Goal: Task Accomplishment & Management: Manage account settings

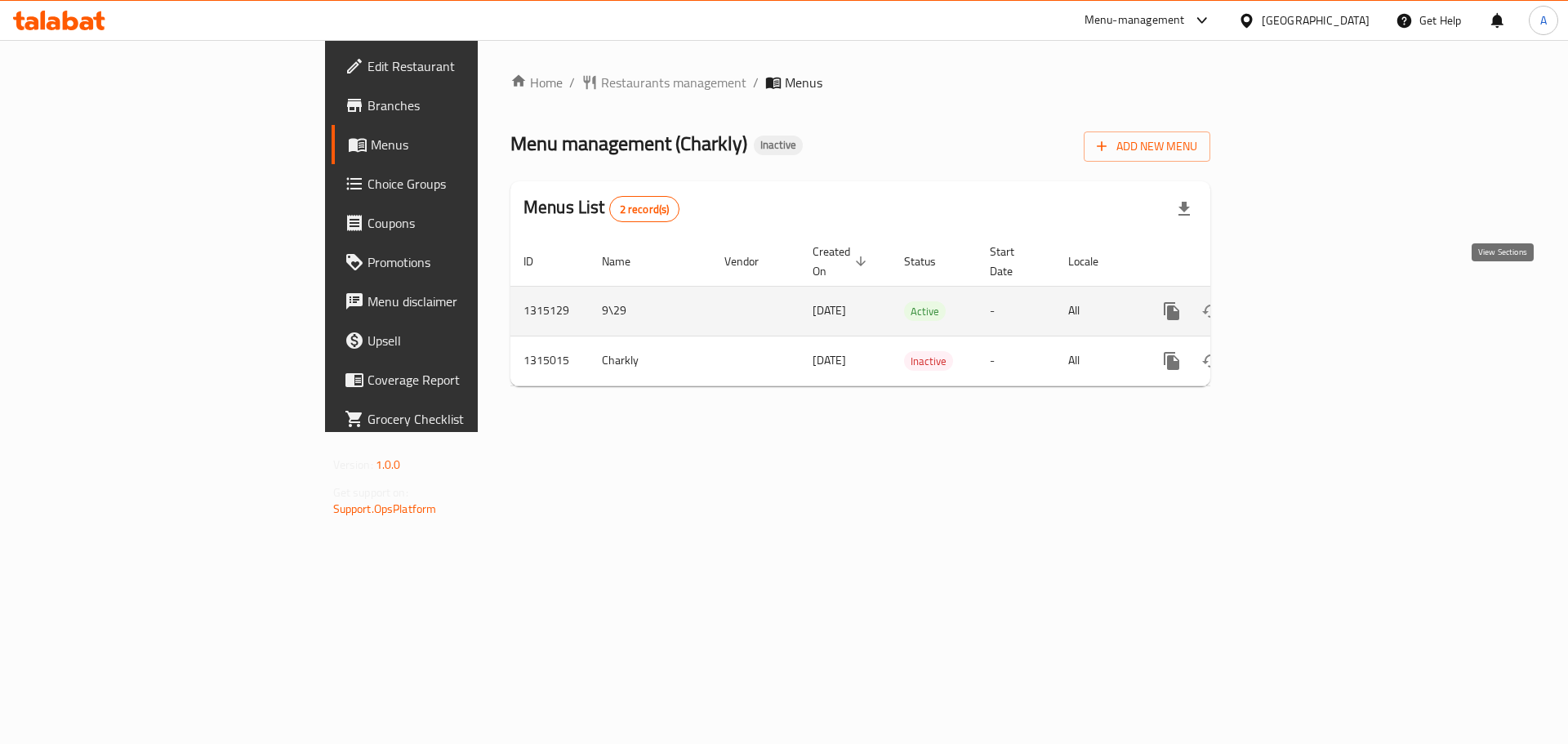
click at [1299, 301] on icon "enhanced table" at bounding box center [1289, 311] width 19 height 19
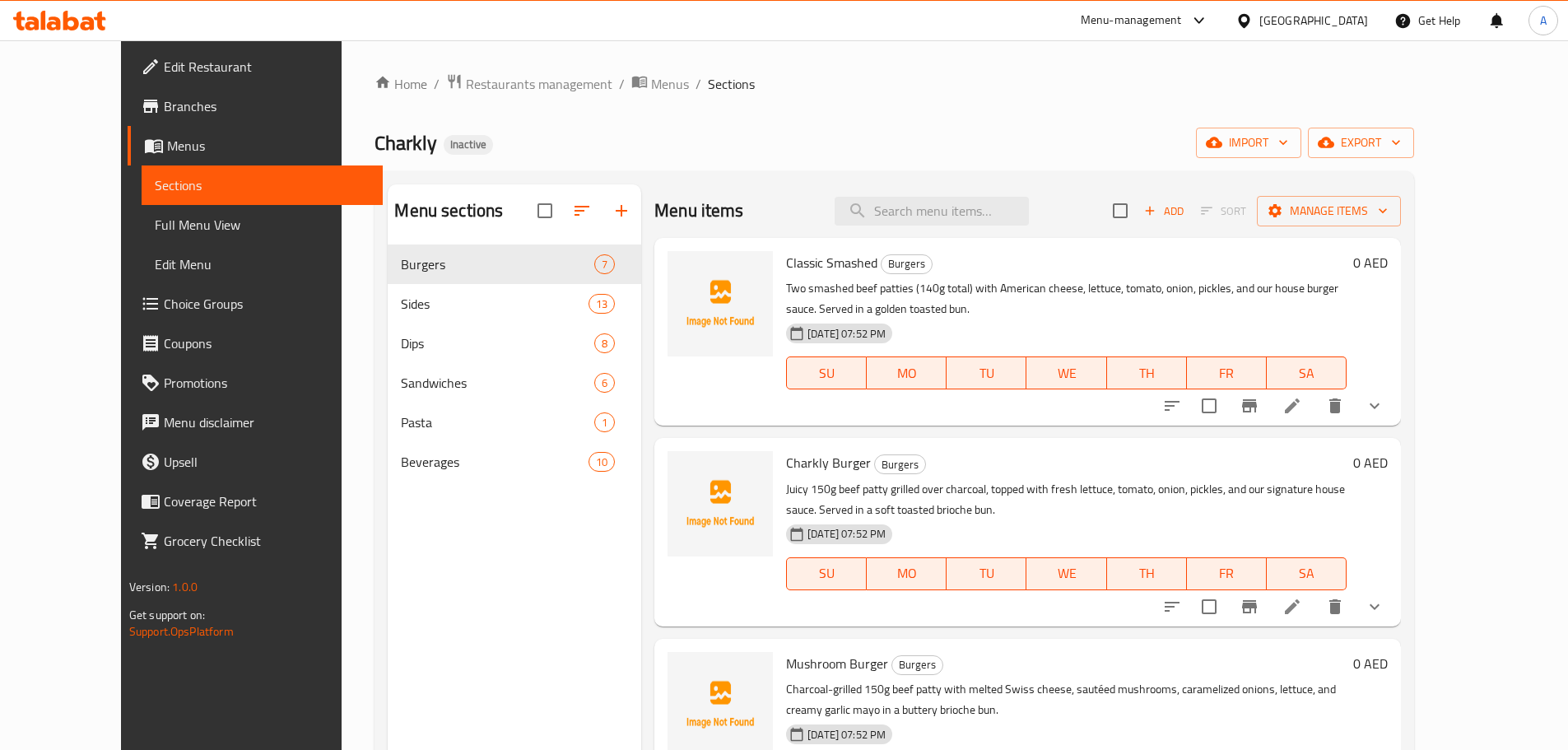
drag, startPoint x: 90, startPoint y: 151, endPoint x: 177, endPoint y: 196, distance: 97.9
click at [167, 150] on span "Menus" at bounding box center [267, 145] width 202 height 19
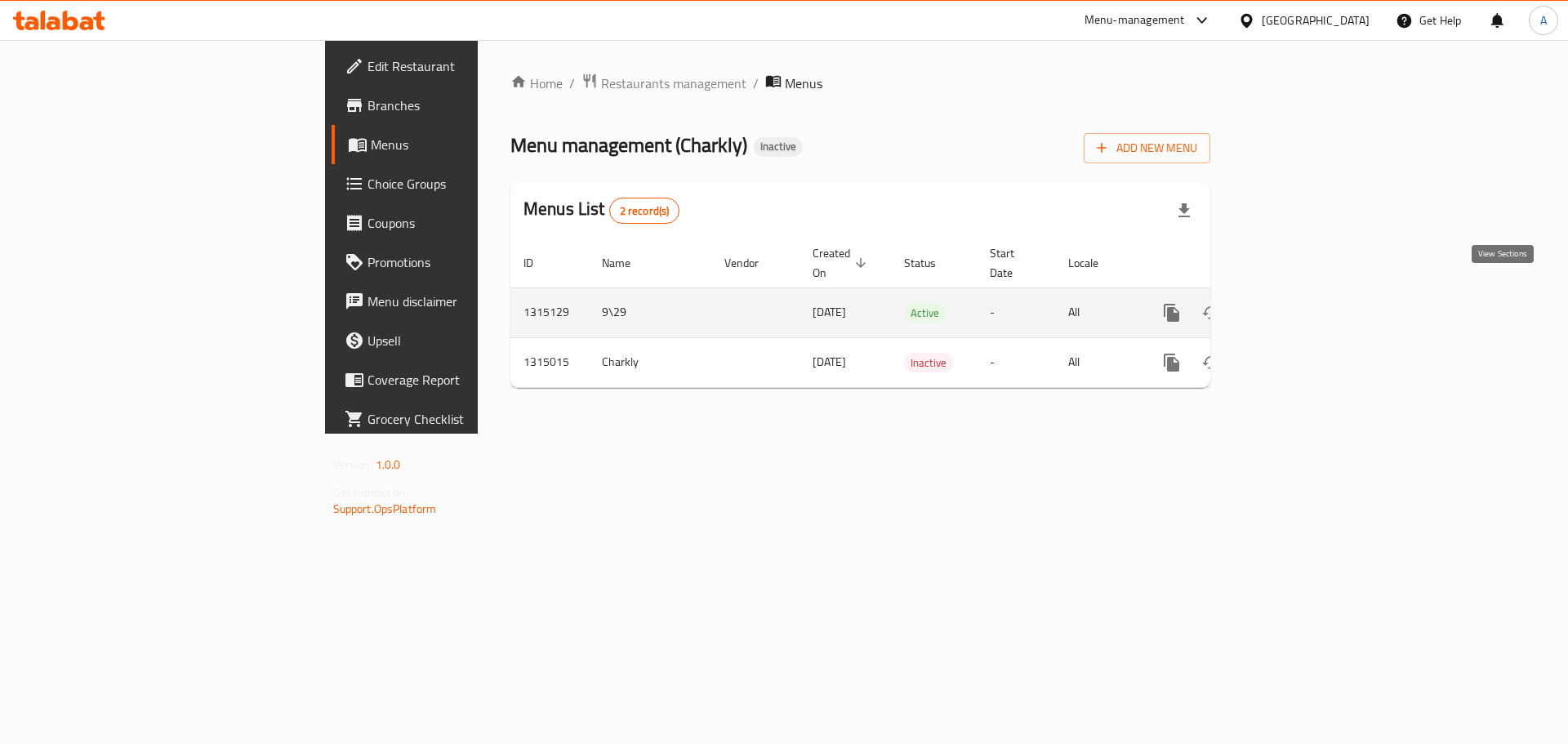
click at [1299, 303] on icon "enhanced table" at bounding box center [1289, 312] width 19 height 19
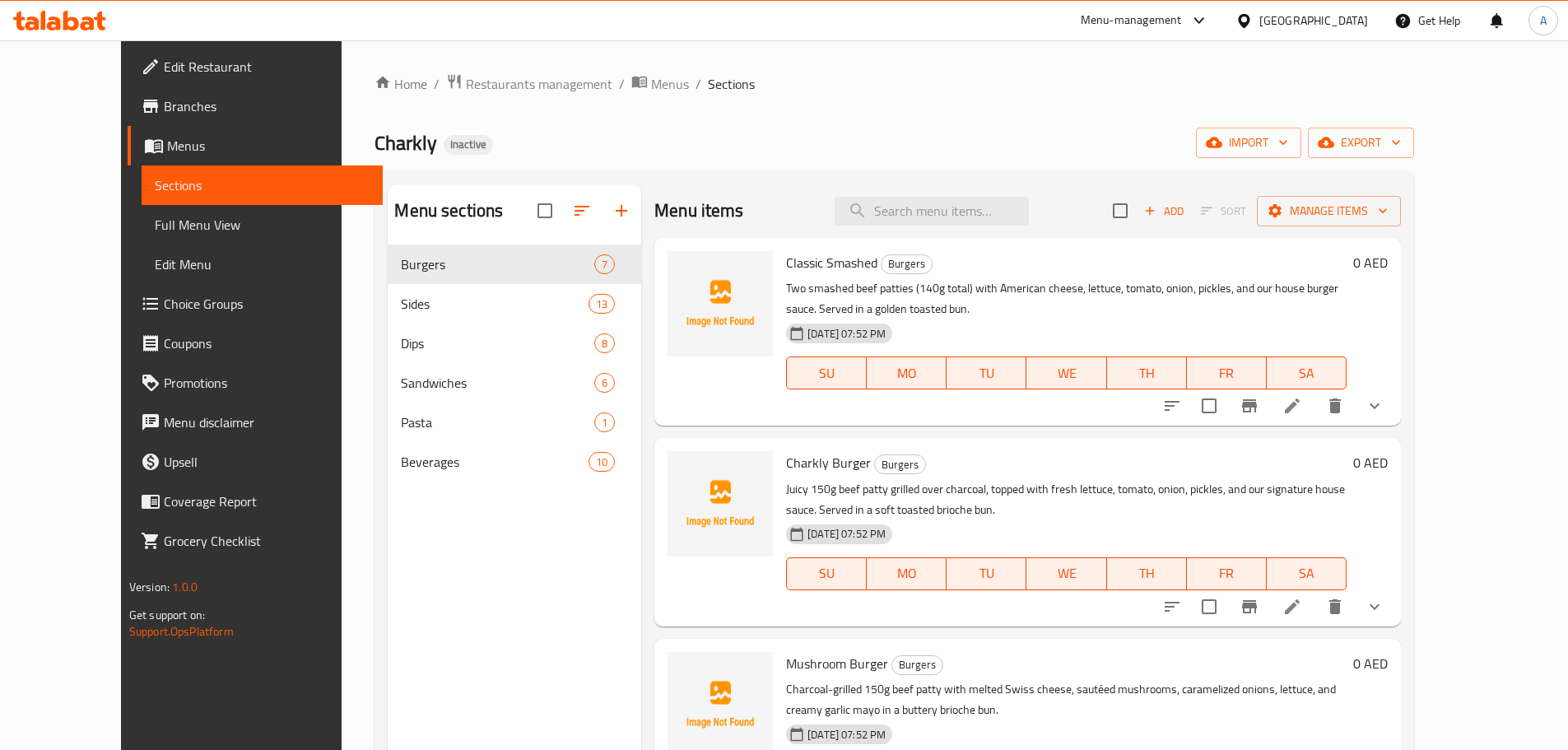
drag, startPoint x: 97, startPoint y: 225, endPoint x: 147, endPoint y: 261, distance: 61.6
click at [155, 225] on span "Full Menu View" at bounding box center [262, 224] width 215 height 19
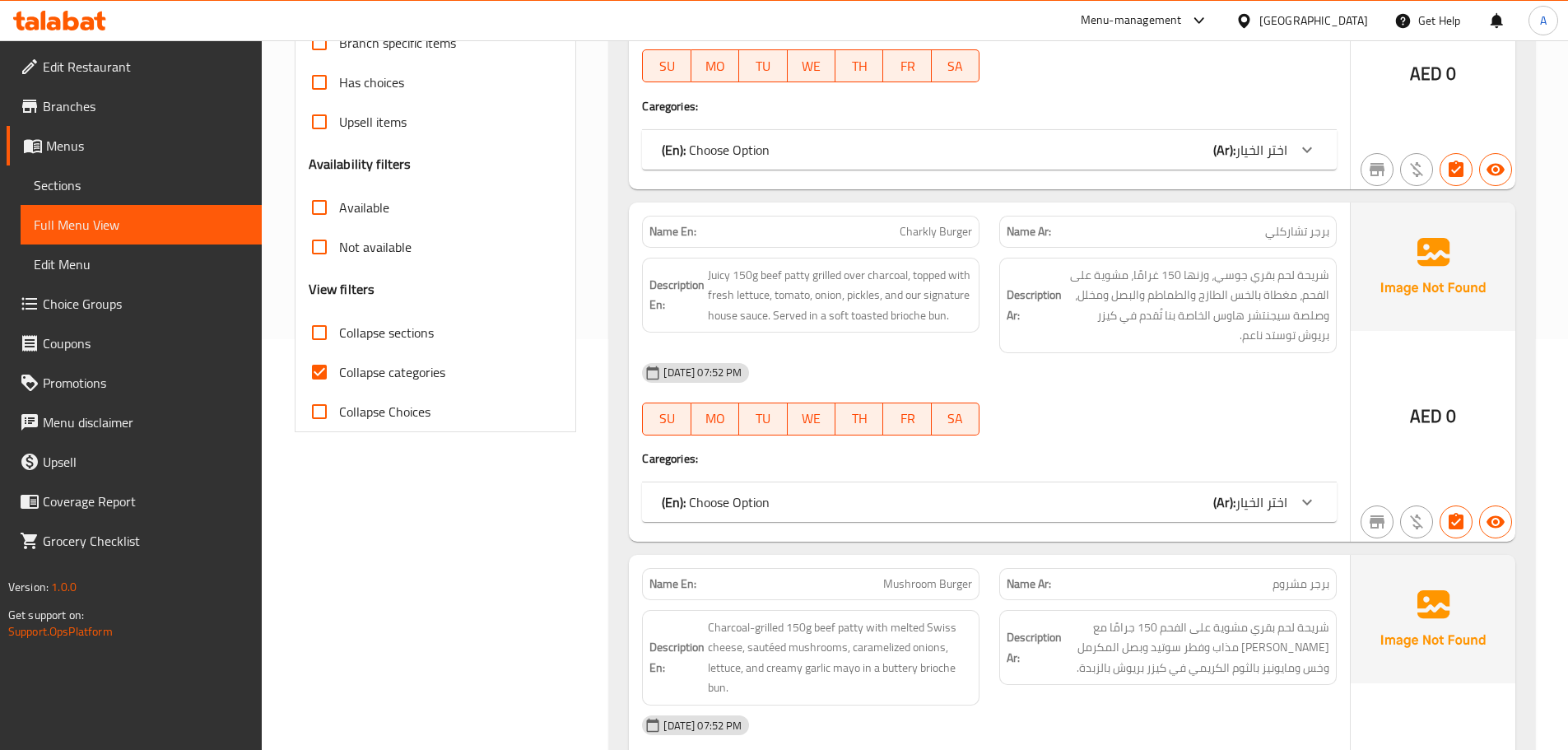
scroll to position [411, 0]
click at [392, 381] on span "Collapse categories" at bounding box center [392, 371] width 106 height 19
click at [339, 381] on input "Collapse categories" at bounding box center [319, 371] width 40 height 40
checkbox input "false"
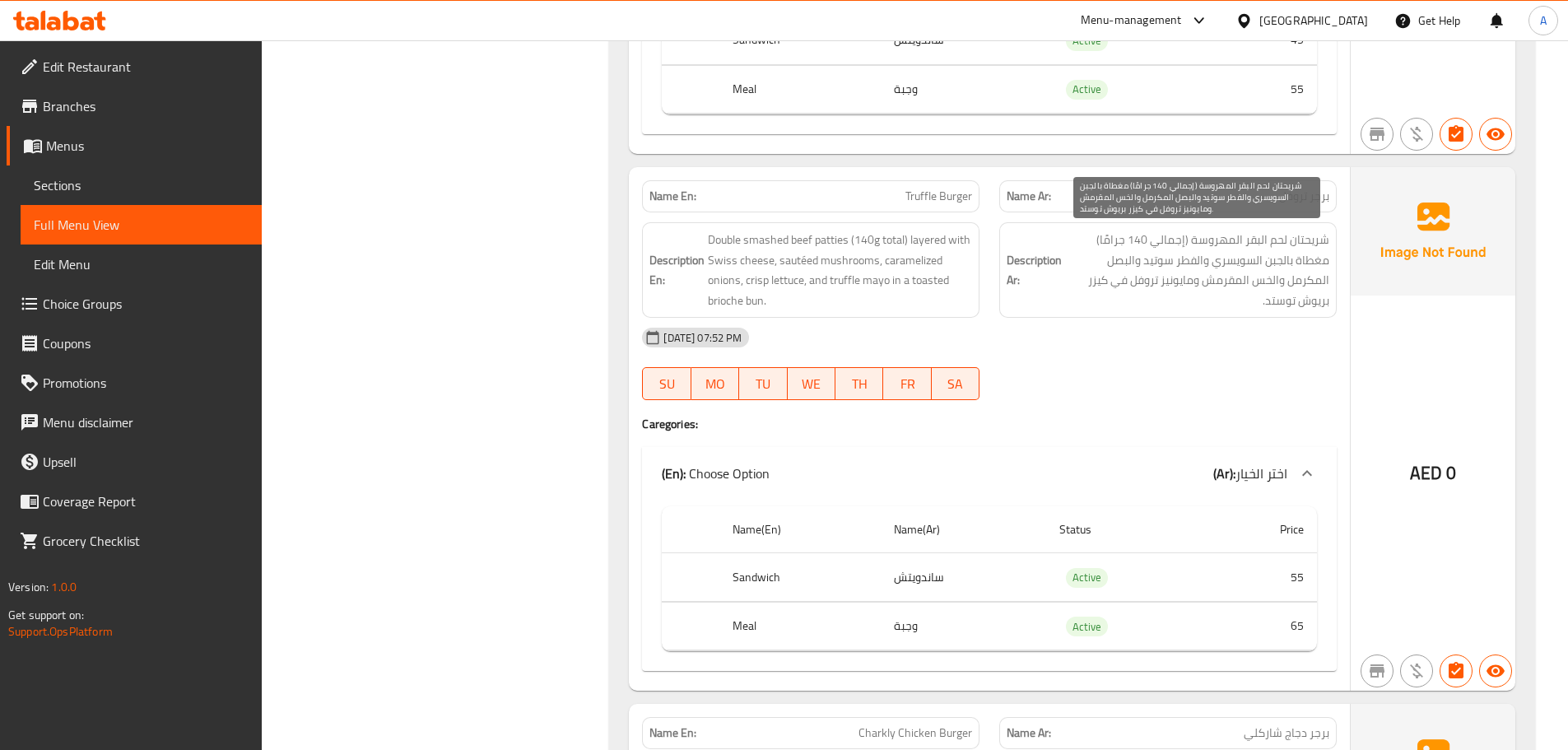
scroll to position [1812, 0]
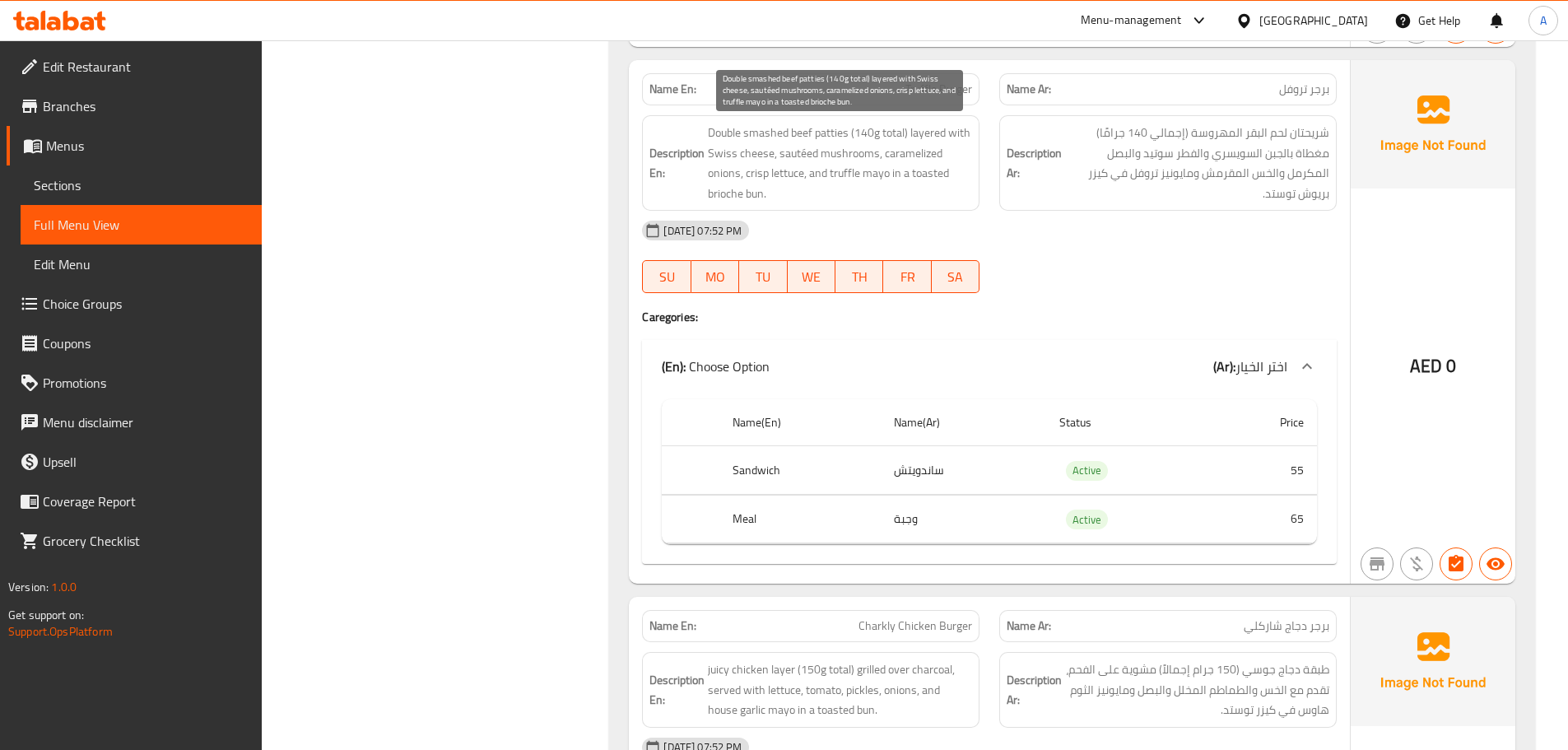
click at [750, 173] on span "Double smashed beef patties (140g total) layered with Swiss cheese, sautéed mus…" at bounding box center [839, 163] width 264 height 80
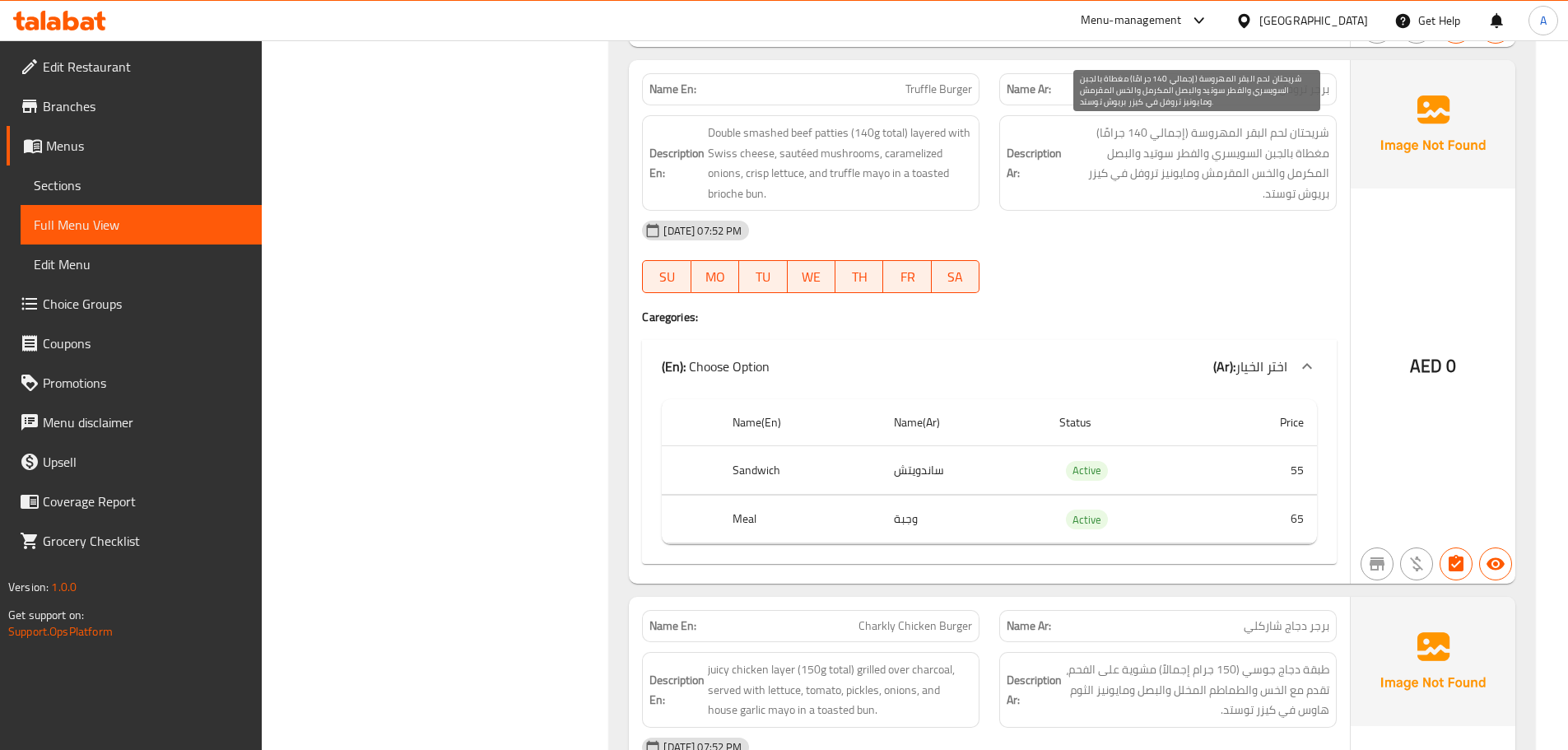
click at [1235, 190] on span "شريحتان لحم البقر المهروسة (إجمالي 140 جرامًا) مغطاة بالجبن السويسري والفطر سوت…" at bounding box center [1197, 163] width 264 height 80
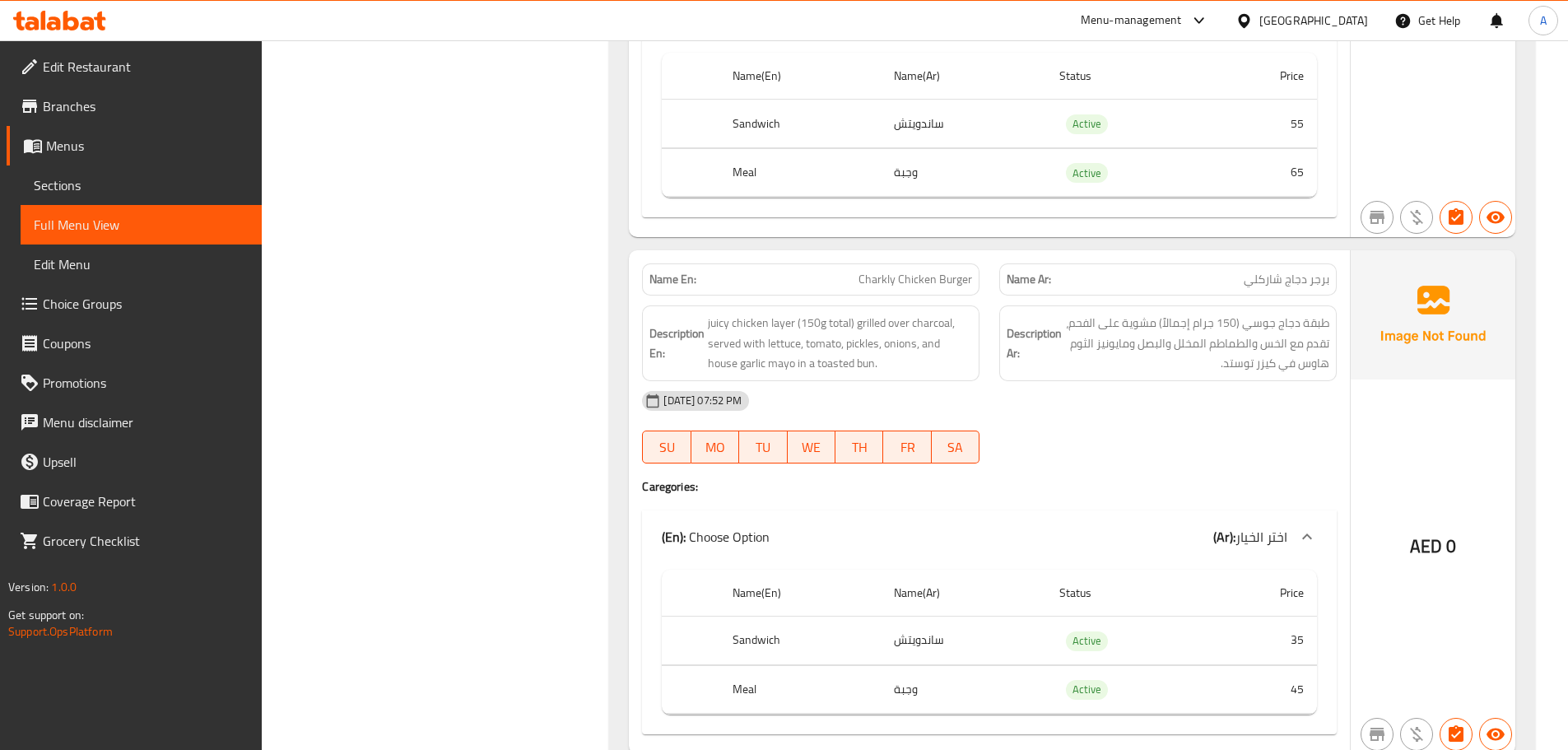
scroll to position [2223, 0]
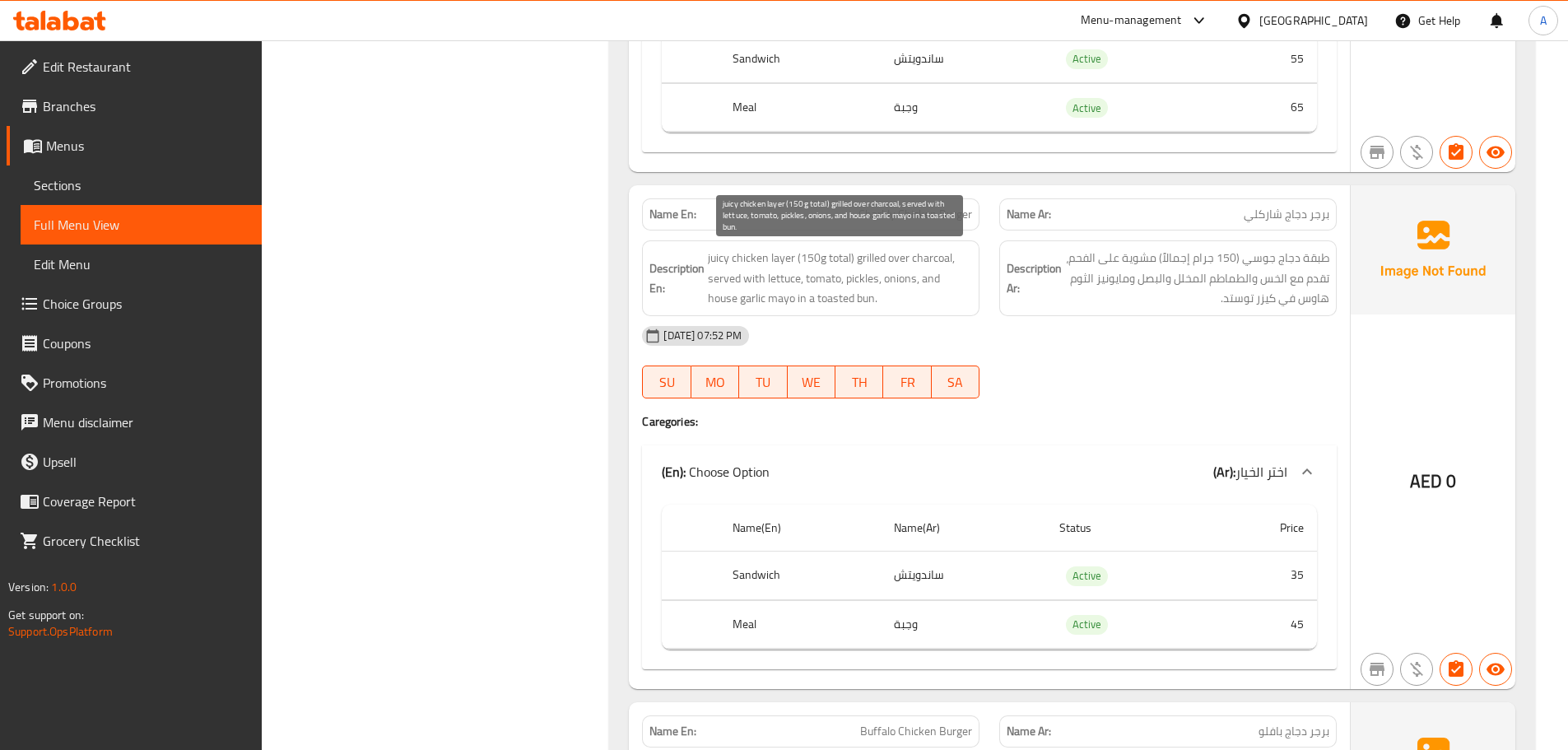
click at [806, 298] on span "juicy chicken layer (150g total) grilled over charcoal, served with lettuce, to…" at bounding box center [839, 278] width 264 height 61
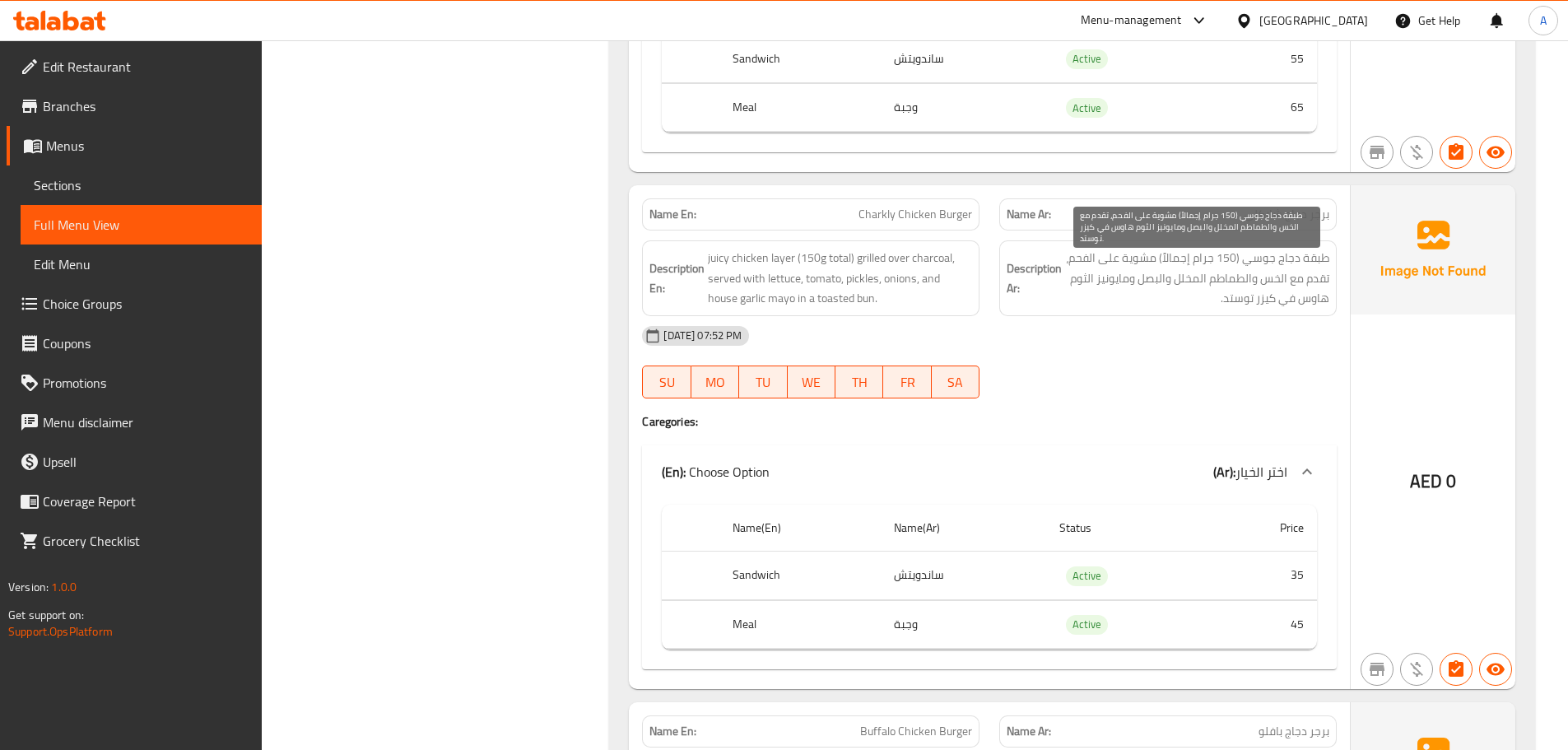
click at [1230, 301] on span "طبقة دجاج جوسي (150 جرام إجمالاً) مشوية على الفحم، تقدم مع الخس والطماطم المخلل…" at bounding box center [1197, 278] width 264 height 61
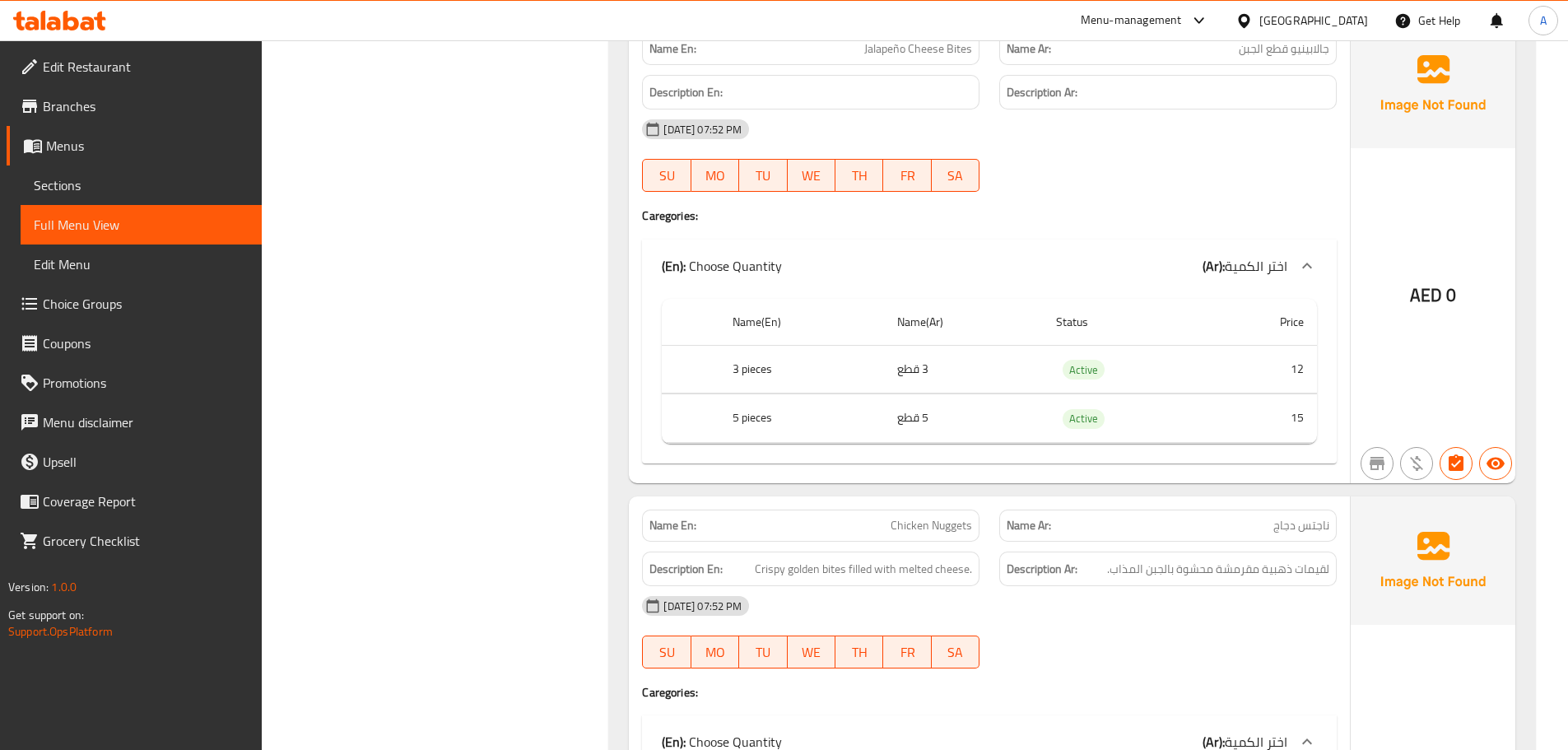
scroll to position [6256, 0]
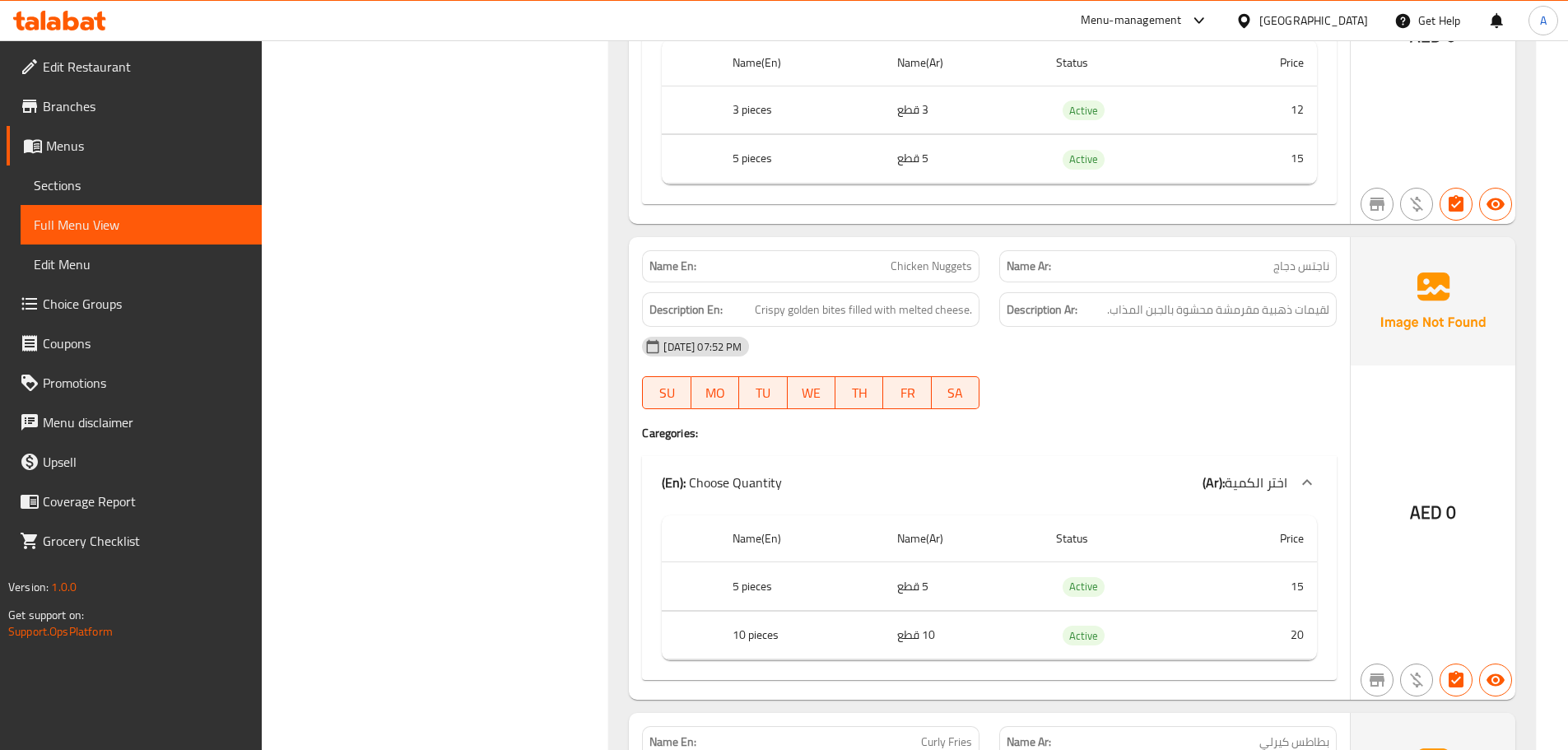
click at [935, 257] on span "Chicken Nuggets" at bounding box center [931, 266] width 81 height 17
copy span "Chicken Nuggets"
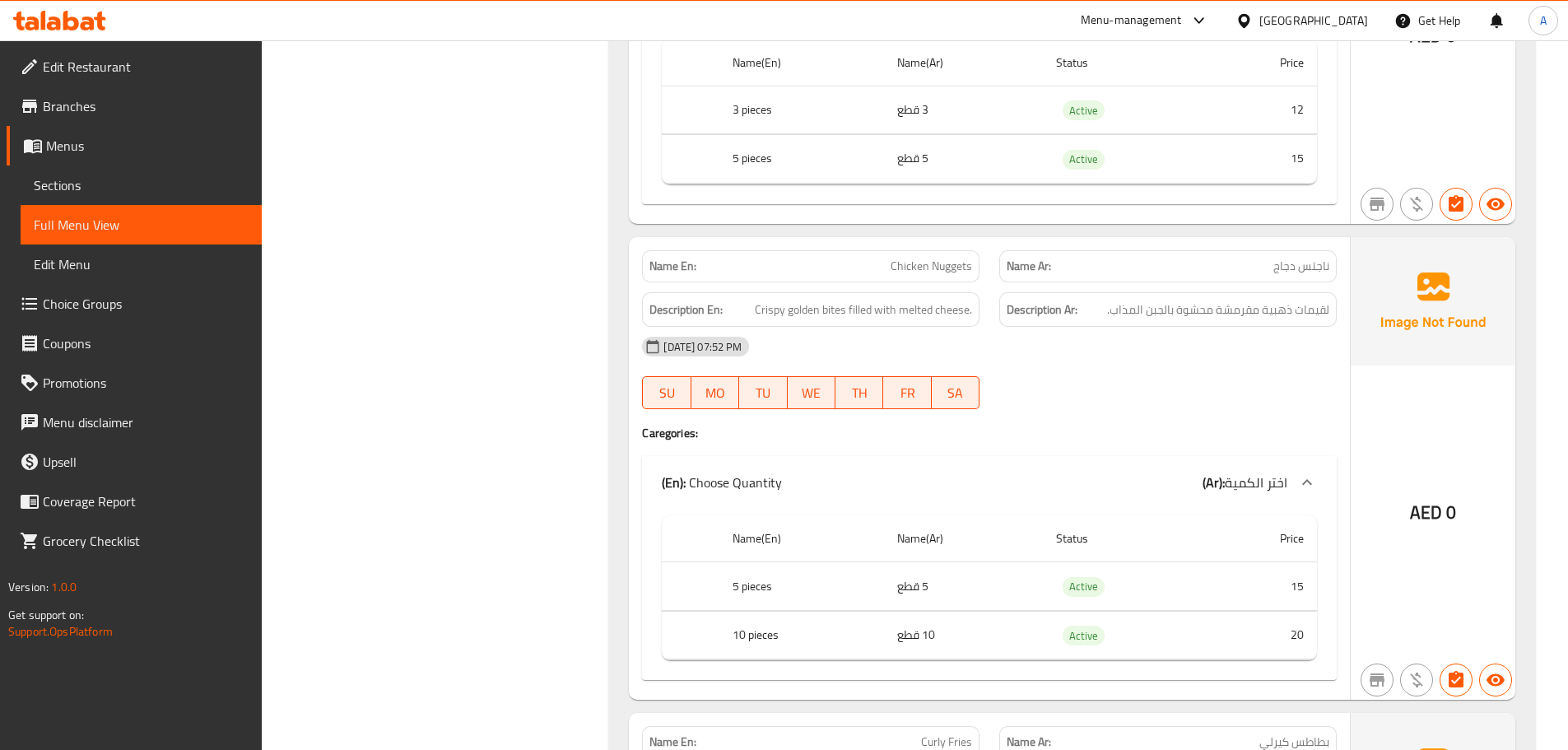
click at [880, 300] on span "Crispy golden bites filled with melted cheese." at bounding box center [863, 310] width 217 height 20
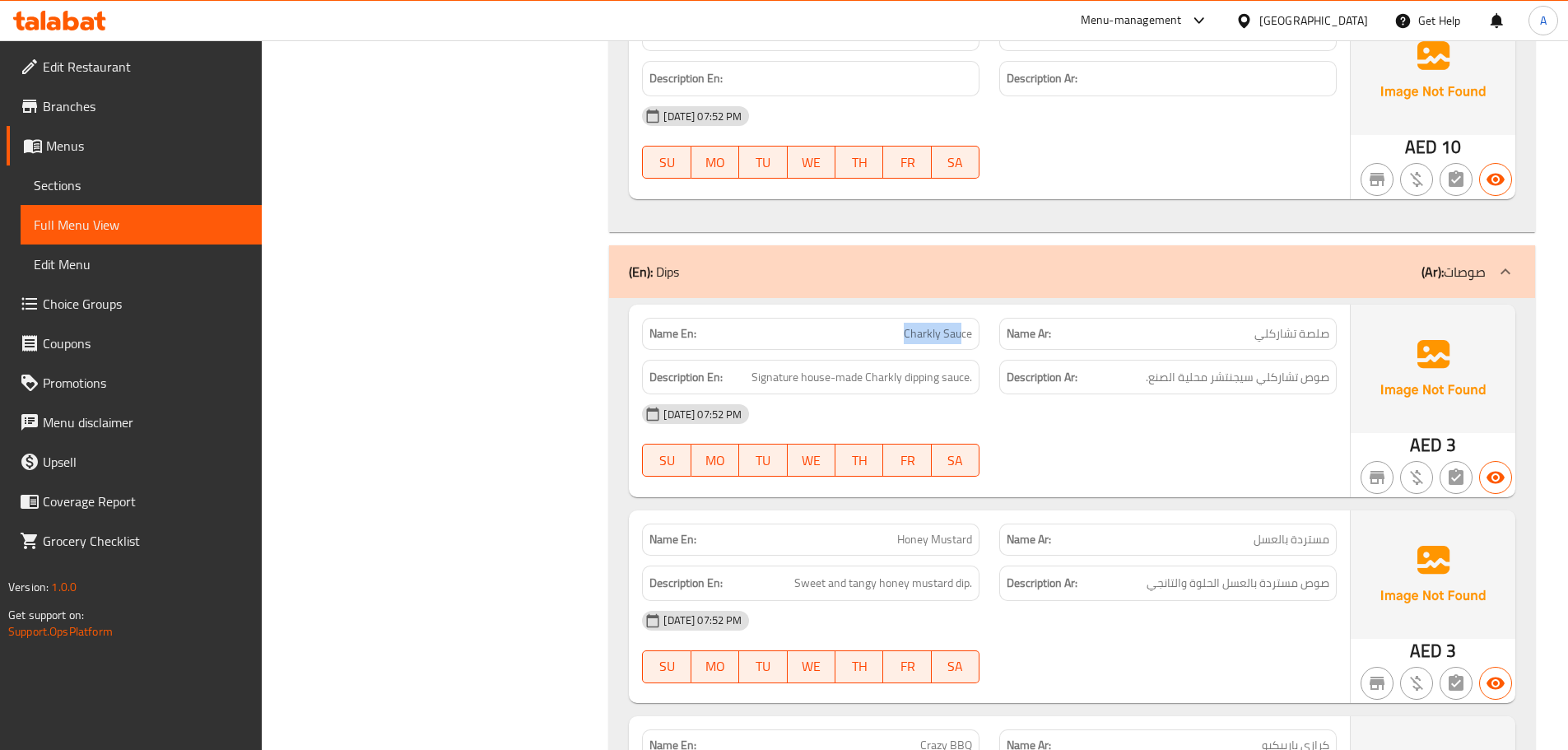
scroll to position [8322, 0]
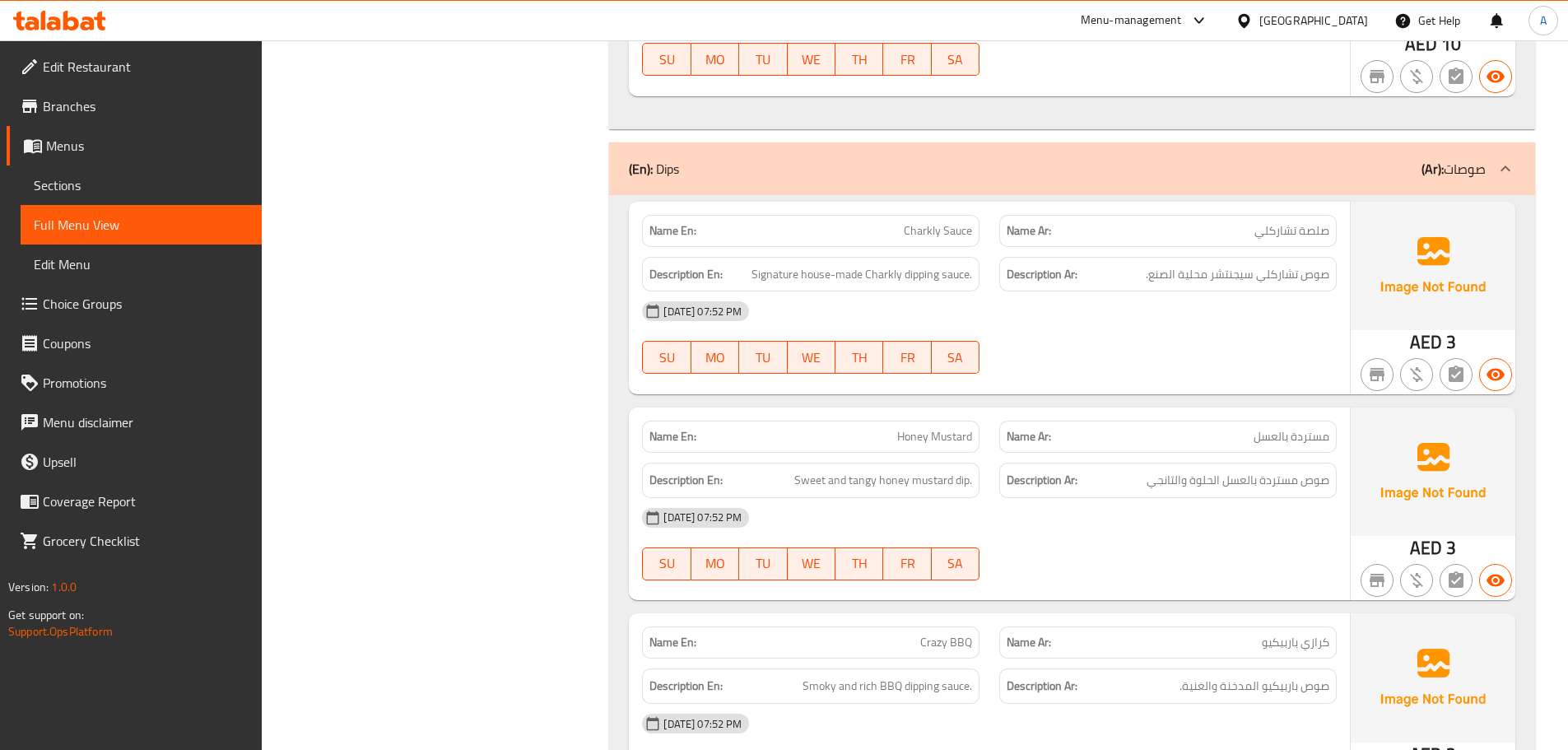
click at [1191, 314] on div "29-09-2025 07:52 PM SU MO TU WE TH FR SA" at bounding box center [989, 337] width 714 height 92
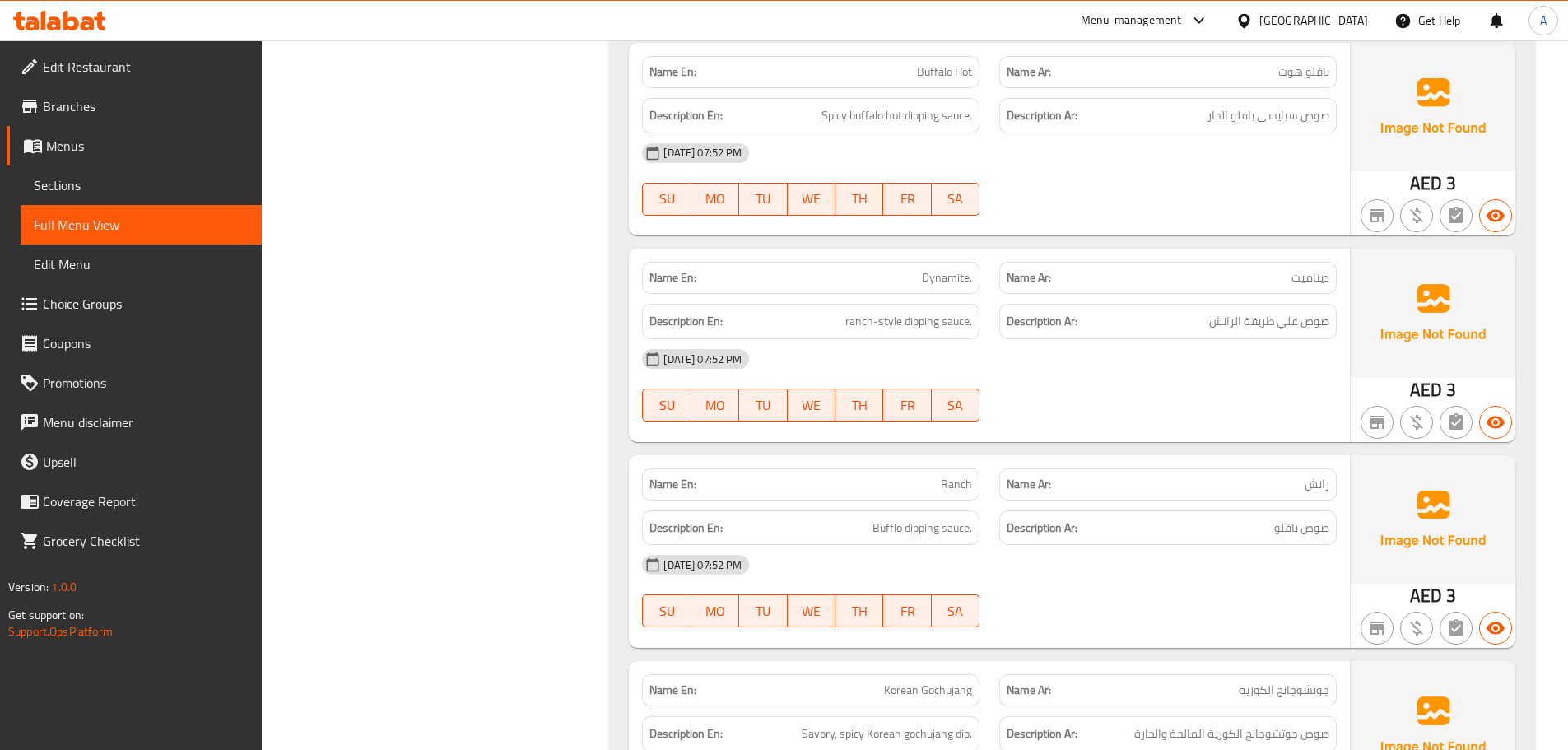
scroll to position [9310, 0]
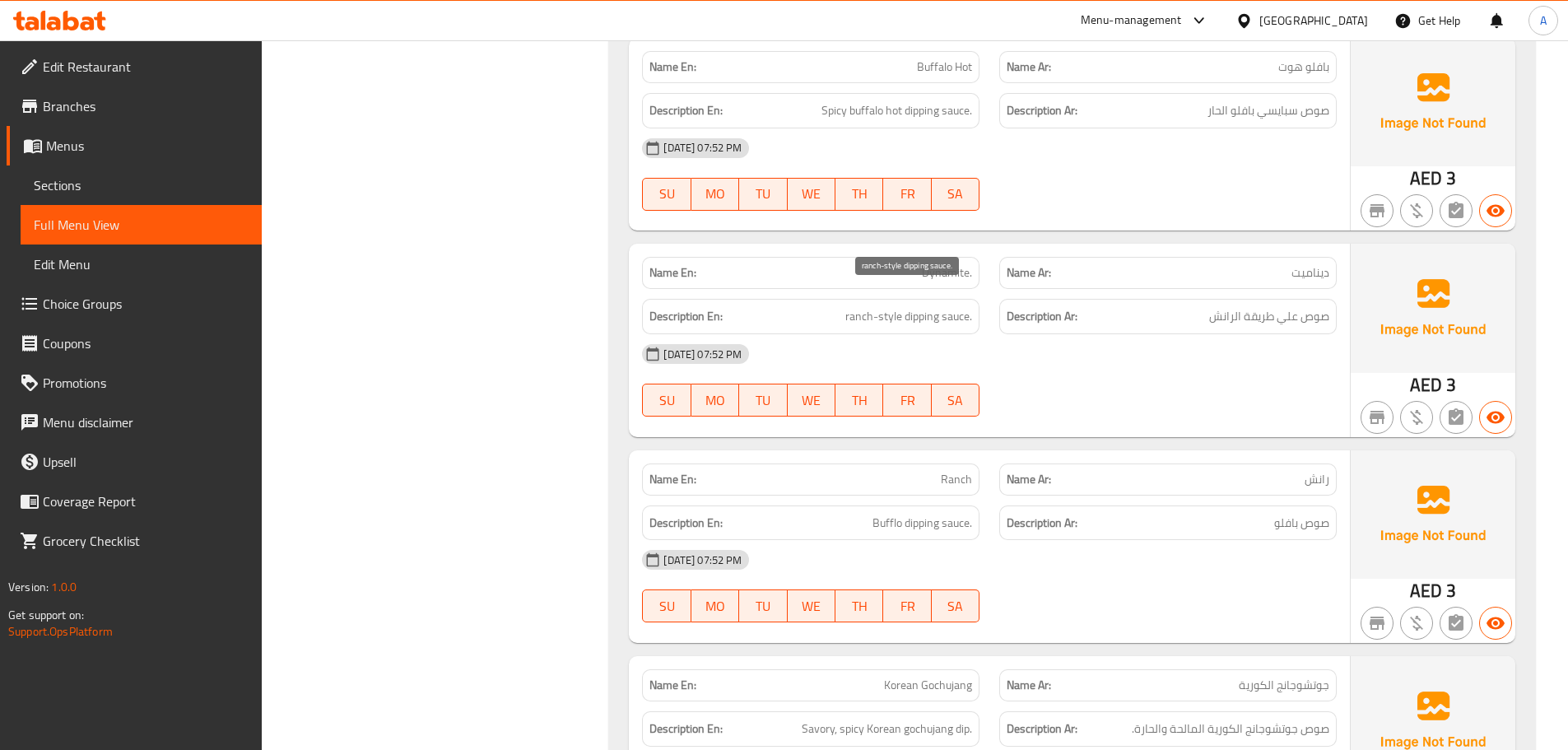
click at [925, 306] on span "ranch-style dipping sauce." at bounding box center [909, 317] width 127 height 20
copy span "ranch-style dipping sauce."
click at [1168, 343] on div "[DATE] 07:52 PM" at bounding box center [989, 354] width 714 height 40
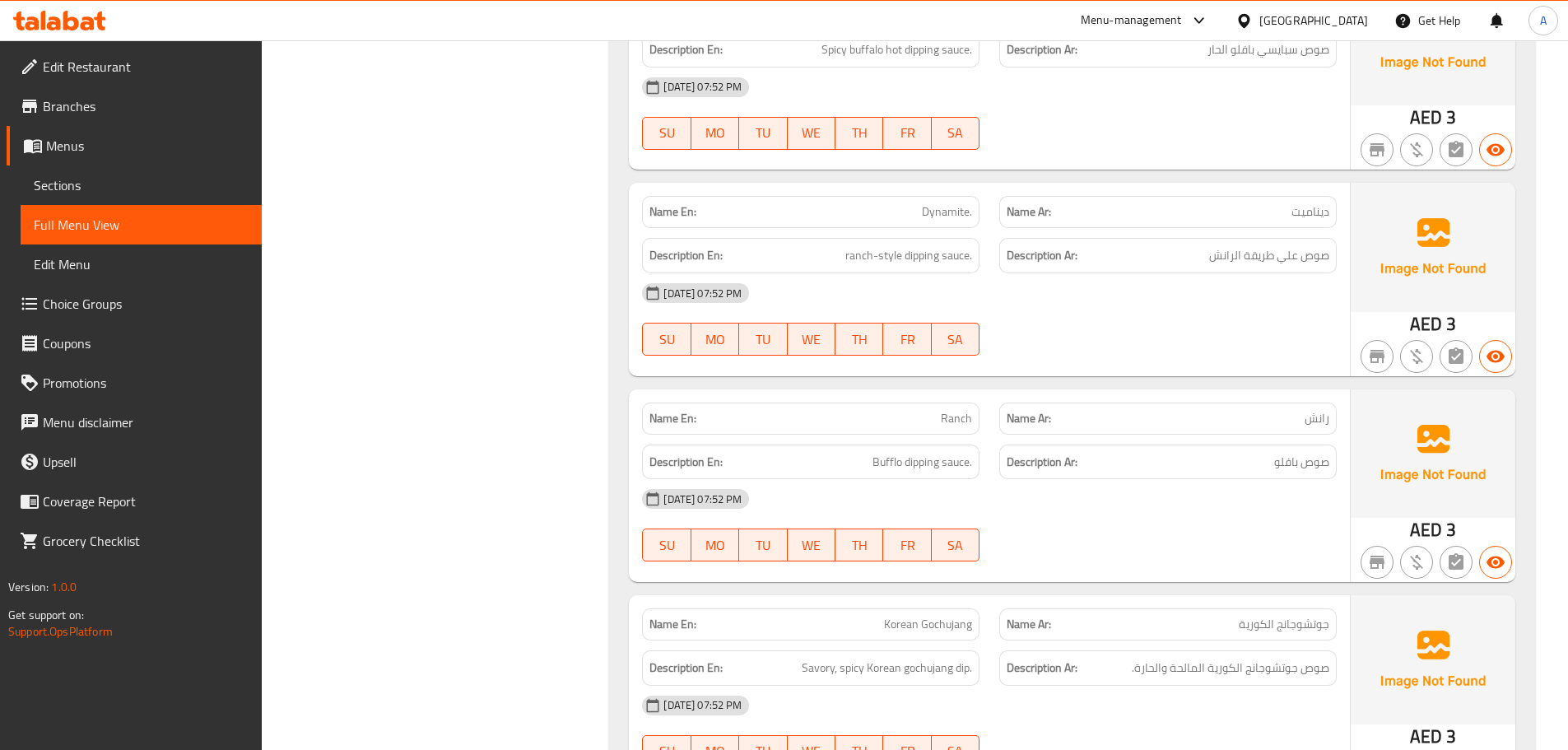
scroll to position [9474, 0]
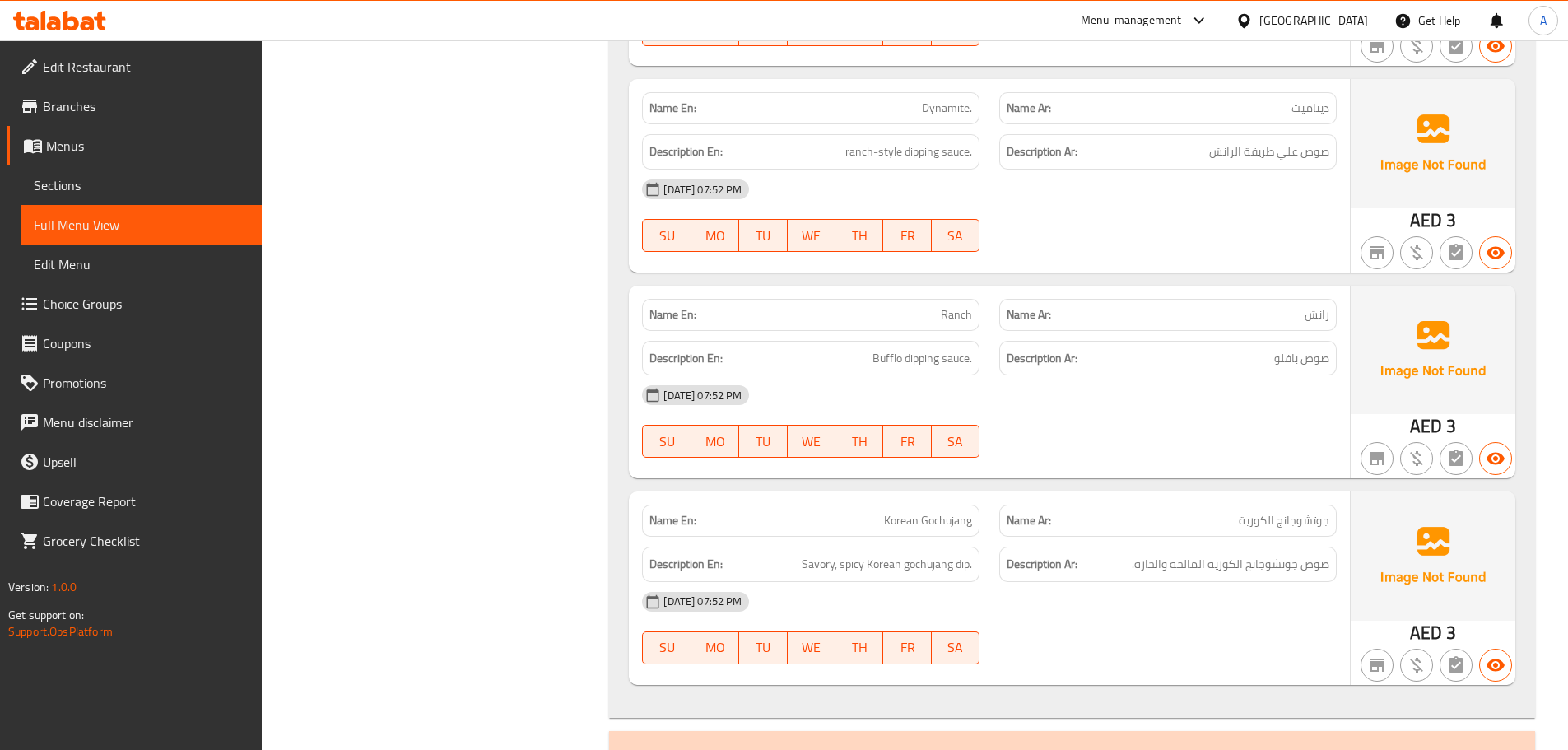
click at [1120, 391] on div "[DATE] 07:52 PM" at bounding box center [989, 394] width 714 height 40
click at [916, 348] on span "Bufflo dipping sauce." at bounding box center [922, 358] width 100 height 20
copy span "Bufflo dipping sauce."
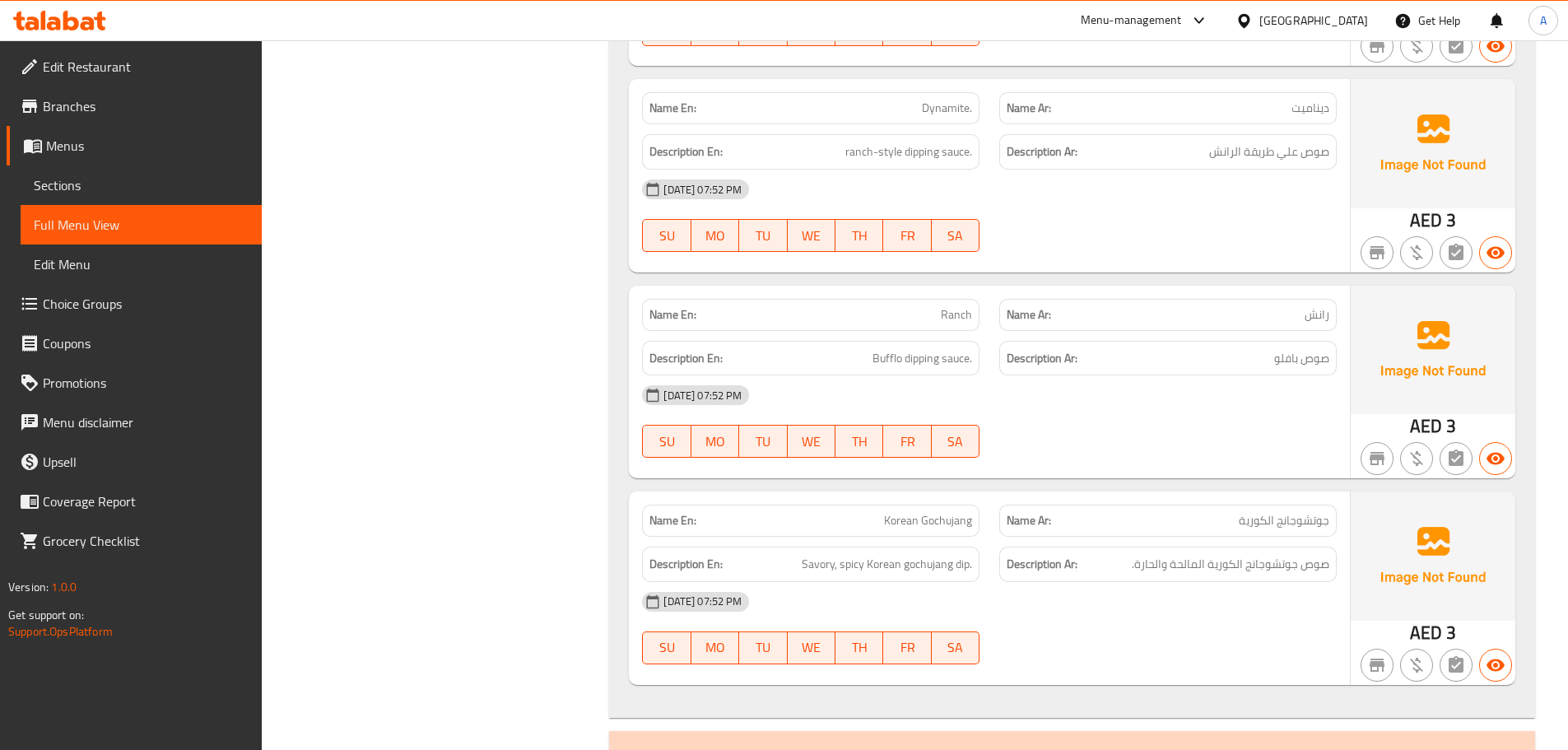
click at [961, 306] on span "Ranch" at bounding box center [956, 315] width 31 height 17
copy span "Ranch"
click at [1169, 406] on div "29-09-2025 07:52 PM SU MO TU WE TH FR SA" at bounding box center [989, 421] width 714 height 92
click at [1236, 582] on div "[DATE] 07:52 PM" at bounding box center [989, 602] width 714 height 40
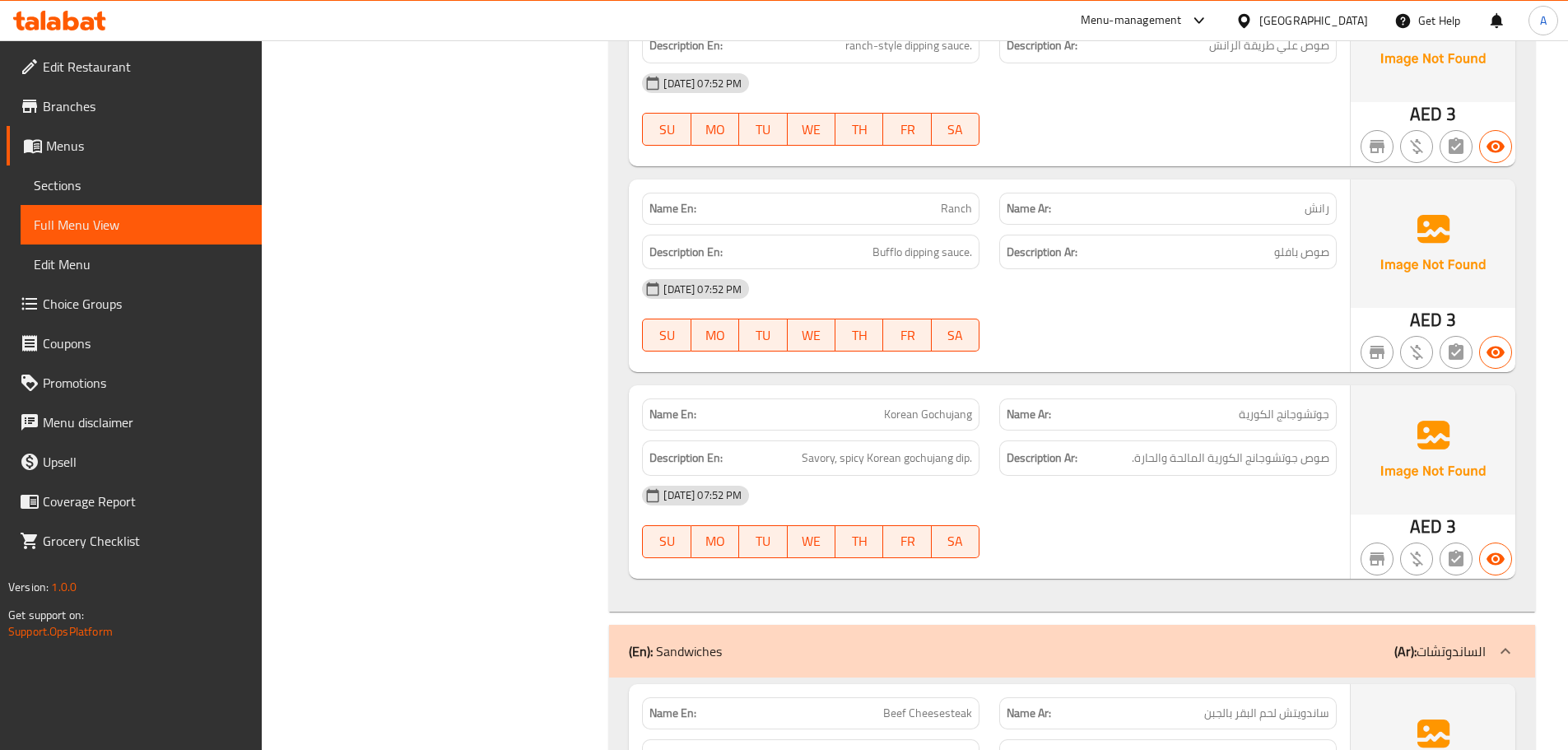
scroll to position [9721, 0]
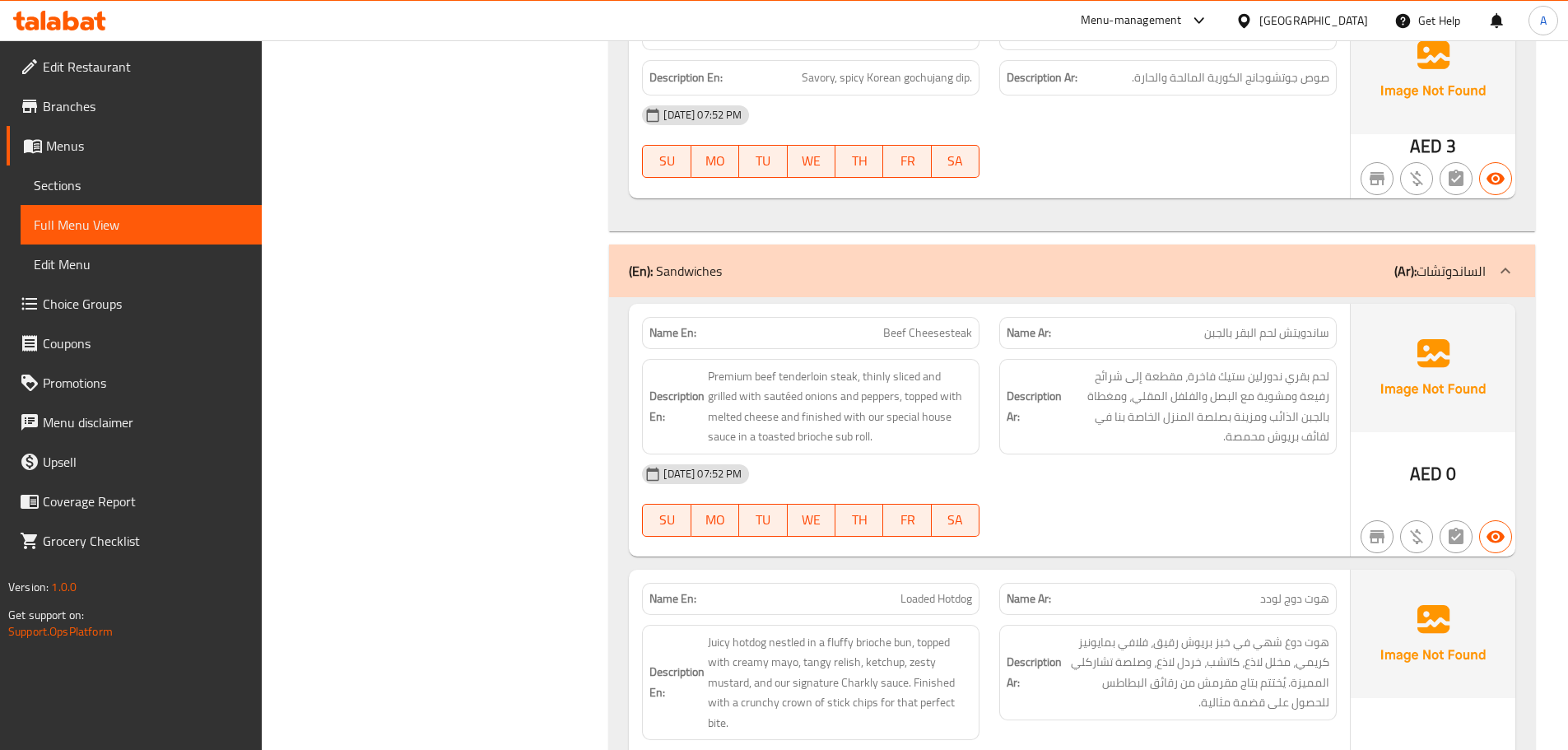
scroll to position [9968, 0]
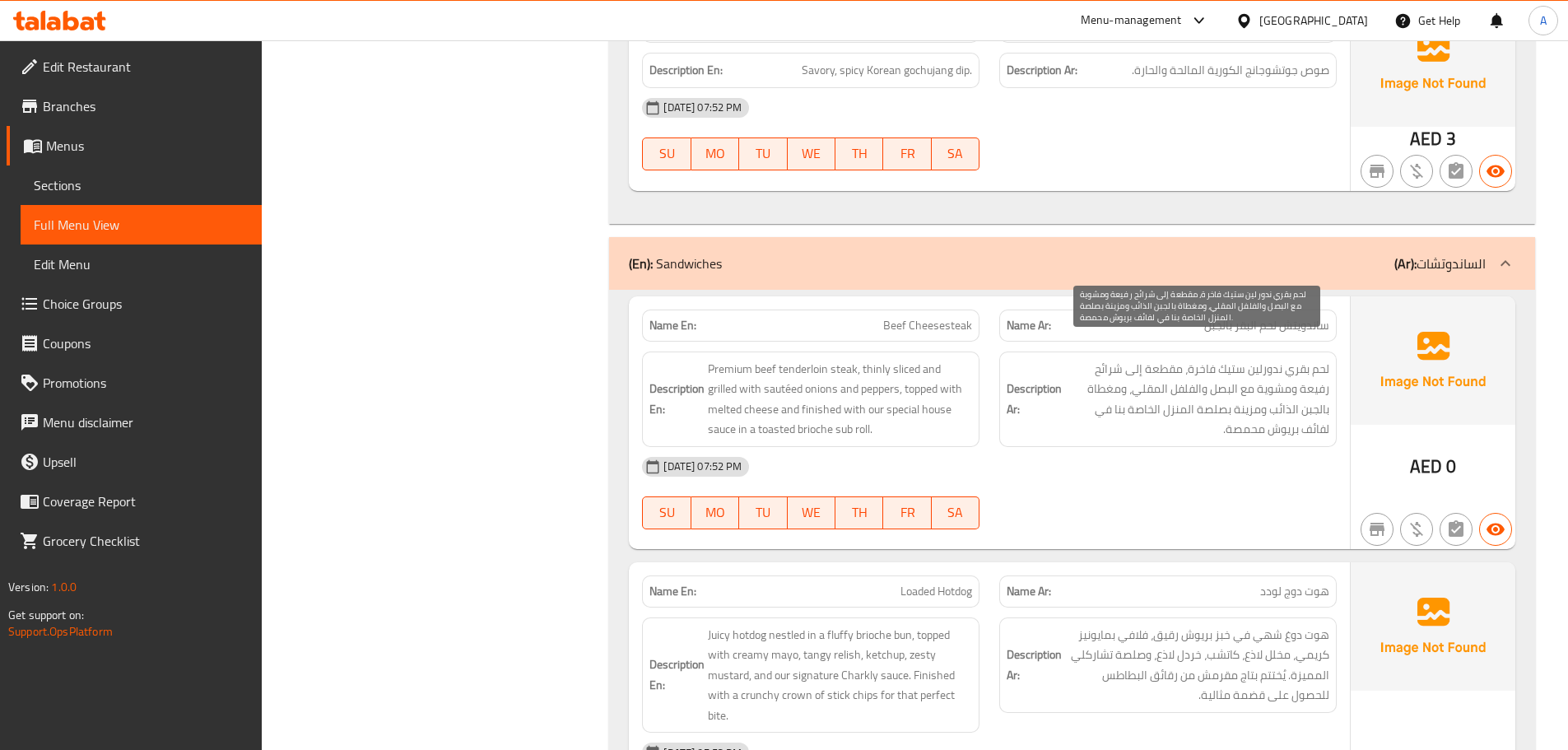
click at [1267, 359] on span "لحم بقري ندورلين ستيك فاخرة، مقطعة إلى شرائح رفيعة ومشوية مع البصل والفلفل المق…" at bounding box center [1197, 399] width 264 height 80
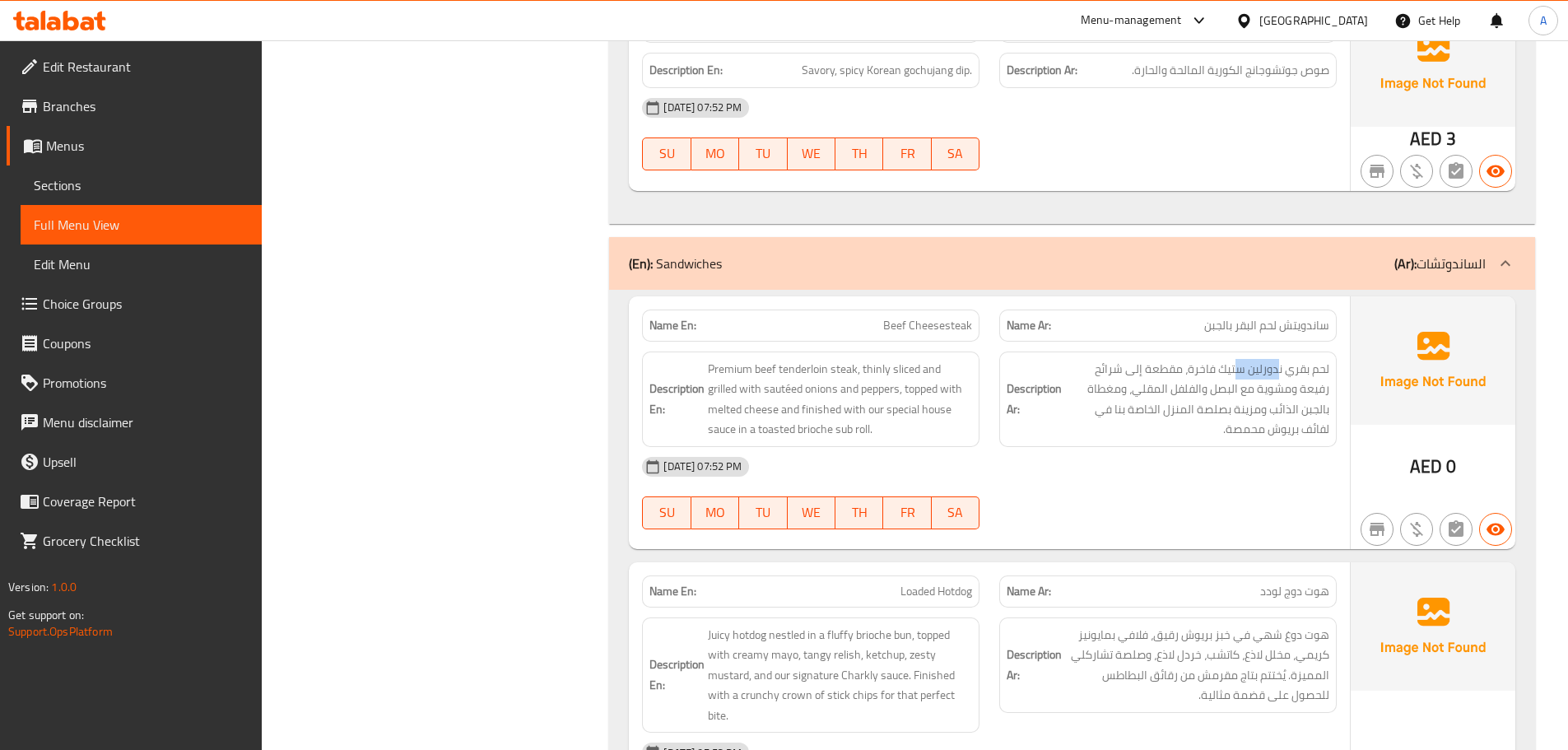
copy span "ندورلين"
click at [1189, 472] on div "29-09-2025 07:52 PM SU MO TU WE TH FR SA" at bounding box center [989, 493] width 714 height 92
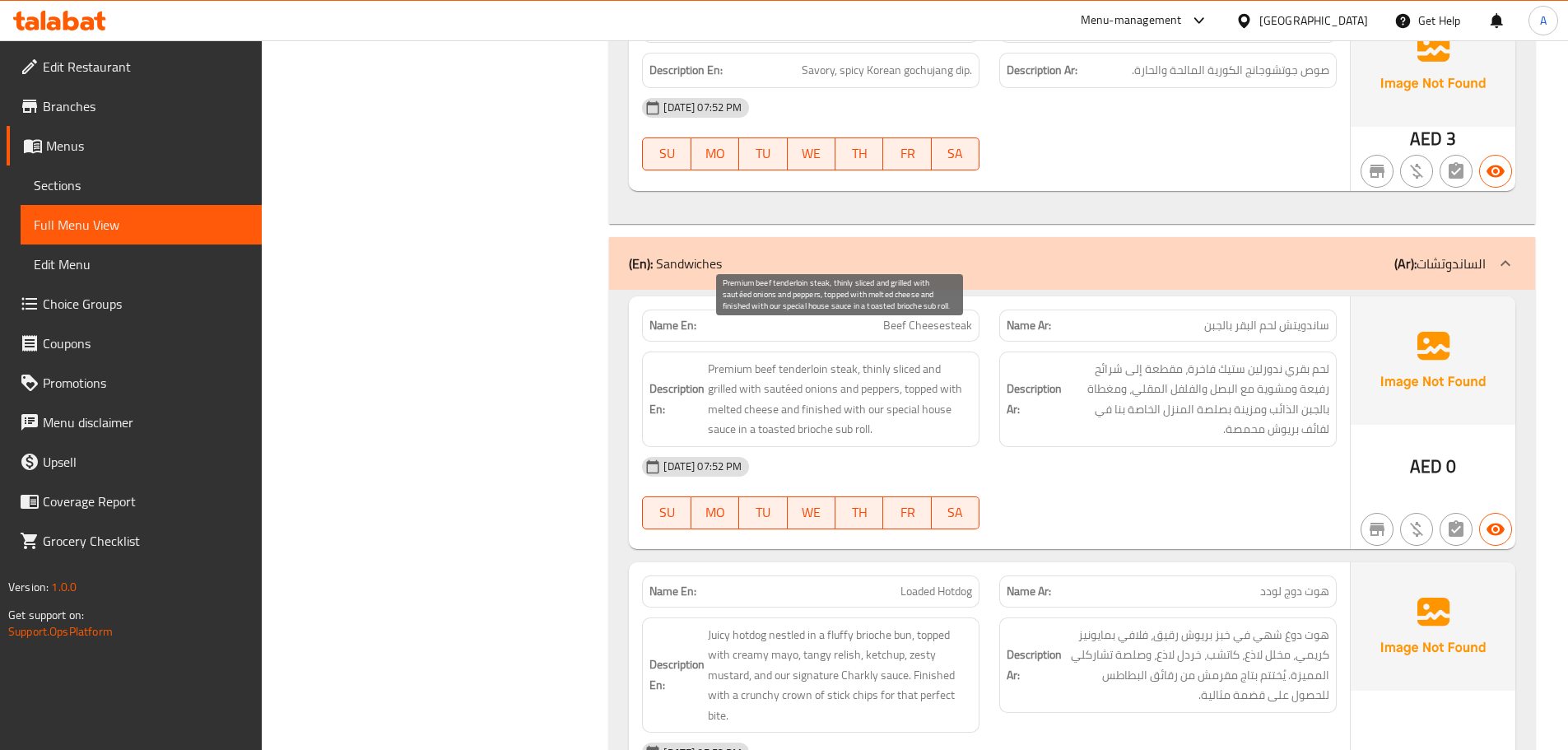
click at [750, 374] on span "Premium beef tenderloin steak, thinly sliced and grilled with sautéed onions an…" at bounding box center [839, 399] width 264 height 80
copy span "sautéed"
click at [1164, 447] on div "[DATE] 07:52 PM" at bounding box center [989, 466] width 714 height 40
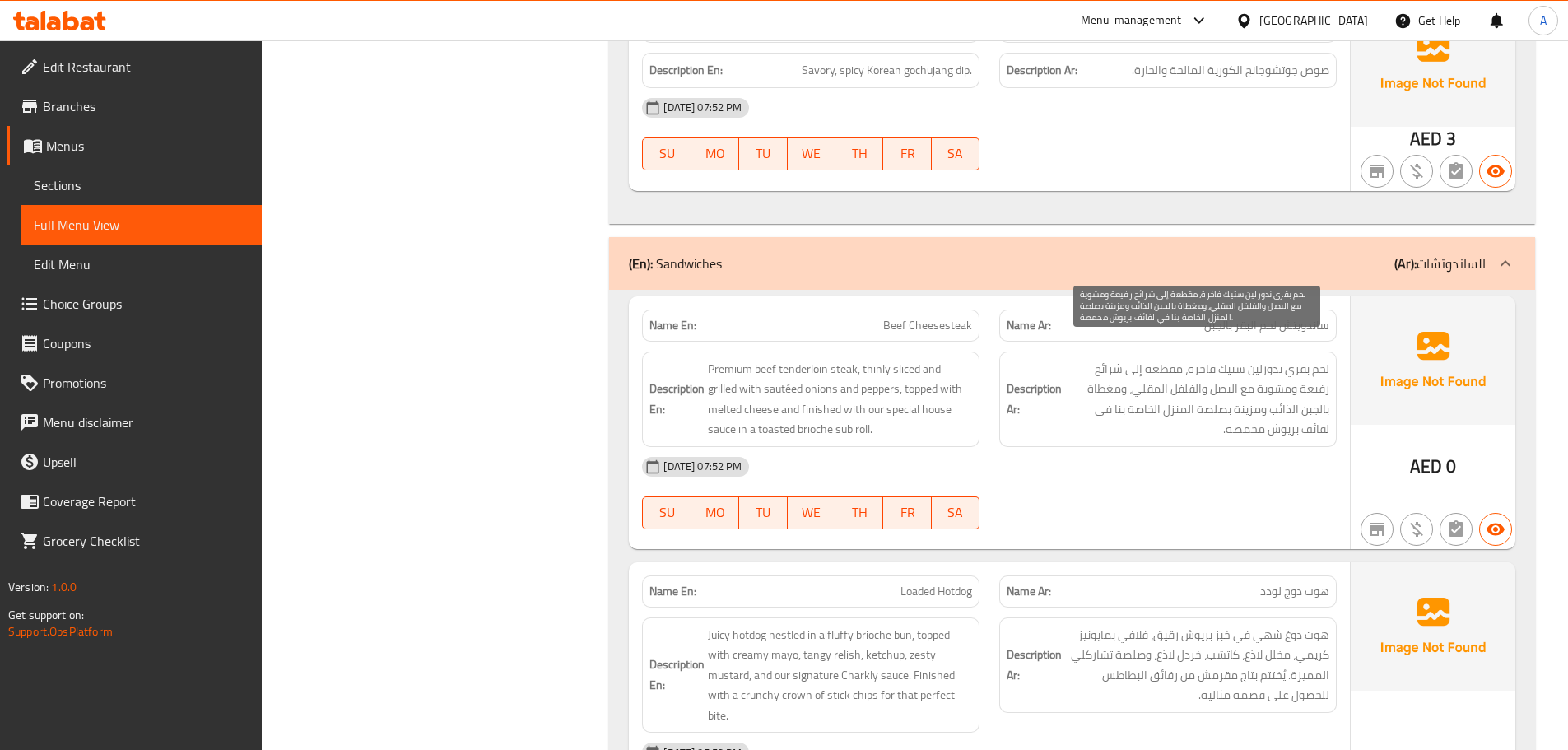
click at [1151, 368] on span "لحم بقري ندورلين ستيك فاخرة، مقطعة إلى شرائح رفيعة ومشوية مع البصل والفلفل المق…" at bounding box center [1197, 399] width 264 height 80
click at [1172, 447] on div "[DATE] 07:52 PM" at bounding box center [989, 466] width 714 height 40
click at [1158, 372] on span "لحم بقري ندورلين ستيك فاخرة، مقطعة إلى شرائح رفيعة ومشوية مع البصل والفلفل المق…" at bounding box center [1197, 399] width 264 height 80
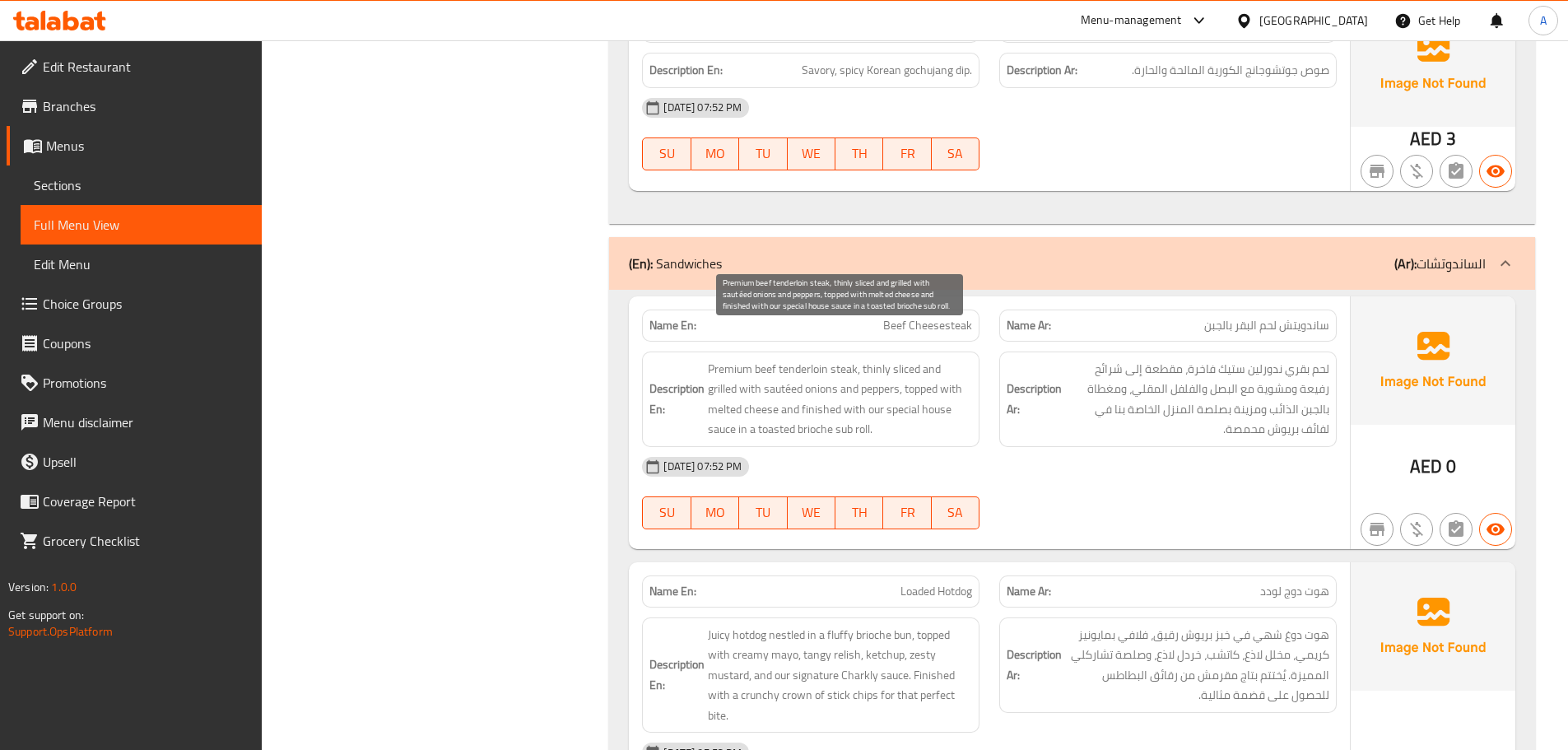
click at [730, 373] on span "Premium beef tenderloin steak, thinly sliced and grilled with sautéed onions an…" at bounding box center [839, 399] width 264 height 80
drag, startPoint x: 733, startPoint y: 369, endPoint x: 803, endPoint y: 370, distance: 70.0
click at [803, 370] on span "Premium beef tenderloin steak, thinly sliced and grilled with sautéed onions an…" at bounding box center [839, 399] width 264 height 80
copy span "sautéed onions"
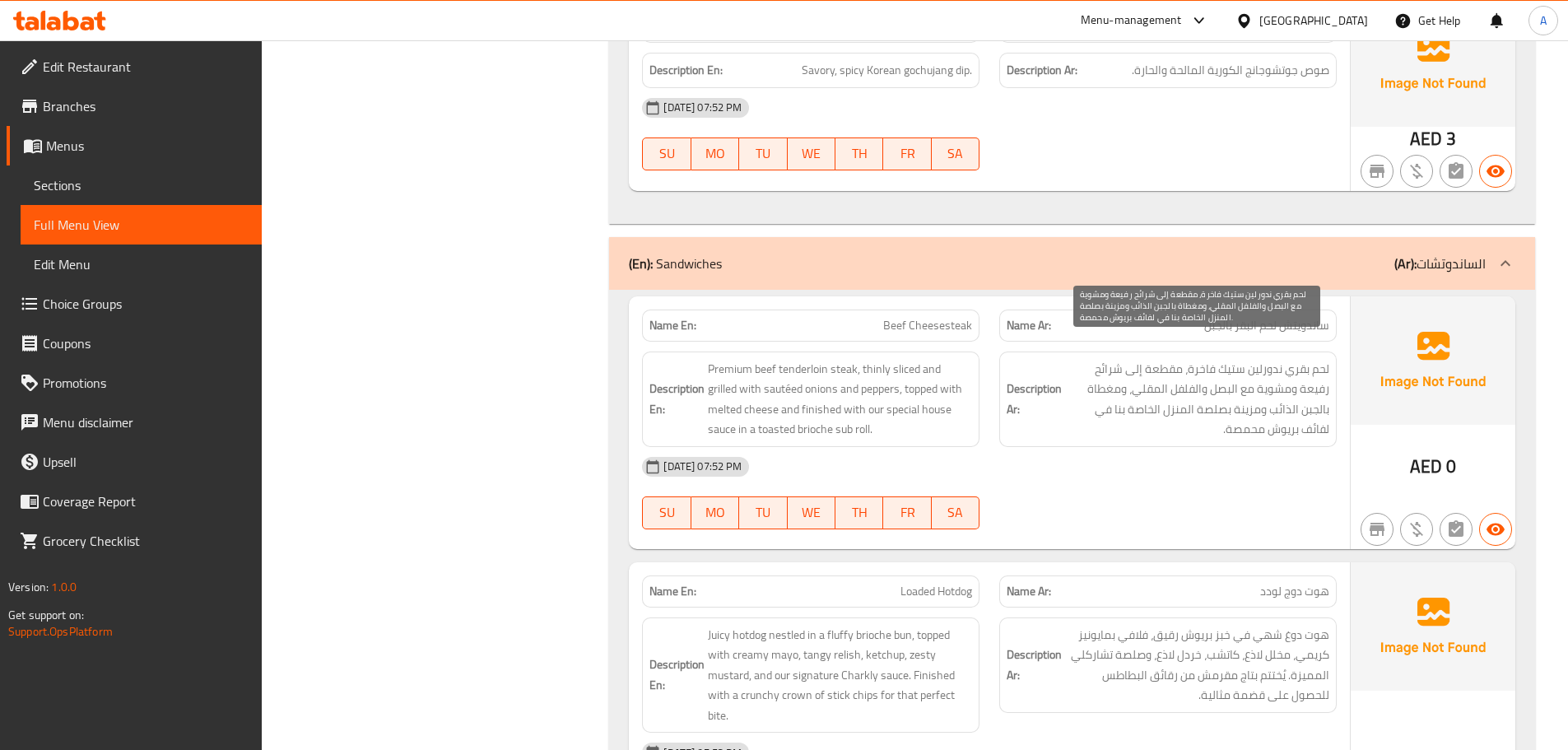
click at [1199, 372] on span "لحم بقري ندورلين ستيك فاخرة، مقطعة إلى شرائح رفيعة ومشوية مع البصل والفلفل المق…" at bounding box center [1197, 399] width 264 height 80
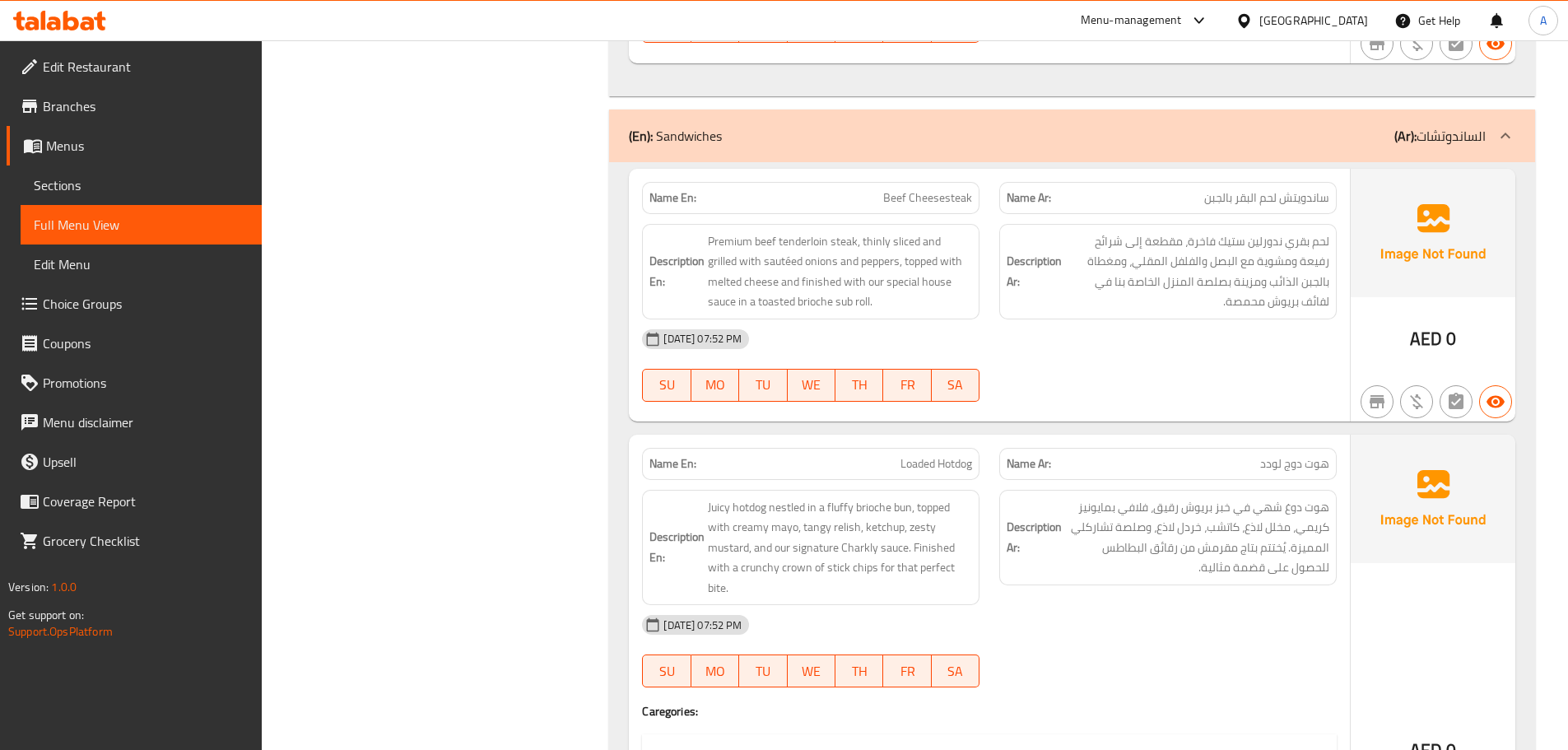
scroll to position [10051, 0]
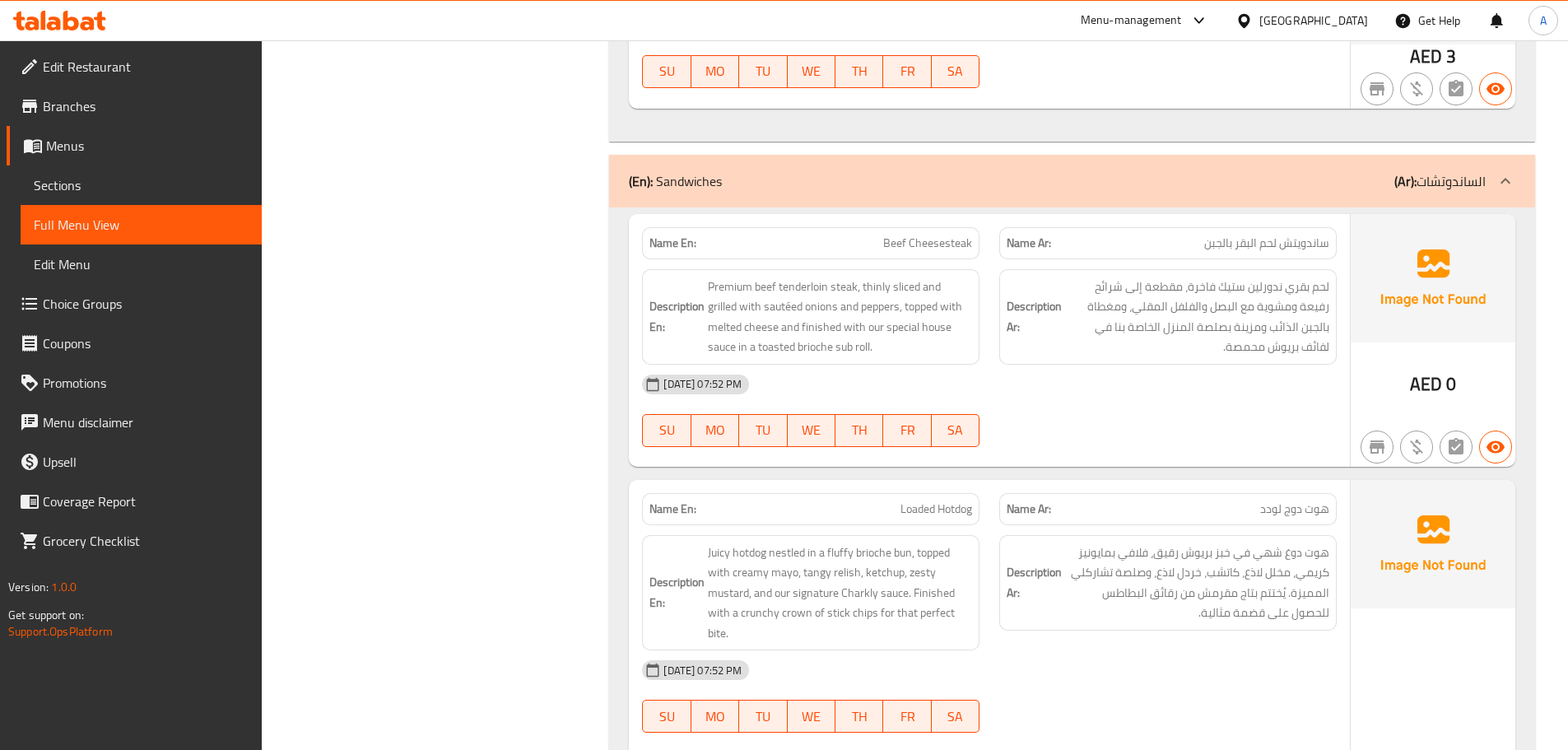
click at [957, 234] on span "Beef Cheesesteak" at bounding box center [927, 243] width 89 height 17
copy span "Beef Cheesesteak"
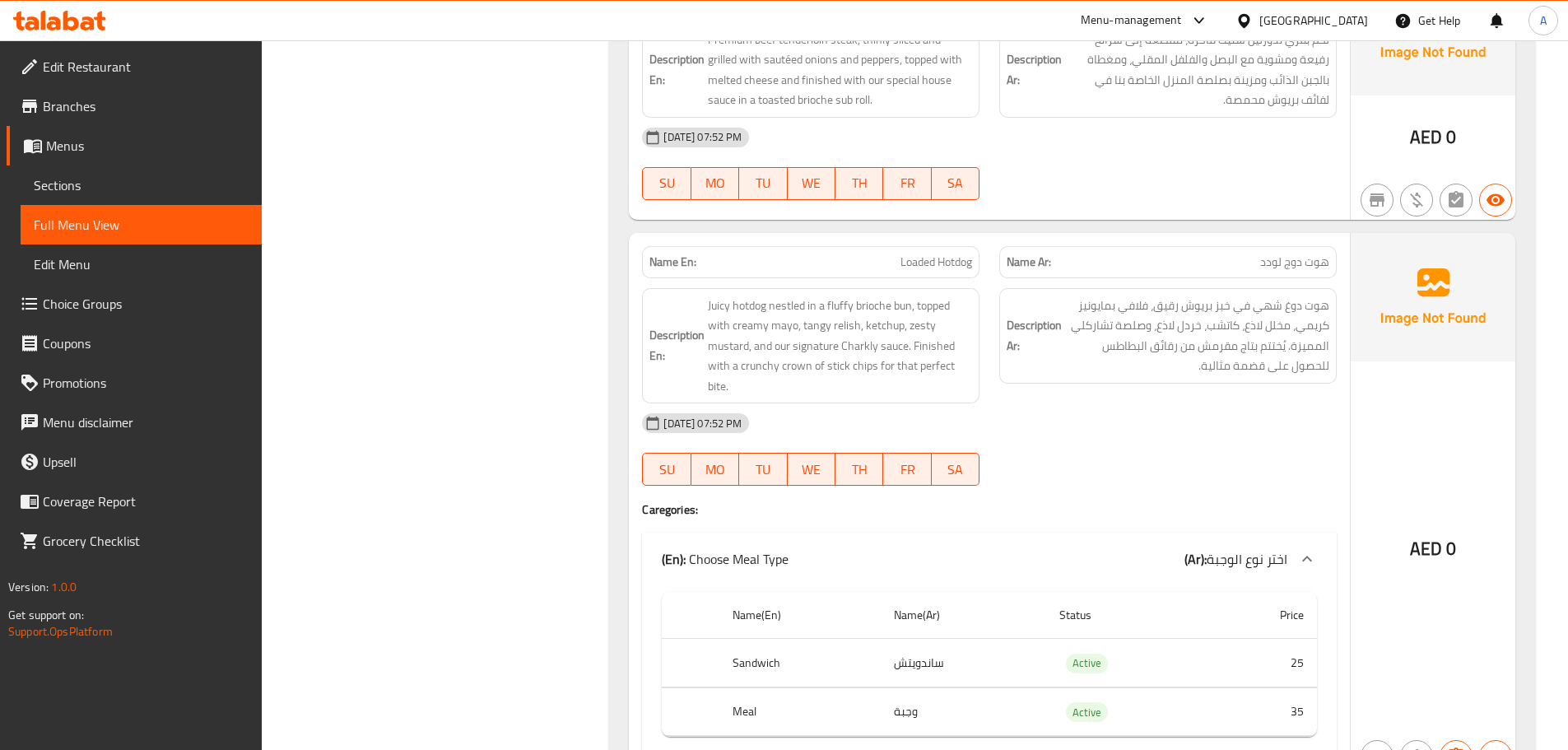
scroll to position [10380, 0]
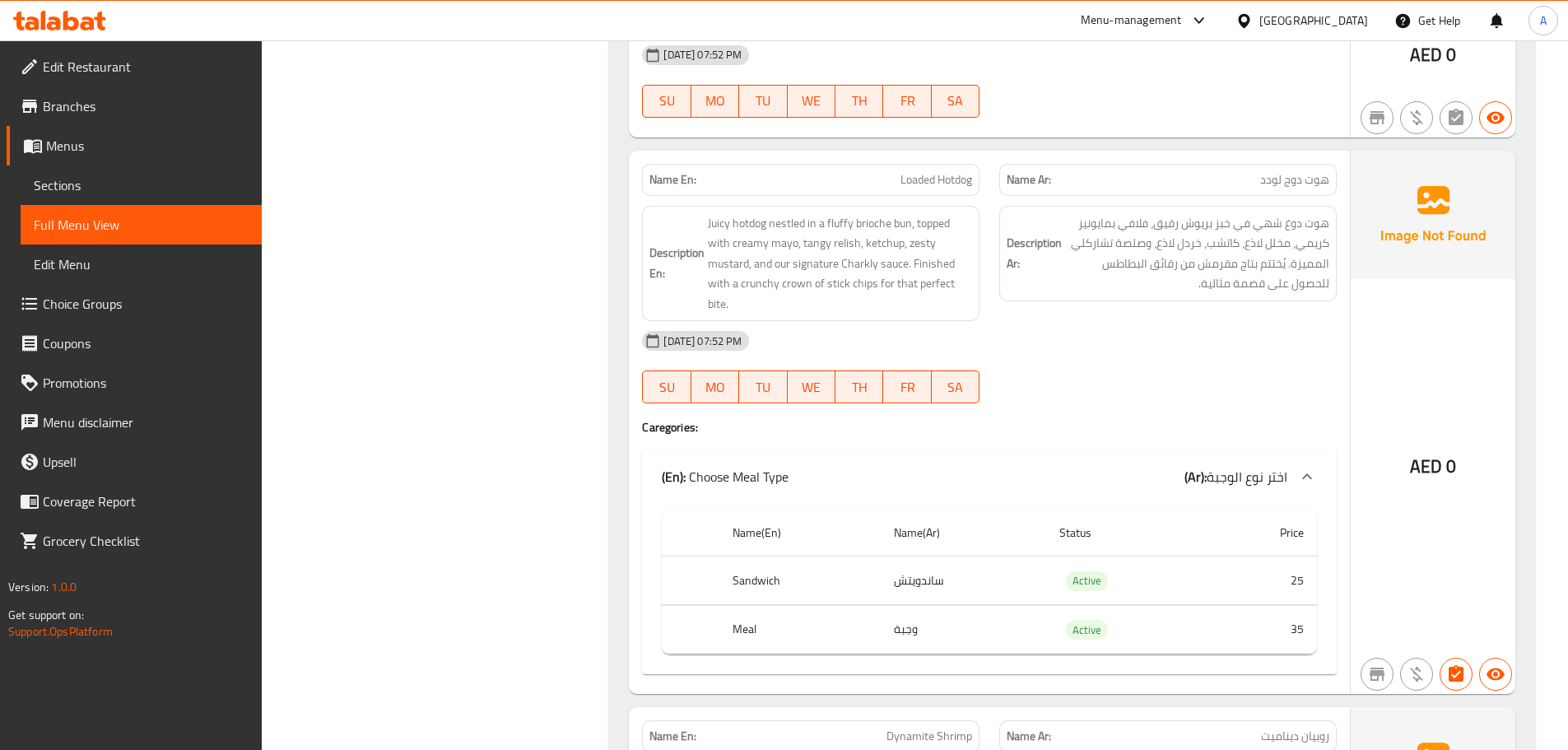
click at [895, 171] on p "Name En: Loaded Hotdog" at bounding box center [810, 179] width 322 height 17
copy span "Loaded Hotdog"
click at [1206, 229] on span "هوت دوغ شهي في خبز بريوش رقيق، فلافي بمايونيز كريمي، مخلل لاذع، كاتشب، خردل لاذ…" at bounding box center [1197, 253] width 264 height 80
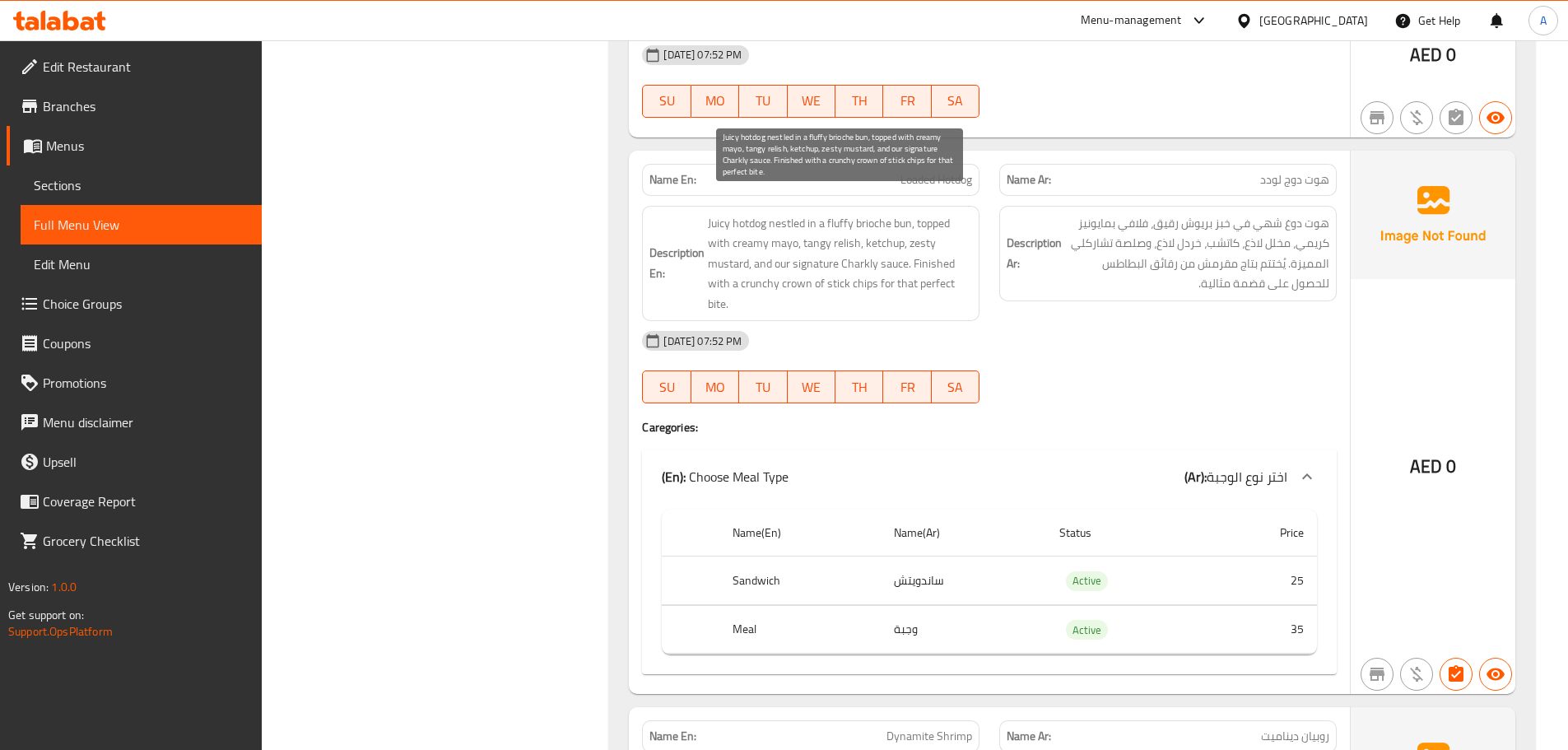
click at [872, 240] on span "Juicy hotdog nestled in a fluffy brioche bun, topped with creamy mayo, tangy re…" at bounding box center [839, 264] width 264 height 102
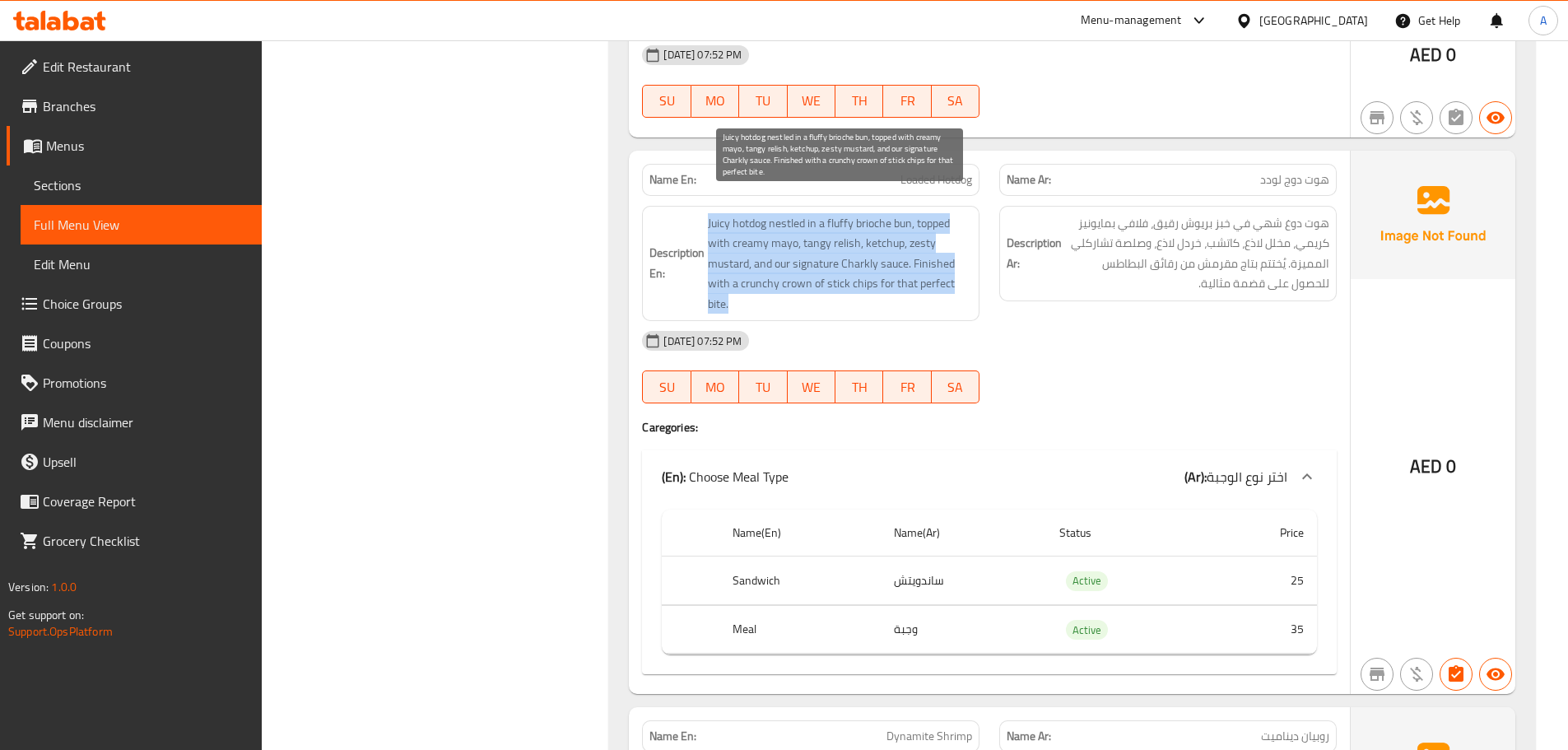
click at [872, 240] on span "Juicy hotdog nestled in a fluffy brioche bun, topped with creamy mayo, tangy re…" at bounding box center [839, 264] width 264 height 102
copy span "Juicy hotdog nestled in a fluffy brioche bun, topped with creamy mayo, tangy re…"
click at [892, 265] on span "Juicy hotdog nestled in a fluffy brioche bun, topped with creamy mayo, tangy re…" at bounding box center [839, 264] width 264 height 102
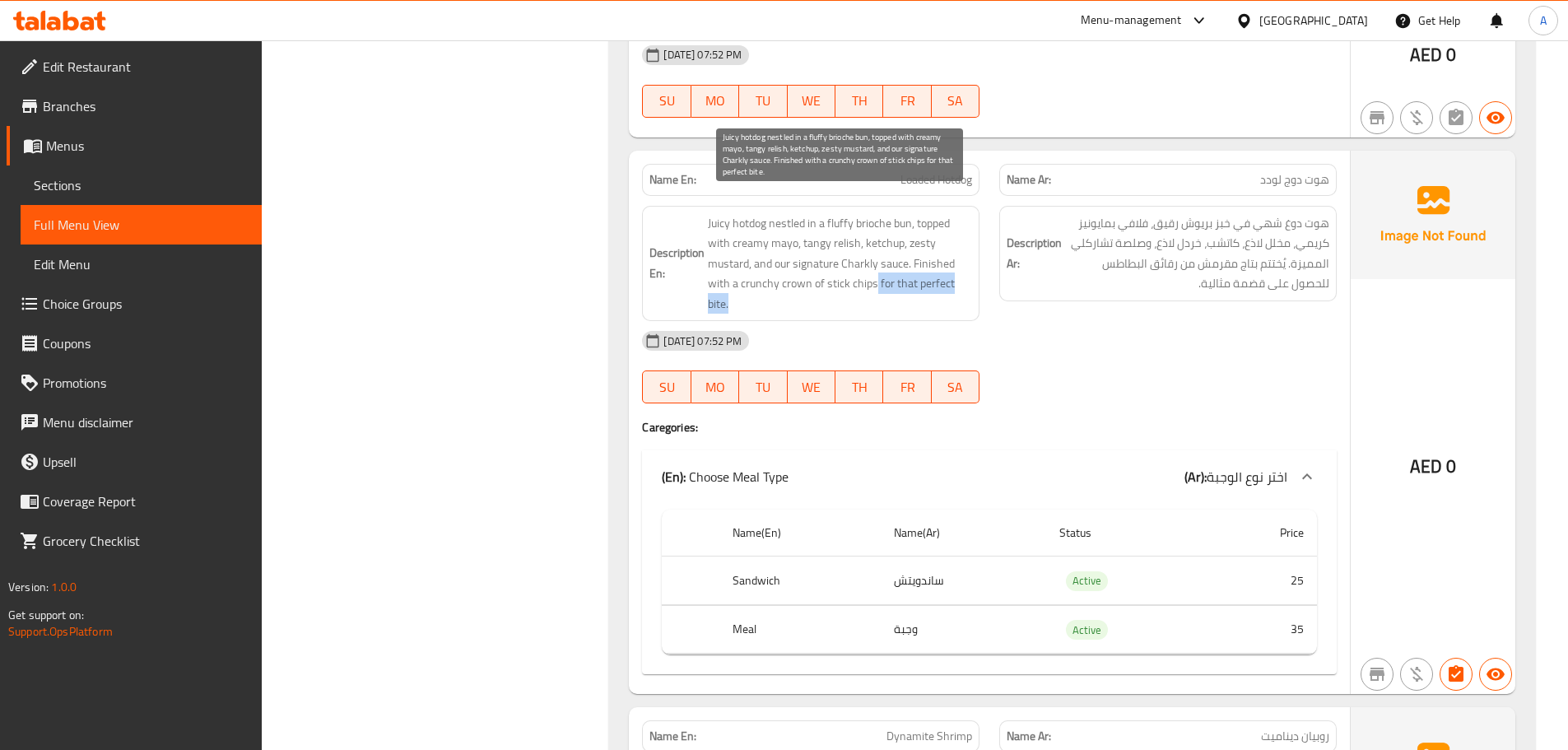
drag, startPoint x: 873, startPoint y: 267, endPoint x: 913, endPoint y: 287, distance: 44.7
click at [913, 287] on span "Juicy hotdog nestled in a fluffy brioche bun, topped with creamy mayo, tangy re…" at bounding box center [839, 264] width 264 height 102
drag, startPoint x: 802, startPoint y: 221, endPoint x: 856, endPoint y: 221, distance: 54.0
click at [856, 221] on span "Juicy hotdog nestled in a fluffy brioche bun, topped with creamy mayo, tangy re…" at bounding box center [839, 264] width 264 height 102
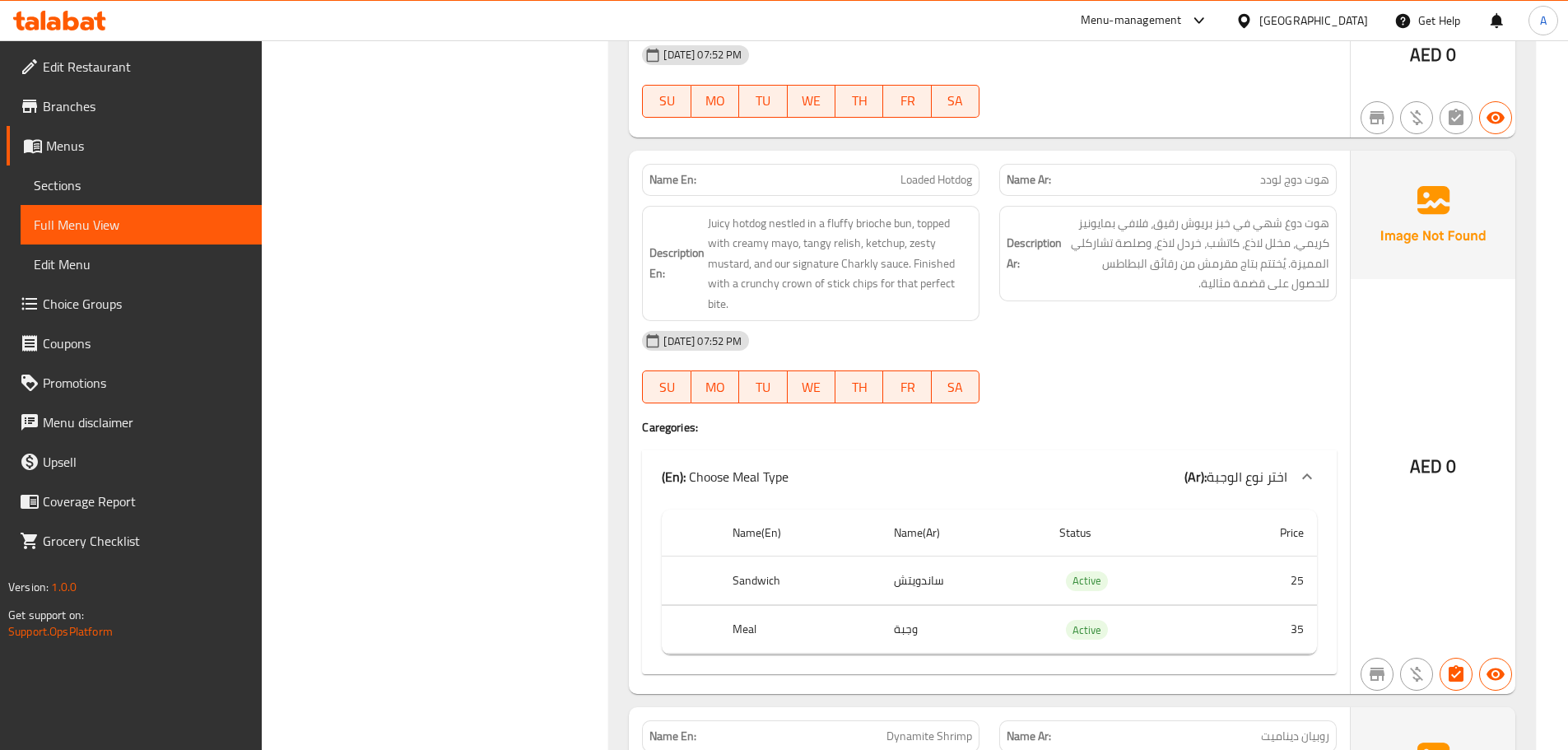
click at [834, 171] on p "Name En: Loaded Hotdog" at bounding box center [810, 179] width 322 height 17
click at [929, 171] on span "Loaded Hotdog" at bounding box center [936, 179] width 72 height 17
drag, startPoint x: 929, startPoint y: 155, endPoint x: 970, endPoint y: 363, distance: 212.0
click at [925, 171] on span "Loaded Hotdog" at bounding box center [936, 179] width 72 height 17
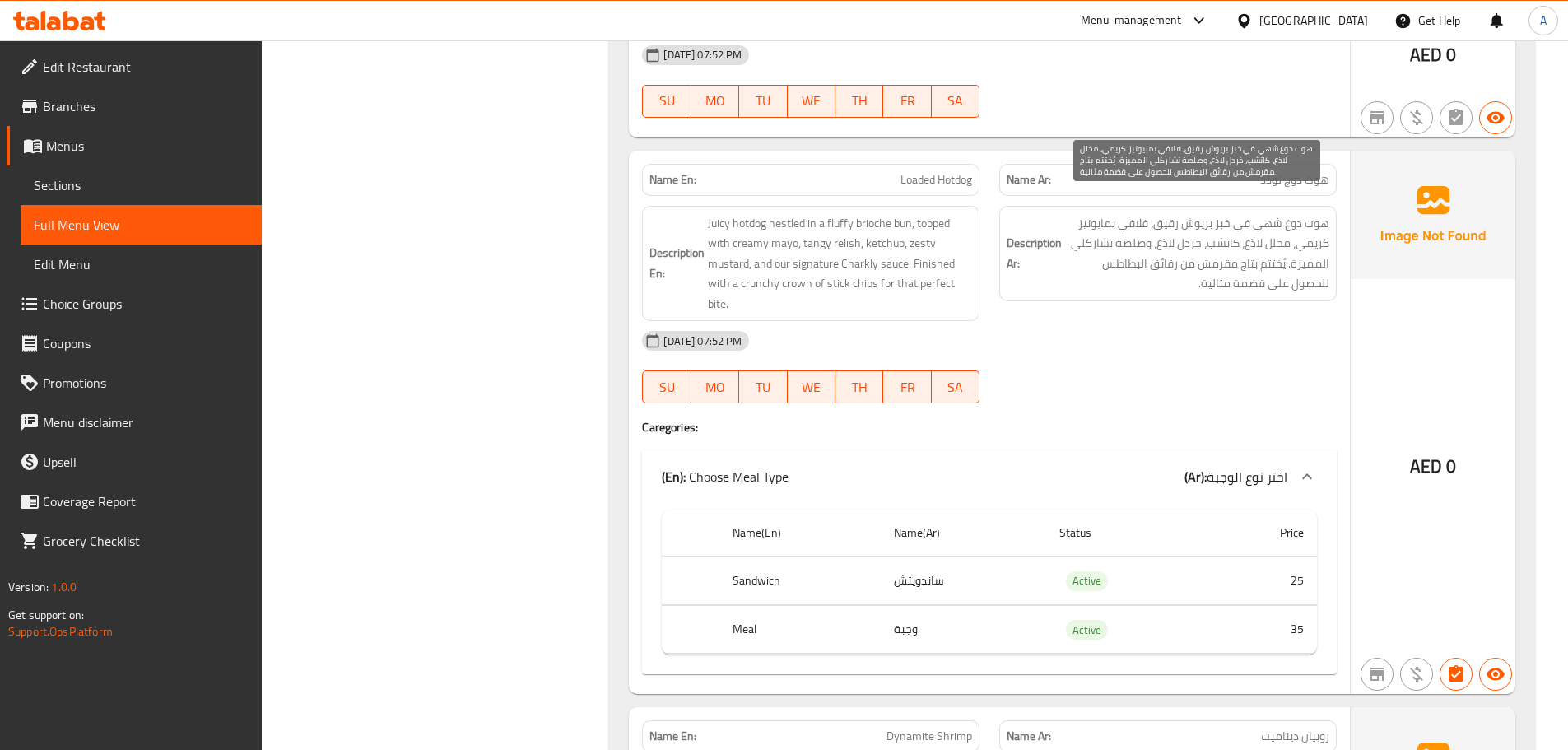
click at [1164, 237] on span "هوت دوغ شهي في خبز بريوش رقيق، فلافي بمايونيز كريمي، مخلل لاذع، كاتشب، خردل لاذ…" at bounding box center [1197, 253] width 264 height 80
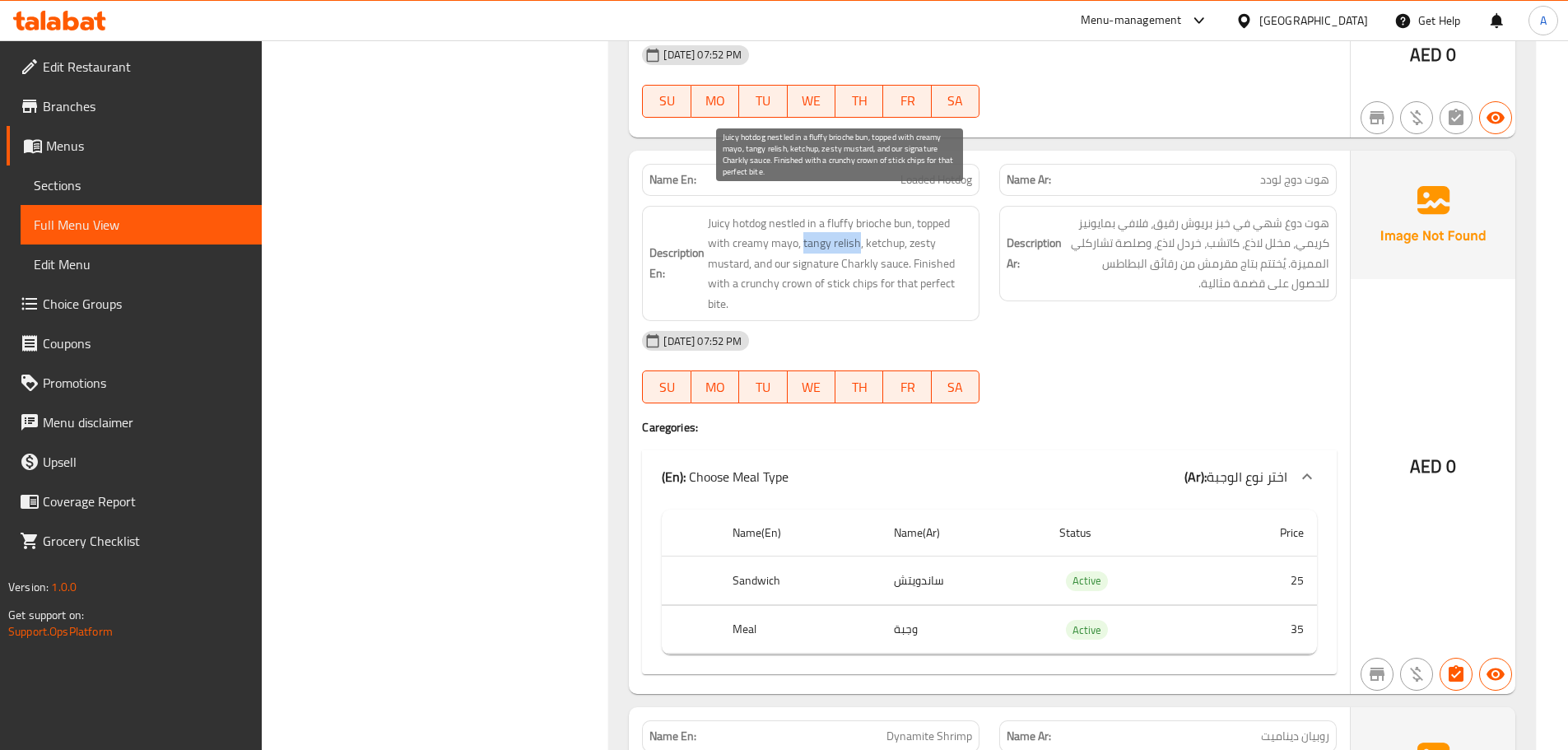
drag, startPoint x: 802, startPoint y: 223, endPoint x: 857, endPoint y: 221, distance: 55.0
click at [857, 221] on span "Juicy hotdog nestled in a fluffy brioche bun, topped with creamy mayo, tangy re…" at bounding box center [839, 264] width 264 height 102
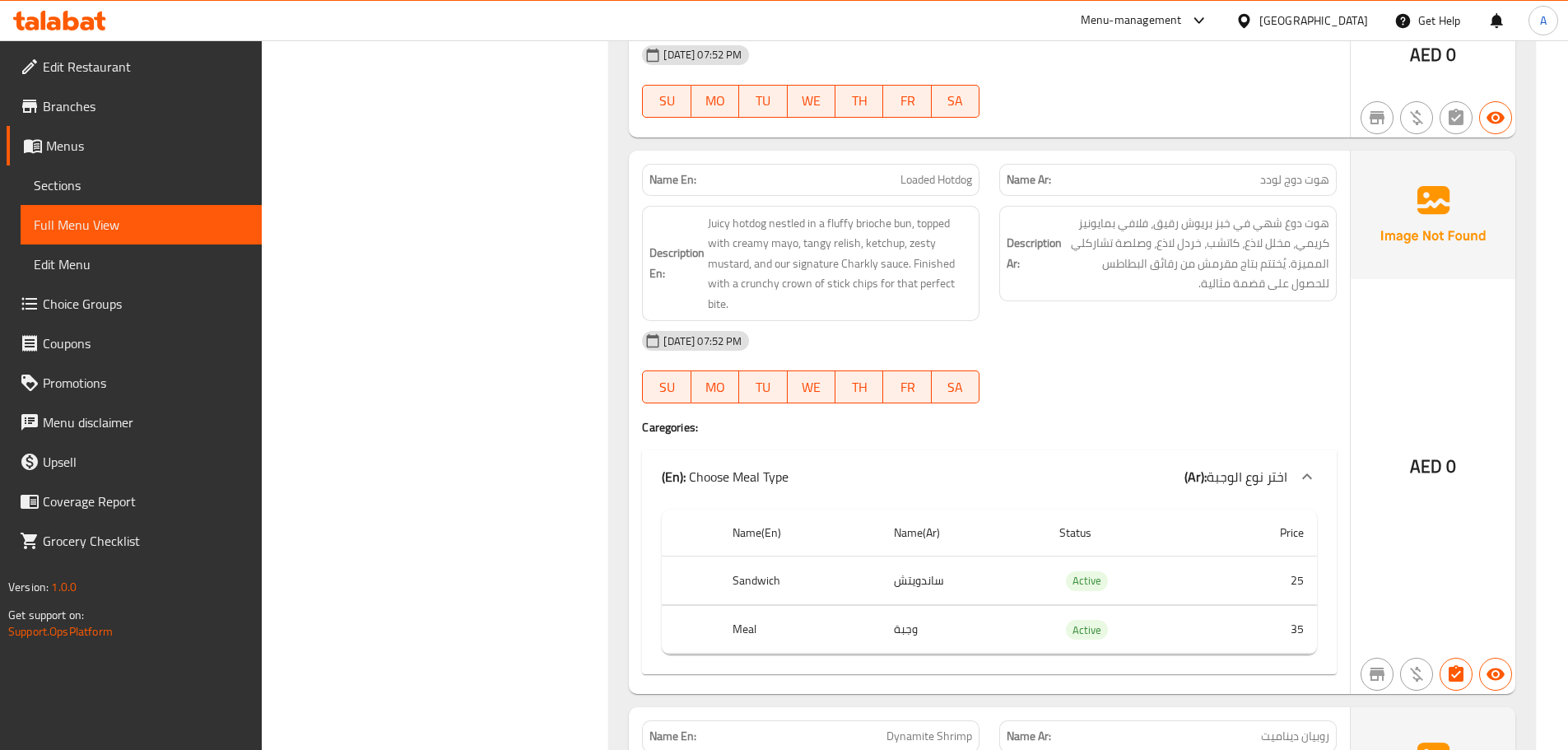
click at [1150, 264] on span "هوت دوغ شهي في خبز بريوش رقيق، فلافي بمايونيز كريمي، مخلل لاذع، كاتشب، خردل لاذ…" at bounding box center [1197, 253] width 264 height 80
click at [1264, 221] on span "هوت دوغ شهي في خبز بريوش رقيق، فلافي بمايونيز كريمي، مخلل لاذع، كاتشب، خردل لاذ…" at bounding box center [1197, 253] width 264 height 80
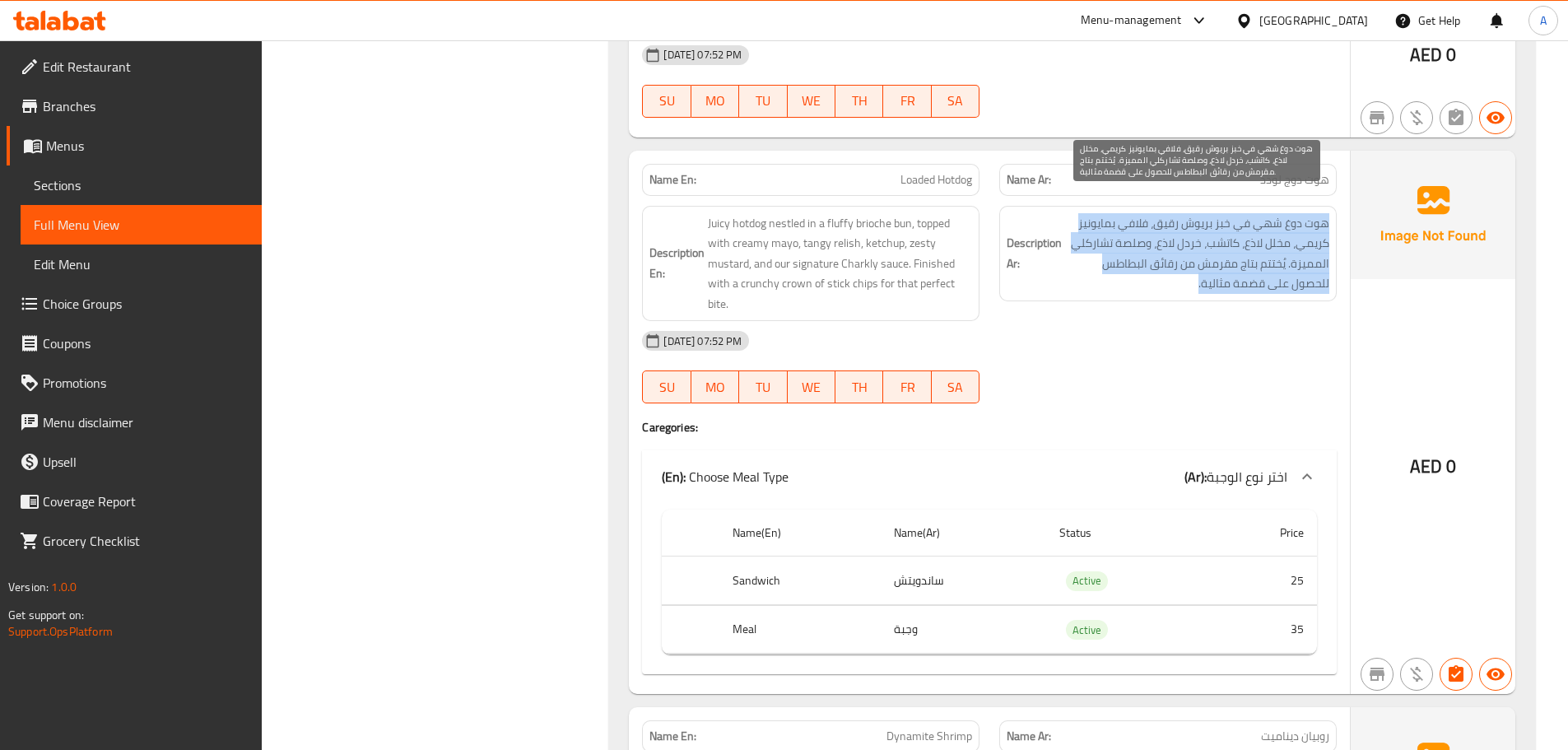
click at [1264, 221] on span "هوت دوغ شهي في خبز بريوش رقيق، فلافي بمايونيز كريمي، مخلل لاذع، كاتشب، خردل لاذ…" at bounding box center [1197, 253] width 264 height 80
click at [1186, 253] on span "هوت دوغ شهي في خبز بريوش رقيق، فلافي بمايونيز كريمي، مخلل لاذع، كاتشب، خردل لاذ…" at bounding box center [1197, 253] width 264 height 80
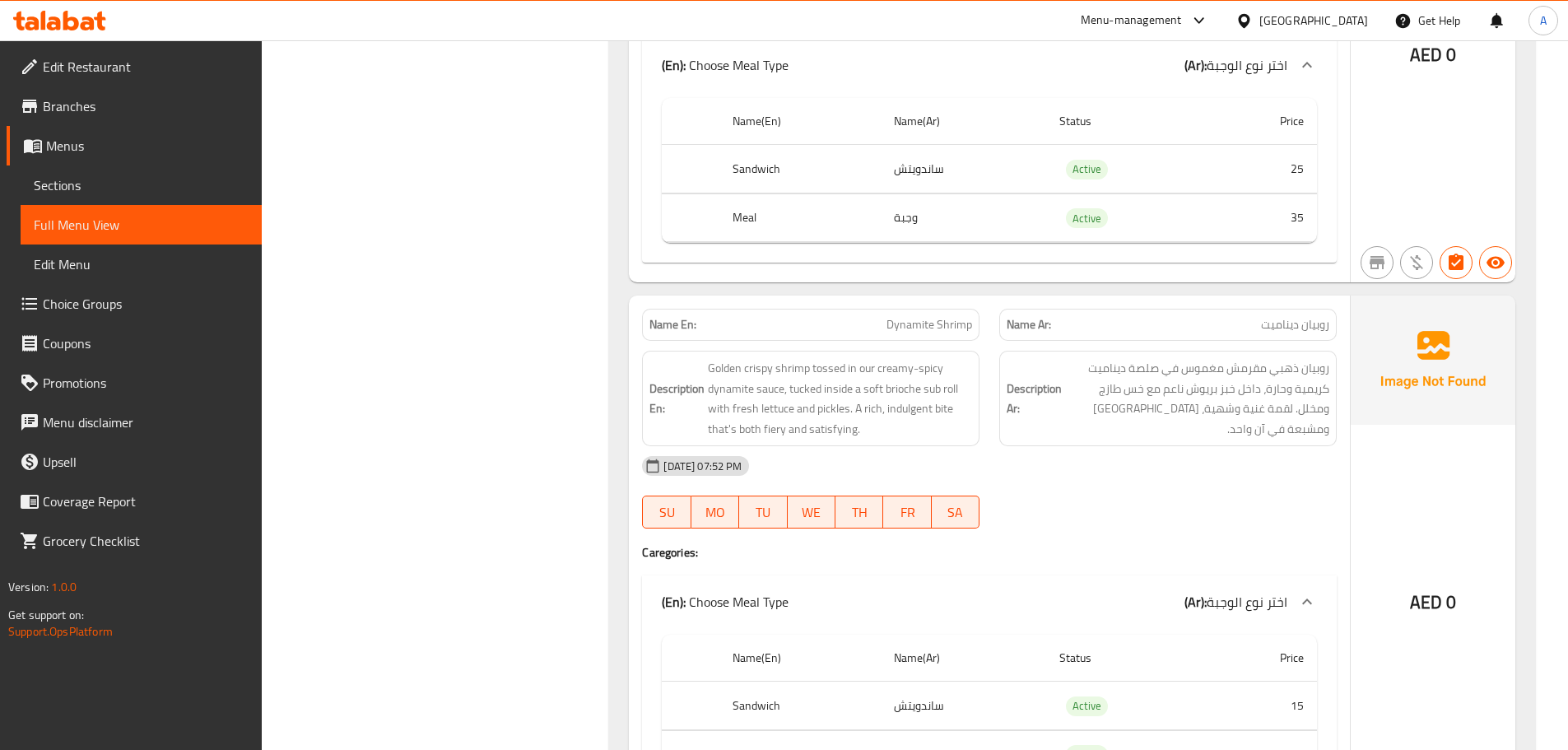
scroll to position [10873, 0]
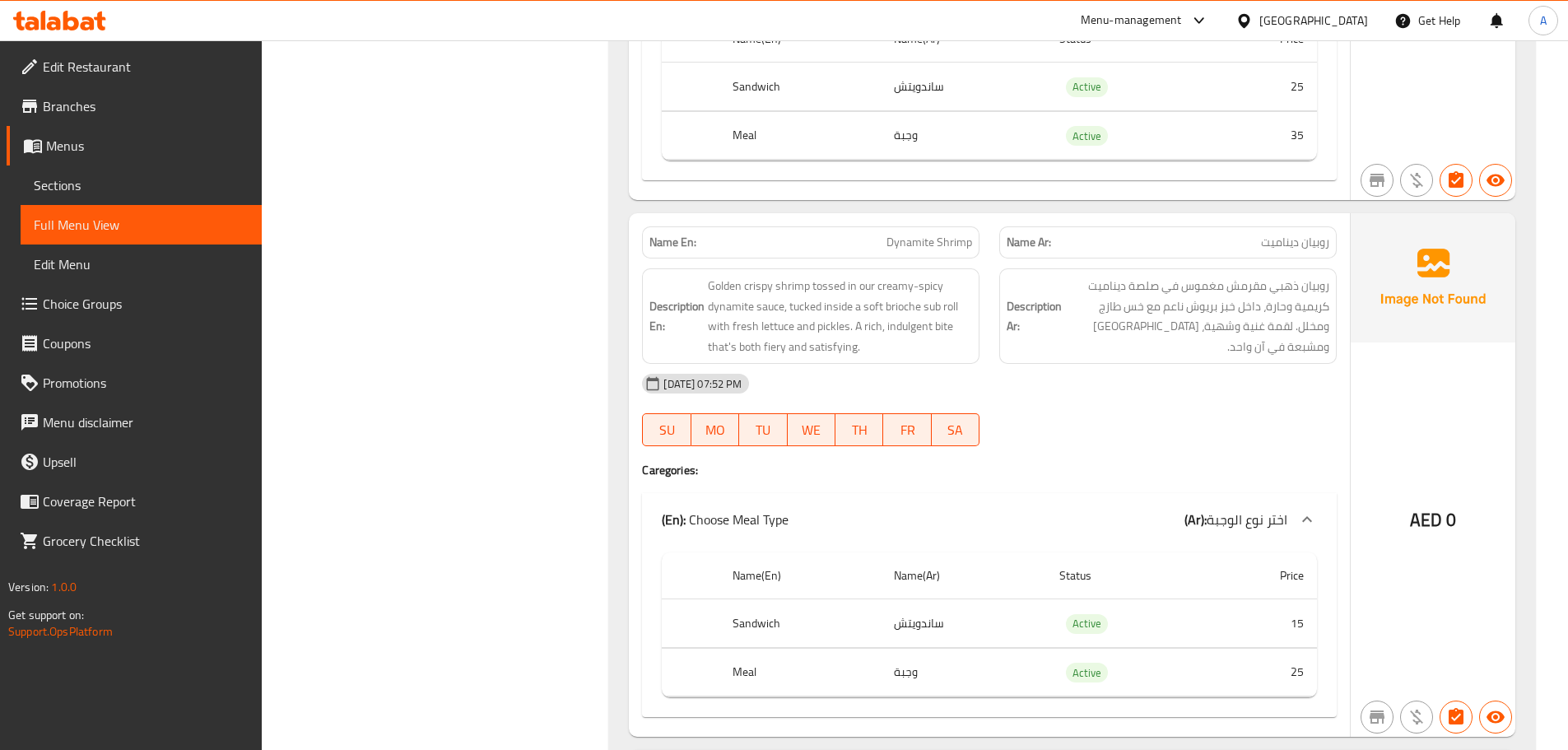
click at [907, 234] on span "Dynamite Shrimp" at bounding box center [928, 242] width 85 height 17
click at [1252, 295] on span "روبيان ذهبي مقرمش مغموس في صلصة ديناميت كريمية وحارة، داخل خبز بريوش ناعم مع خس…" at bounding box center [1197, 316] width 264 height 80
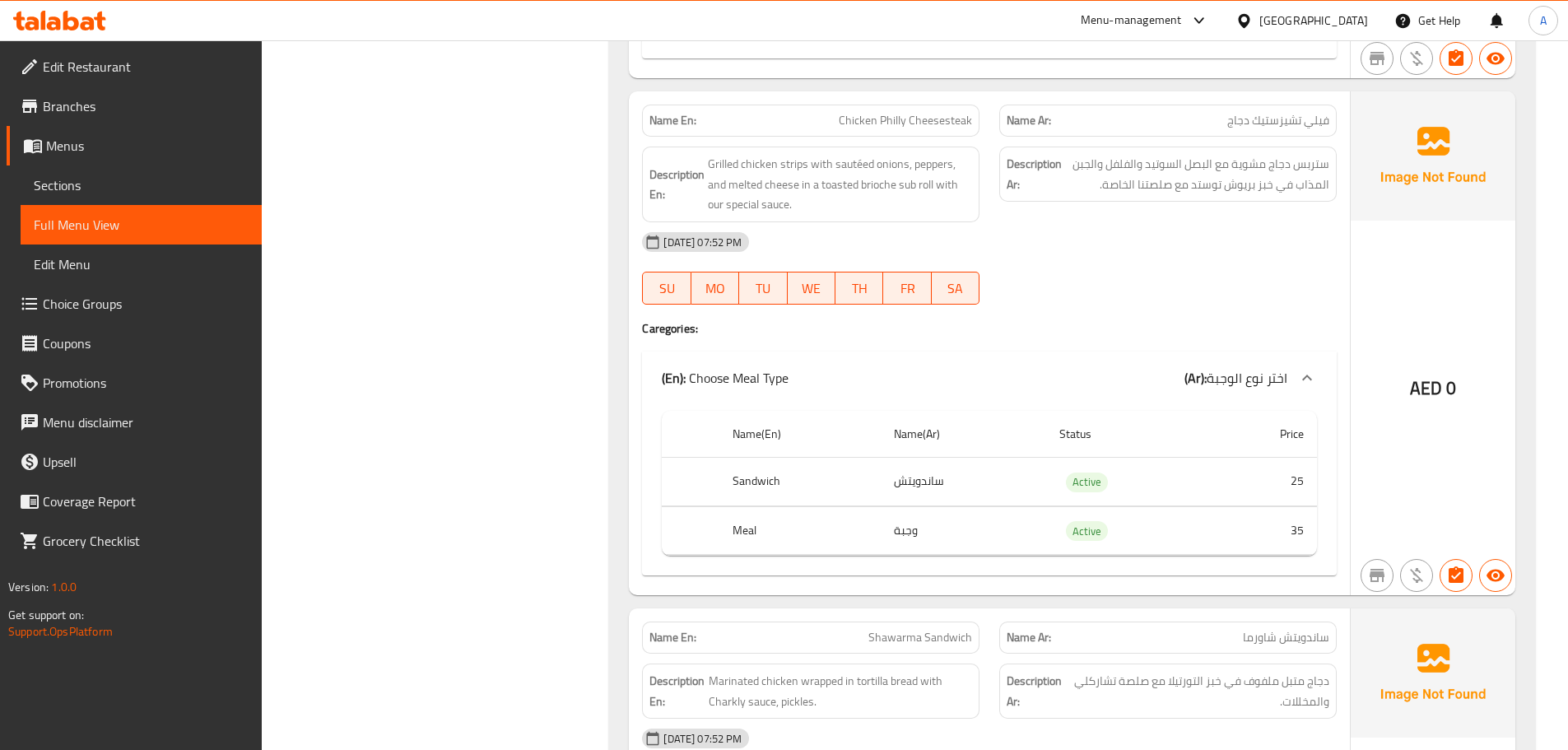
scroll to position [11450, 0]
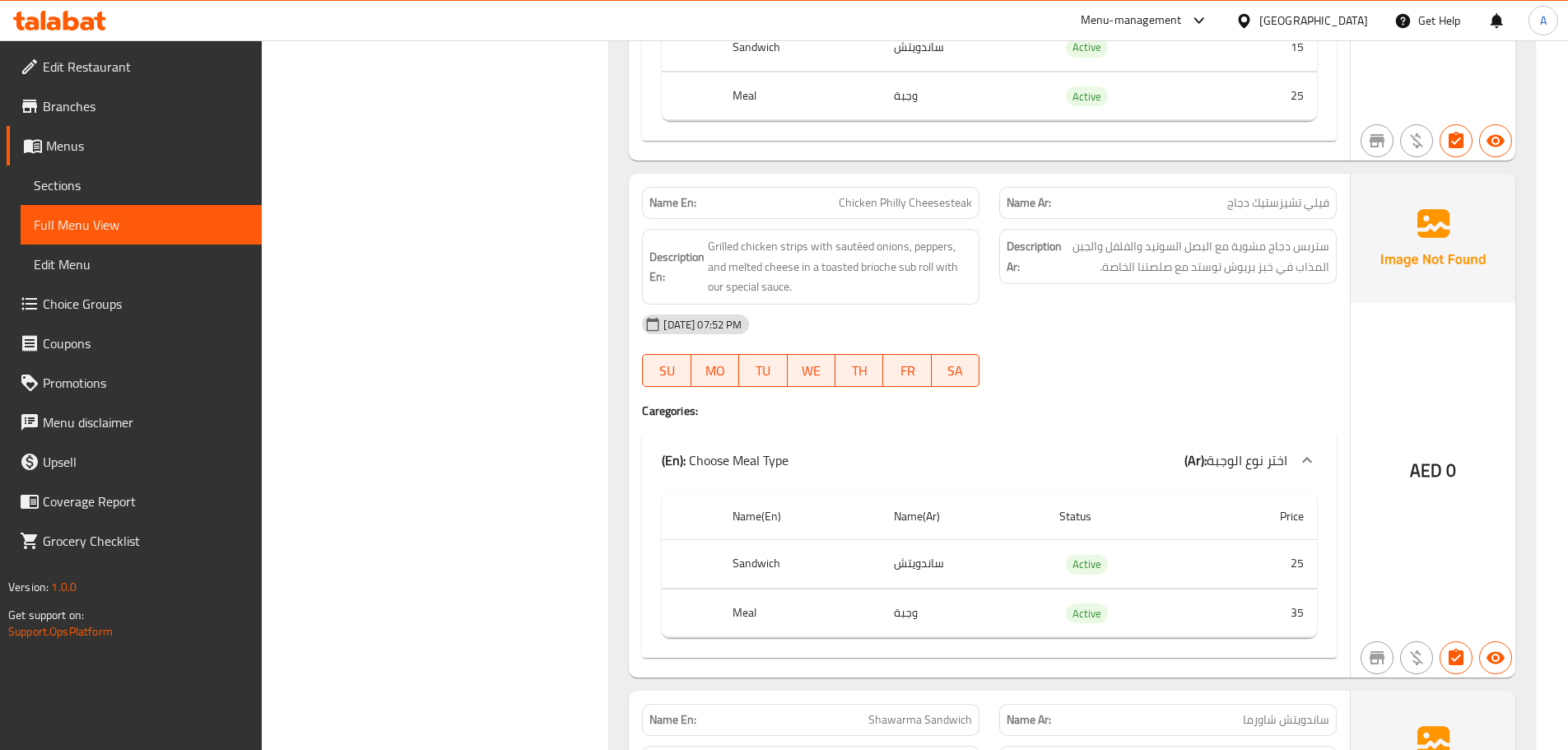
click at [875, 195] on span "Chicken Philly Cheesesteak" at bounding box center [905, 203] width 134 height 17
click at [1274, 236] on span "ستربس دجاج مشوية مع البصل السوتيد والفلفل والجبن المذاب في خبز بريوش توستد مع ص…" at bounding box center [1197, 256] width 264 height 41
click at [1203, 247] on span "ستربس دجاج مشوية مع البصل السوتيد والفلفل والجبن المذاب في خبز بريوش توستد مع ص…" at bounding box center [1197, 256] width 264 height 41
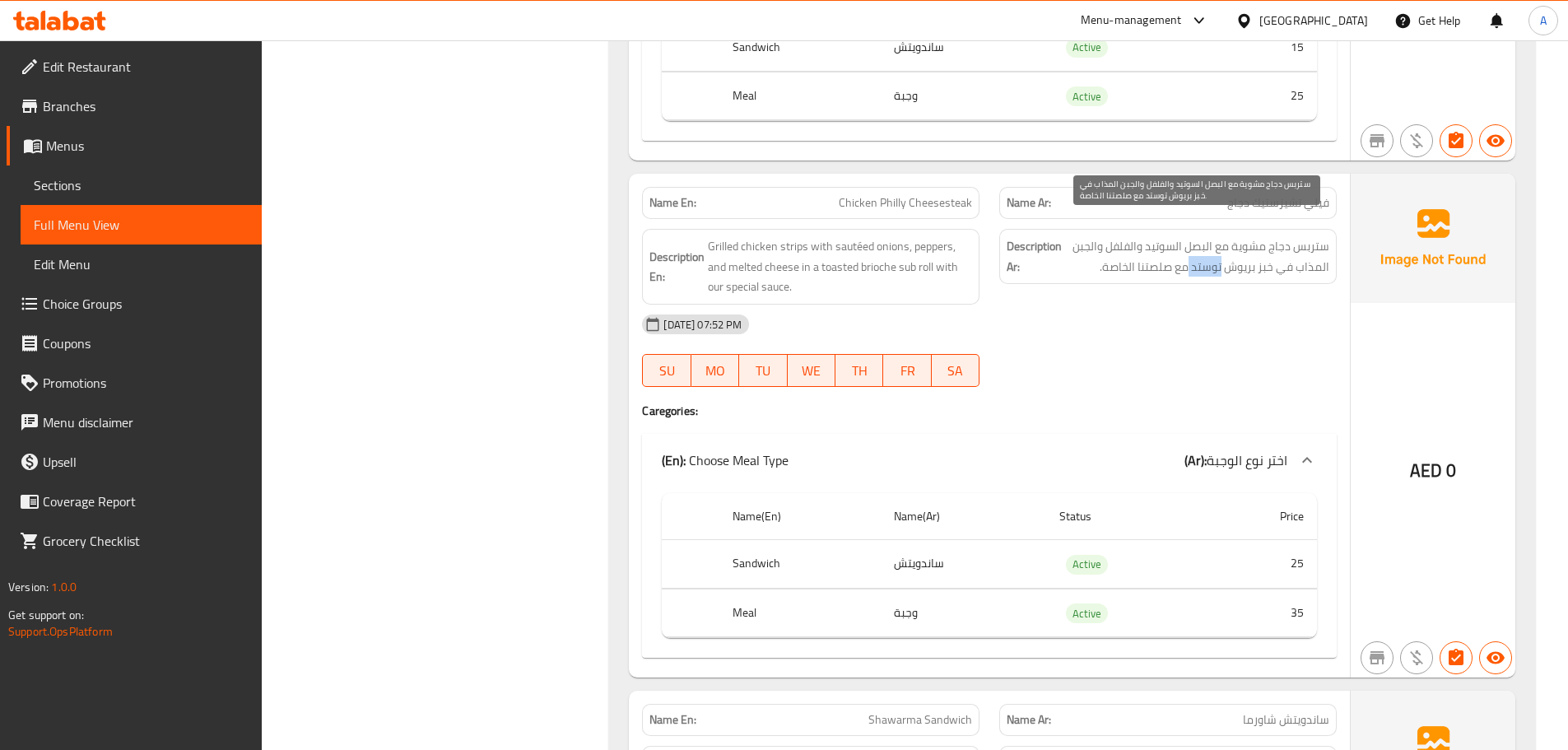
click at [1203, 247] on span "ستربس دجاج مشوية مع البصل السوتيد والفلفل والجبن المذاب في خبز بريوش توستد مع ص…" at bounding box center [1197, 256] width 264 height 41
click at [1254, 219] on div "Description Ar: ستربس دجاج مشوية مع البصل السوتيد والفلفل والجبن المذاب في خبز …" at bounding box center [1168, 267] width 357 height 96
click at [1219, 247] on span "ستربس دجاج مشوية مع البصل السوتيد والفلفل والجبن المذاب في خبز بريوش توستد مع ص…" at bounding box center [1197, 256] width 264 height 41
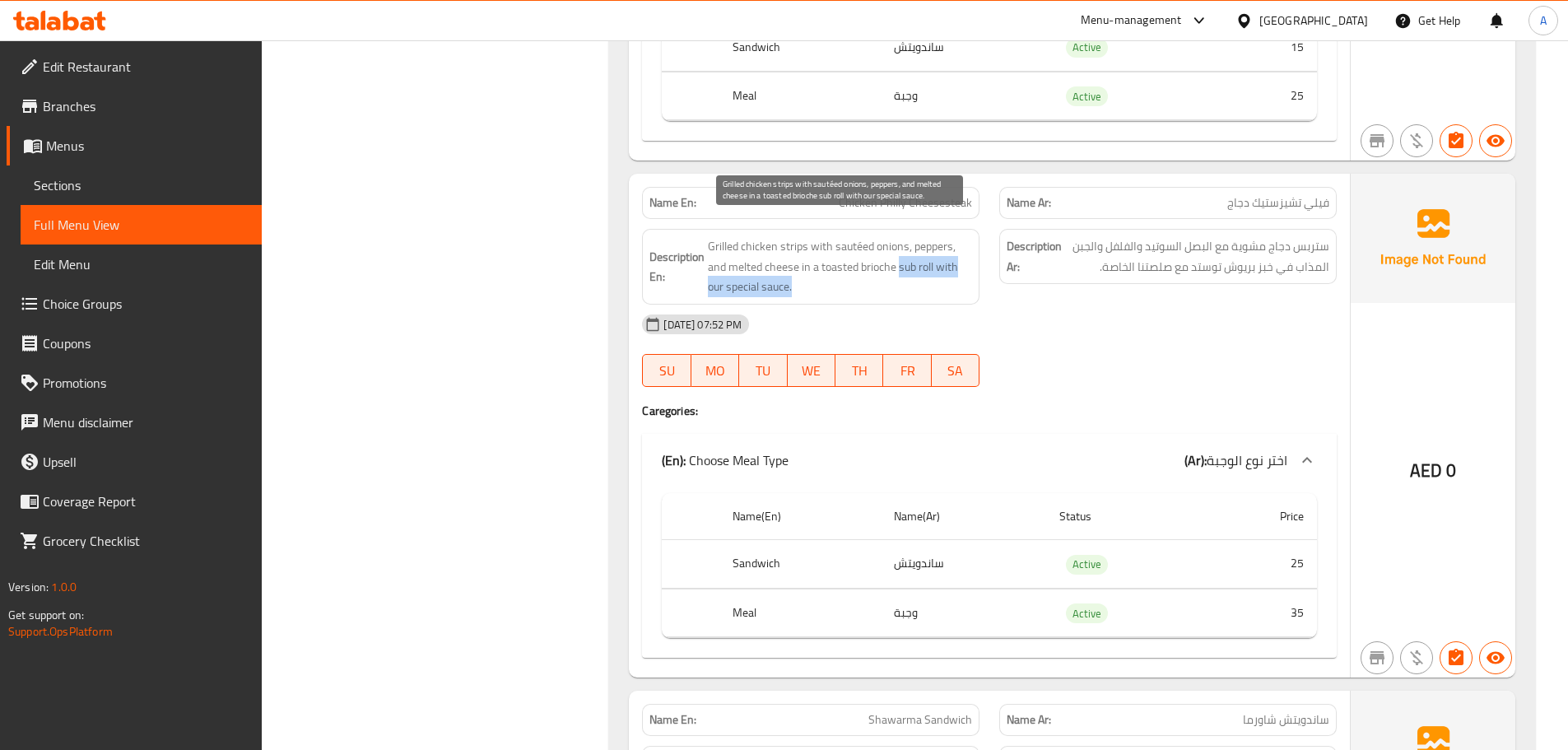
drag, startPoint x: 900, startPoint y: 249, endPoint x: 938, endPoint y: 265, distance: 41.2
click at [938, 265] on span "Grilled chicken strips with sautéed onions, peppers, and melted cheese in a toa…" at bounding box center [839, 267] width 264 height 61
click at [896, 256] on span "Grilled chicken strips with sautéed onions, peppers, and melted cheese in a toa…" at bounding box center [839, 267] width 264 height 61
click at [822, 246] on span "Grilled chicken strips with sautéed onions, peppers, and melted cheese in a toa…" at bounding box center [839, 267] width 264 height 61
drag, startPoint x: 819, startPoint y: 249, endPoint x: 871, endPoint y: 283, distance: 62.1
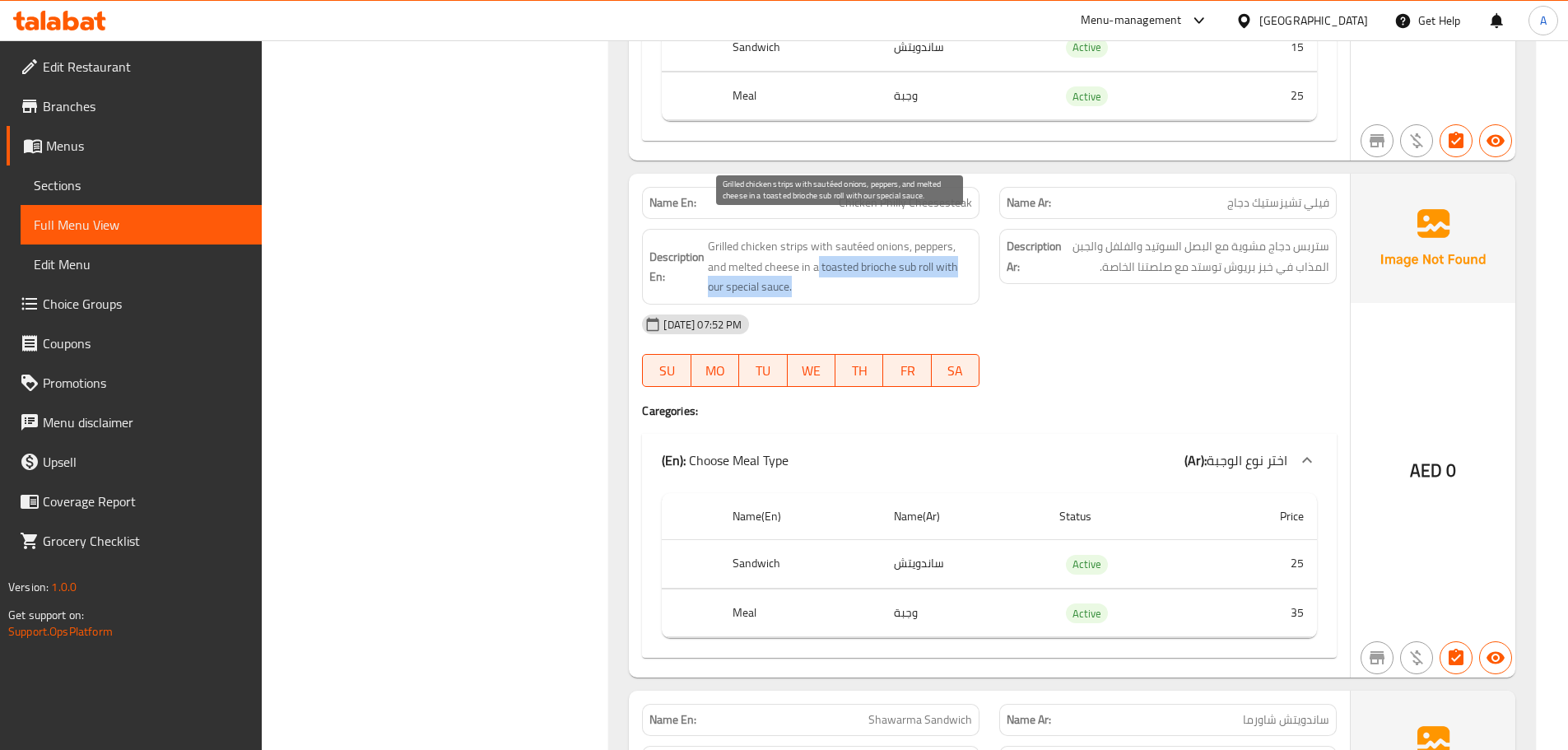
click at [868, 283] on div "Description En: Grilled chicken strips with sautéed onions, peppers, and melted…" at bounding box center [811, 266] width 338 height 75
click at [891, 252] on span "Grilled chicken strips with sautéed onions, peppers, and melted cheese in a toa…" at bounding box center [839, 267] width 264 height 61
drag, startPoint x: 900, startPoint y: 247, endPoint x: 934, endPoint y: 250, distance: 34.1
click at [934, 250] on span "Grilled chicken strips with sautéed onions, peppers, and melted cheese in a toa…" at bounding box center [839, 267] width 264 height 61
click at [876, 243] on span "Grilled chicken strips with sautéed onions, peppers, and melted cheese in a toa…" at bounding box center [839, 267] width 264 height 61
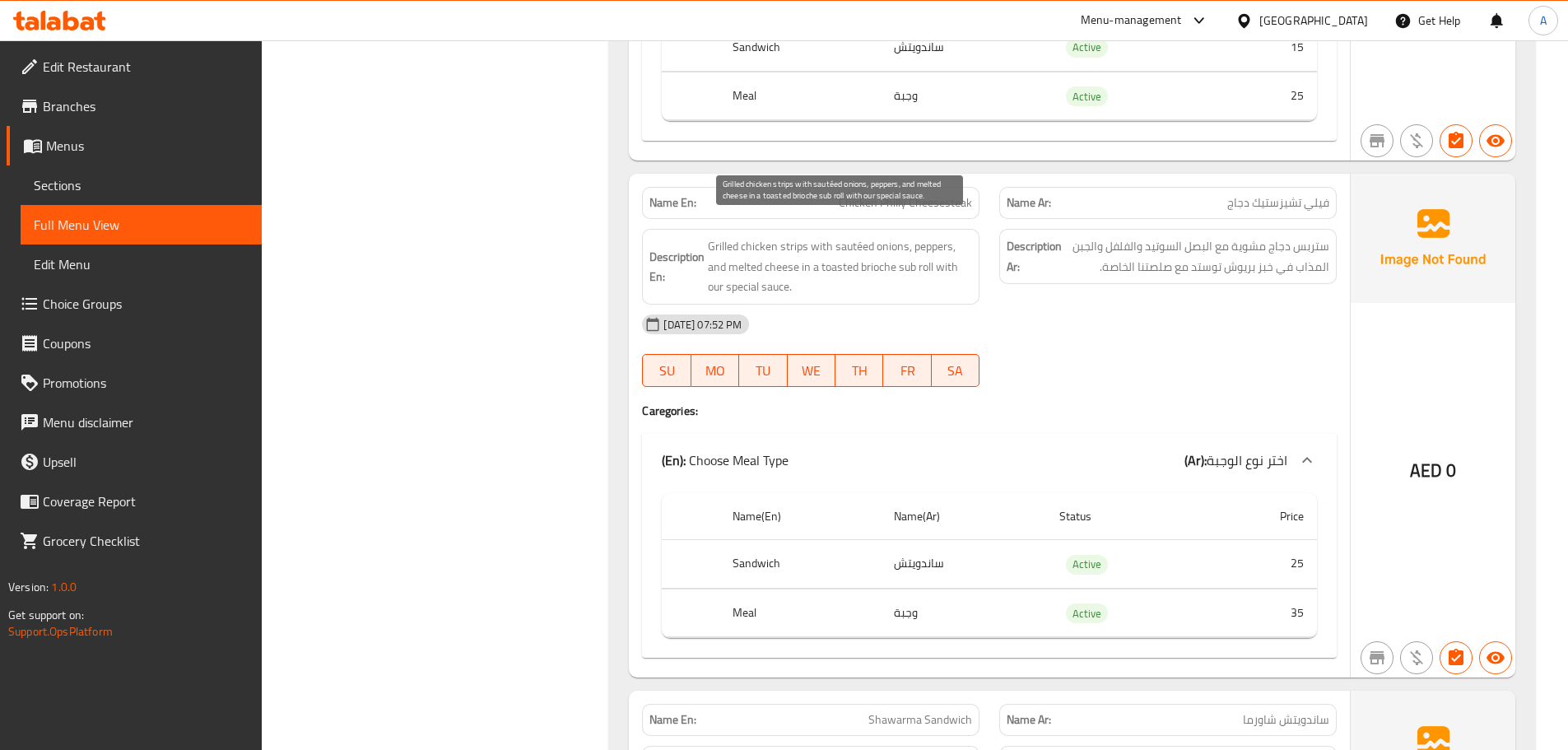
click at [901, 250] on span "Grilled chicken strips with sautéed onions, peppers, and melted cheese in a toa…" at bounding box center [839, 267] width 264 height 61
drag, startPoint x: 900, startPoint y: 249, endPoint x: 934, endPoint y: 246, distance: 34.1
click at [934, 246] on span "Grilled chicken strips with sautéed onions, peppers, and melted cheese in a toa…" at bounding box center [839, 267] width 264 height 61
click at [915, 243] on span "Grilled chicken strips with sautéed onions, peppers, and melted cheese in a toa…" at bounding box center [839, 267] width 264 height 61
drag, startPoint x: 900, startPoint y: 246, endPoint x: 938, endPoint y: 245, distance: 38.0
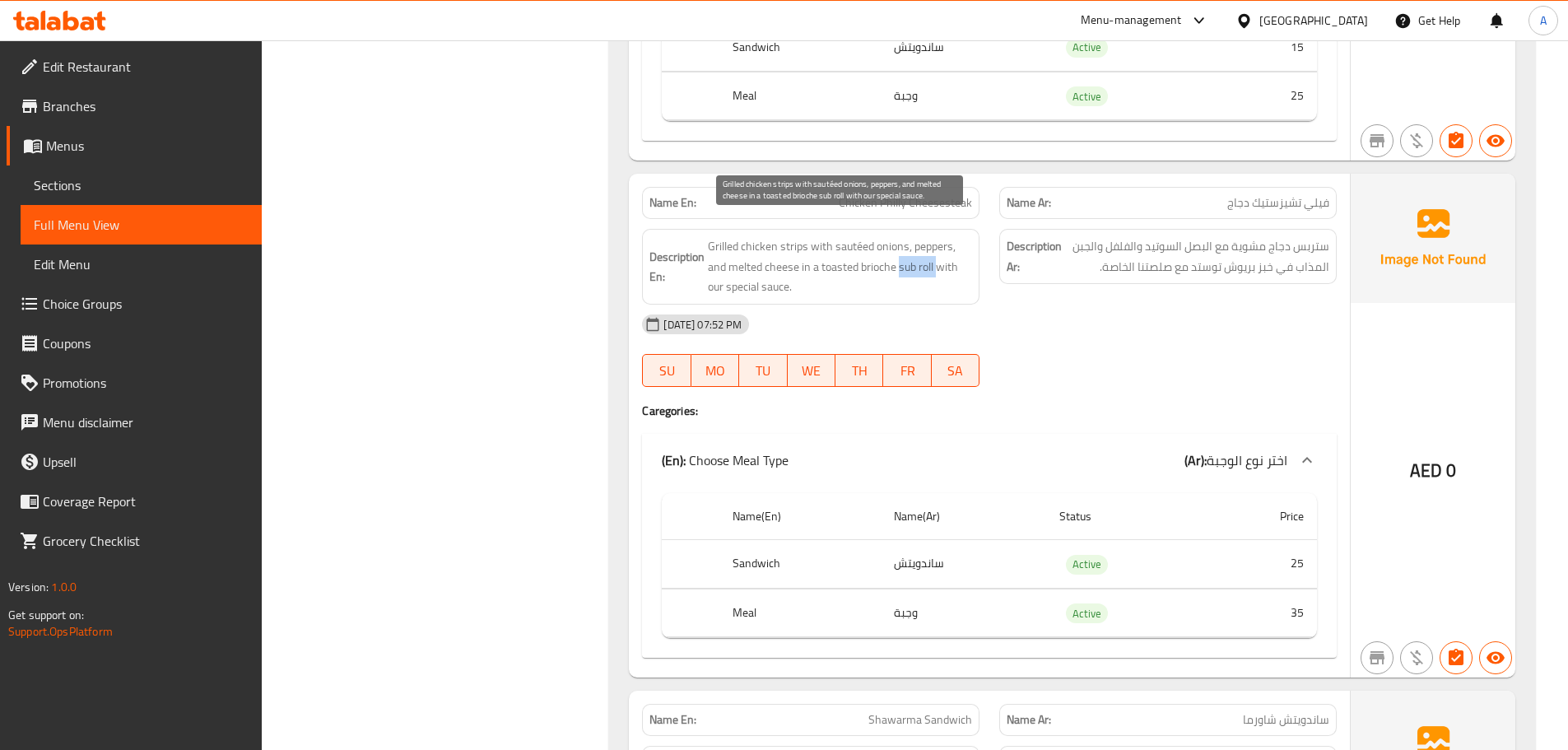
click at [938, 245] on span "Grilled chicken strips with sautéed onions, peppers, and melted cheese in a toa…" at bounding box center [839, 267] width 264 height 61
click at [1198, 250] on span "ستربس دجاج مشوية مع البصل السوتيد والفلفل والجبن المذاب في خبز بريوش توستد مع ص…" at bounding box center [1197, 256] width 264 height 41
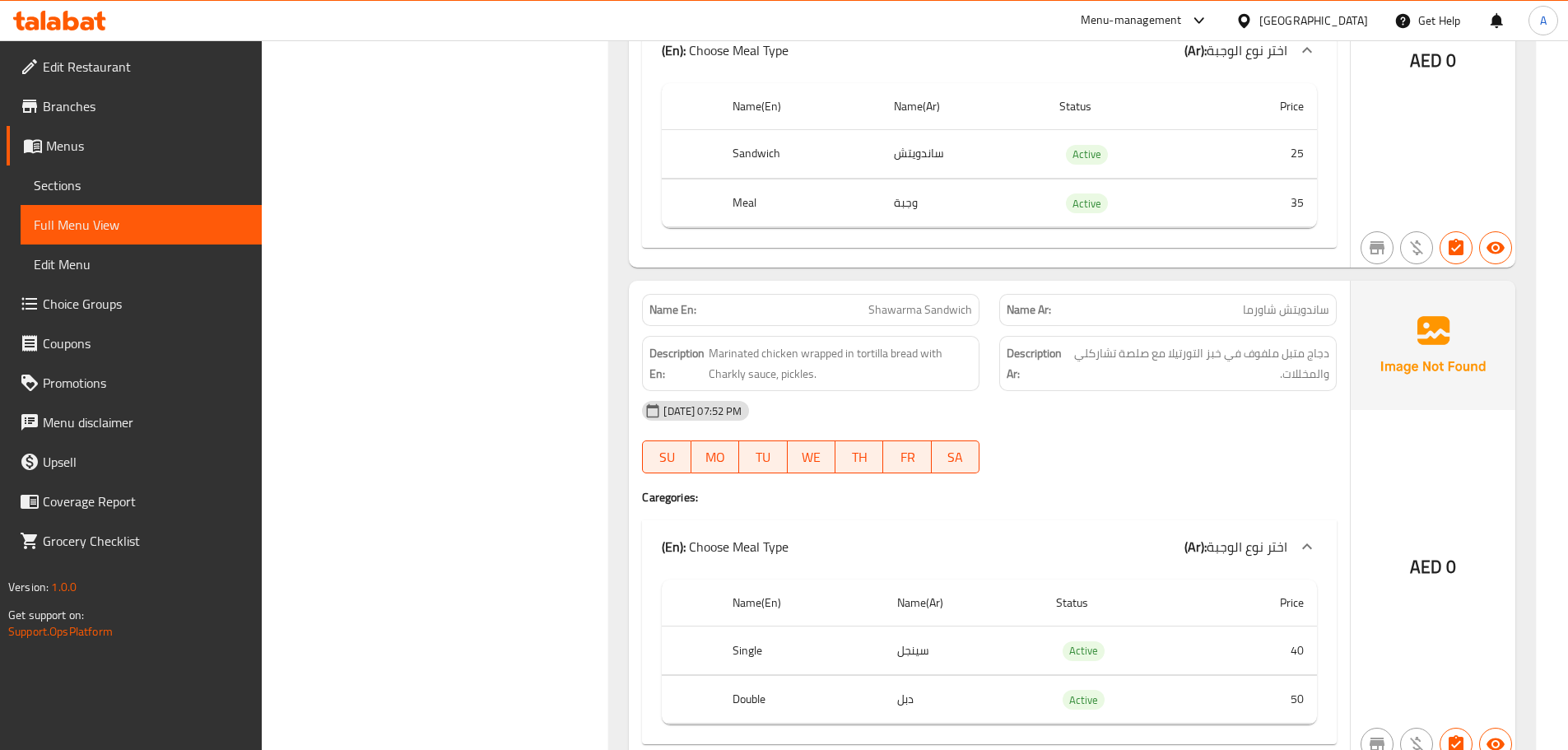
scroll to position [11861, 0]
click at [933, 300] on span "Shawarma Sandwich" at bounding box center [920, 308] width 104 height 17
click at [1175, 342] on span "دجاج متبل ملفوف في خبز التورتيلا مع صلصة تشاركلي والمخللات." at bounding box center [1199, 362] width 259 height 41
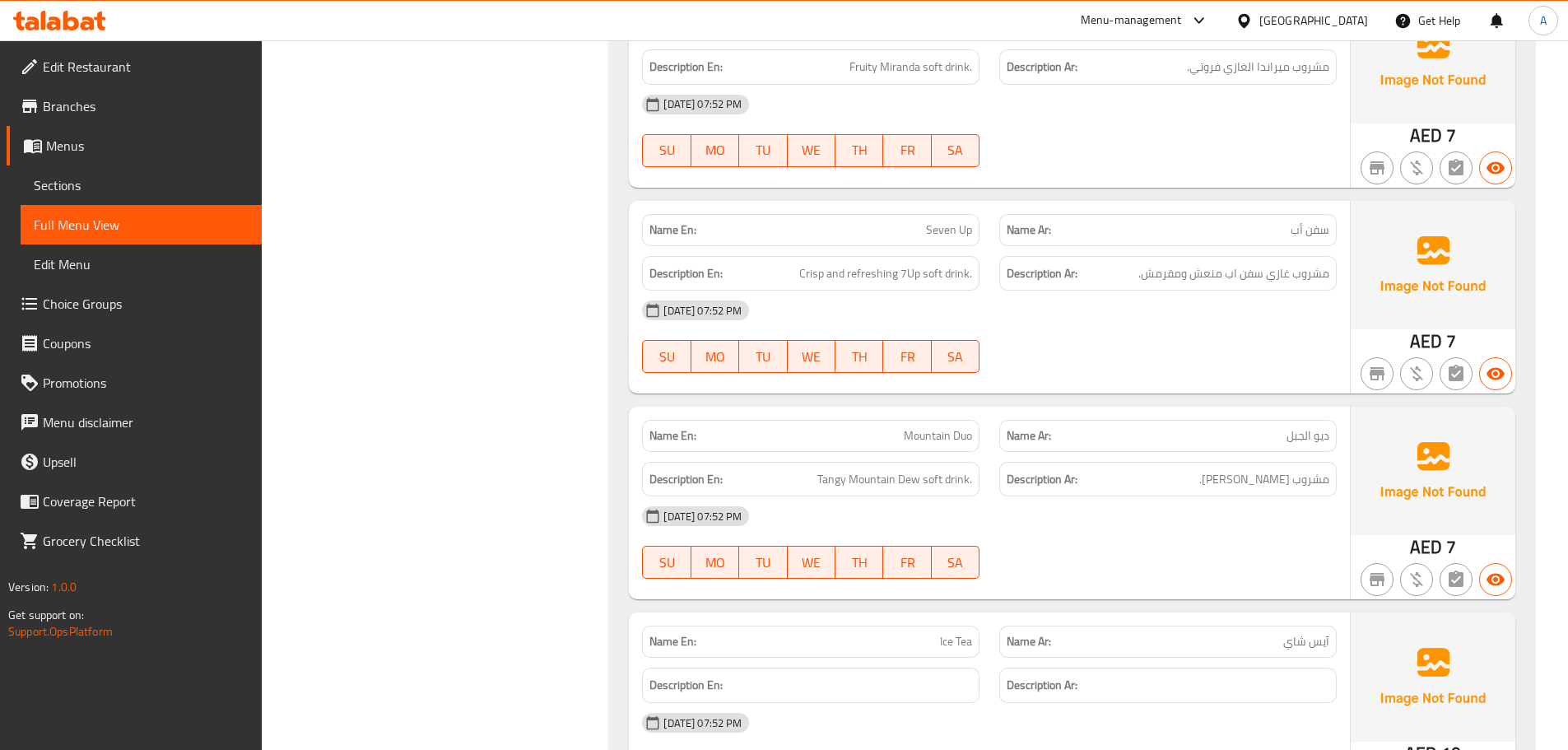
scroll to position [14249, 0]
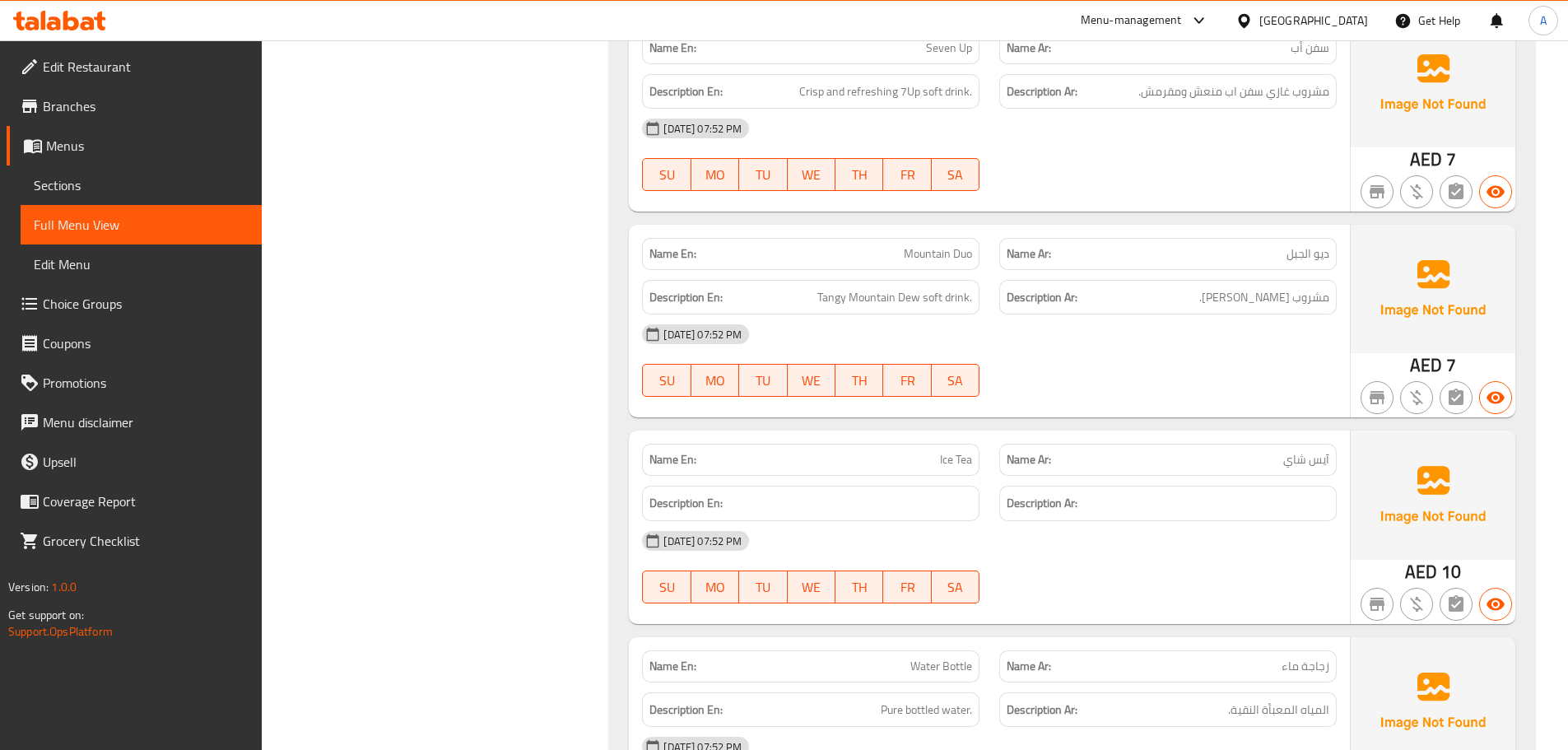
click at [1297, 245] on span "ديو الجبل" at bounding box center [1307, 254] width 43 height 17
click at [1200, 338] on div "[DATE] 07:52 PM SU MO TU WE TH FR SA" at bounding box center [989, 361] width 714 height 92
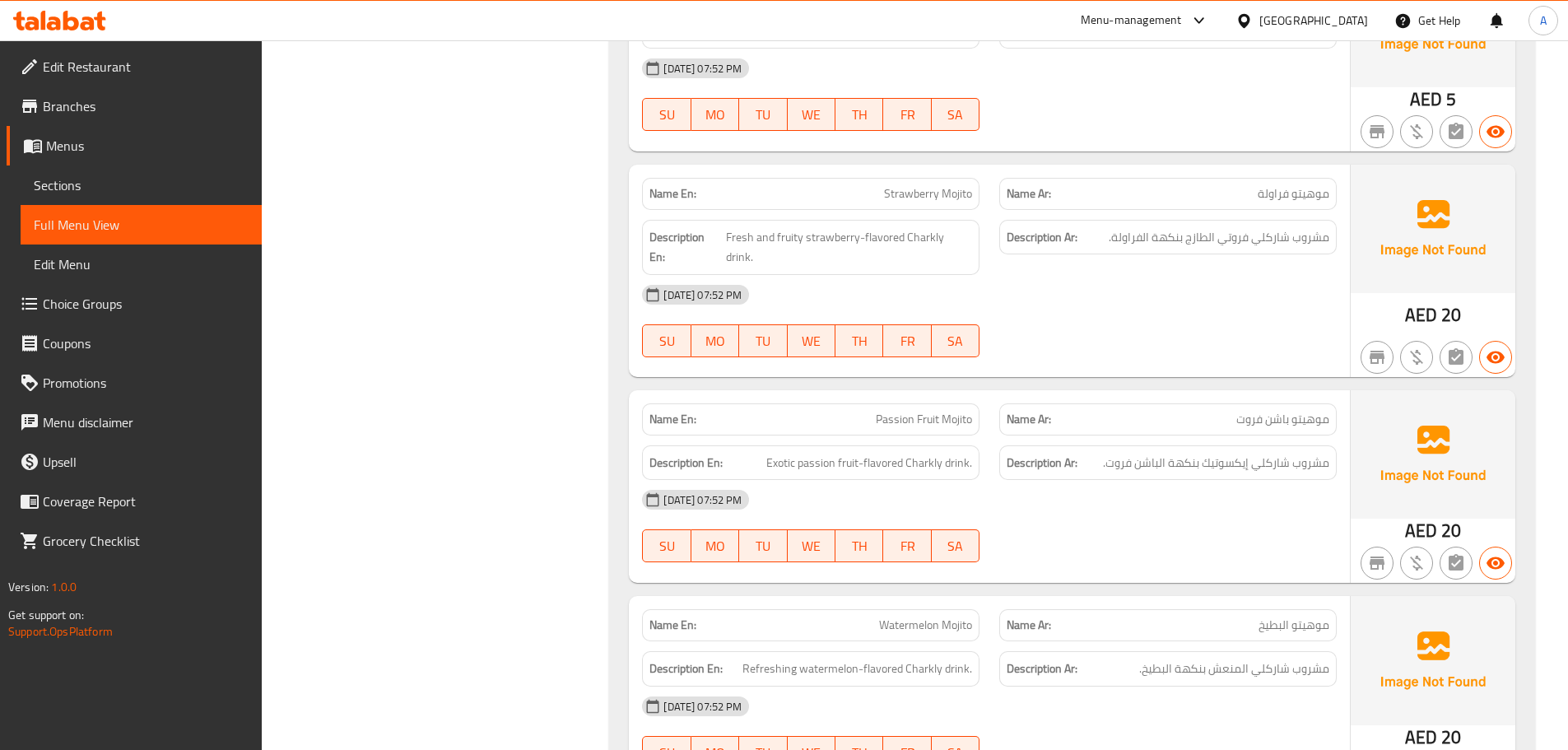
scroll to position [14990, 0]
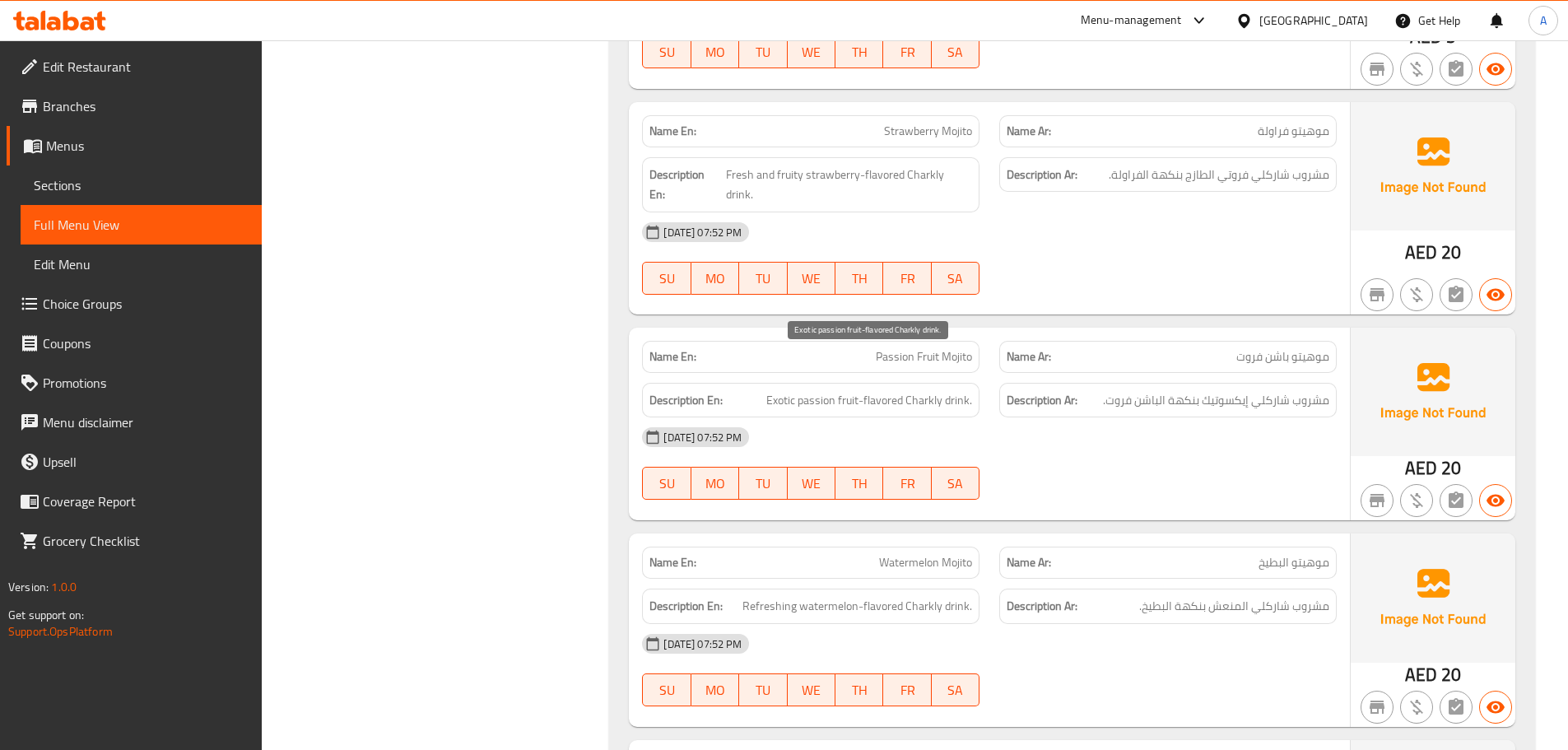
click at [865, 390] on span "Exotic passion fruit-flavored Charkly drink." at bounding box center [868, 400] width 206 height 20
click at [1079, 417] on div "[DATE] 07:52 PM" at bounding box center [989, 437] width 714 height 40
click at [900, 390] on span "Exotic passion fruit-flavored Charkly drink." at bounding box center [868, 400] width 206 height 20
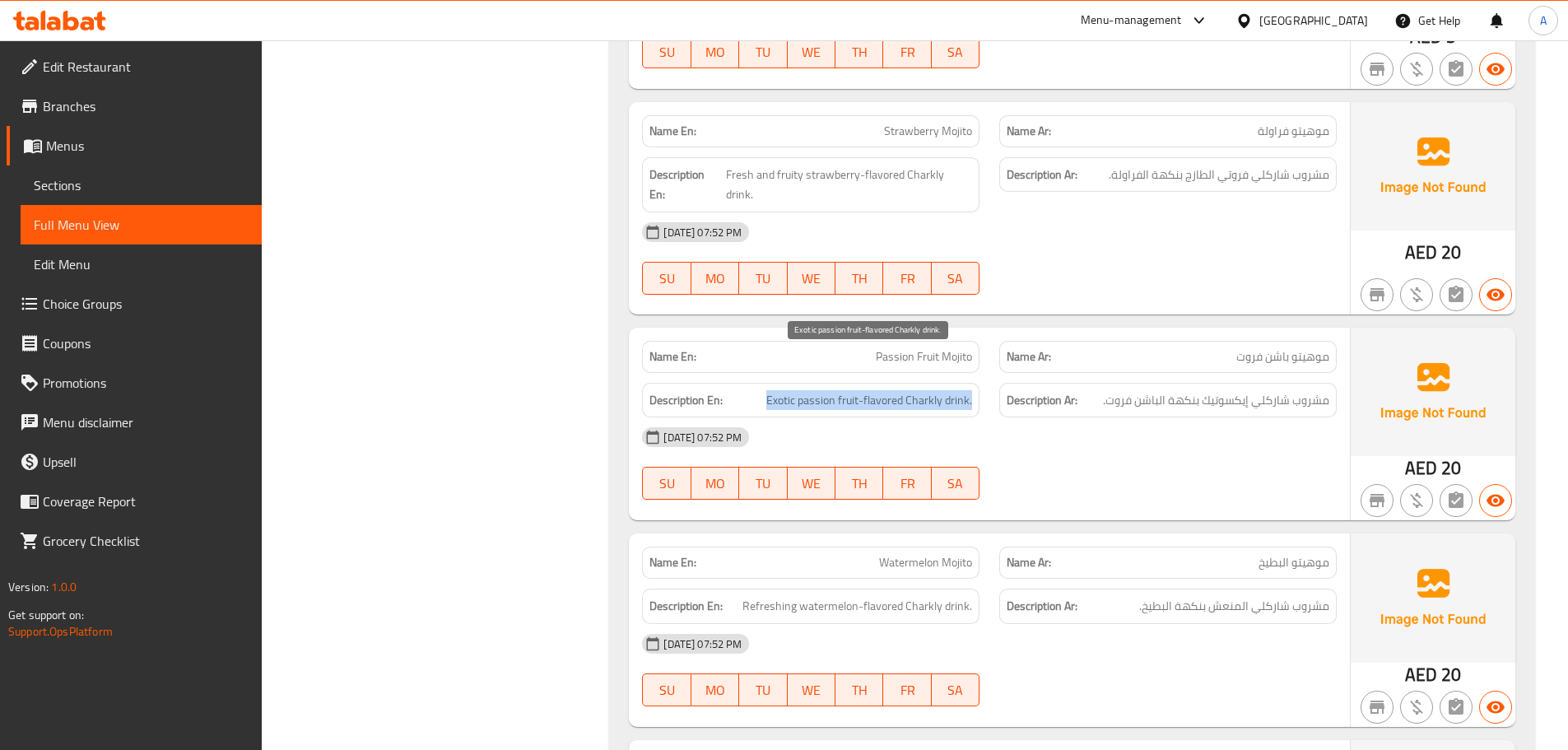
click at [900, 390] on span "Exotic passion fruit-flavored Charkly drink." at bounding box center [868, 400] width 206 height 20
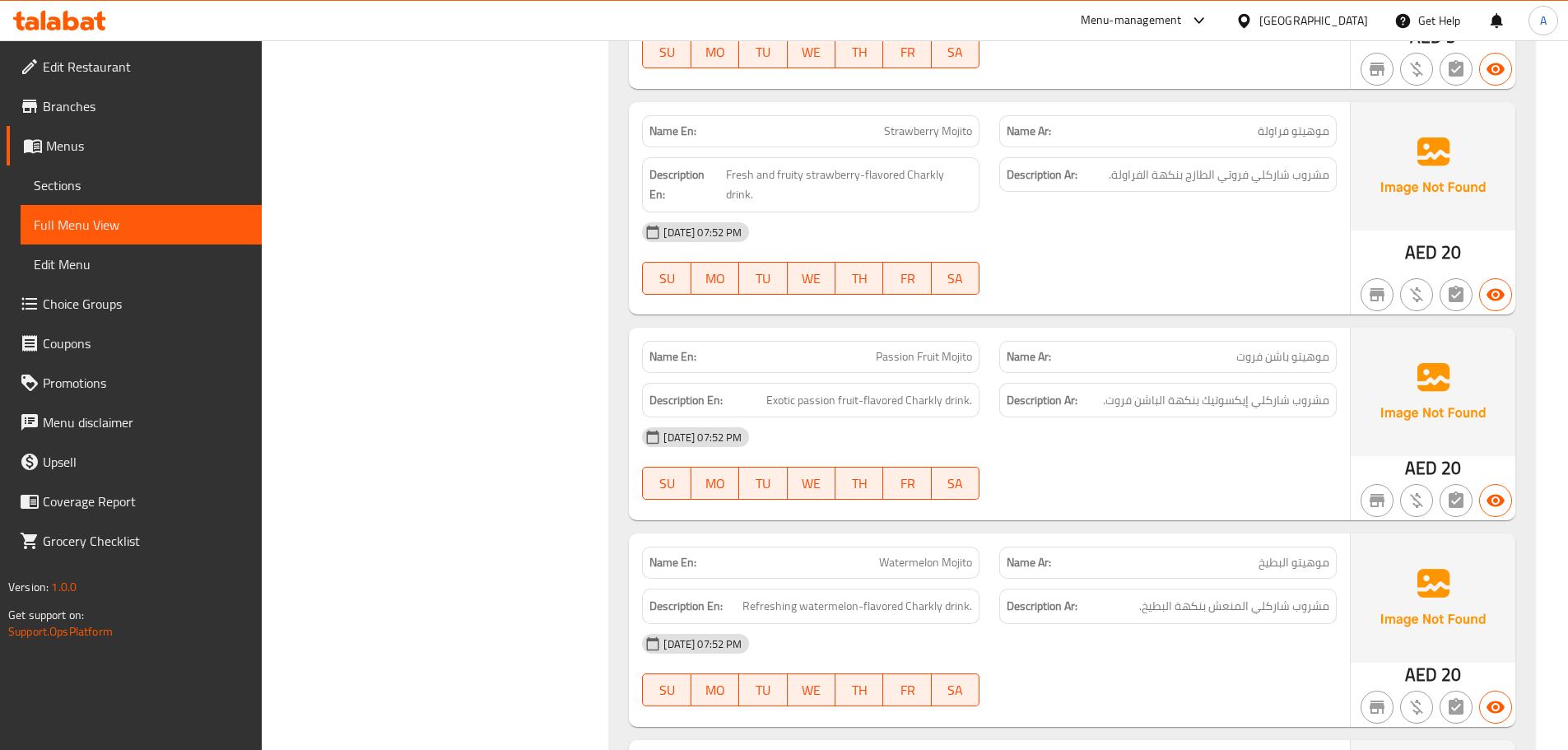
click at [1241, 419] on div "[DATE] 07:52 PM SU MO TU WE TH FR SA" at bounding box center [989, 463] width 714 height 92
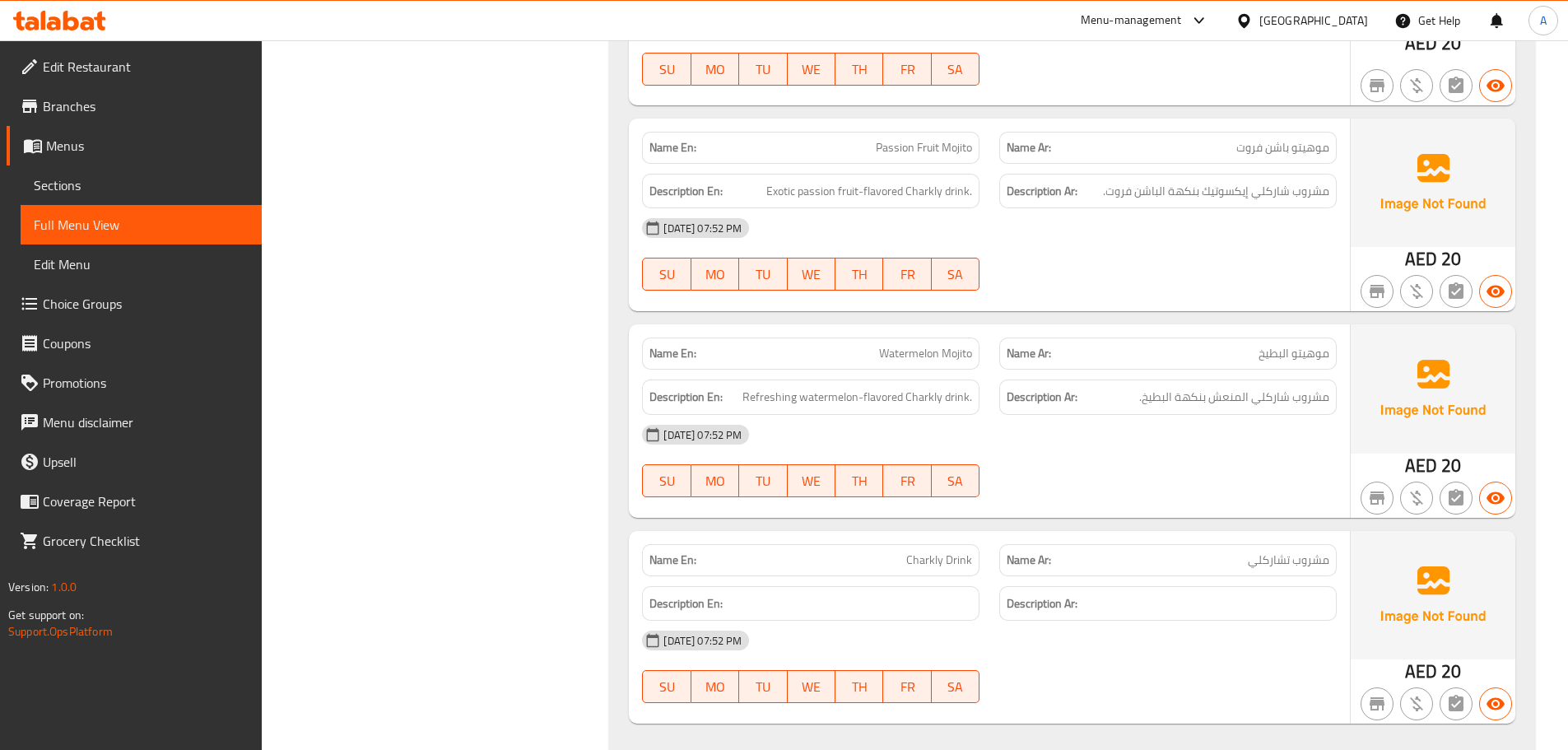
scroll to position [6604, 0]
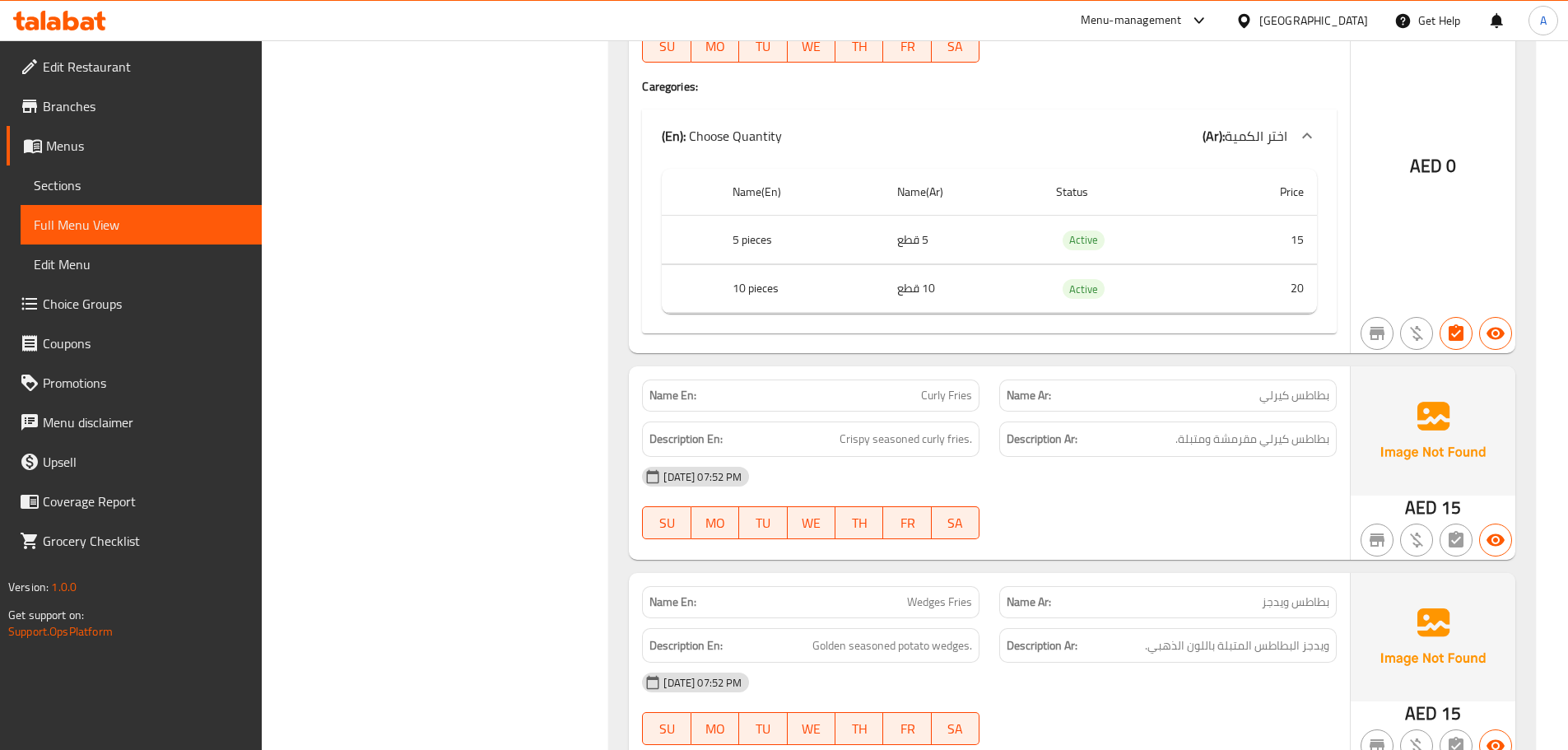
click at [1126, 475] on div "[DATE] 07:52 PM" at bounding box center [989, 477] width 714 height 40
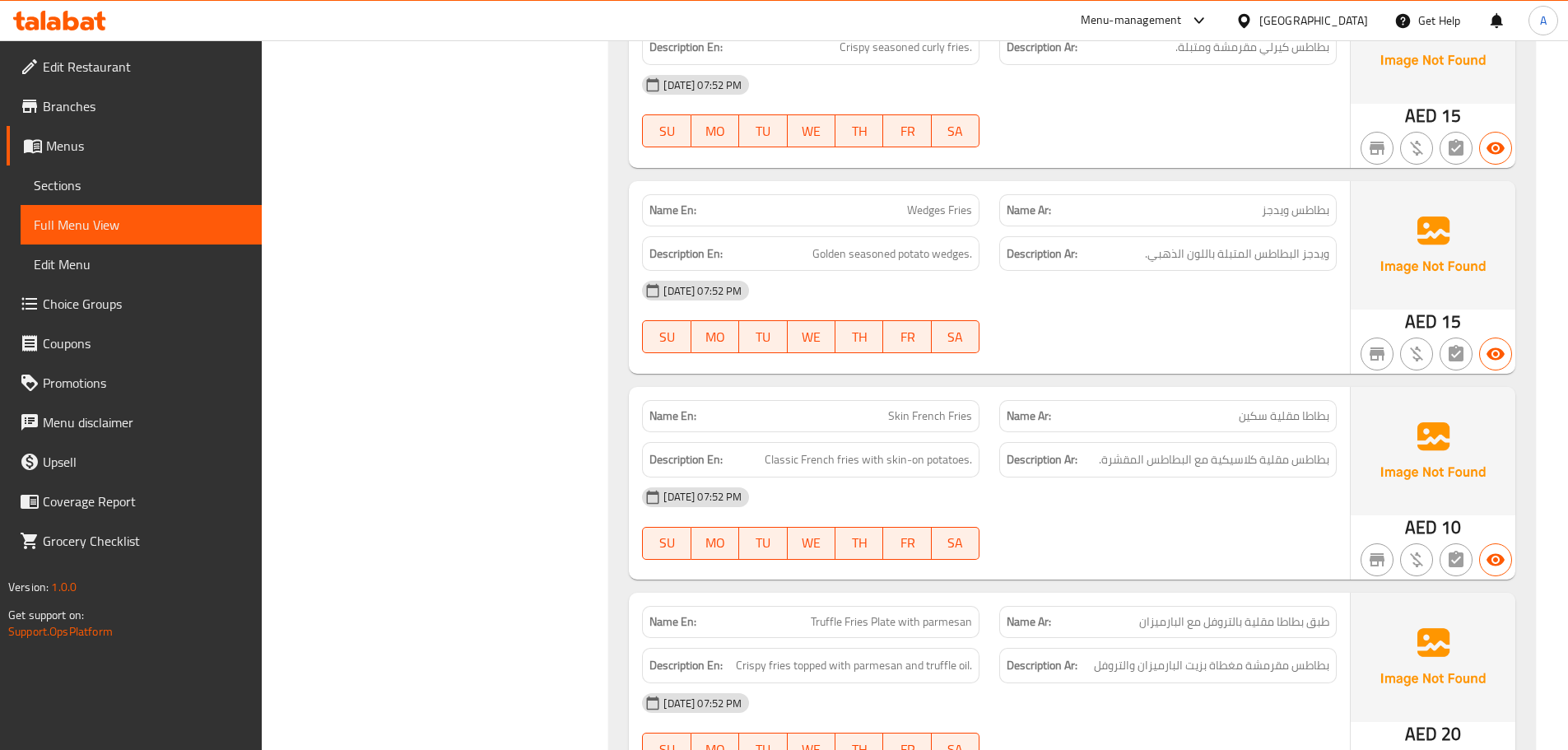
scroll to position [7015, 0]
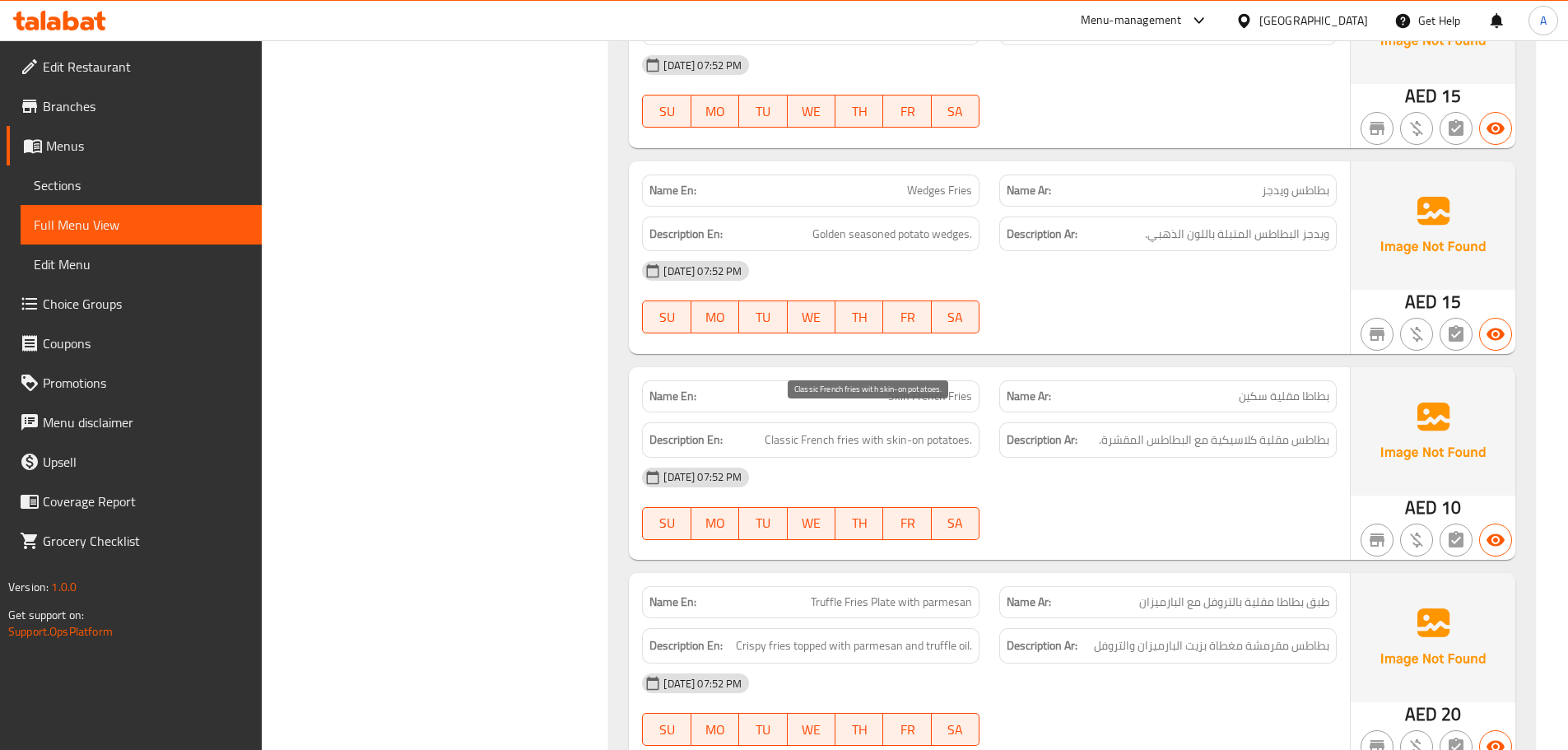
click at [947, 430] on span "Classic French fries with skin-on potatoes." at bounding box center [867, 440] width 207 height 20
click at [1140, 436] on div "Description Ar: بطاطس مقلية كلاسيكية مع البطاطس المقشرة." at bounding box center [1168, 440] width 338 height 36
click at [1110, 430] on span "بطاطس مقلية كلاسيكية مع البطاطس المقشرة." at bounding box center [1213, 440] width 230 height 20
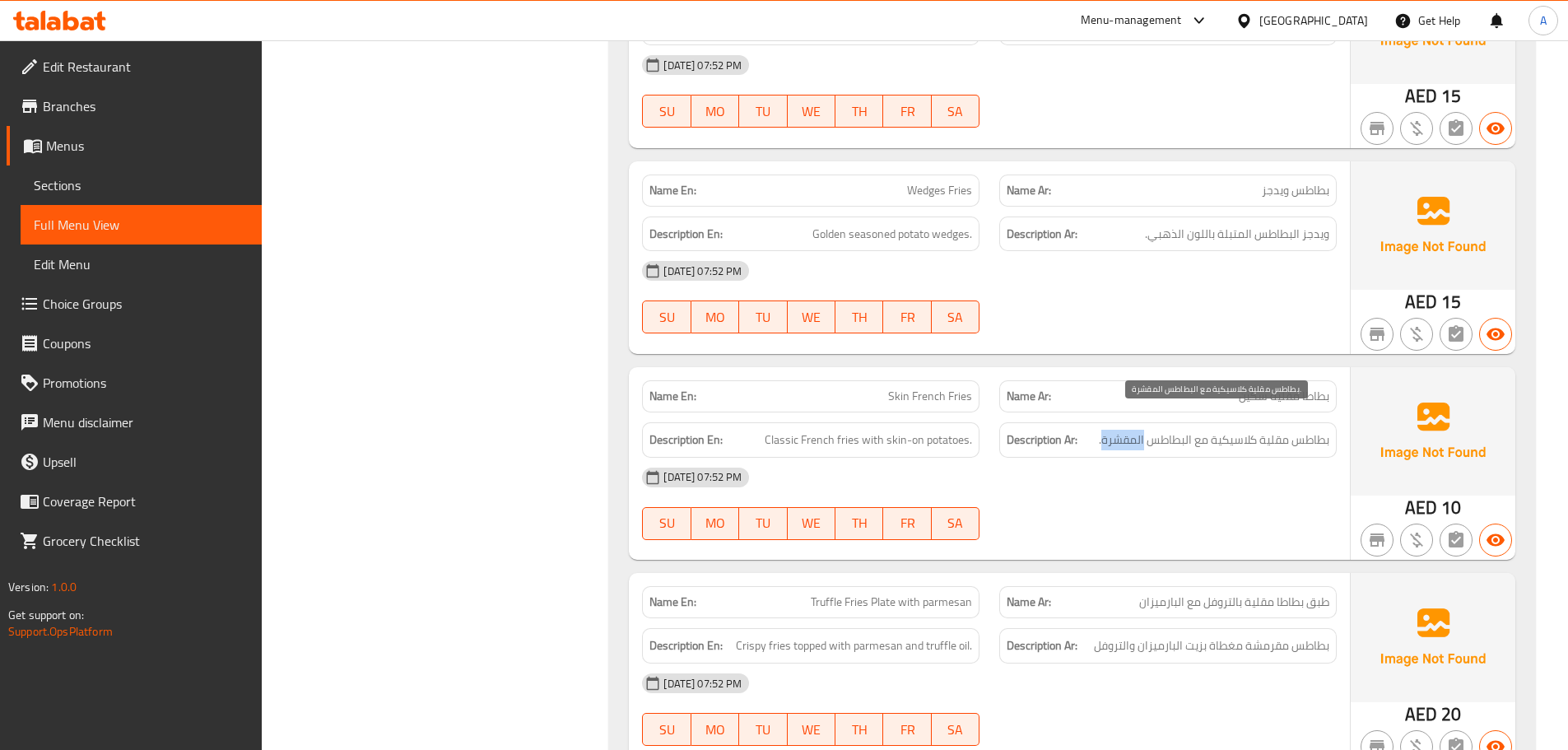
click at [1110, 430] on span "بطاطس مقلية كلاسيكية مع البطاطس المقشرة." at bounding box center [1213, 440] width 230 height 20
click at [1213, 480] on div "[DATE] 07:52 PM SU MO TU WE TH FR SA" at bounding box center [989, 504] width 714 height 92
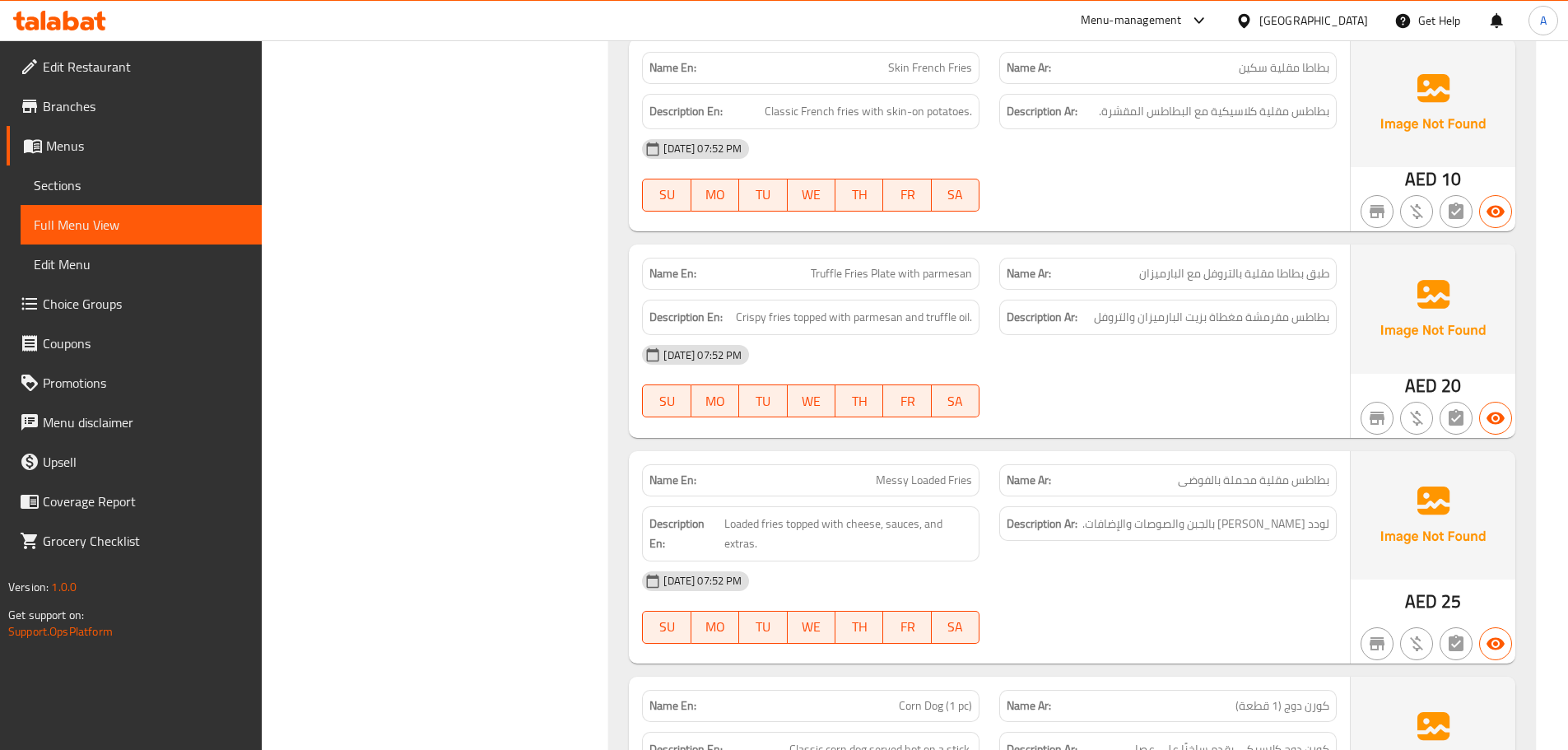
scroll to position [7344, 0]
click at [881, 306] on span "Crispy fries topped with parmesan and truffle oil." at bounding box center [853, 317] width 236 height 20
click at [924, 306] on span "Crispy fries topped with parmesan and truffle oil." at bounding box center [853, 317] width 236 height 20
drag, startPoint x: 1092, startPoint y: 299, endPoint x: 1206, endPoint y: 287, distance: 114.6
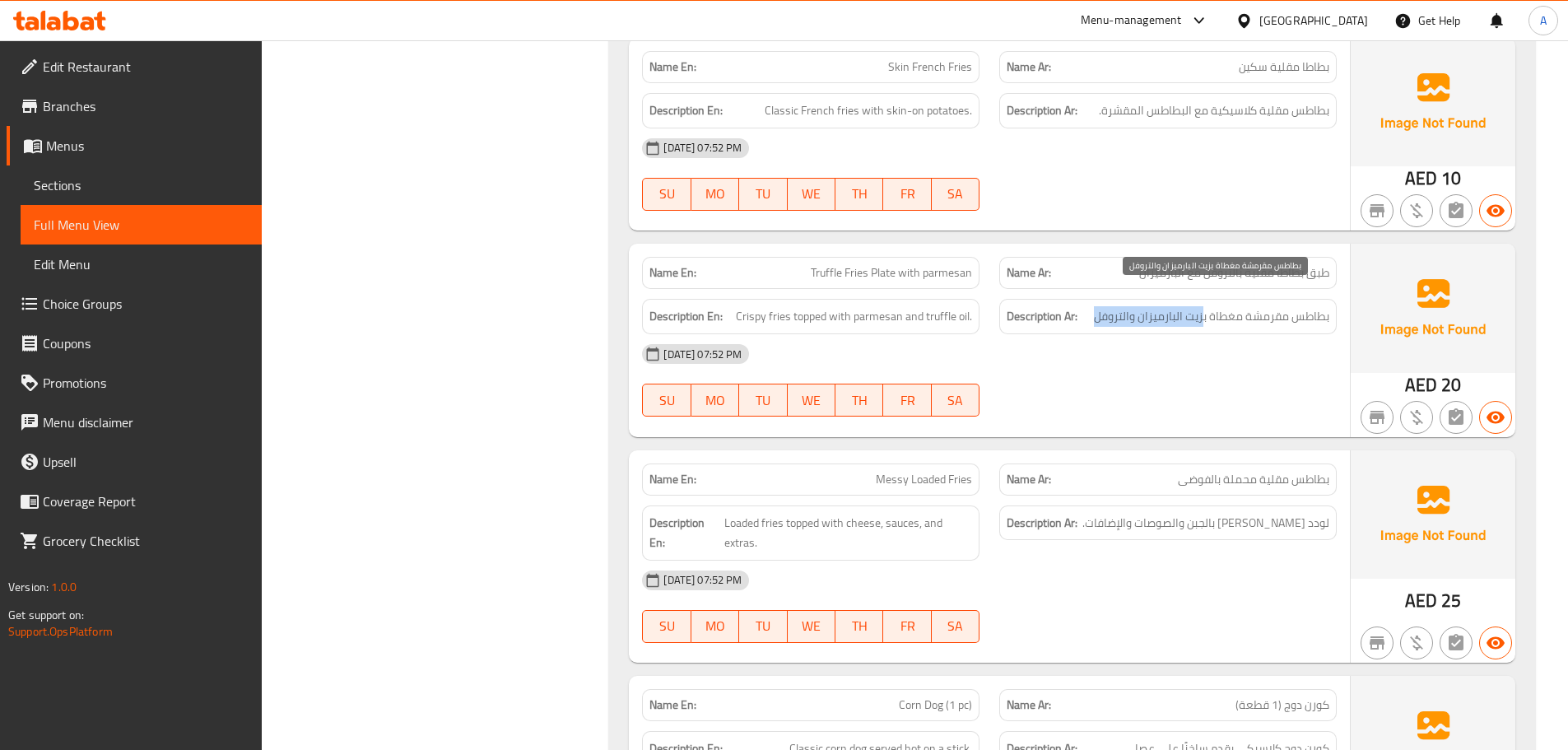
click at [1206, 306] on h6 "Description Ar: بطاطس مقرمشة مغطاة بزيت البارميزان والتروفل" at bounding box center [1167, 317] width 322 height 20
click at [1185, 377] on div "[DATE] 07:52 PM SU MO TU WE TH FR SA" at bounding box center [989, 380] width 714 height 92
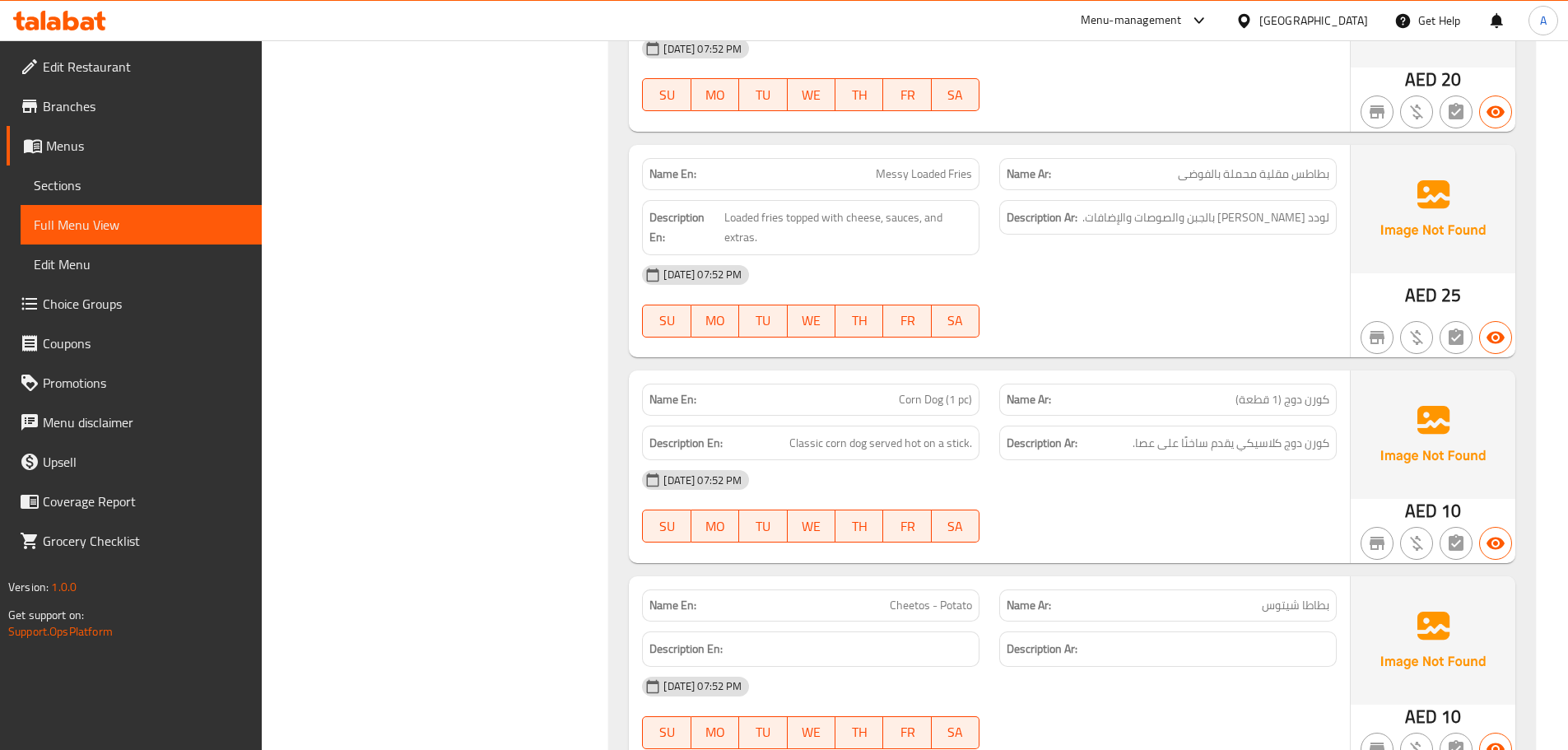
scroll to position [7674, 0]
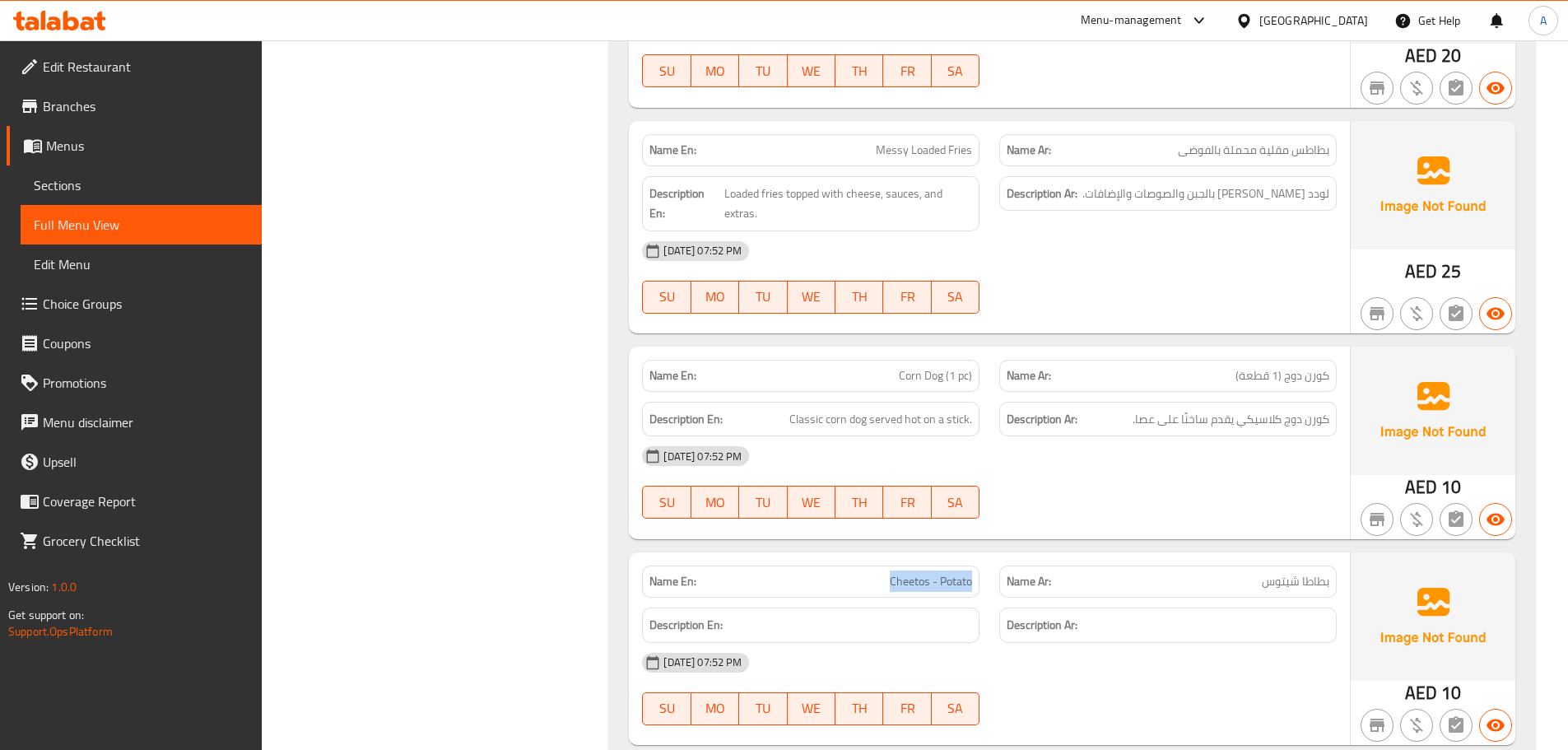
drag, startPoint x: 886, startPoint y: 562, endPoint x: 987, endPoint y: 556, distance: 101.2
click at [987, 556] on div "Name En: Cheetos - Potato" at bounding box center [811, 581] width 357 height 52
click at [1235, 438] on div "[DATE] 07:52 PM" at bounding box center [989, 455] width 714 height 40
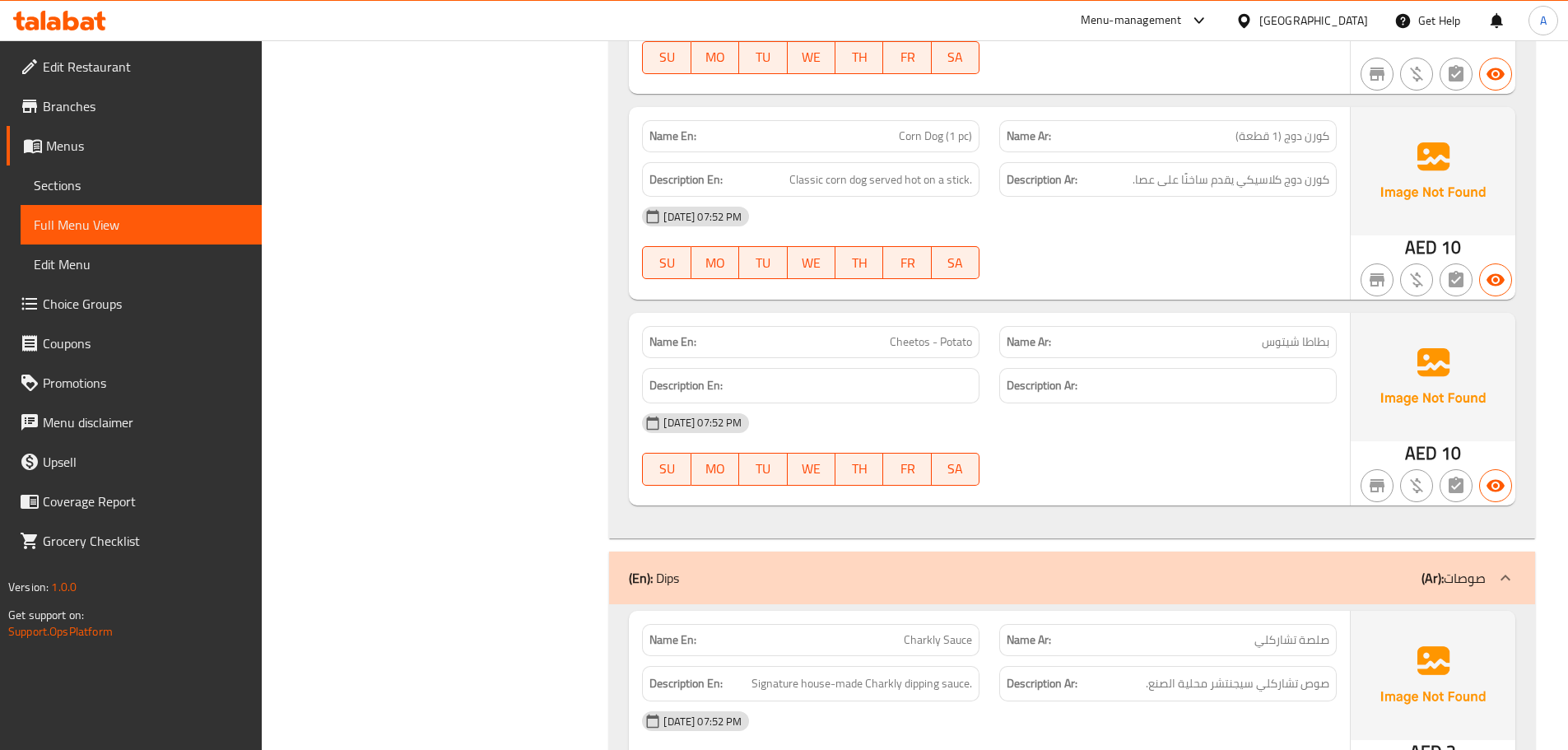
scroll to position [8003, 0]
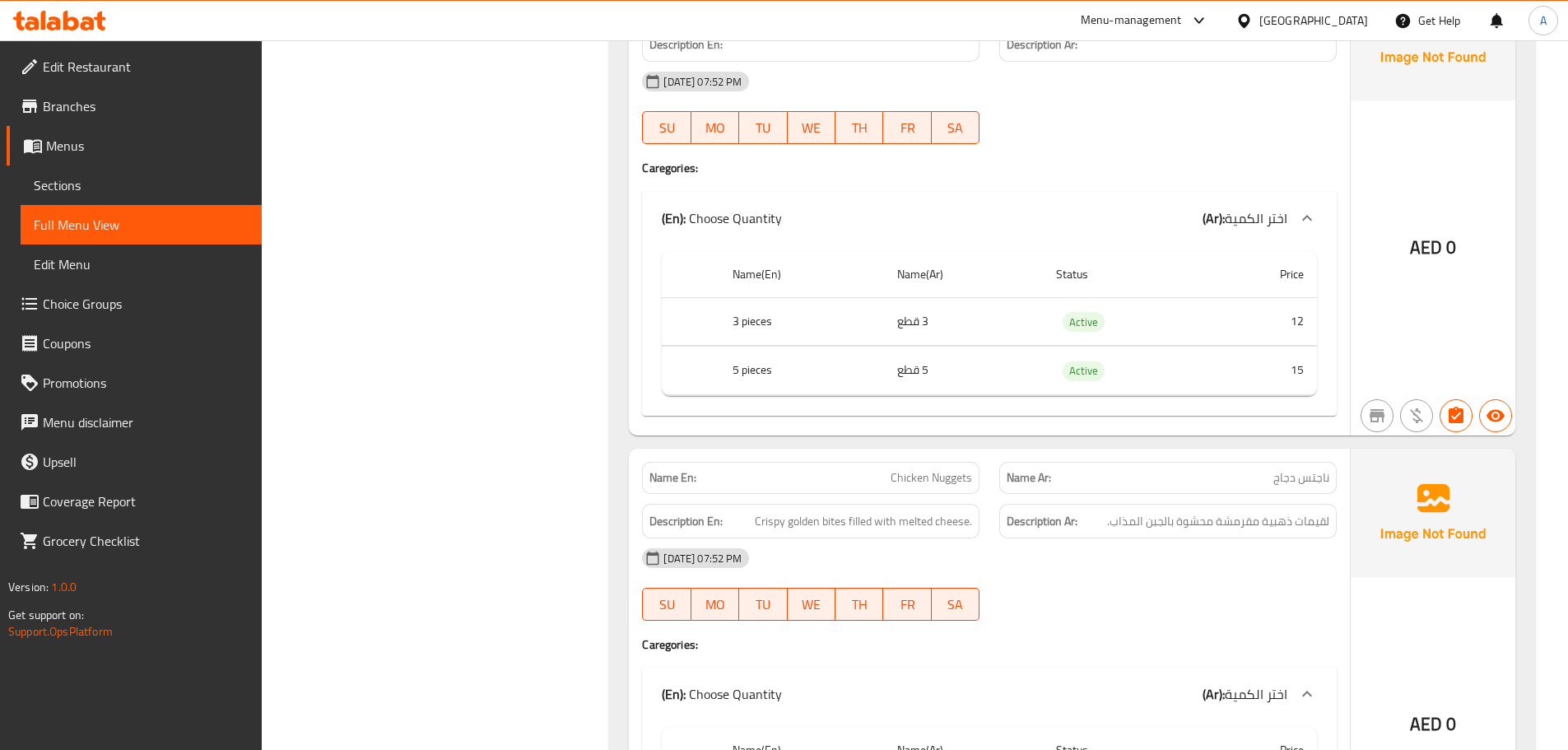
drag, startPoint x: 412, startPoint y: 429, endPoint x: 426, endPoint y: 429, distance: 14.0
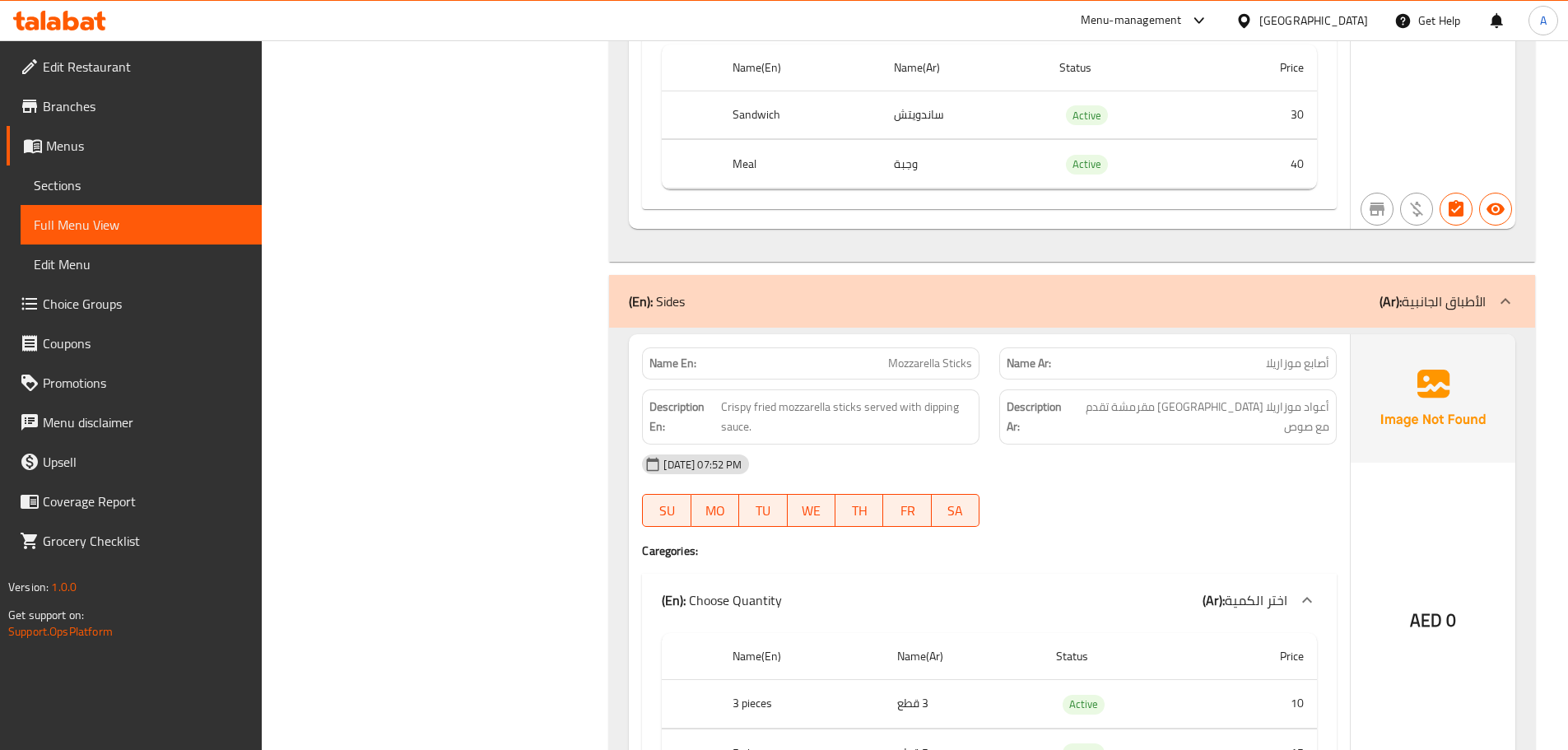
scroll to position [3411, 0]
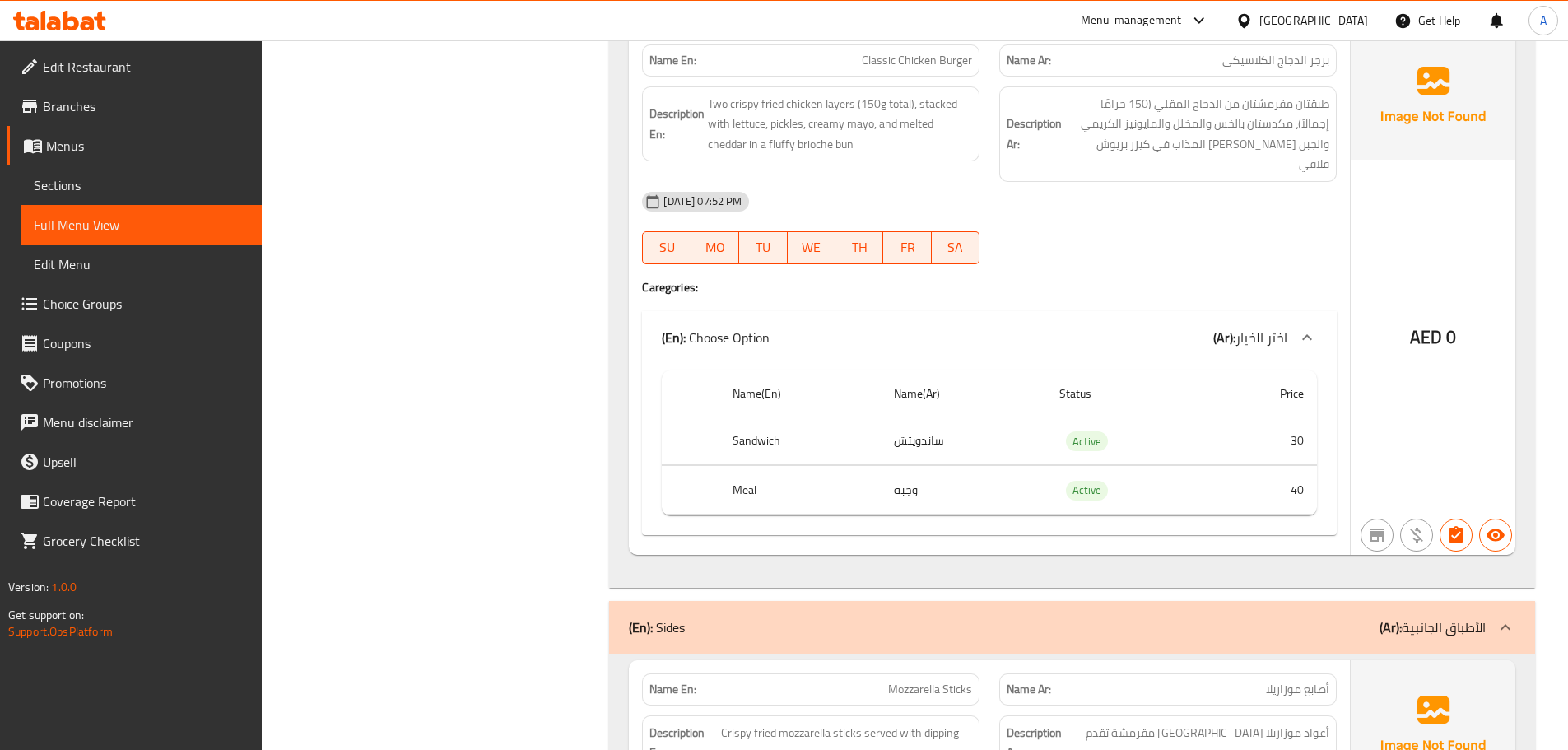
click at [72, 183] on span "Sections" at bounding box center [141, 185] width 215 height 19
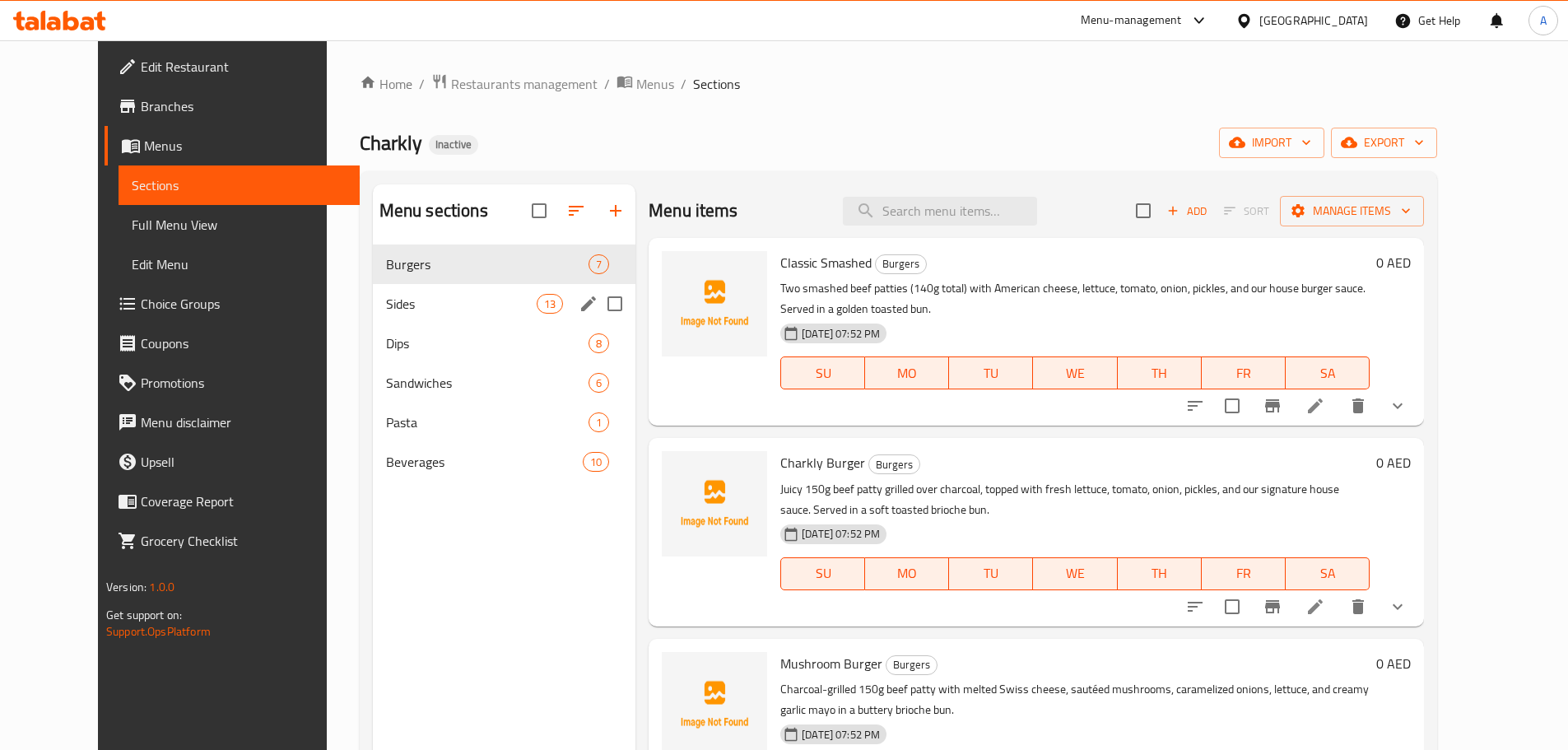
click at [373, 291] on div "Sides 13" at bounding box center [504, 304] width 262 height 40
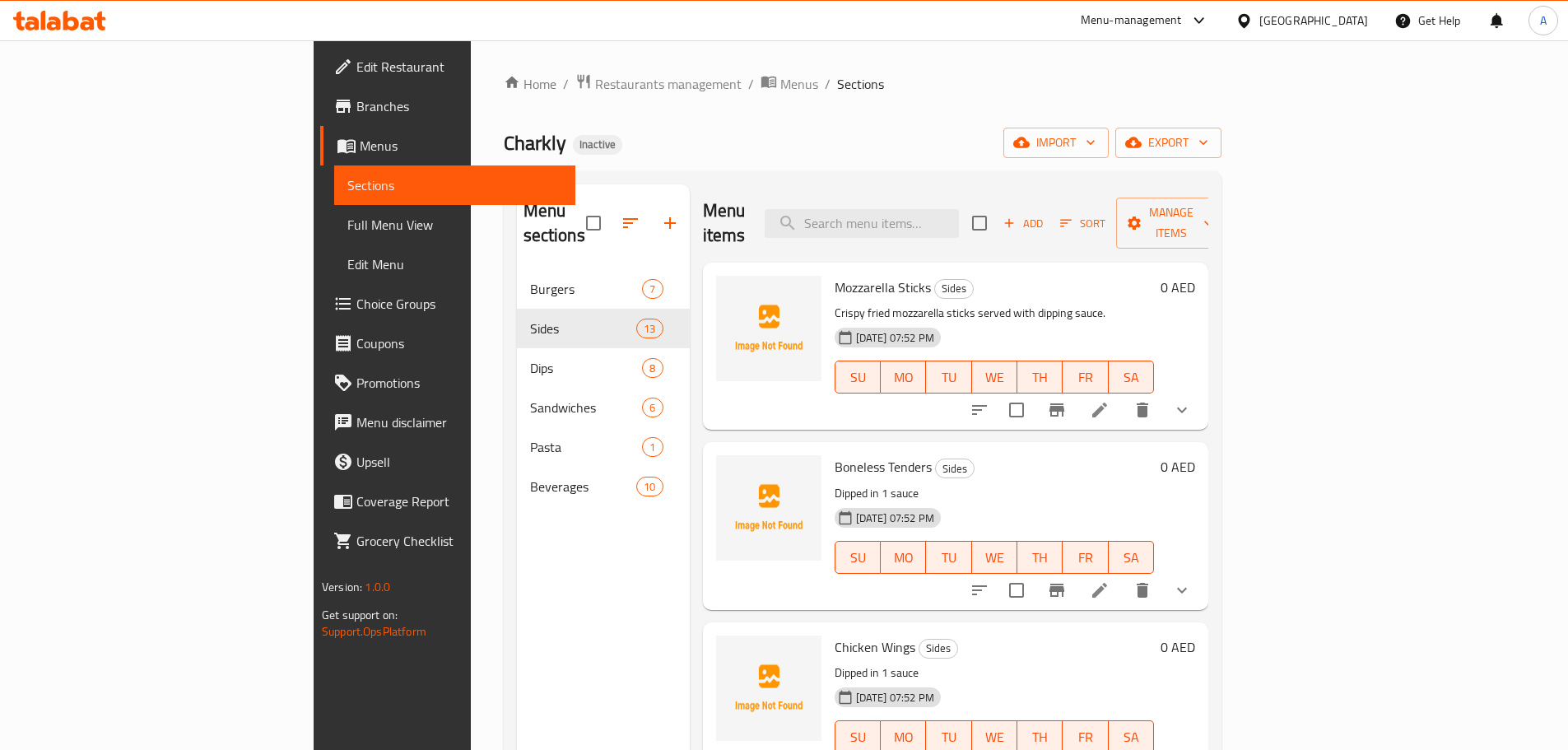
click at [1192, 405] on div "Mozzarella Sticks Sides Crispy fried mozzarella sticks served with dipping sauc…" at bounding box center [955, 345] width 505 height 167
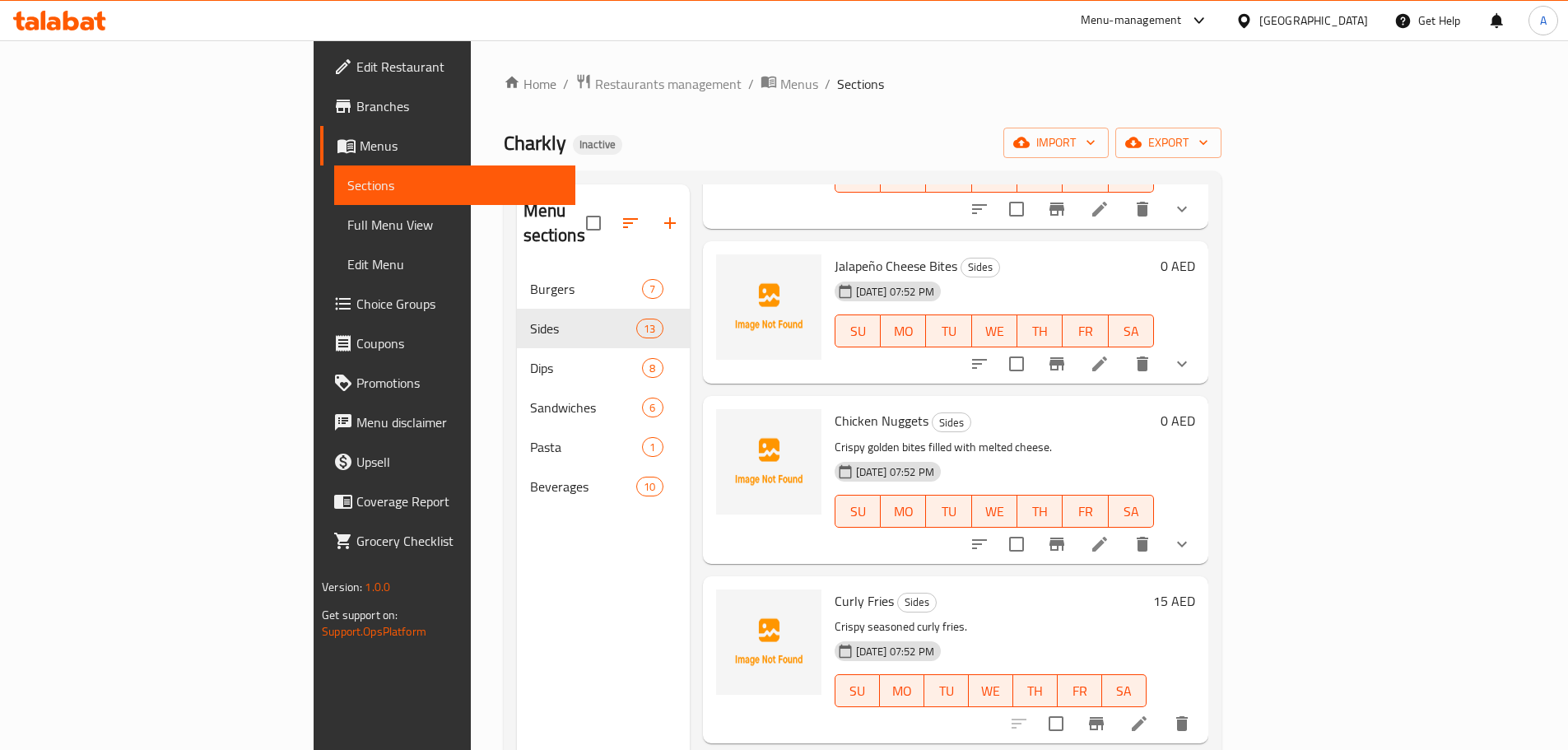
scroll to position [742, 0]
click at [1109, 532] on icon at bounding box center [1099, 542] width 19 height 19
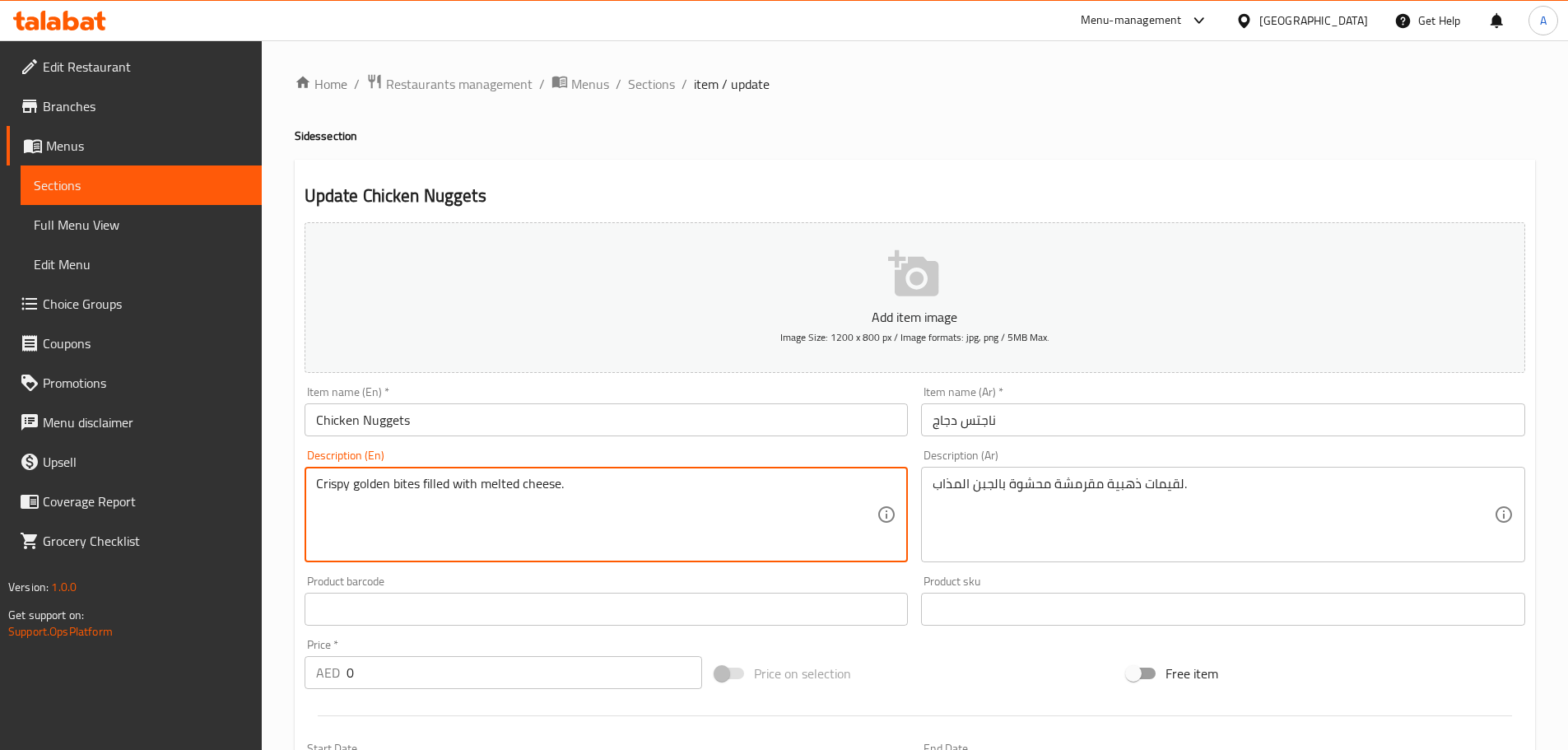
paste textarea "Crispy fried chicken nuggets served with a dip."
type textarea "Crispy fried chicken nuggets served with a dip."
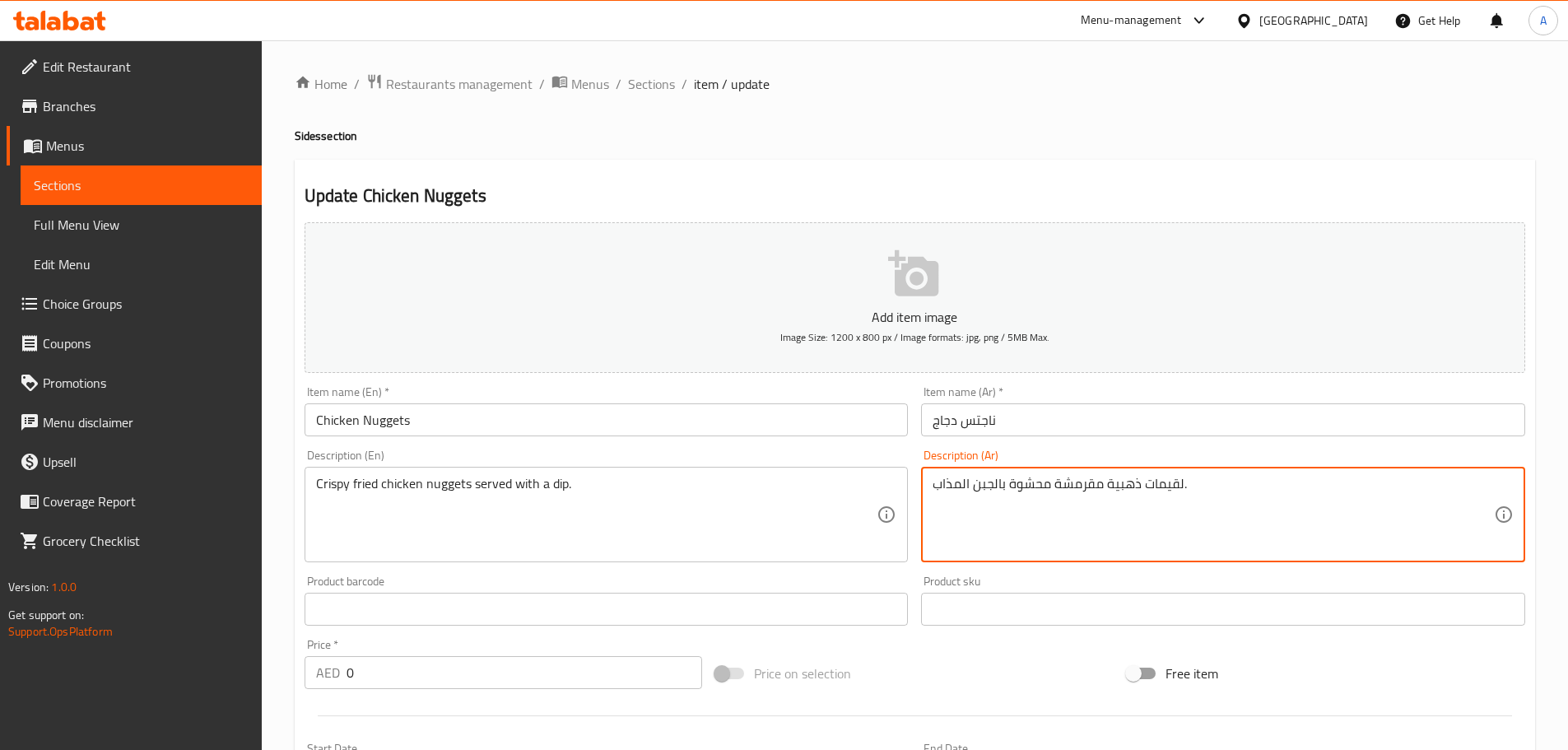
click at [1117, 501] on textarea "لقيمات ذهبية مقرمشة محشوة بالجبن المذاب." at bounding box center [1213, 515] width 561 height 78
paste textarea "طع دجاج مقلية مقرمشة تقدم مع صلصة."
click at [988, 422] on input "ناجتس دجاج" at bounding box center [1223, 420] width 604 height 33
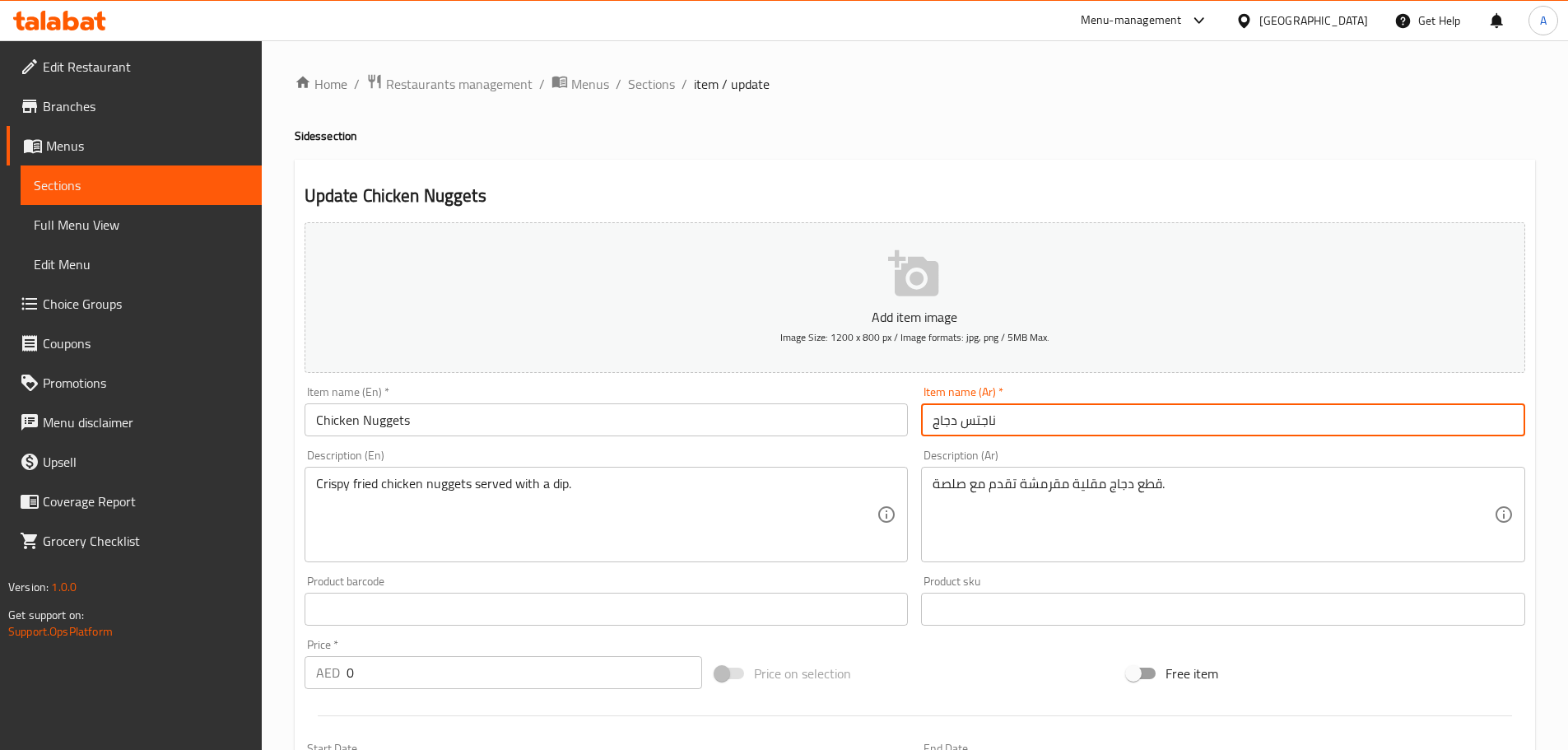
click at [988, 422] on input "ناجتس دجاج" at bounding box center [1223, 420] width 604 height 33
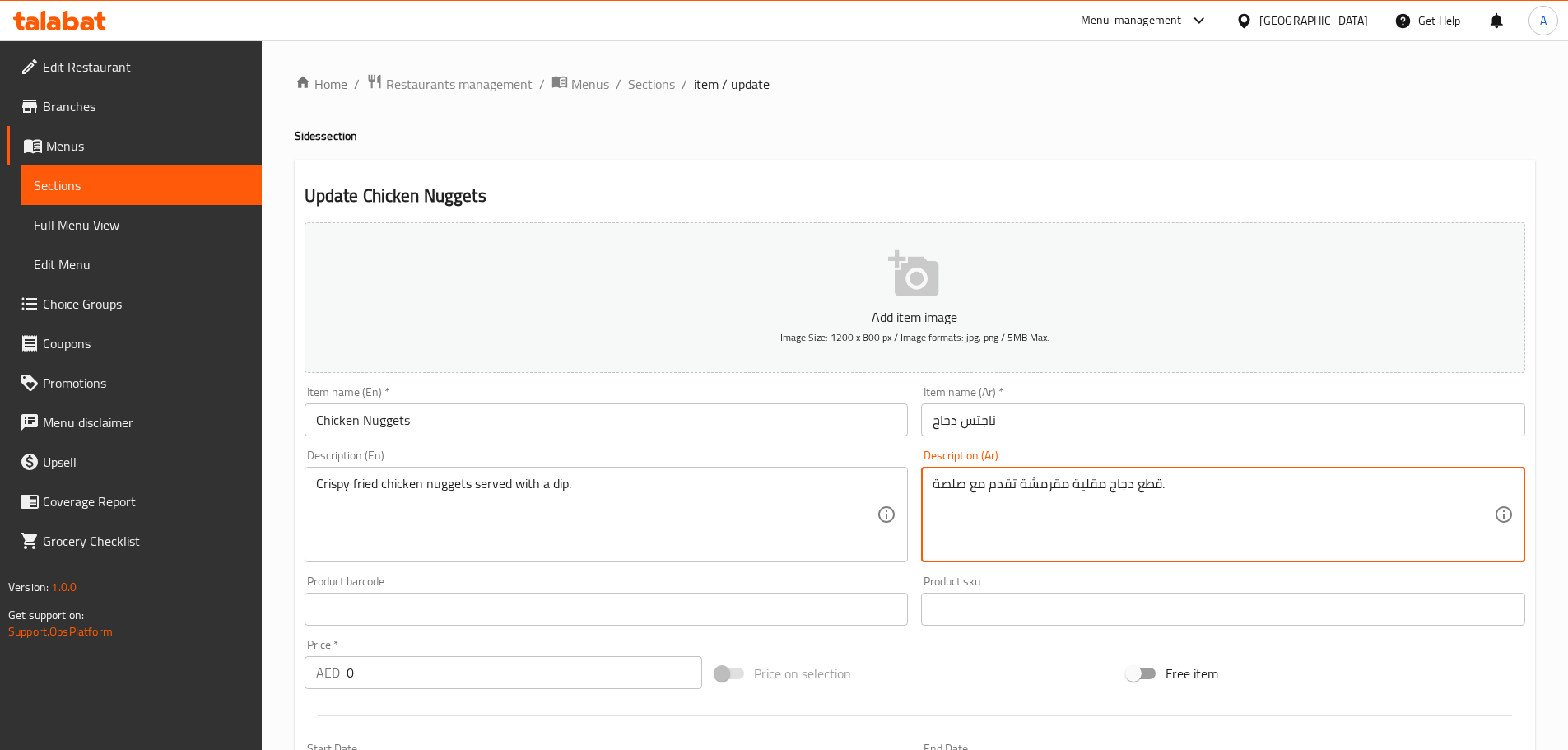
click at [1091, 483] on textarea "قطع دجاج مقلية مقرمشة تقدم مع صلصة." at bounding box center [1213, 515] width 561 height 78
type textarea "قطع دجاج ناجتس مقرمشة تقدم مع صلصة."
click at [1077, 429] on input "ناجتس دجاج" at bounding box center [1223, 420] width 604 height 33
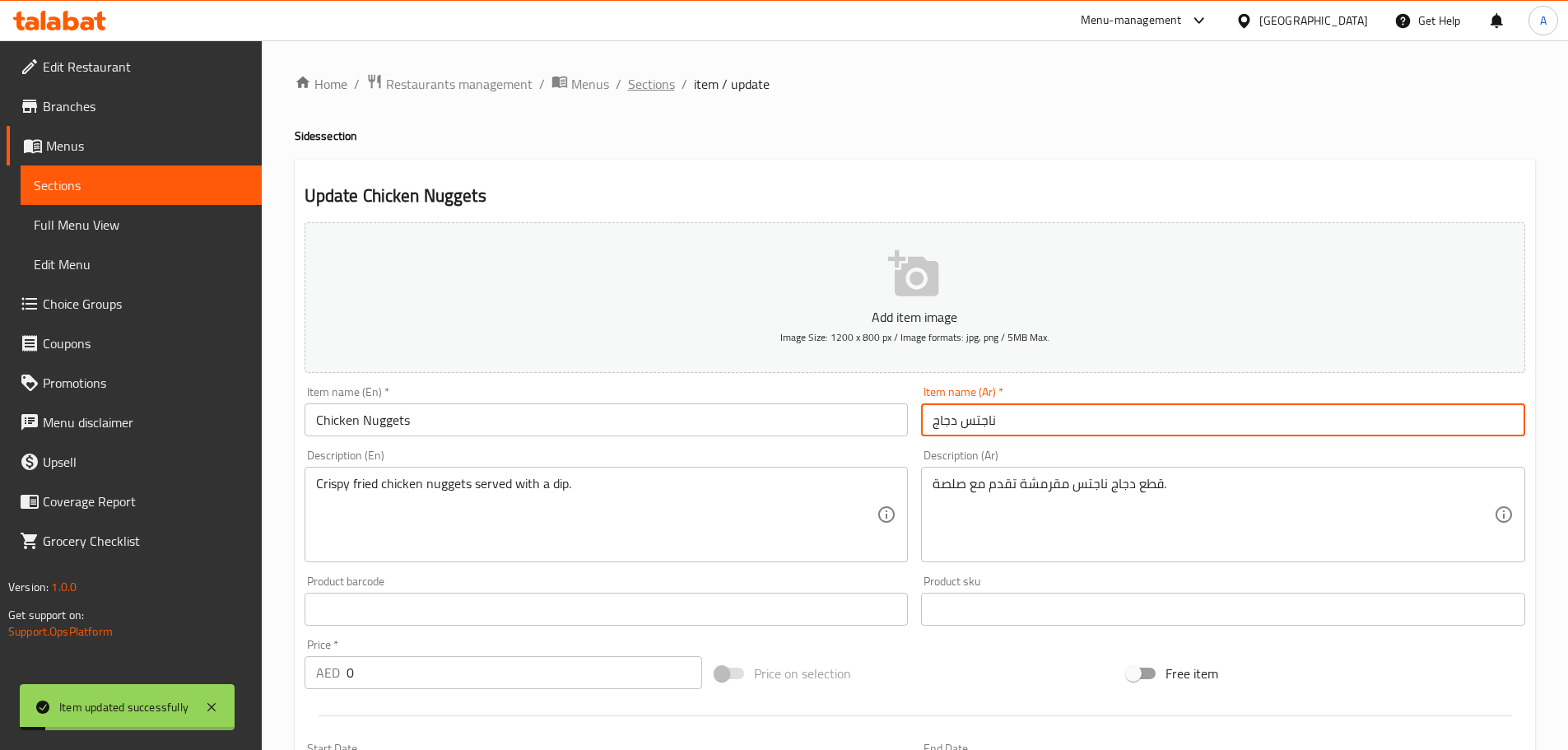
click at [651, 79] on span "Sections" at bounding box center [651, 84] width 47 height 19
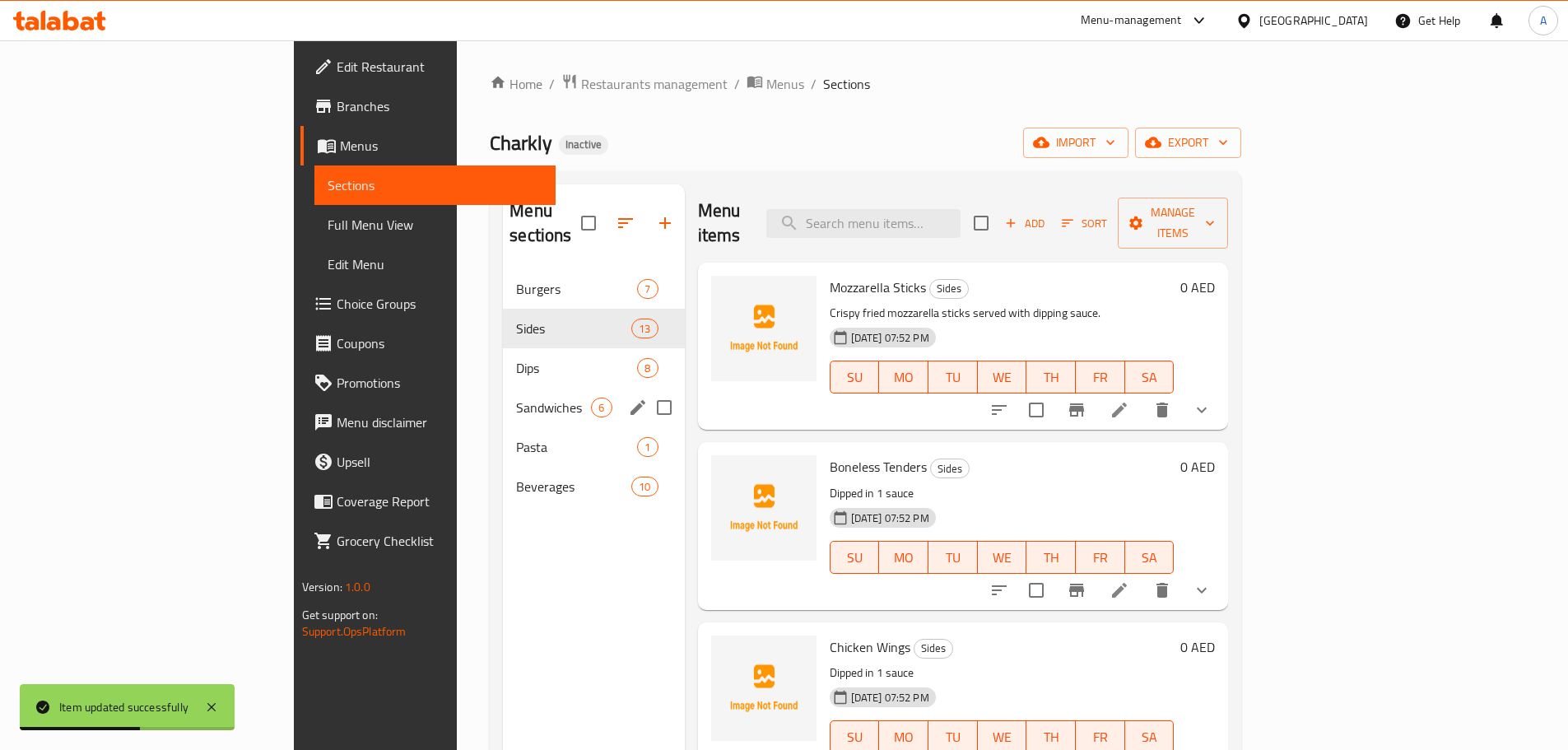
click at [503, 353] on div "Dips 8" at bounding box center [593, 367] width 181 height 40
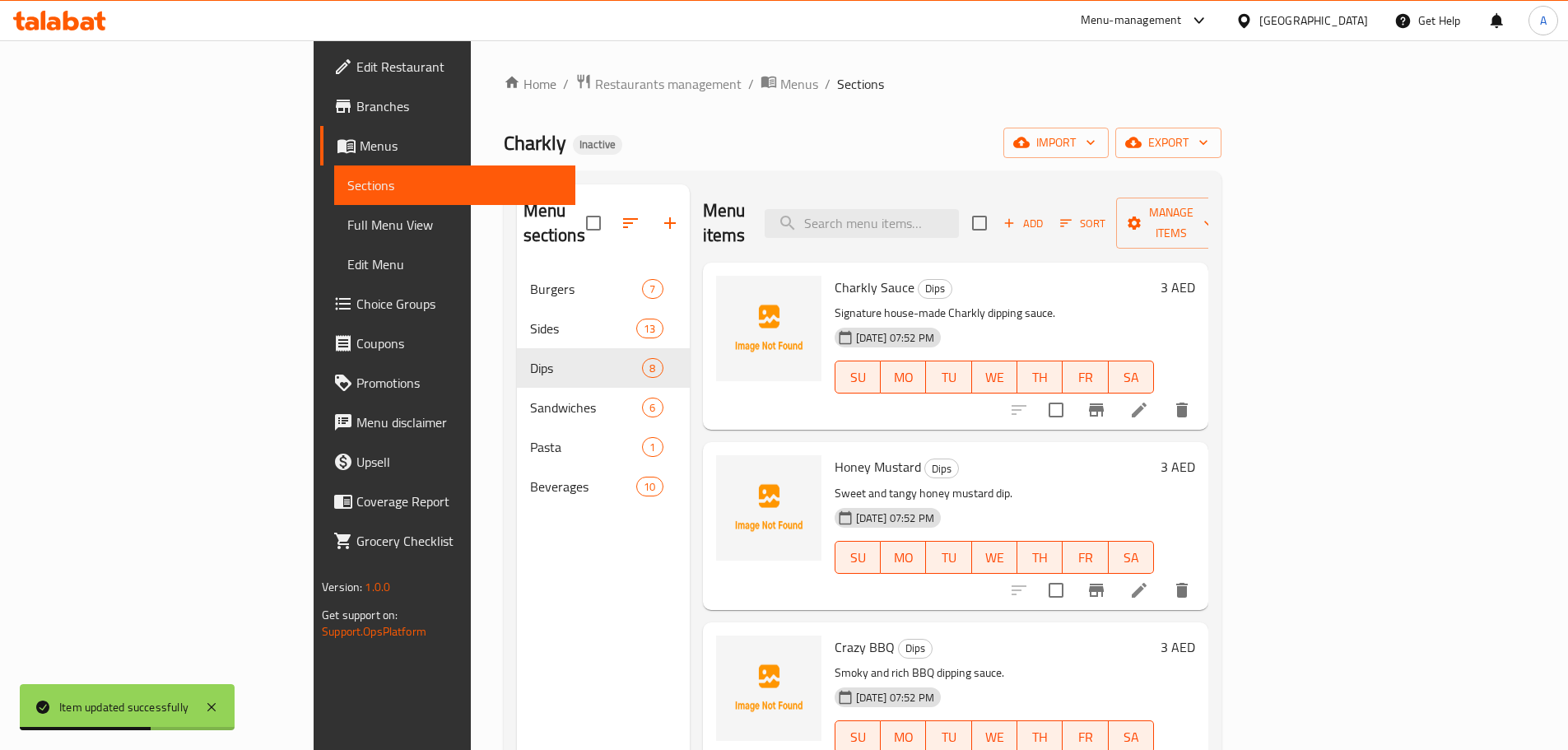
click at [987, 376] on div "[DATE] 07:52 PM SU MO TU WE TH FR SA" at bounding box center [993, 365] width 333 height 89
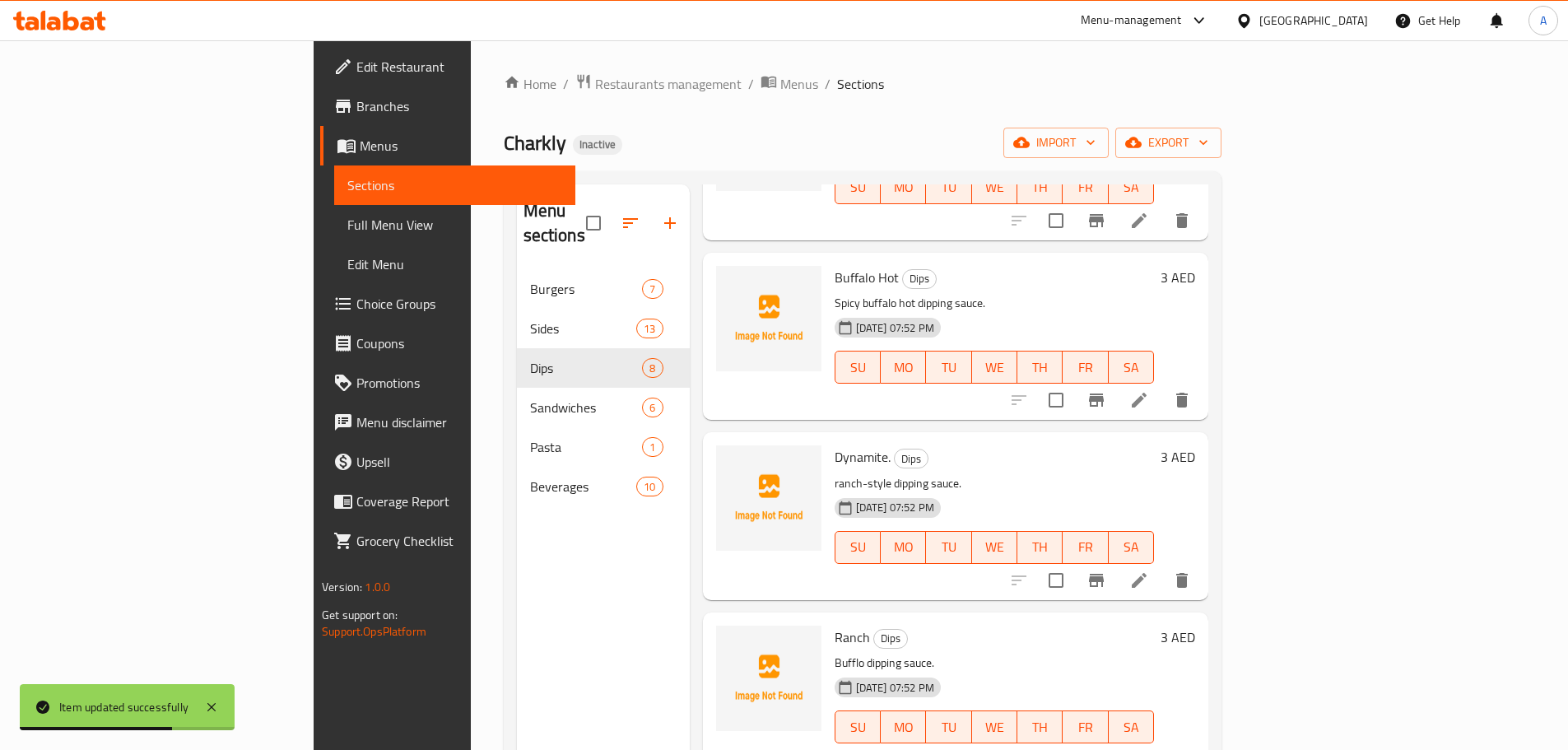
scroll to position [731, 0]
click at [1149, 749] on icon at bounding box center [1138, 758] width 19 height 19
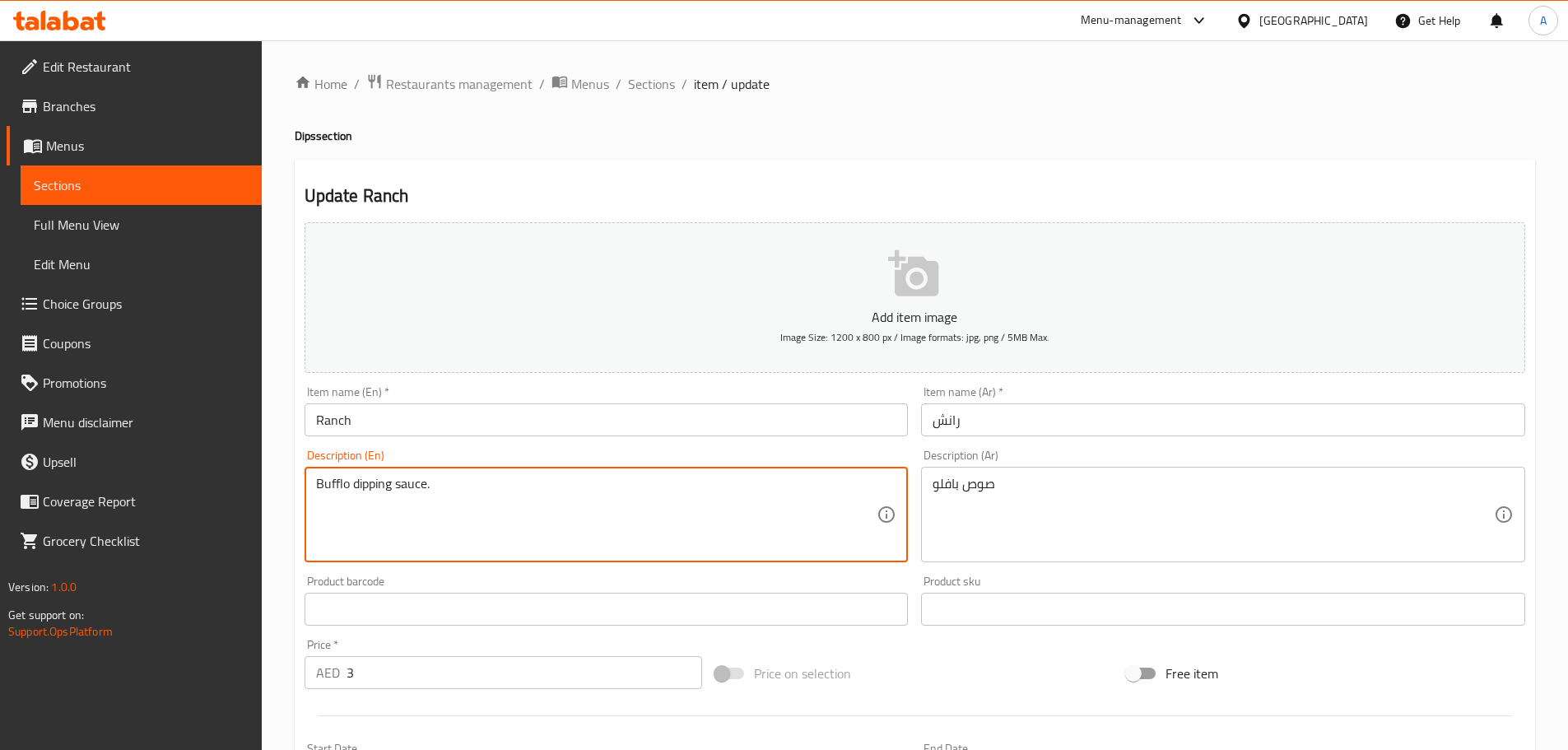
drag, startPoint x: 546, startPoint y: 501, endPoint x: 560, endPoint y: 498, distance: 14.3
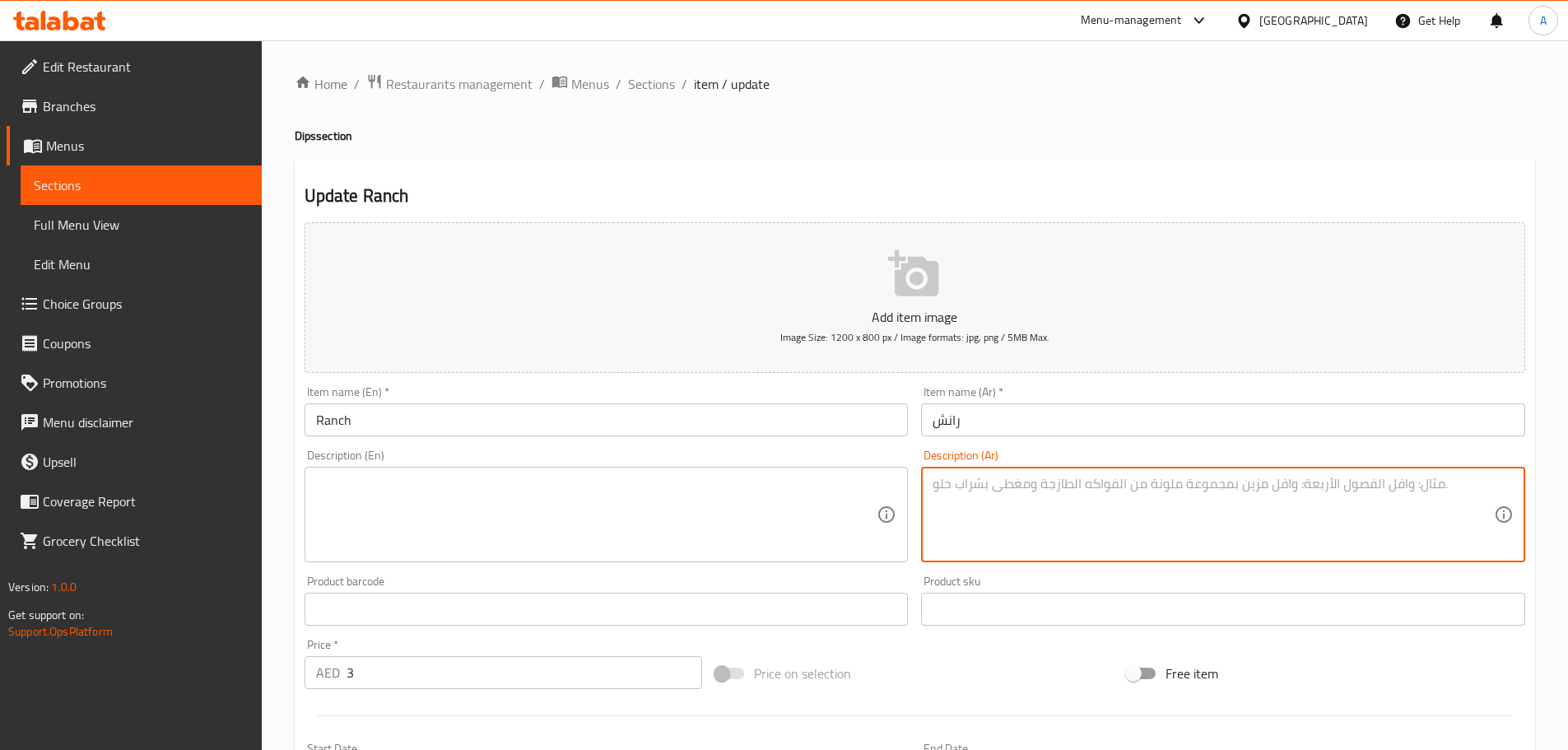
click at [569, 427] on input "Ranch" at bounding box center [607, 420] width 604 height 33
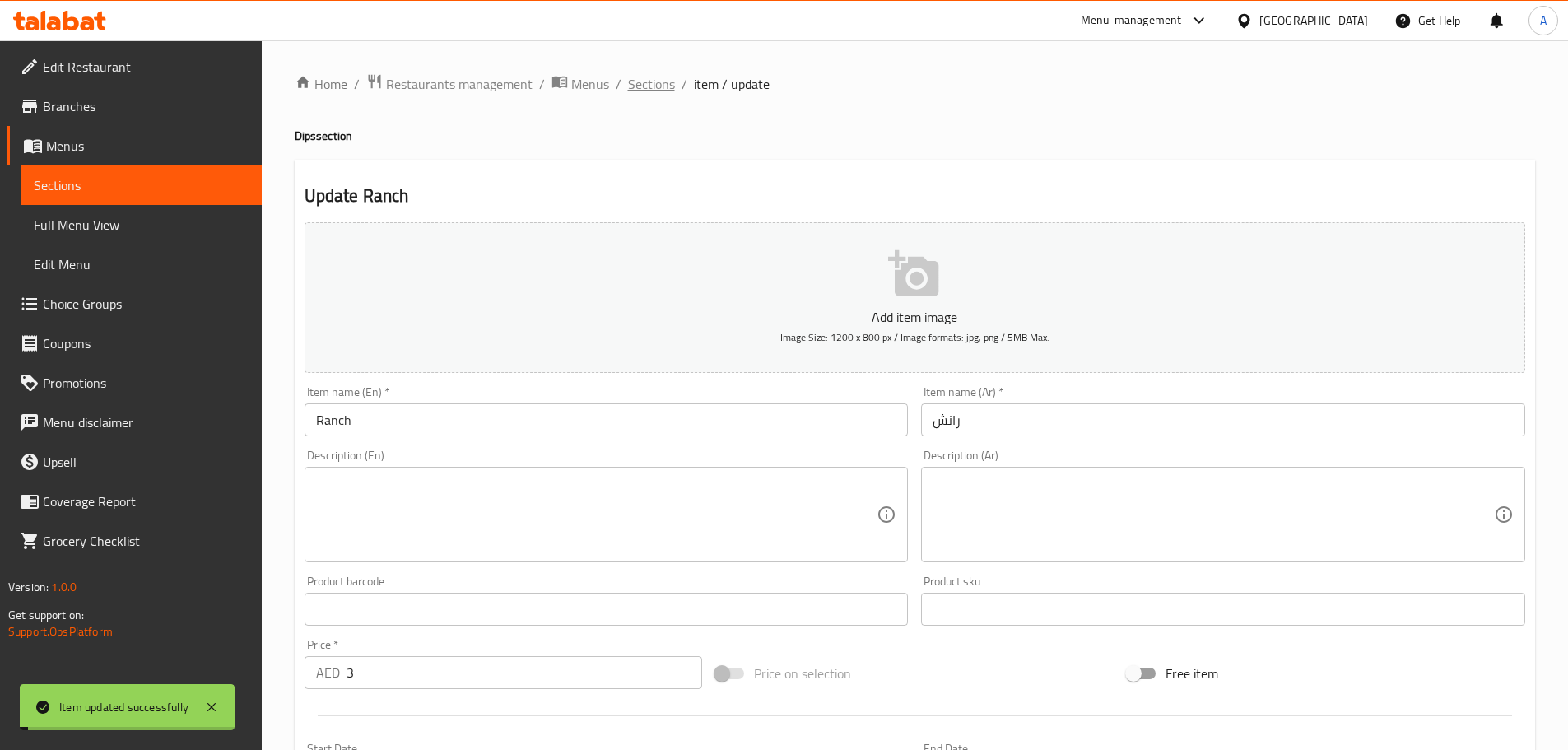
click at [655, 84] on span "Sections" at bounding box center [651, 84] width 47 height 19
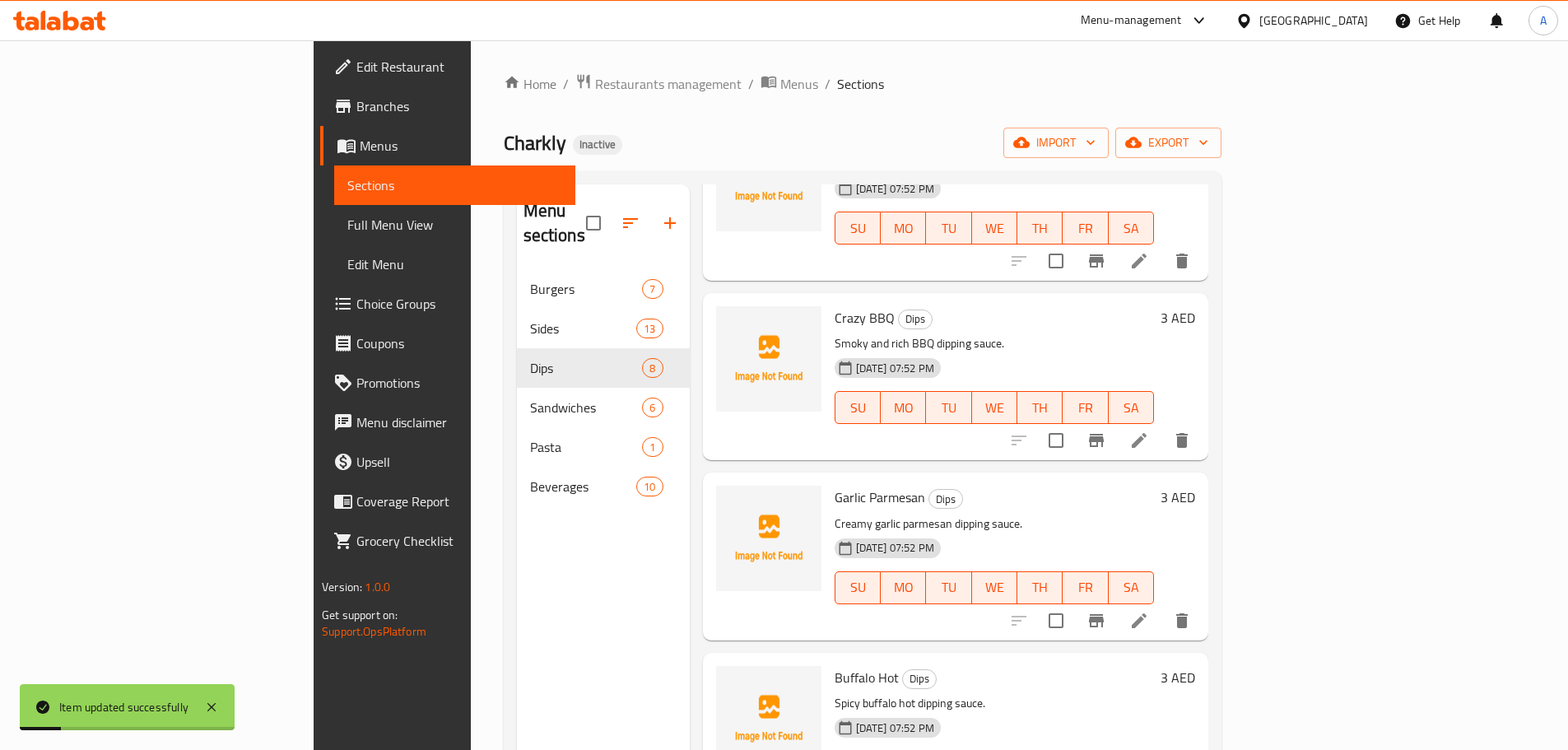
scroll to position [659, 0]
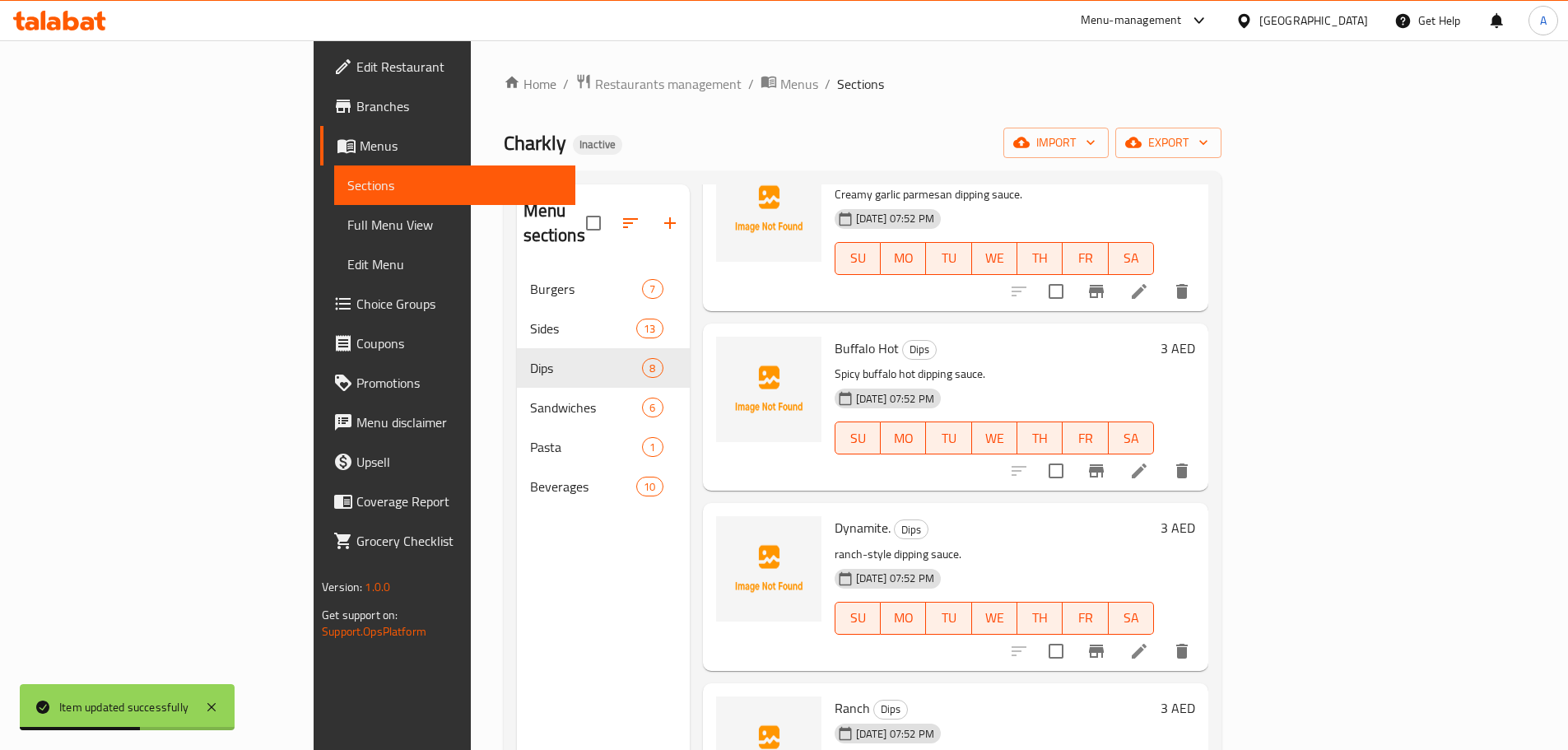
click at [1087, 510] on div "Dynamite. Dips ranch-style dipping sauce. 29-09-2025 07:52 PM SU MO TU WE TH FR…" at bounding box center [993, 587] width 333 height 154
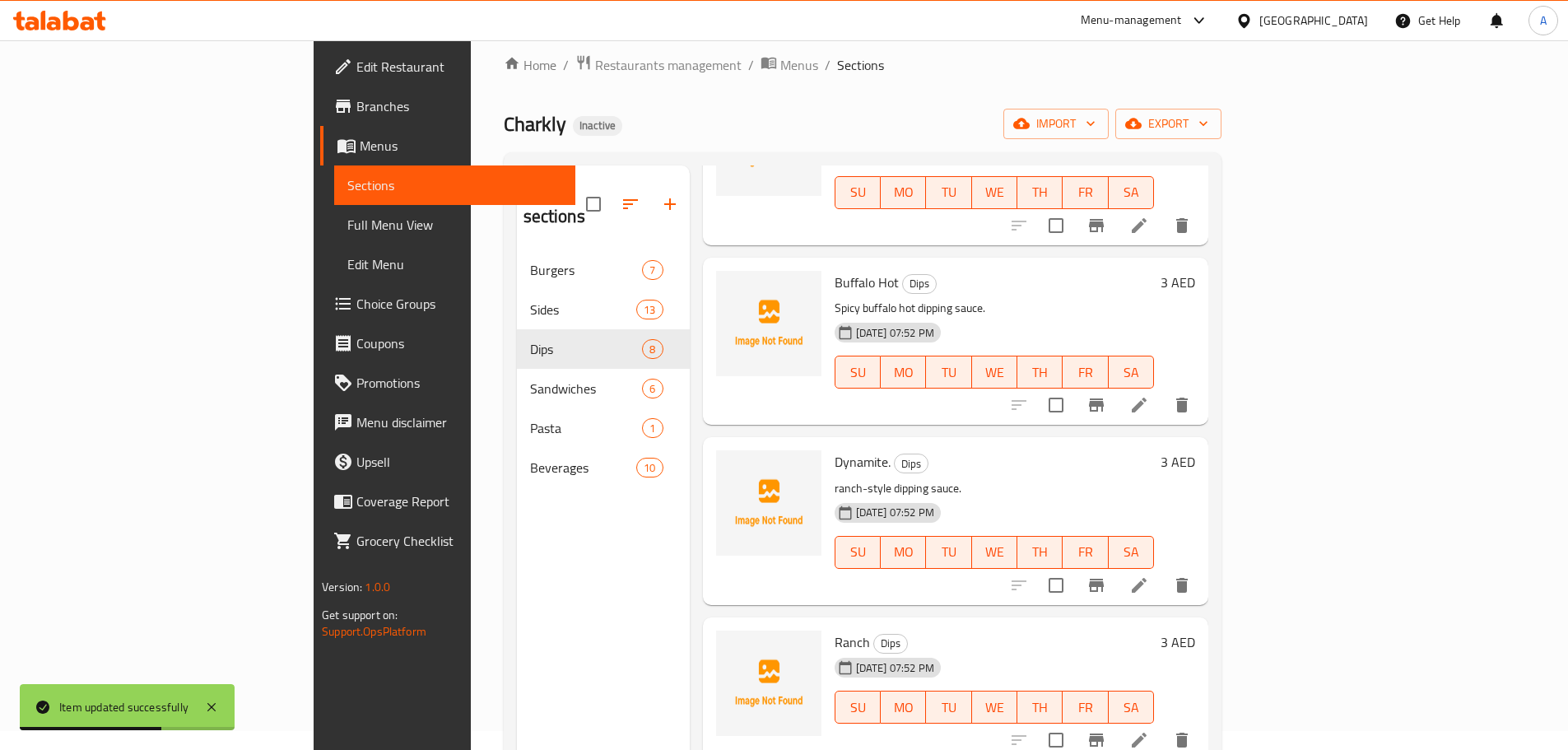
scroll to position [165, 0]
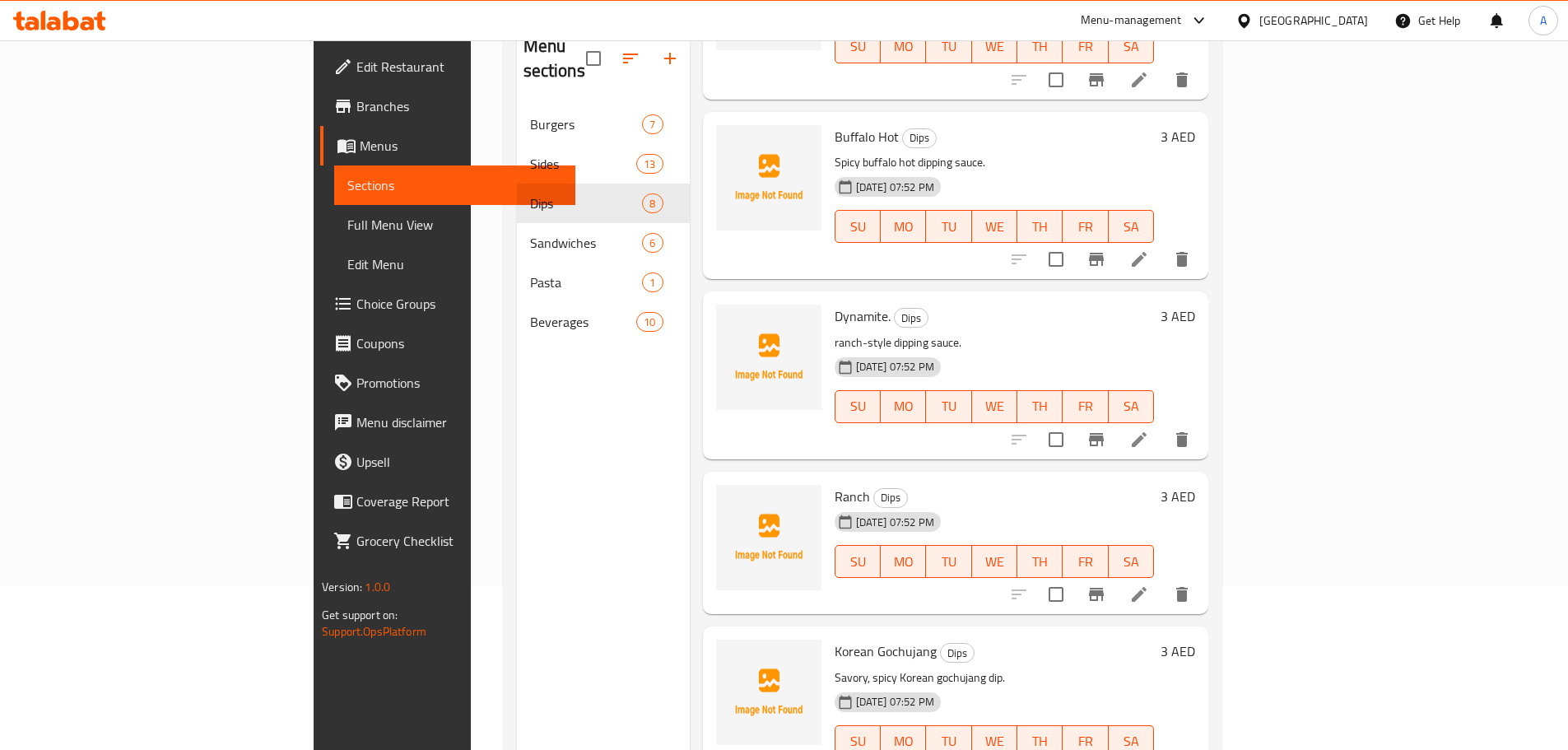
click at [347, 229] on span "Full Menu View" at bounding box center [454, 224] width 215 height 19
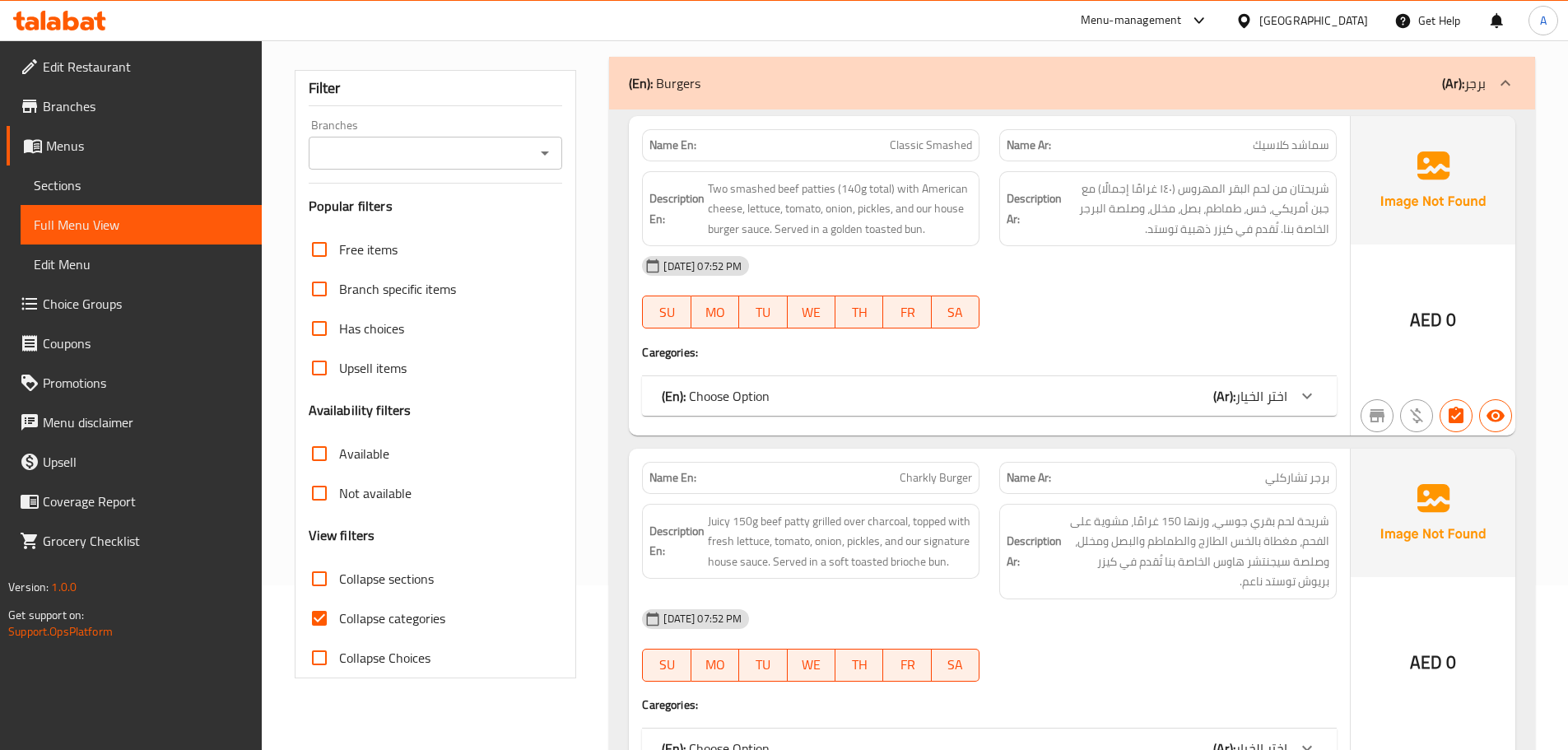
click at [1169, 299] on div "[DATE] 07:52 PM SU MO TU WE TH FR SA" at bounding box center [989, 292] width 714 height 92
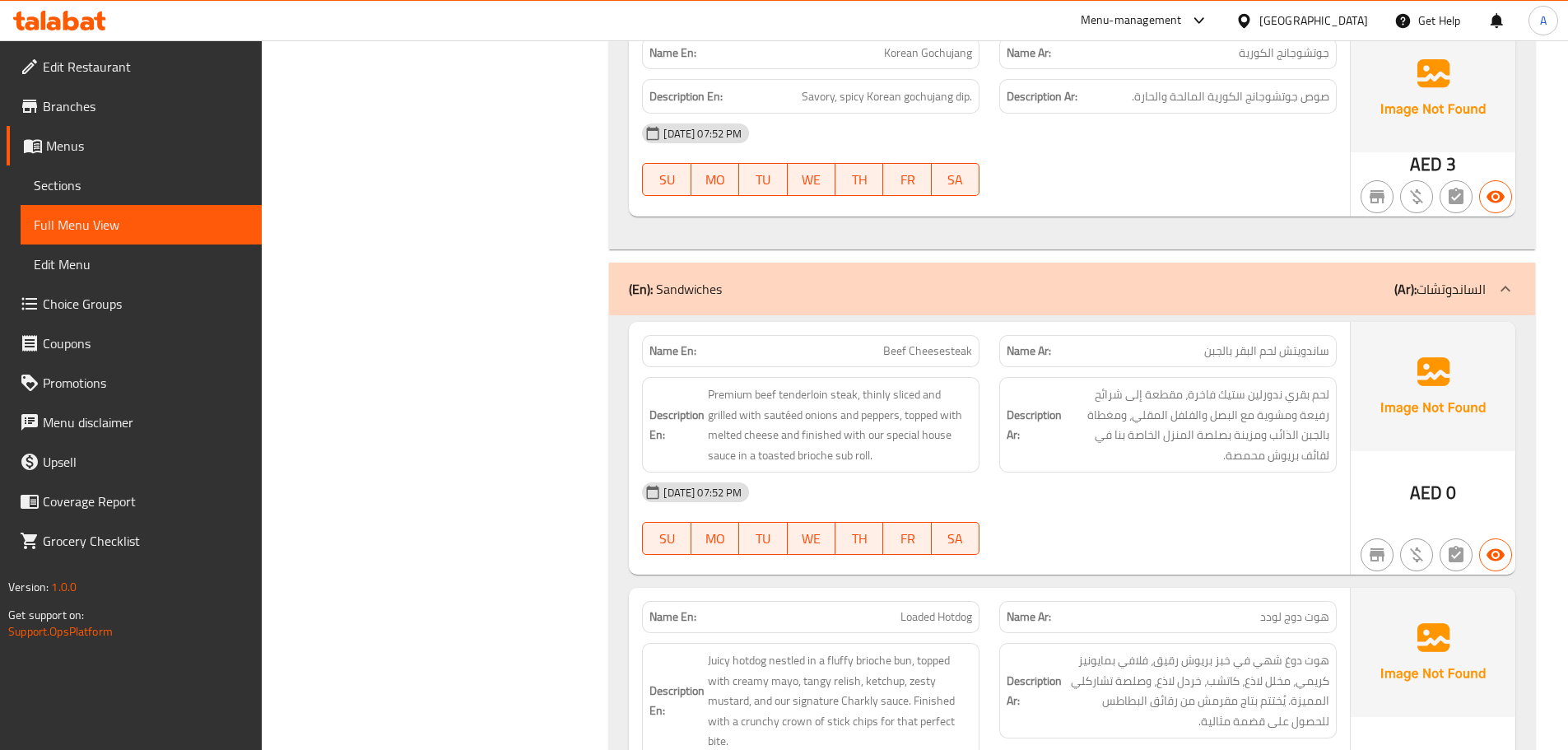
click at [1197, 447] on div "Description Ar: لحم بقري ندورلين ستيك فاخرة، مقطعة إلى شرائح رفيعة ومشوية مع ال…" at bounding box center [1168, 424] width 338 height 96
click at [916, 343] on span "Beef Cheesesteak" at bounding box center [927, 351] width 89 height 17
click at [1078, 472] on div "[DATE] 07:52 PM" at bounding box center [989, 492] width 714 height 40
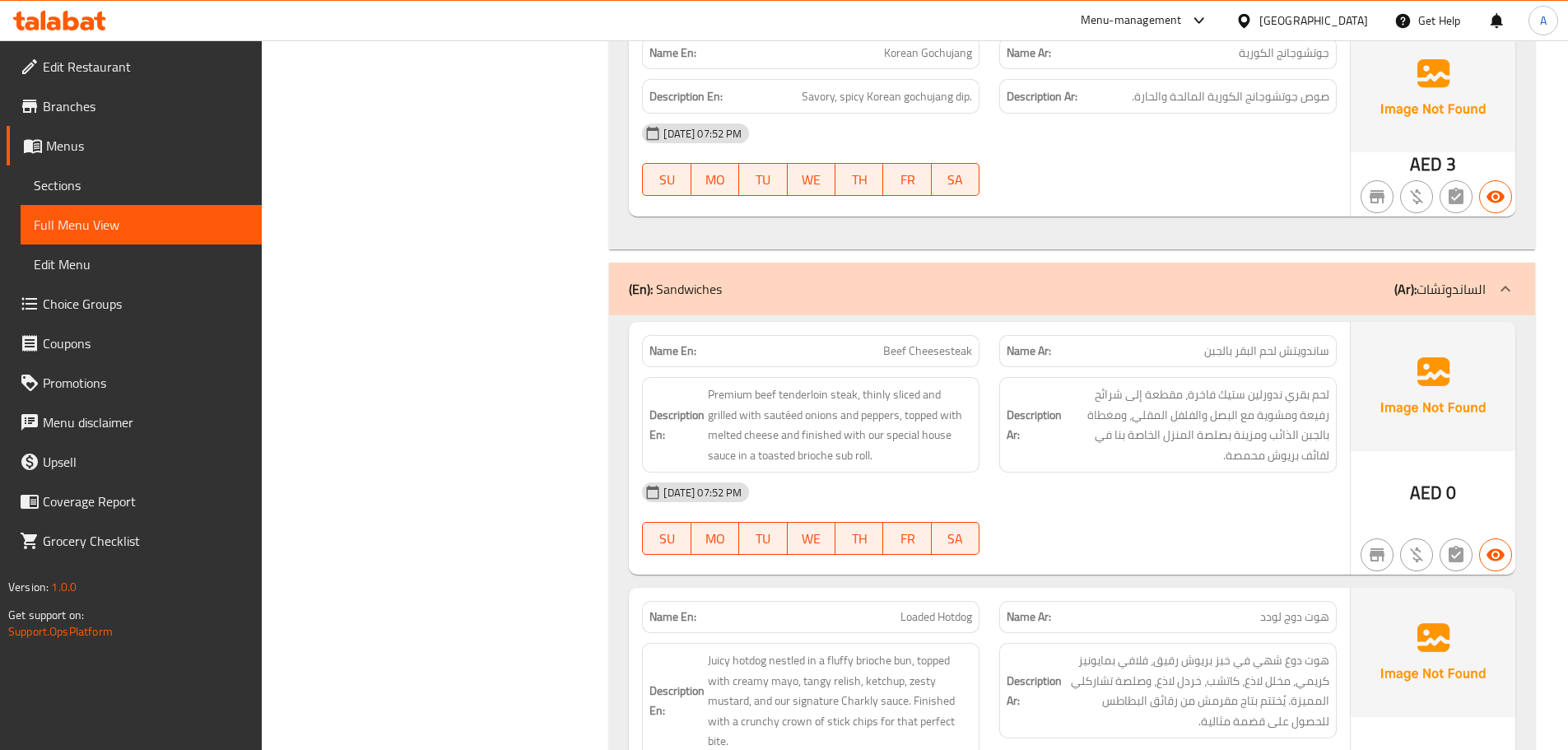
scroll to position [8547, 0]
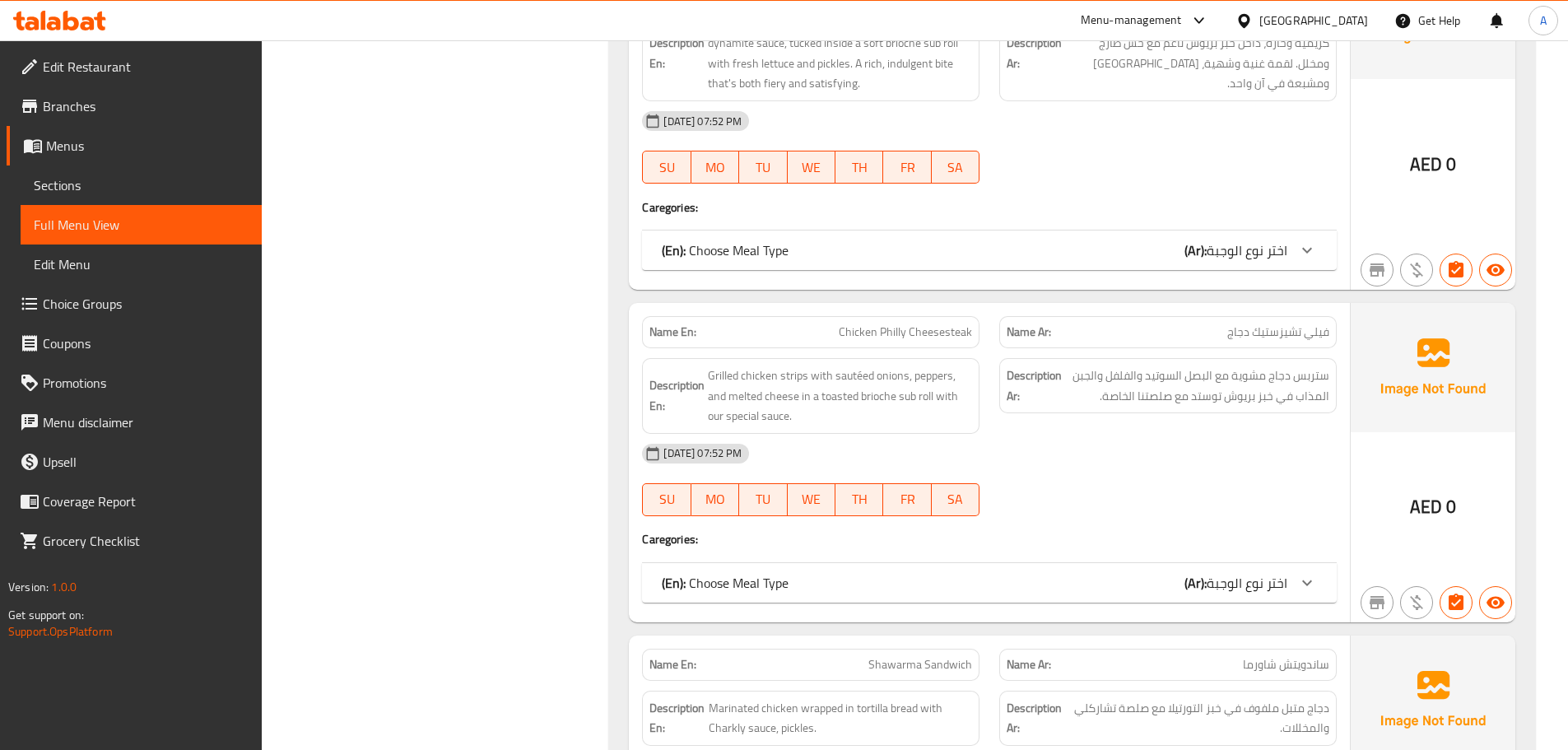
click at [869, 323] on span "Chicken Philly Cheesesteak" at bounding box center [905, 332] width 134 height 17
click at [1180, 370] on span "ستربس دجاج مشوية مع البصل السوتيد والفلفل والجبن المذاب في خبز بريوش توستد مع ص…" at bounding box center [1197, 386] width 264 height 41
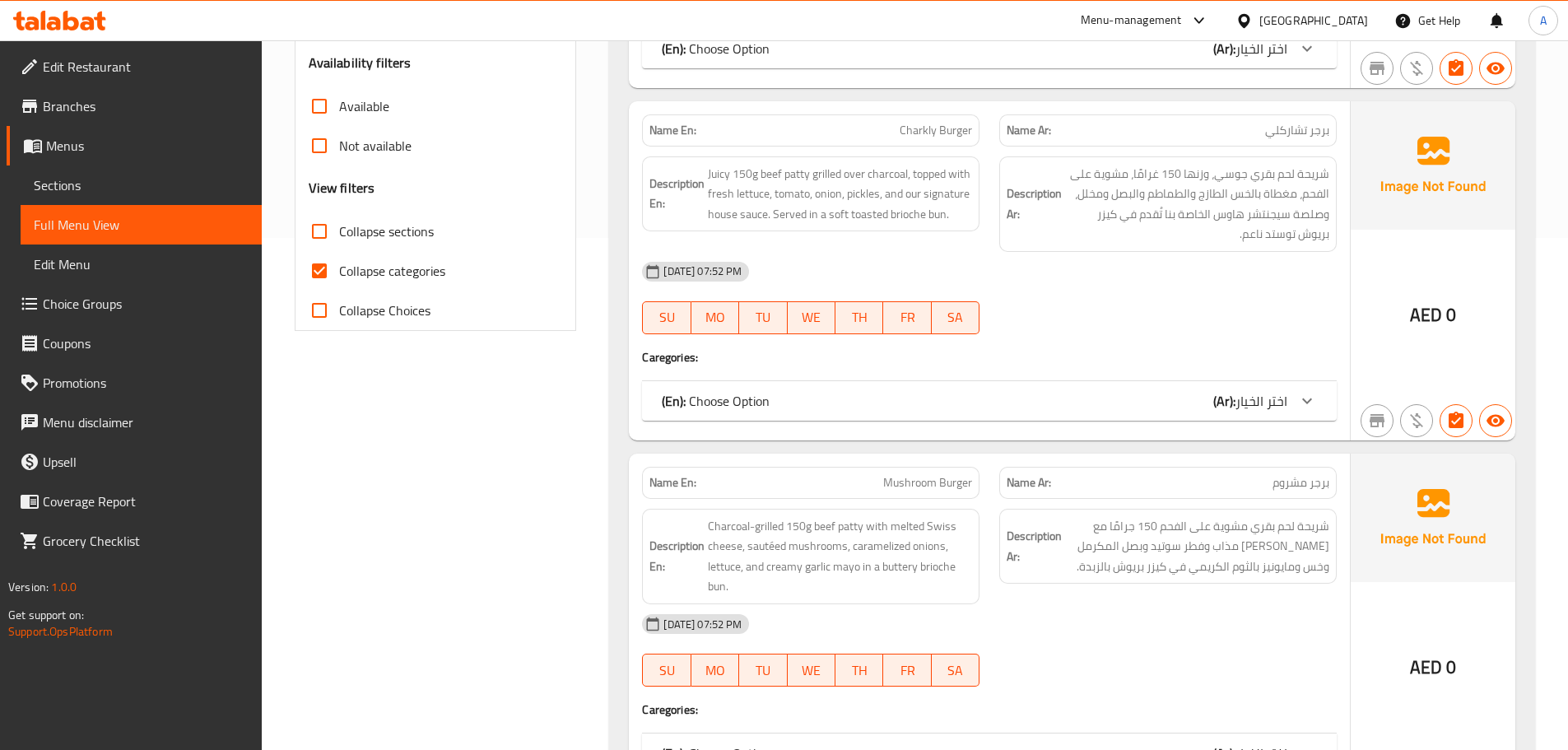
scroll to position [1076, 0]
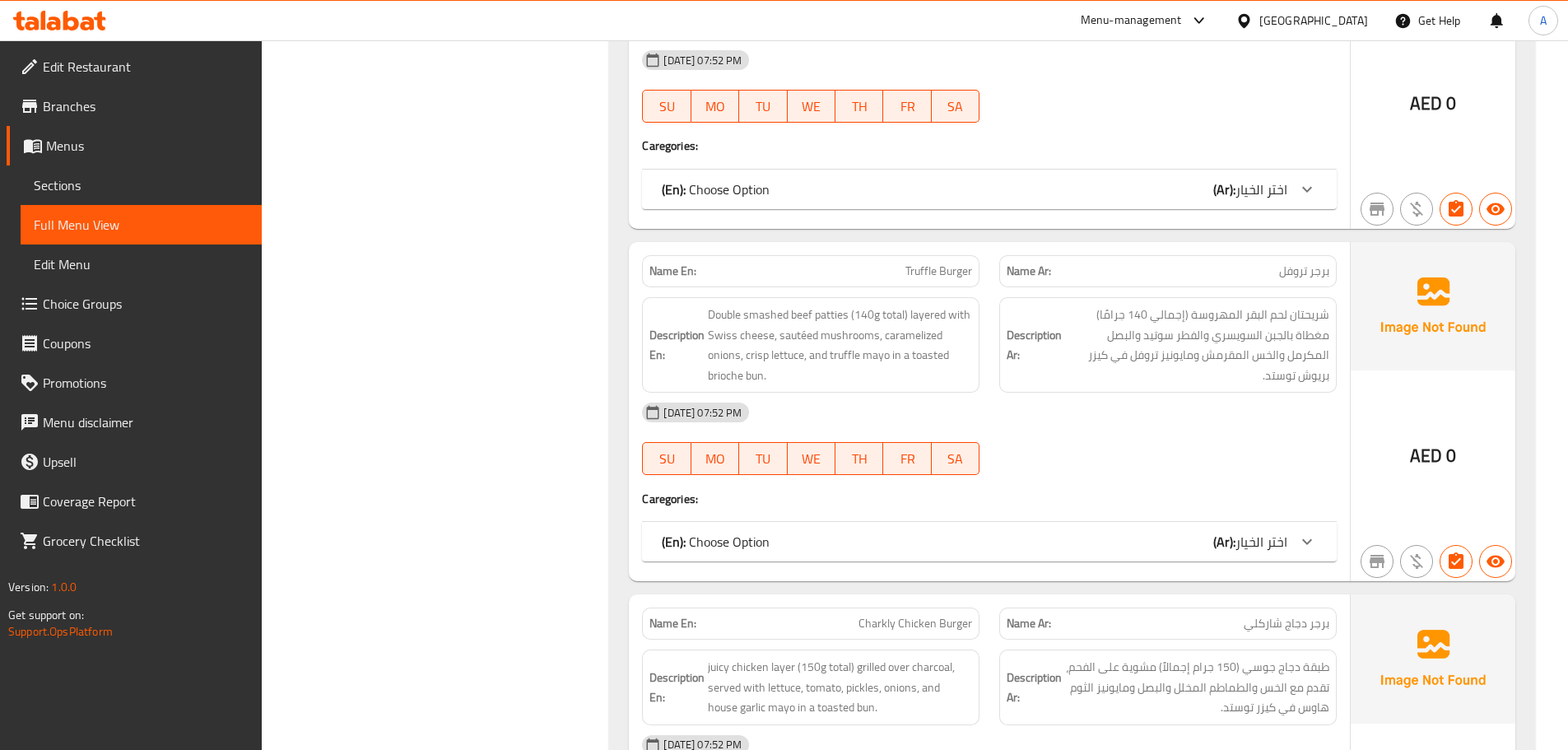
click at [941, 255] on div "Name En: Truffle Burger" at bounding box center [811, 271] width 357 height 52
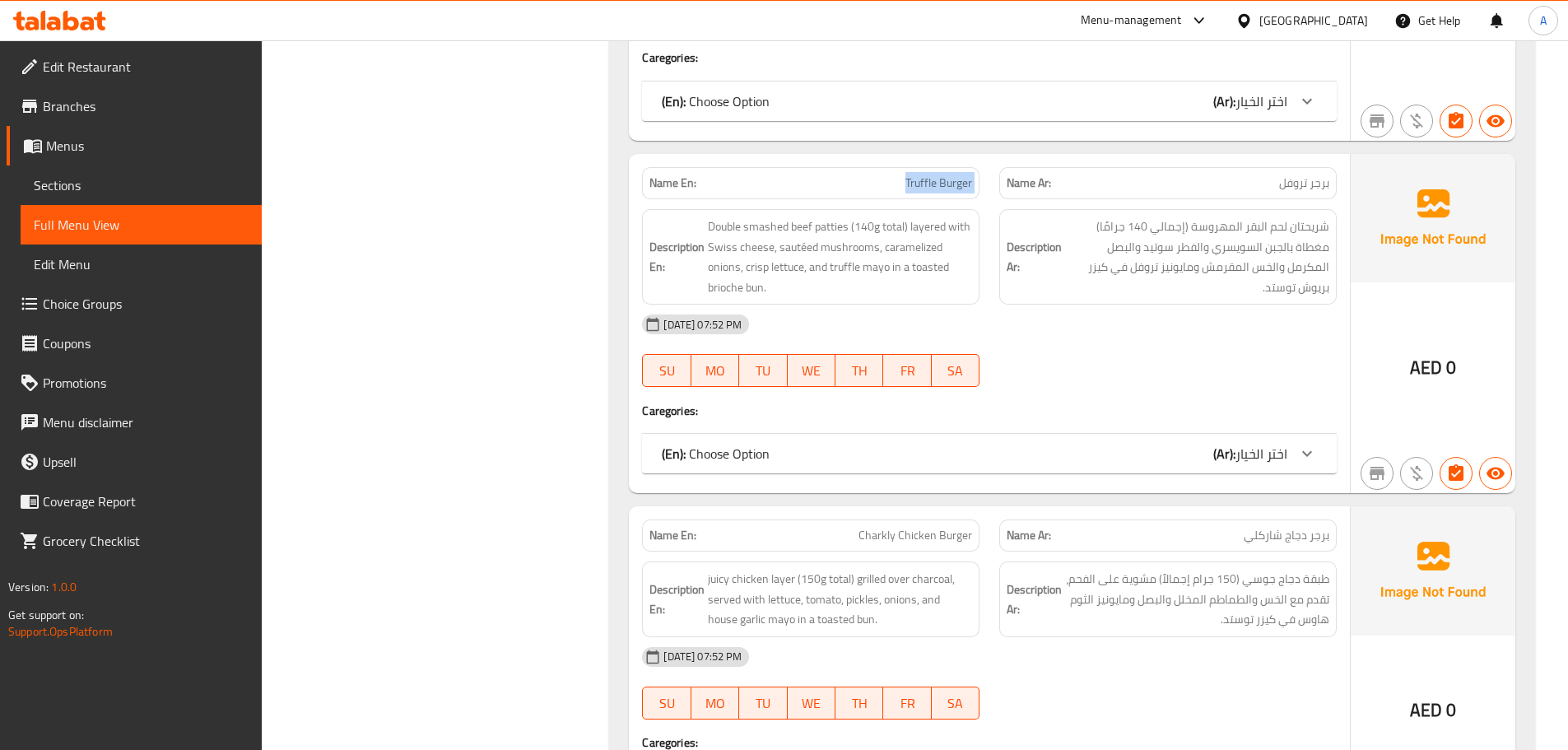
scroll to position [1241, 0]
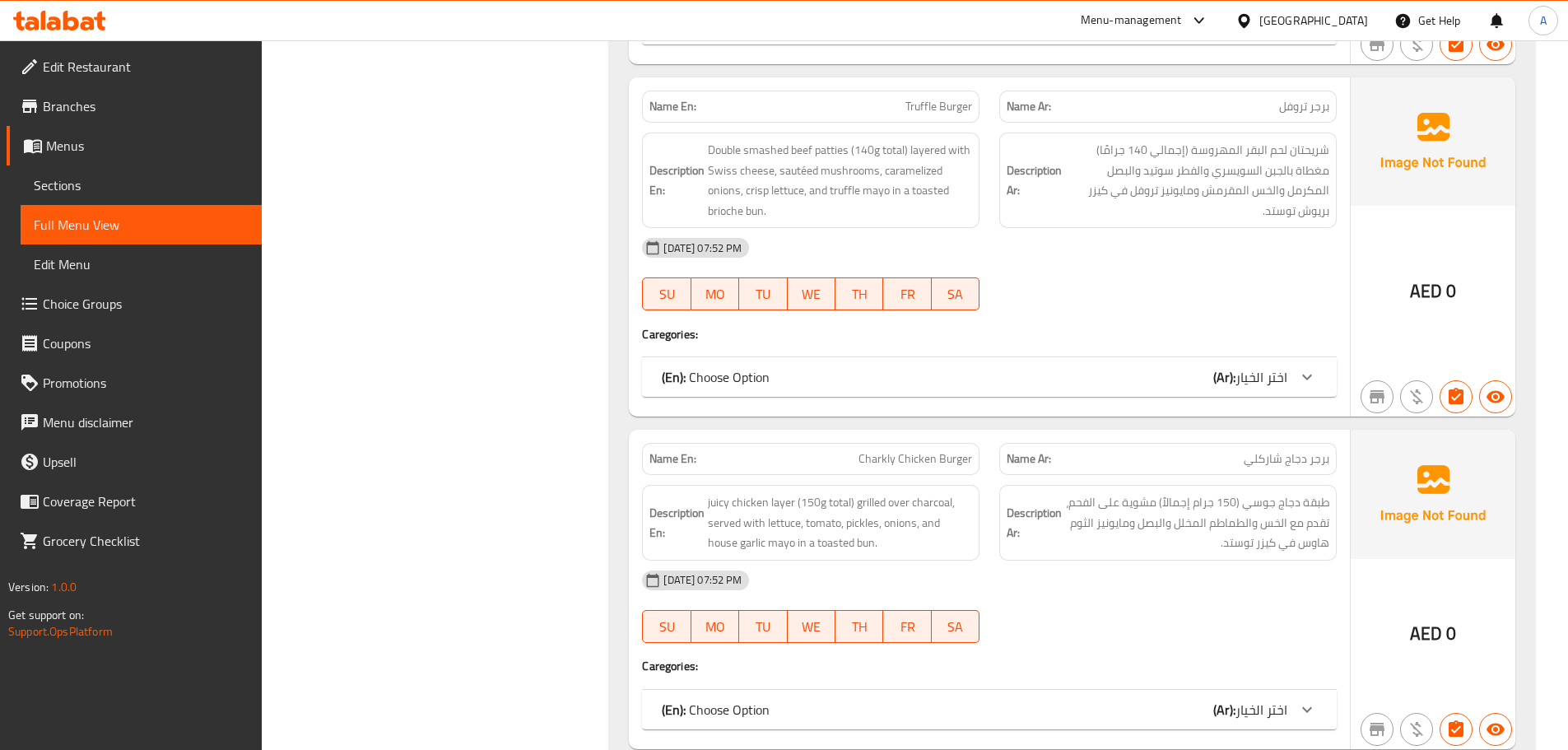
click at [918, 455] on span "Charkly Chicken Burger" at bounding box center [915, 459] width 113 height 17
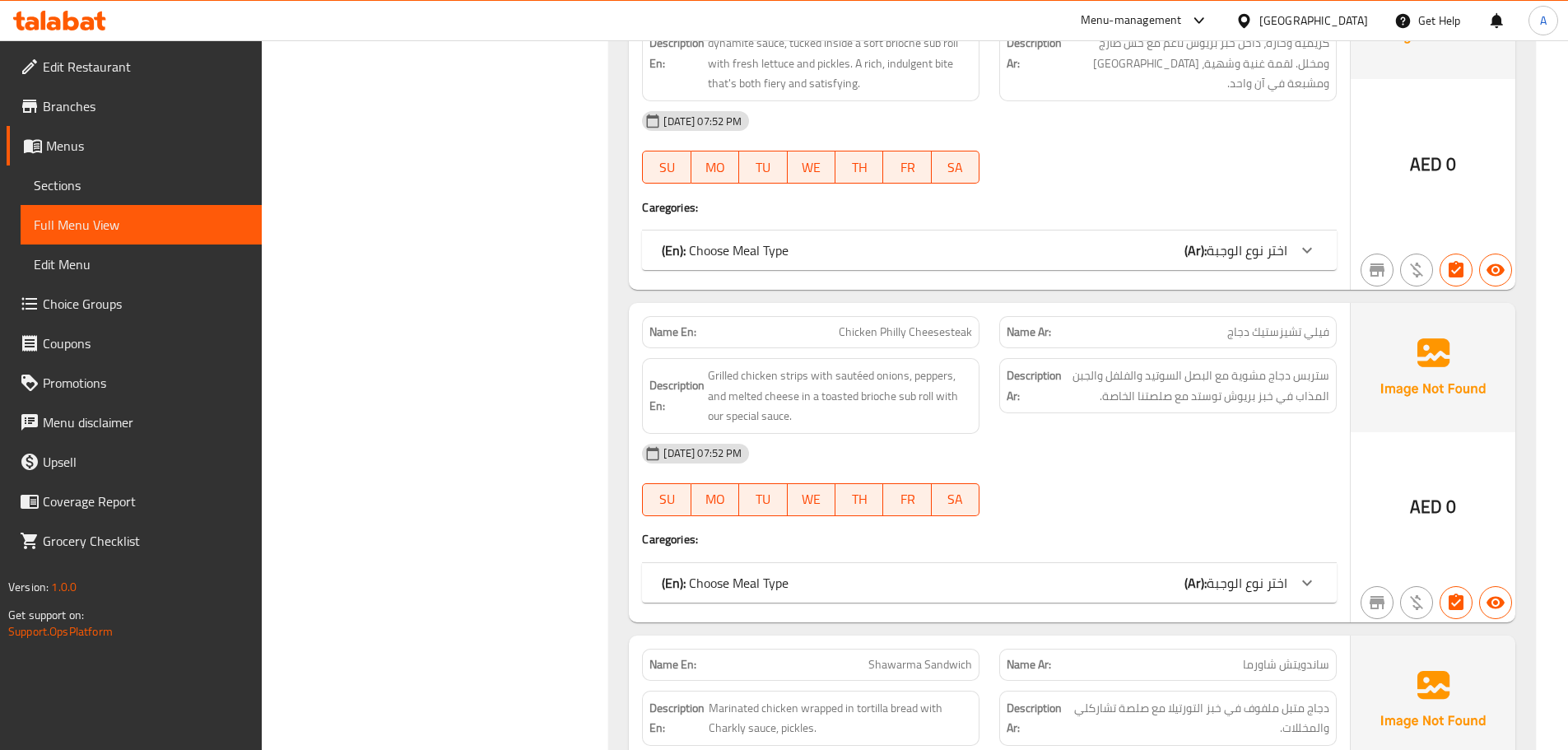
click at [1147, 410] on div "Description Ar: ستربس دجاج مشوية مع البصل السوتيد والفلفل والجبن المذاب في خبز …" at bounding box center [1168, 395] width 357 height 96
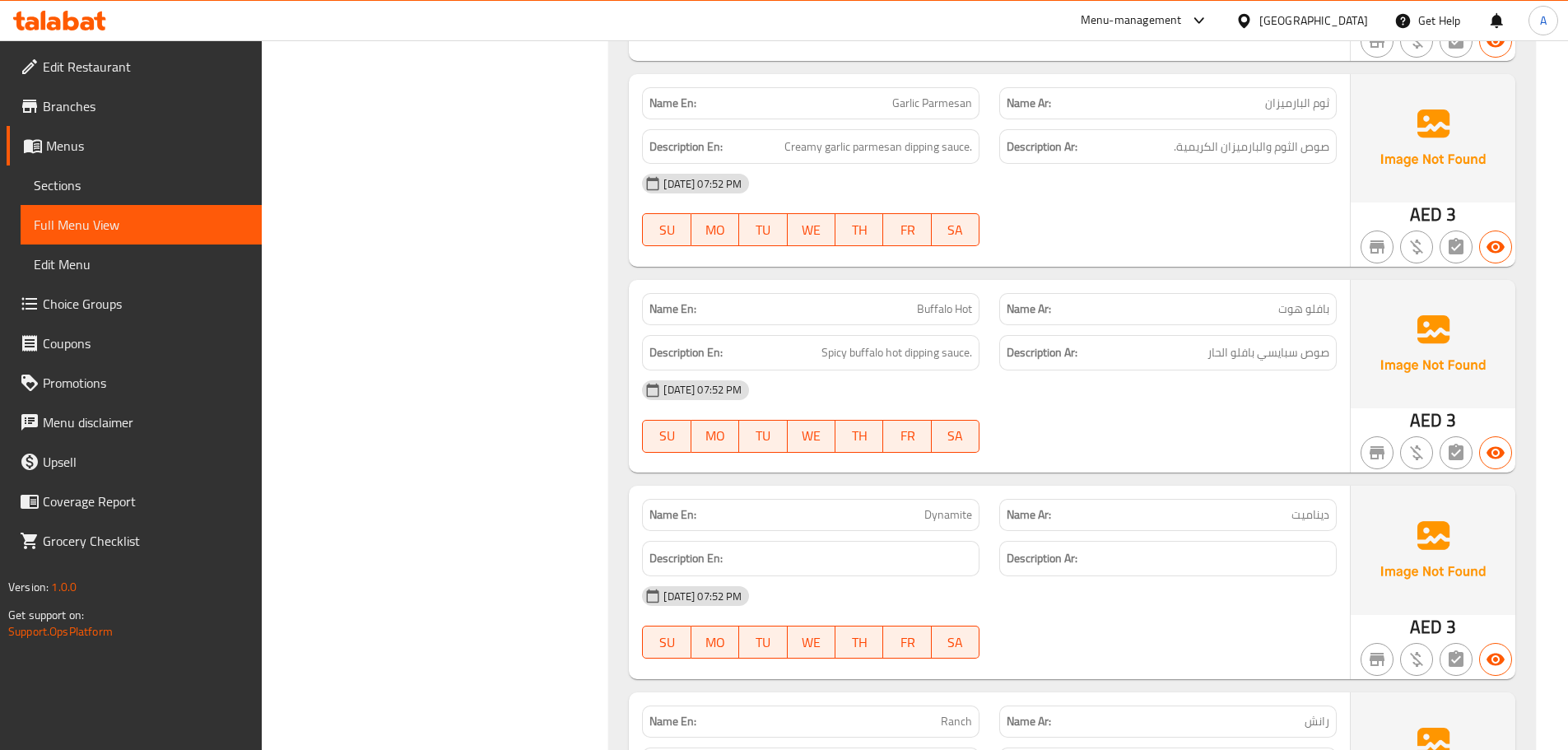
scroll to position [6571, 0]
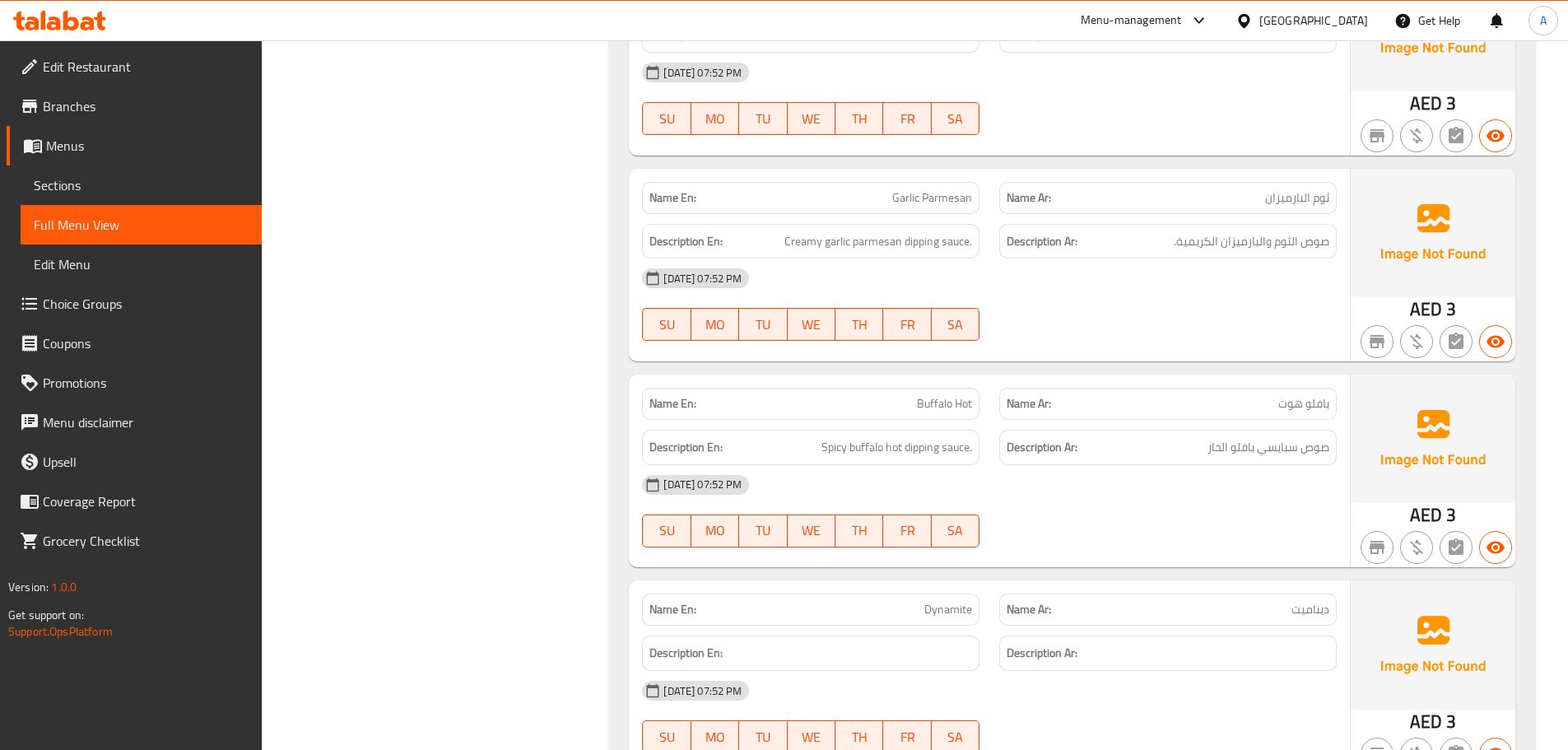
drag, startPoint x: 420, startPoint y: 586, endPoint x: 428, endPoint y: 563, distance: 24.4
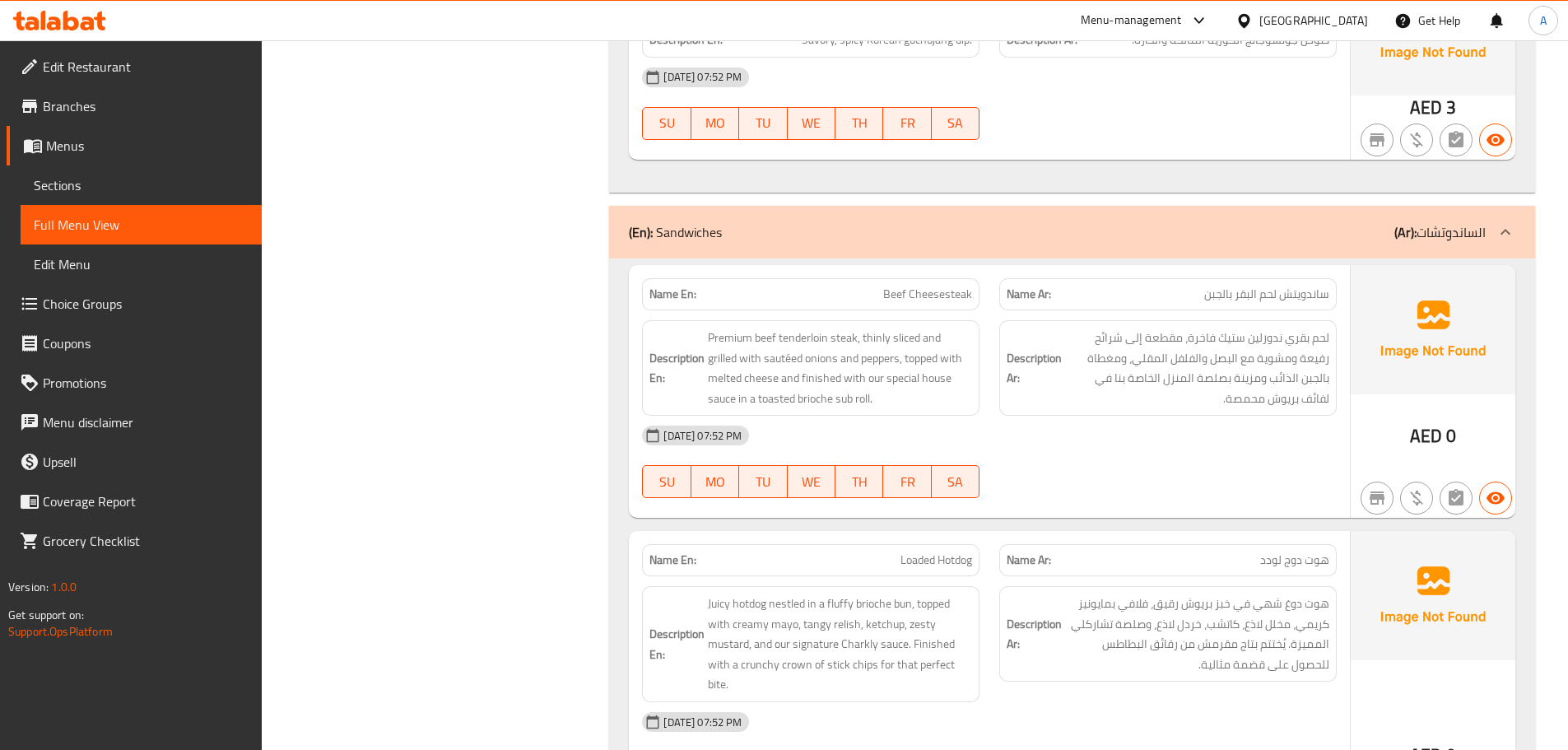
scroll to position [4663, 0]
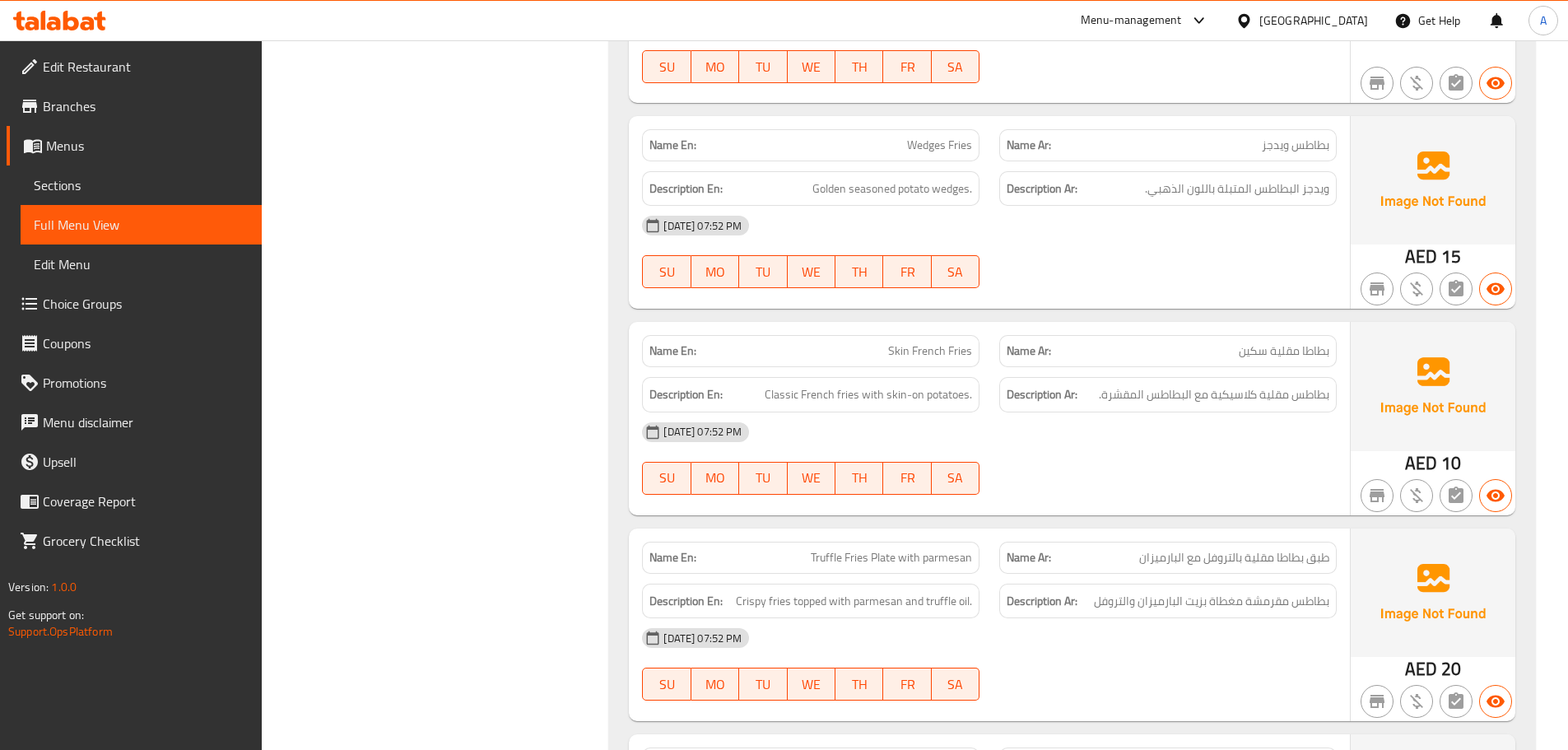
click at [901, 335] on div "Name En: Skin French Fries" at bounding box center [811, 351] width 338 height 32
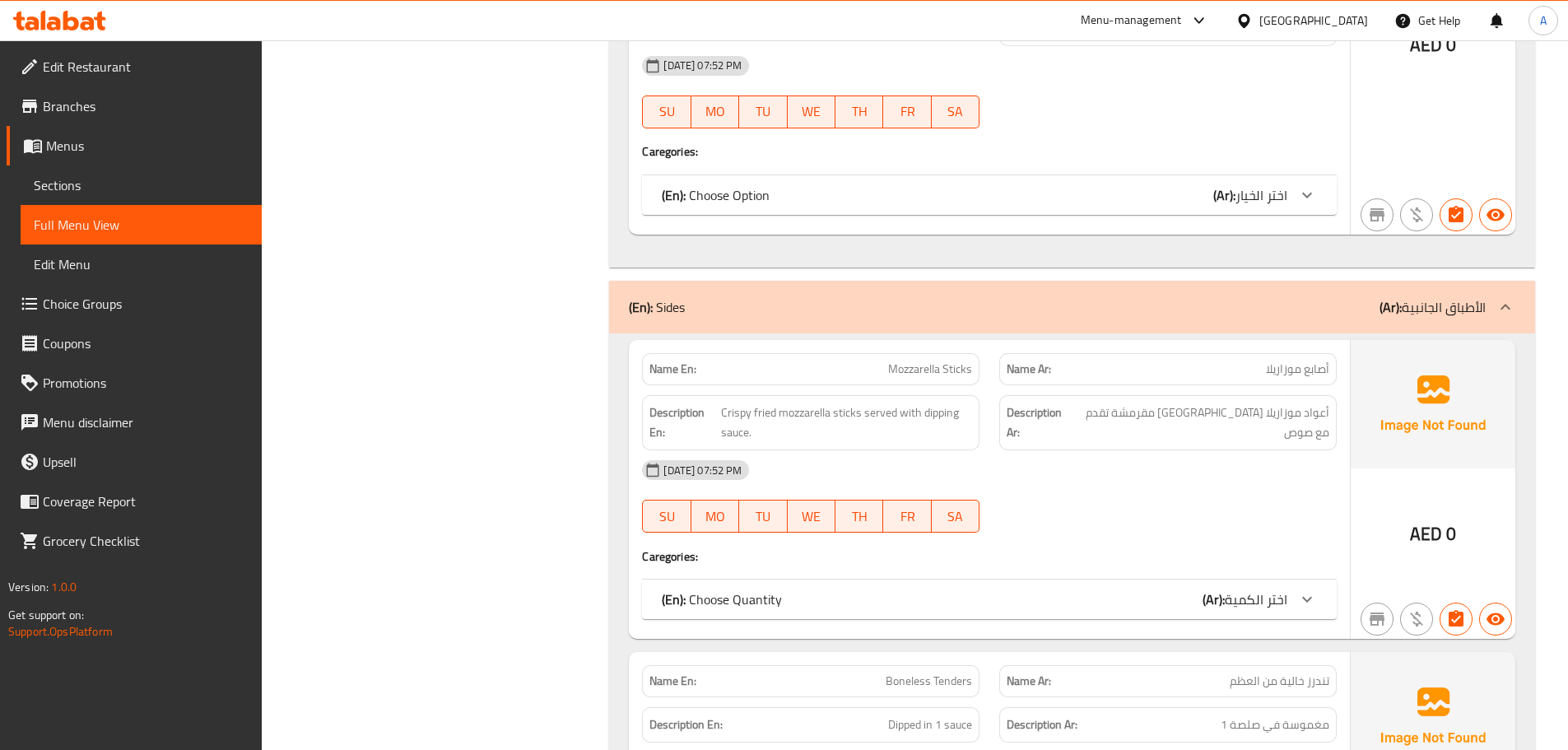
scroll to position [4869, 0]
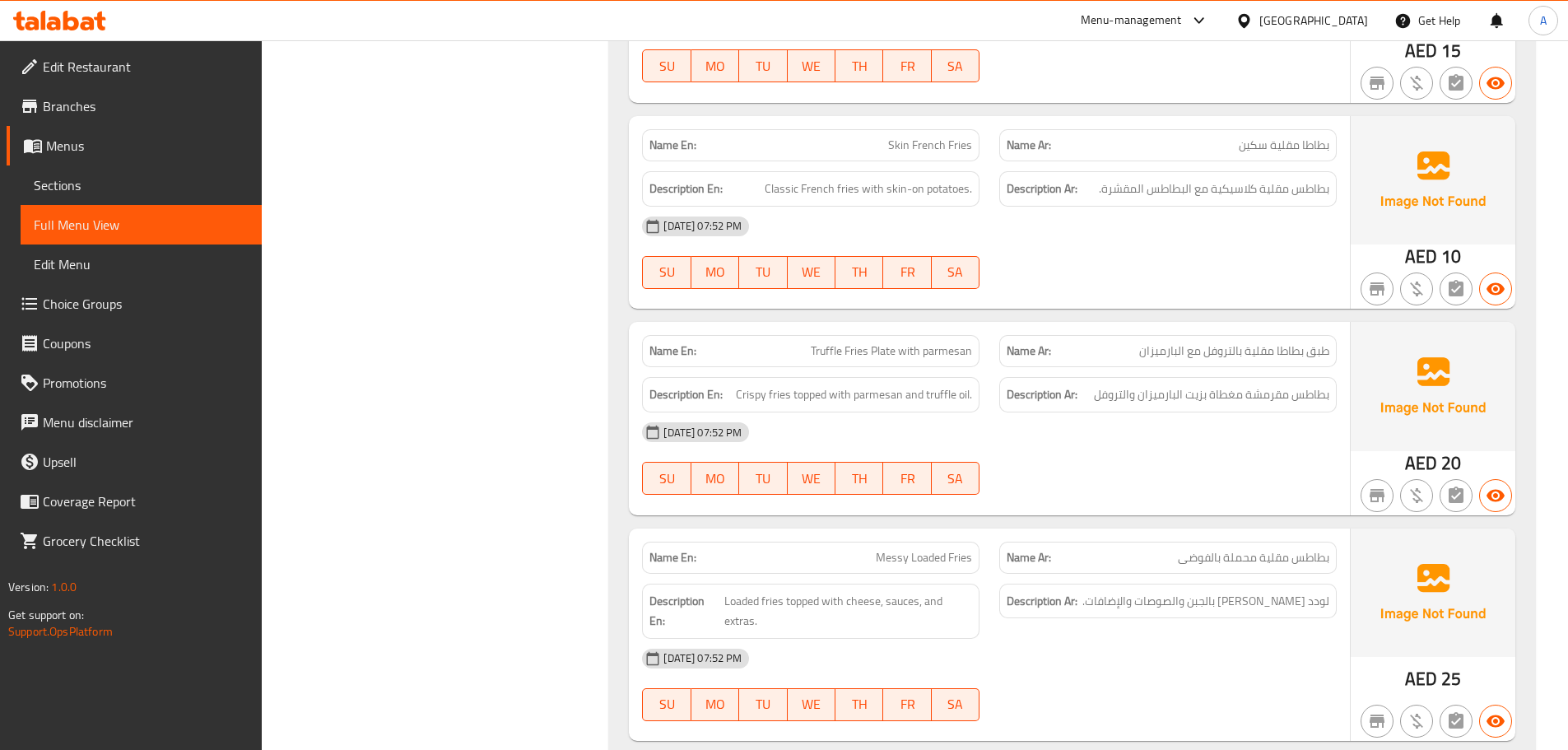
click at [894, 343] on span "Truffle Fries Plate with parmesan" at bounding box center [891, 351] width 162 height 17
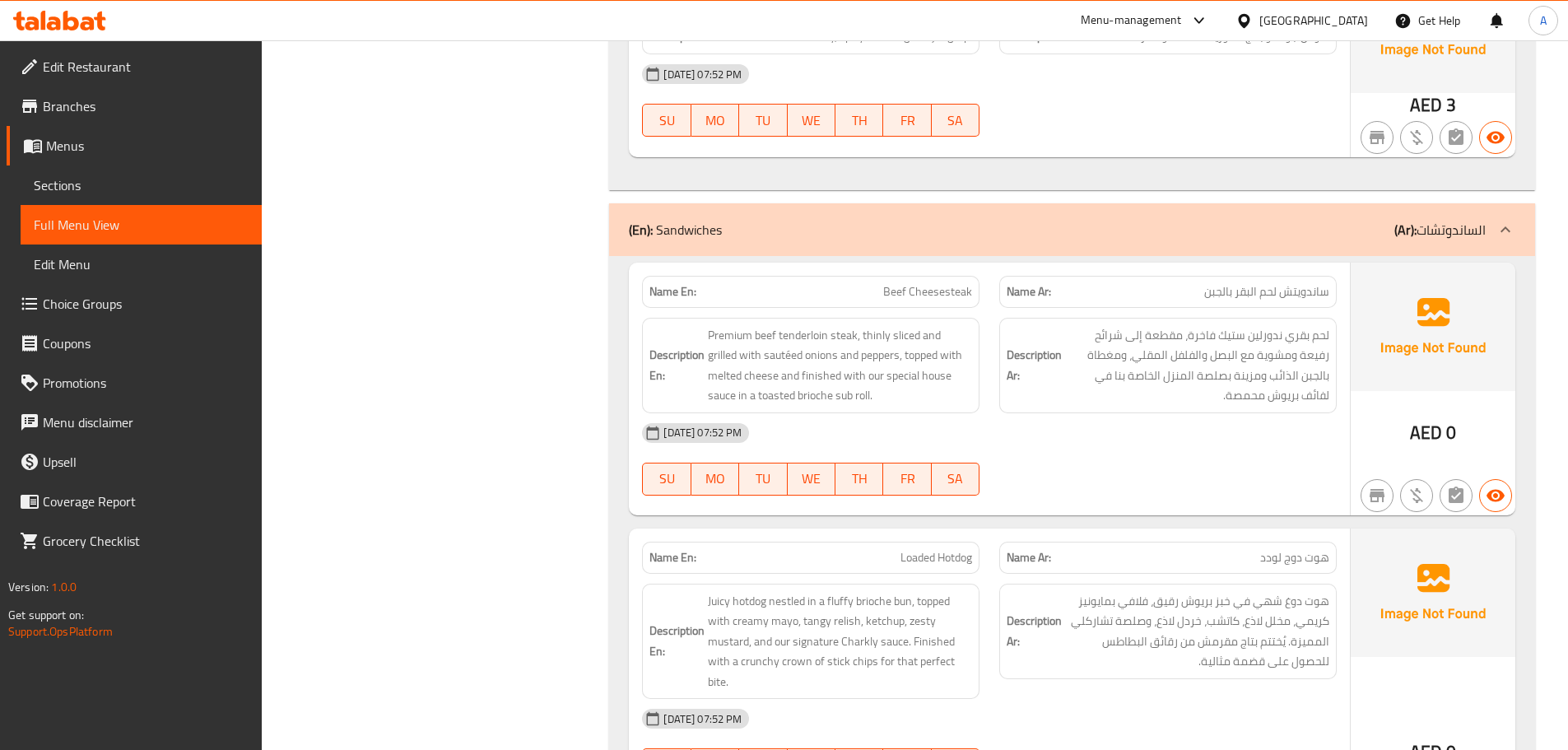
scroll to position [8202, 0]
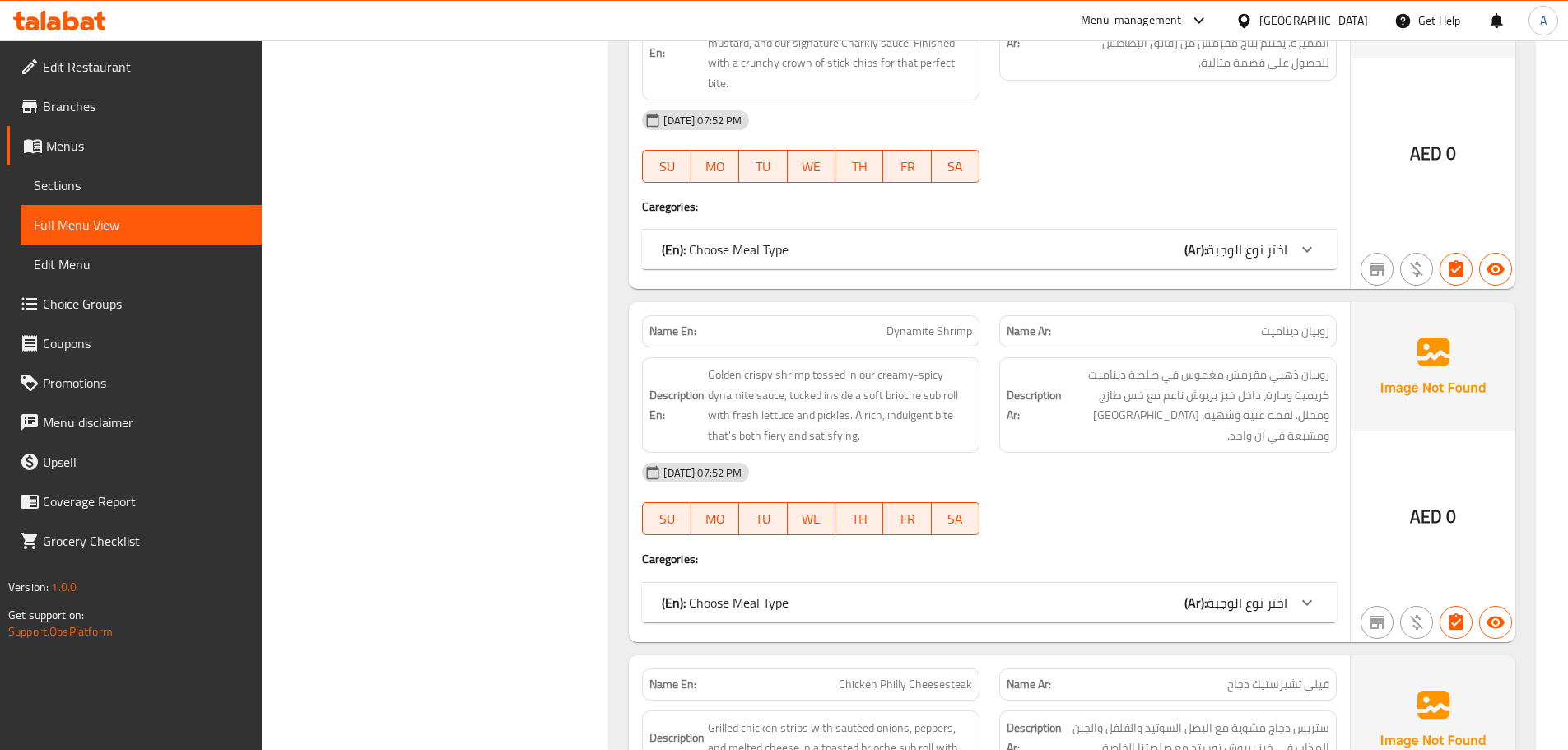
click at [945, 323] on span "Dynamite Shrimp" at bounding box center [928, 331] width 85 height 17
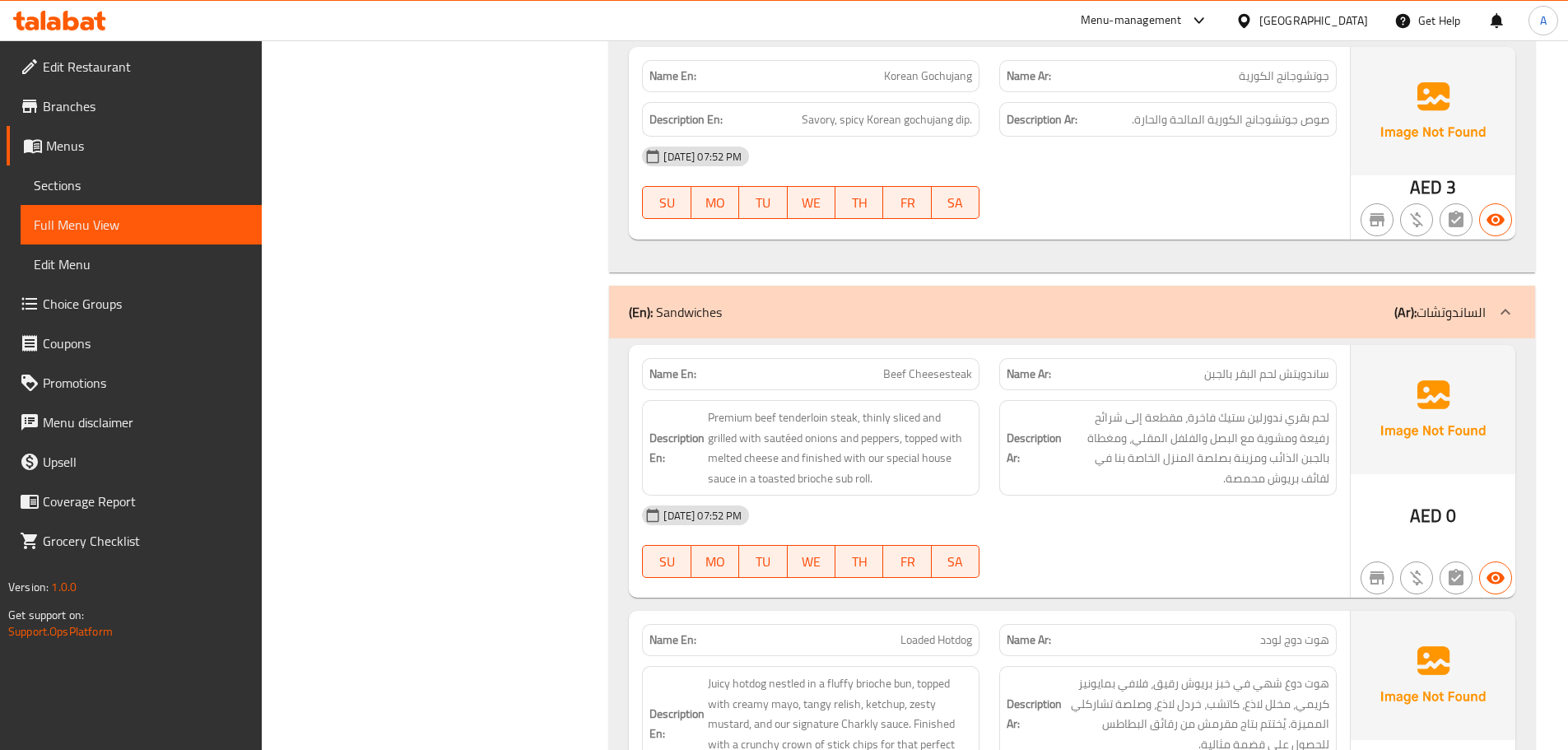
scroll to position [0, 0]
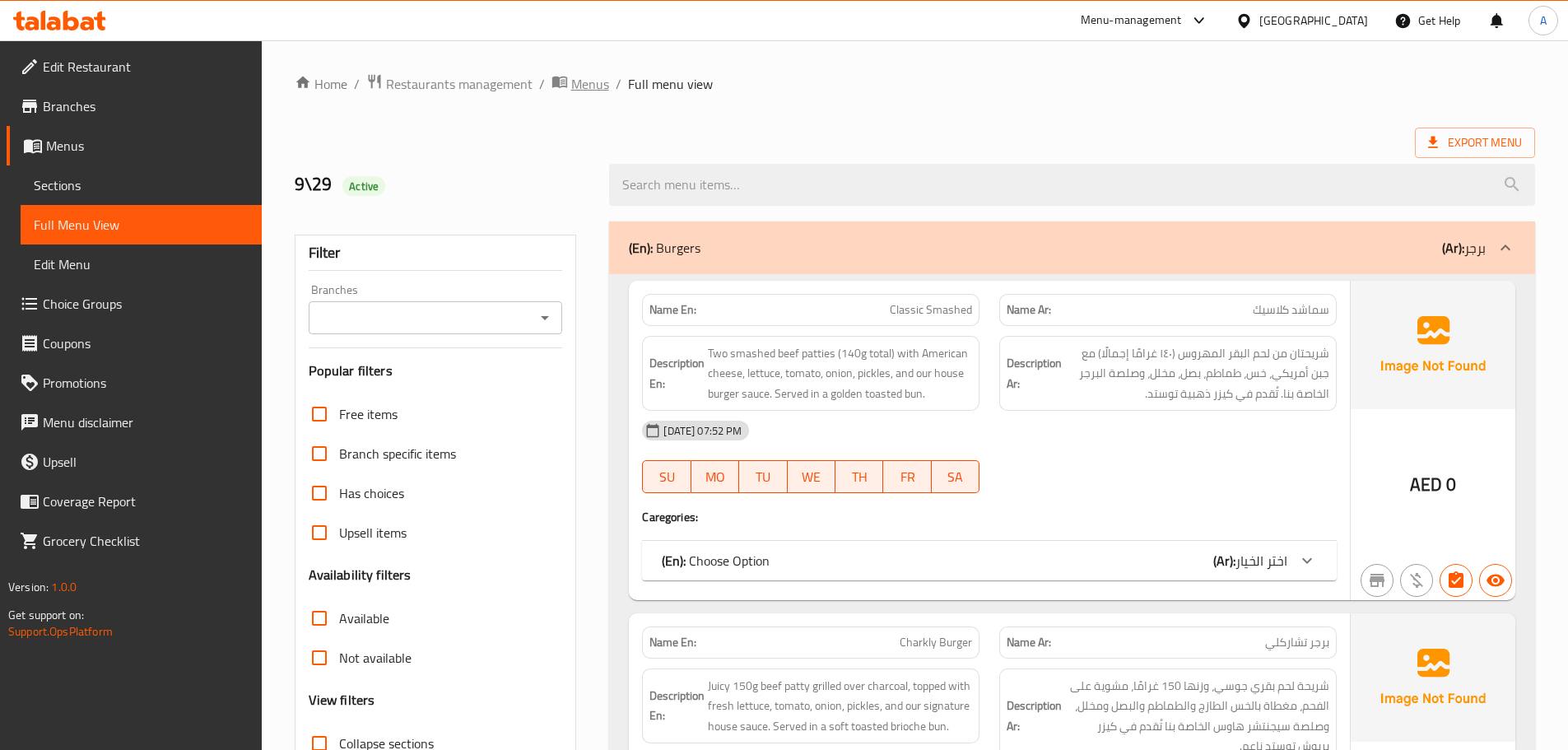
click at [578, 84] on span "Menus" at bounding box center [590, 84] width 38 height 19
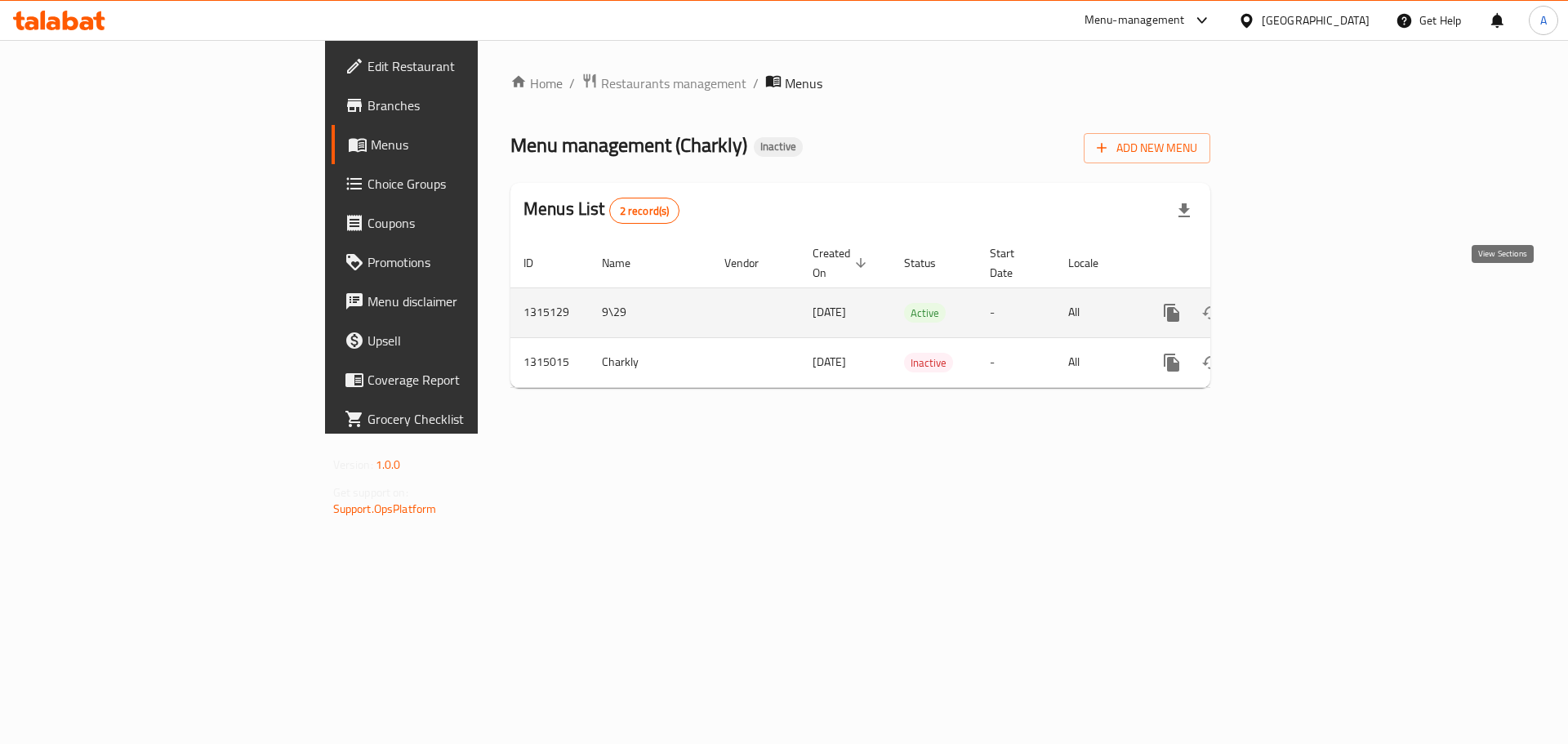
click at [1309, 294] on link "enhanced table" at bounding box center [1289, 312] width 39 height 39
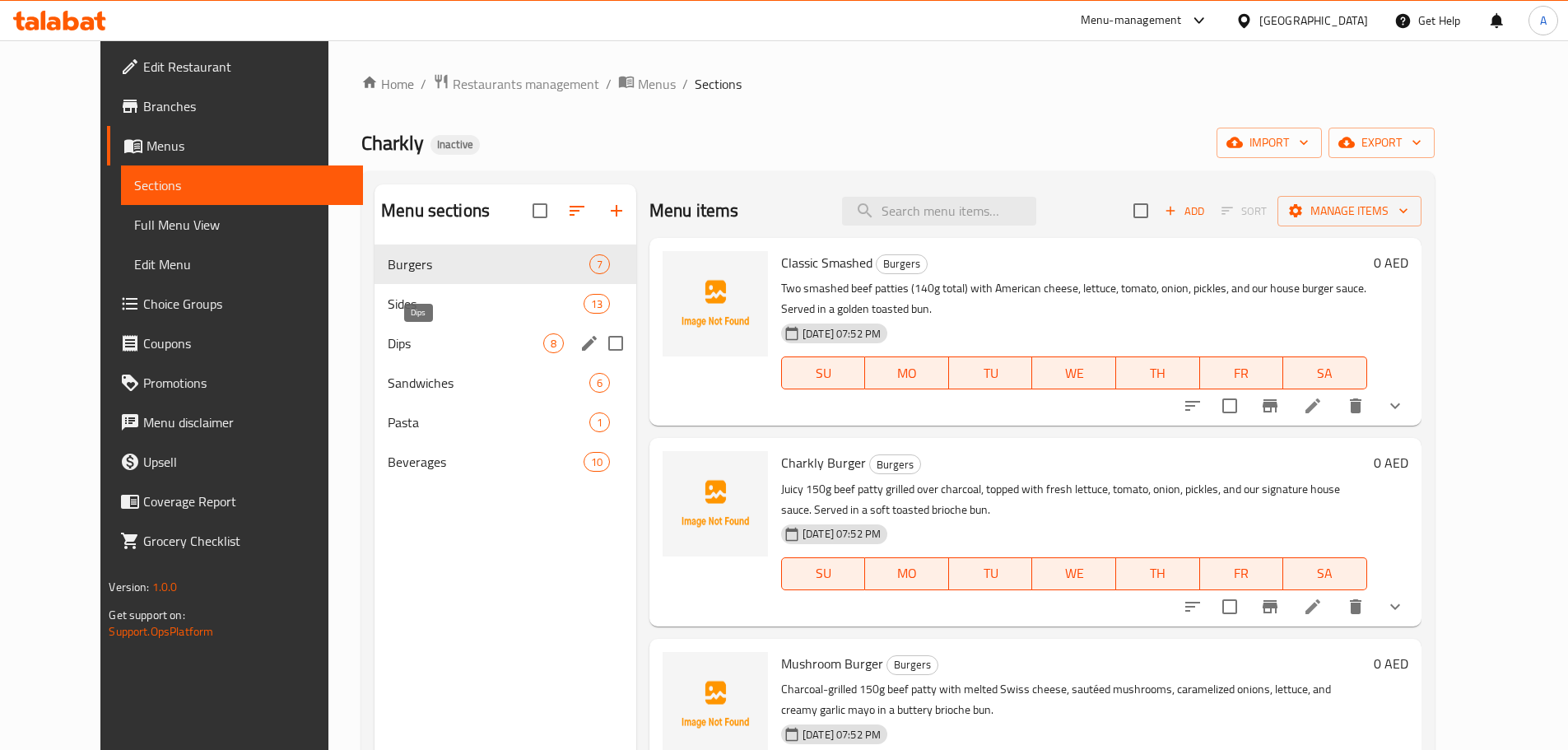
click at [395, 347] on span "Dips" at bounding box center [465, 343] width 156 height 19
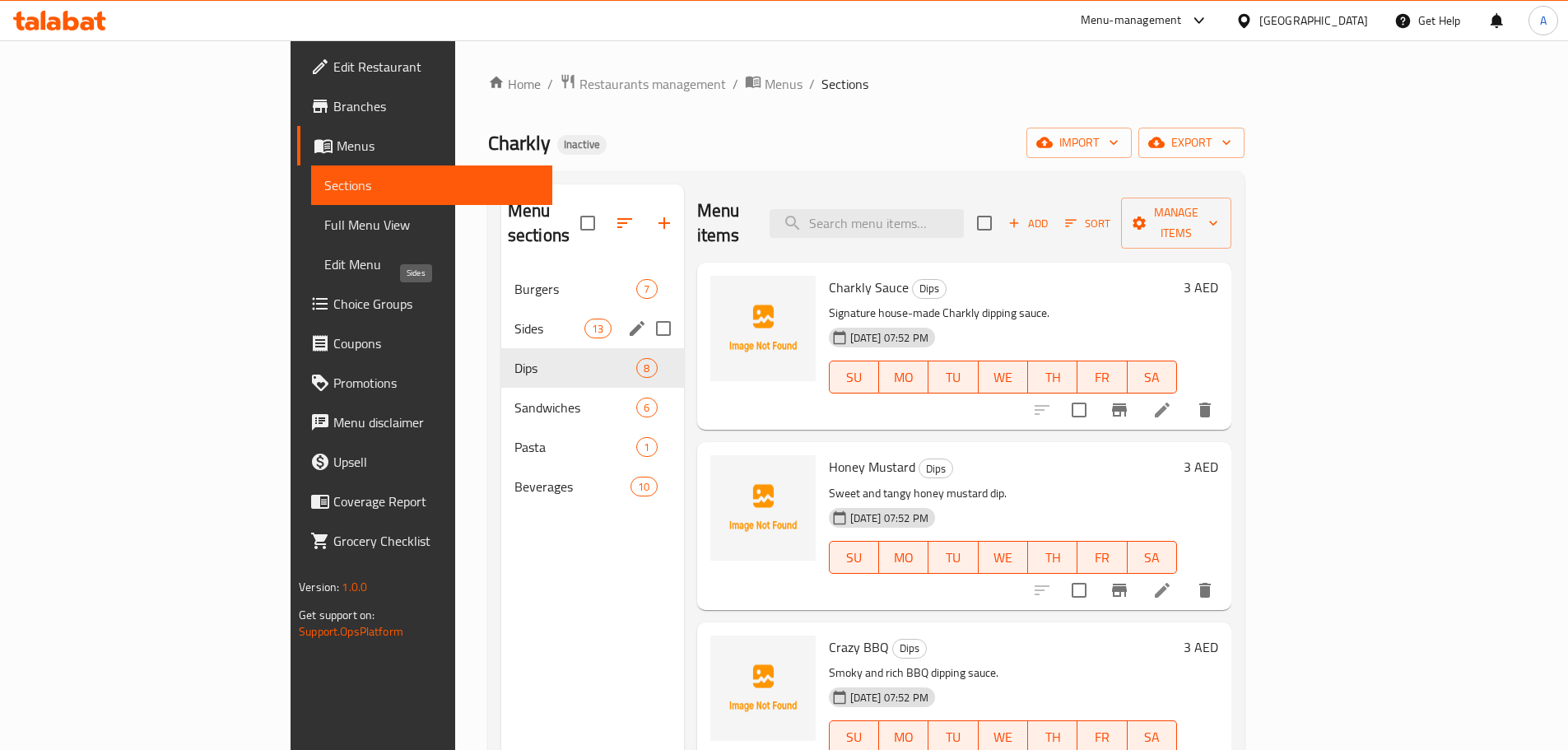
click at [514, 318] on span "Sides" at bounding box center [549, 328] width 70 height 19
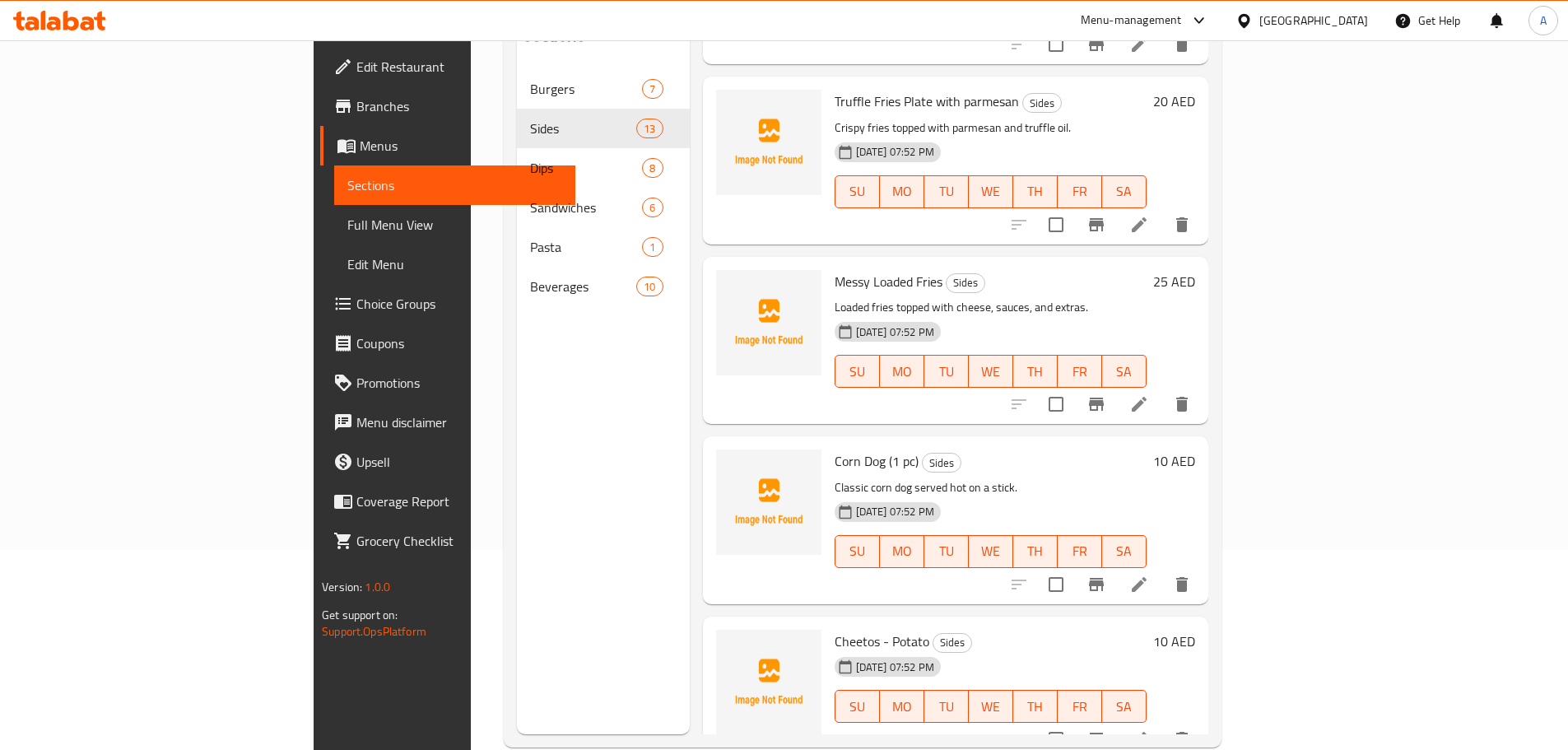
scroll to position [230, 0]
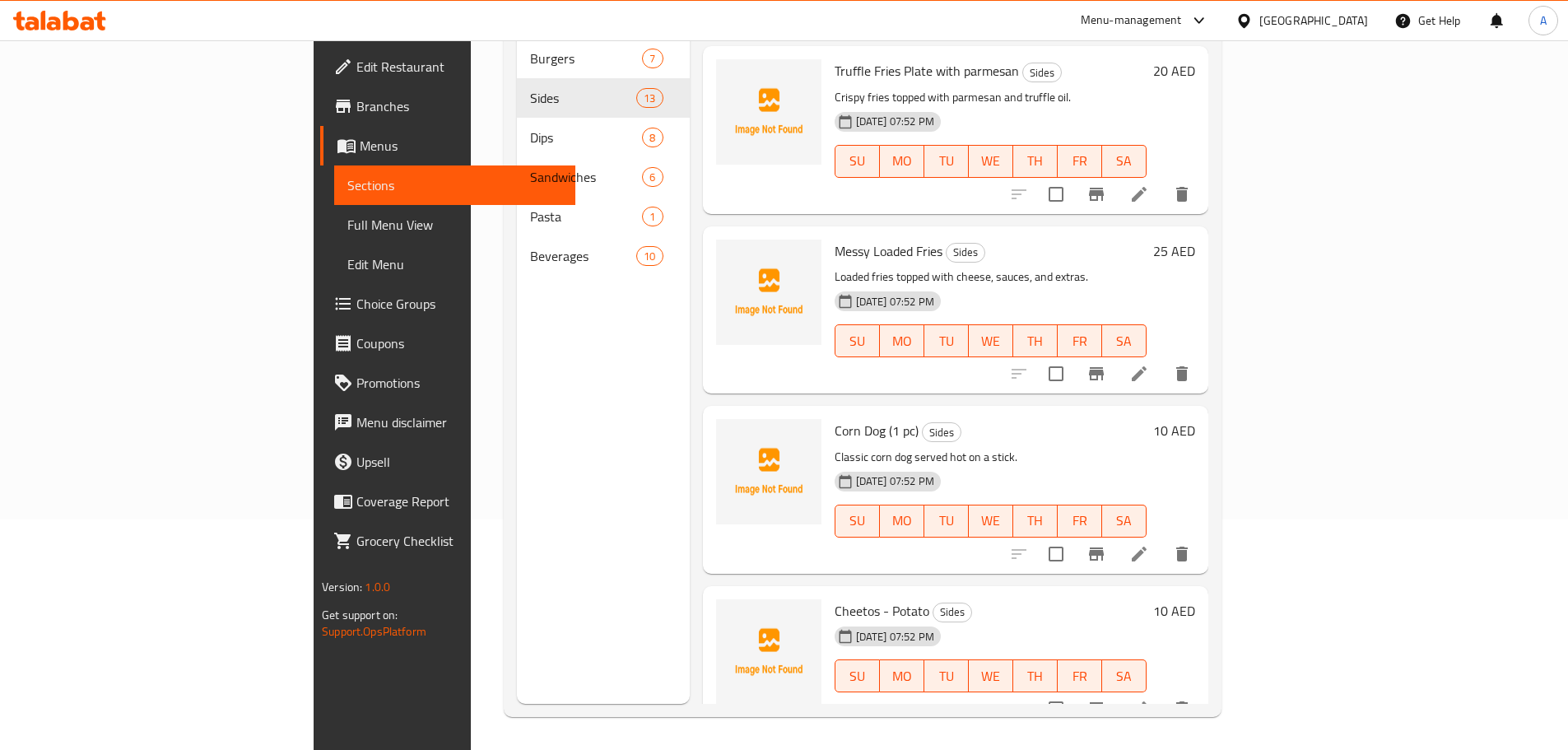
click at [347, 229] on span "Full Menu View" at bounding box center [454, 224] width 215 height 19
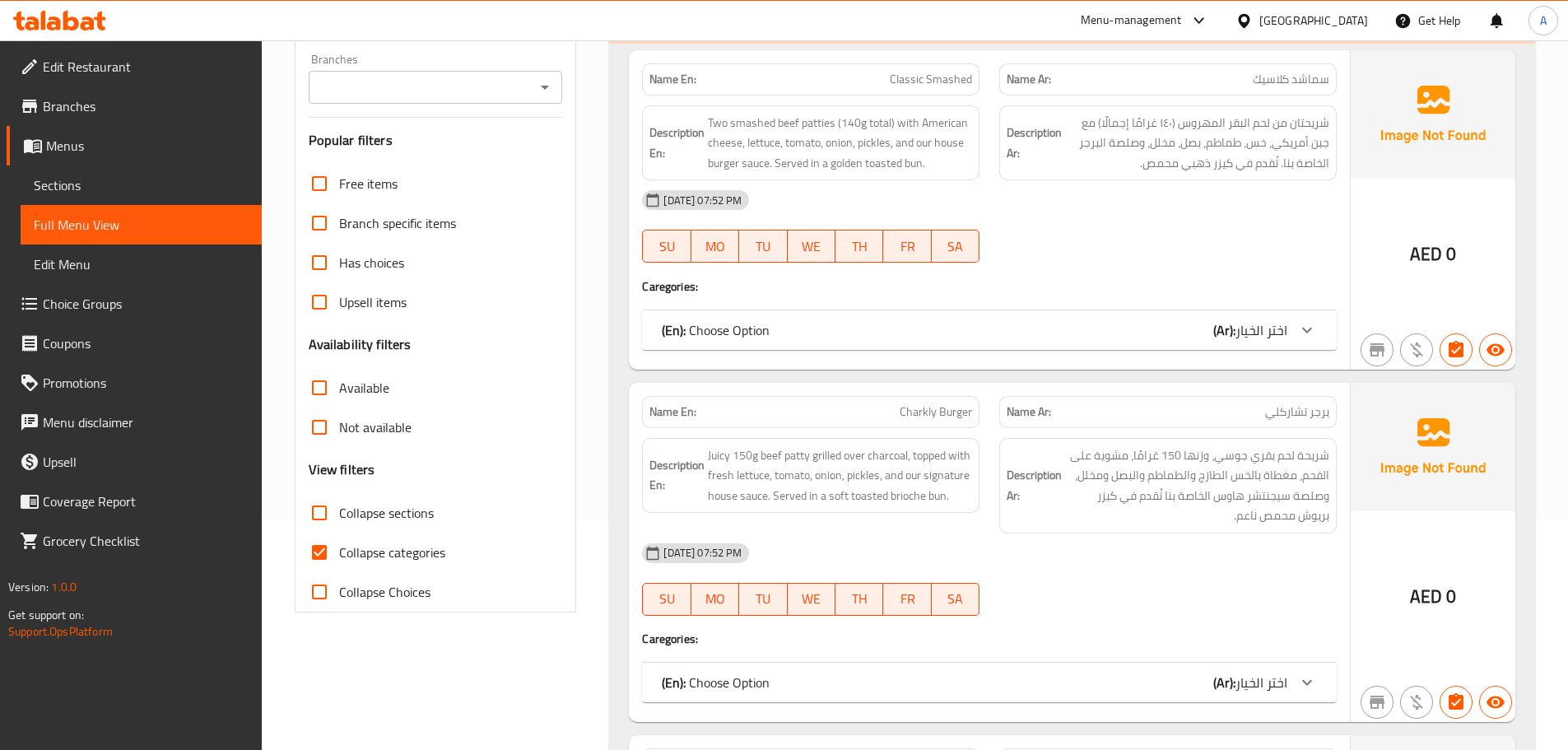
click at [421, 547] on span "Collapse categories" at bounding box center [392, 552] width 106 height 19
click at [339, 547] on input "Collapse categories" at bounding box center [319, 552] width 40 height 40
checkbox input "false"
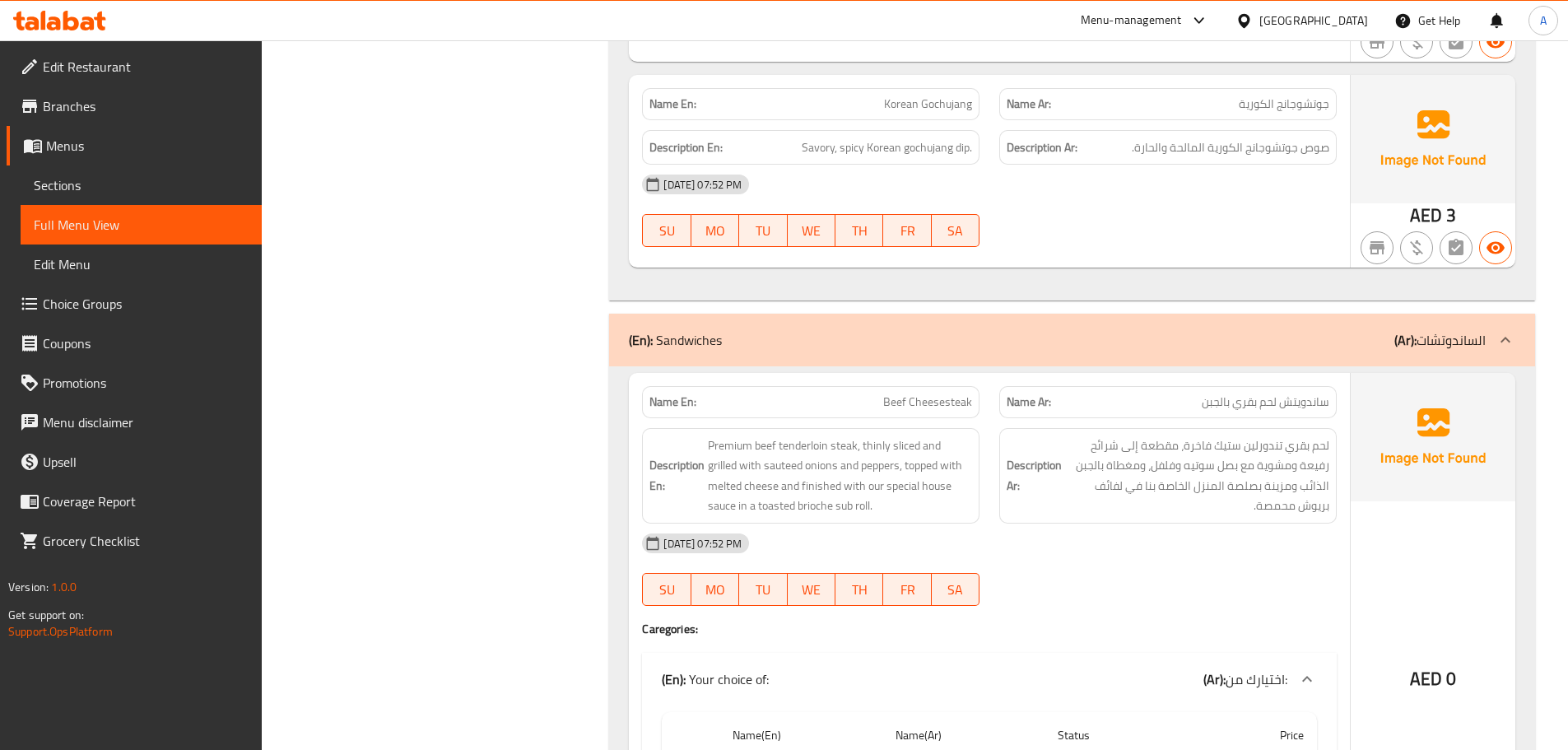
scroll to position [9945, 0]
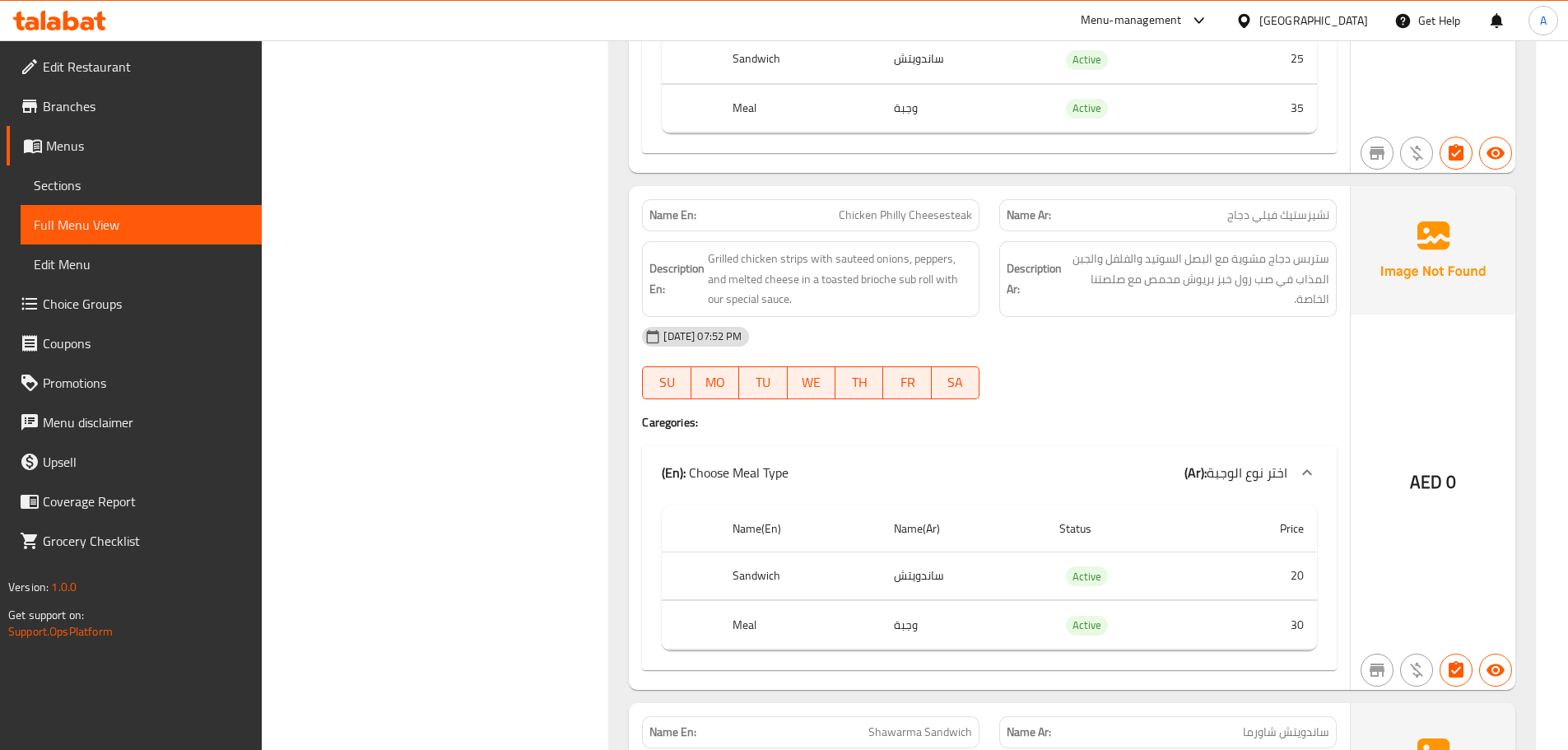
scroll to position [11756, 0]
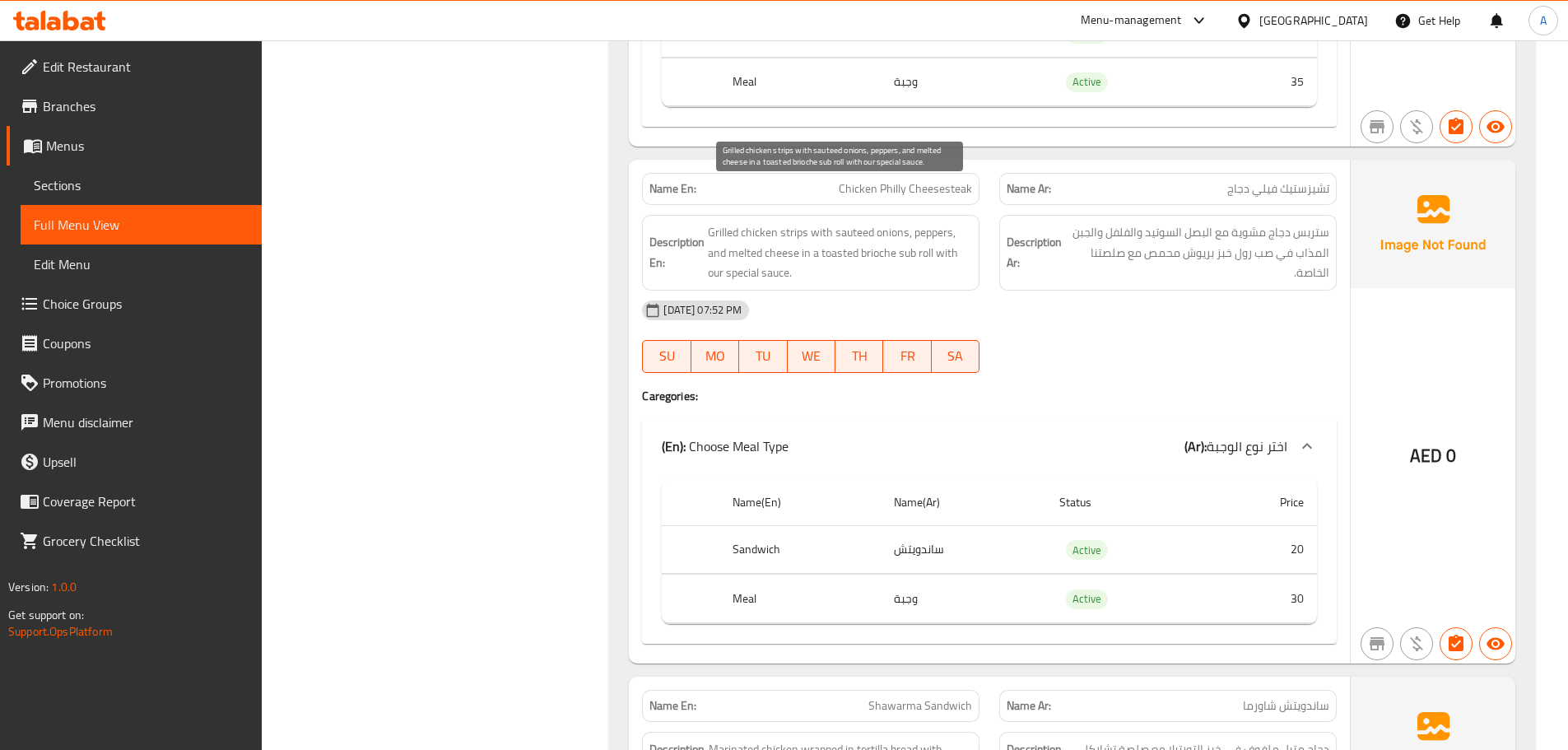
click at [855, 223] on span "Grilled chicken strips with sauteed onions, peppers, and melted cheese in a toa…" at bounding box center [839, 253] width 264 height 61
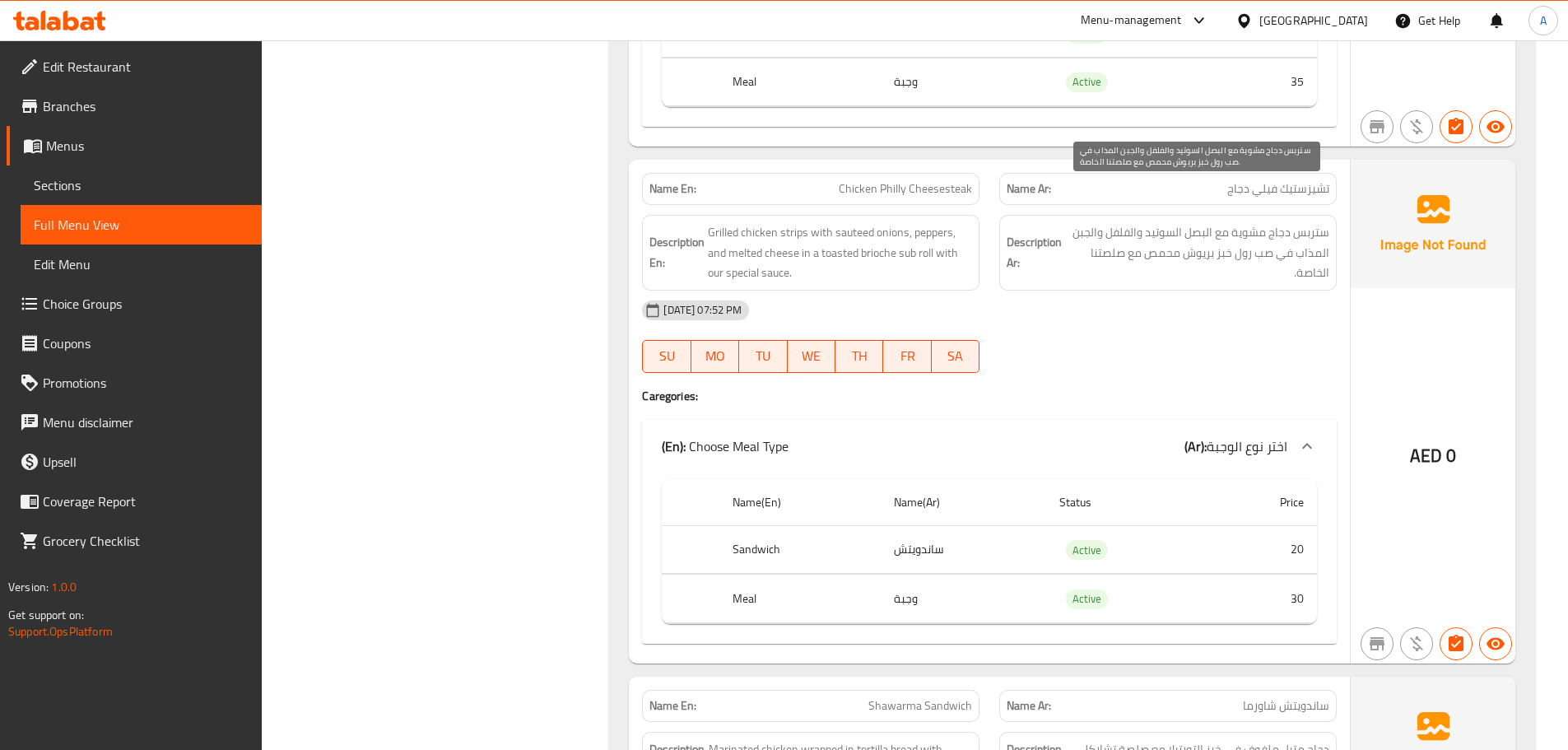
click at [1180, 223] on span "ستربس دجاج مشوية مع البصل السوتيد والفلفل والجبن المذاب في صب رول خبز بريوش محم…" at bounding box center [1197, 253] width 264 height 61
drag, startPoint x: 1148, startPoint y: 195, endPoint x: 1175, endPoint y: 192, distance: 27.2
click at [1175, 223] on span "ستربس دجاج مشوية مع البصل السوتيد والفلفل والجبن المذاب في صب رول خبز بريوش محم…" at bounding box center [1197, 253] width 264 height 61
drag, startPoint x: 355, startPoint y: 317, endPoint x: 526, endPoint y: 356, distance: 175.4
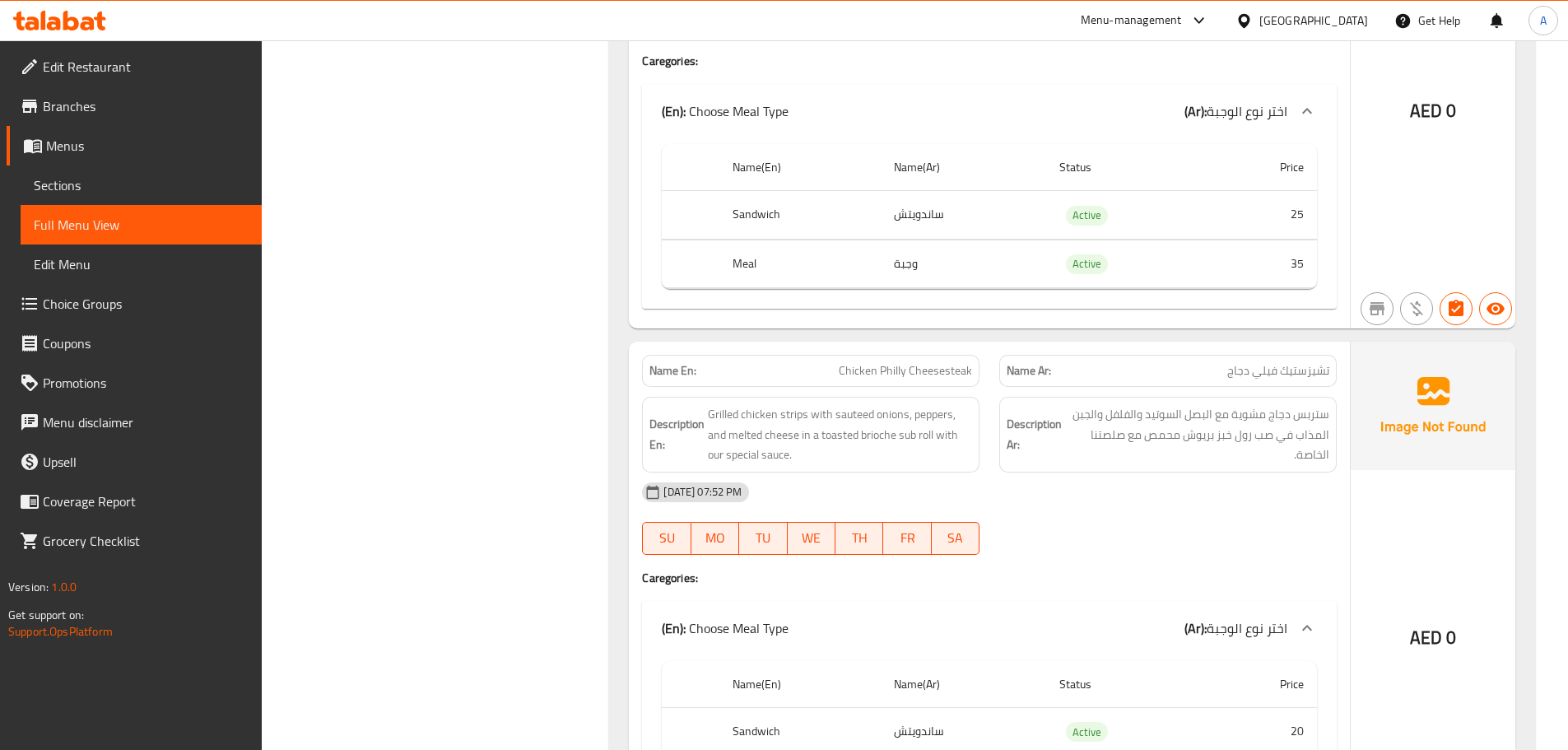
scroll to position [1052, 0]
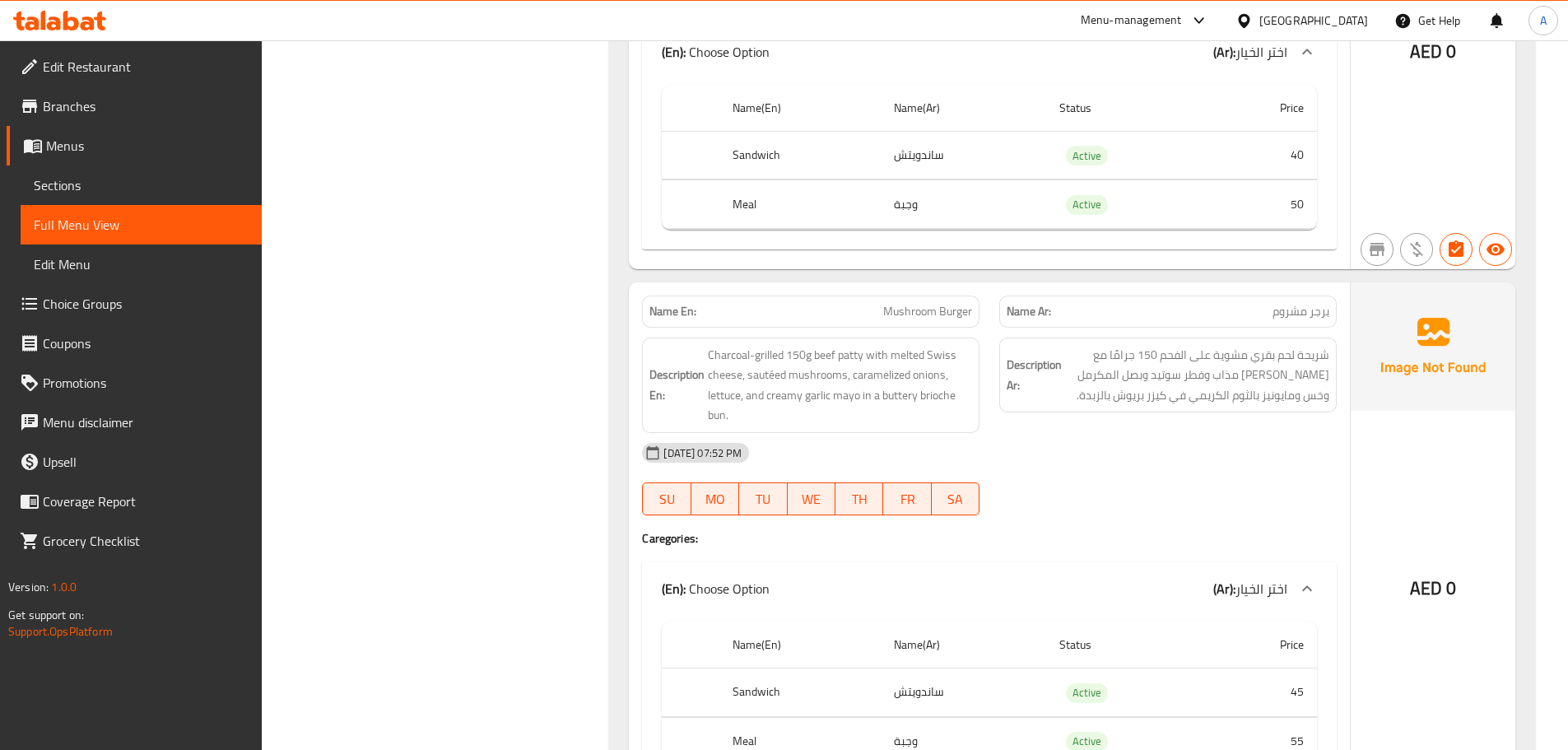
click at [899, 315] on span "Mushroom Burger" at bounding box center [927, 312] width 89 height 17
drag, startPoint x: 899, startPoint y: 315, endPoint x: 871, endPoint y: 296, distance: 33.8
click at [898, 314] on span "Mushroom Burger" at bounding box center [927, 312] width 89 height 17
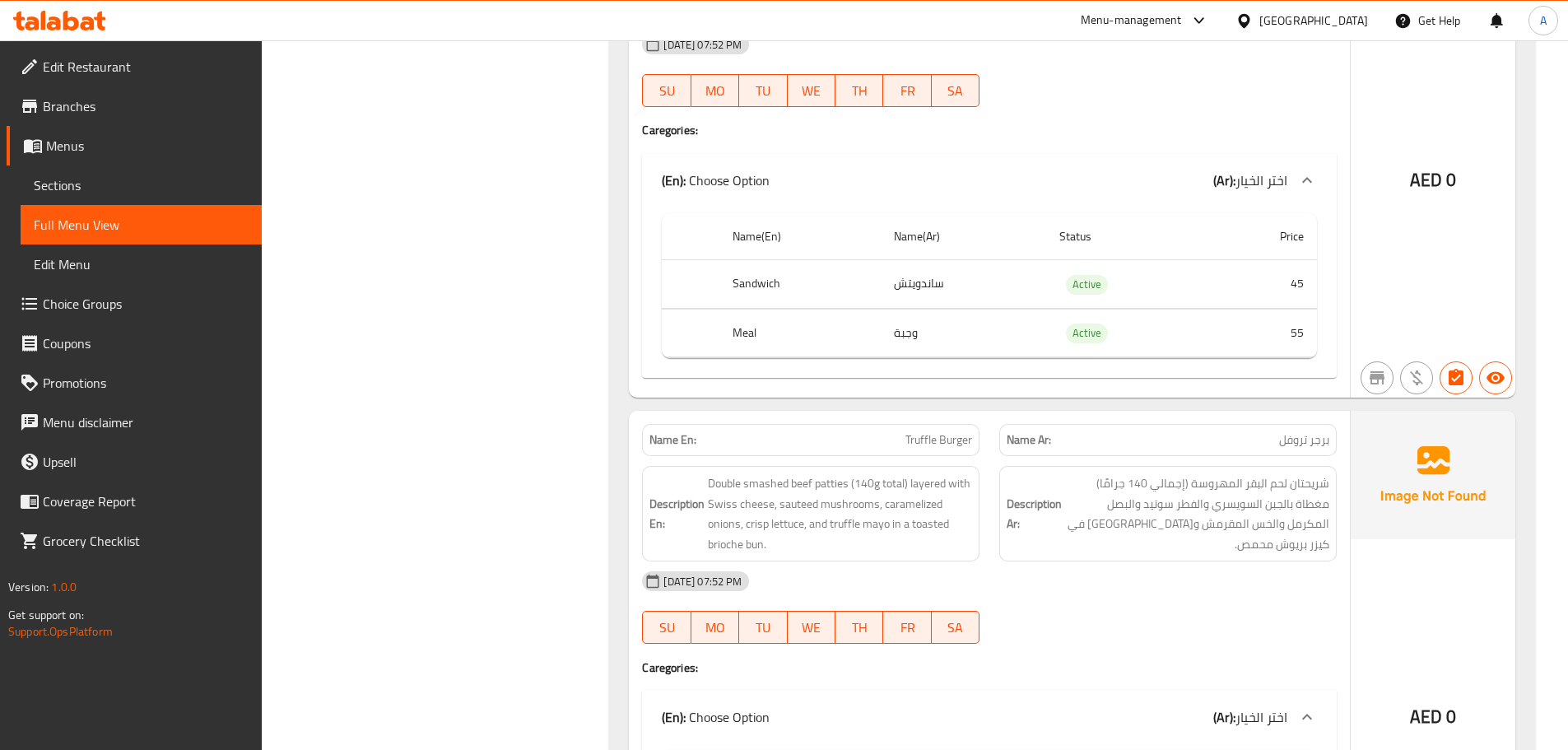
scroll to position [1464, 0]
click at [919, 435] on span "Truffle Burger" at bounding box center [938, 437] width 67 height 17
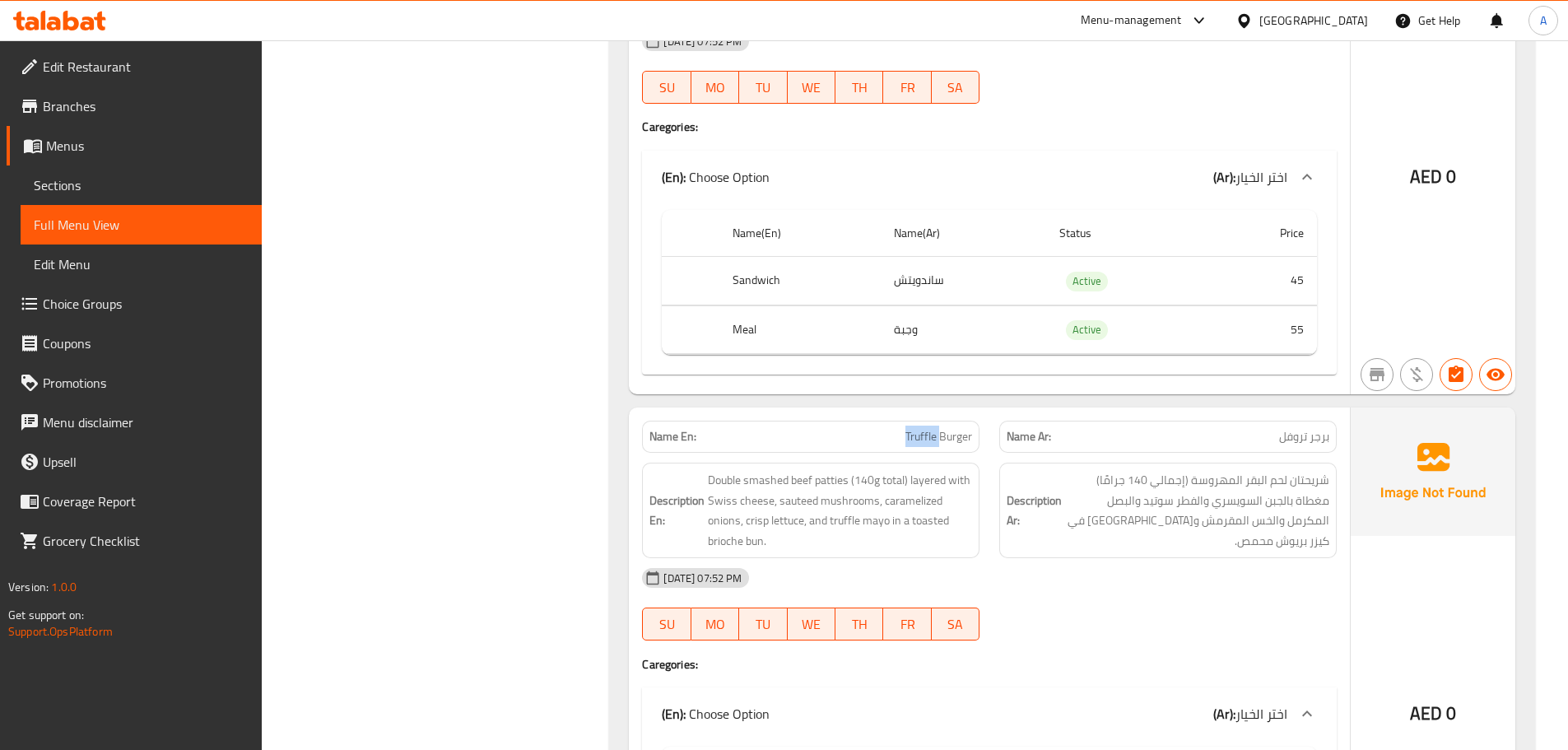
click at [919, 435] on span "Truffle Burger" at bounding box center [938, 437] width 67 height 17
drag, startPoint x: 919, startPoint y: 435, endPoint x: 701, endPoint y: 14, distance: 474.1
click at [910, 417] on div "Name En: Truffle Burger" at bounding box center [811, 436] width 357 height 52
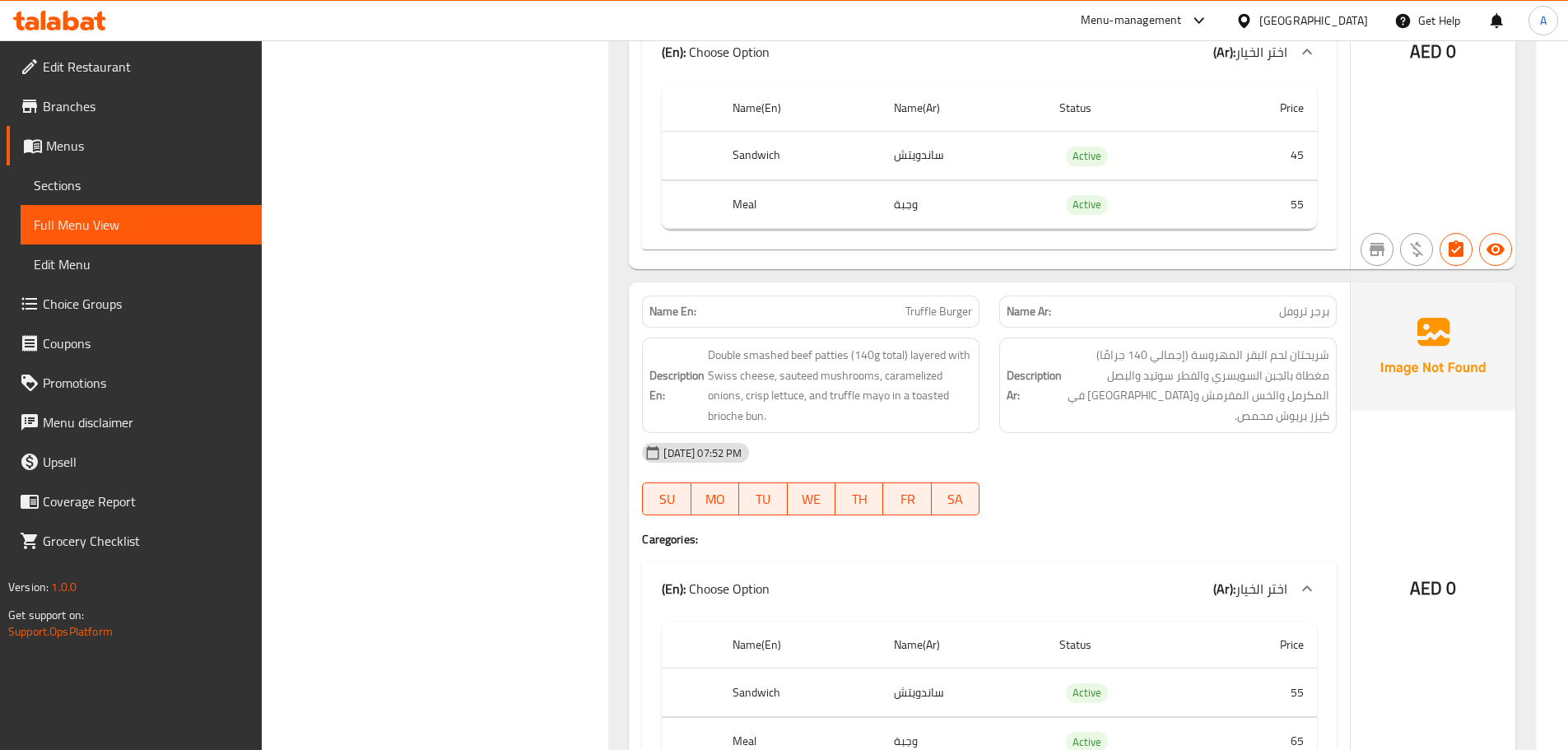
scroll to position [11574, 0]
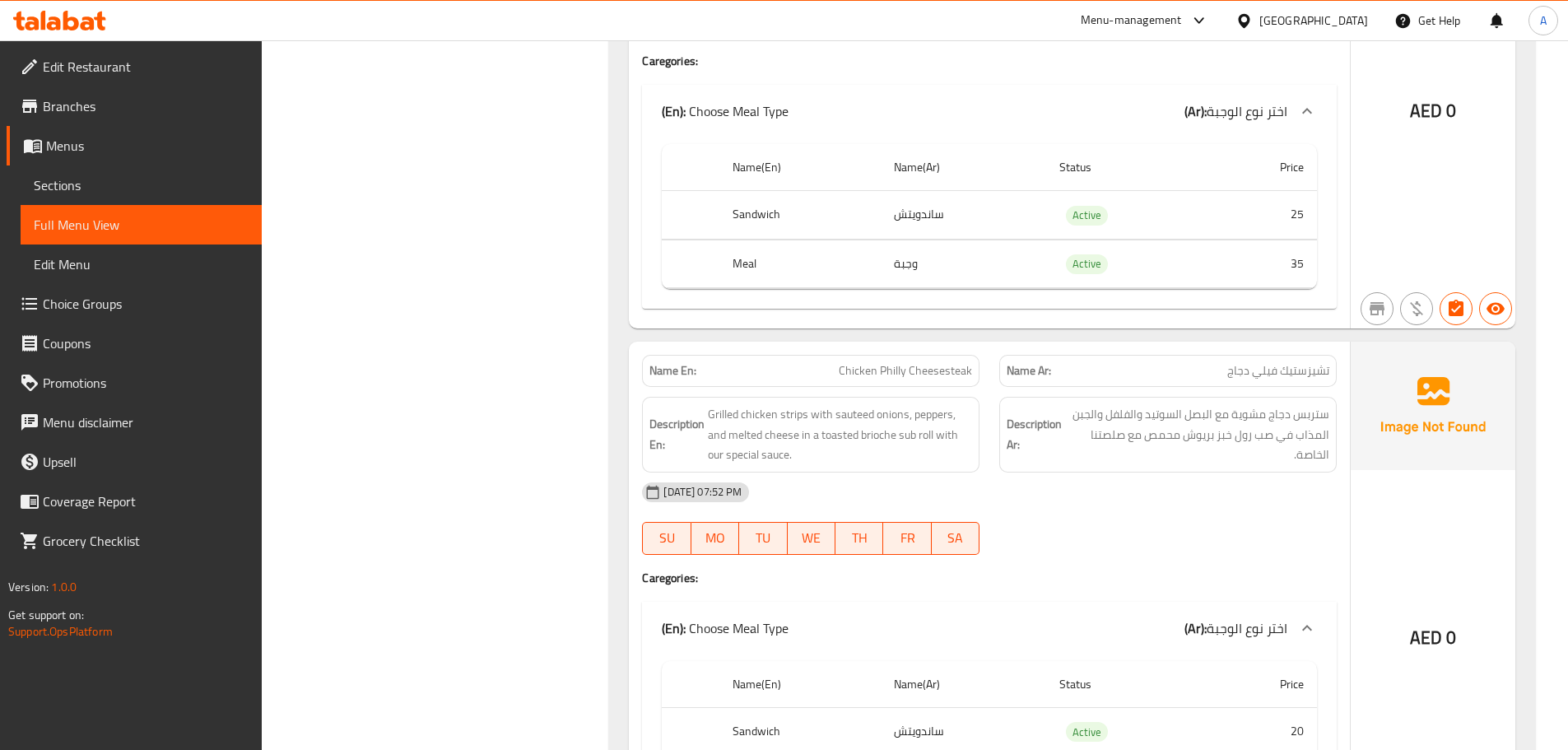
click at [869, 355] on div "Name En: Chicken Philly Cheesesteak" at bounding box center [811, 371] width 338 height 32
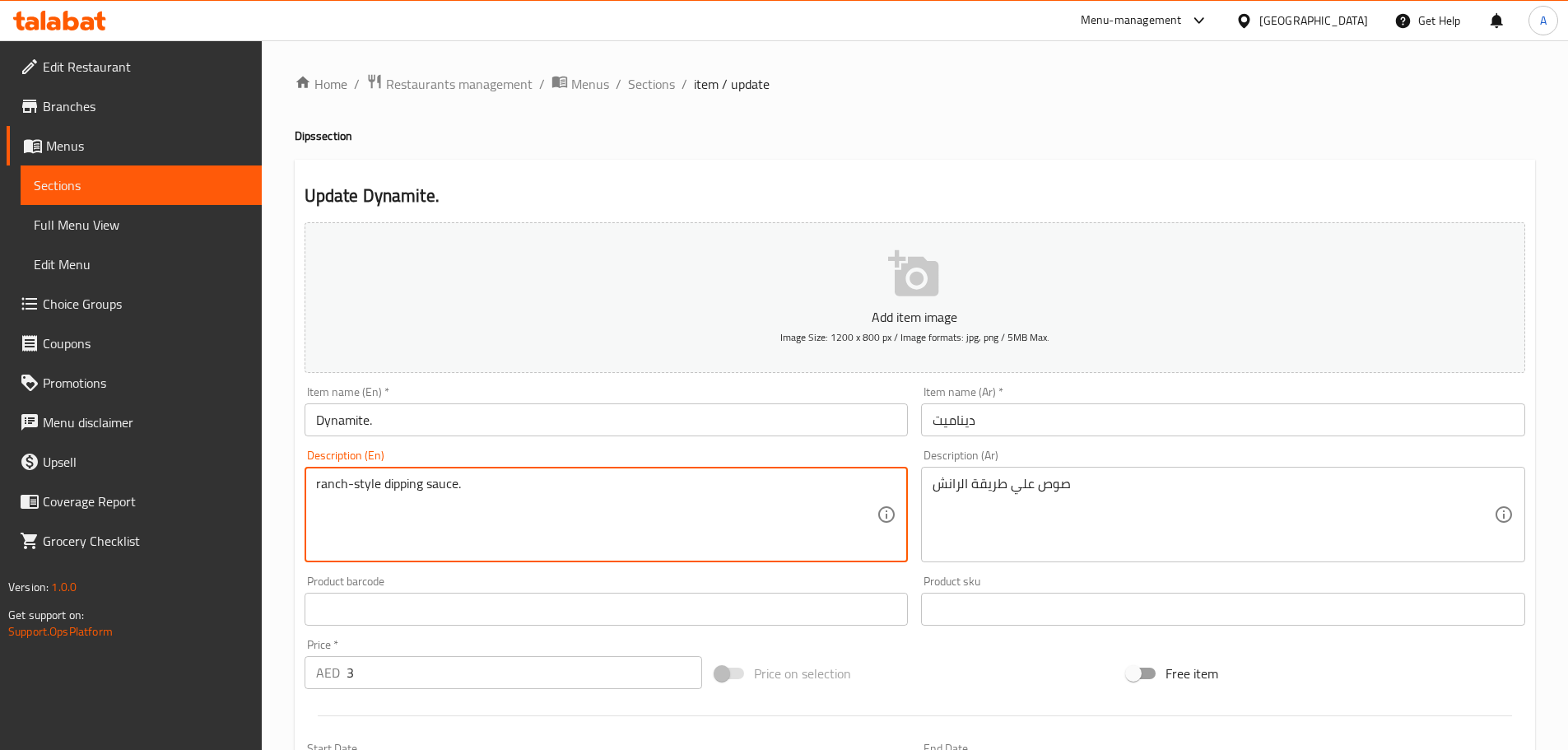
click at [349, 417] on input "Dynamite." at bounding box center [607, 420] width 604 height 33
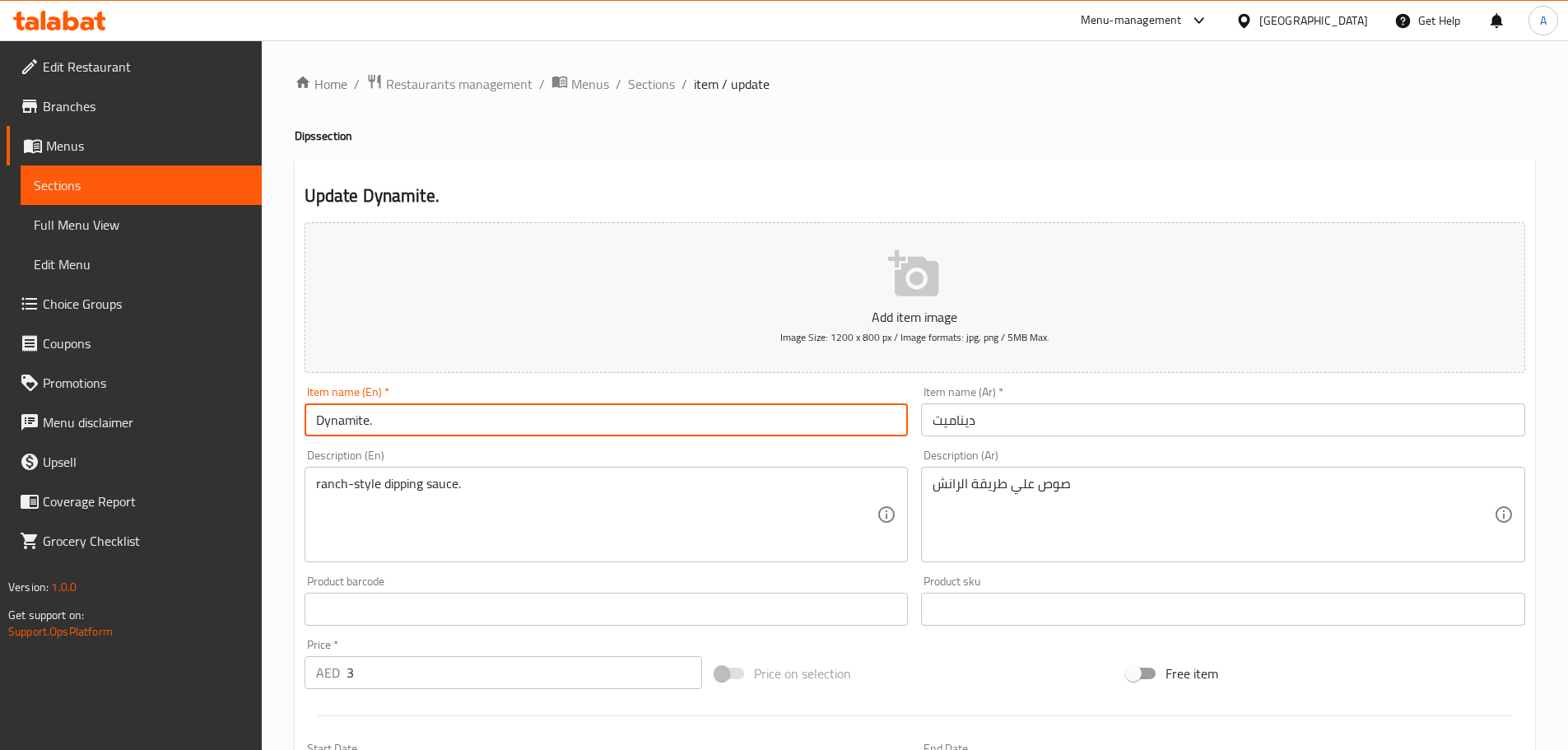
click at [349, 417] on input "Dynamite." at bounding box center [607, 420] width 604 height 33
click at [696, 415] on input "Dynamite." at bounding box center [607, 420] width 604 height 33
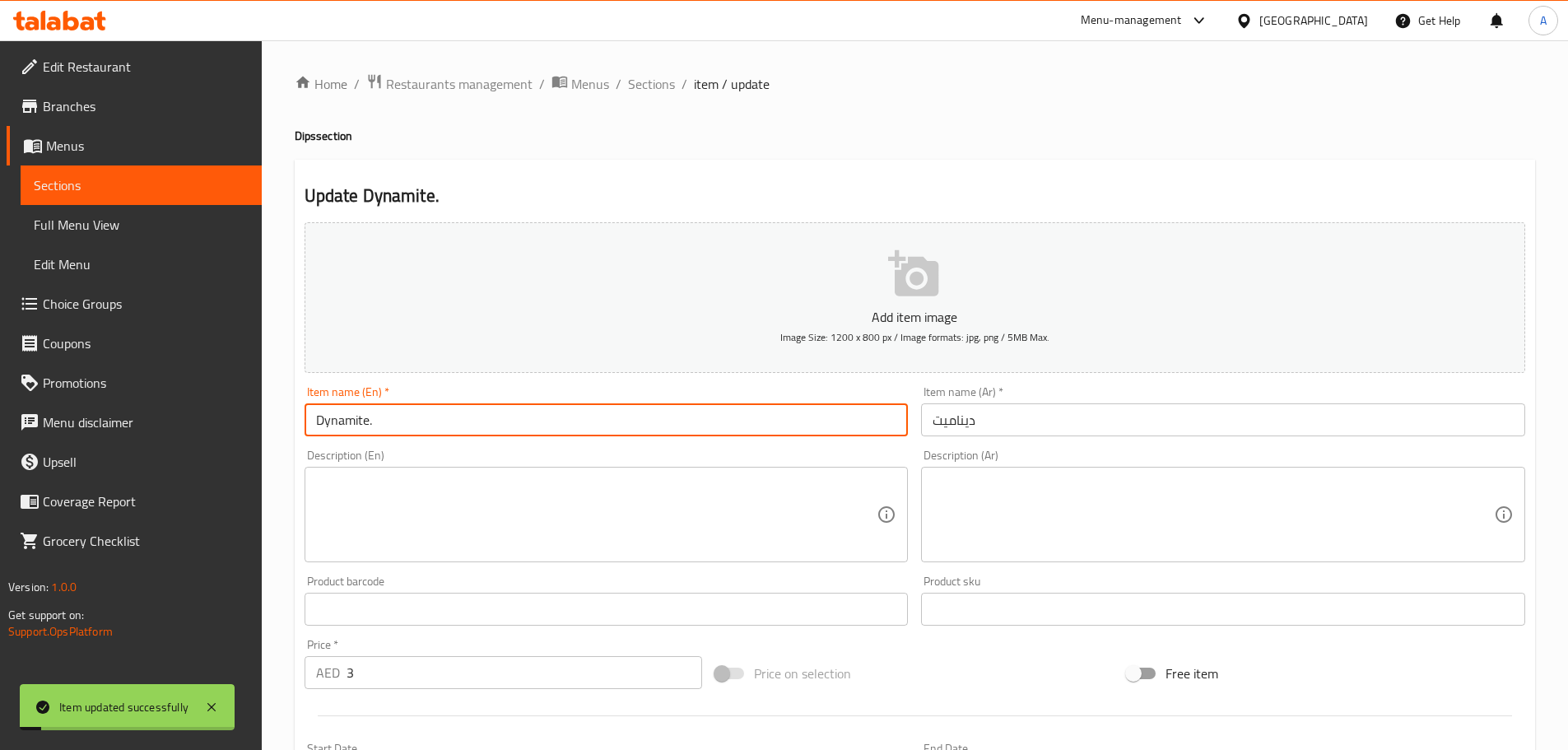
click at [657, 419] on input "Dynamite." at bounding box center [607, 420] width 604 height 33
type input "Dynamite"
click at [661, 86] on span "Sections" at bounding box center [651, 84] width 47 height 19
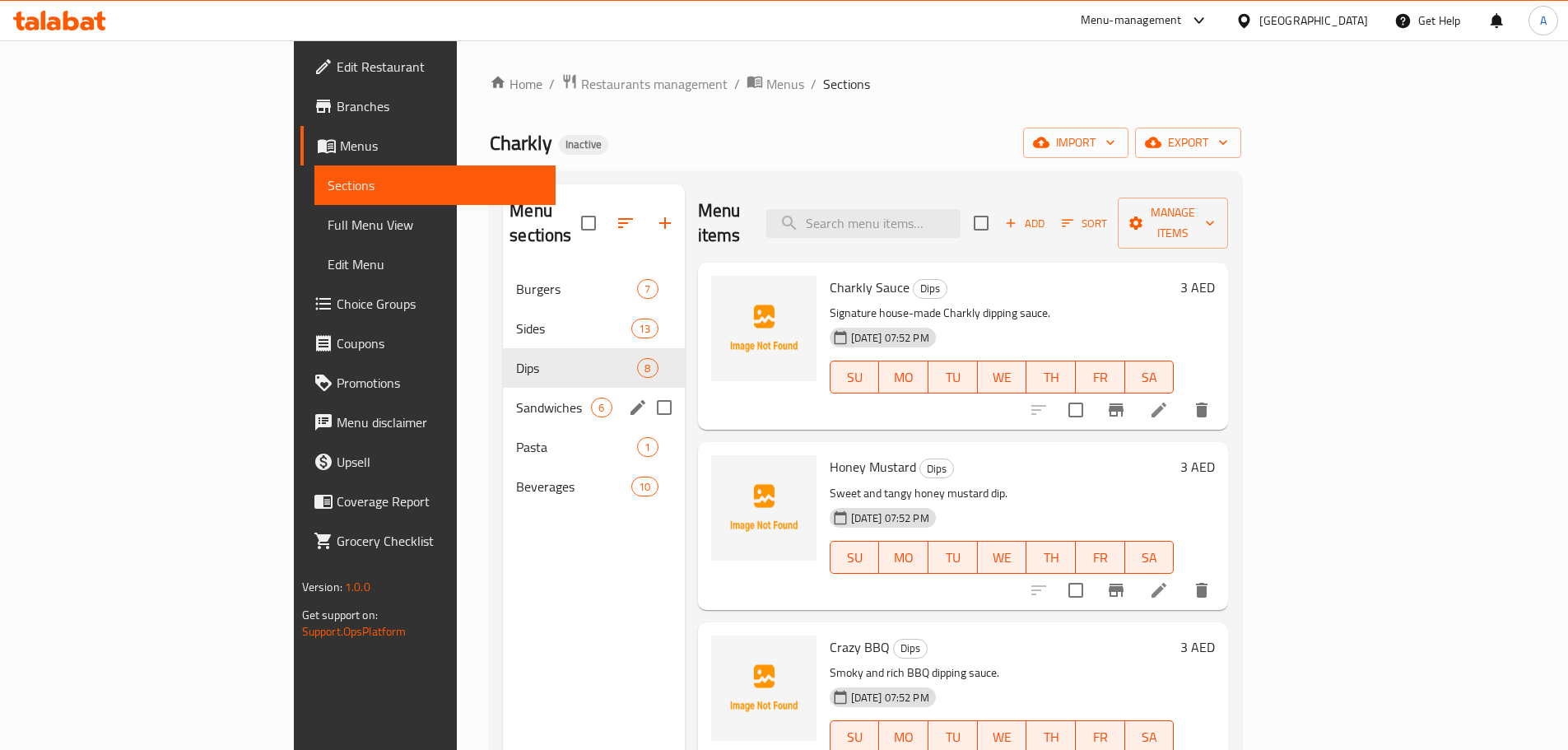
click at [516, 398] on span "Sandwiches" at bounding box center [553, 407] width 75 height 19
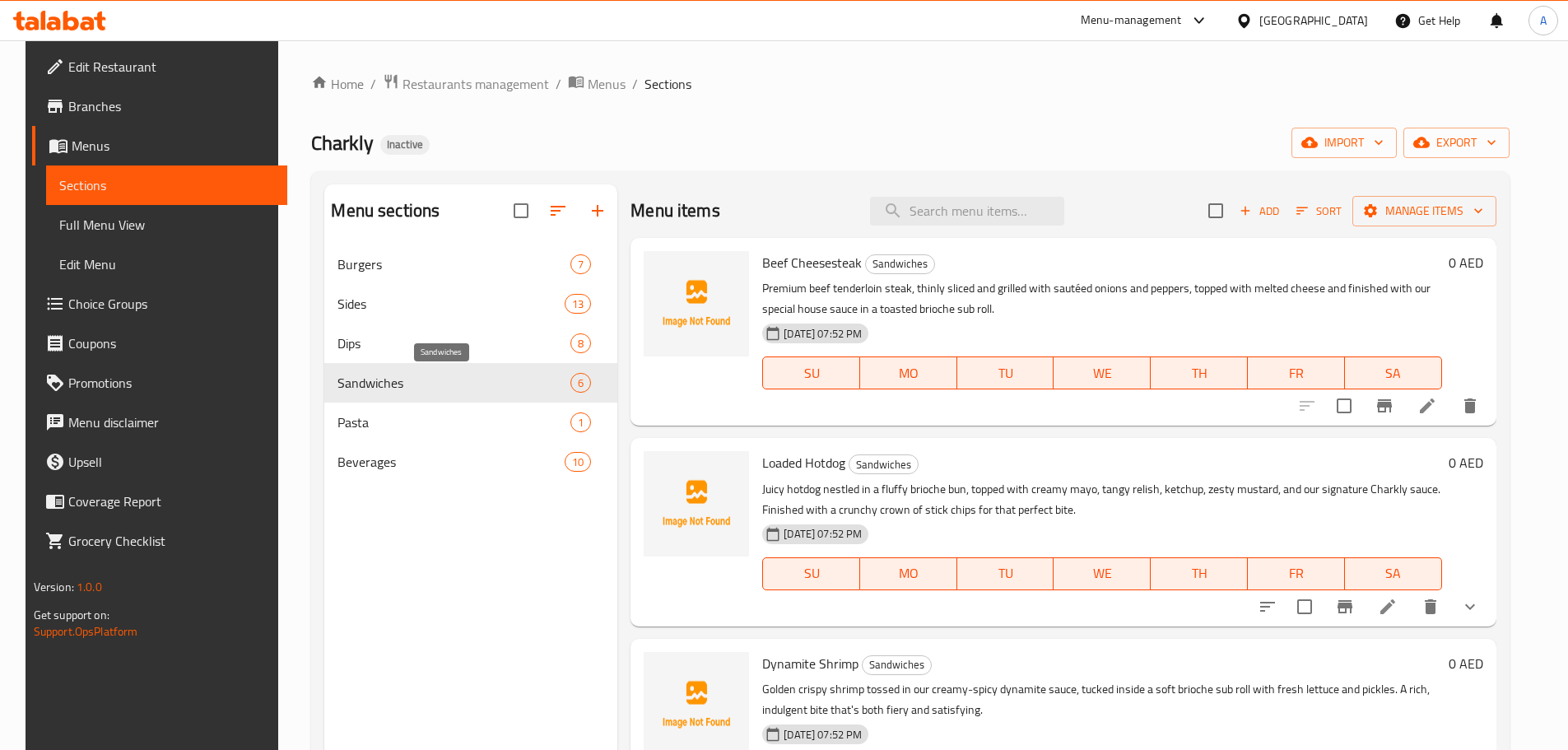
click at [922, 400] on div "29-09-2025 07:52 PM SU MO TU WE TH FR SA" at bounding box center [1102, 361] width 692 height 89
click at [1437, 402] on icon at bounding box center [1427, 405] width 19 height 19
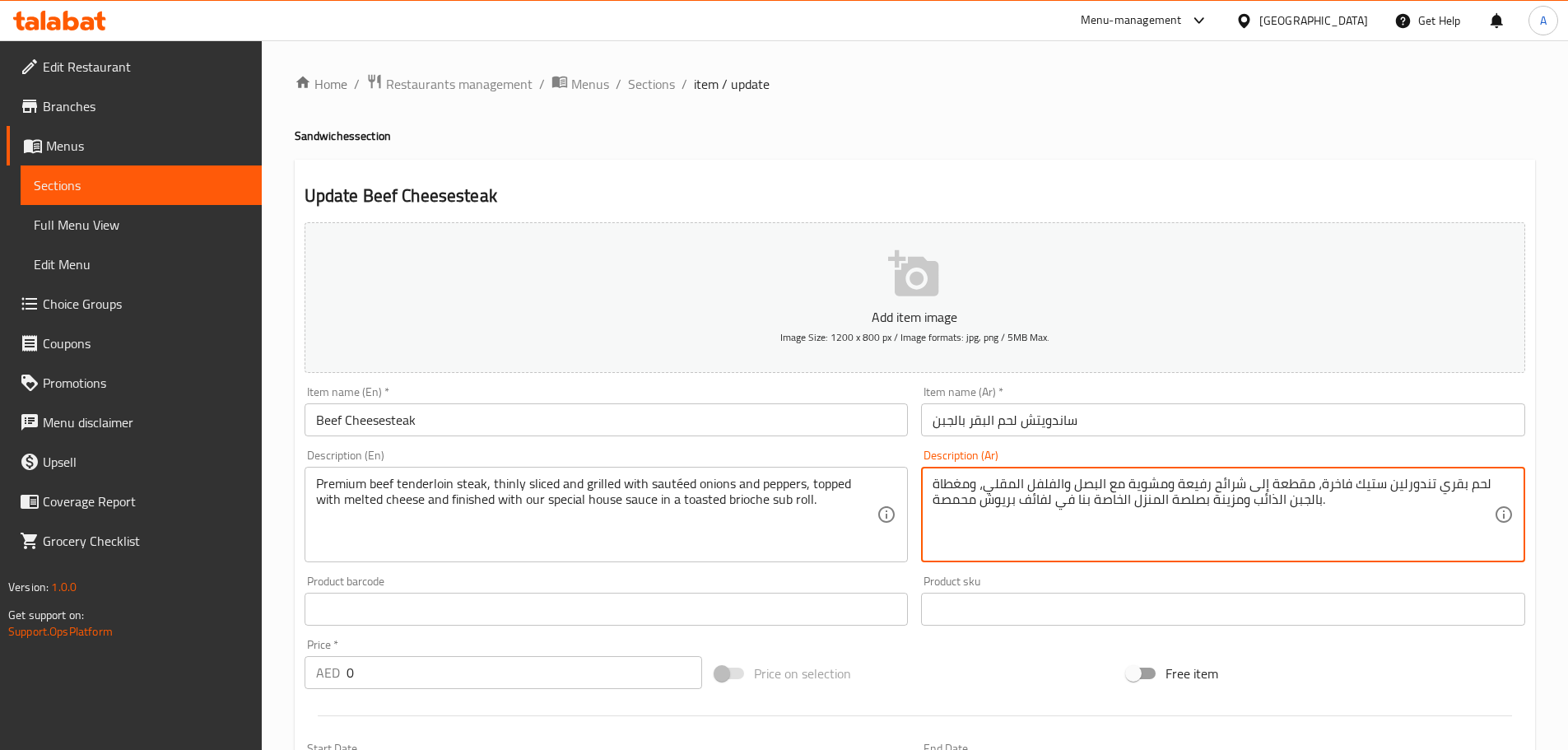
type textarea "لحم بقري تندورلين ستيك فاخرة، مقطعة إلى شرائح رفيعة ومشوية مع البصل والفلفل الم…"
click at [1268, 413] on input "ساندويتش لحم البقر بالجبن" at bounding box center [1223, 420] width 604 height 33
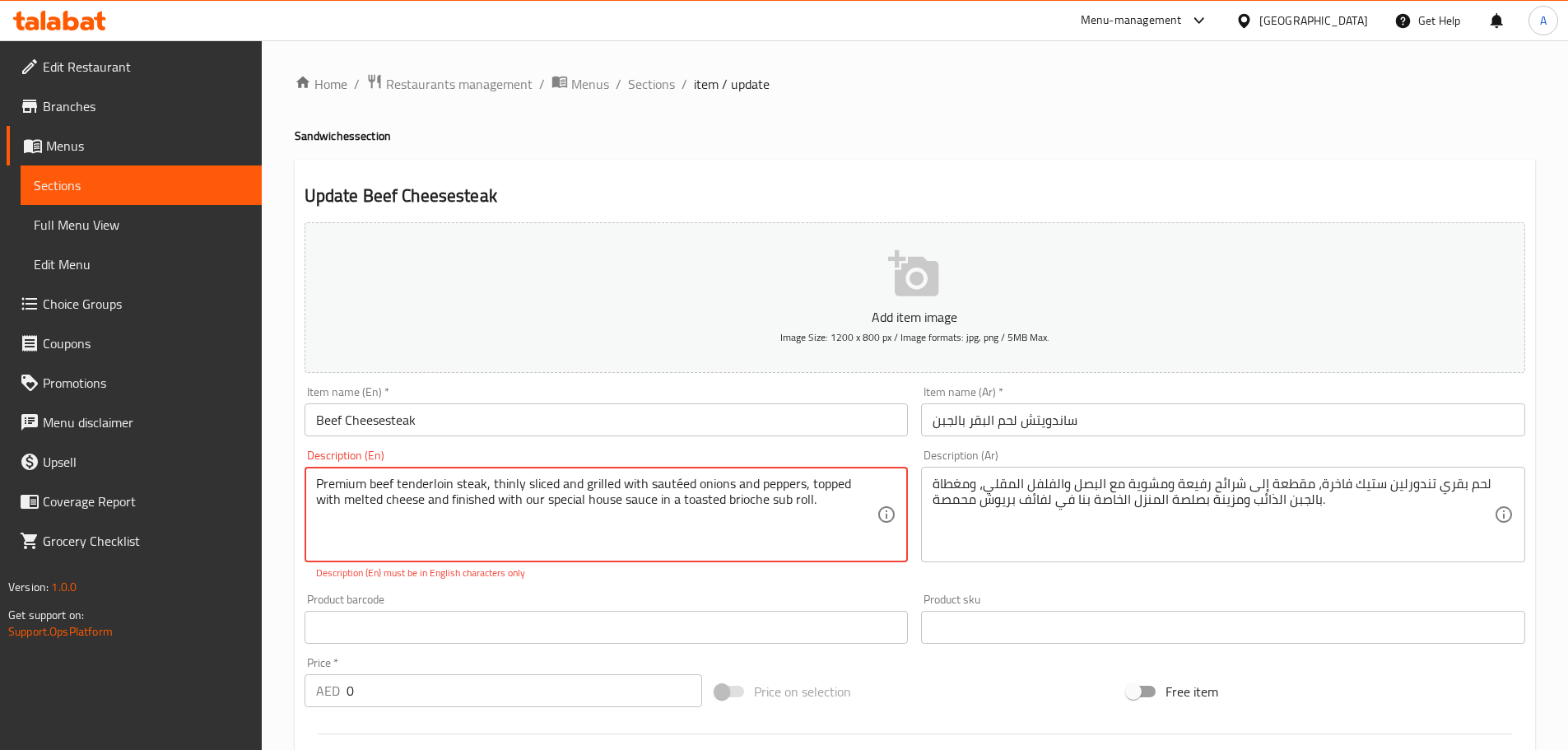
click at [674, 479] on textarea "Premium beef tenderloin steak, thinly sliced and grilled with sautéed onions an…" at bounding box center [596, 515] width 561 height 78
click at [680, 483] on textarea "Premium beef tenderloin steak, thinly sliced and grilled with sautéed onions an…" at bounding box center [596, 515] width 561 height 78
type textarea "Premium beef tenderloin steak, thinly sliced and grilled with sauteed onions an…"
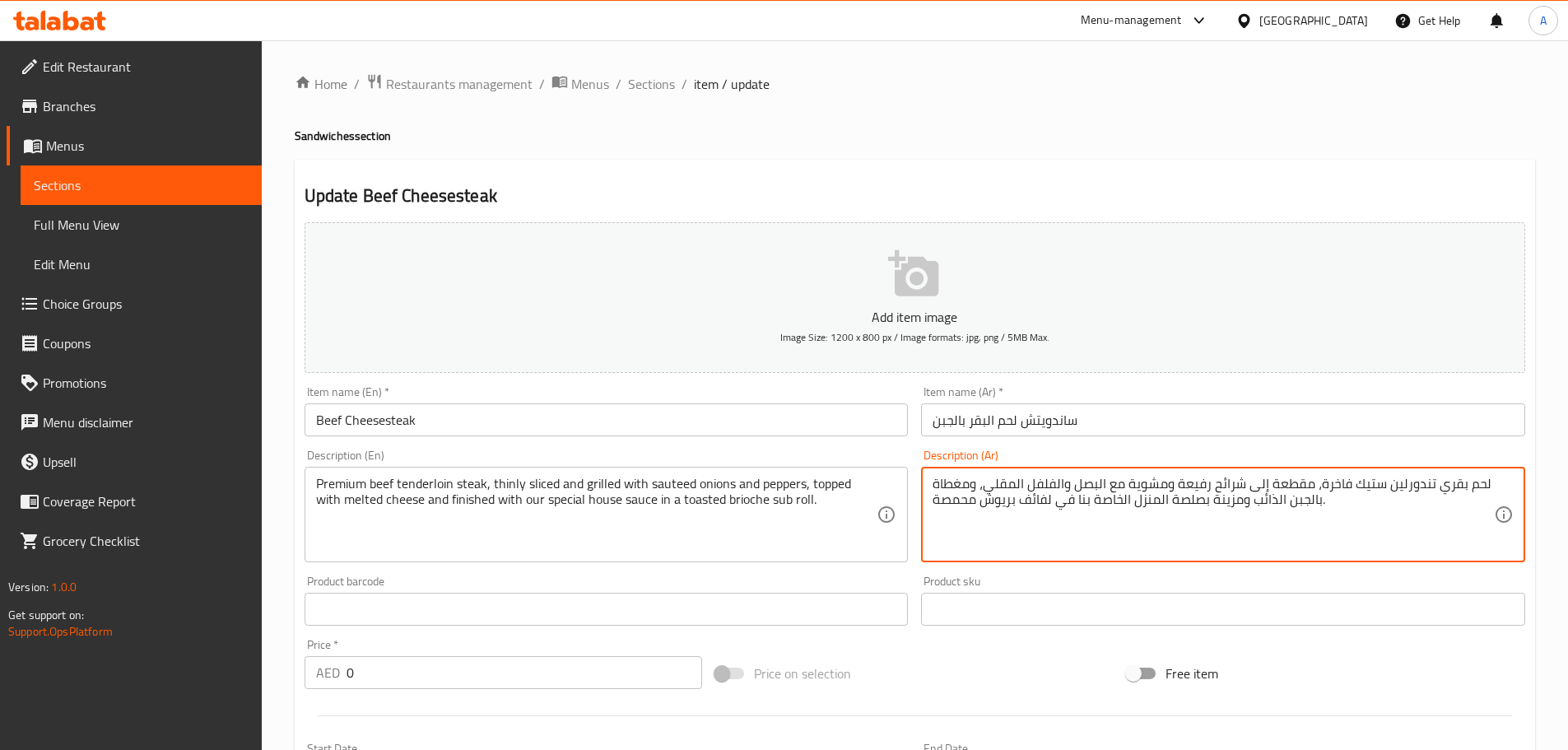
drag, startPoint x: 991, startPoint y: 486, endPoint x: 1107, endPoint y: 477, distance: 116.3
type textarea "لحم بقري تندورلين ستيك فاخرة، مقطعة إلى شرائح رفيعة ومشوية مع بصل سوتيه وفلفل، …"
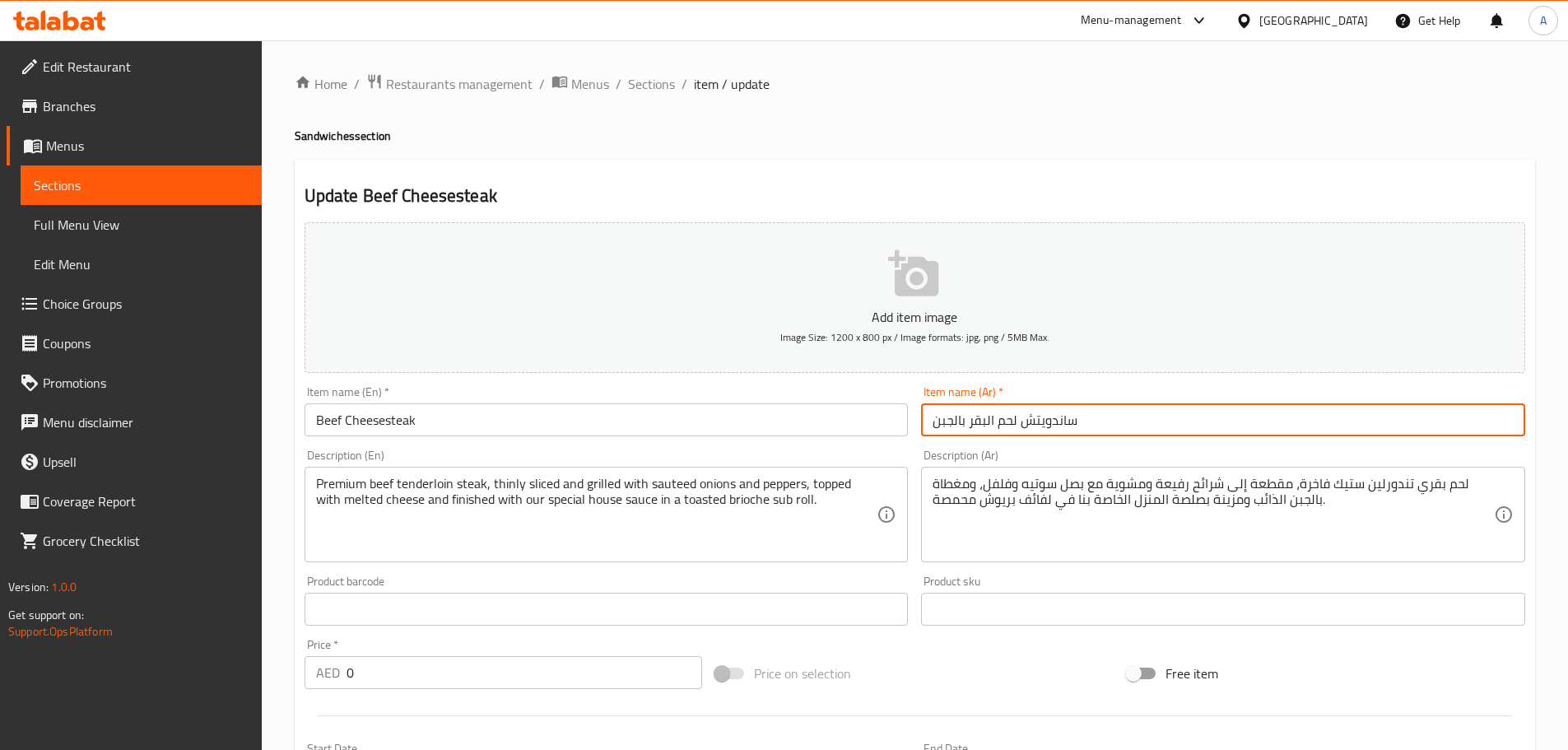
click at [1103, 422] on input "ساندويتش لحم البقر بالجبن" at bounding box center [1223, 420] width 604 height 33
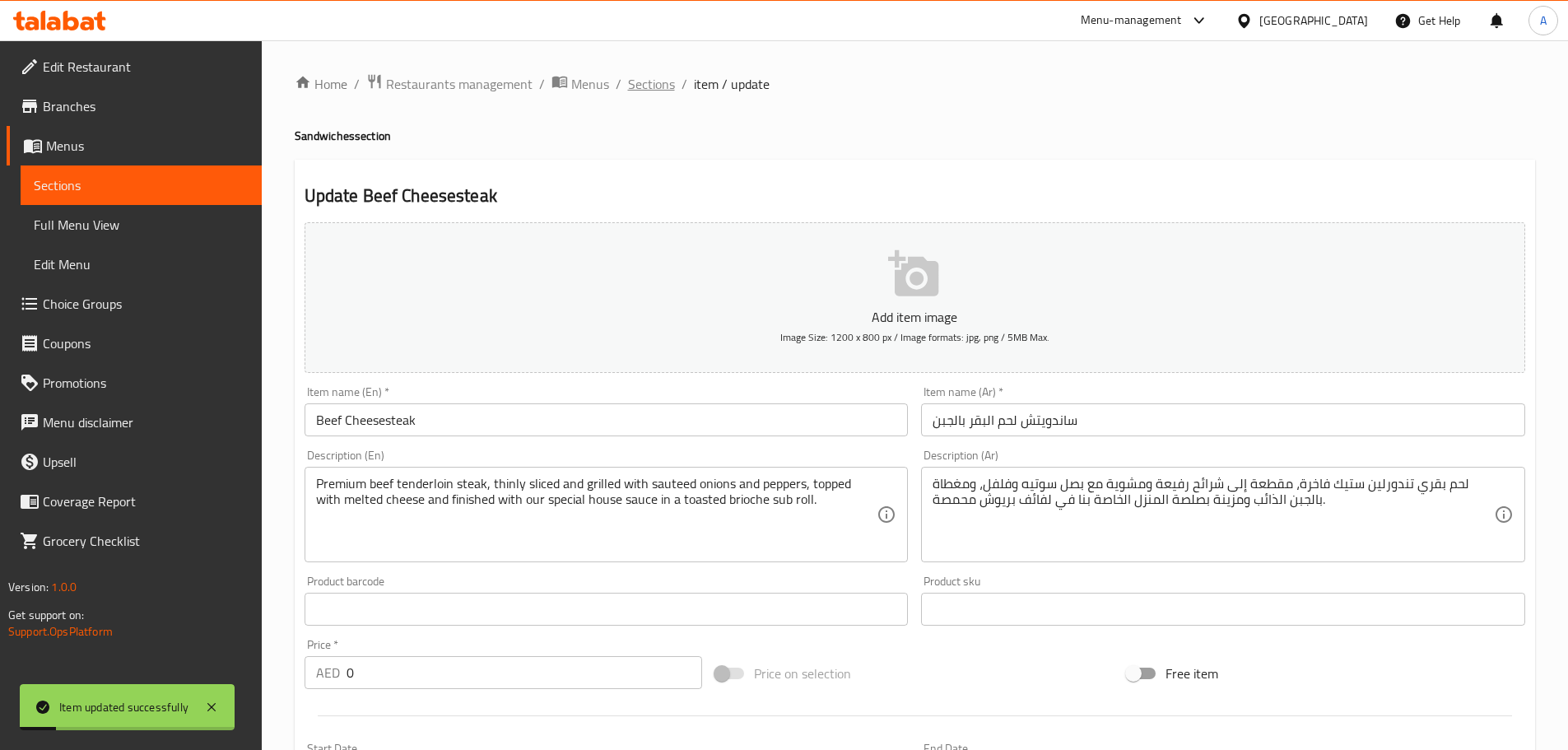
click at [648, 85] on span "Sections" at bounding box center [651, 84] width 47 height 19
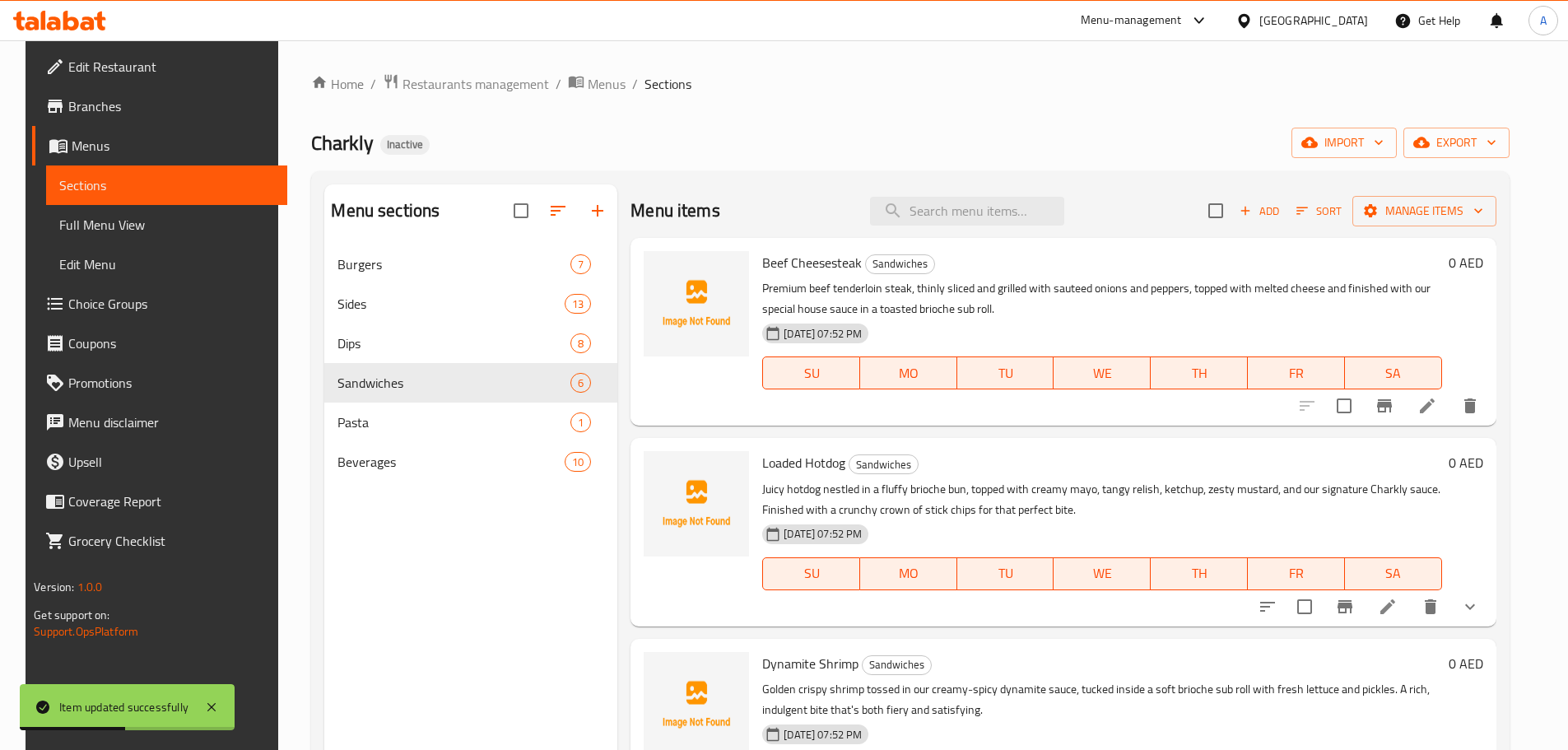
click at [1081, 444] on div "Loaded Hotdog Sandwiches Juicy hotdog nestled in a fluffy brioche bun, topped w…" at bounding box center [1102, 532] width 692 height 174
drag, startPoint x: 384, startPoint y: 278, endPoint x: 406, endPoint y: 276, distance: 22.1
click at [384, 278] on div "Burgers 7" at bounding box center [470, 264] width 293 height 40
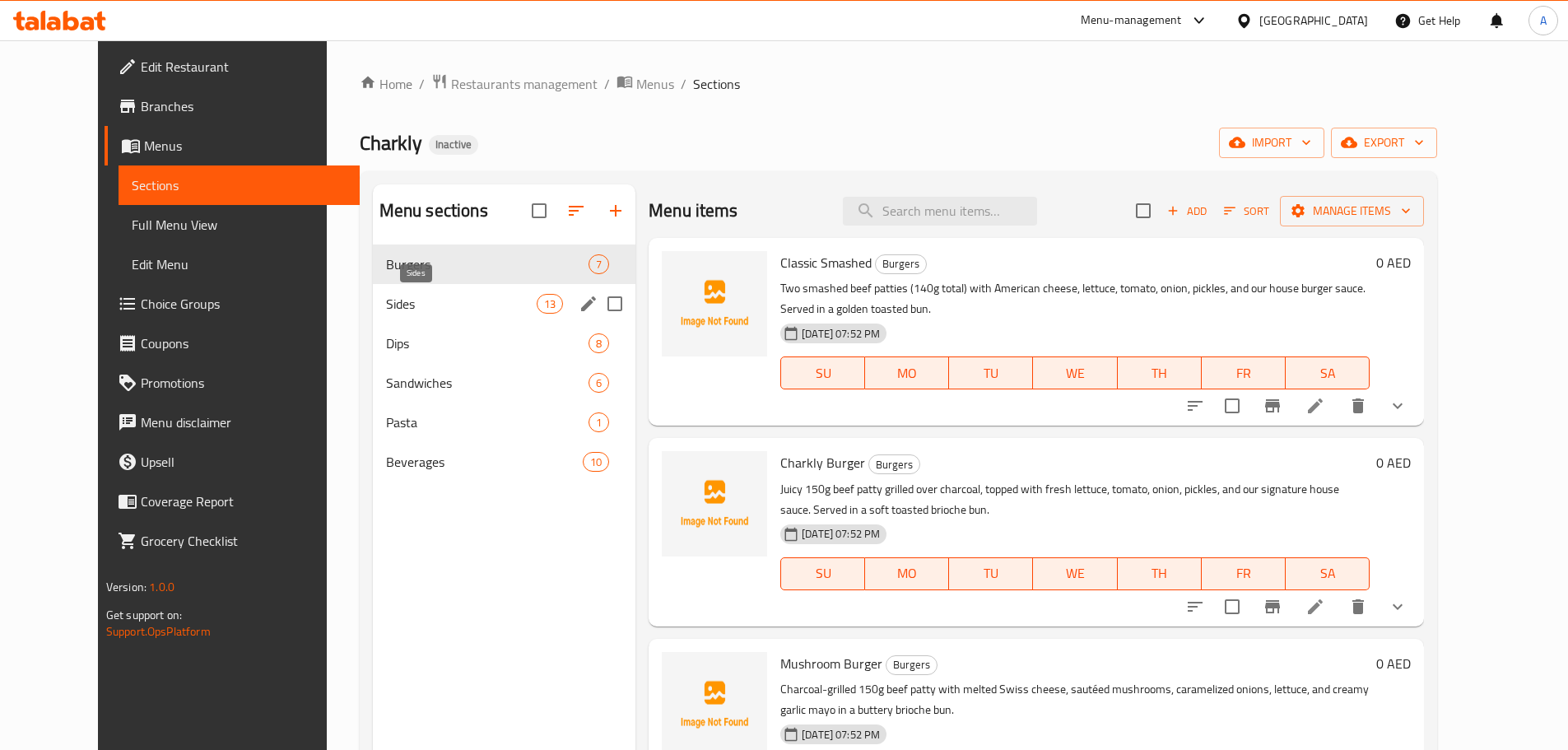
click at [1073, 449] on div "Charkly Burger Burgers Juicy 150g beef patty grilled over charcoal, topped with…" at bounding box center [1075, 532] width 602 height 174
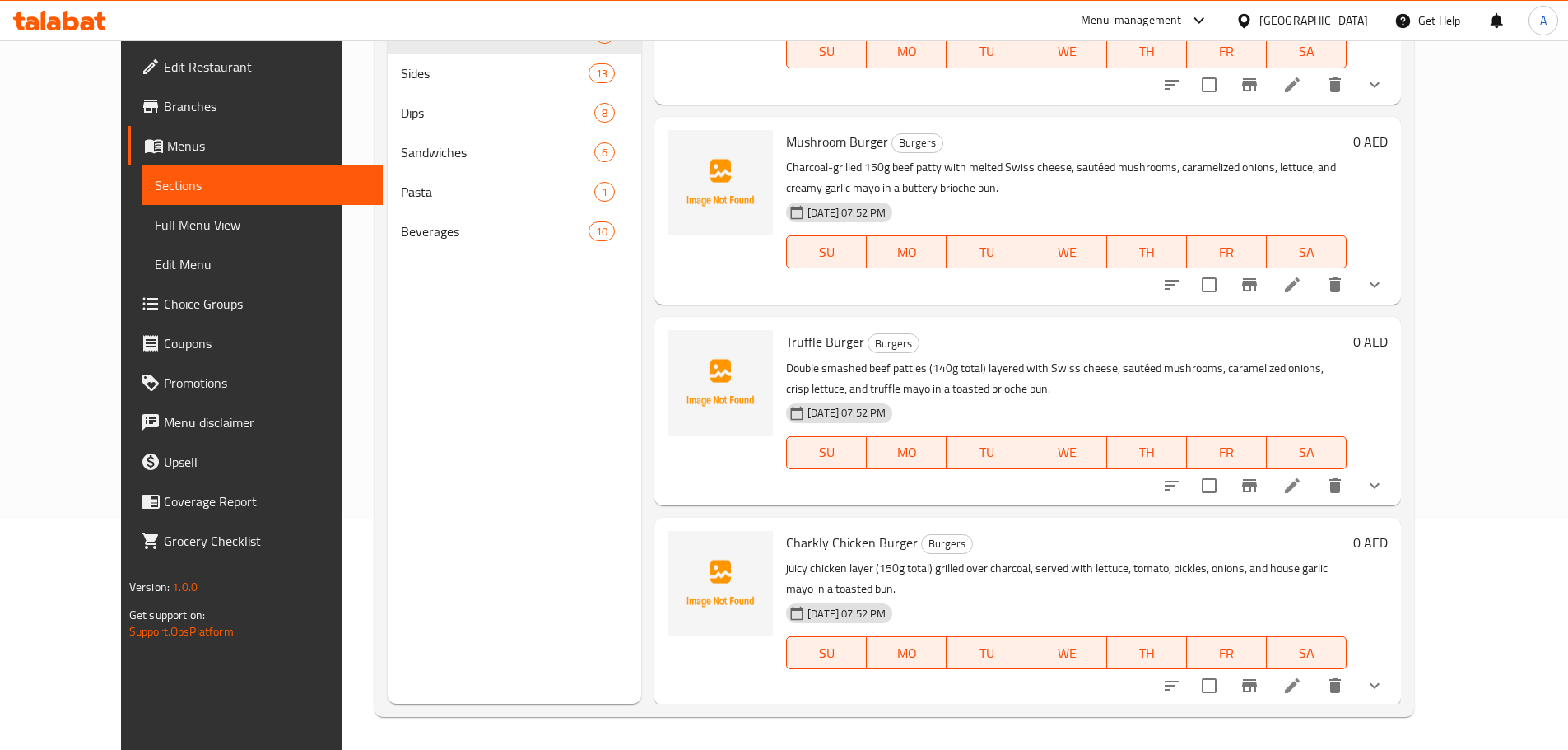
scroll to position [411, 0]
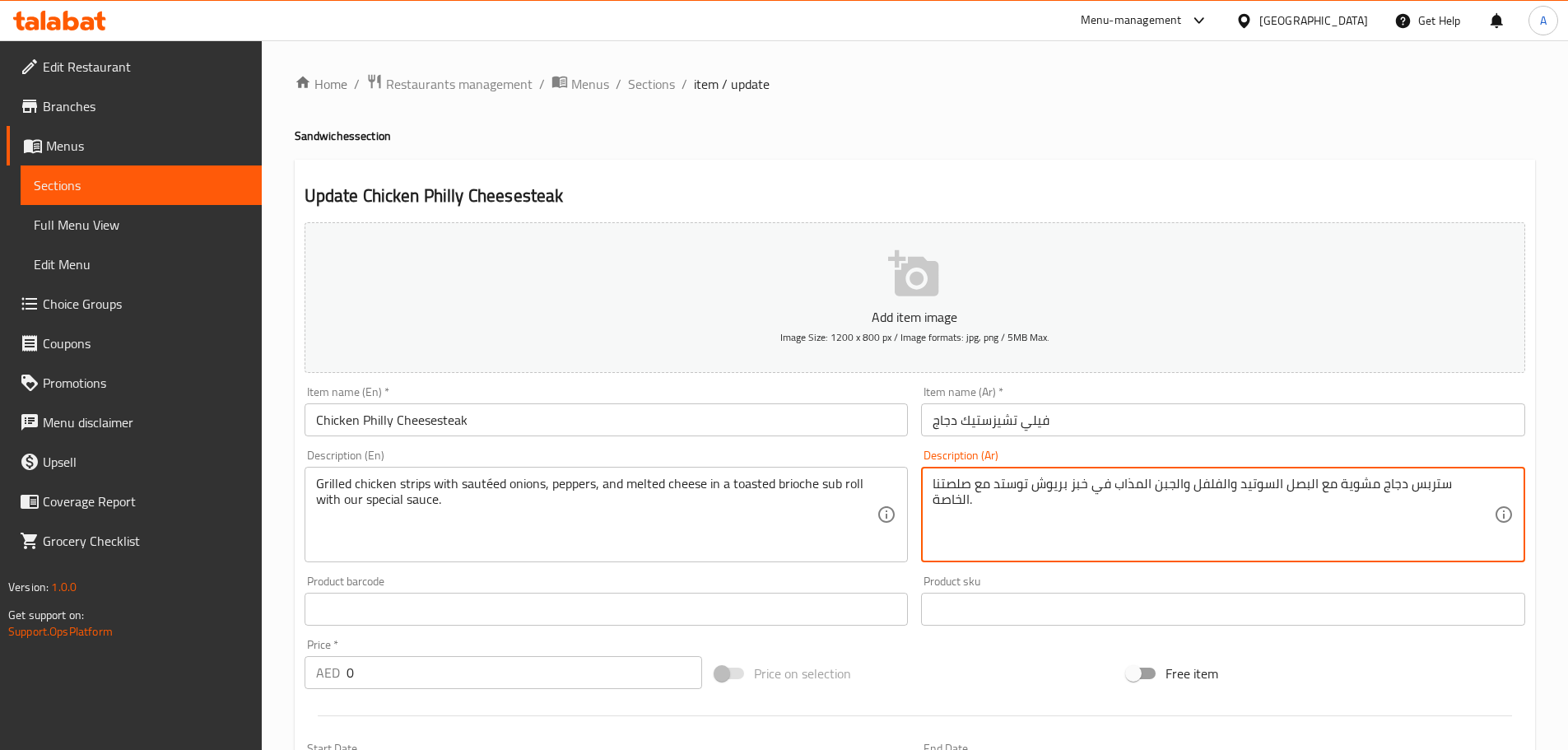
click at [1047, 483] on textarea "ستربس دجاج مشوية مع البصل السوتيد والفلفل والجبن المذاب في خبز بريوش توستد مع ص…" at bounding box center [1213, 515] width 561 height 78
type textarea "ستربس دجاج مشوية مع البصل السوتيد والفلفل والجبن المذاب في خبز بريوش محمص مع صل…"
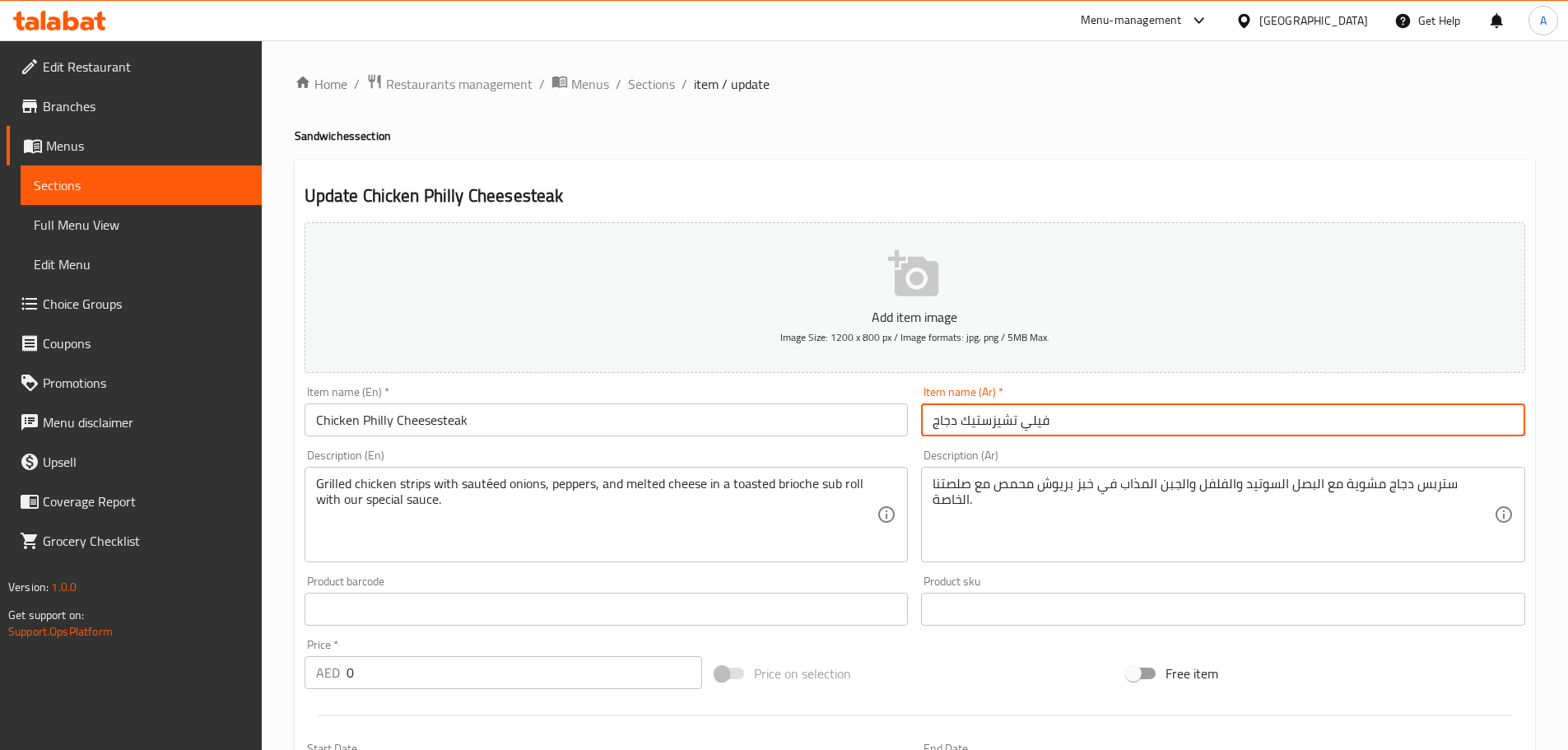
click at [1130, 424] on input "فيلي تشيزستيك دجاج" at bounding box center [1223, 420] width 604 height 33
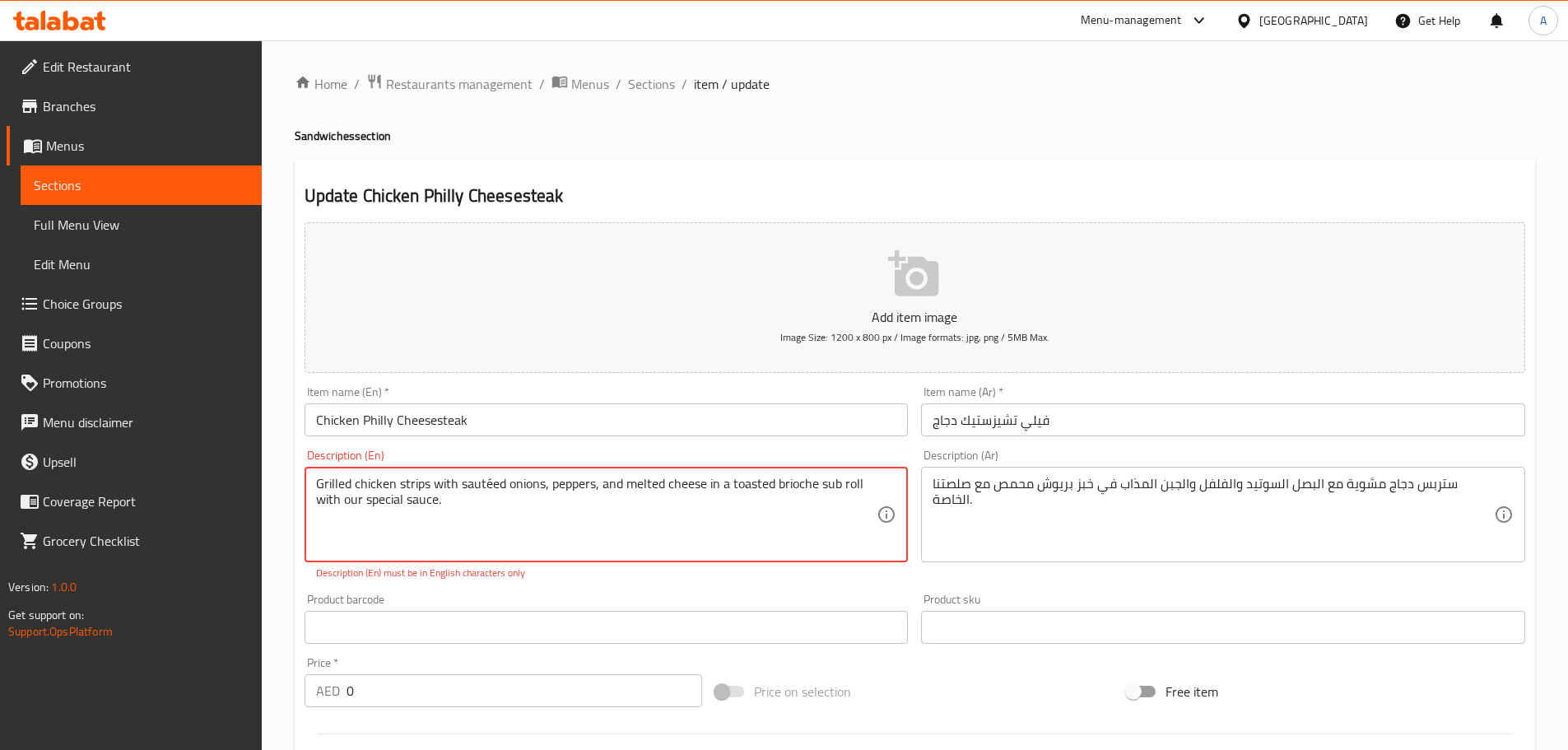
click at [487, 485] on textarea "Grilled chicken strips with sautéed onions, peppers, and melted cheese in a toa…" at bounding box center [596, 515] width 561 height 78
type textarea "Grilled chicken strips with sauteed onions, peppers, and melted cheese in a toa…"
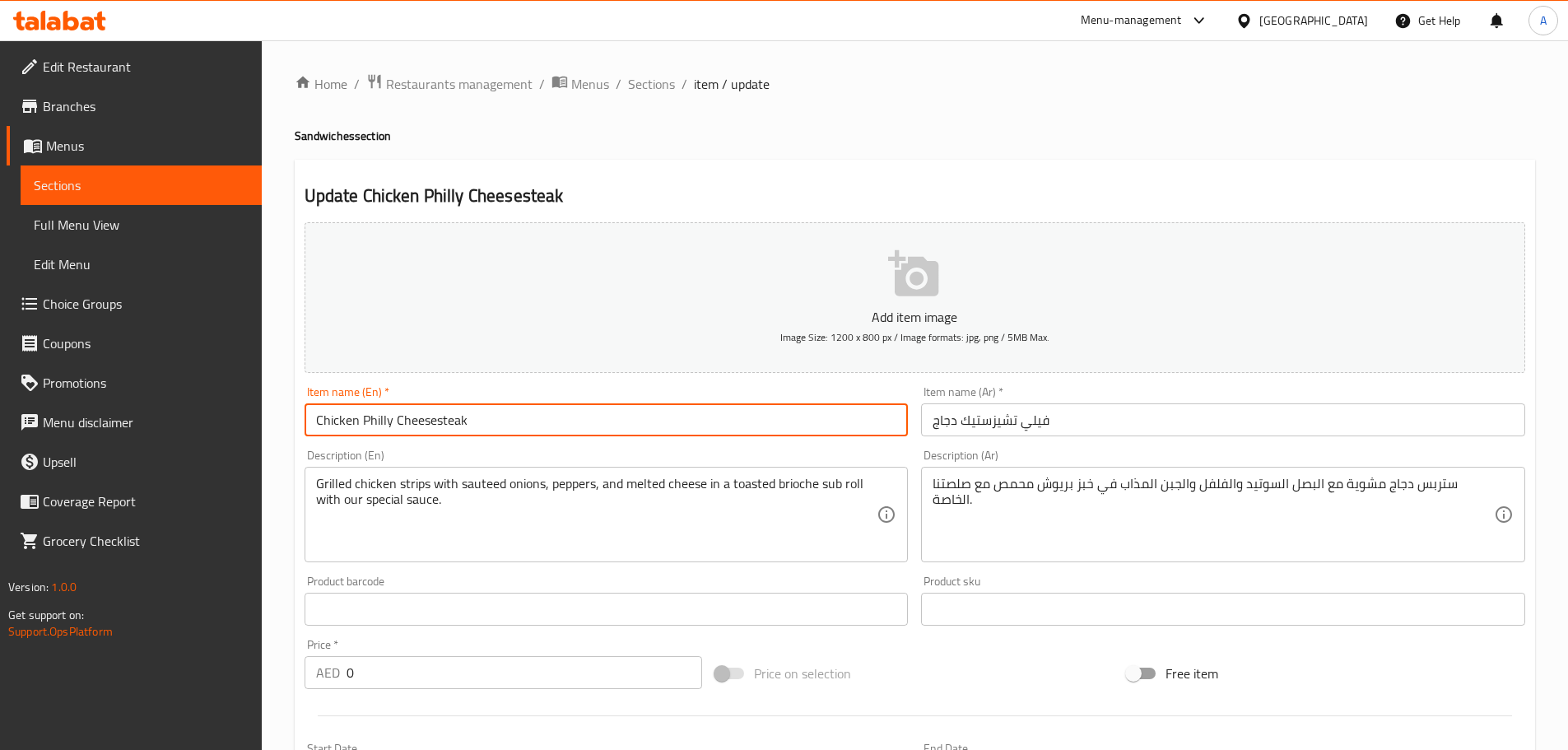
click at [485, 421] on input "Chicken Philly Cheesesteak" at bounding box center [607, 420] width 604 height 33
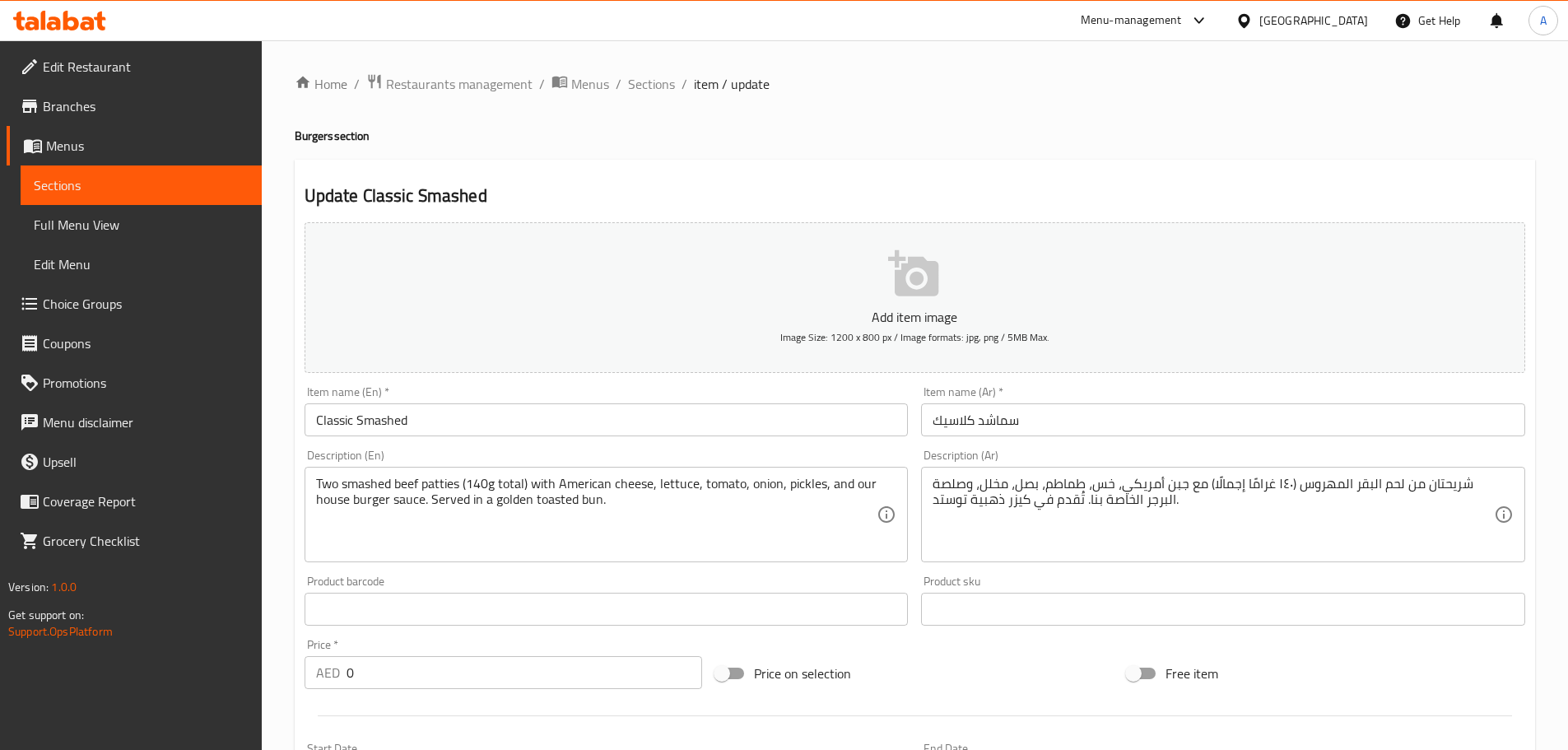
click at [945, 502] on textarea "شريحتان من لحم البقر المهروس (١٤٠ غرامًا إجمالًا) مع جبن أمريكي، خس، طماطم، بصل…" at bounding box center [1213, 515] width 561 height 78
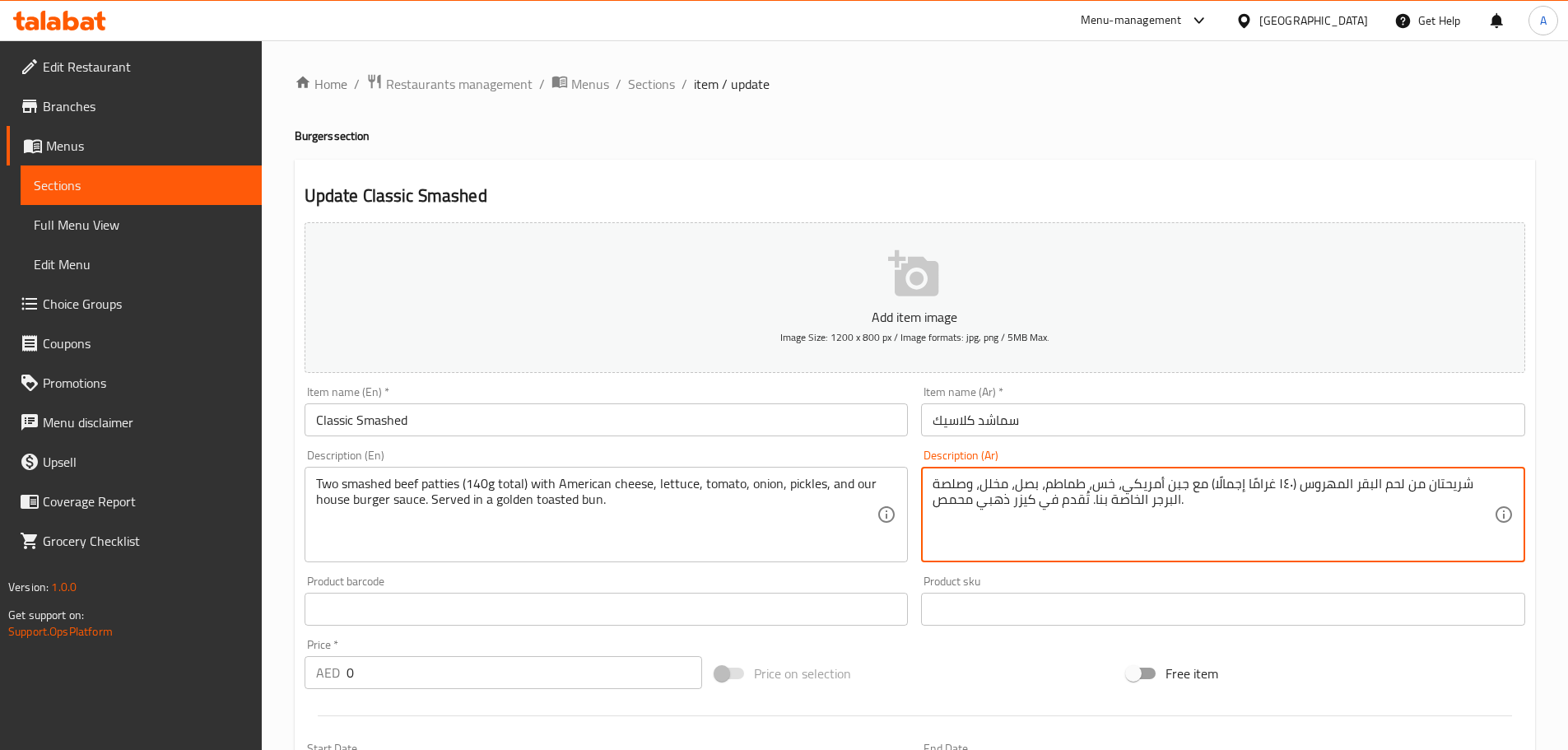
type textarea "شريحتان من لحم البقر المهروس (١٤٠ غرامًا إجمالًا) مع جبن أمريكي، خس، طماطم، بصل…"
click at [1055, 432] on input "سماشد كلاسيك" at bounding box center [1223, 420] width 604 height 33
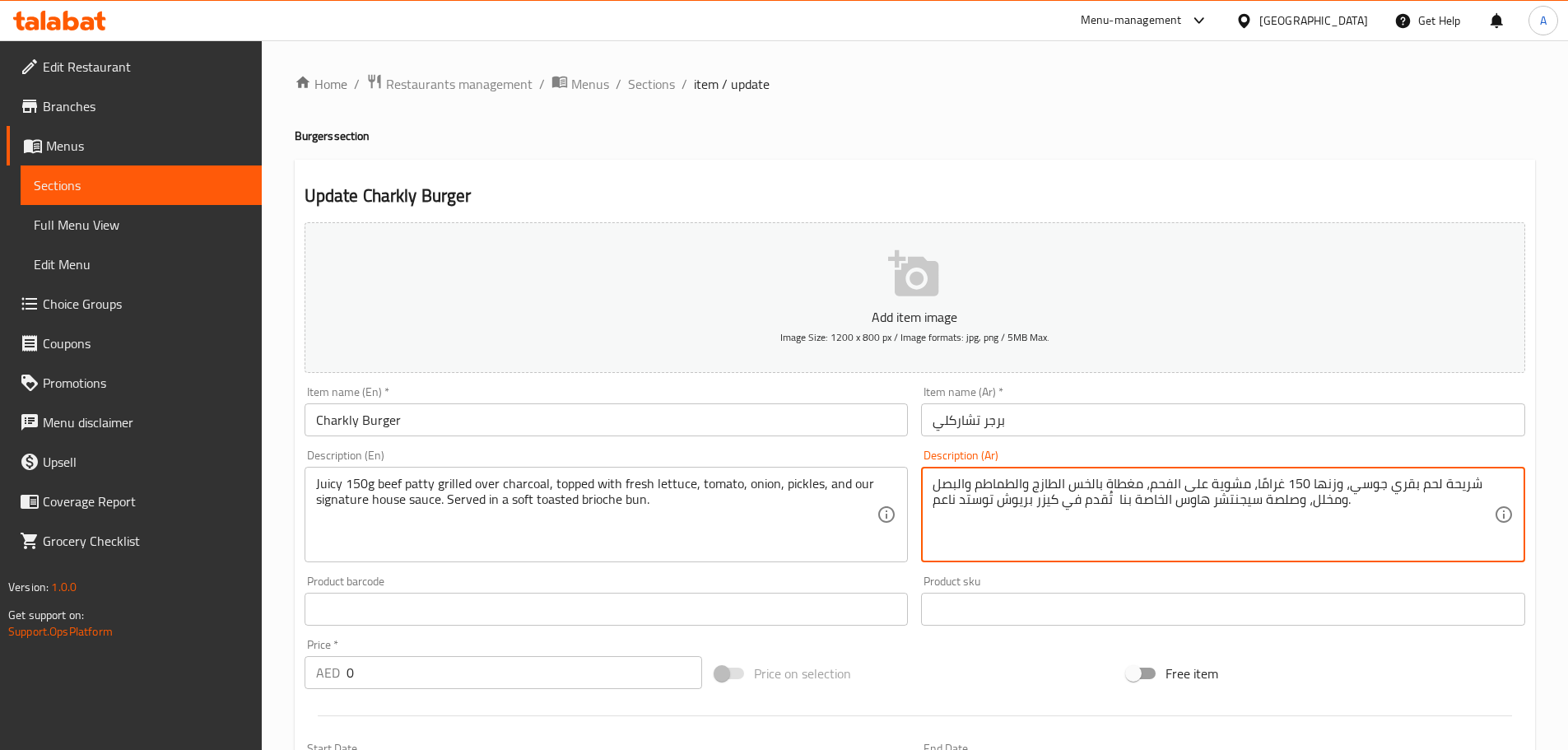
click at [974, 496] on textarea "شريحة لحم بقري جوسي، وزنها 150 غرامًا، مشوية على الفحم، مغطاة بالخس الطازج والط…" at bounding box center [1213, 515] width 561 height 78
type textarea "شريحة لحم بقري جوسي، وزنها 150 غرامًا، مشوية على الفحم، مغطاة بالخس الطازج والط…"
click at [1013, 426] on input "برجر تشاركلي" at bounding box center [1223, 420] width 604 height 33
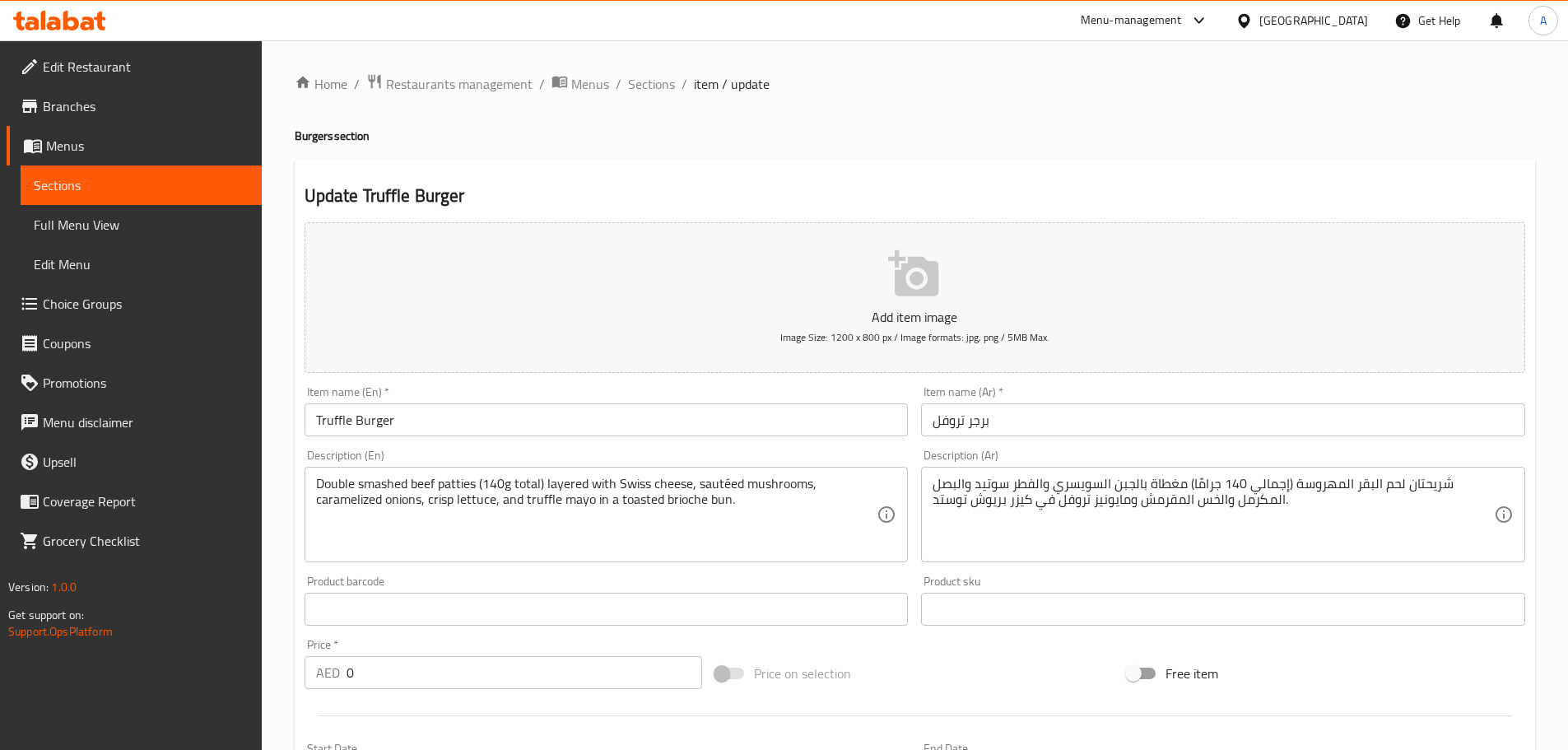
click at [950, 505] on textarea "شريحتان لحم البقر المهروسة (إجمالي 140 جرامًا) مغطاة بالجبن السويسري والفطر سوت…" at bounding box center [1213, 515] width 561 height 78
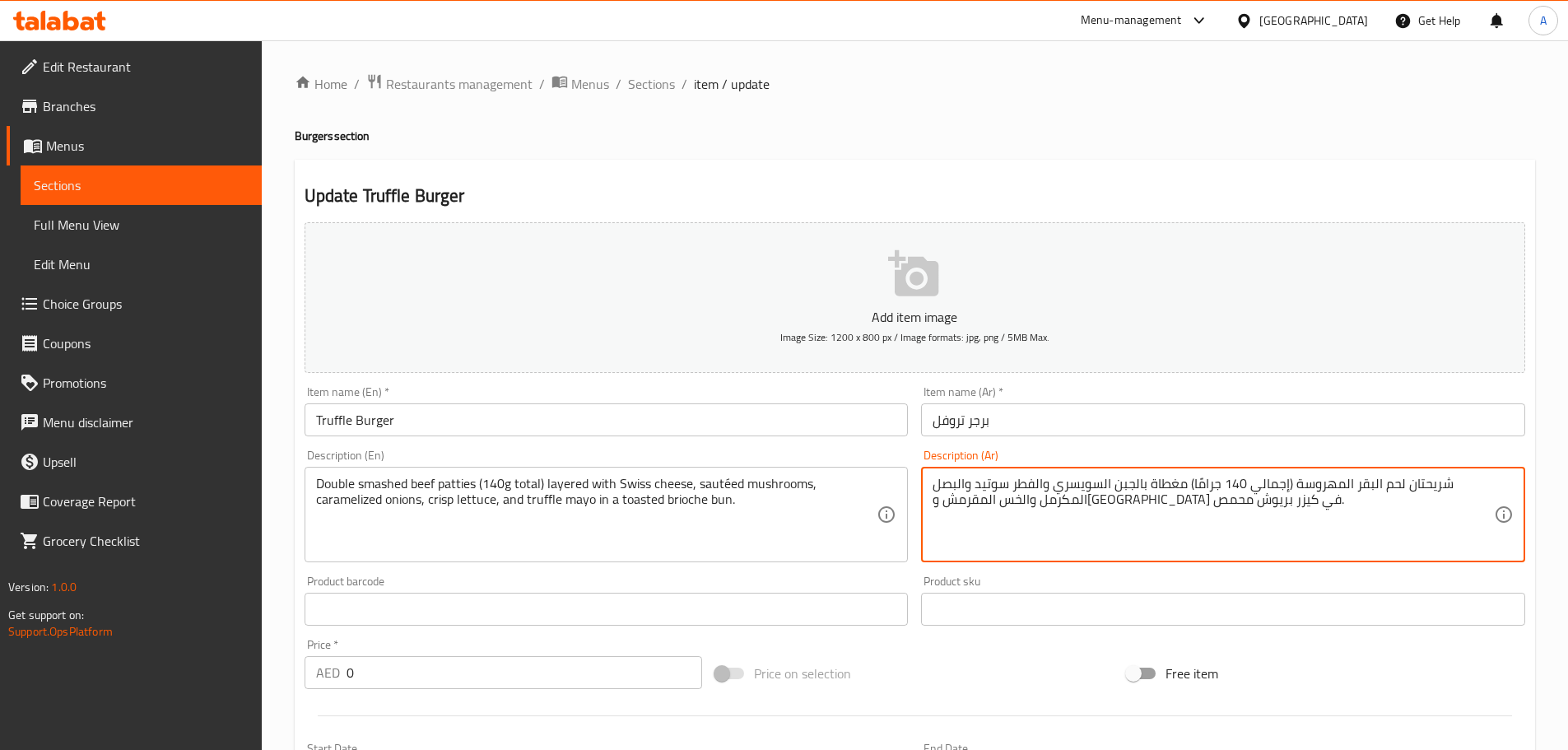
type textarea "شريحتان لحم البقر المهروسة (إجمالي 140 جرامًا) مغطاة بالجبن السويسري والفطر سوت…"
click at [1068, 416] on input "برجر تروفل" at bounding box center [1223, 420] width 604 height 33
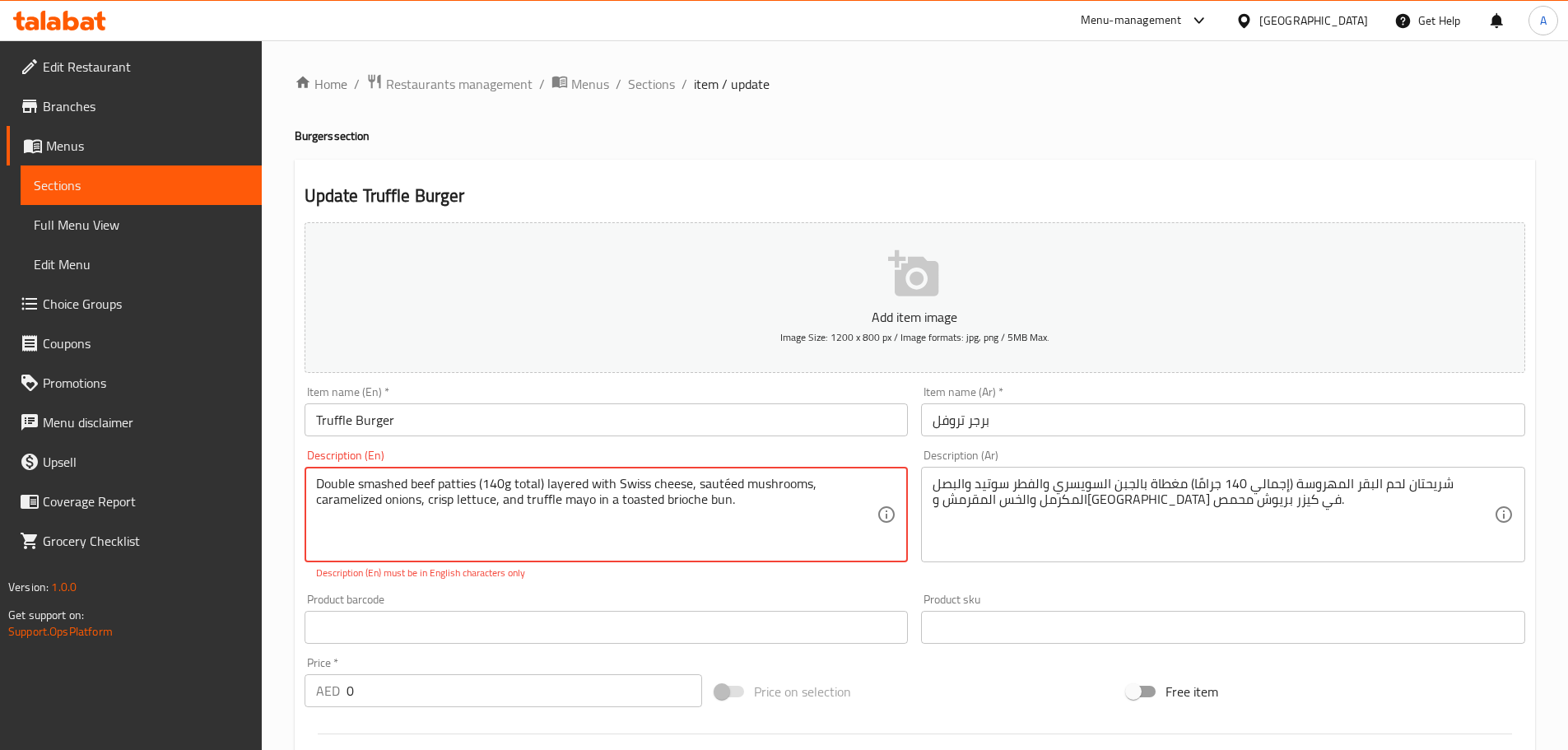
click at [729, 478] on textarea "Double smashed beef patties (140g total) layered with Swiss cheese, sautéed mus…" at bounding box center [596, 515] width 561 height 78
type textarea "Double smashed beef patties (140g total) layered with Swiss cheese, sauteed mus…"
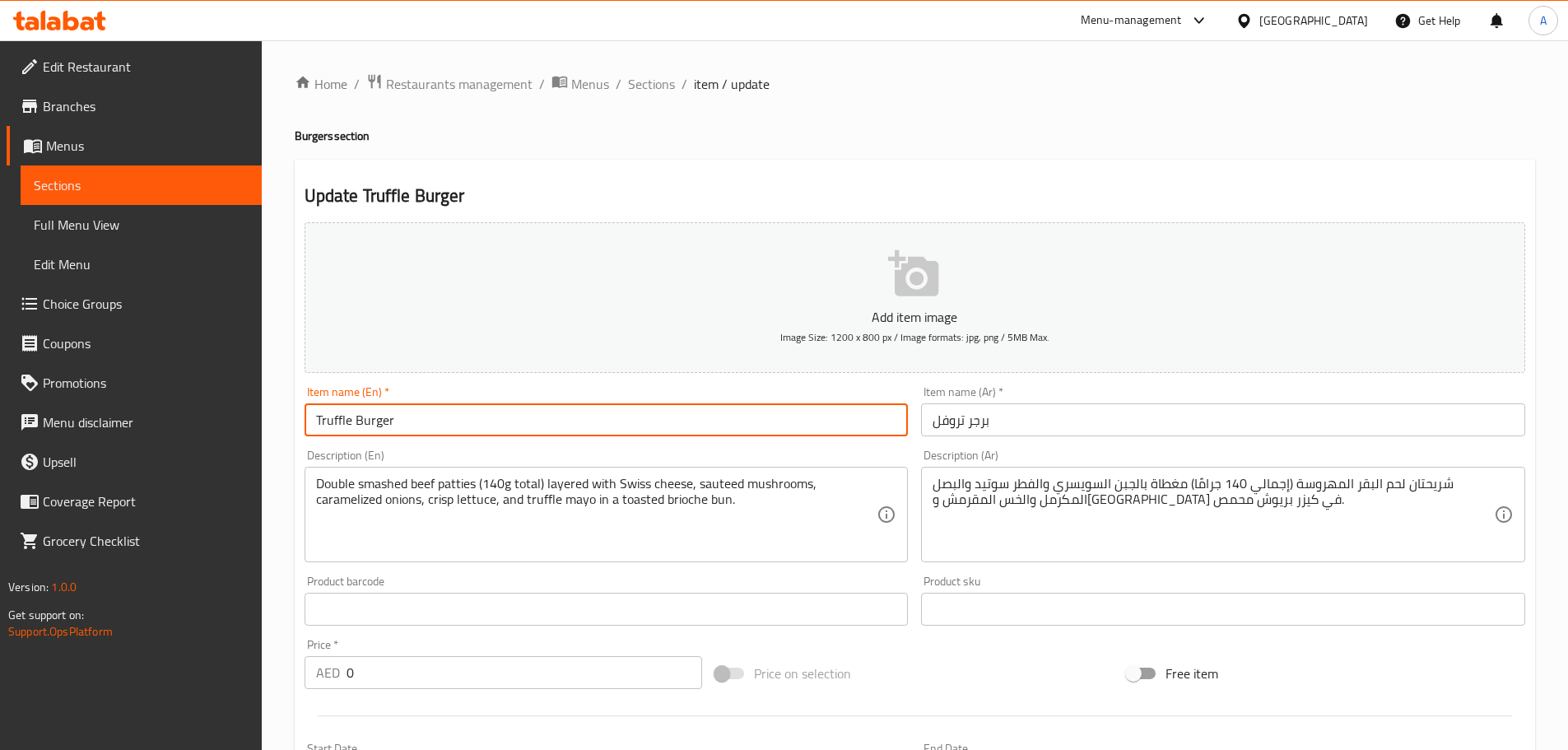
click at [710, 423] on input "Truffle Burger" at bounding box center [607, 420] width 604 height 33
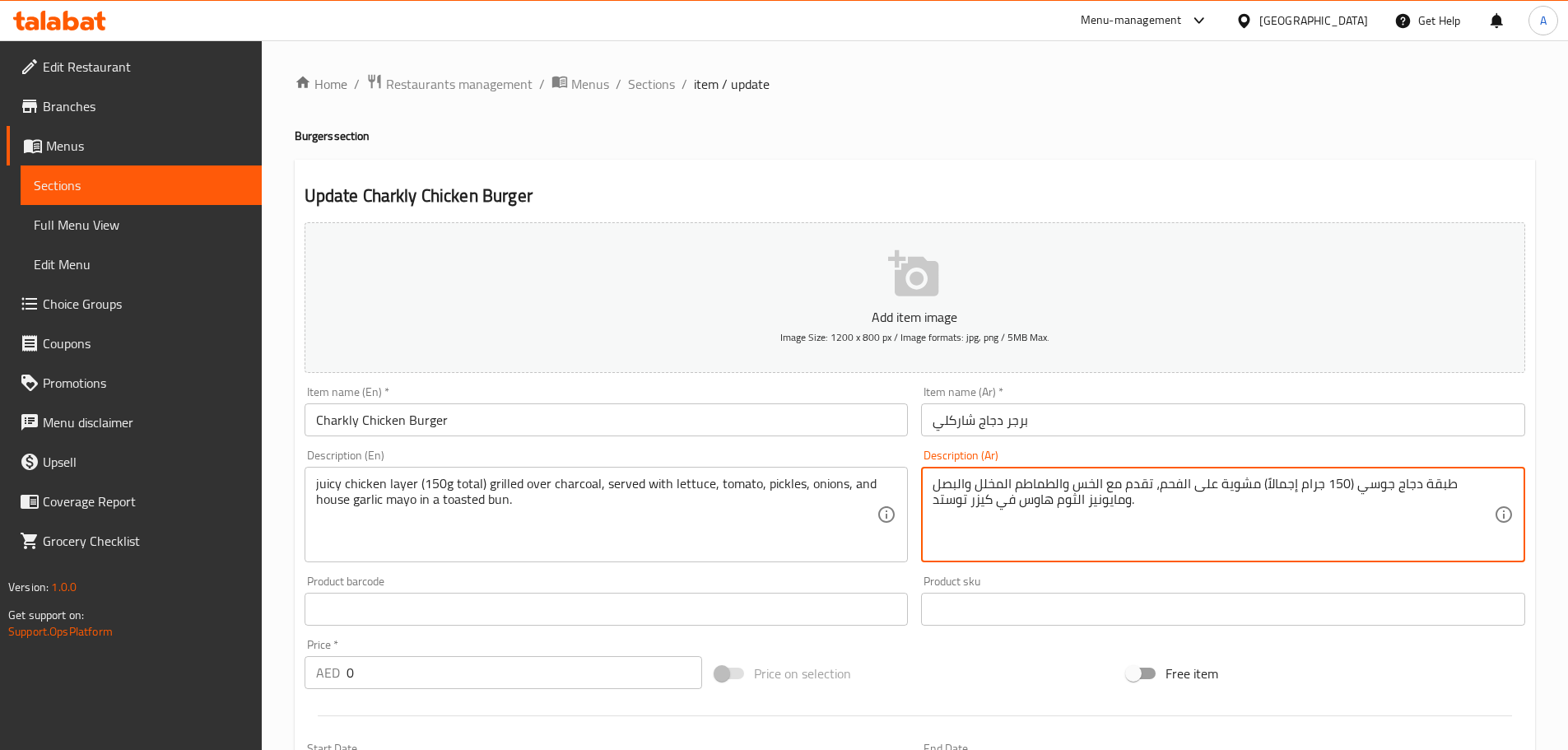
click at [960, 504] on textarea "طبقة دجاج جوسي (150 جرام إجمالاً) مشوية على الفحم، تقدم مع الخس والطماطم المخلل…" at bounding box center [1213, 515] width 561 height 78
type textarea "طبقة دجاج جوسي (150 جرام إجمالاً) مشوية على الفحم، تقدم مع الخس والطماطم المخلل…"
click at [1050, 416] on input "برجر دجاج شاركلي" at bounding box center [1223, 420] width 604 height 33
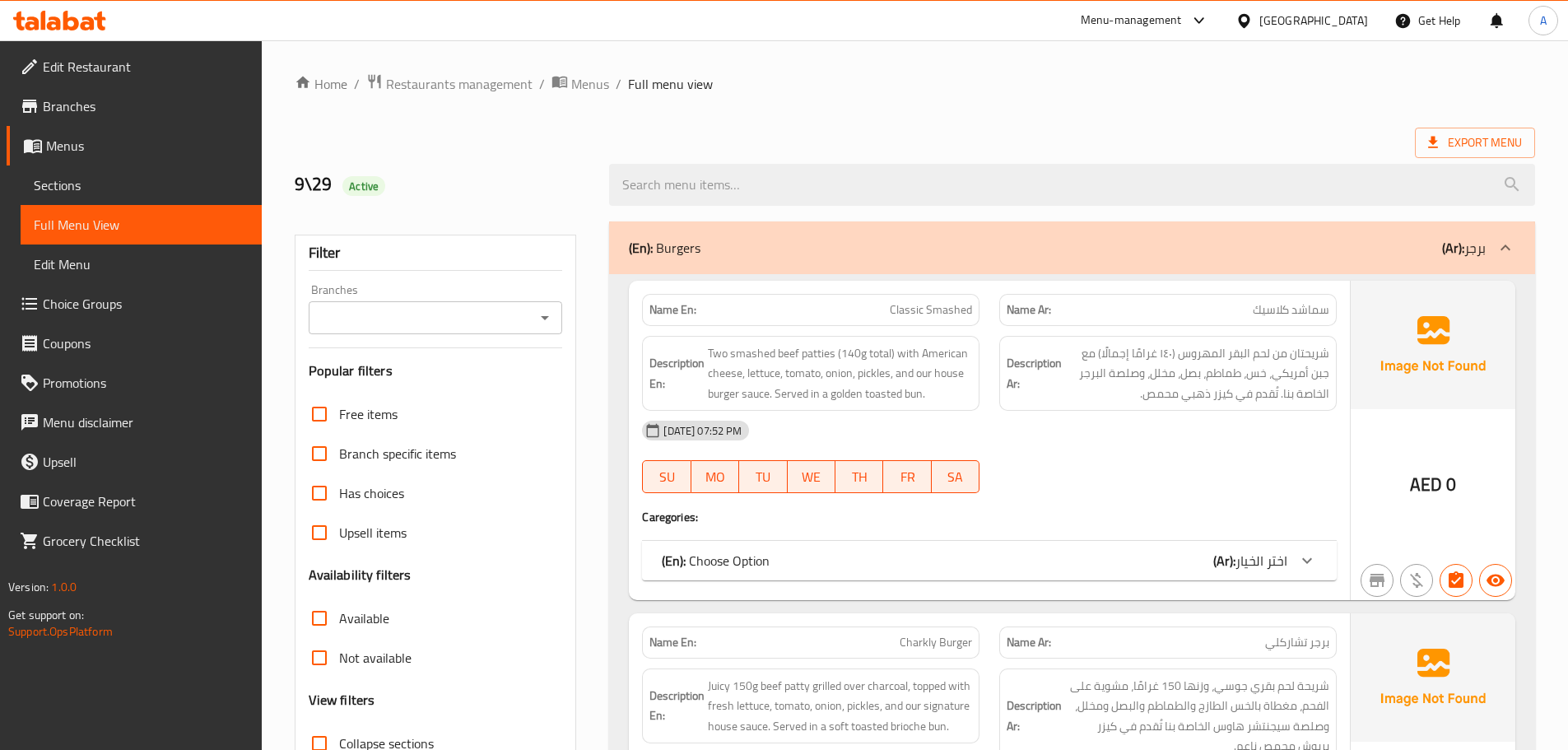
click at [487, 164] on div "9\29 Active" at bounding box center [443, 185] width 315 height 74
click at [129, 187] on span "Sections" at bounding box center [141, 185] width 215 height 19
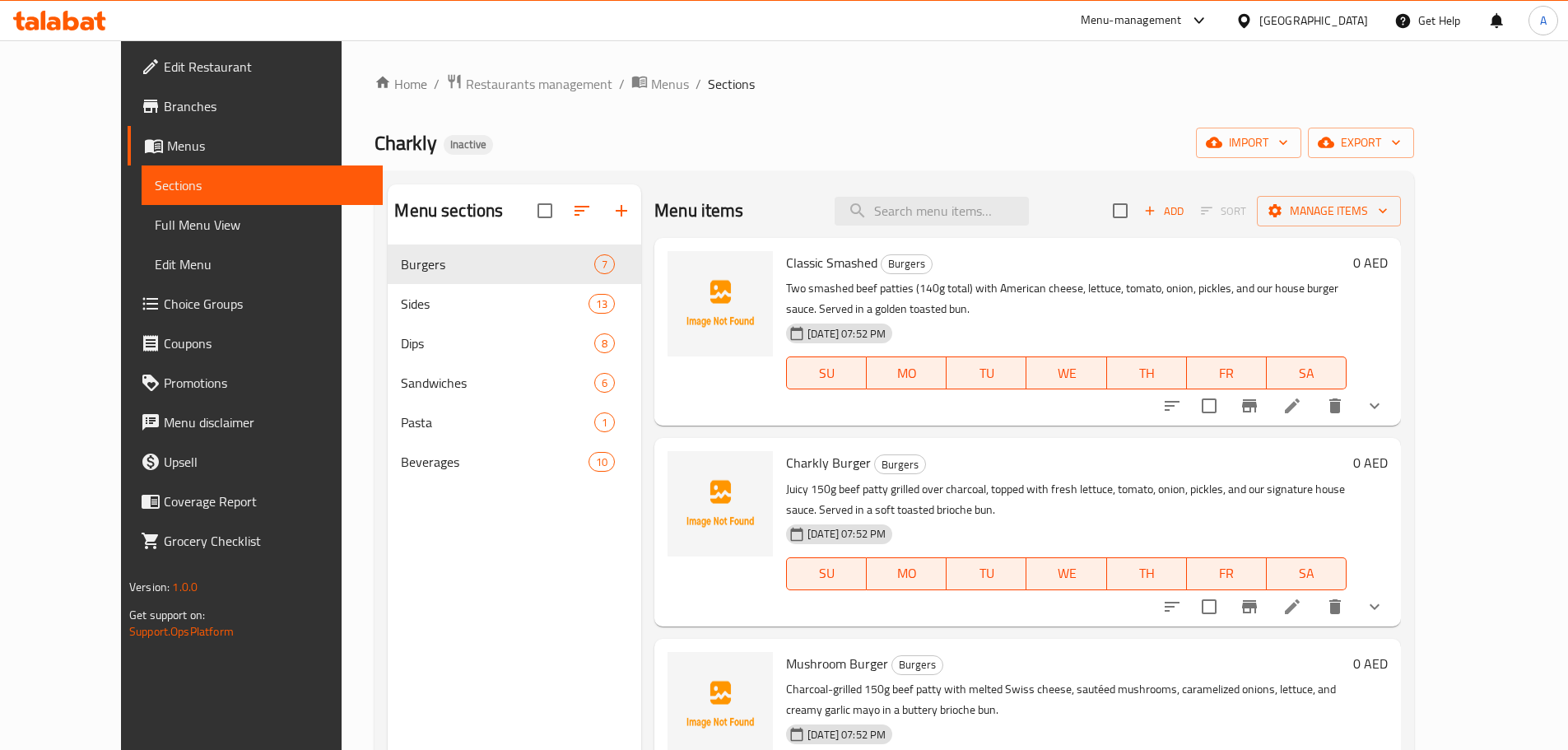
click at [1035, 450] on div "Charkly Burger Burgers Juicy 150g beef patty grilled over charcoal, topped with…" at bounding box center [1066, 532] width 574 height 174
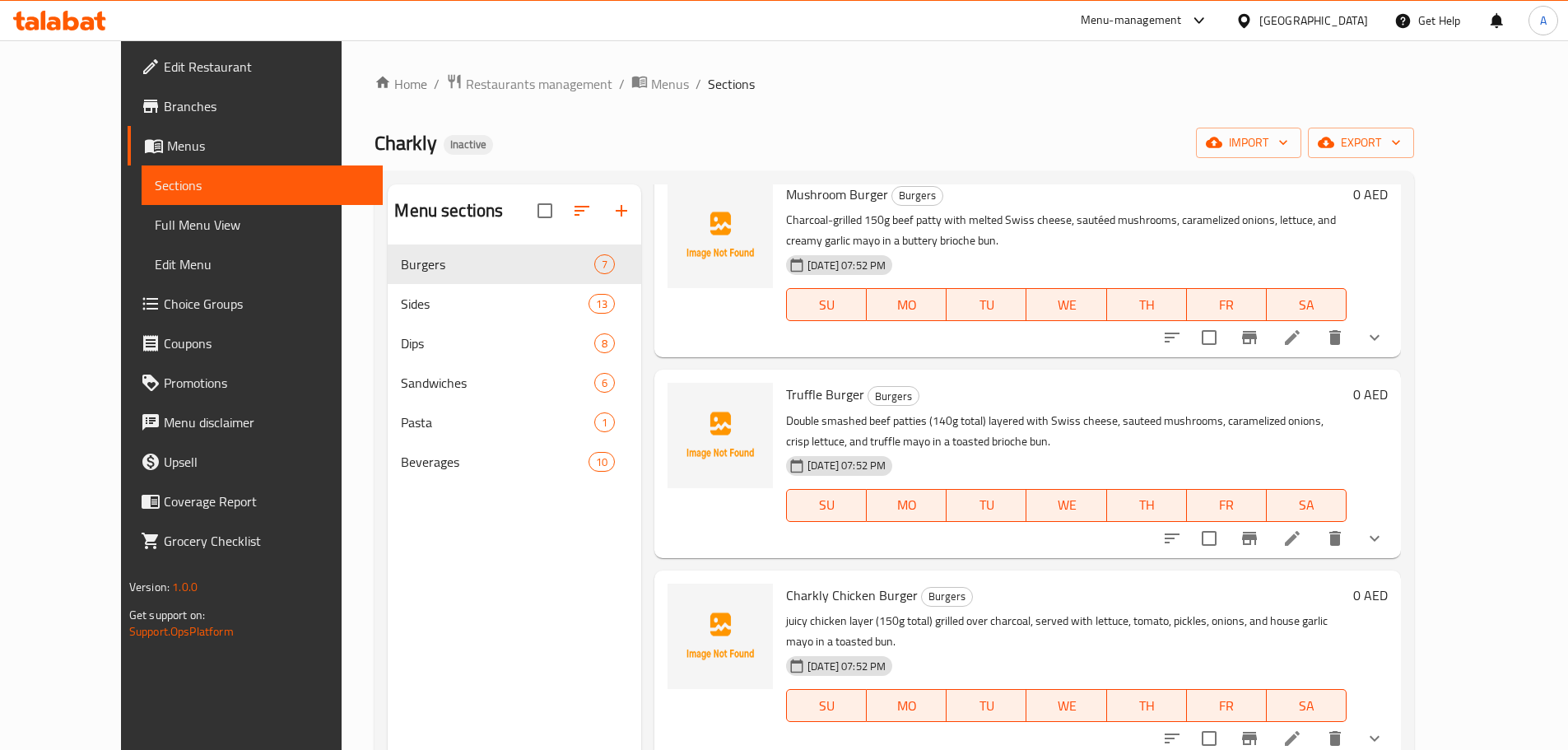
scroll to position [632, 0]
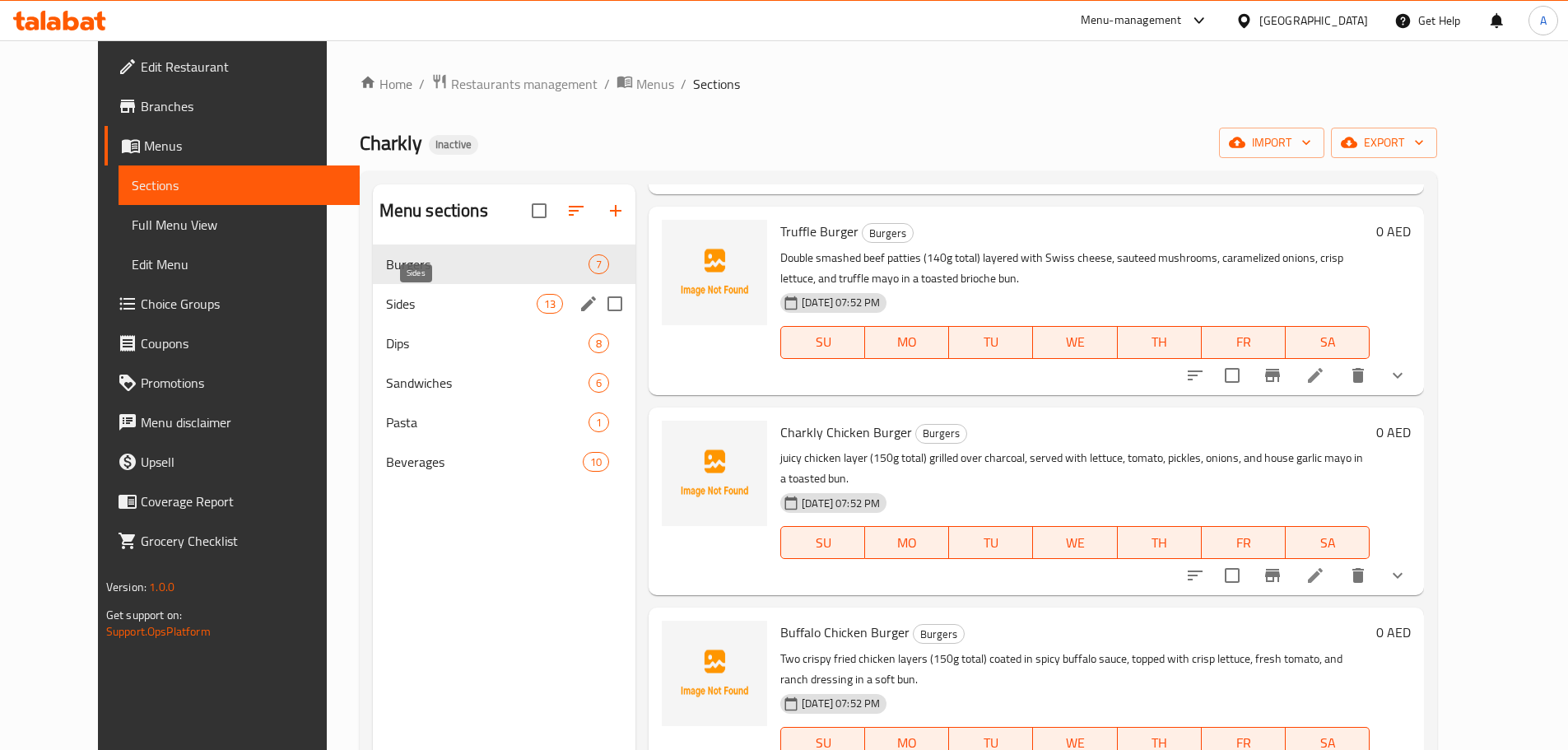
click at [386, 295] on span "Sides" at bounding box center [461, 303] width 151 height 19
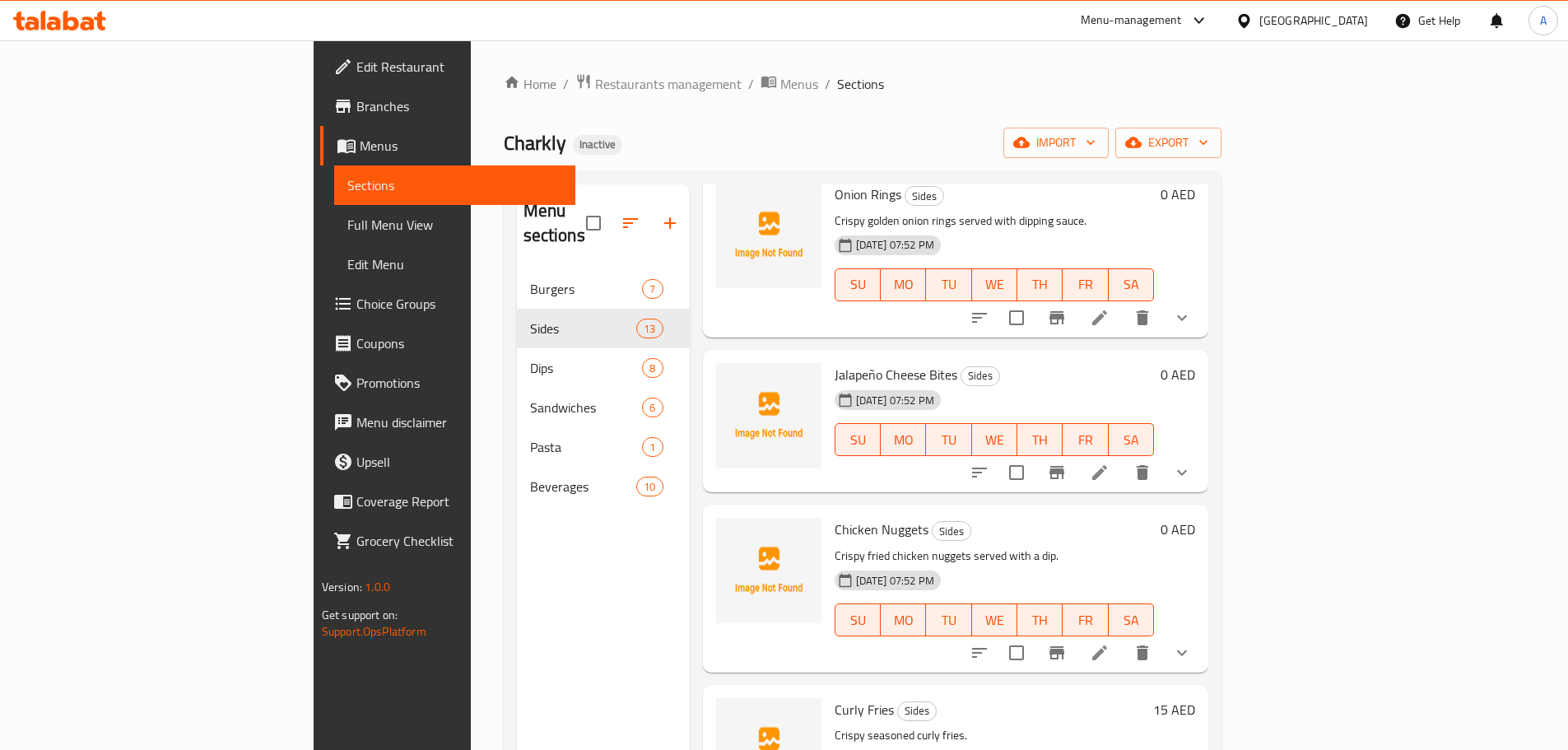
click at [1158, 416] on div "SU MO TU WE TH FR SA" at bounding box center [993, 439] width 333 height 46
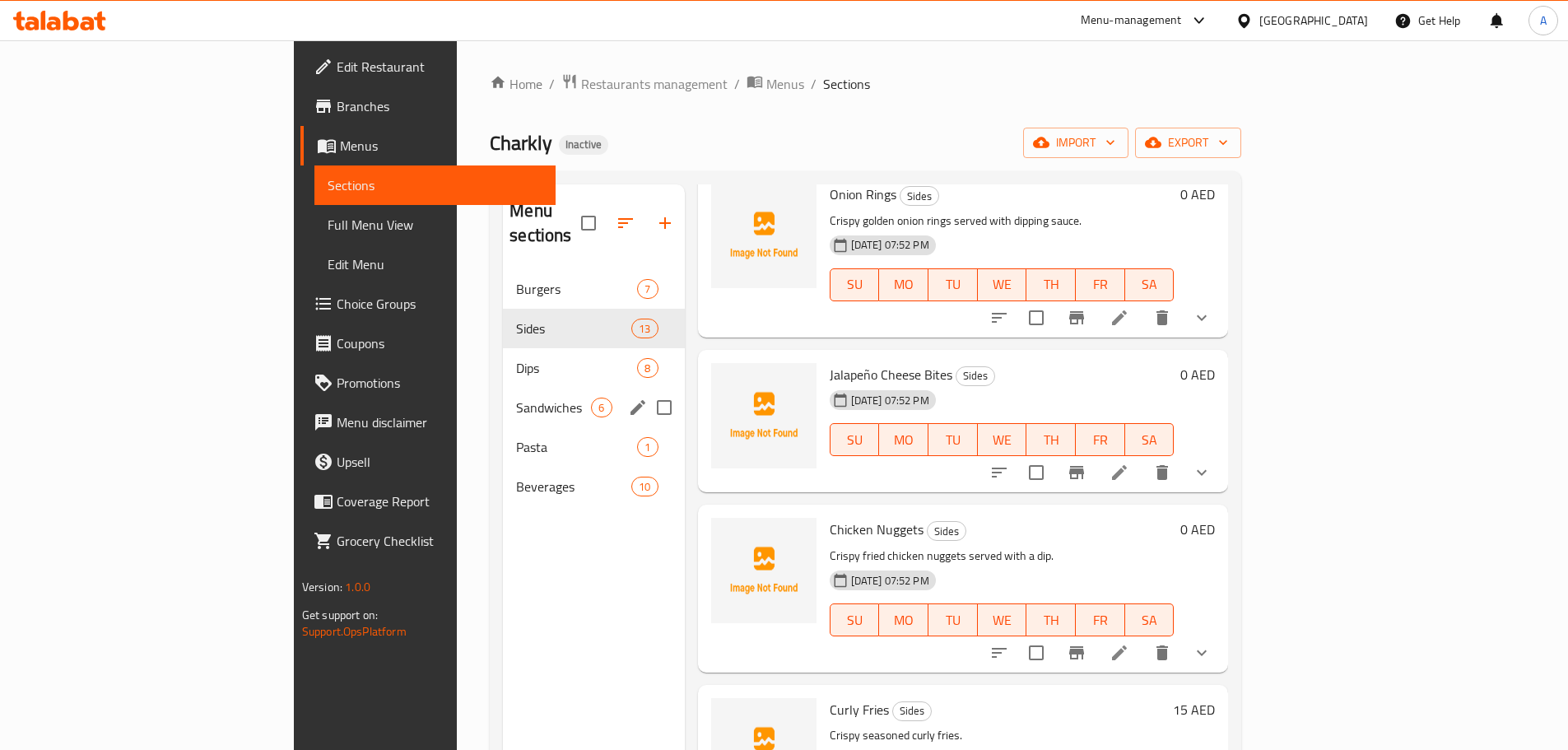
click at [516, 398] on span "Sandwiches" at bounding box center [553, 407] width 75 height 19
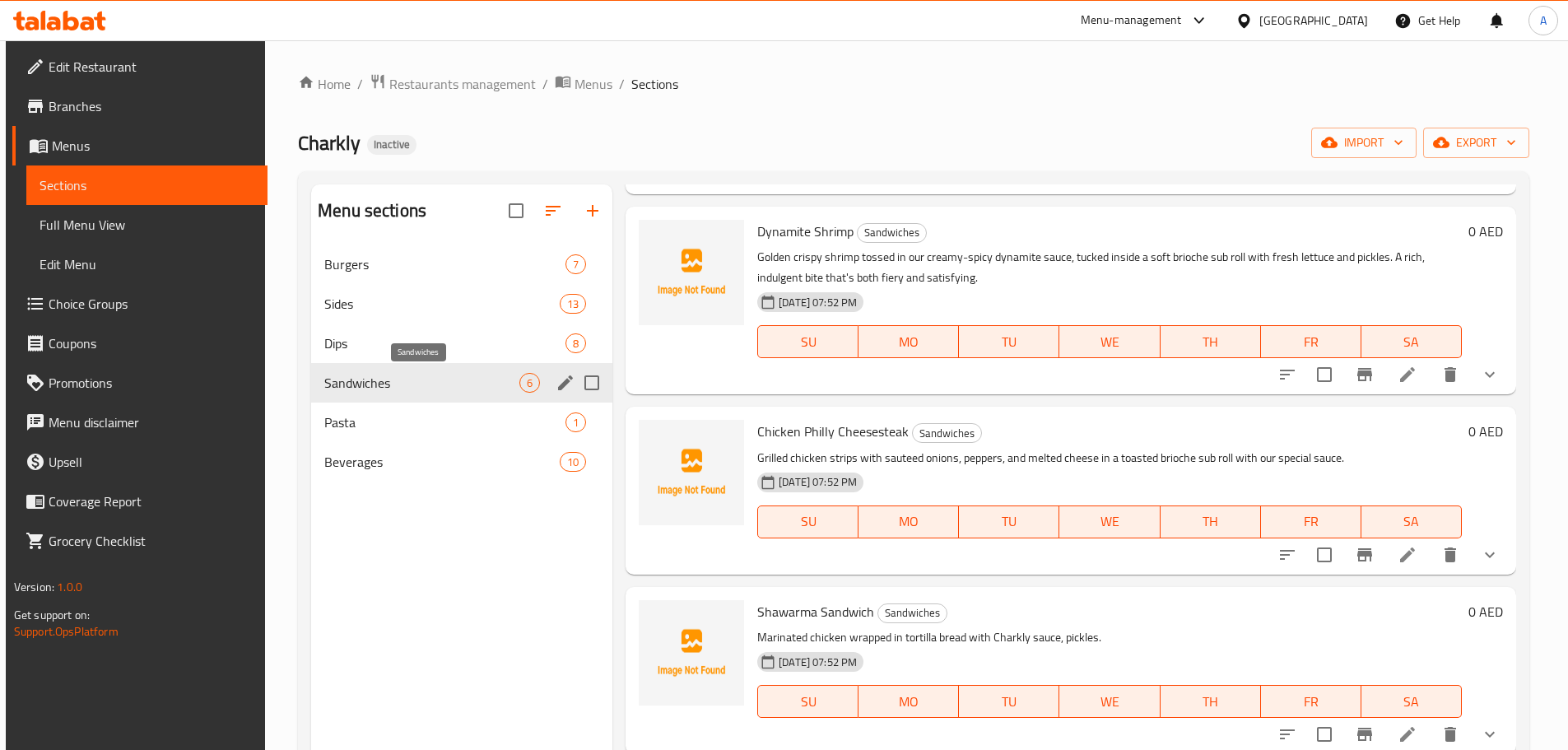
scroll to position [433, 0]
click at [1075, 417] on div "Chicken Philly Cheesesteak Sandwiches Grilled chicken strips with sauteed onion…" at bounding box center [1109, 490] width 718 height 154
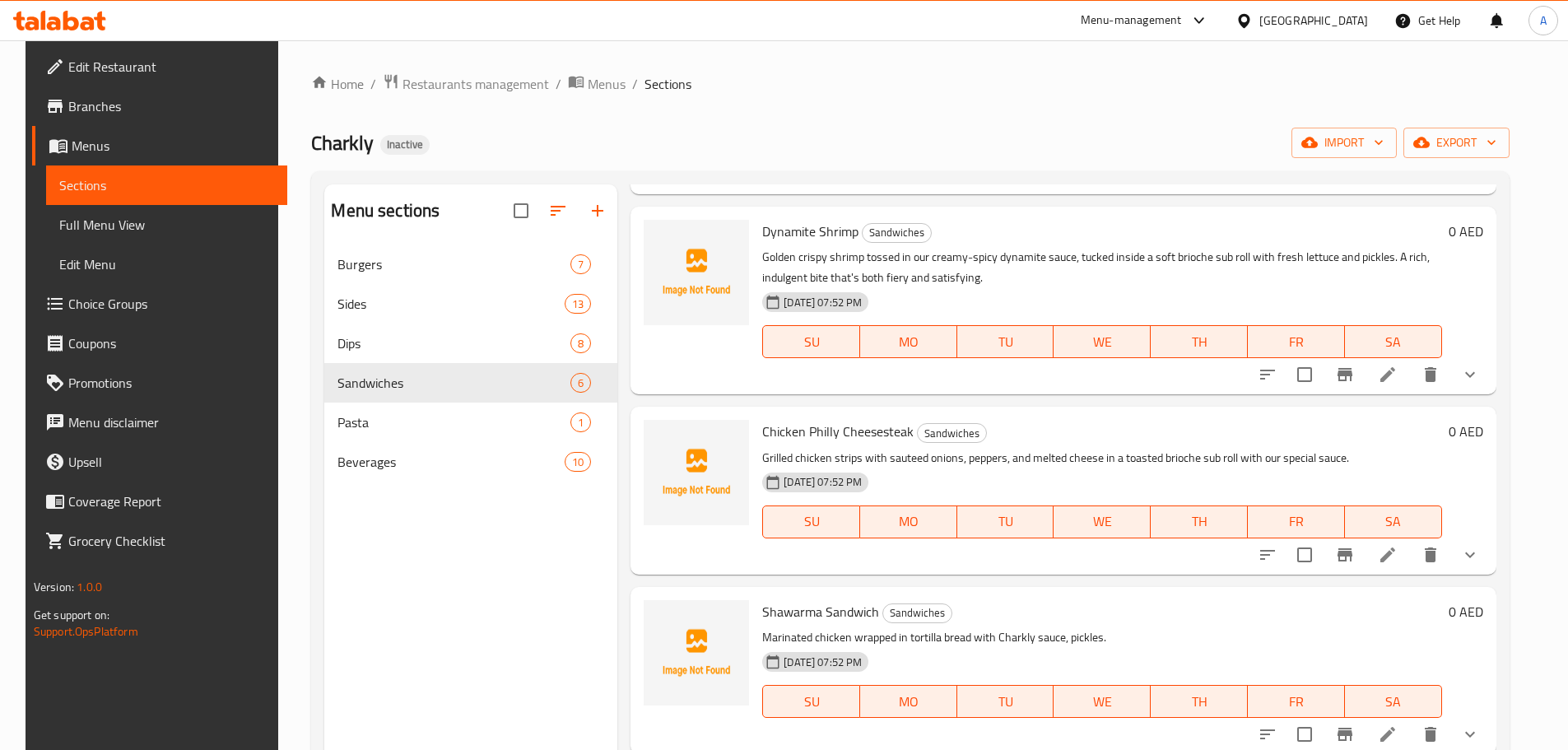
click at [1279, 458] on p "Grilled chicken strips with sauteed onions, peppers, and melted cheese in a toa…" at bounding box center [1102, 458] width 679 height 20
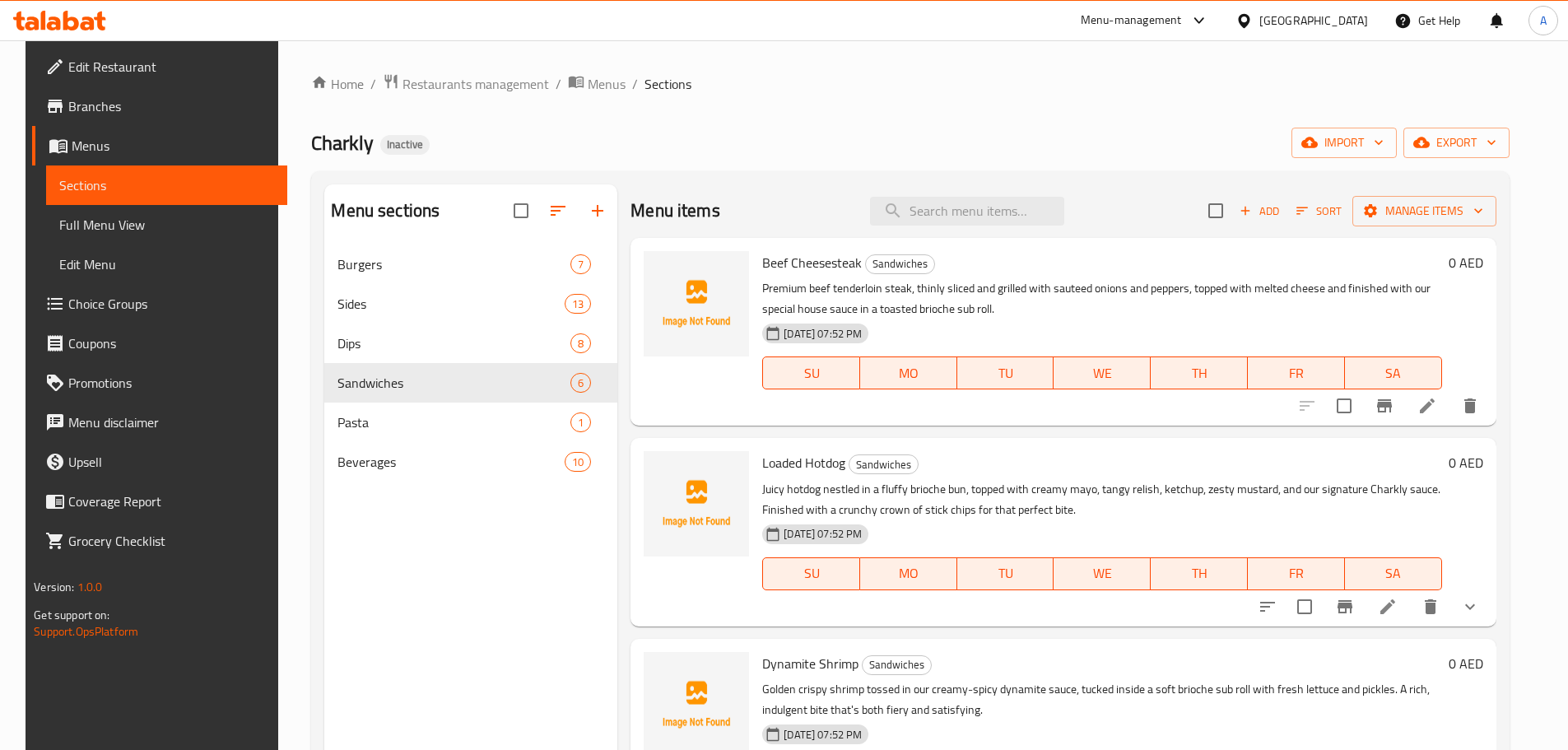
click at [1437, 403] on icon at bounding box center [1427, 405] width 19 height 19
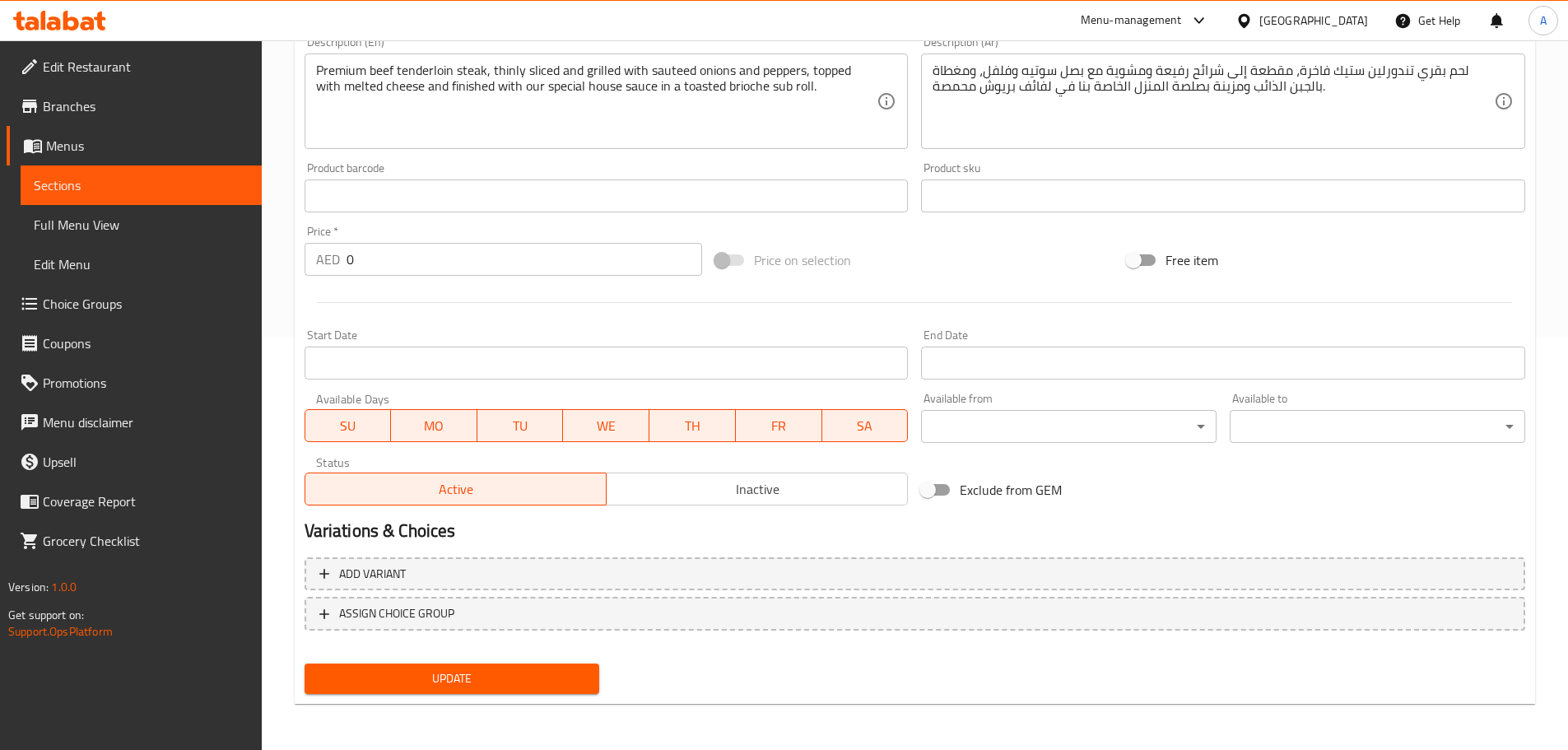
scroll to position [166, 0]
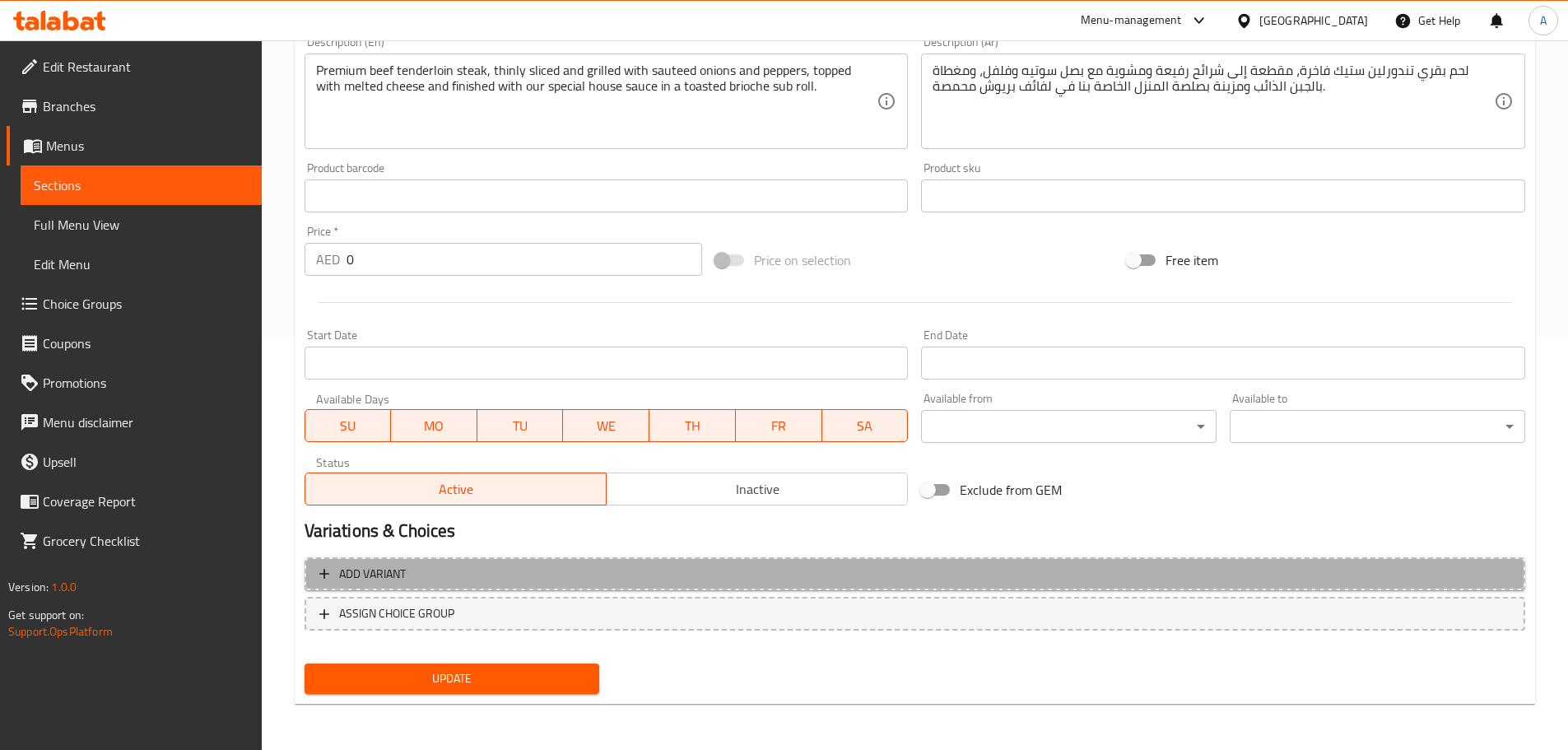
click at [488, 569] on span "Add variant" at bounding box center [914, 574] width 1191 height 20
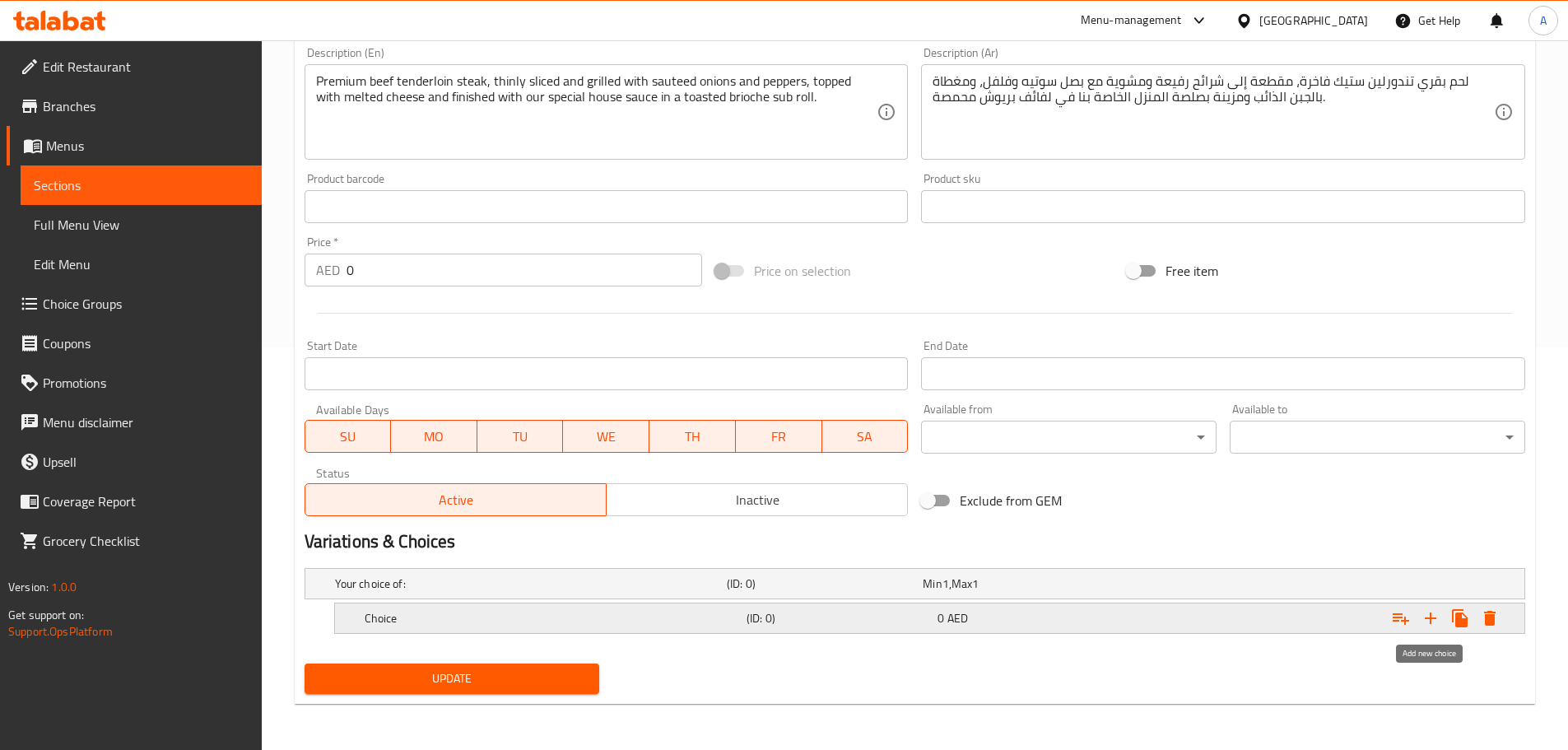
click at [1428, 615] on icon "Expand" at bounding box center [1430, 618] width 19 height 19
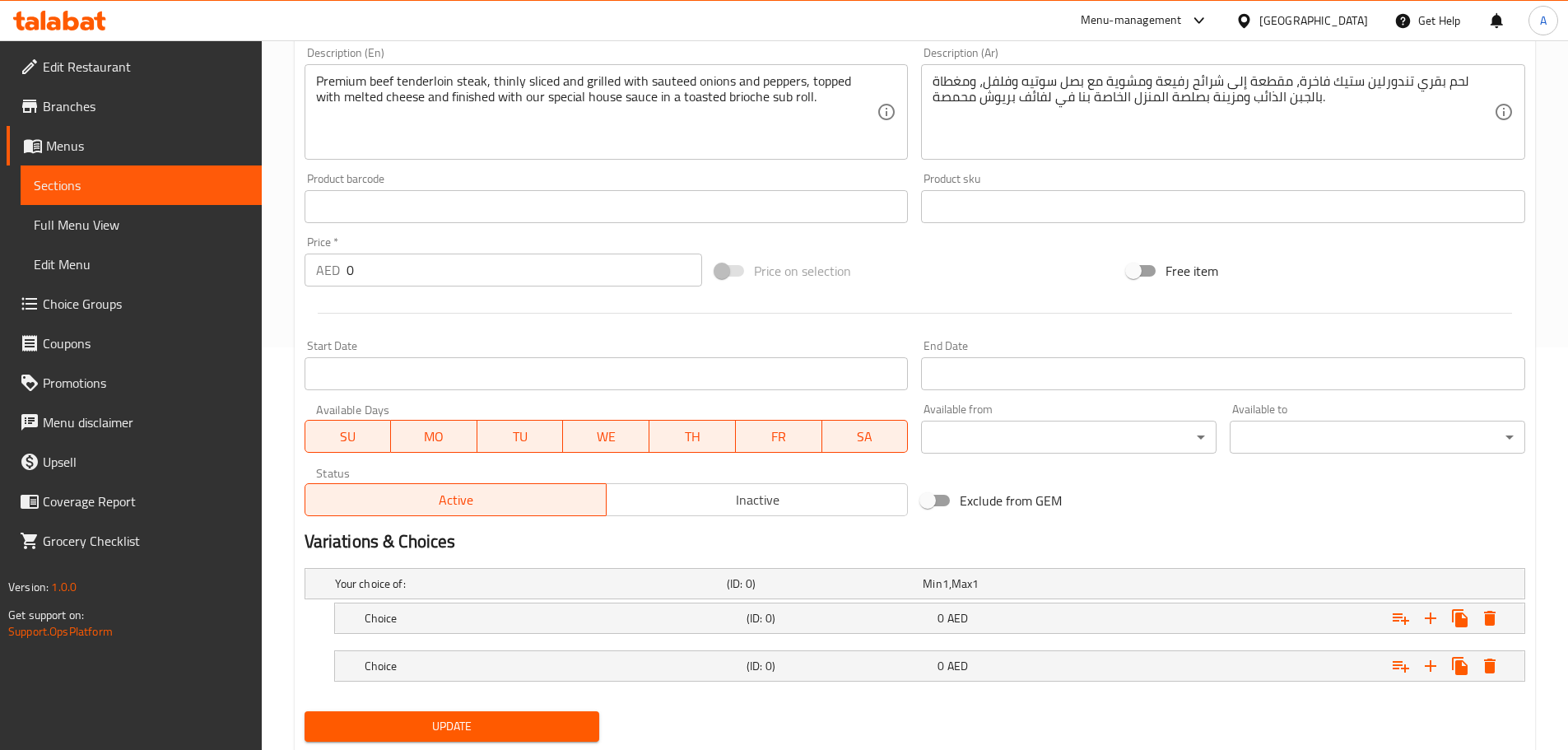
scroll to position [450, 0]
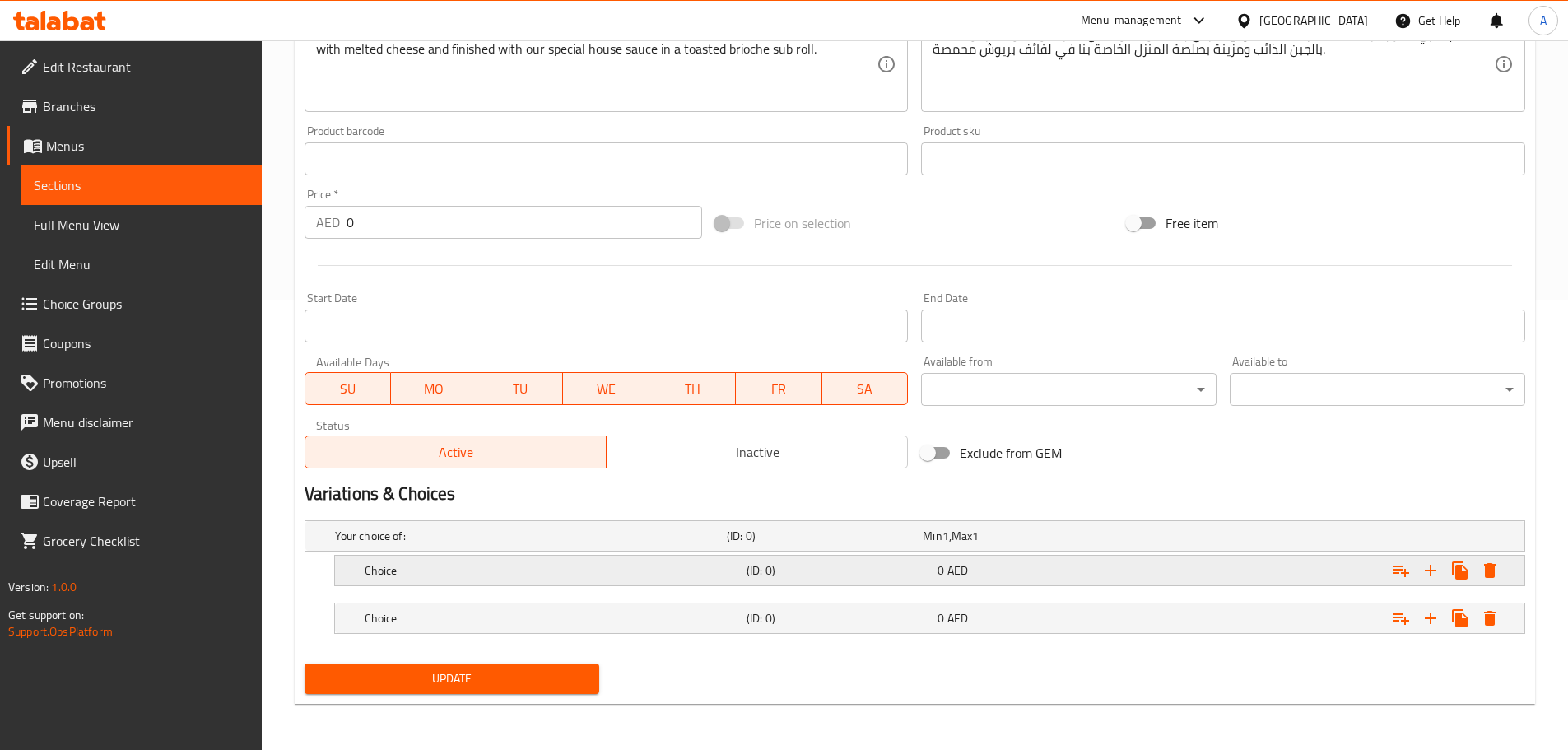
click at [424, 574] on h5 "Choice" at bounding box center [552, 570] width 375 height 16
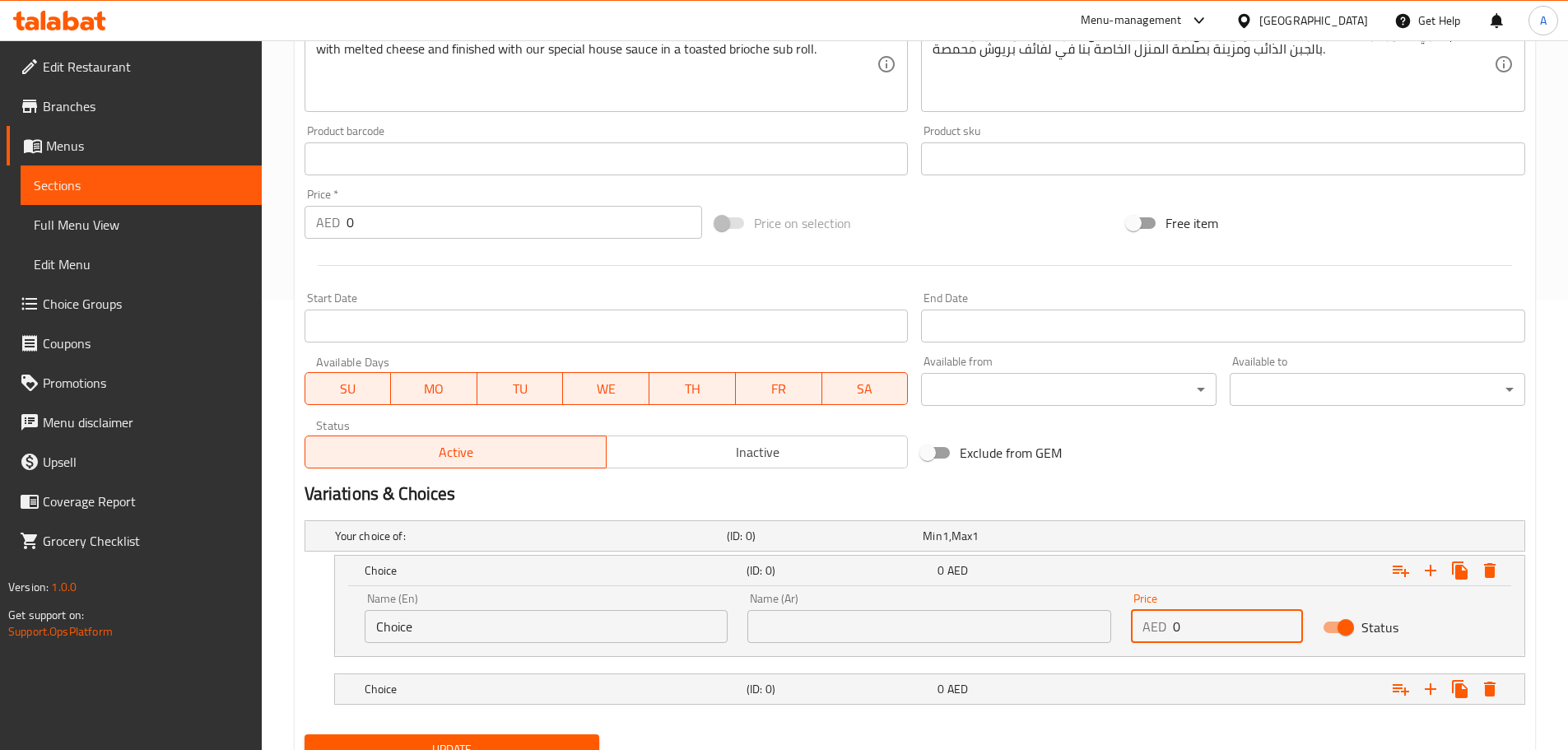
drag, startPoint x: 1205, startPoint y: 625, endPoint x: 1148, endPoint y: 626, distance: 57.0
click at [1148, 626] on div "AED 0 Price" at bounding box center [1216, 626] width 172 height 33
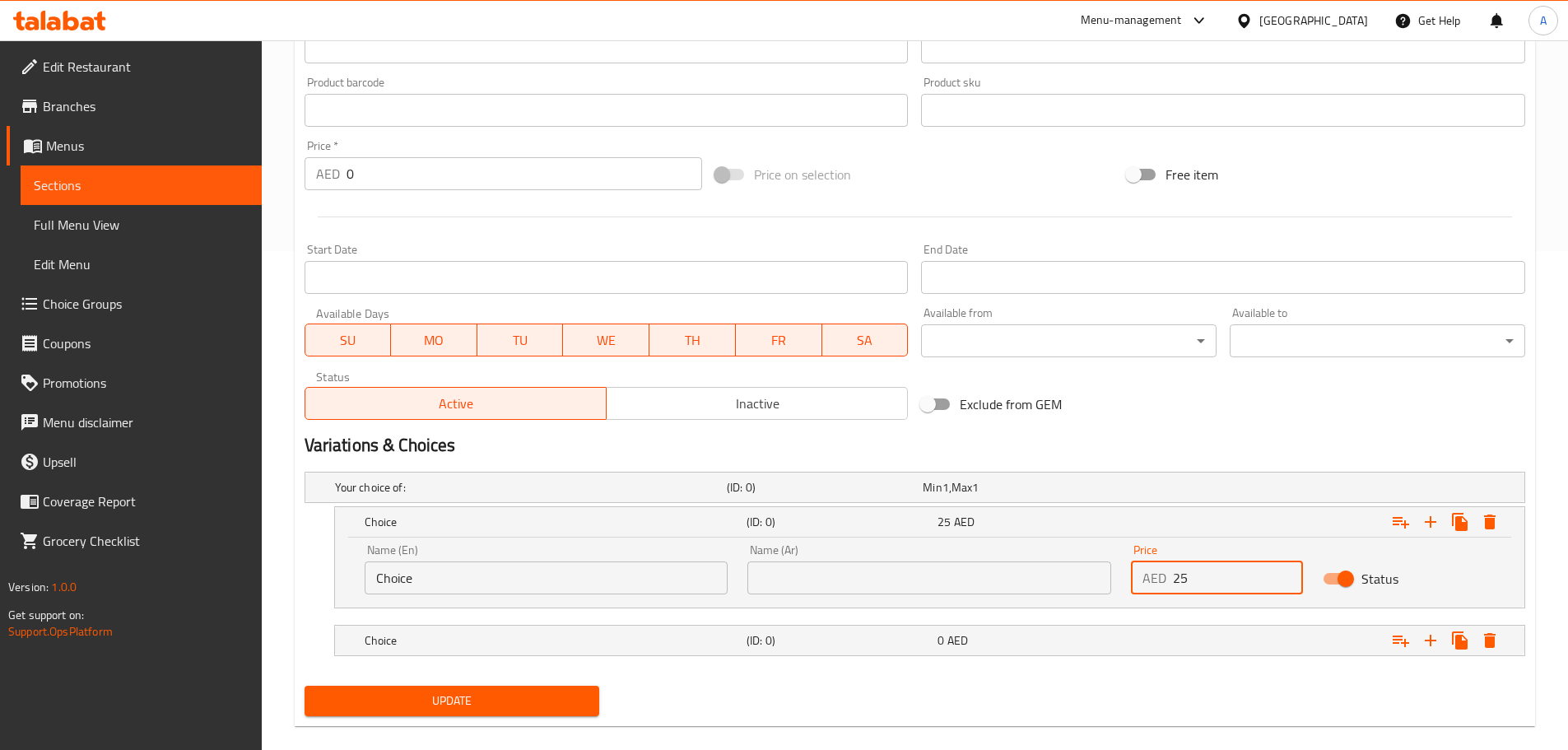
scroll to position [521, 0]
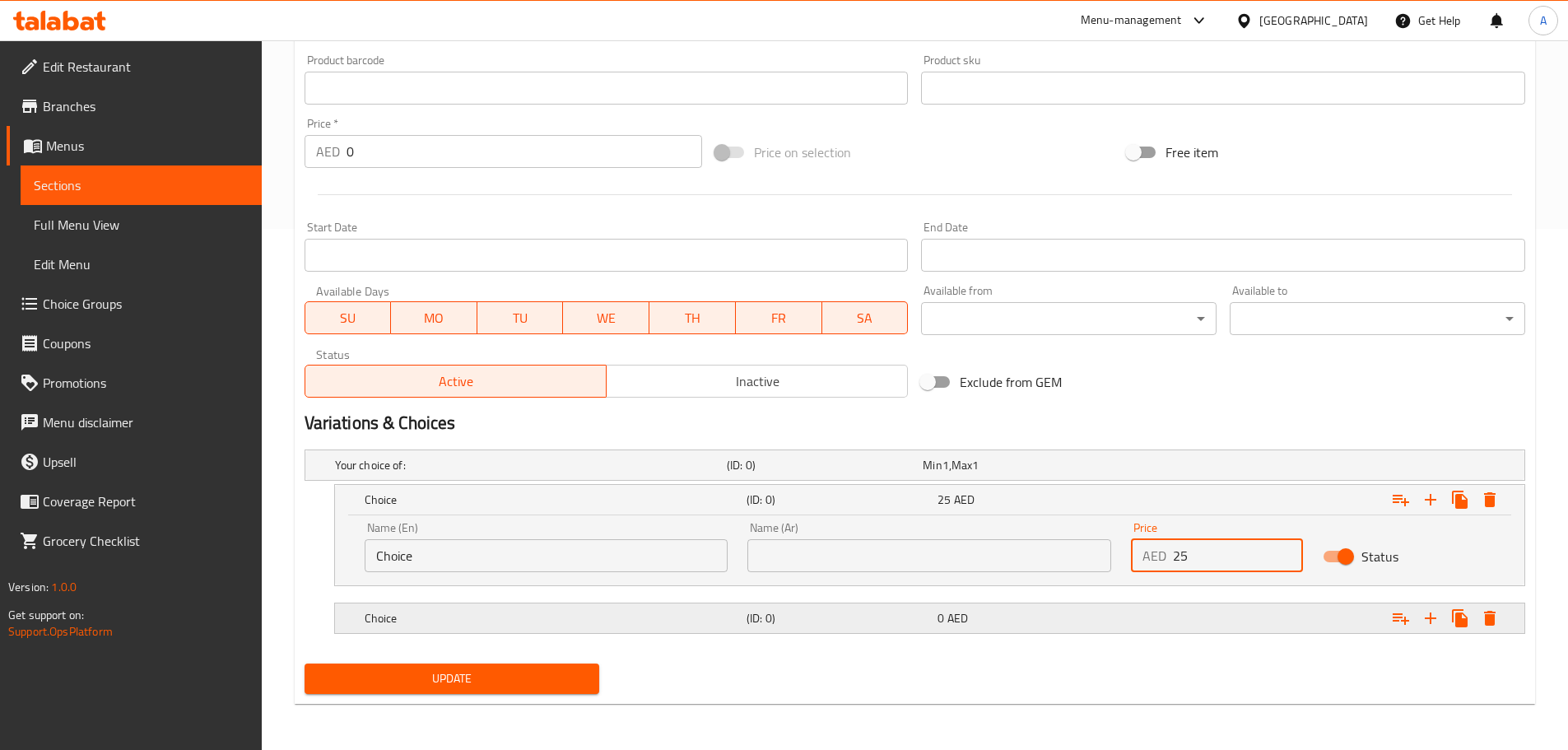
type input "25"
click at [1174, 619] on div "Expand" at bounding box center [1315, 618] width 382 height 36
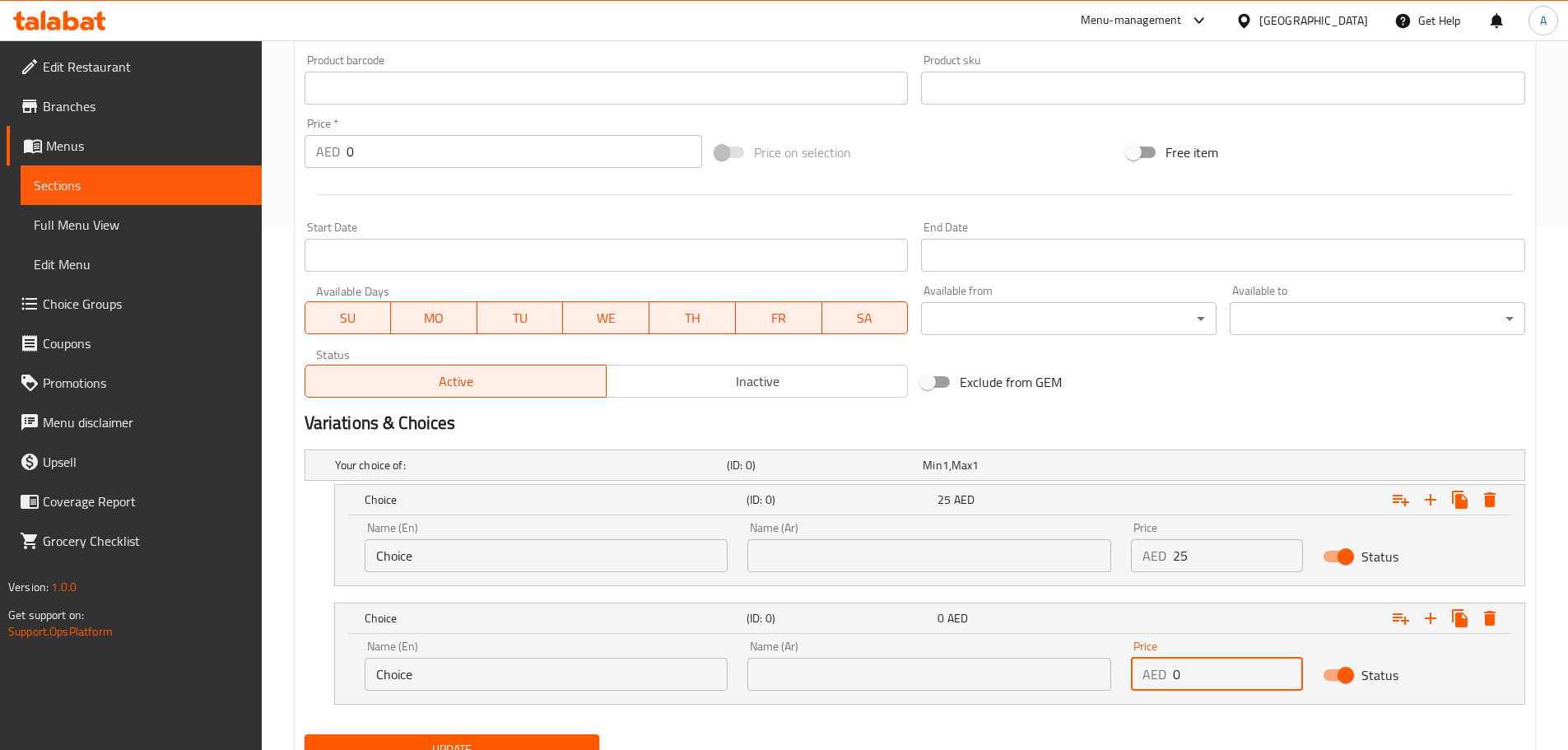
drag, startPoint x: 1200, startPoint y: 675, endPoint x: 1101, endPoint y: 681, distance: 99.2
click at [1124, 688] on div "Price AED 0 Price" at bounding box center [1217, 665] width 192 height 70
type input "35"
click at [460, 554] on input "Choice" at bounding box center [547, 555] width 364 height 33
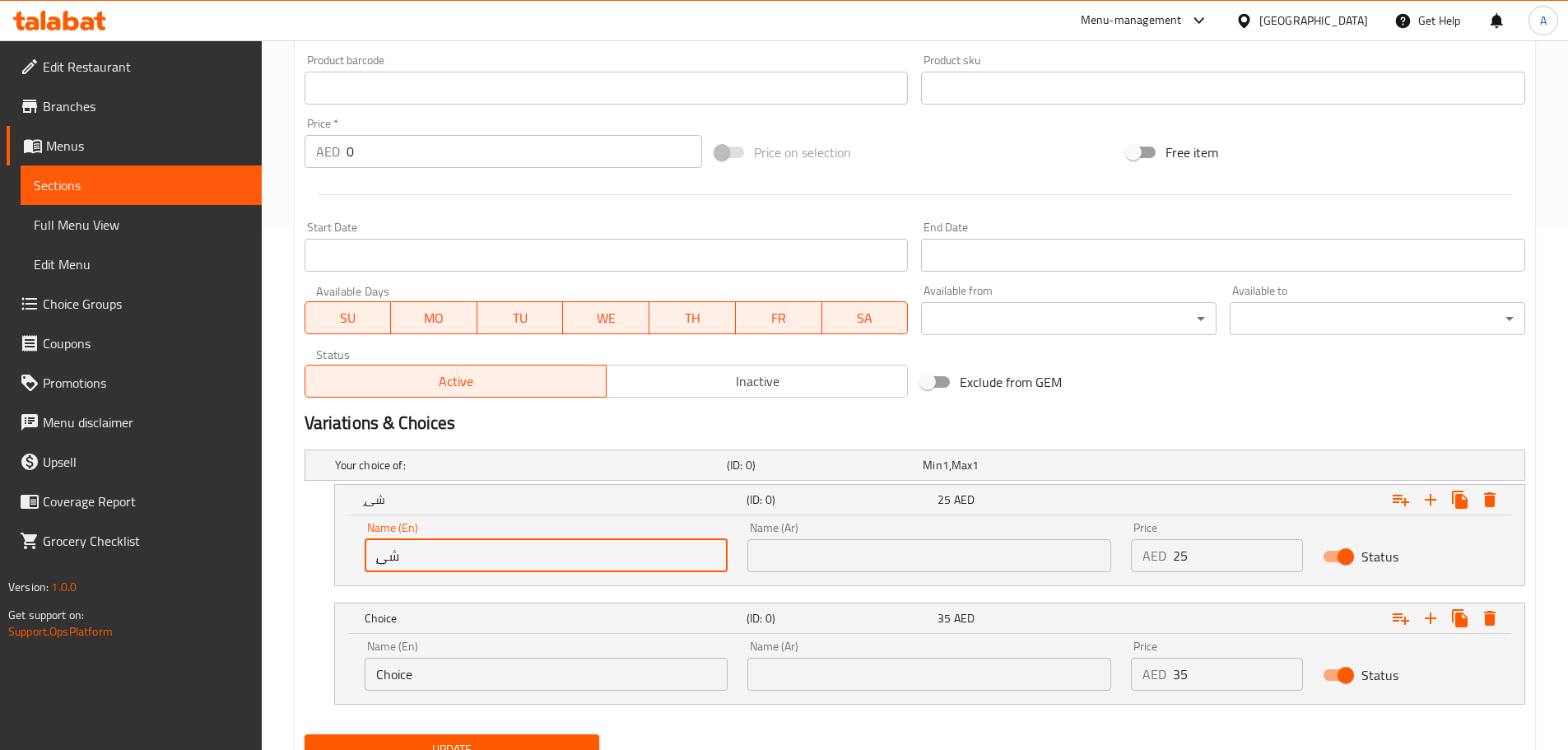
type input "ٍشىي"
type input "Sandwich"
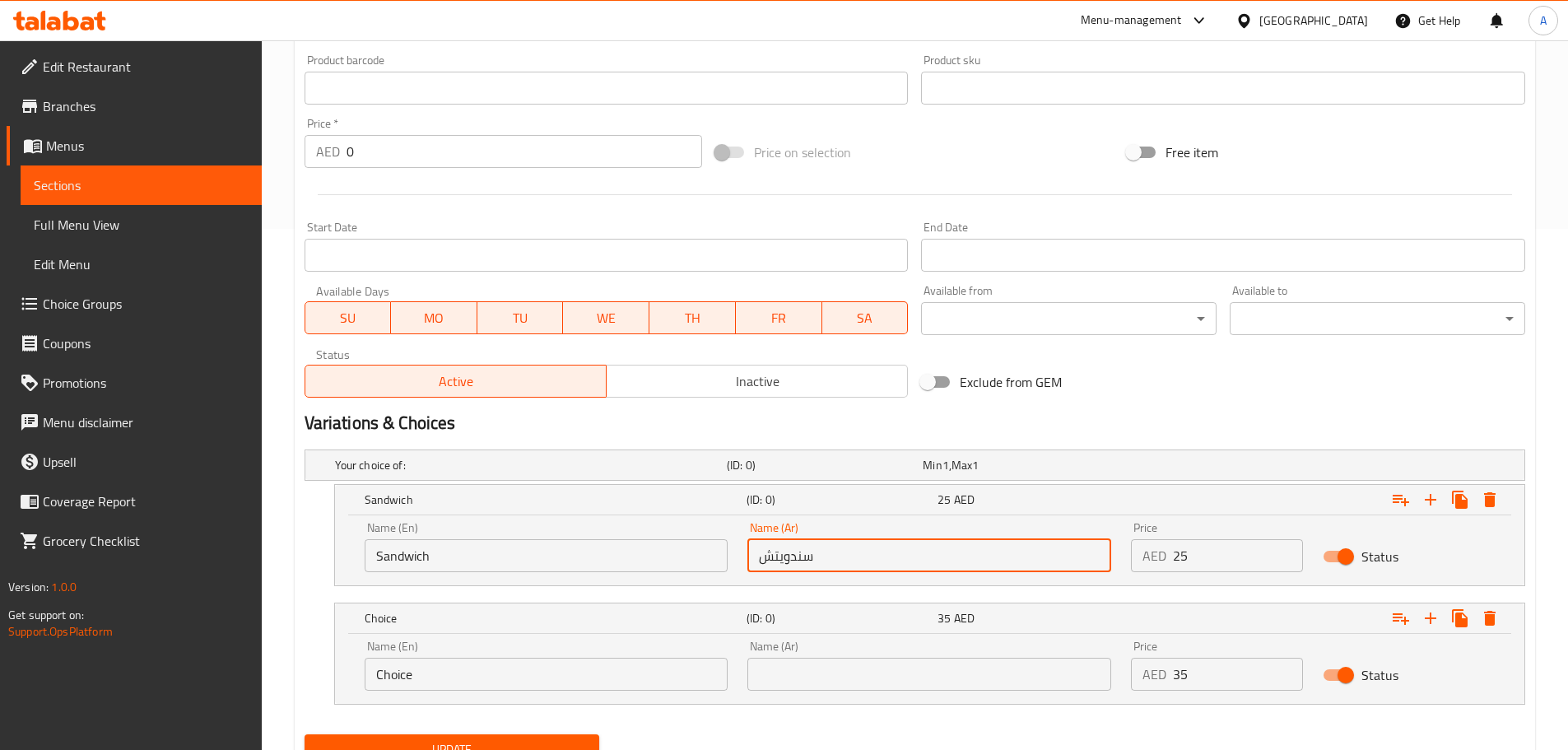
type input "سندويتش"
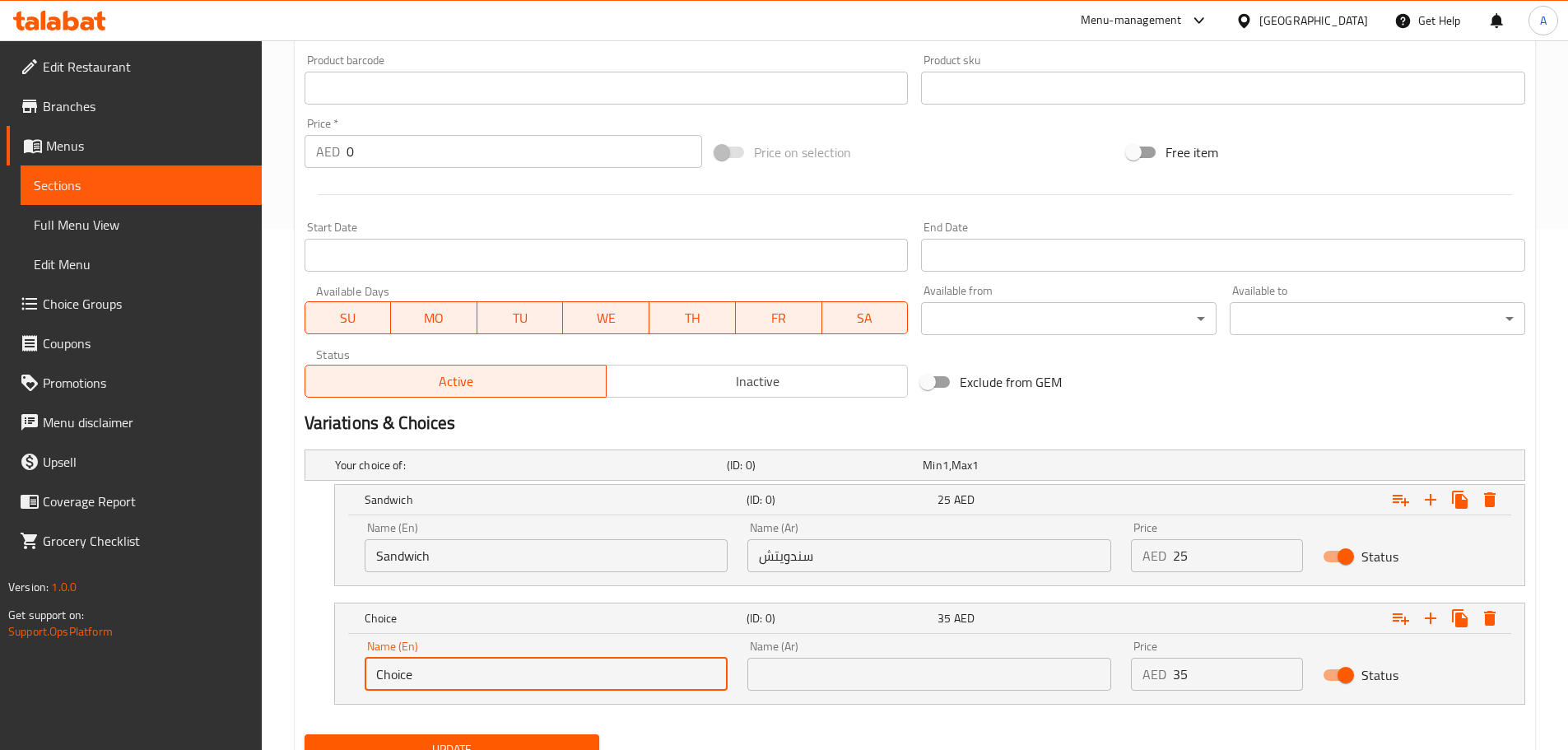
click at [510, 677] on input "Choice" at bounding box center [547, 674] width 364 height 33
type input "Meal"
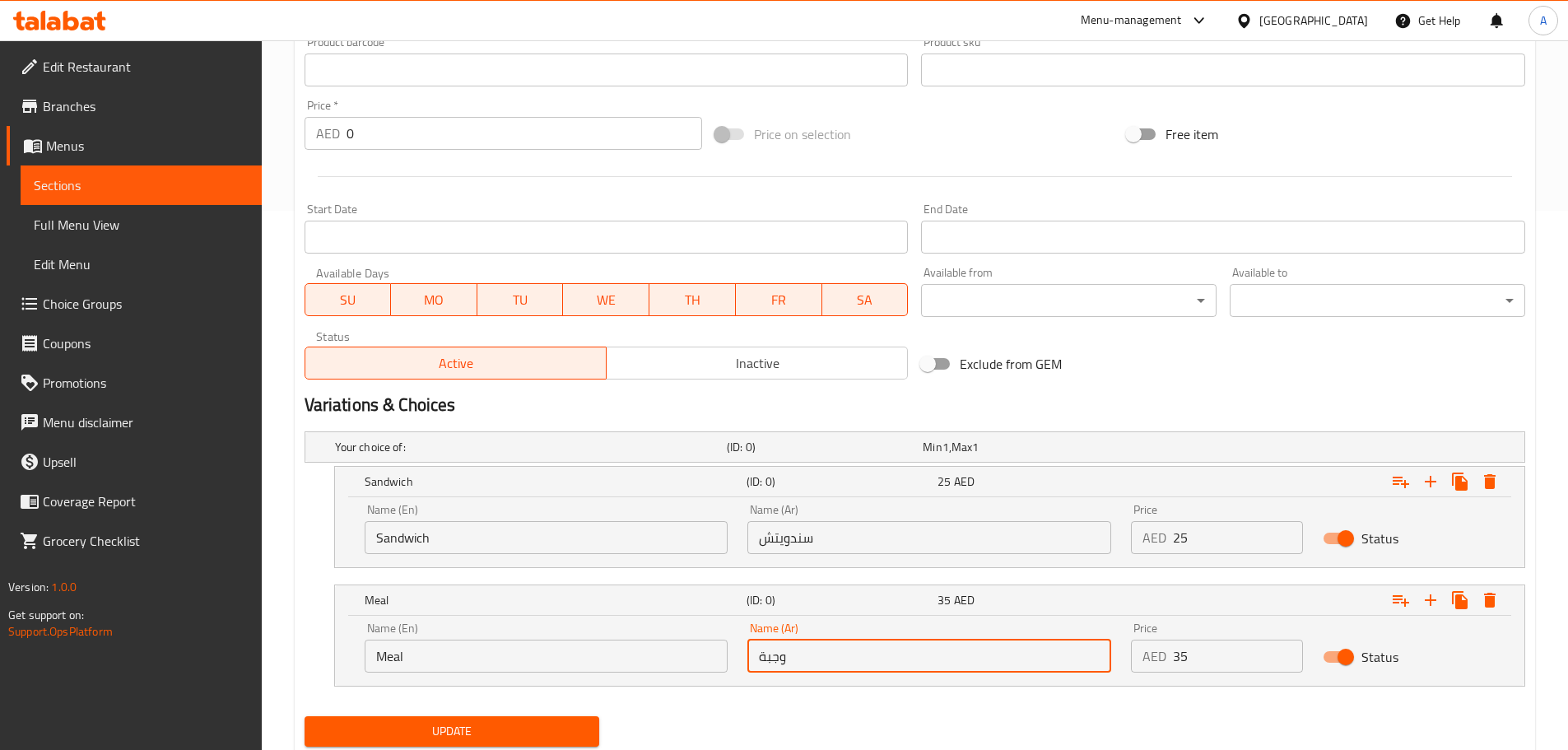
scroll to position [592, 0]
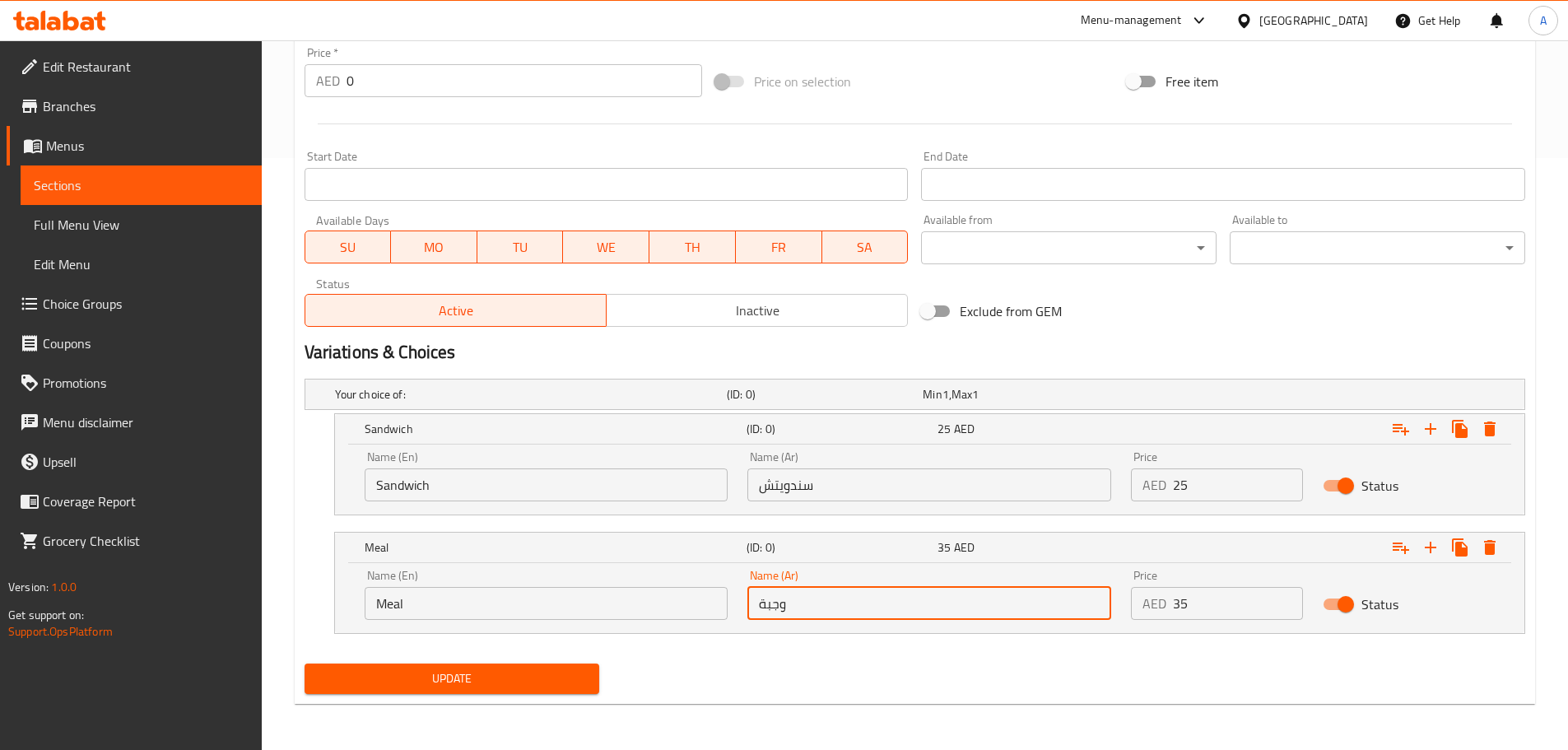
type input "وجبة"
click at [495, 664] on button "Update" at bounding box center [452, 679] width 295 height 30
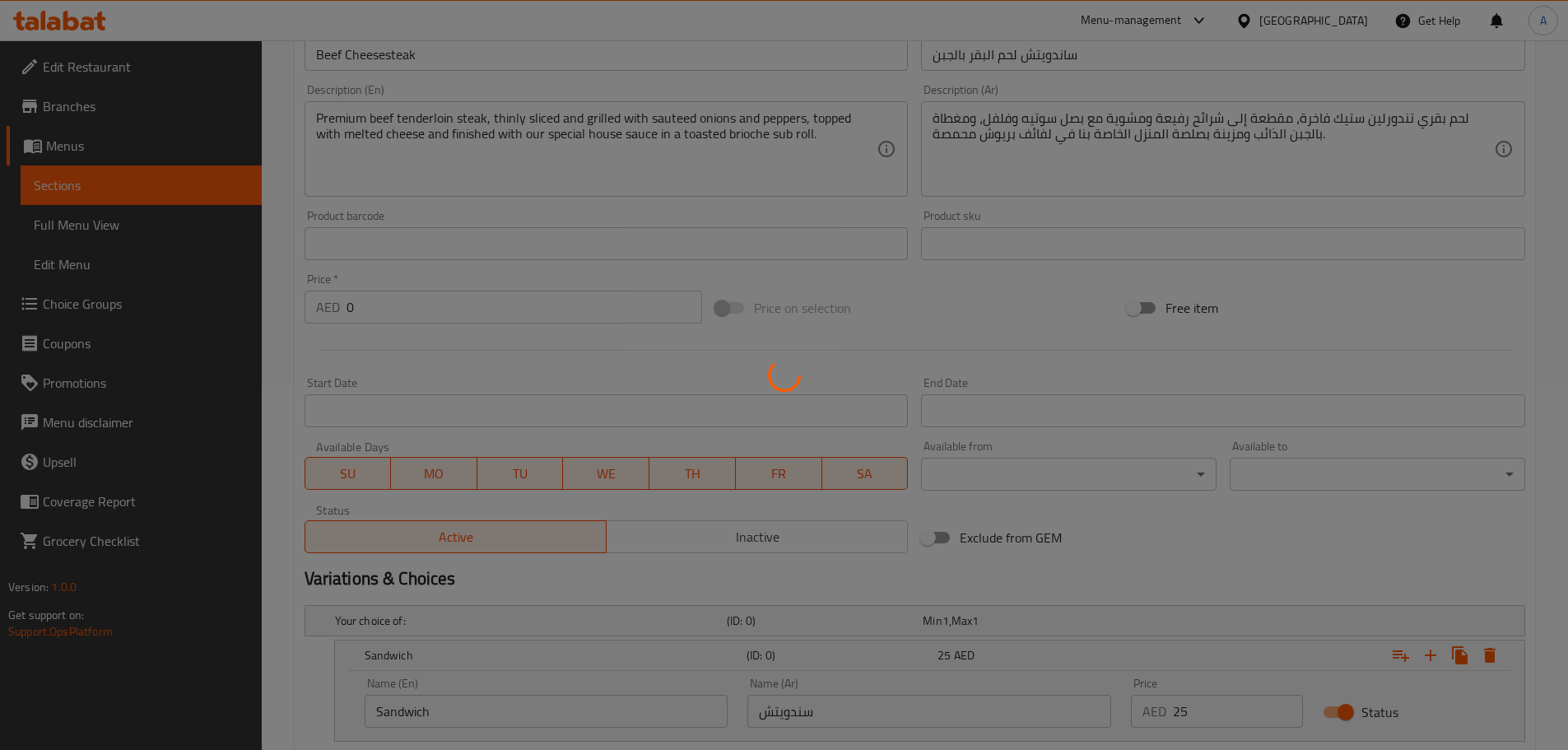
scroll to position [98, 0]
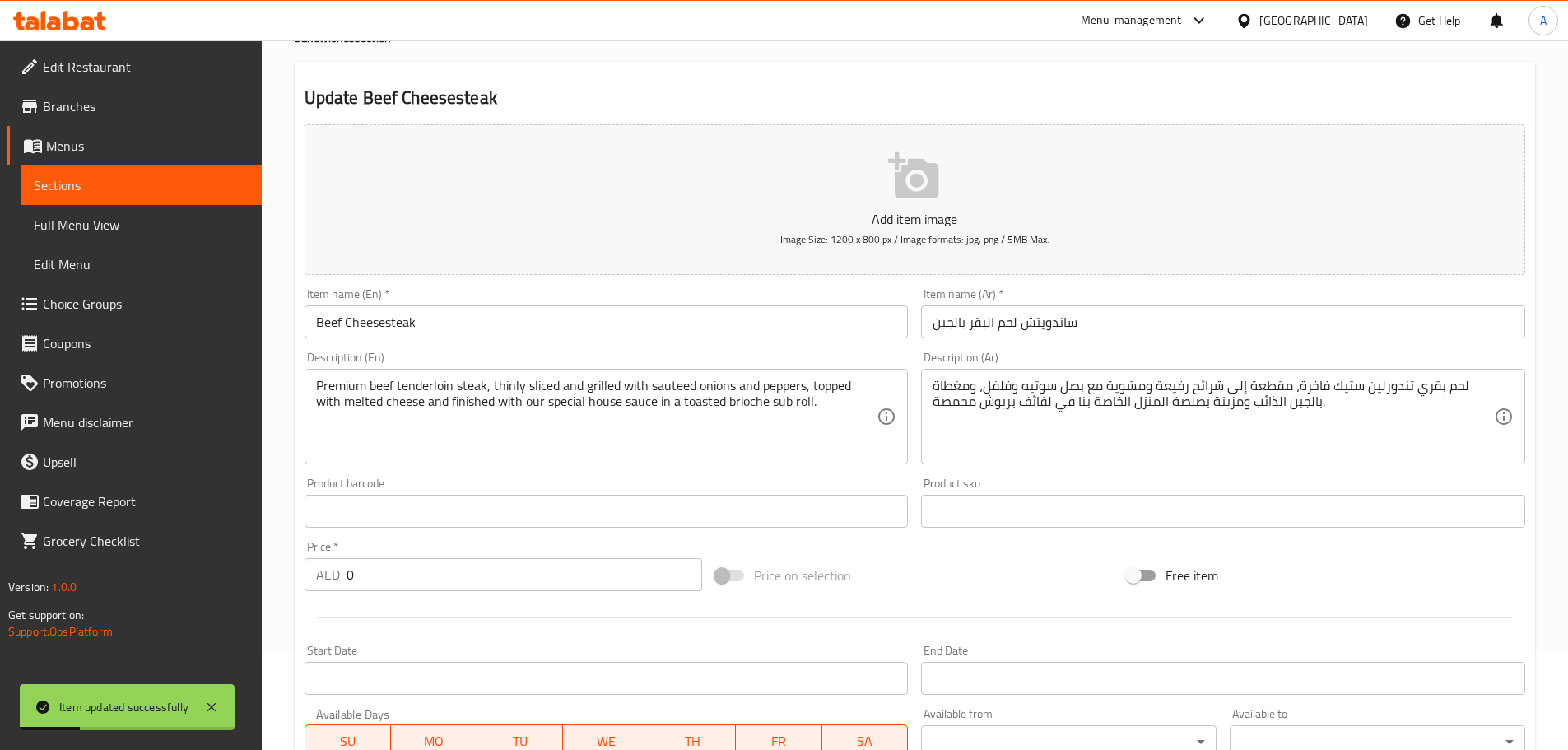
click at [982, 324] on input "ساندويتش لحم البقر بالجبن" at bounding box center [1223, 322] width 604 height 33
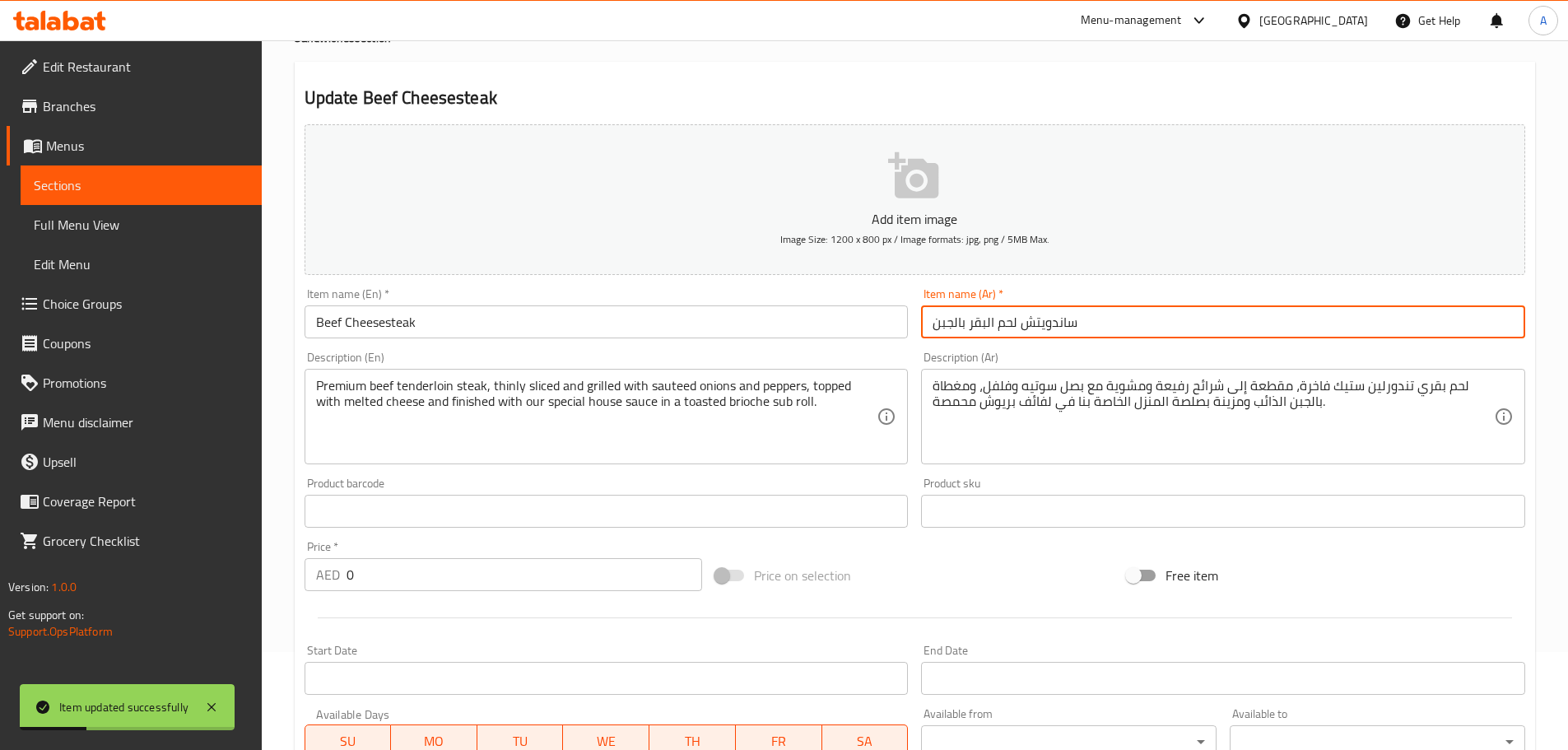
click at [982, 324] on input "ساندويتش لحم البقر بالجبن" at bounding box center [1223, 322] width 604 height 33
type input "ساندويتش لحم بقري بالجبن"
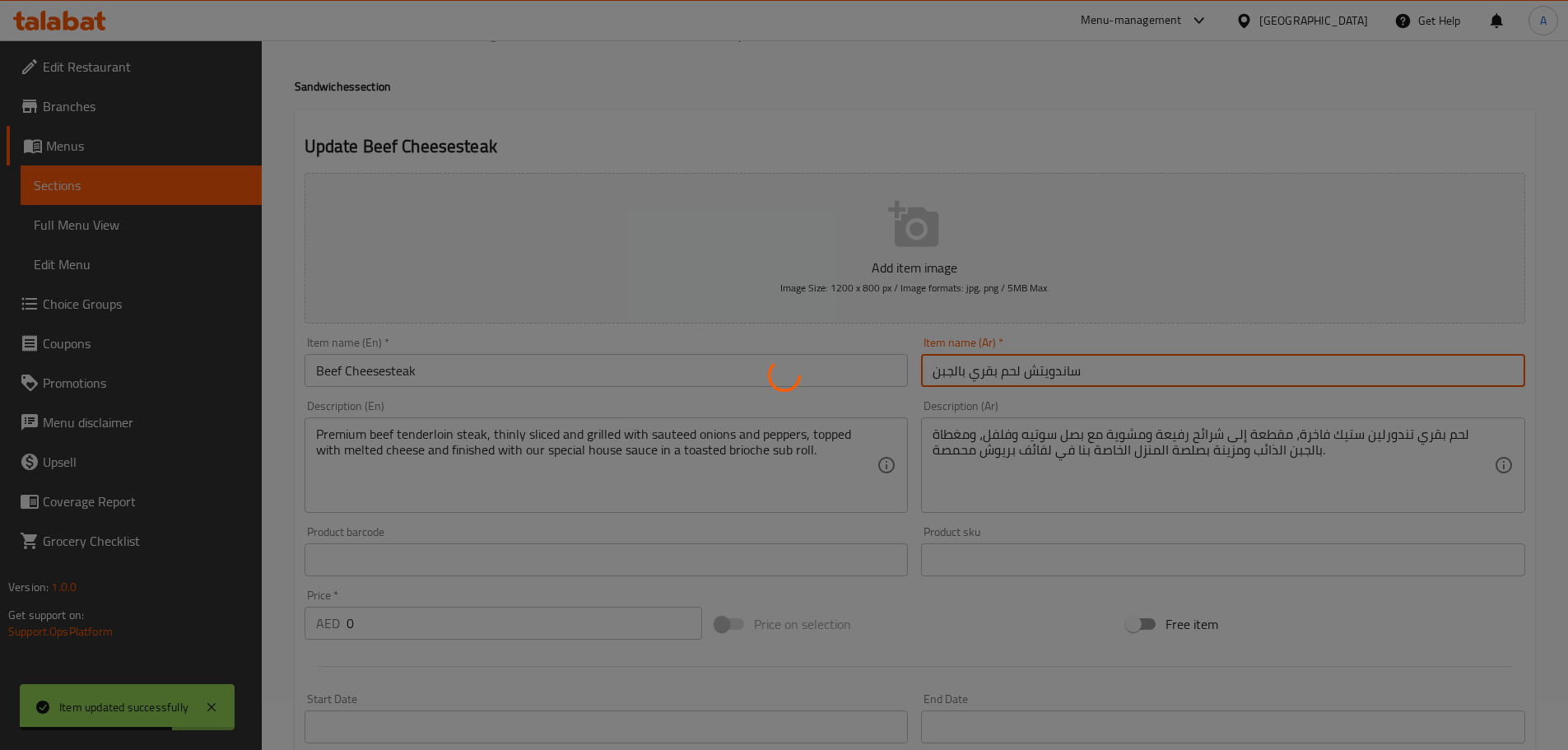
scroll to position [0, 0]
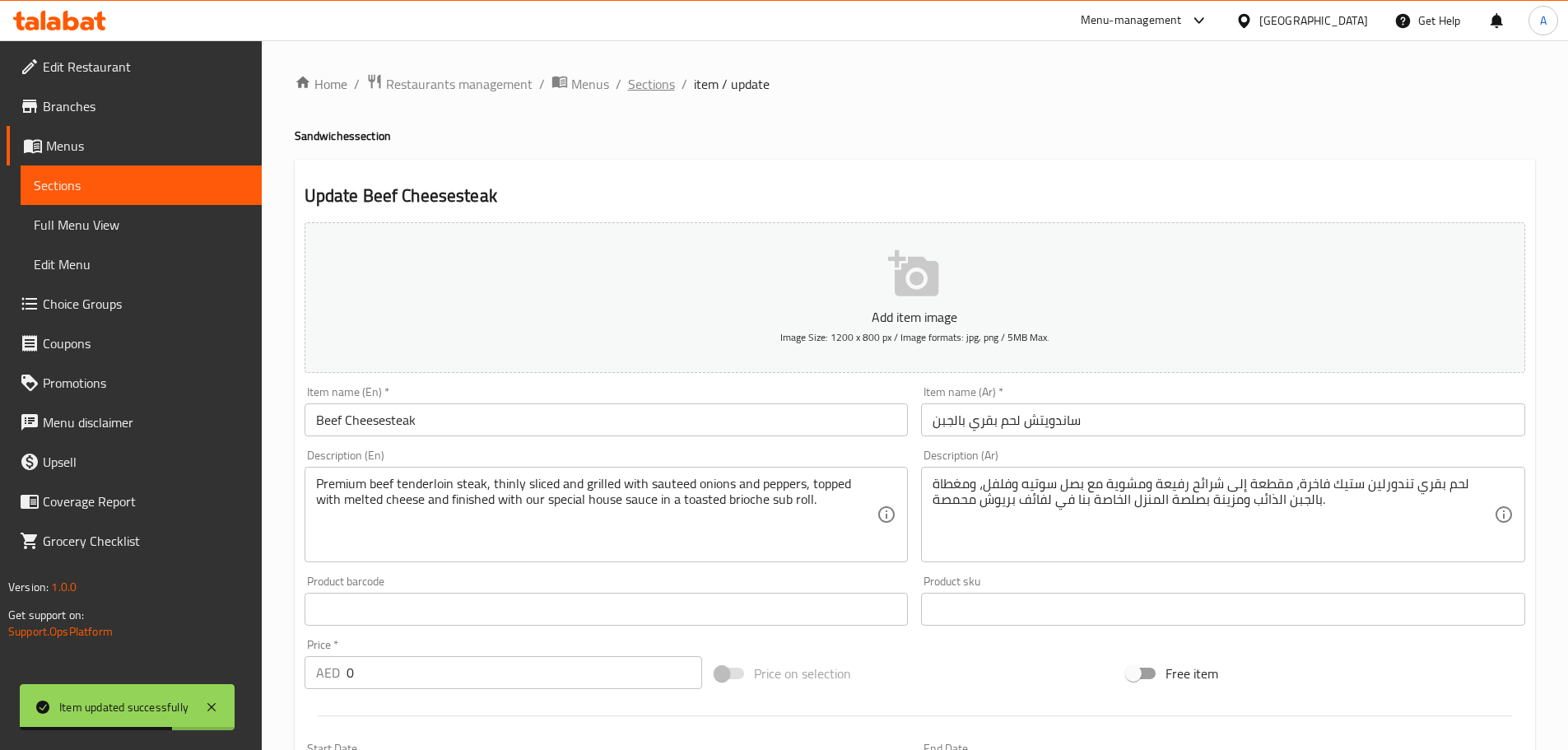
click at [655, 85] on span "Sections" at bounding box center [651, 84] width 47 height 19
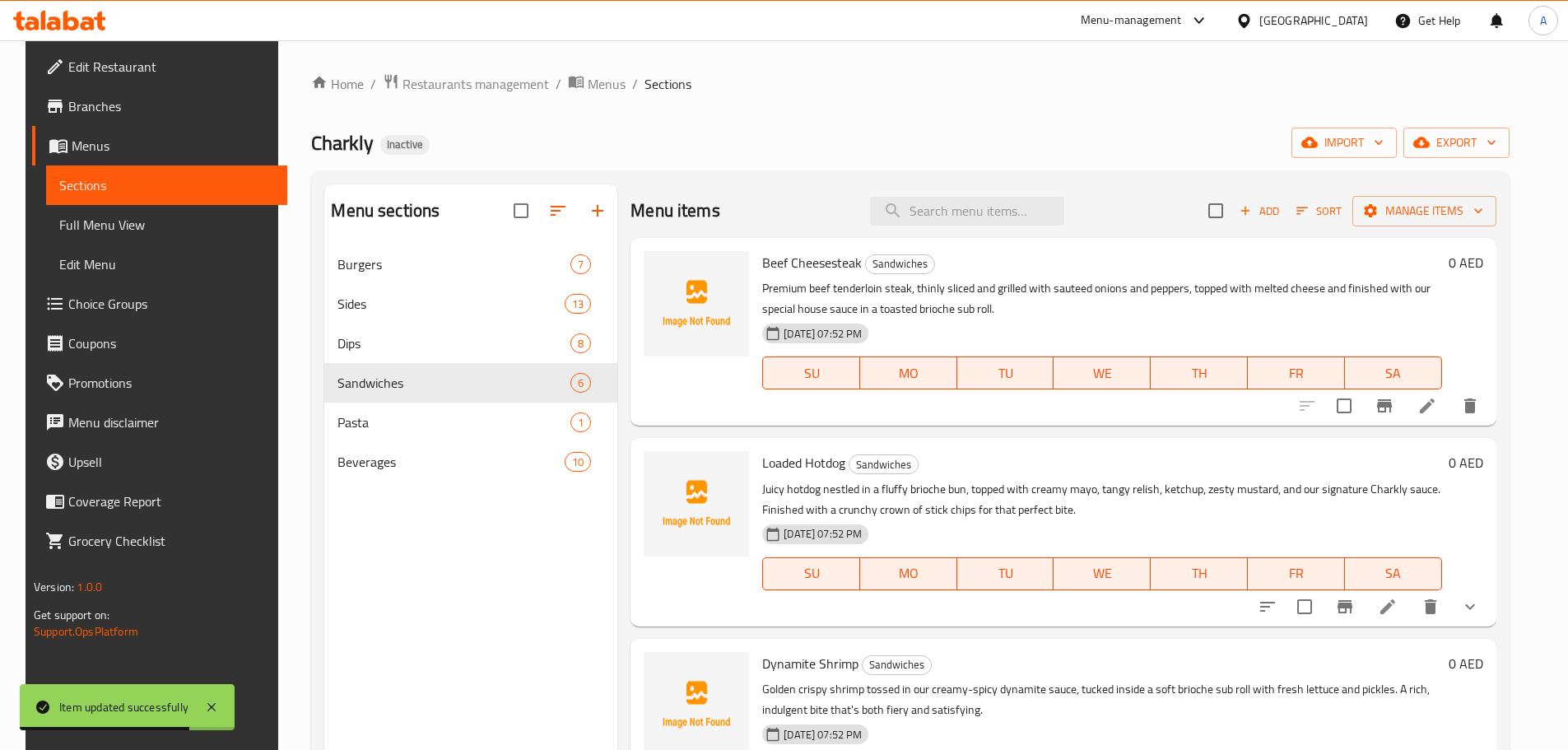
click at [541, 534] on div "Menu sections Burgers 7 Sides 13 Dips 8 Sandwiches 6 Pasta 1 Beverages 10" at bounding box center [470, 560] width 293 height 750
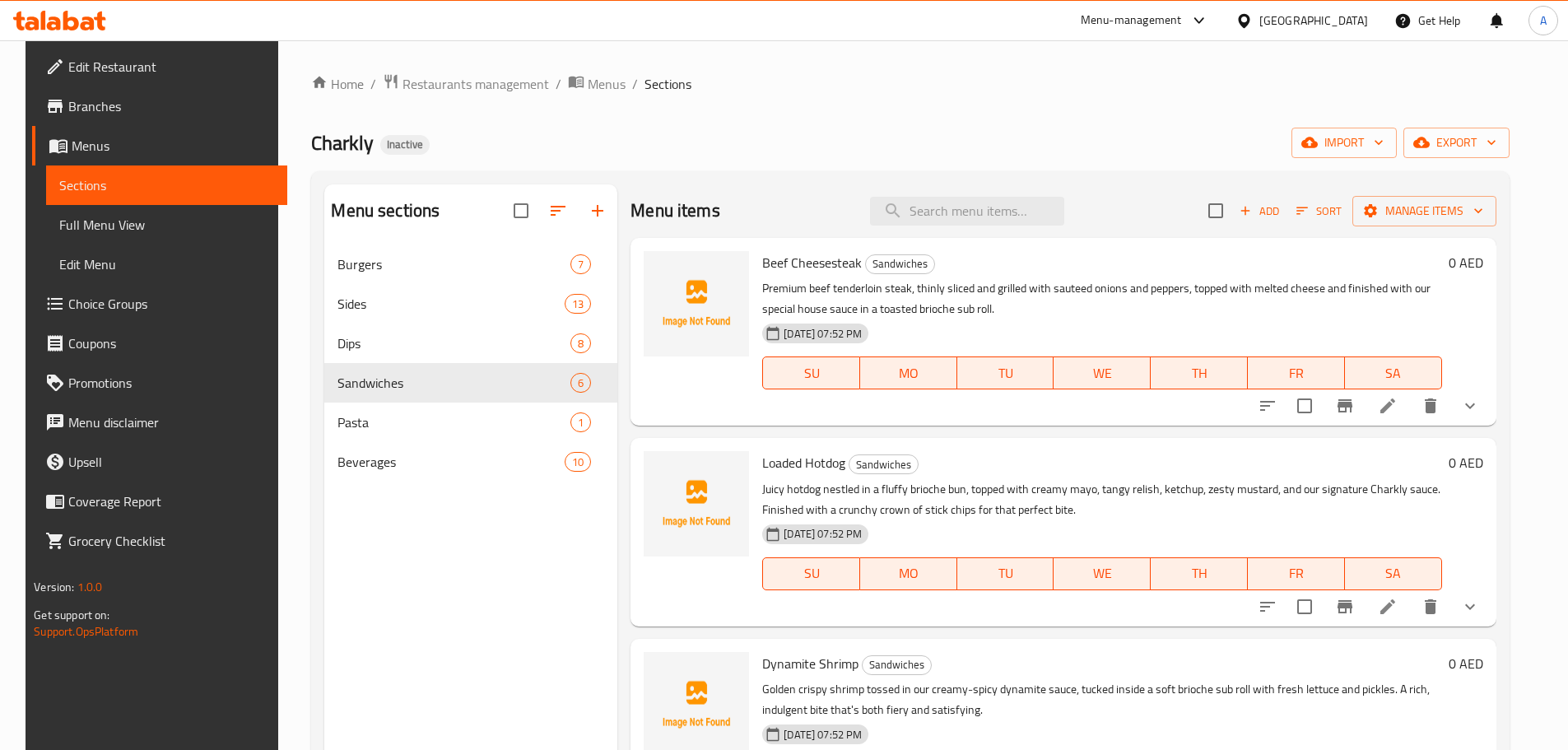
click at [1046, 483] on p "Juicy hotdog nestled in a fluffy brioche bun, topped with creamy mayo, tangy re…" at bounding box center [1102, 499] width 679 height 41
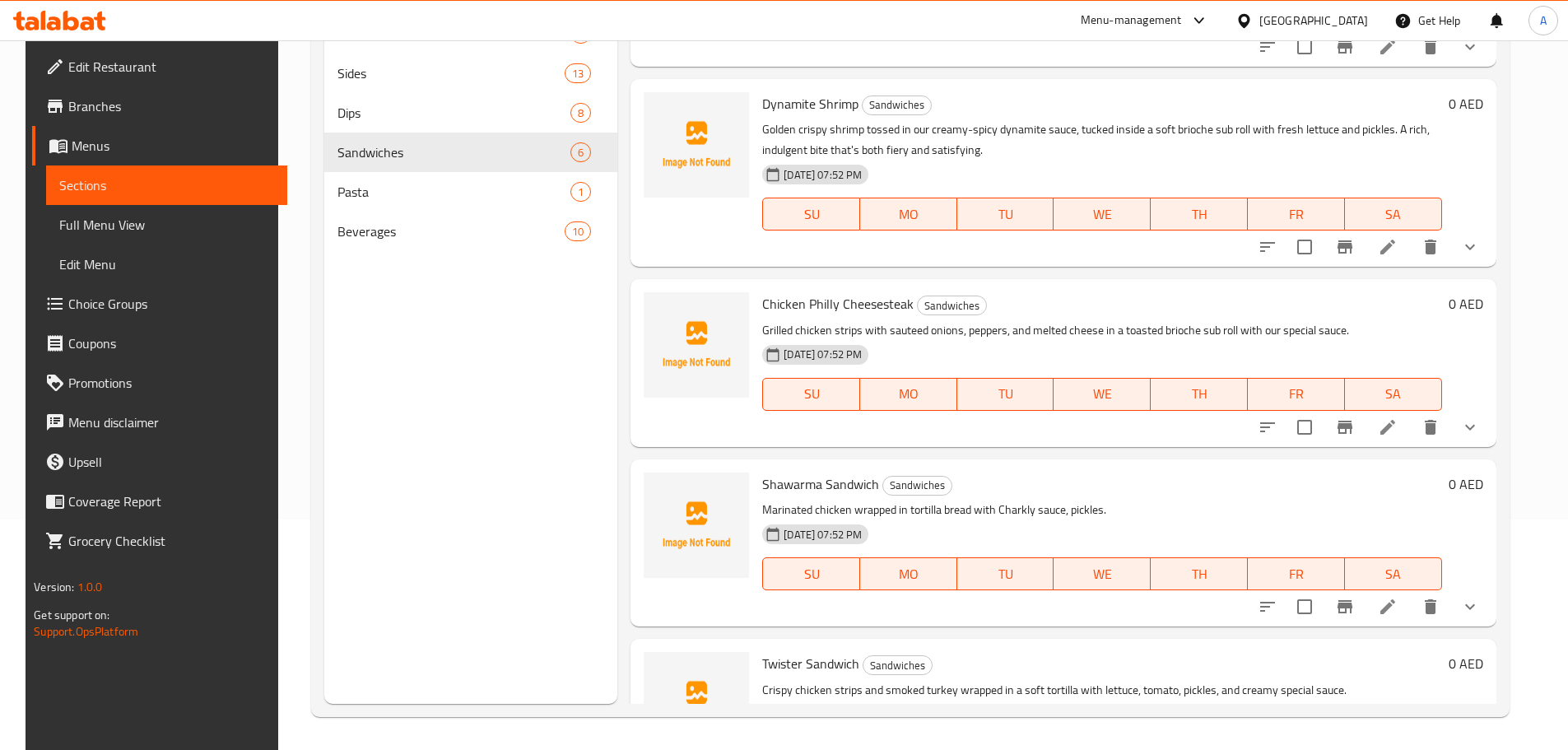
scroll to position [433, 0]
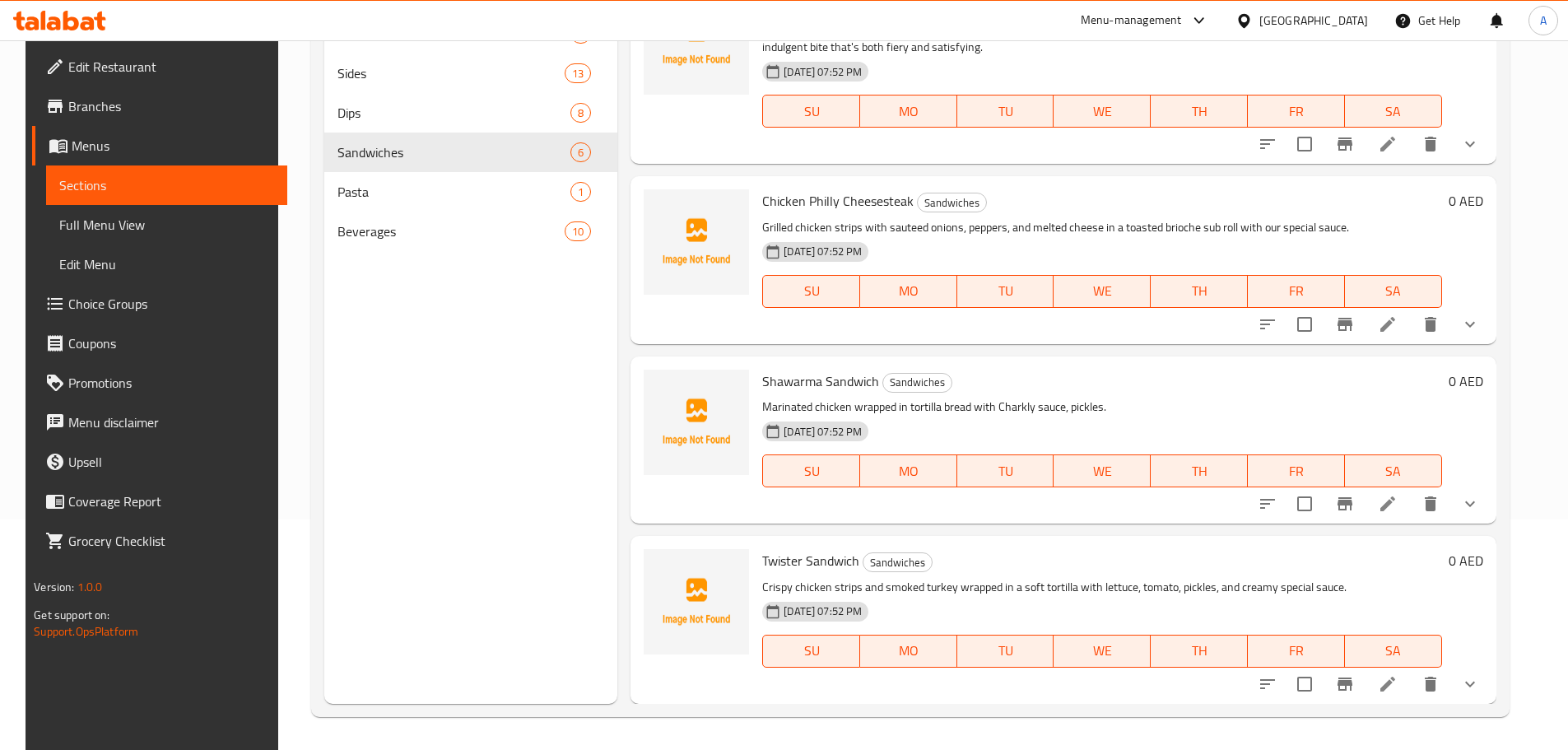
click at [1397, 505] on icon at bounding box center [1387, 504] width 19 height 19
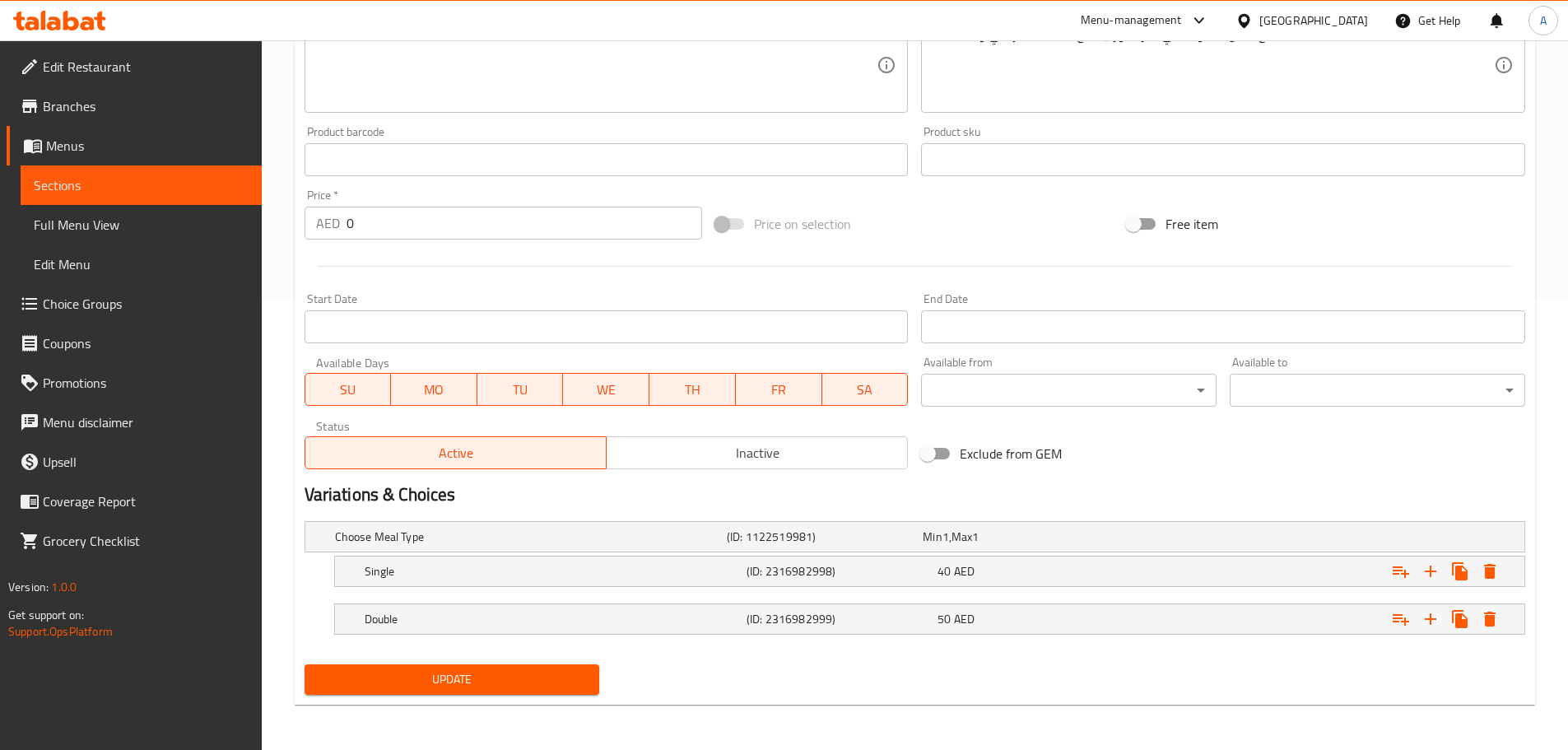
scroll to position [450, 0]
click at [1065, 615] on div "50 AED" at bounding box center [1030, 618] width 184 height 16
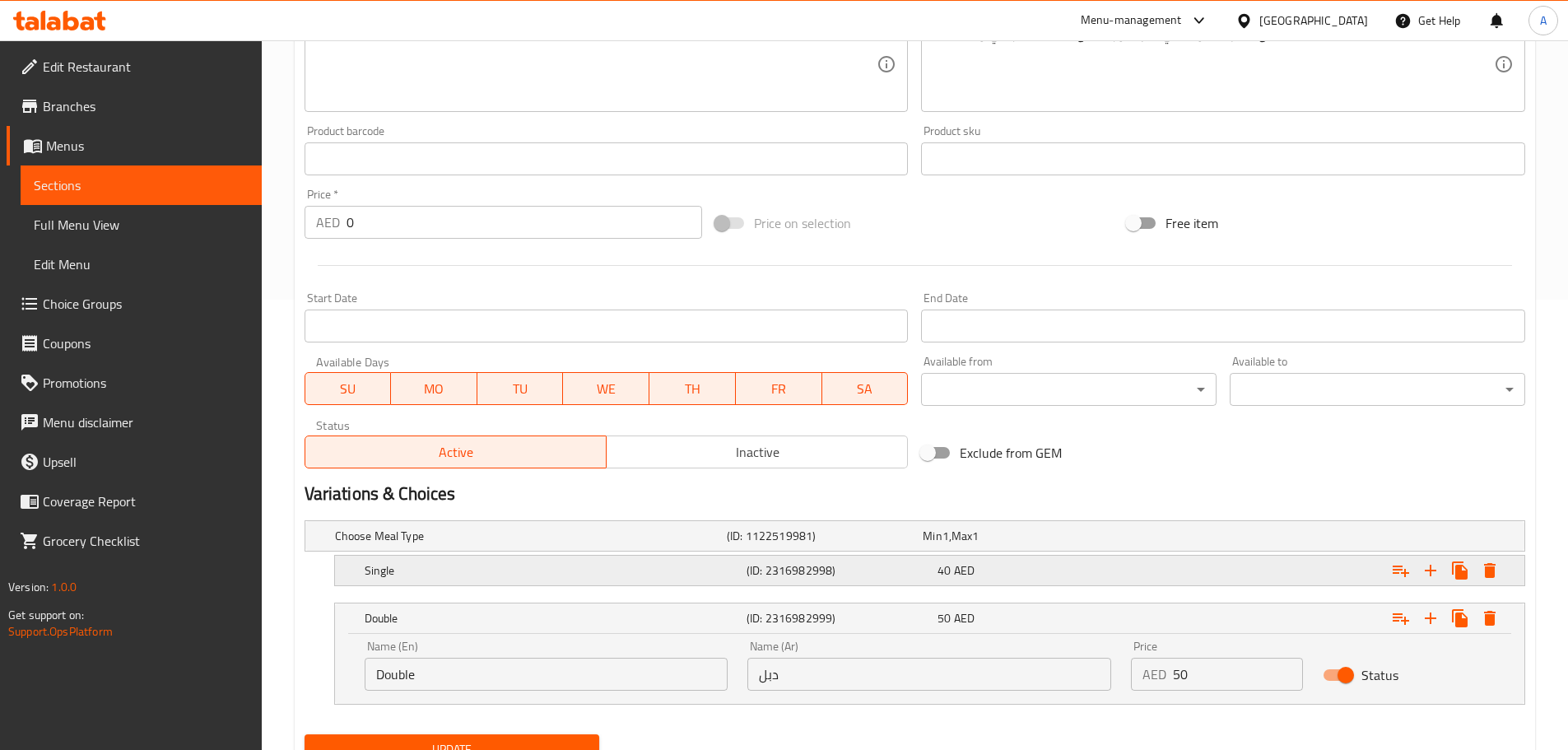
click at [1091, 565] on div "40 AED" at bounding box center [1030, 570] width 184 height 16
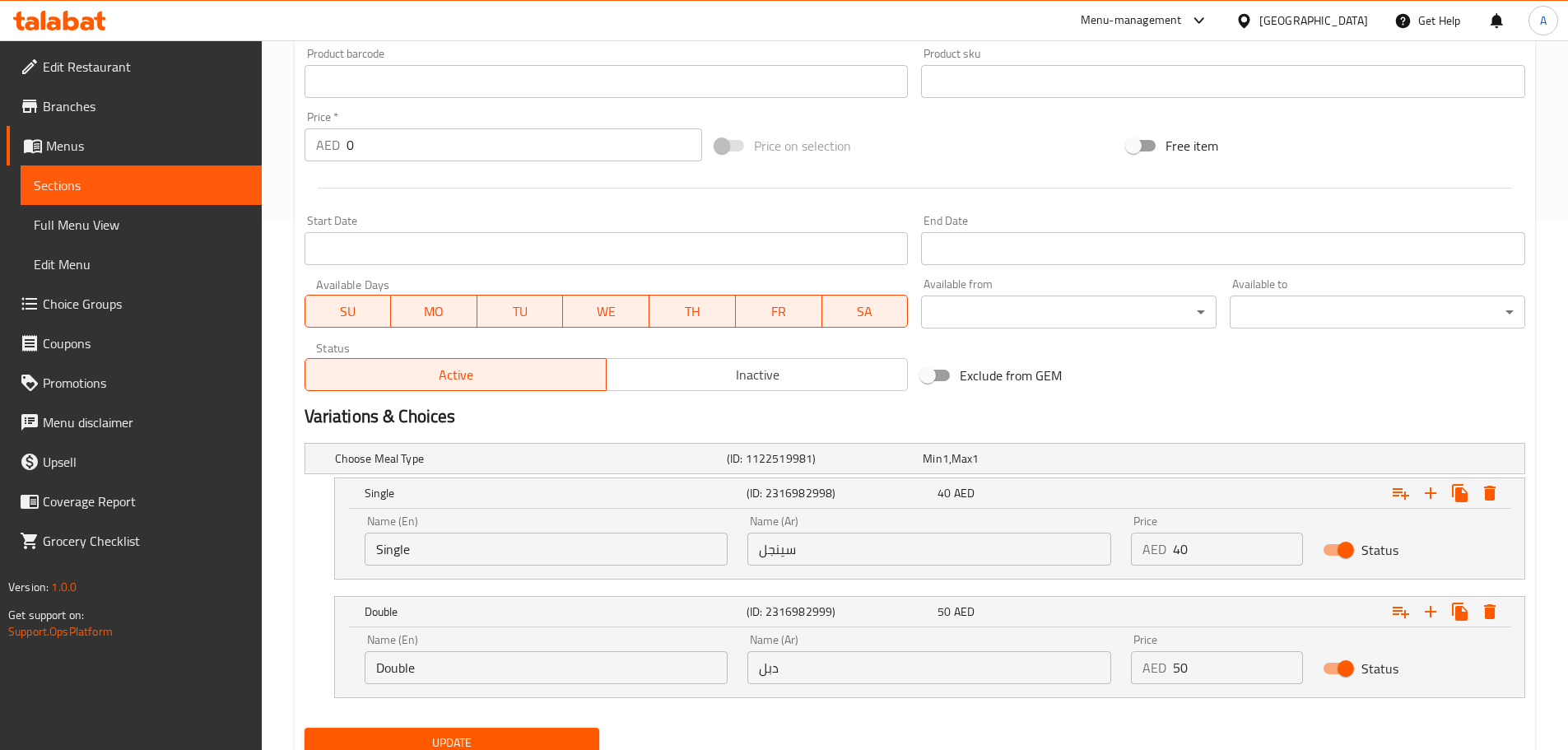
scroll to position [592, 0]
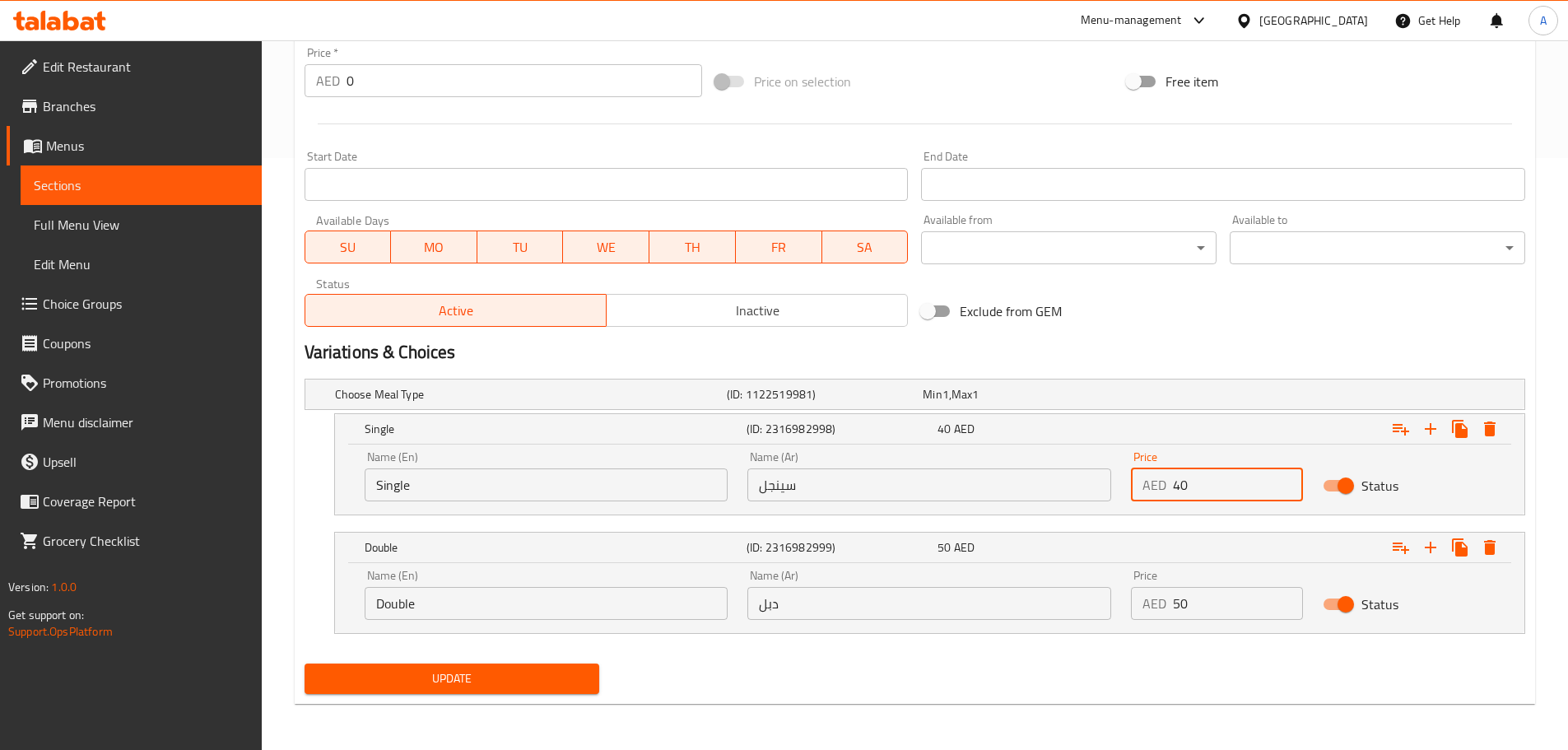
drag, startPoint x: 1201, startPoint y: 490, endPoint x: 1123, endPoint y: 488, distance: 78.0
click at [1125, 488] on div "Price AED 40 Price" at bounding box center [1217, 476] width 192 height 70
type input "15"
drag, startPoint x: 1200, startPoint y: 601, endPoint x: 1144, endPoint y: 601, distance: 56.0
click at [1148, 604] on div "AED 50 Price" at bounding box center [1216, 603] width 172 height 33
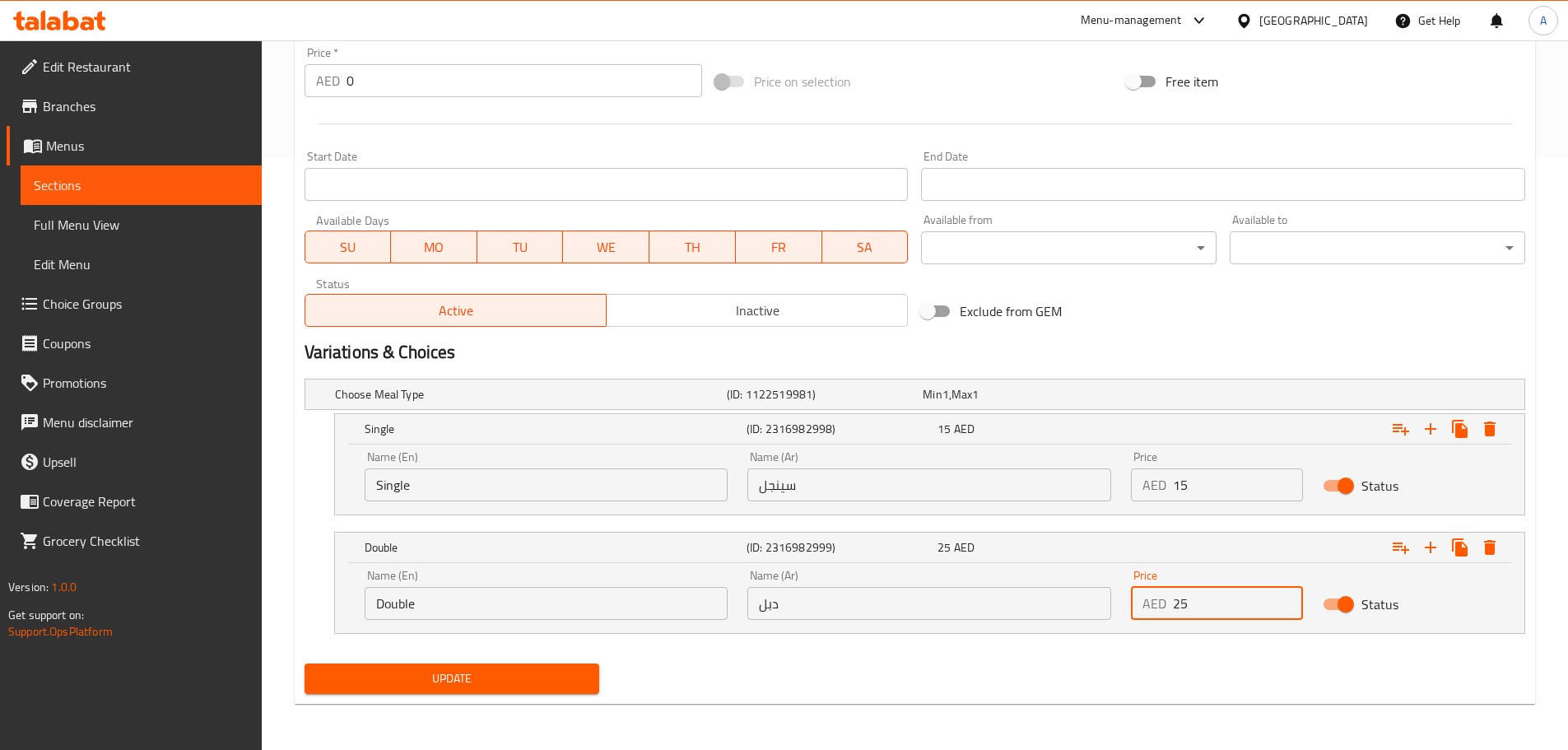
type input "25"
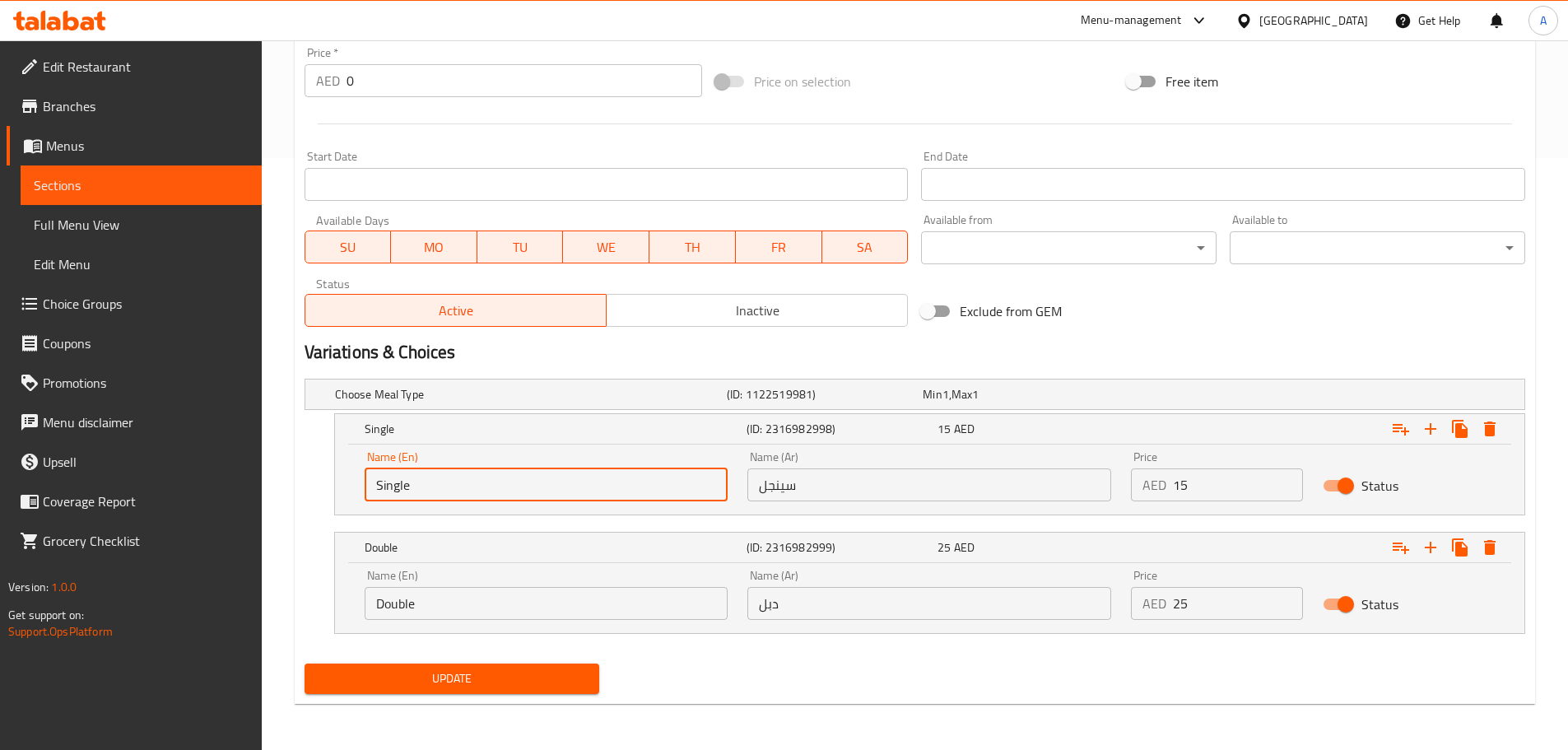
drag, startPoint x: 504, startPoint y: 488, endPoint x: 293, endPoint y: 489, distance: 211.0
click at [286, 492] on div "Home / Restaurants management / Menus / Sections / item / update Sandwiches sec…" at bounding box center [914, 99] width 1306 height 1302
type input "سشى"
type input "Sandwich"
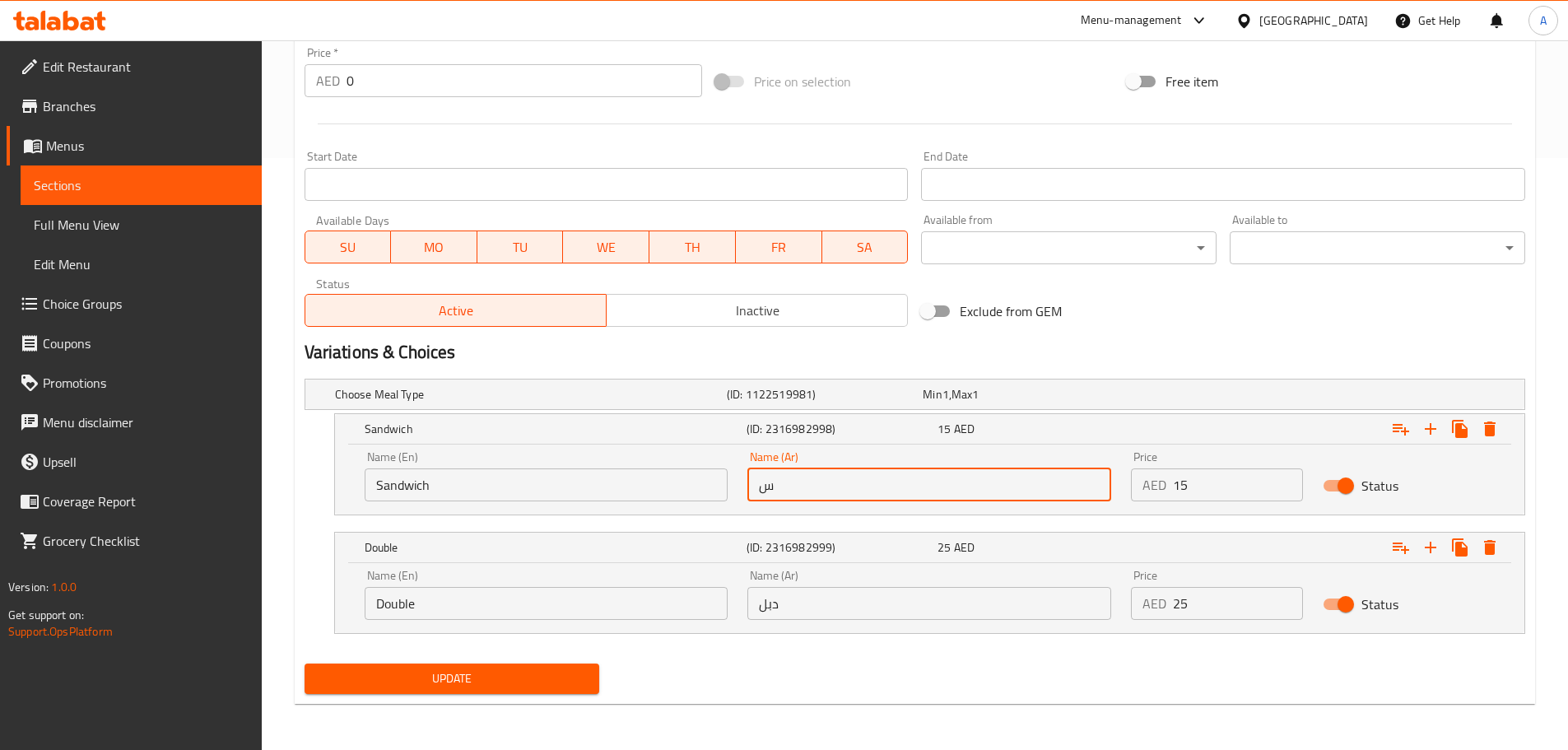
type input "ساندويتش"
click at [483, 616] on input "Double" at bounding box center [547, 603] width 364 height 33
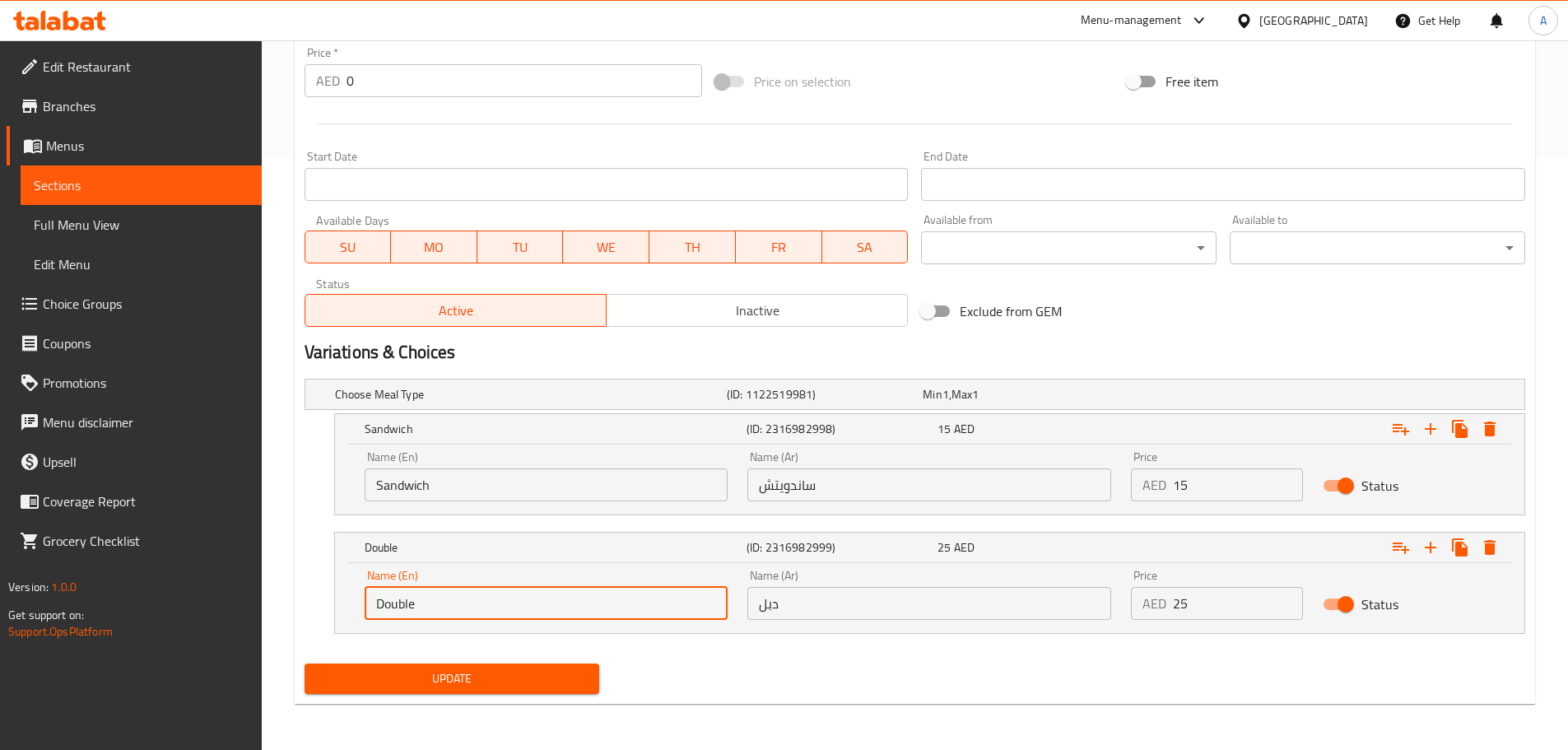
click at [483, 616] on input "Double" at bounding box center [547, 603] width 364 height 33
type input "Meal"
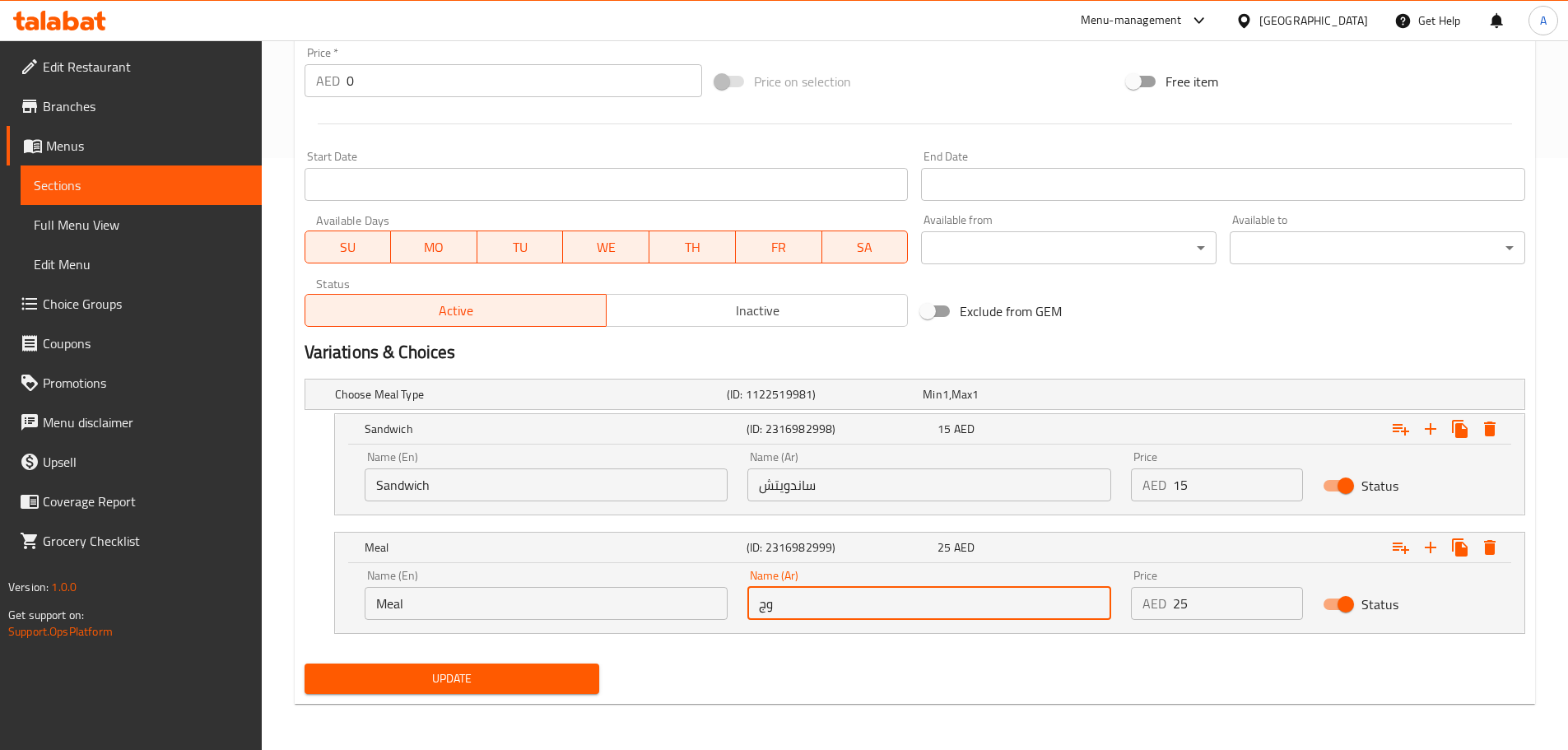
type input "وجبة"
click at [495, 681] on span "Update" at bounding box center [452, 679] width 269 height 20
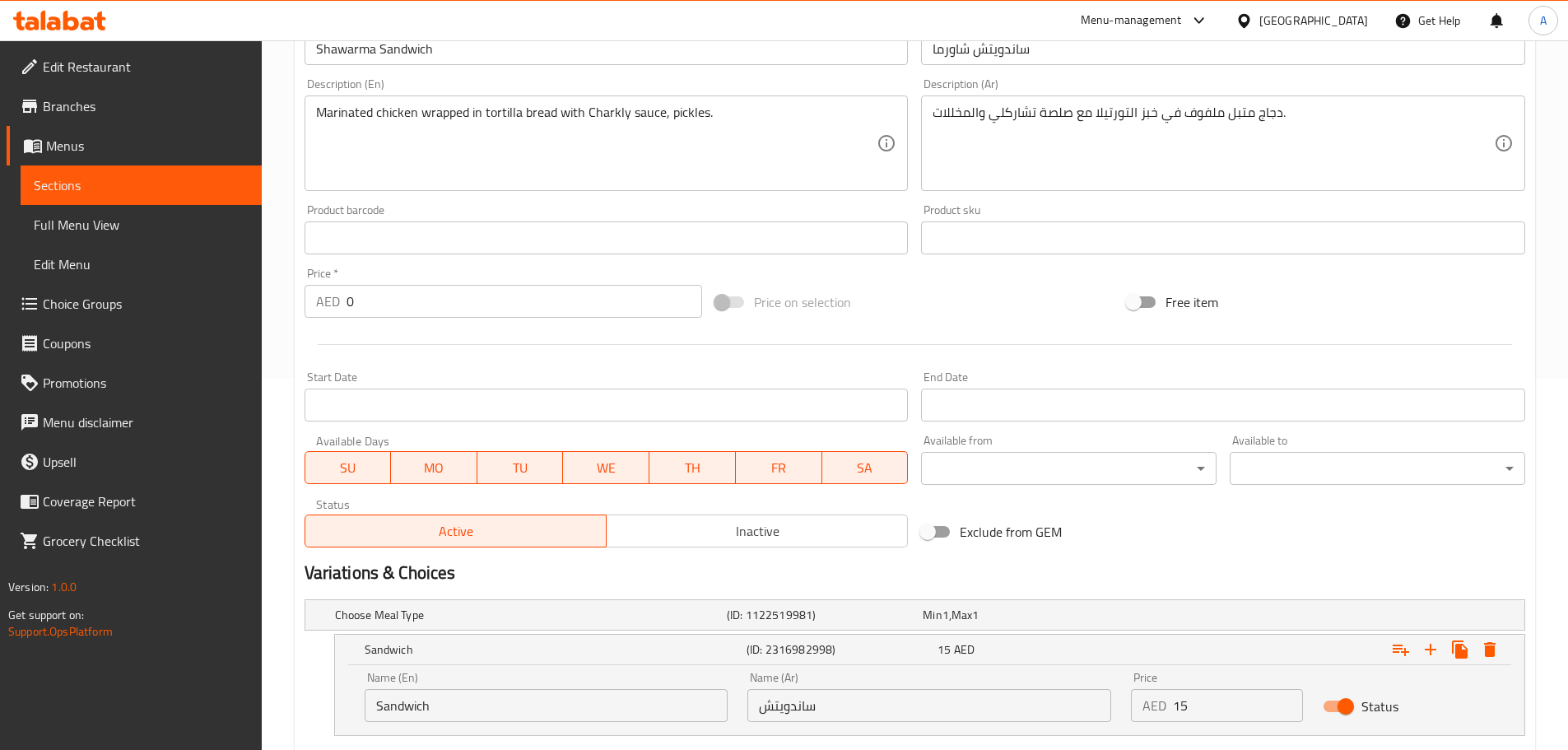
scroll to position [98, 0]
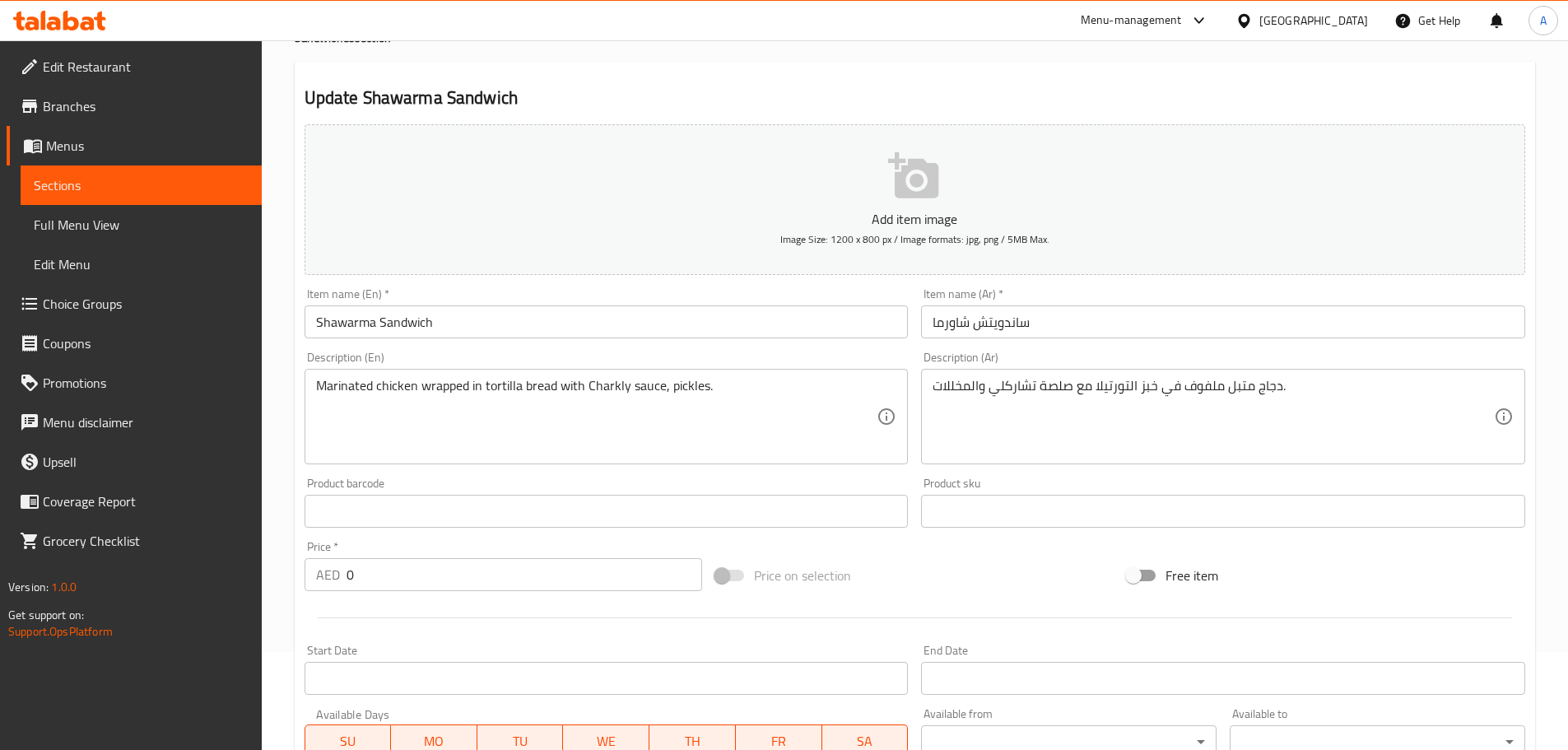
click at [681, 322] on input "Shawarma Sandwich" at bounding box center [607, 322] width 604 height 33
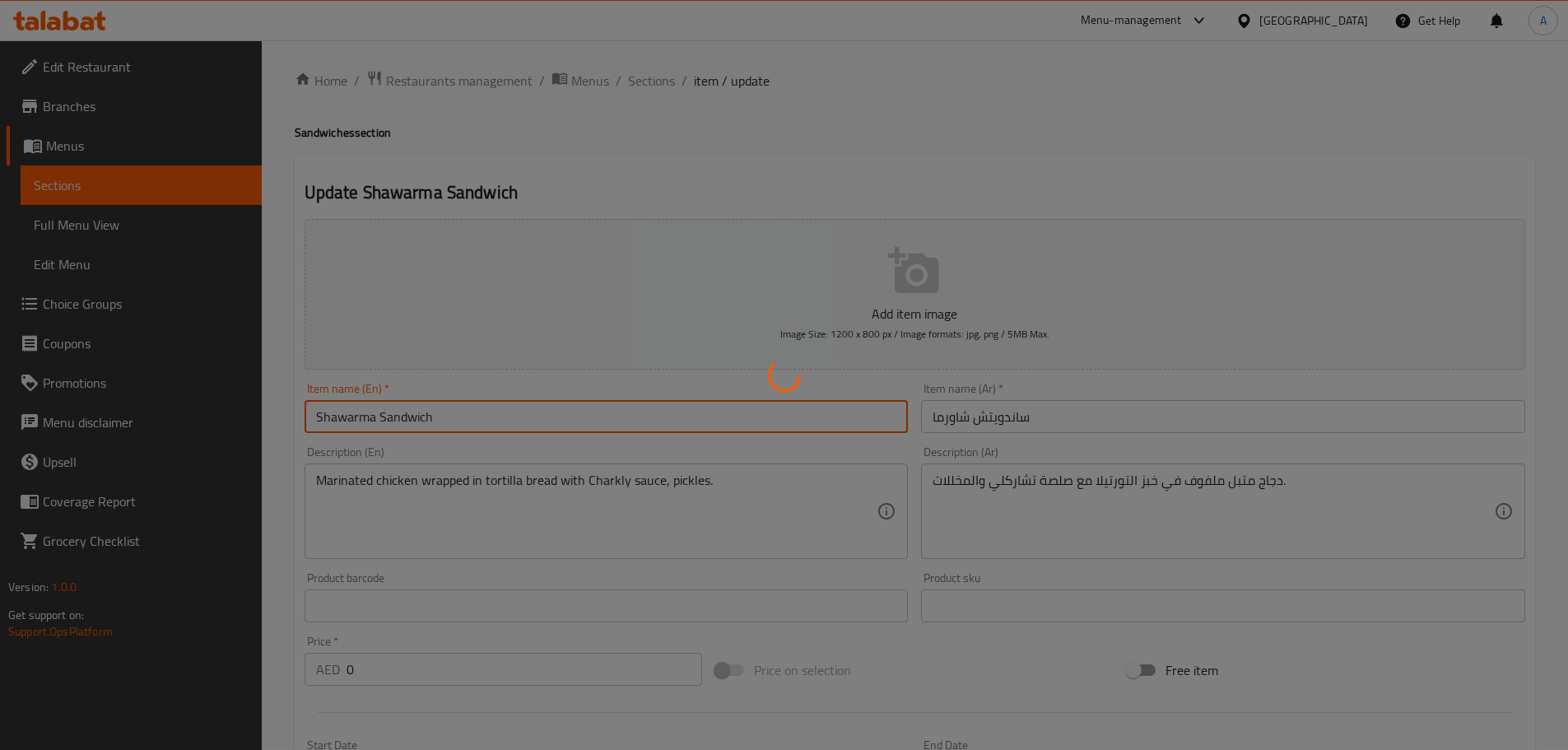
scroll to position [0, 0]
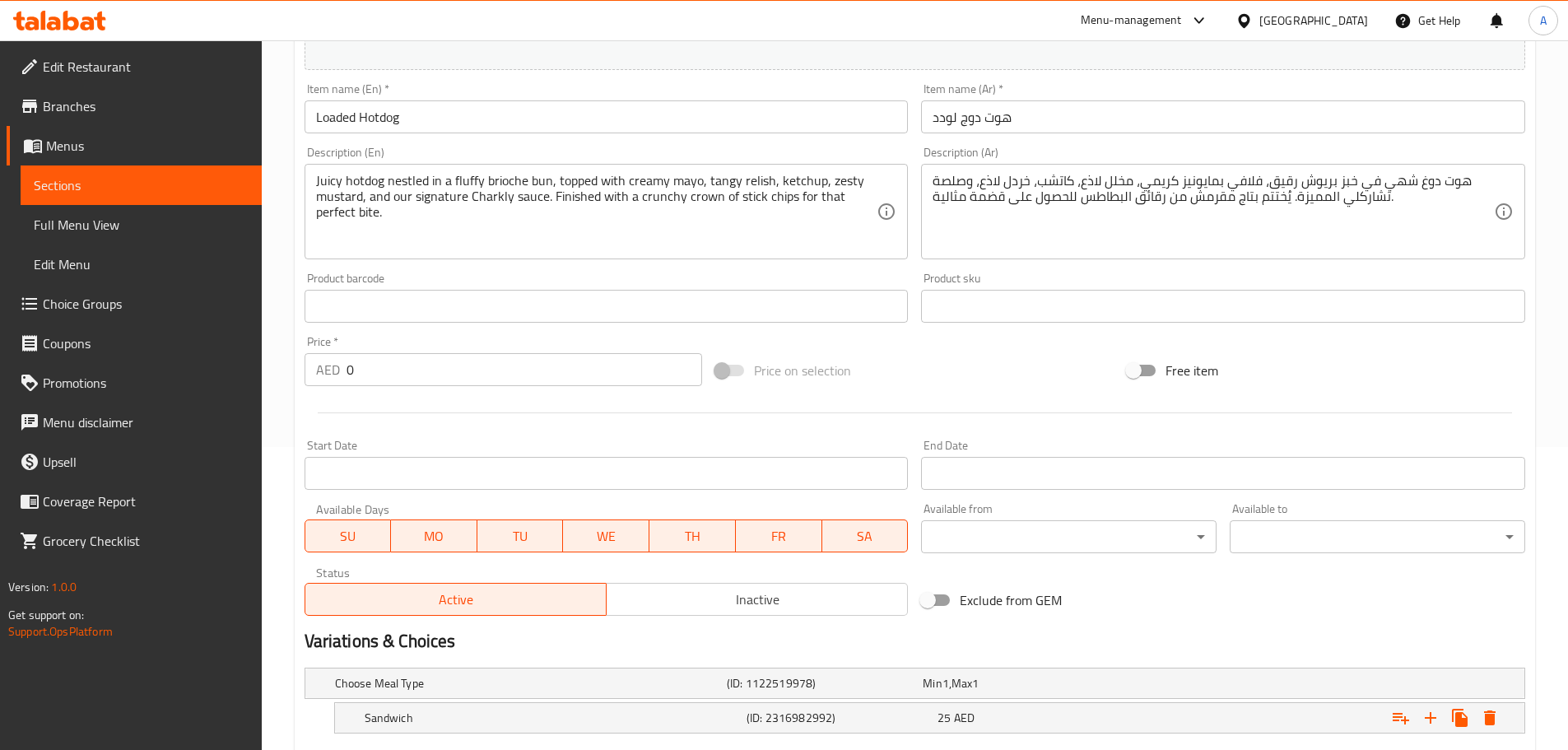
scroll to position [450, 0]
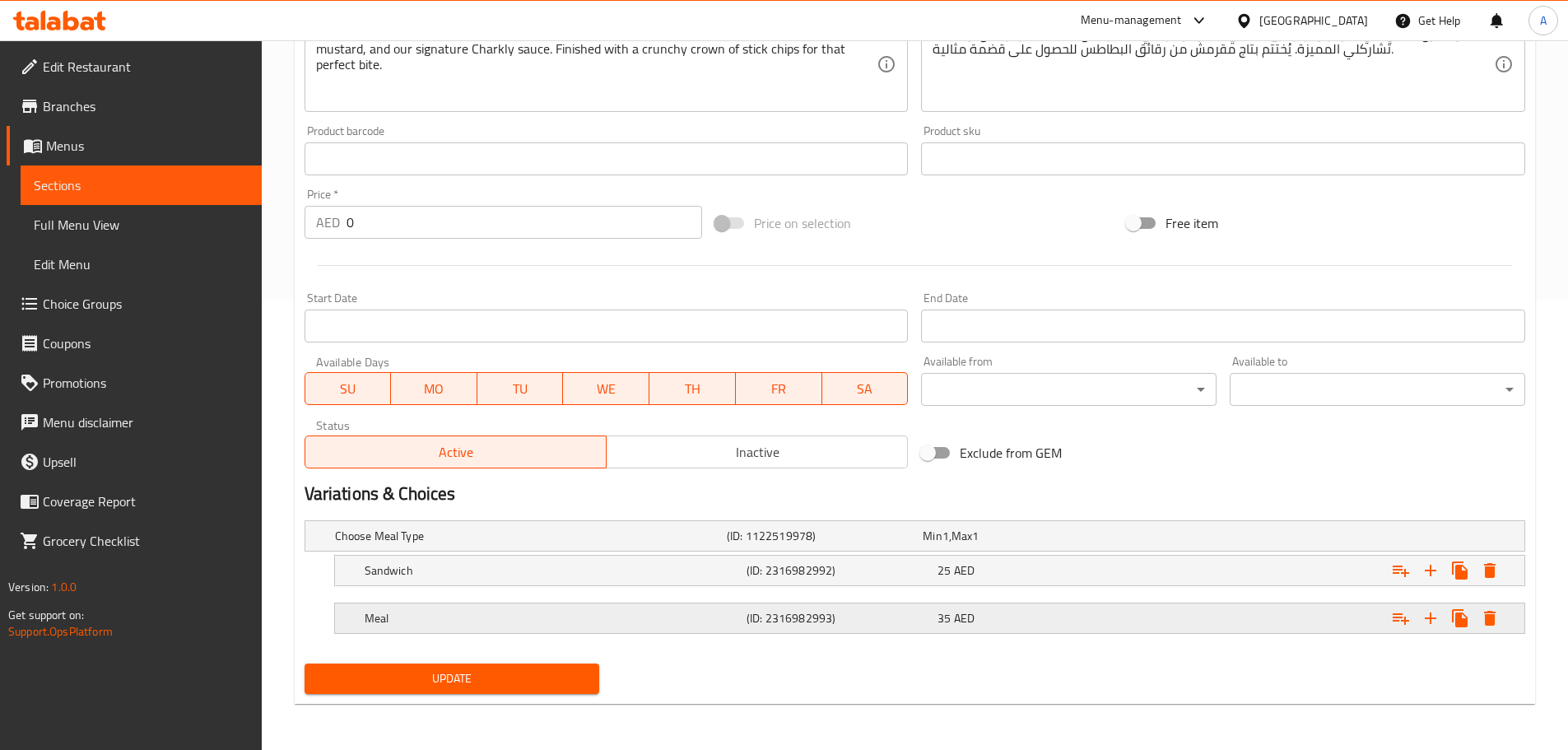
click at [1015, 611] on div "35 AED" at bounding box center [1030, 618] width 184 height 16
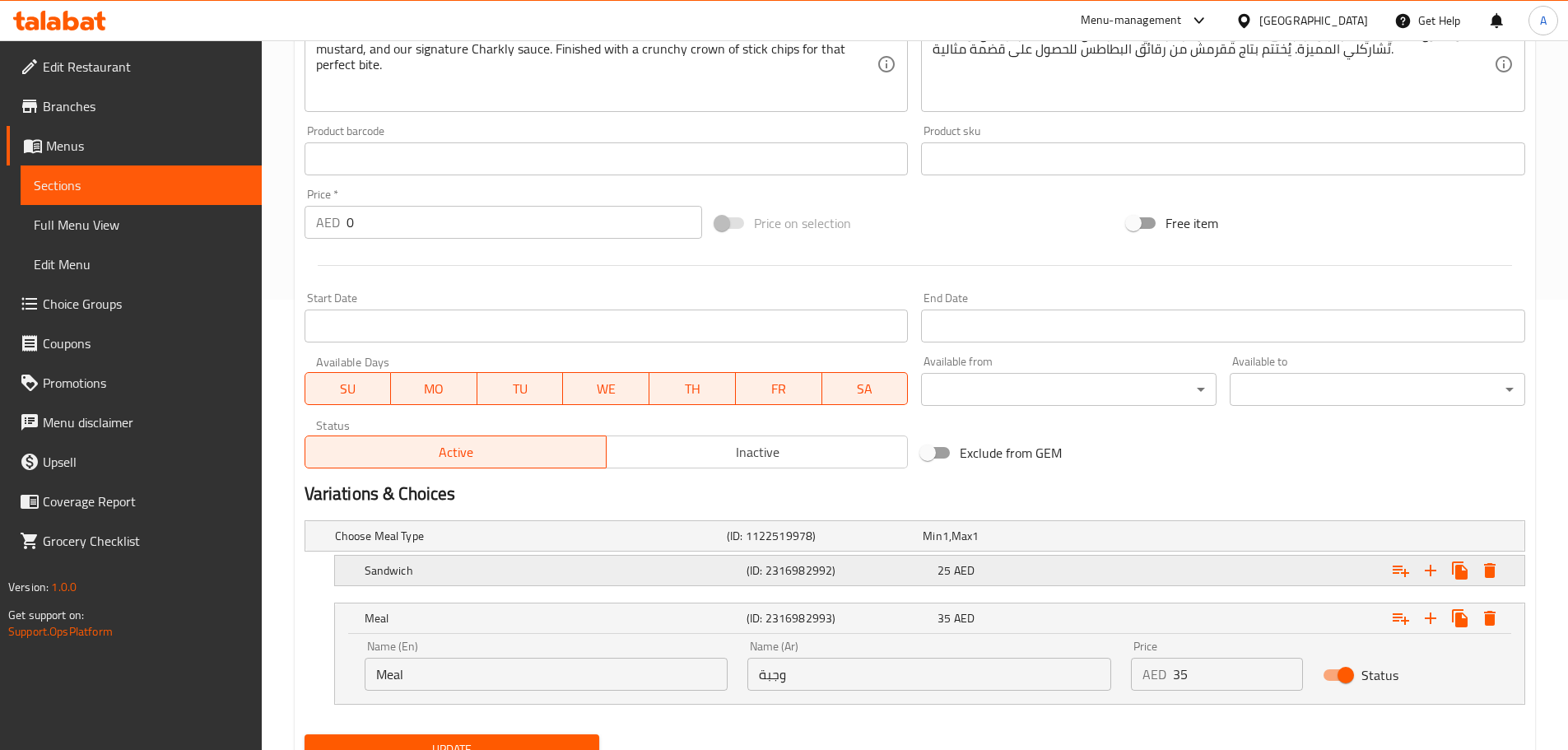
click at [1051, 575] on div "25 AED" at bounding box center [1030, 570] width 184 height 16
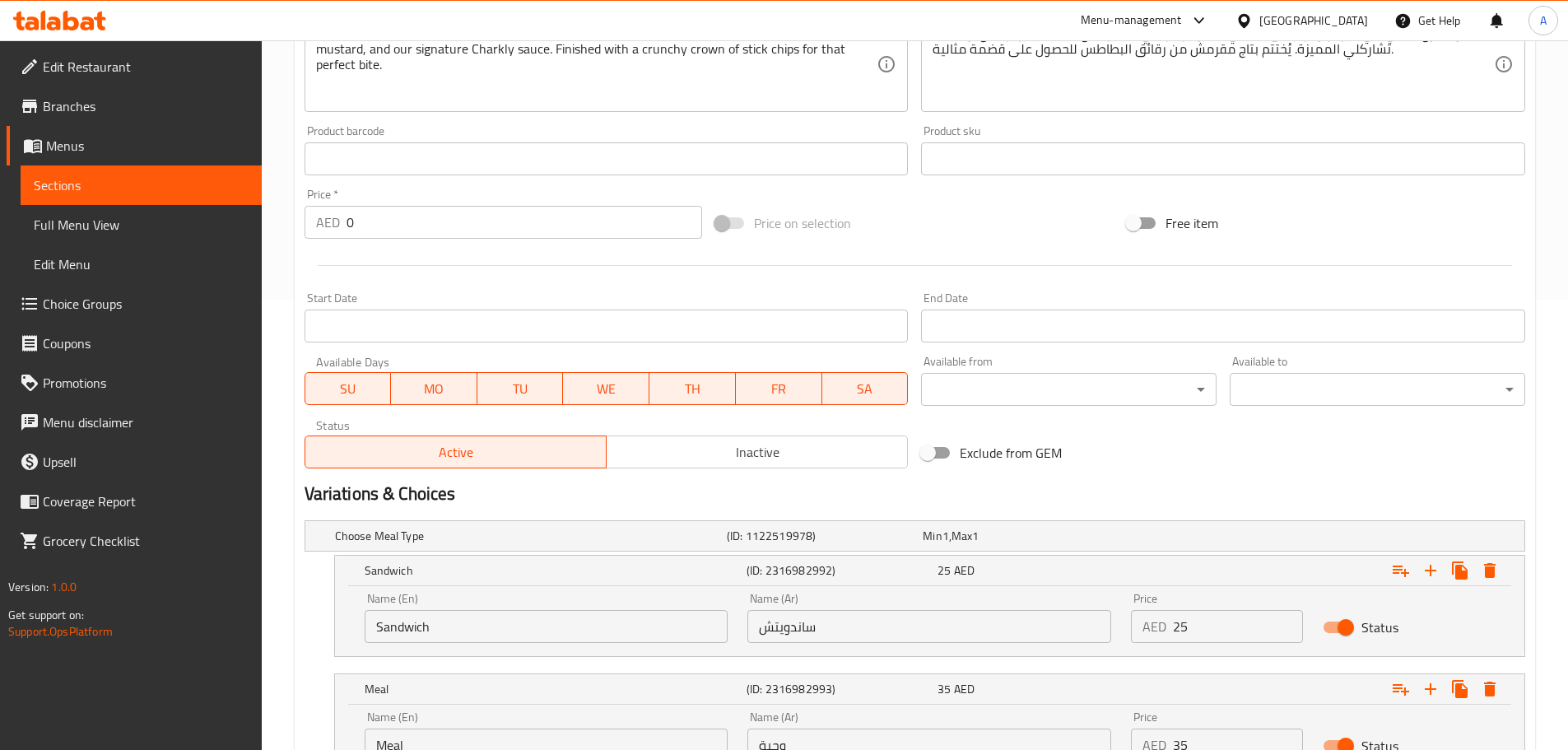
drag, startPoint x: 1246, startPoint y: 628, endPoint x: 1119, endPoint y: 627, distance: 127.0
click at [1120, 627] on div "Name (En) Sandwich Name (En) Name (Ar) ساندويتش Name (Ar) Price AED 25 Price St…" at bounding box center [929, 618] width 1150 height 70
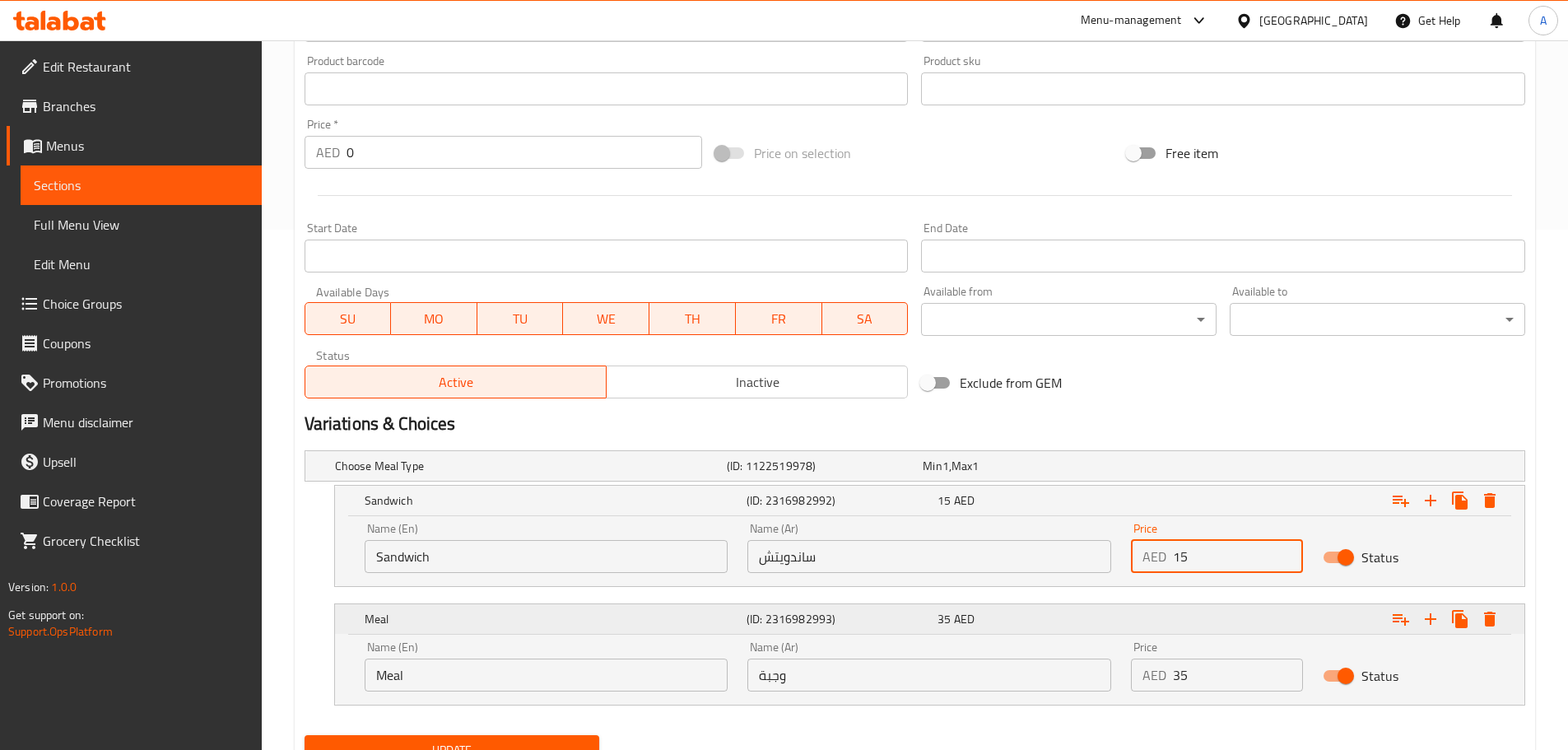
scroll to position [592, 0]
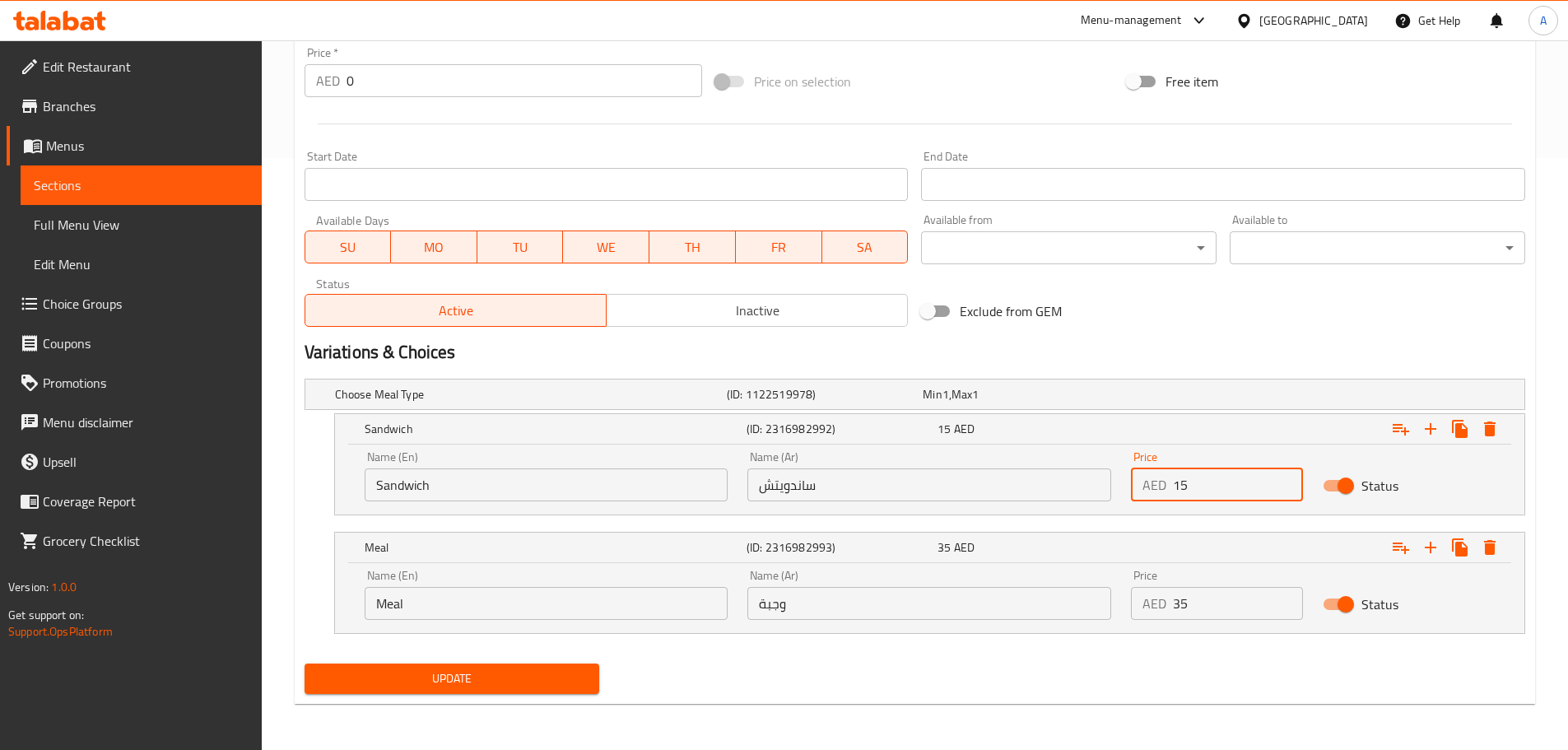
type input "15"
drag, startPoint x: 1201, startPoint y: 603, endPoint x: 1089, endPoint y: 593, distance: 112.4
click at [1102, 603] on div "Name (En) Meal Name (En) Name (Ar) وجبة Name (Ar) Price AED 35 Price Status" at bounding box center [929, 594] width 1150 height 70
type input "25"
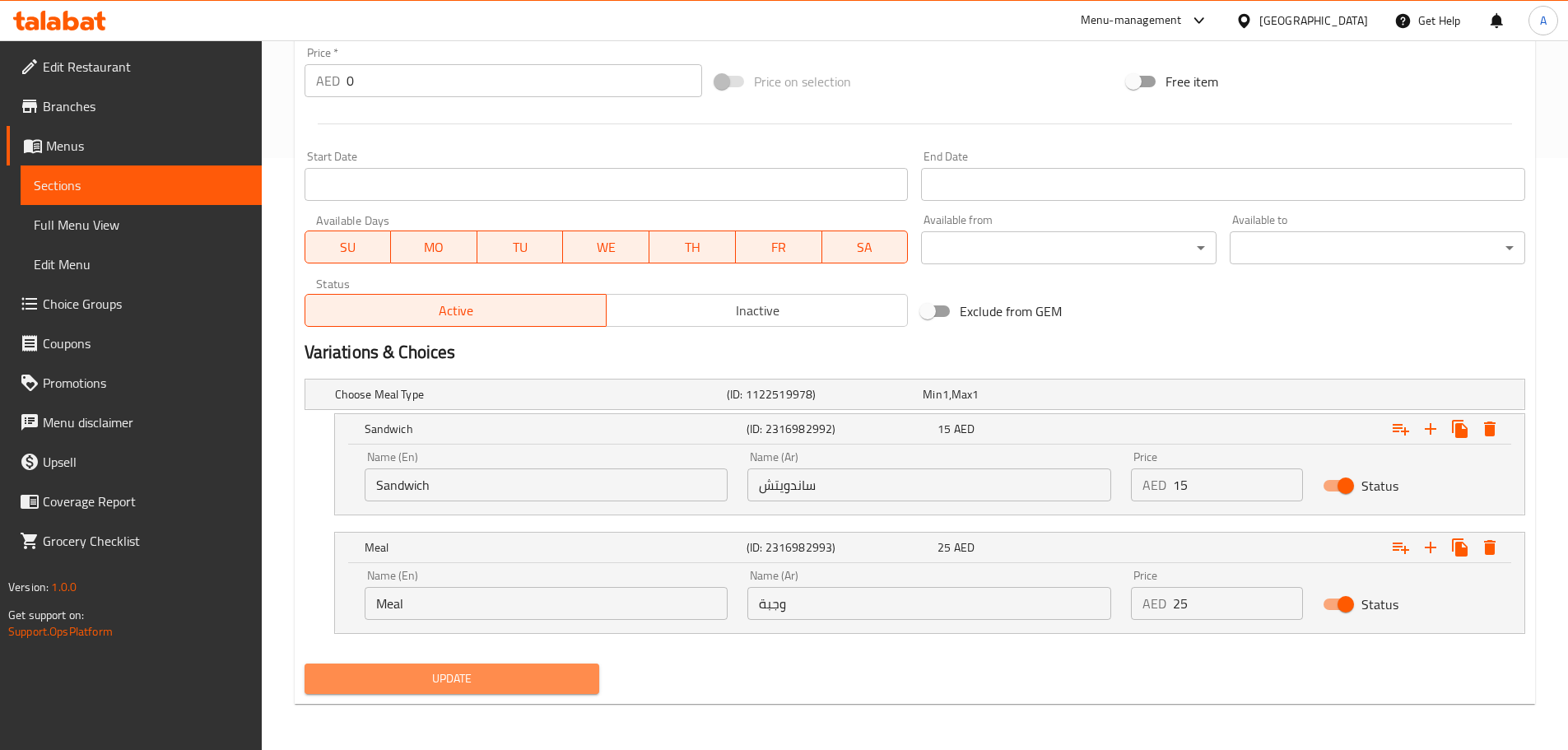
click at [476, 681] on span "Update" at bounding box center [452, 679] width 269 height 20
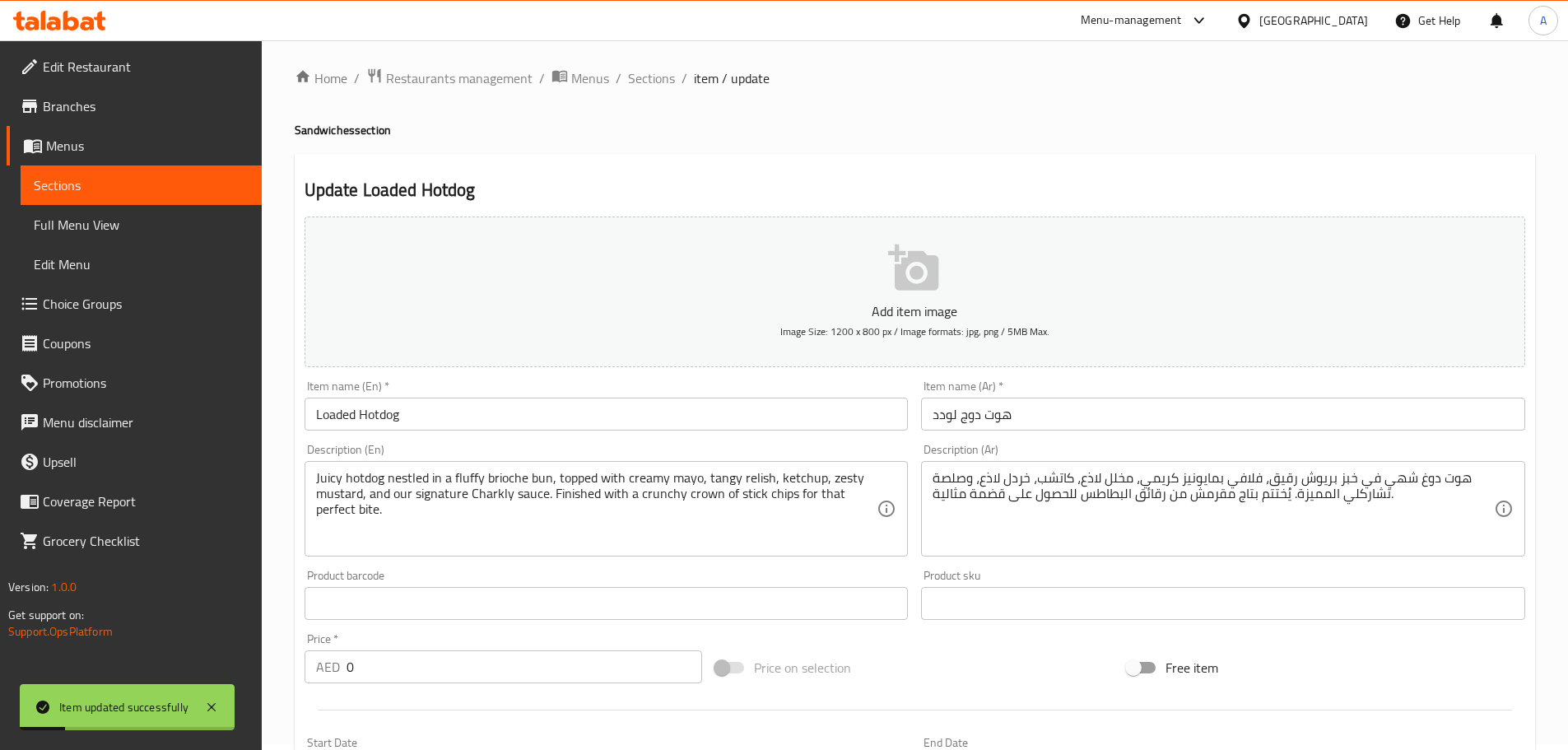
scroll to position [0, 0]
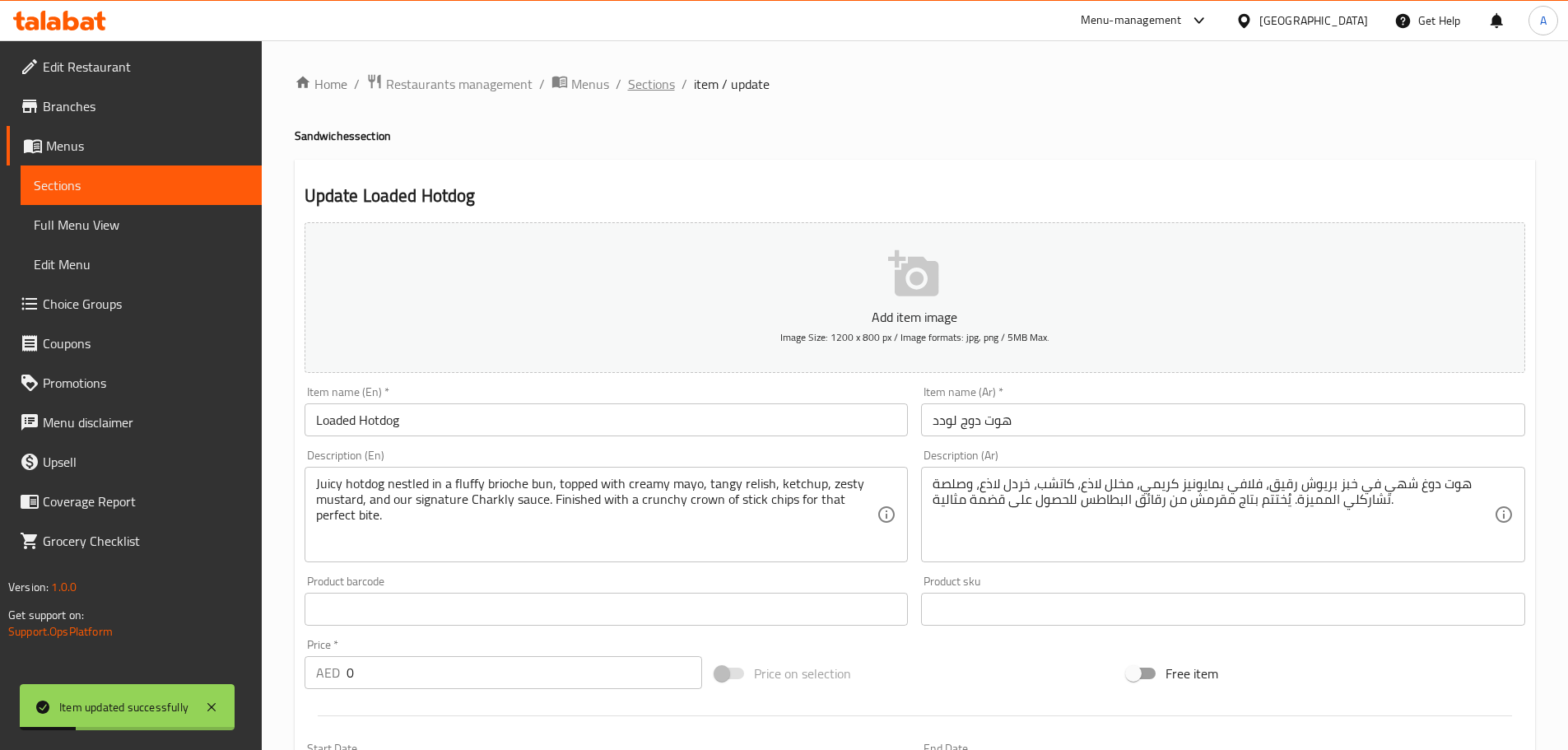
click at [655, 78] on span "Sections" at bounding box center [651, 84] width 47 height 19
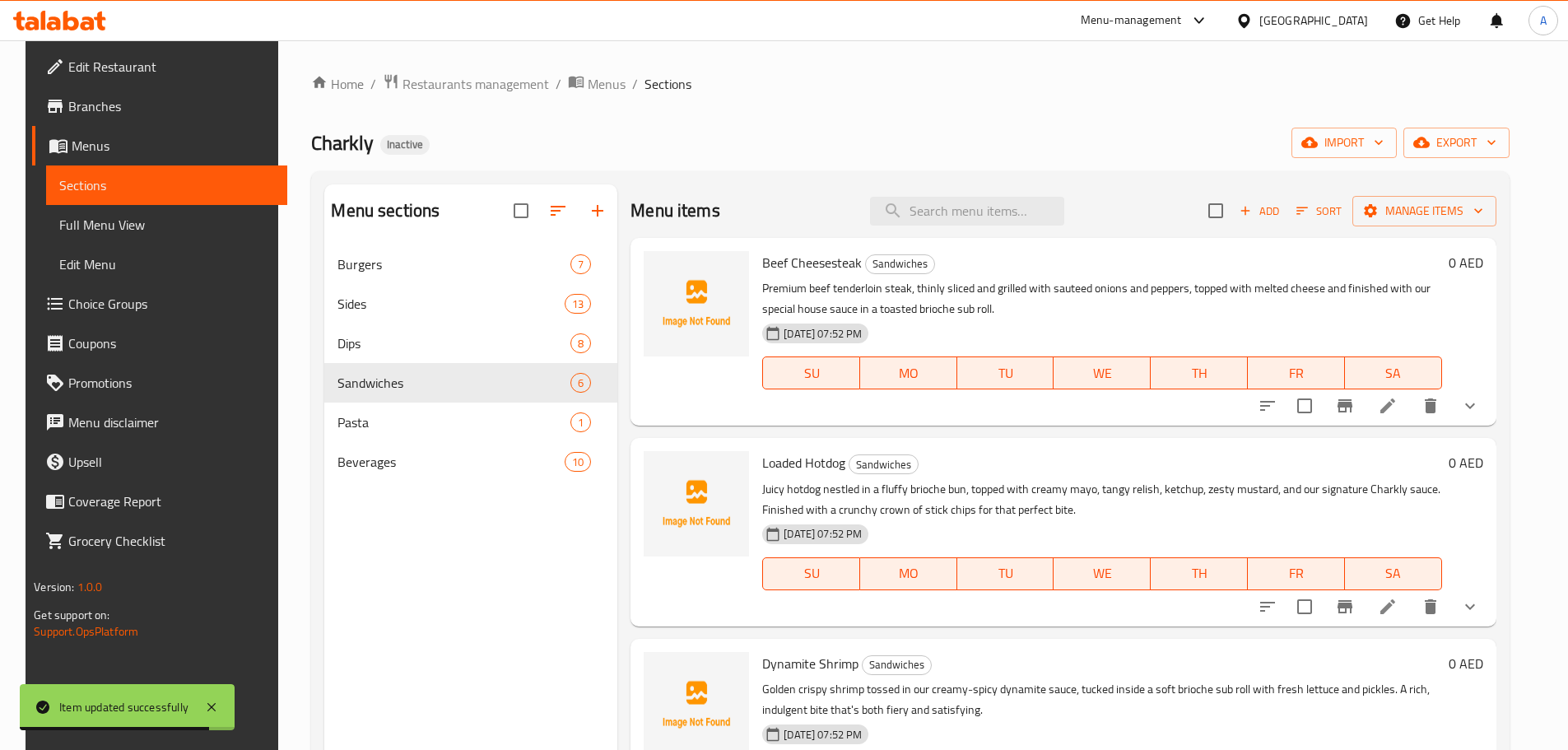
click at [1037, 441] on div "Loaded Hotdog Sandwiches Juicy hotdog nestled in a fluffy brioche bun, topped w…" at bounding box center [1063, 532] width 865 height 188
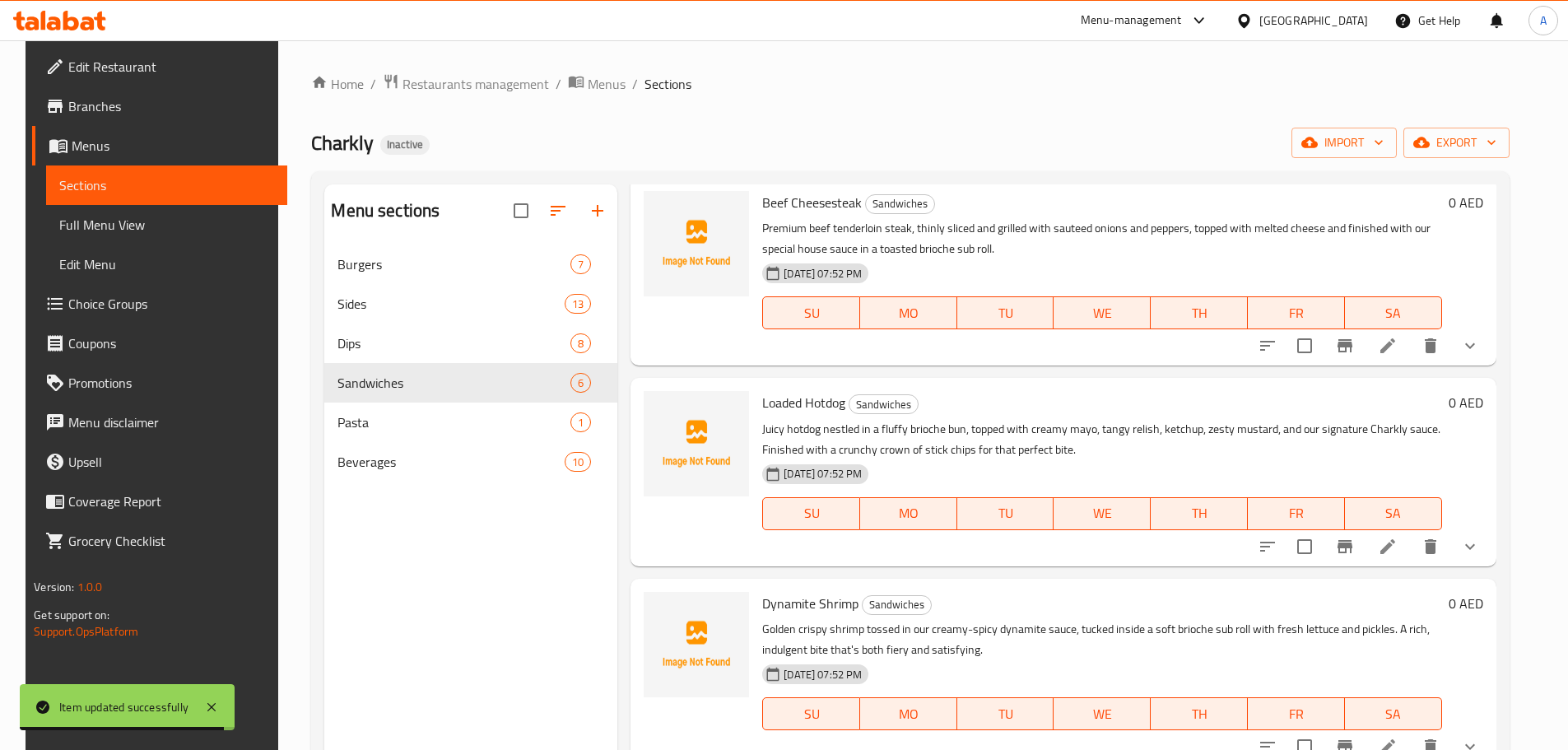
scroll to position [247, 0]
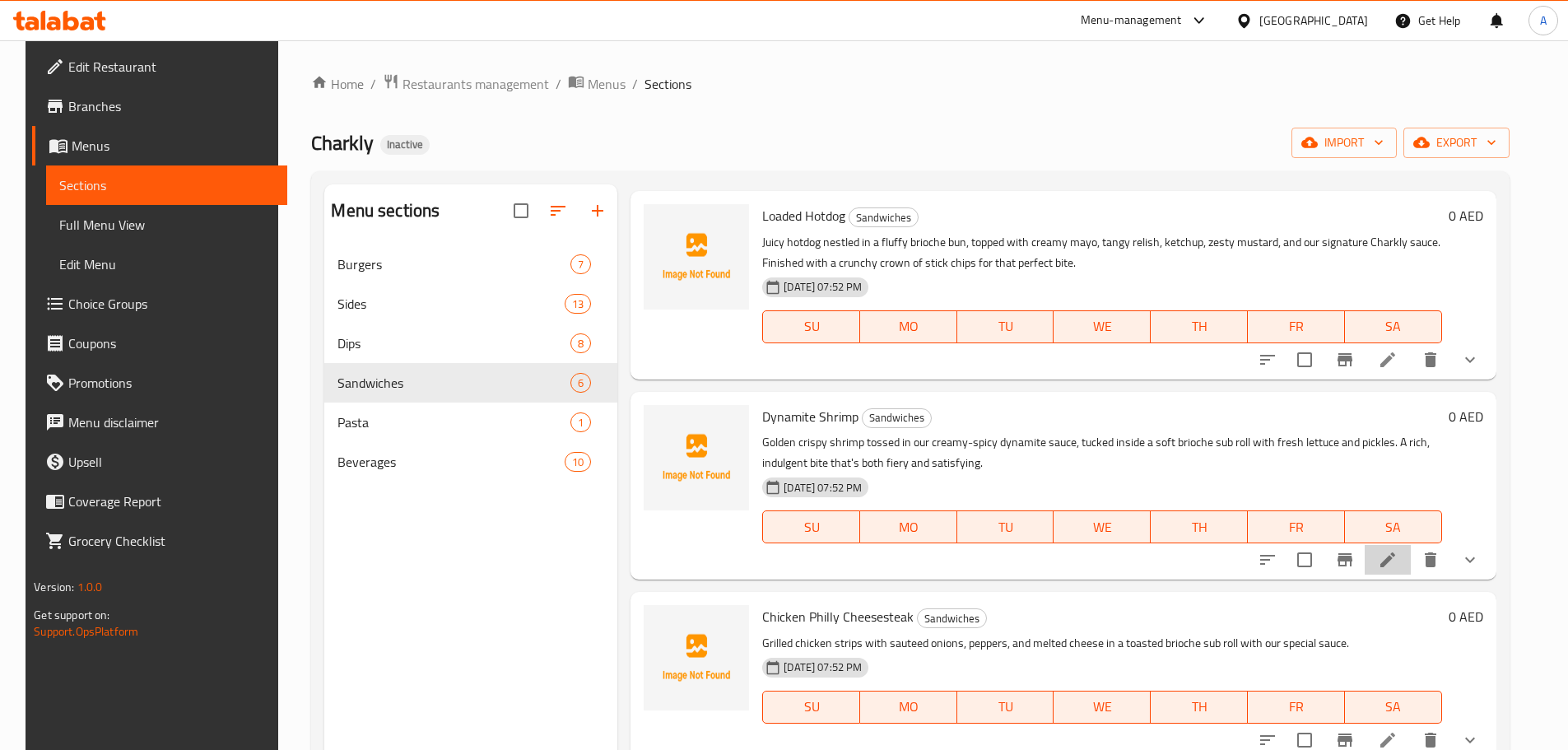
click at [1397, 559] on icon at bounding box center [1387, 560] width 19 height 19
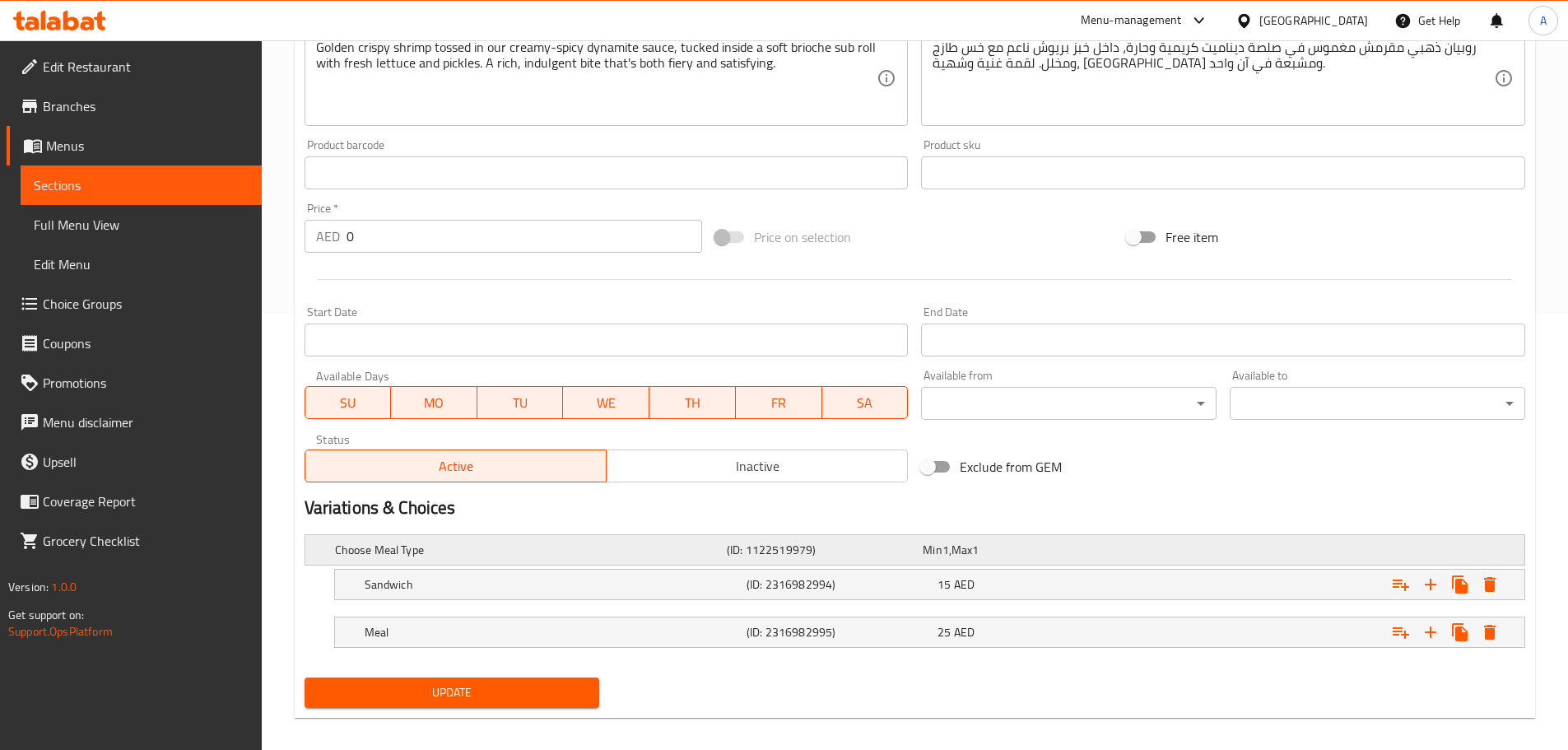
scroll to position [450, 0]
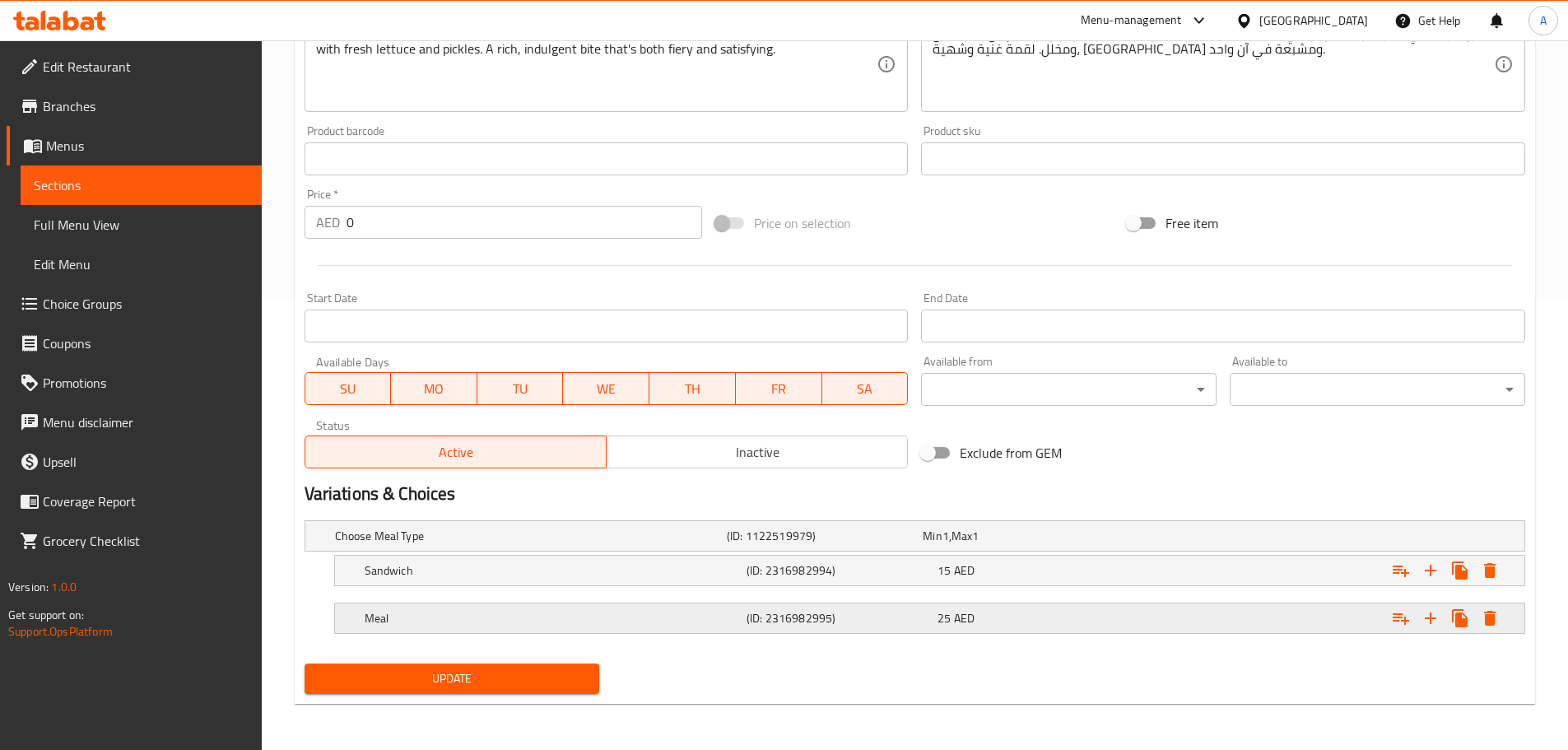
click at [1015, 623] on div "25 AED" at bounding box center [1030, 618] width 184 height 16
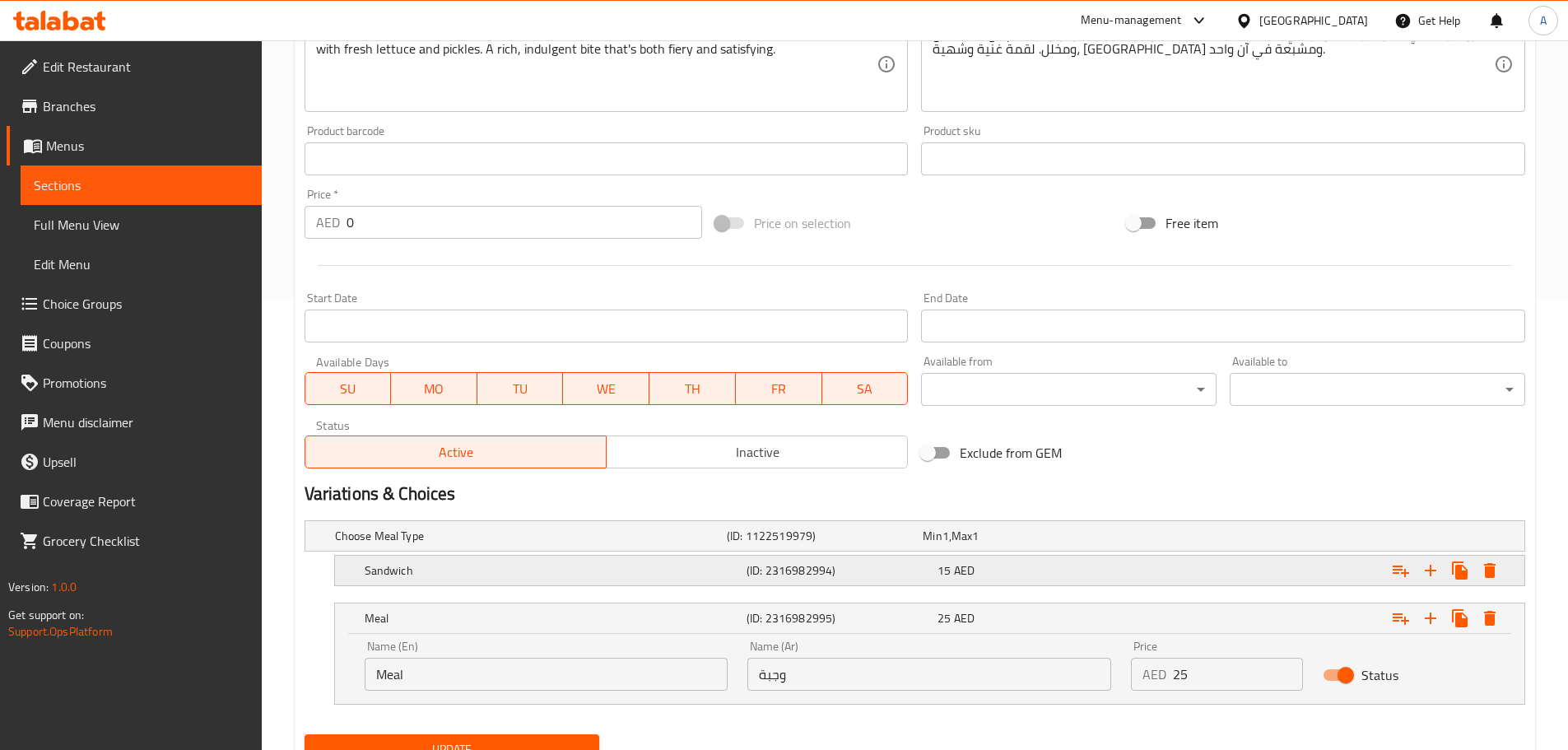
click at [1030, 557] on div "Sandwich (ID: 2316982994) 15 AED" at bounding box center [934, 571] width 1147 height 36
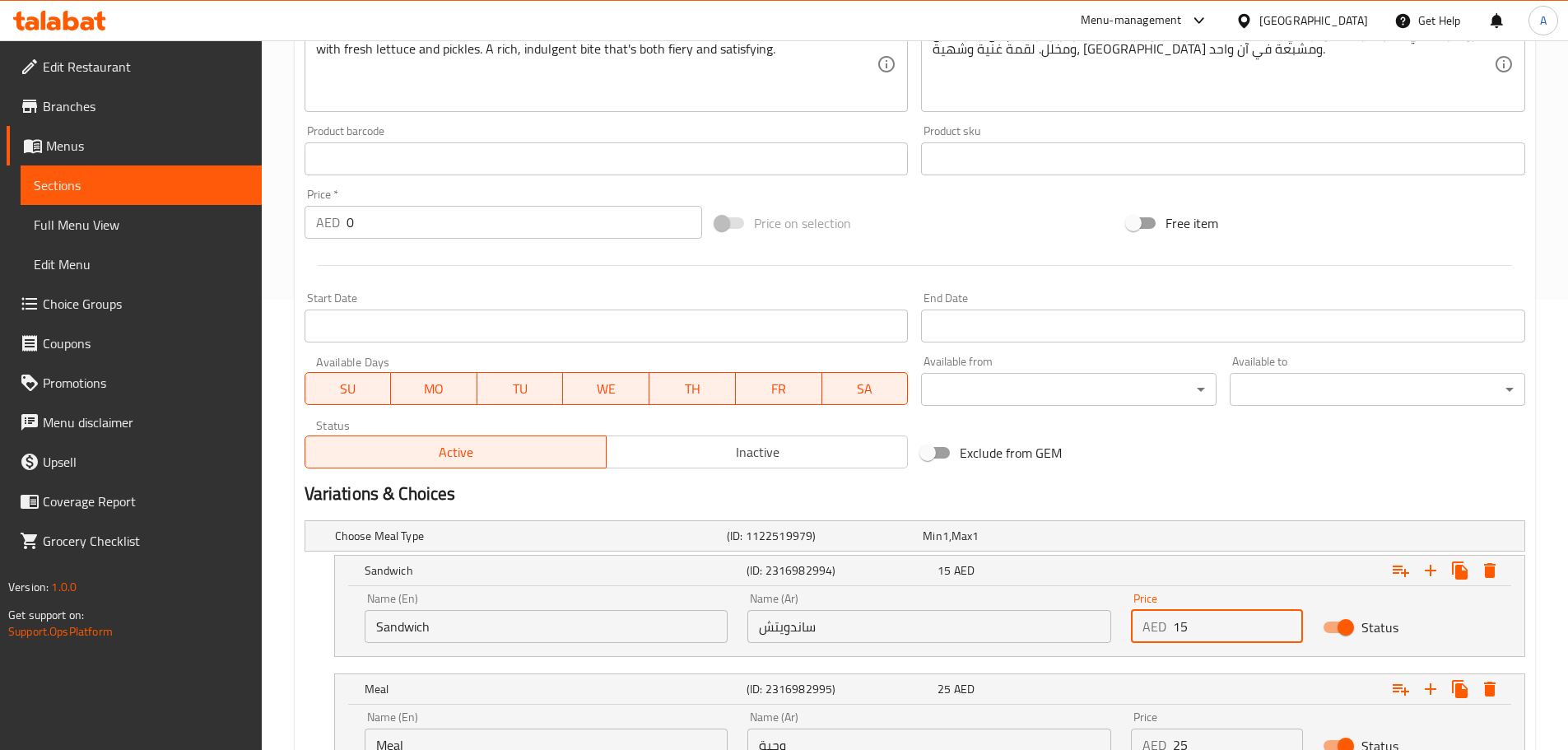
drag, startPoint x: 1214, startPoint y: 622, endPoint x: 1136, endPoint y: 622, distance: 78.0
click at [1137, 622] on div "AED 15 Price" at bounding box center [1216, 626] width 172 height 33
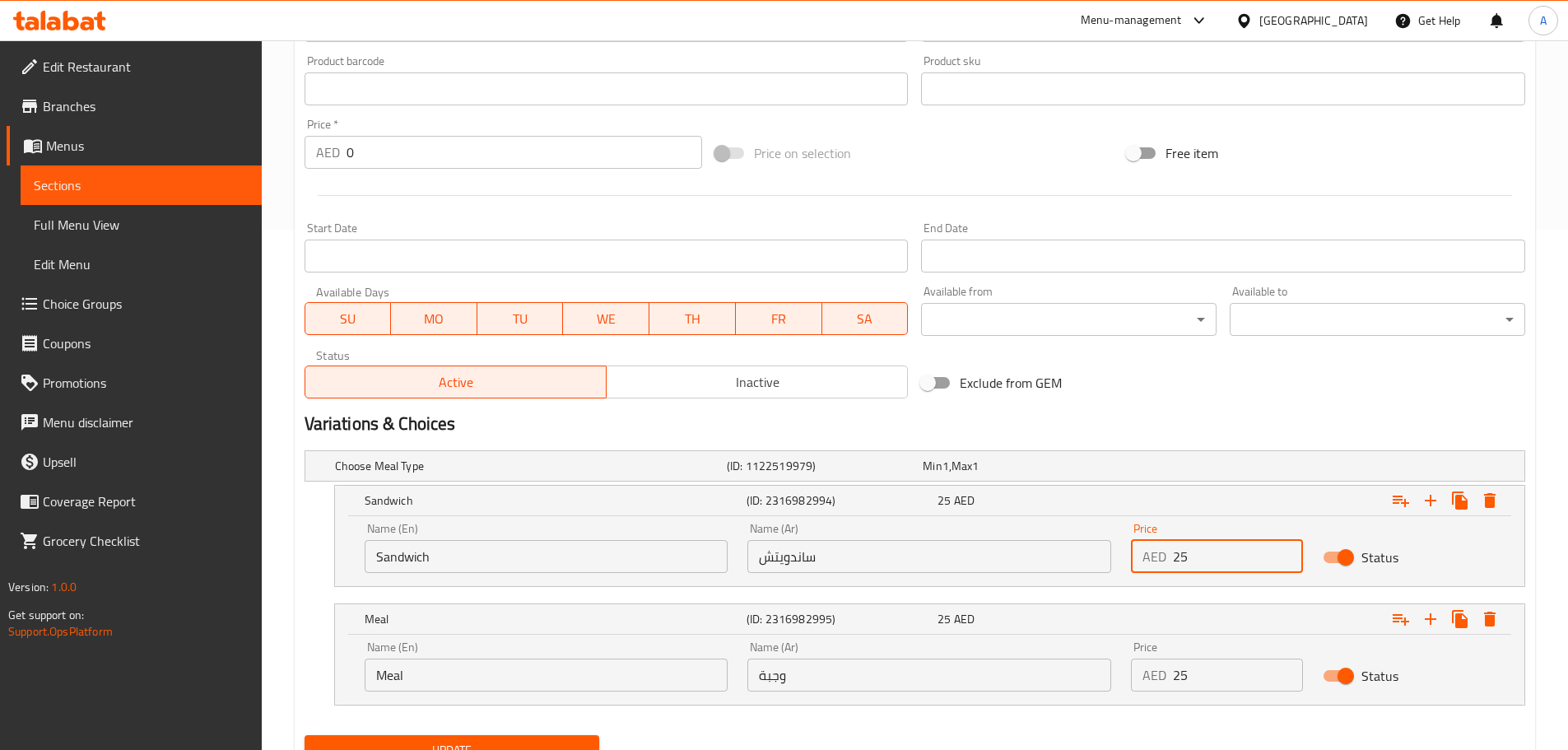
scroll to position [592, 0]
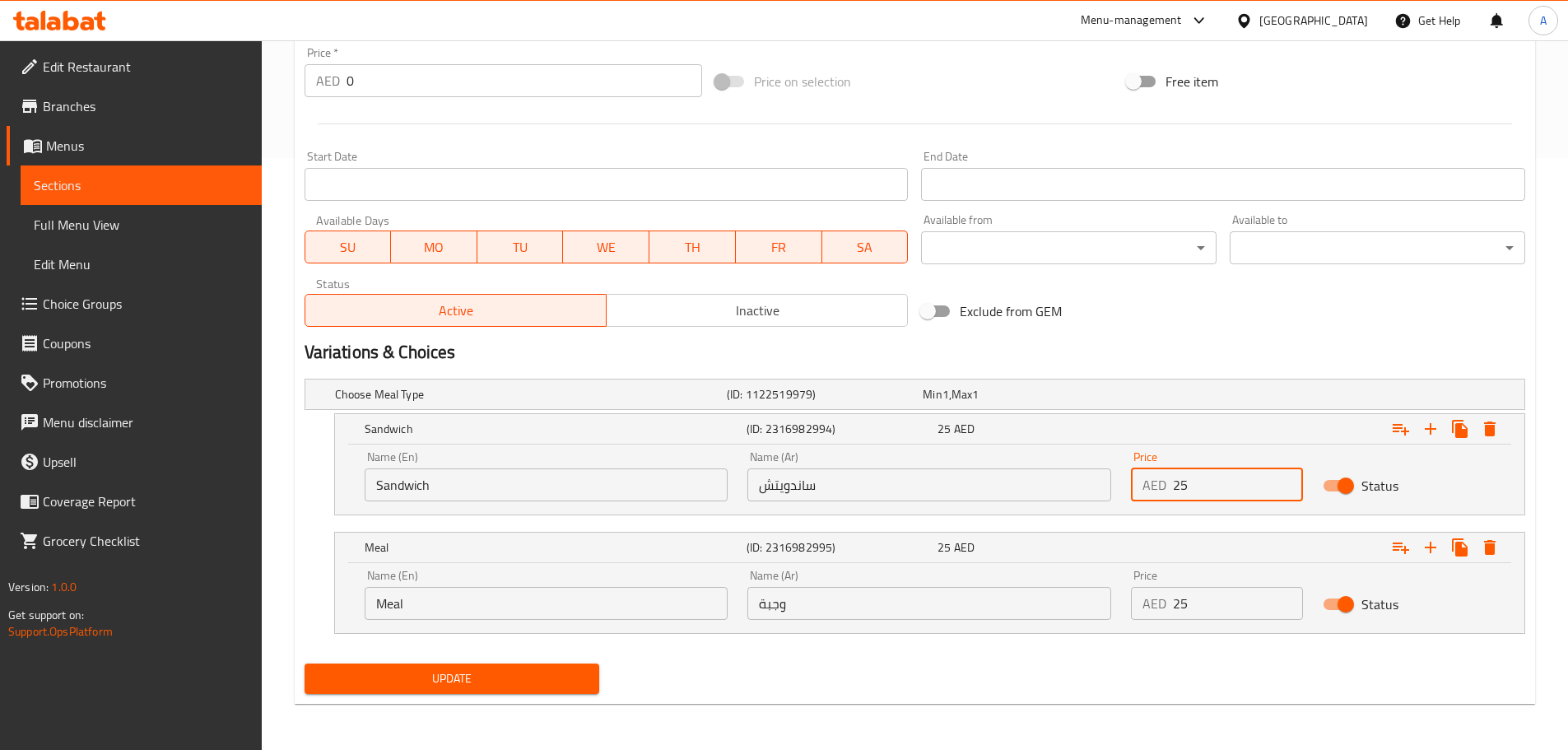
type input "25"
drag, startPoint x: 1217, startPoint y: 603, endPoint x: 1039, endPoint y: 609, distance: 178.1
click at [1039, 609] on div "Name (En) Meal Name (En) Name (Ar) وجبة Name (Ar) Price AED 25 Price Status" at bounding box center [929, 594] width 1150 height 70
type input "35"
click at [305, 664] on button "Update" at bounding box center [452, 679] width 295 height 30
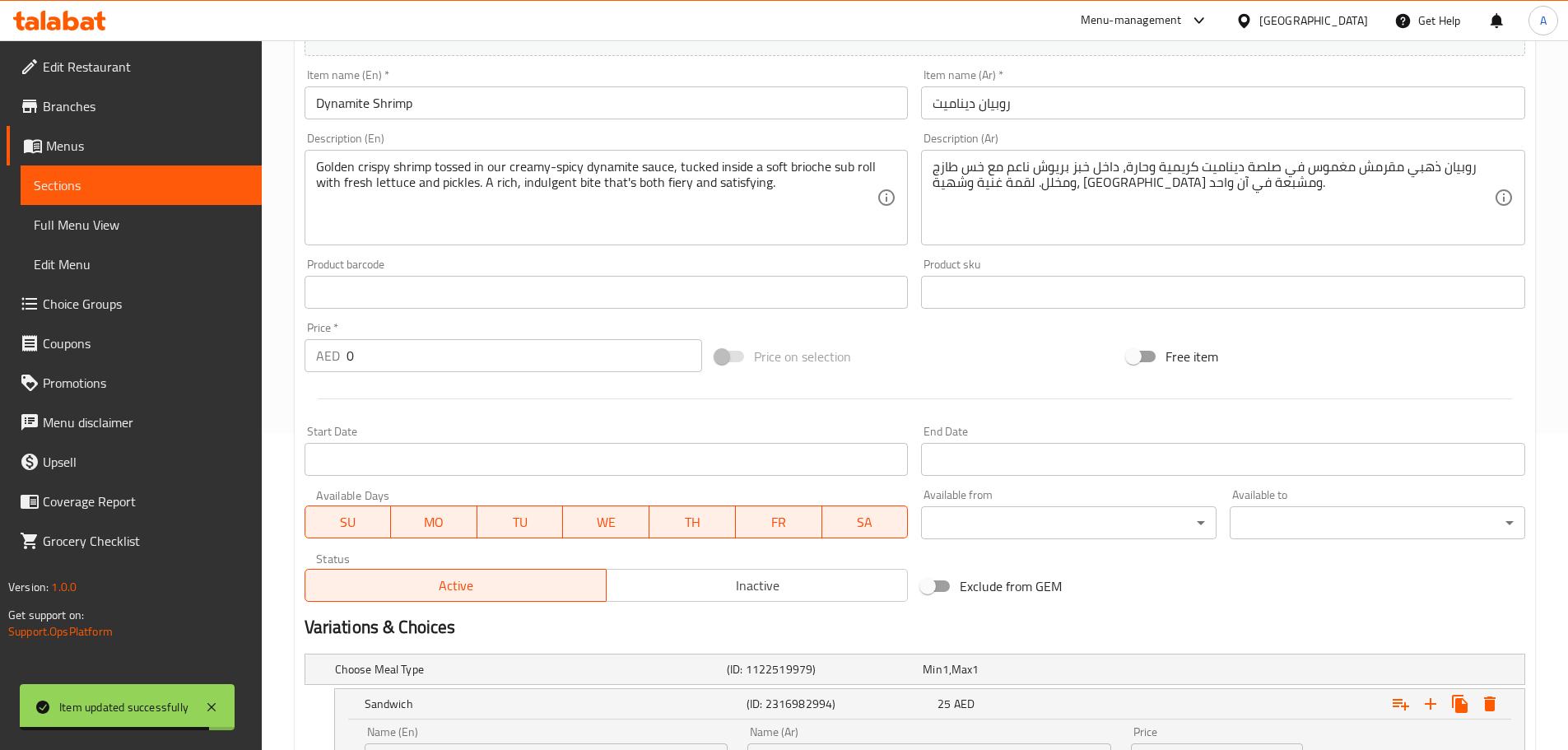
scroll to position [180, 0]
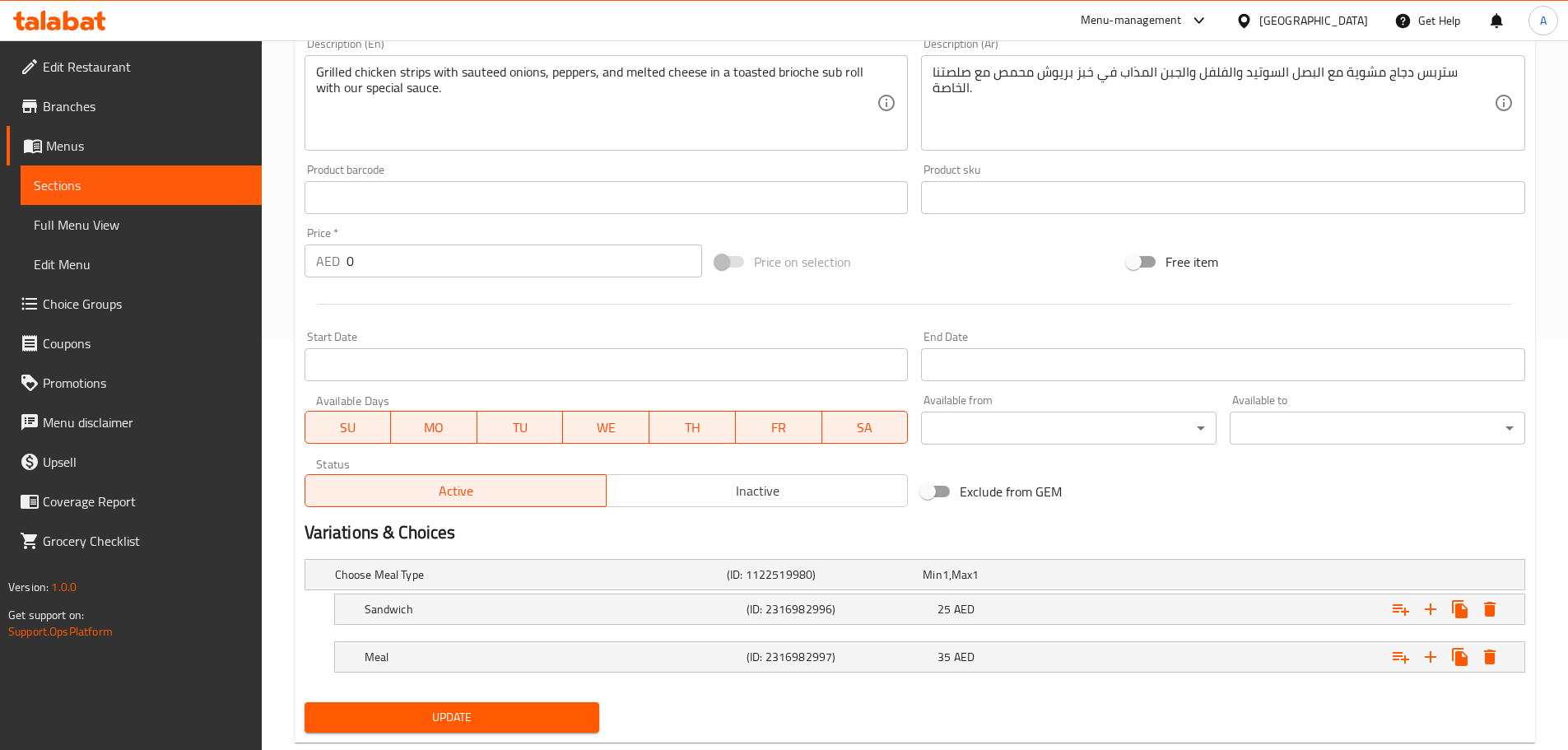
scroll to position [450, 0]
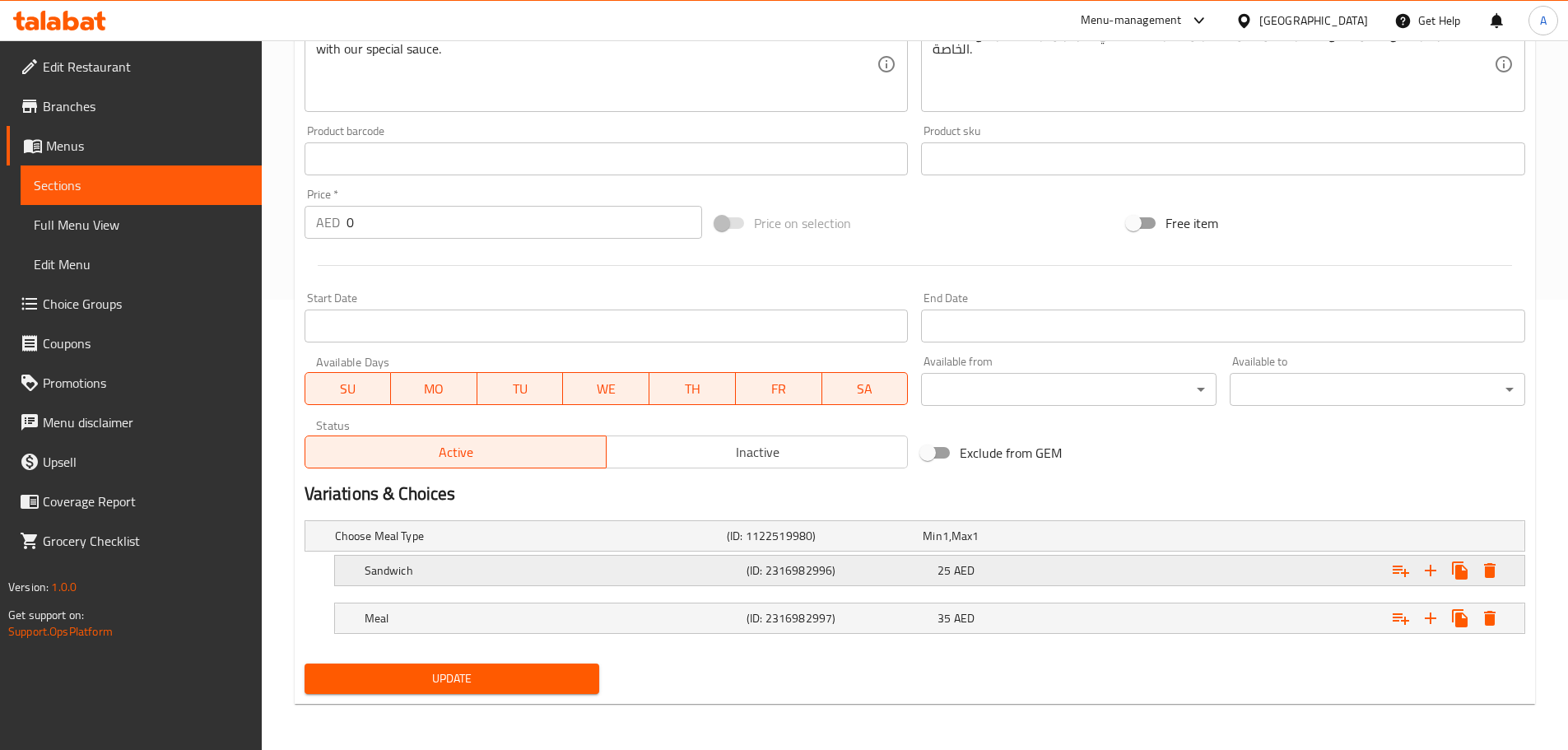
click at [756, 578] on h5 "(ID: 2316982996)" at bounding box center [839, 570] width 184 height 16
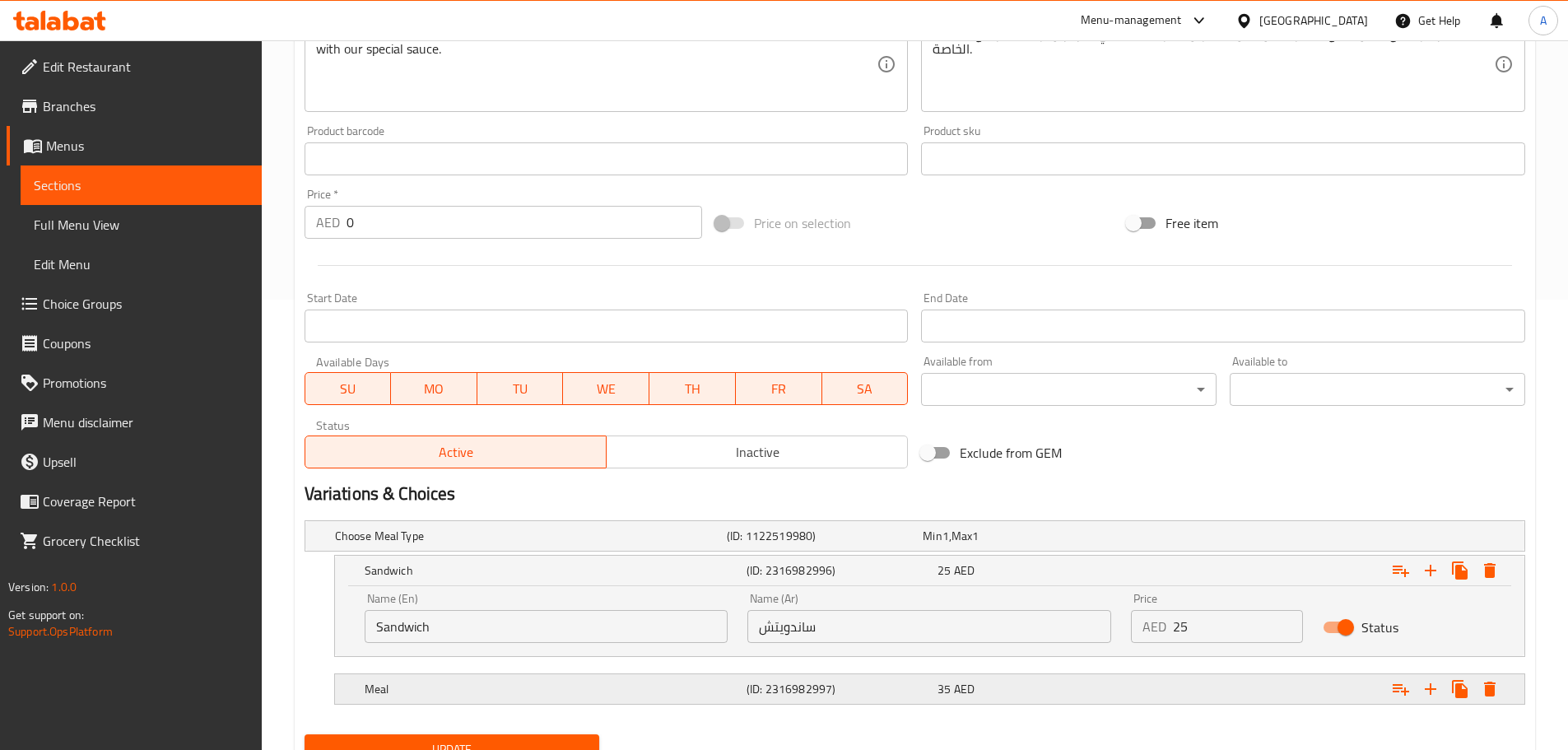
click at [789, 682] on h5 "(ID: 2316982997)" at bounding box center [839, 688] width 184 height 16
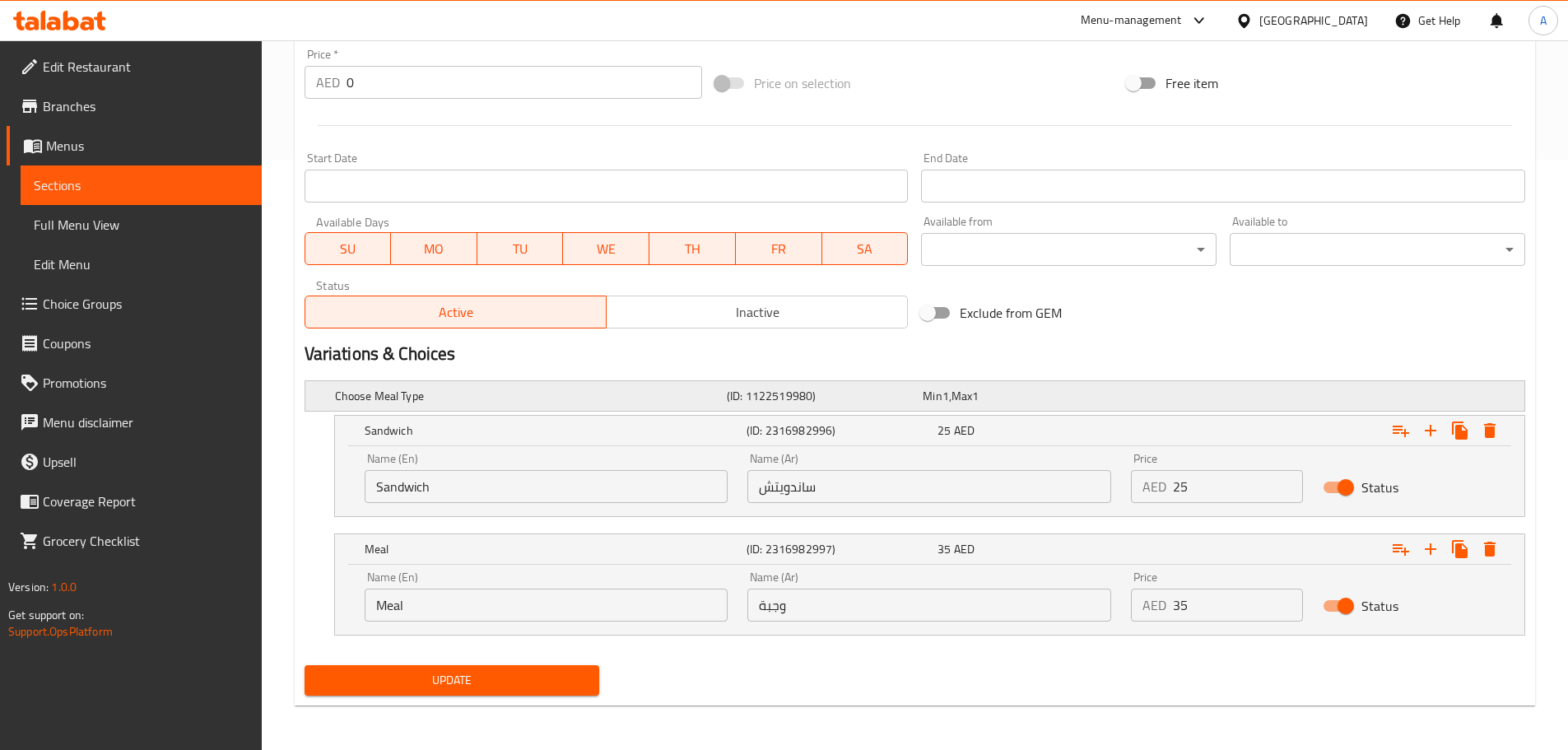
scroll to position [592, 0]
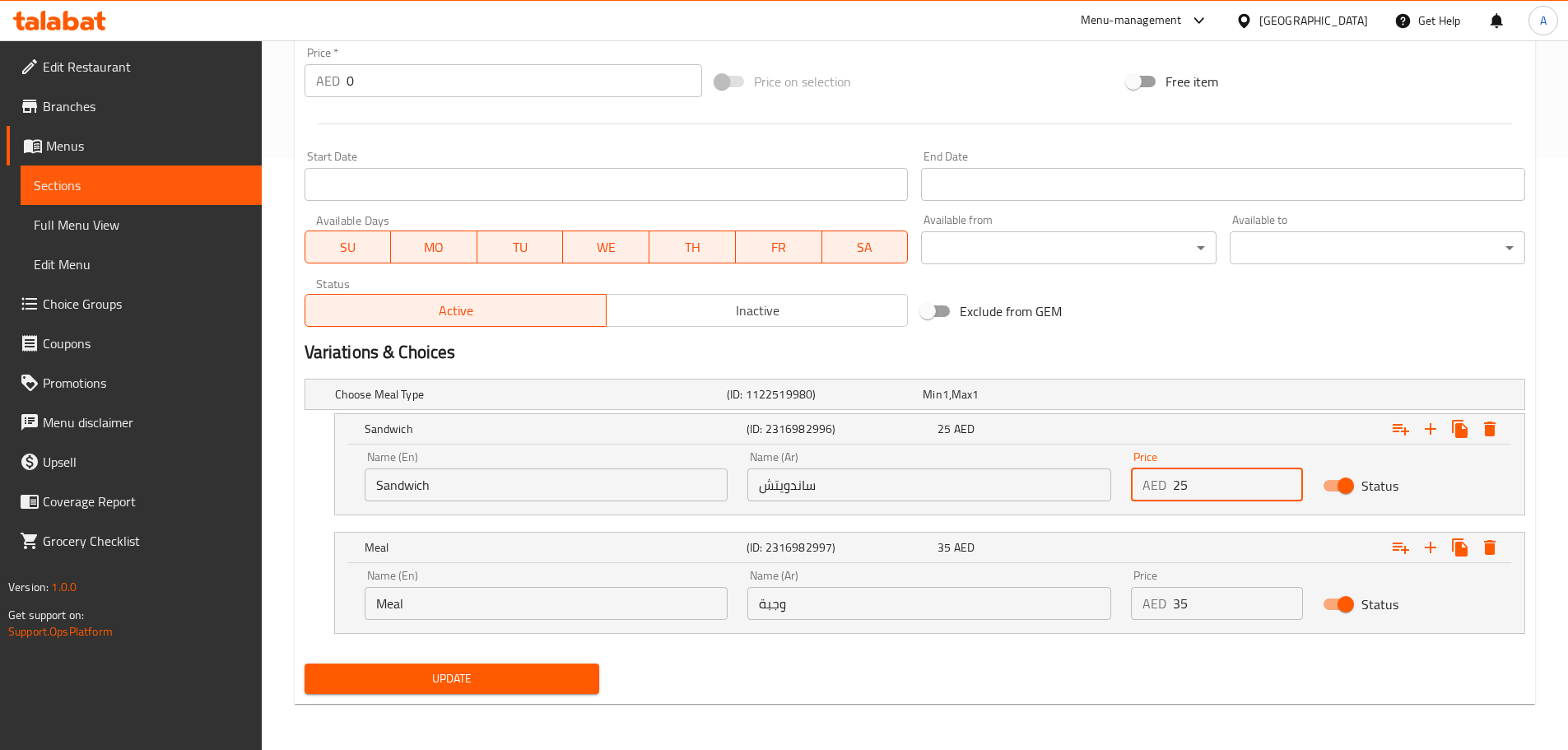
drag, startPoint x: 1201, startPoint y: 479, endPoint x: 1165, endPoint y: 483, distance: 36.2
click at [1165, 483] on div "AED 25 Price" at bounding box center [1216, 484] width 172 height 33
type input "20"
drag, startPoint x: 1190, startPoint y: 605, endPoint x: 1148, endPoint y: 610, distance: 42.3
click at [1150, 610] on div "AED 35 Price" at bounding box center [1216, 603] width 172 height 33
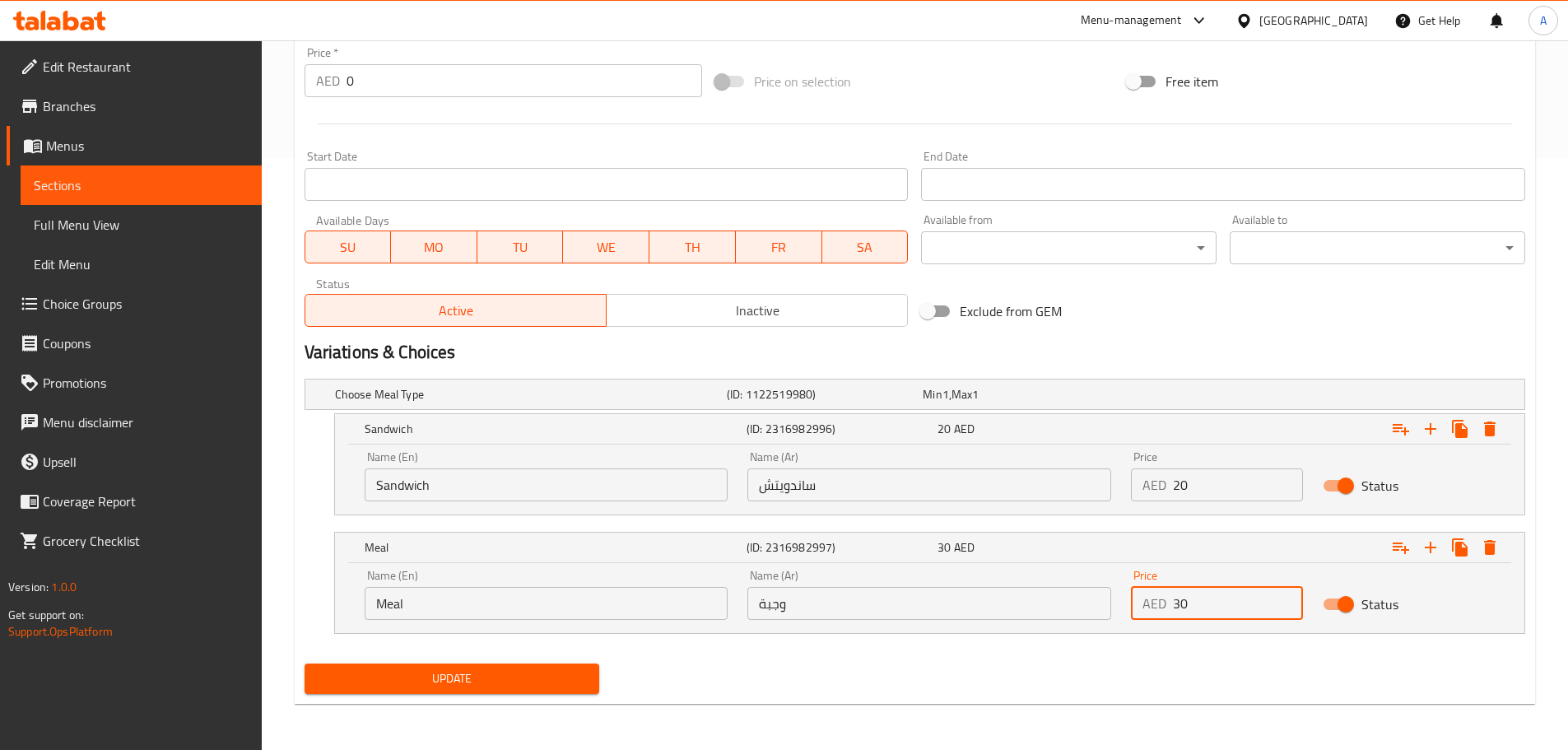
type input "30"
click at [305, 664] on button "Update" at bounding box center [452, 679] width 295 height 30
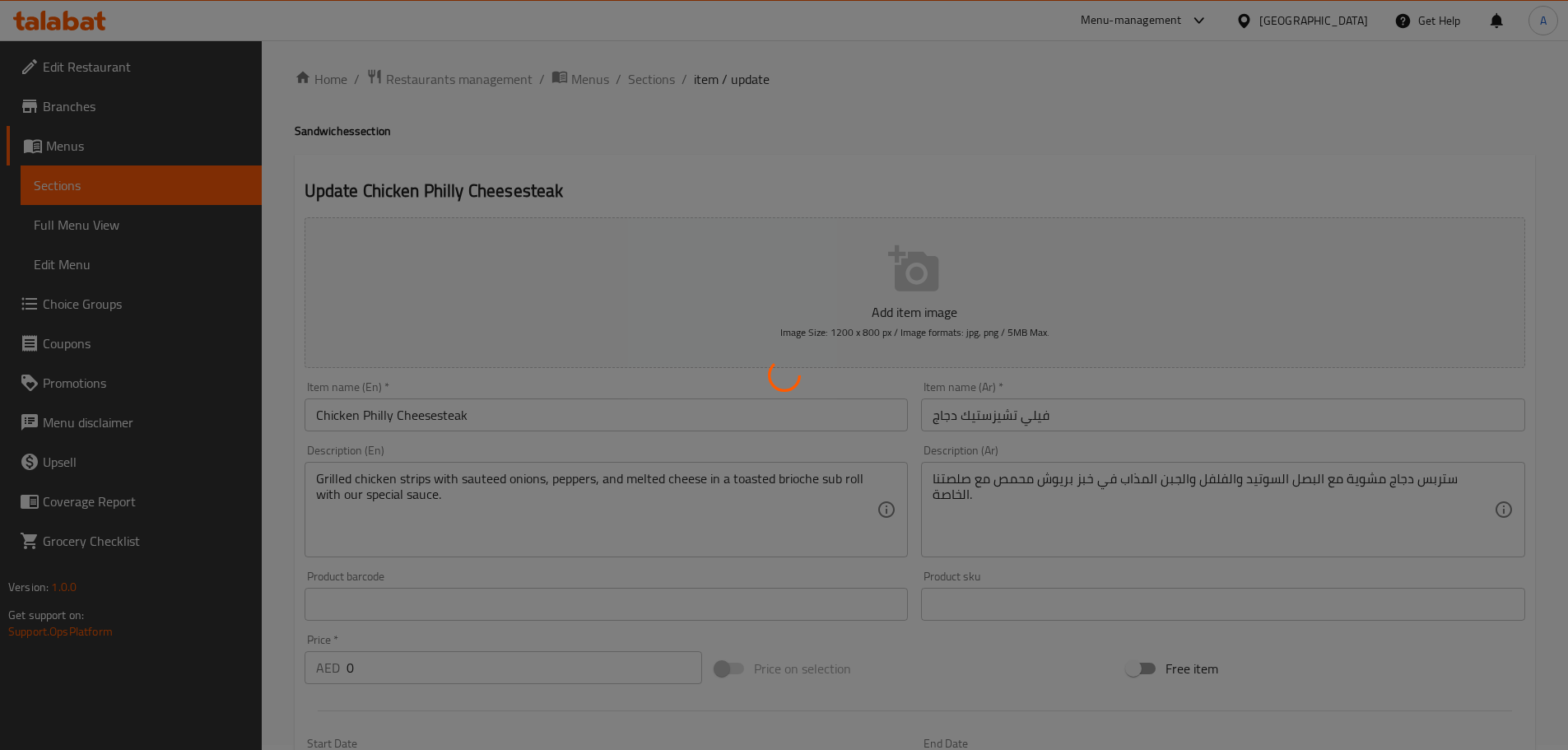
scroll to position [0, 0]
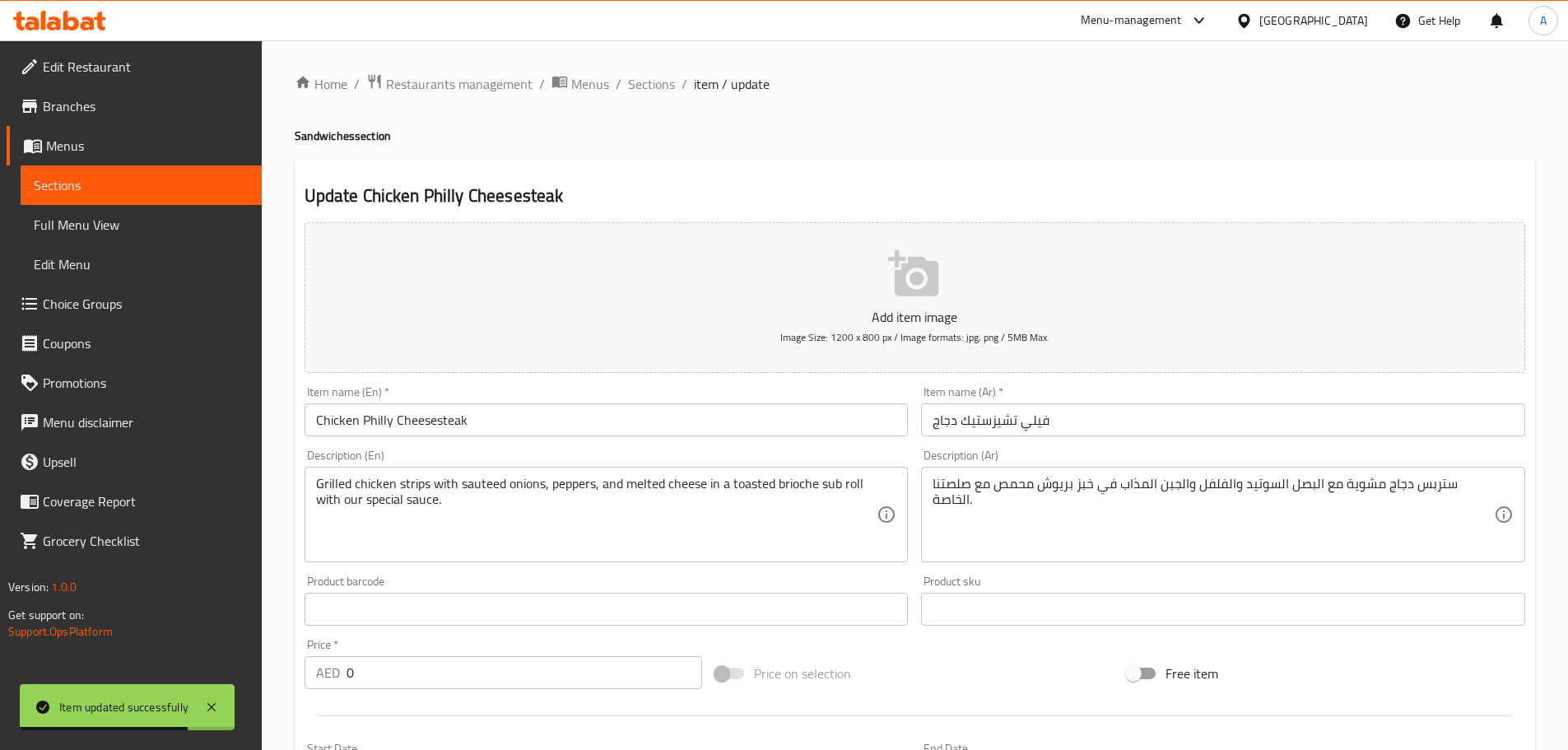
click at [437, 413] on input "Chicken Philly Cheesesteak" at bounding box center [607, 420] width 604 height 33
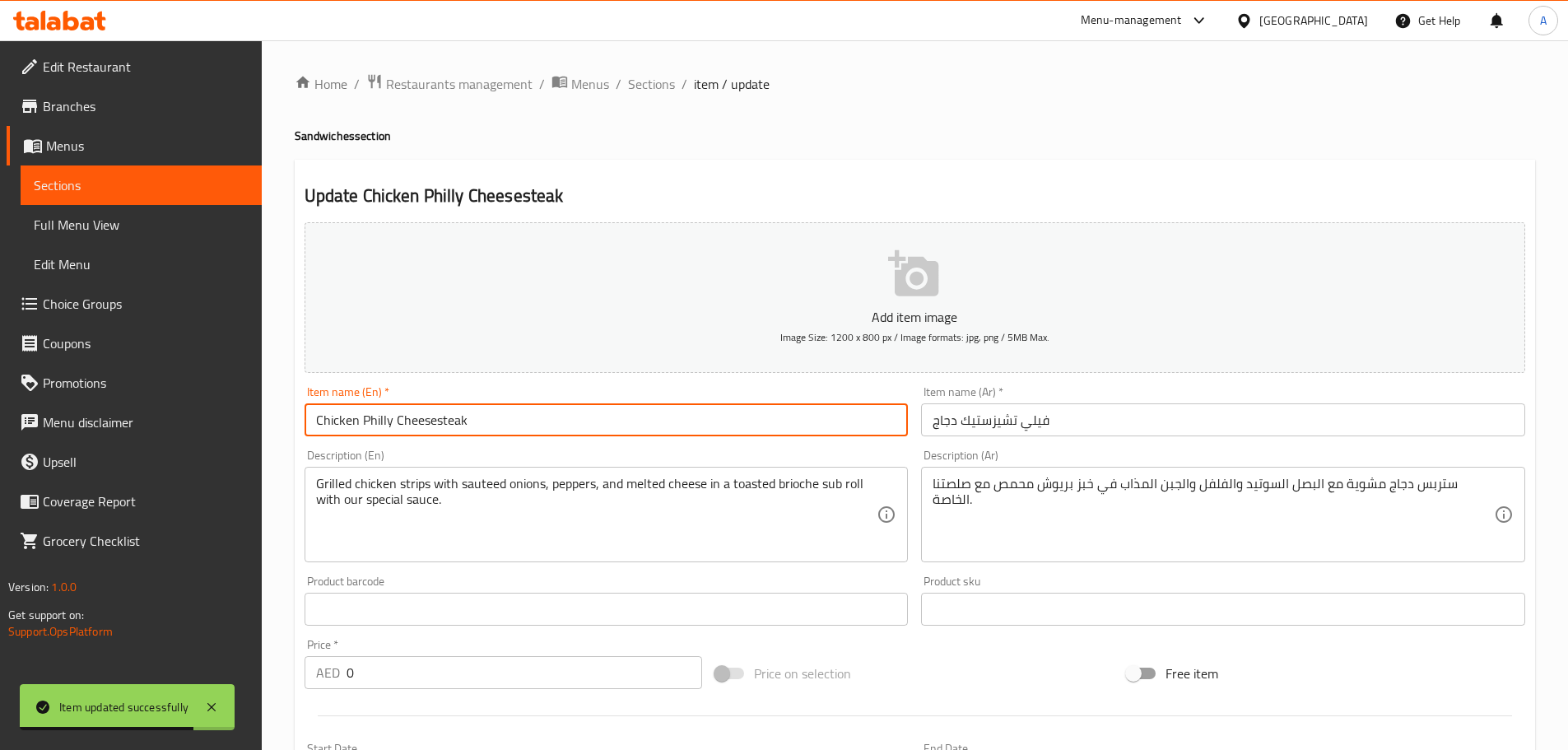
click at [437, 413] on input "Chicken Philly Cheesesteak" at bounding box center [607, 420] width 604 height 33
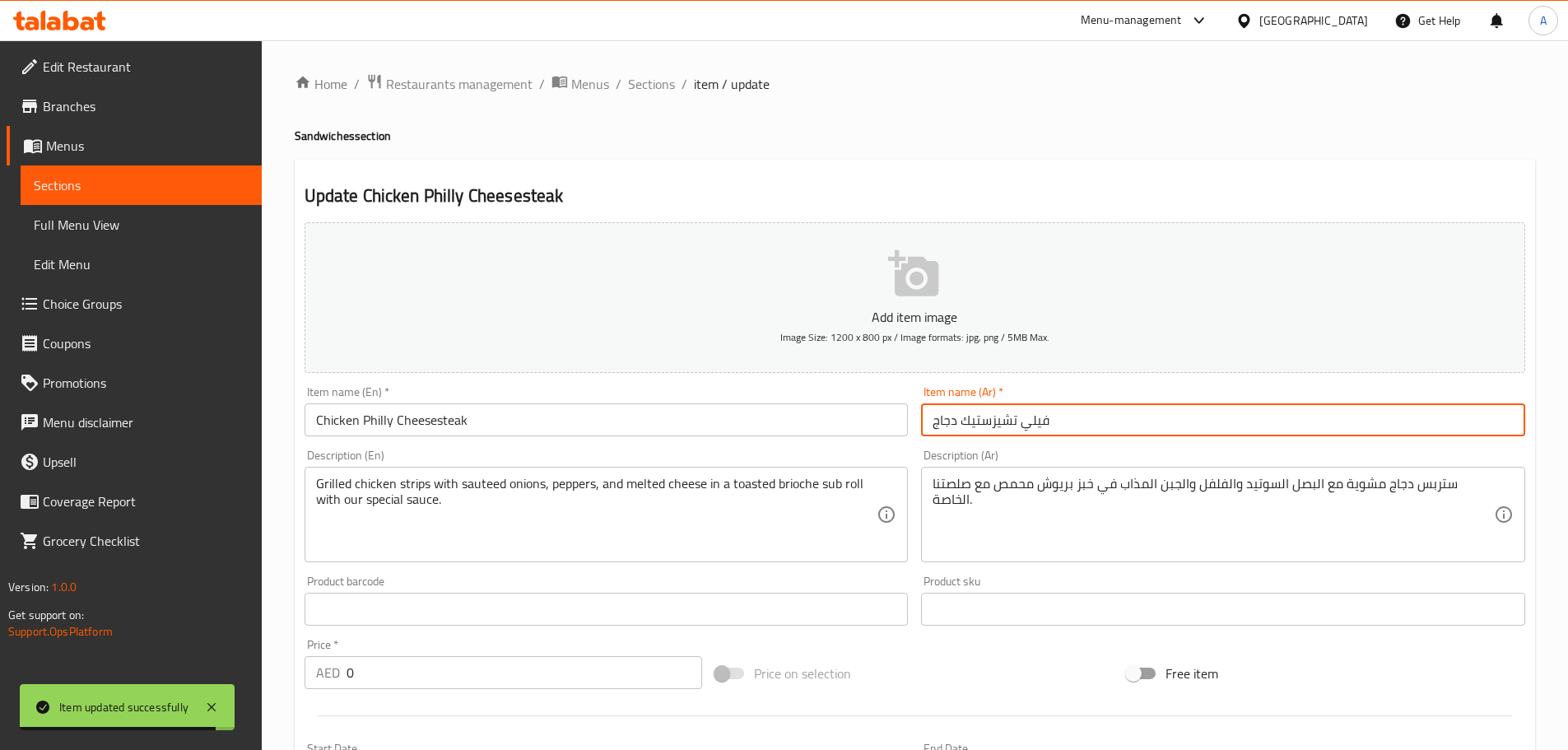
click at [1059, 411] on input "فيلي تشيزستيك دجاج" at bounding box center [1223, 420] width 604 height 33
click at [974, 421] on input "فيلي تشيزستيك دجاج" at bounding box center [1223, 420] width 604 height 33
click at [985, 421] on input "فيلي تشيزستيك دجاج" at bounding box center [1223, 420] width 604 height 33
paste input "تشيزستيك"
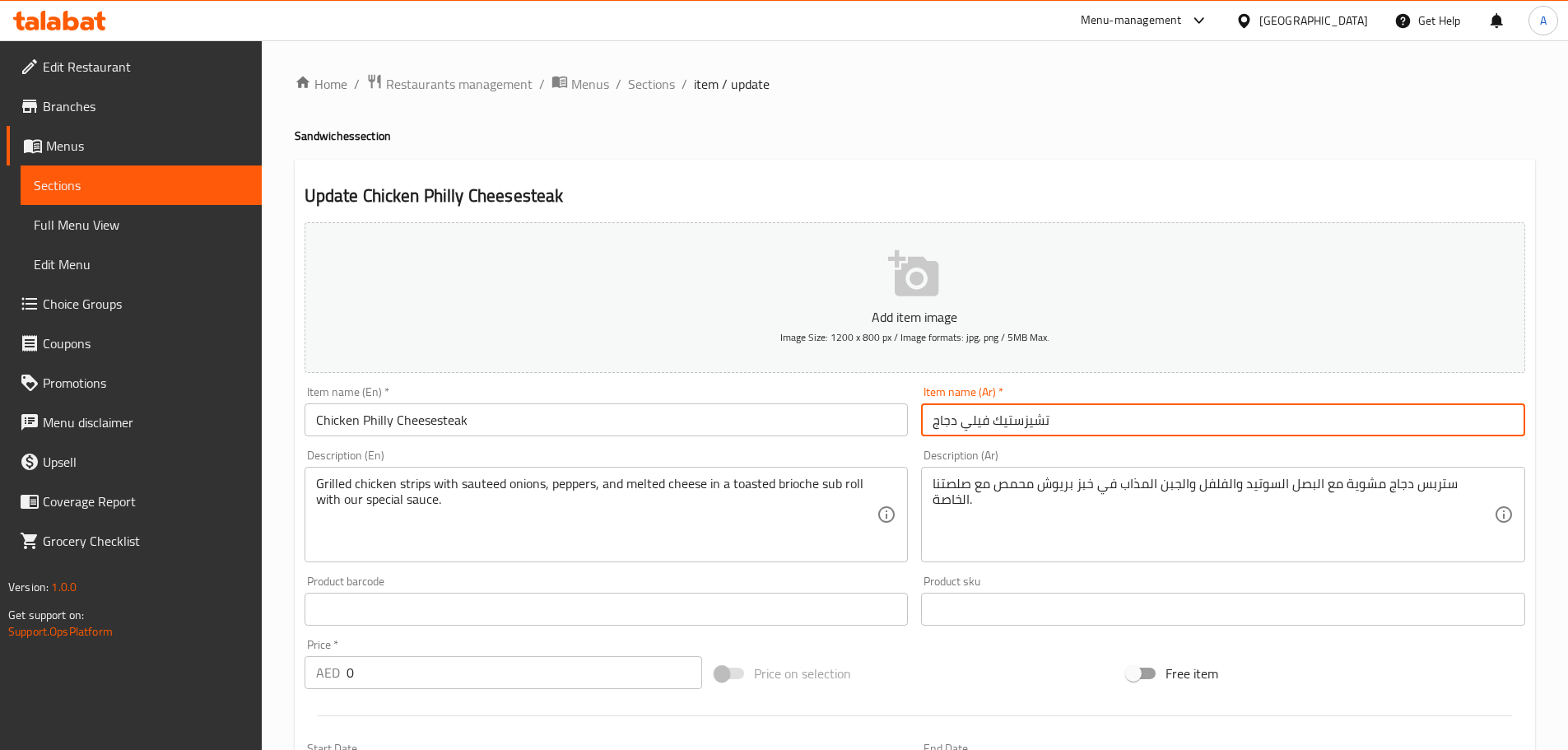
type input "تشيزستيك فيلي دجاج"
click at [507, 409] on input "Chicken Philly Cheesesteak" at bounding box center [607, 420] width 604 height 33
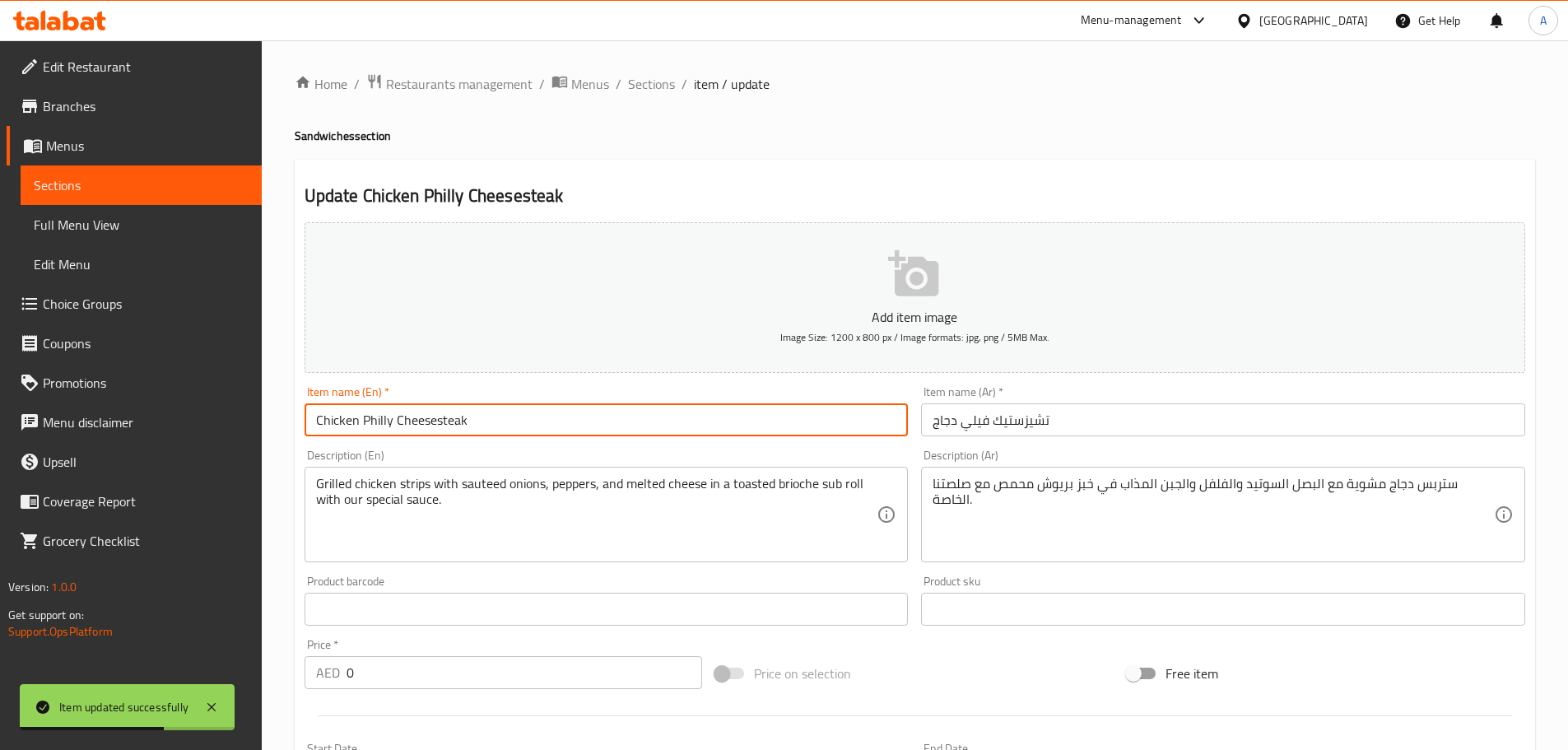
click at [659, 79] on span "Sections" at bounding box center [651, 84] width 47 height 19
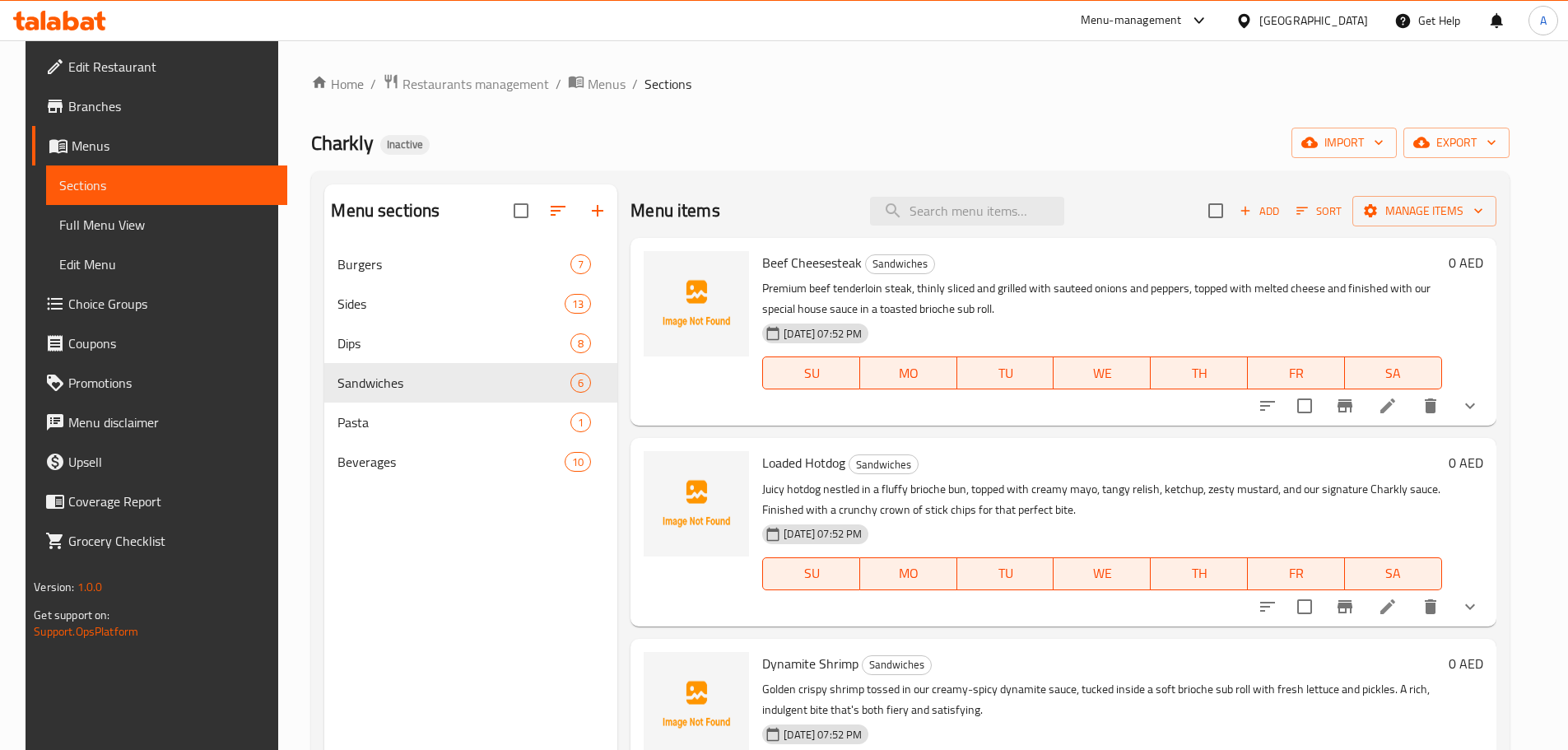
drag, startPoint x: 388, startPoint y: 550, endPoint x: 233, endPoint y: 3, distance: 568.5
click at [388, 548] on div "Menu sections Burgers 7 Sides 13 Dips 8 Sandwiches 6 Pasta 1 Beverages 10" at bounding box center [470, 560] width 293 height 750
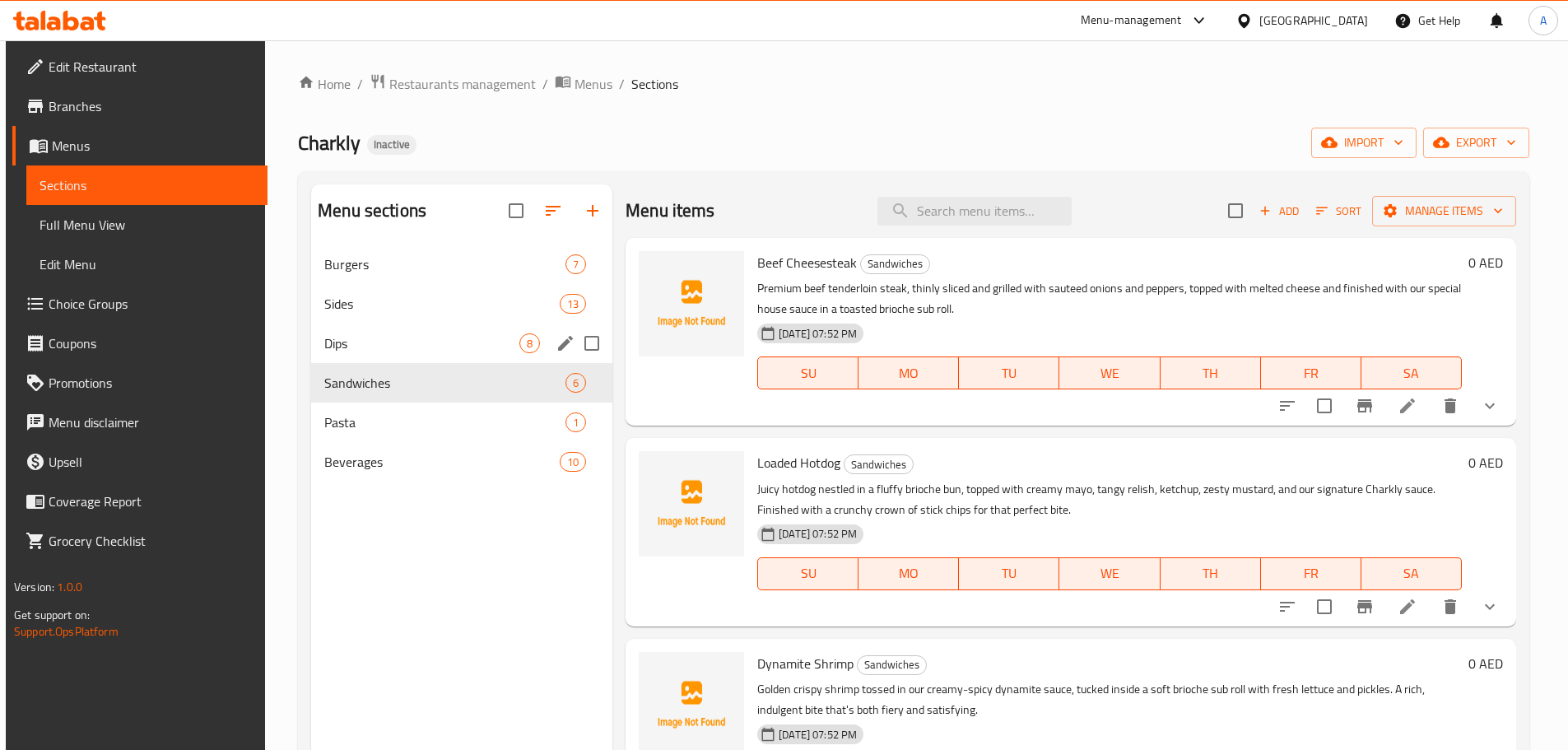
drag, startPoint x: 389, startPoint y: 380, endPoint x: 408, endPoint y: 379, distance: 19.0
click at [389, 380] on span "Sandwiches" at bounding box center [444, 383] width 241 height 19
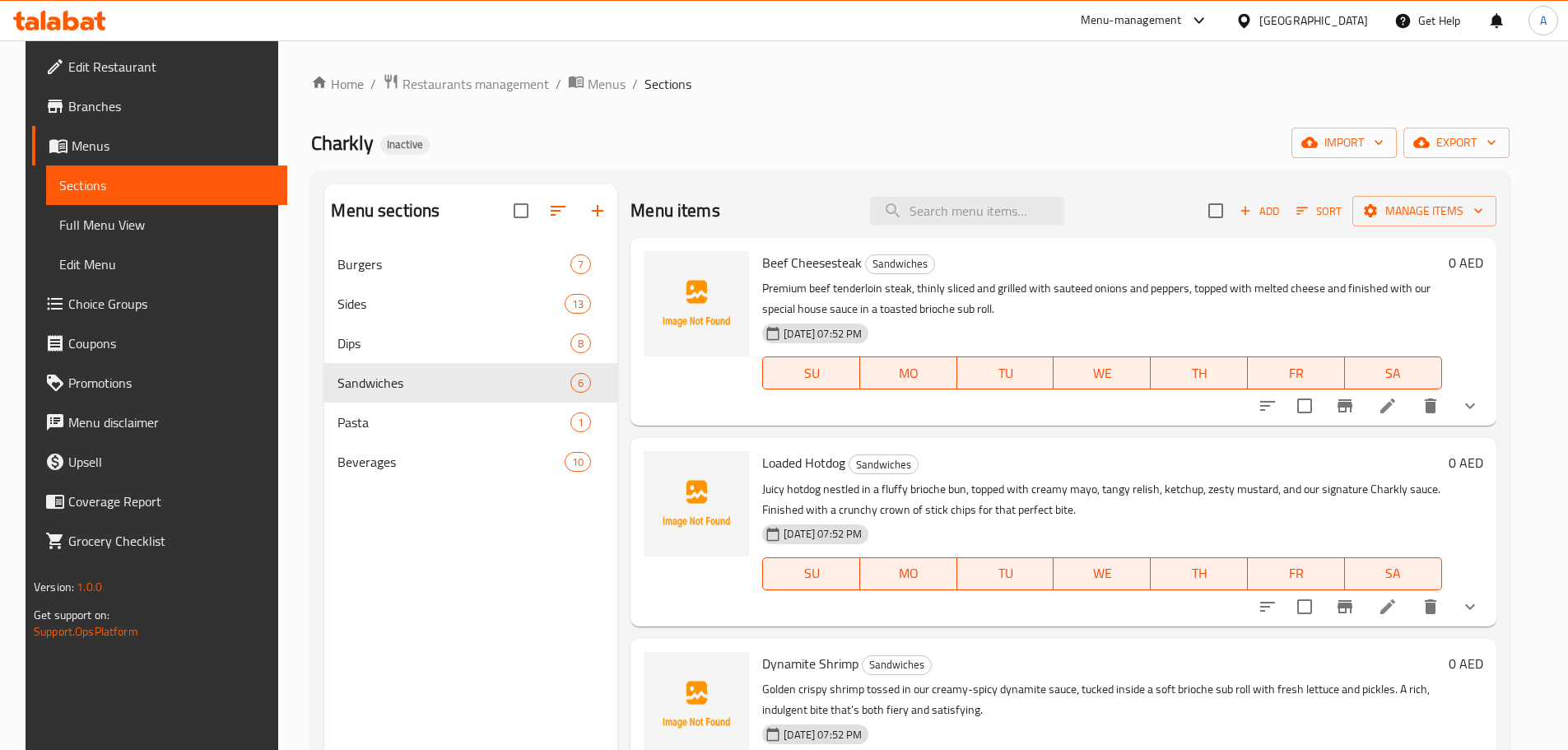
click at [1055, 438] on div "Loaded Hotdog Sandwiches Juicy hotdog nestled in a fluffy brioche bun, topped w…" at bounding box center [1063, 532] width 865 height 188
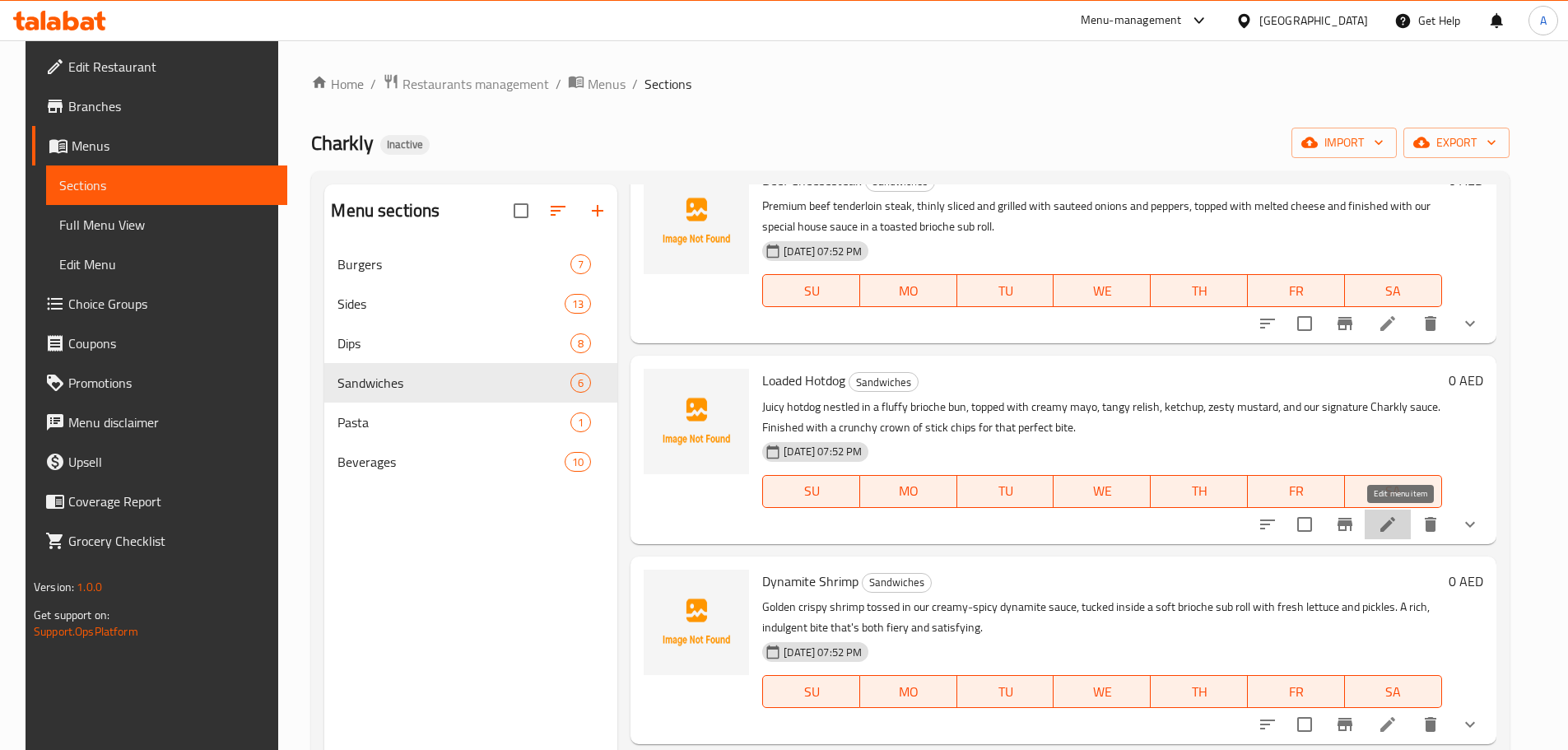
click at [1395, 525] on icon at bounding box center [1388, 525] width 15 height 15
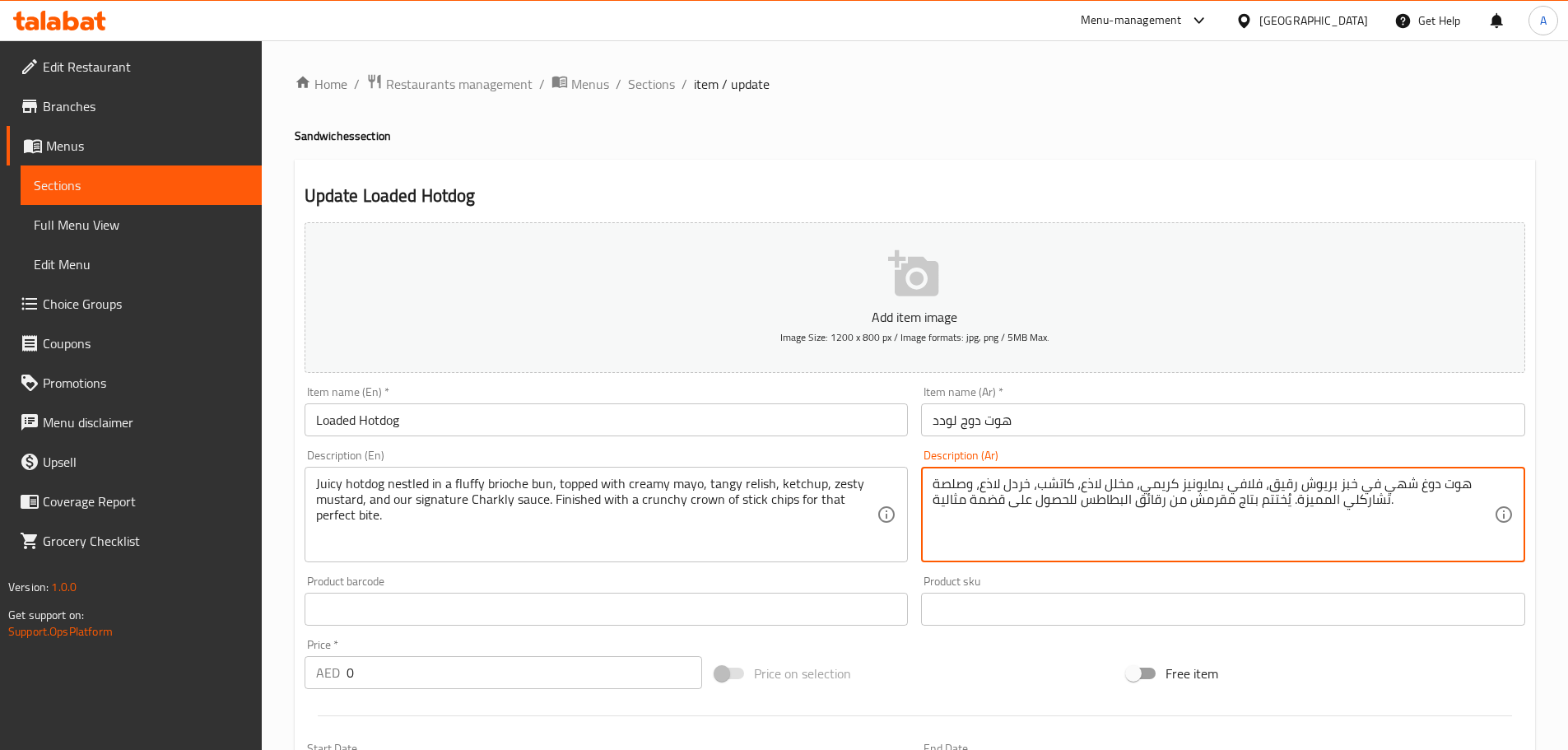
paste textarea "وسي في خبز بريوش هشّ، يعلوه مايونيز كريمي، وصلصة لاذعة، وكاتشب، ونكهة منعشة، وص…"
click at [597, 416] on input "Loaded Hotdog" at bounding box center [607, 420] width 604 height 33
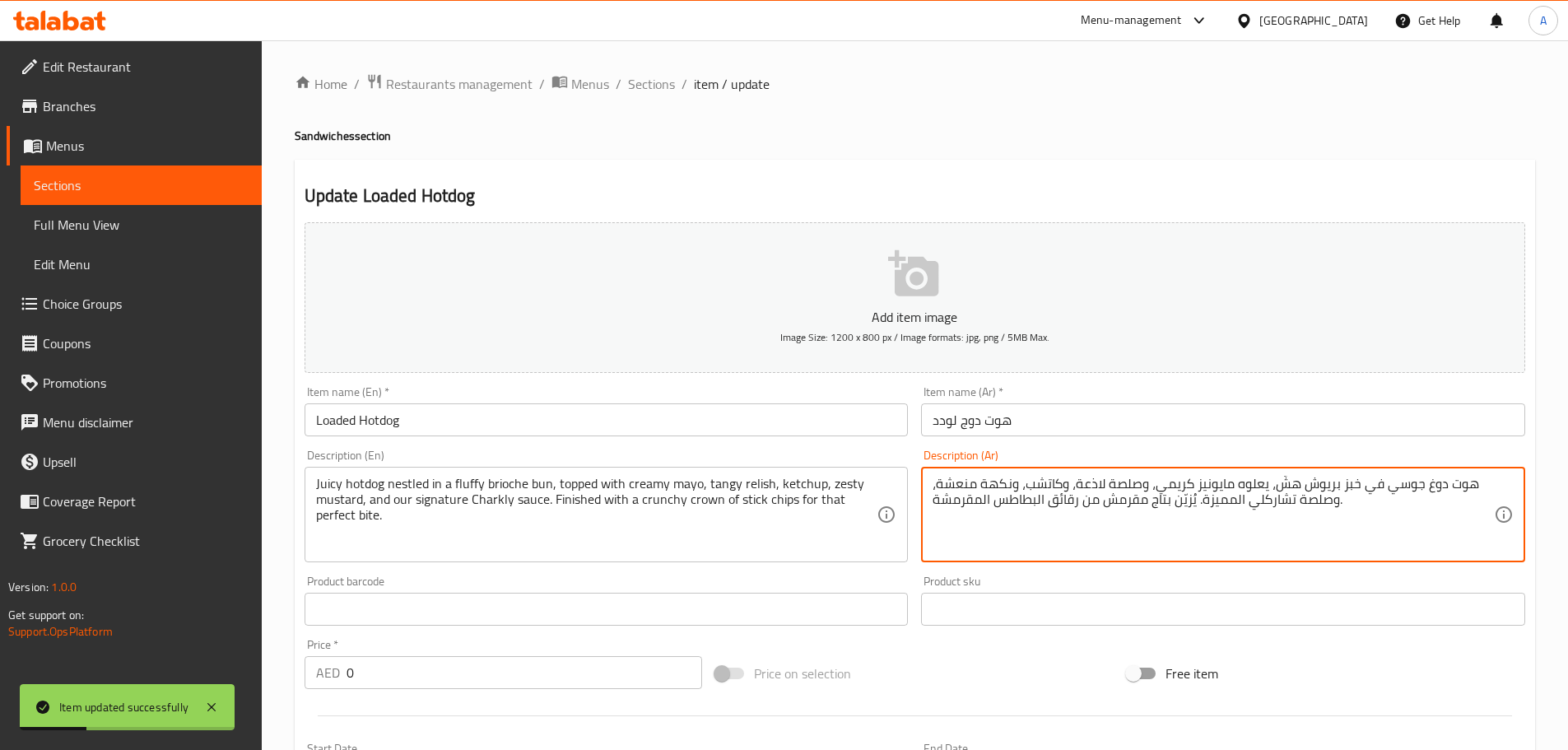
click at [1279, 482] on textarea "هوت دوغ جوسي في خبز بريوش هشّ، يعلوه مايونيز كريمي، وصلصة لاذعة، وكاتشب، ونكهة …" at bounding box center [1213, 515] width 561 height 78
type textarea "هوت دوغ جوسي في خبز بريوش فلافي، يعلوه مايونيز كريمي، وصلصة لاذعة، وكاتشب، ونكه…"
click at [1230, 419] on input "هوت دوج لودد" at bounding box center [1223, 420] width 604 height 33
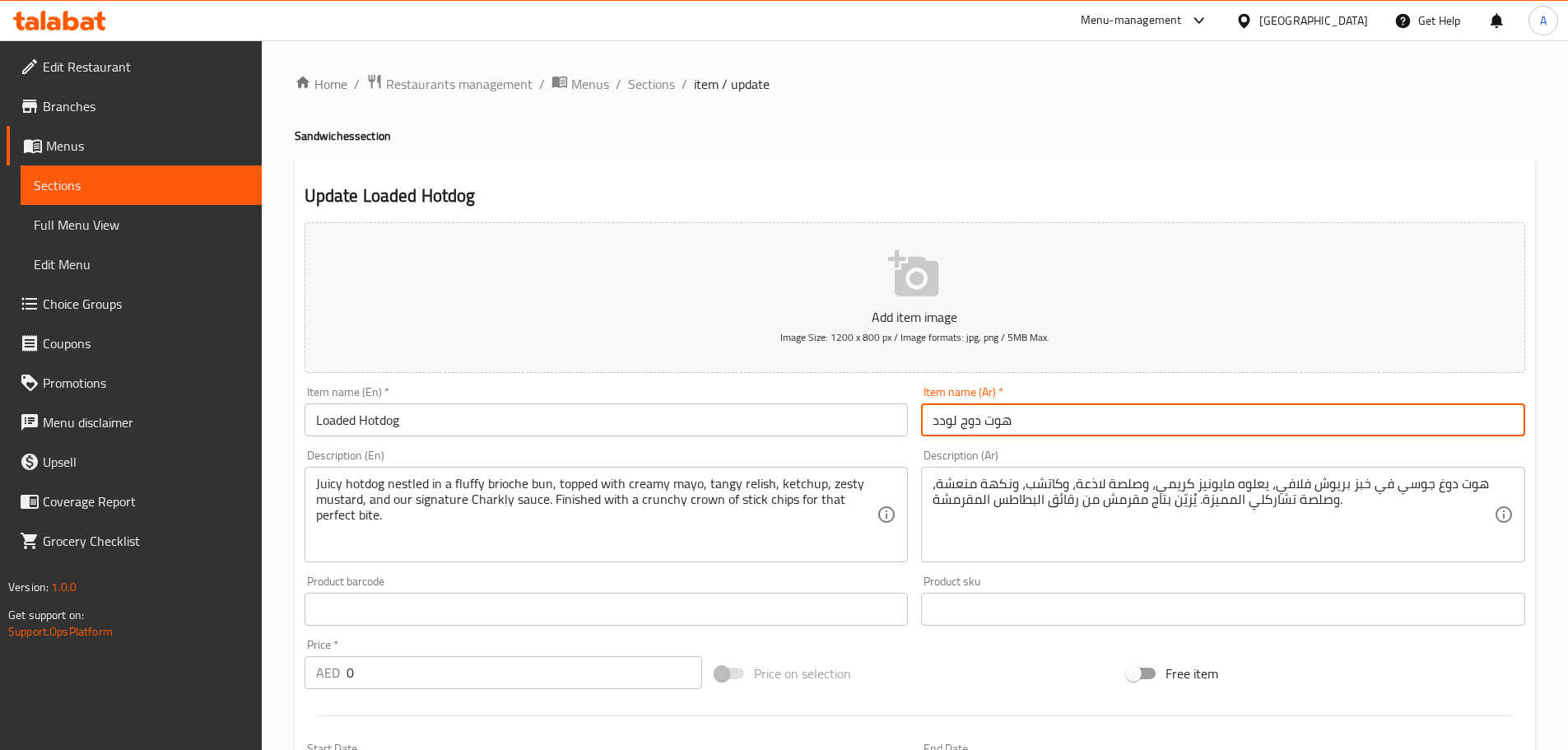
click at [1087, 431] on input "هوت دوج لودد" at bounding box center [1223, 420] width 604 height 33
click at [1125, 422] on input "هوت دوج لودد" at bounding box center [1223, 420] width 604 height 33
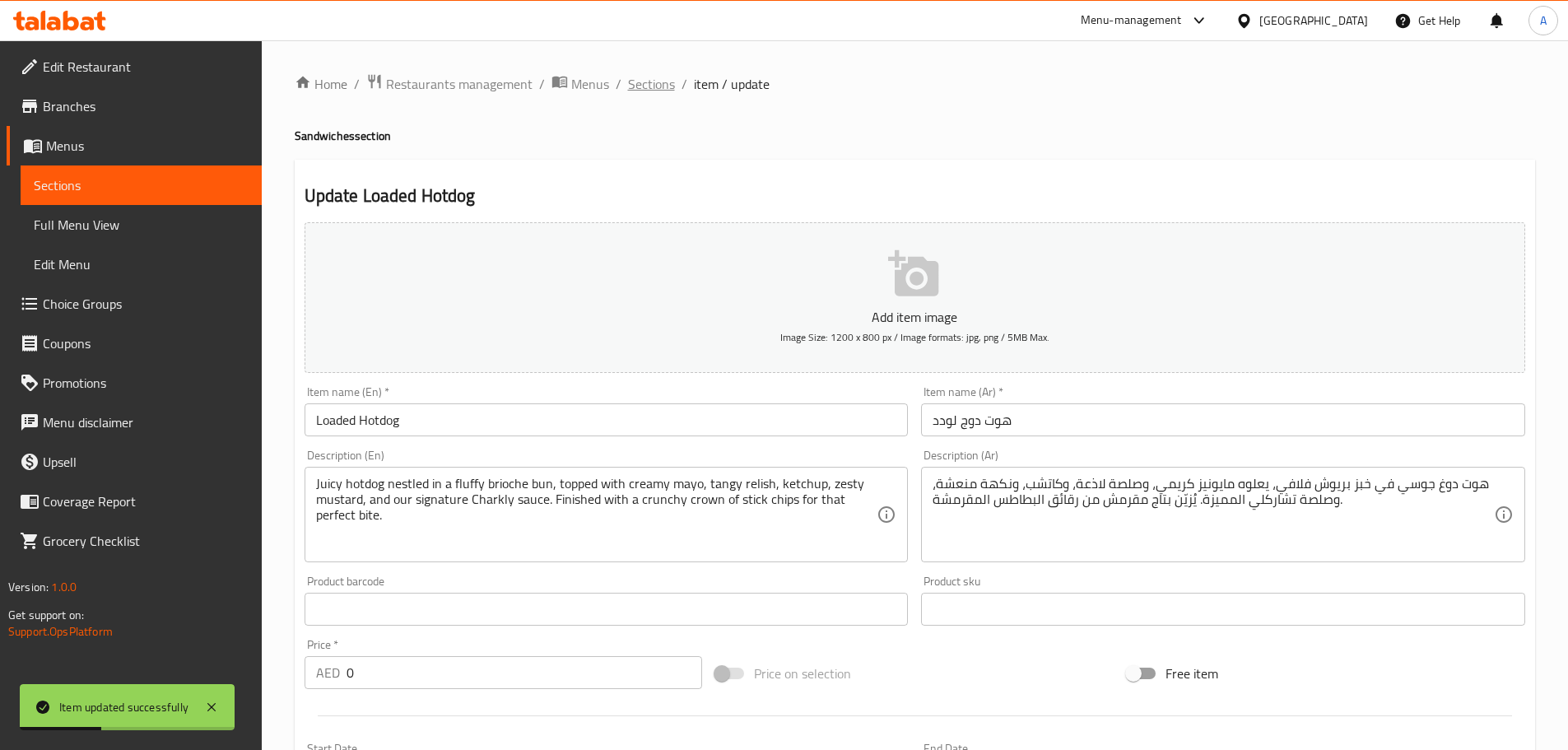
click at [633, 83] on span "Sections" at bounding box center [651, 84] width 47 height 19
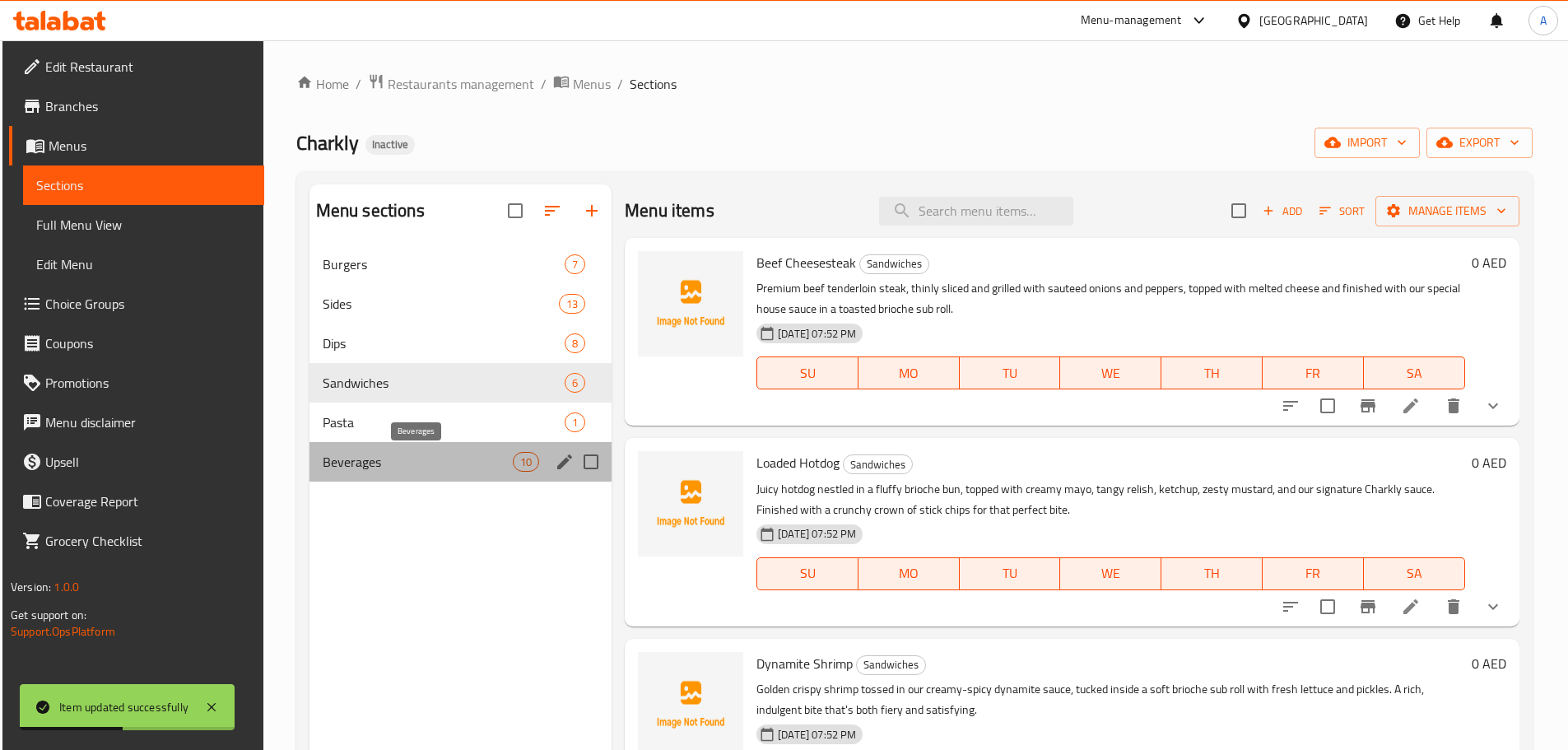
click at [371, 465] on span "Beverages" at bounding box center [417, 461] width 190 height 19
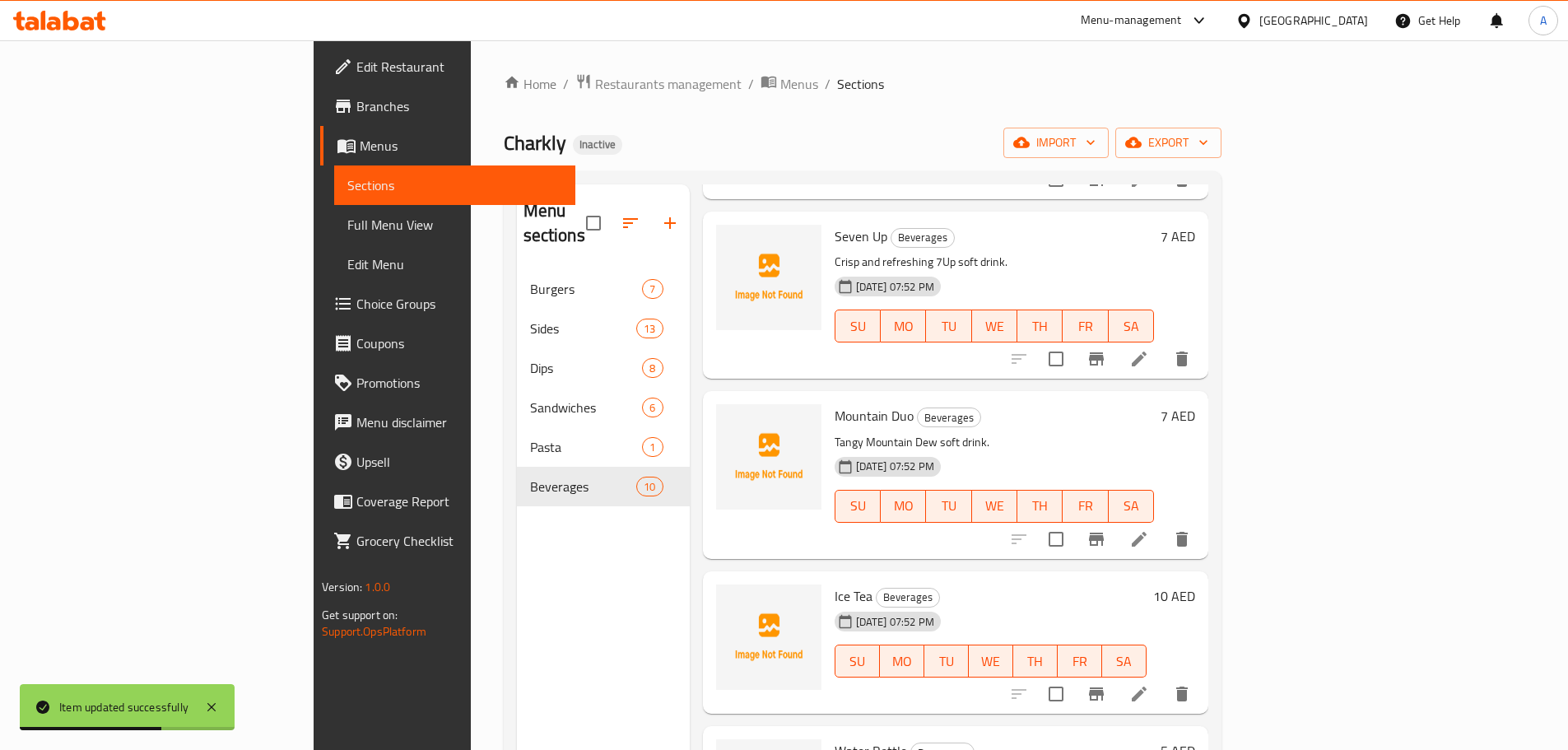
scroll to position [411, 0]
click at [1149, 528] on icon at bounding box center [1138, 538] width 19 height 19
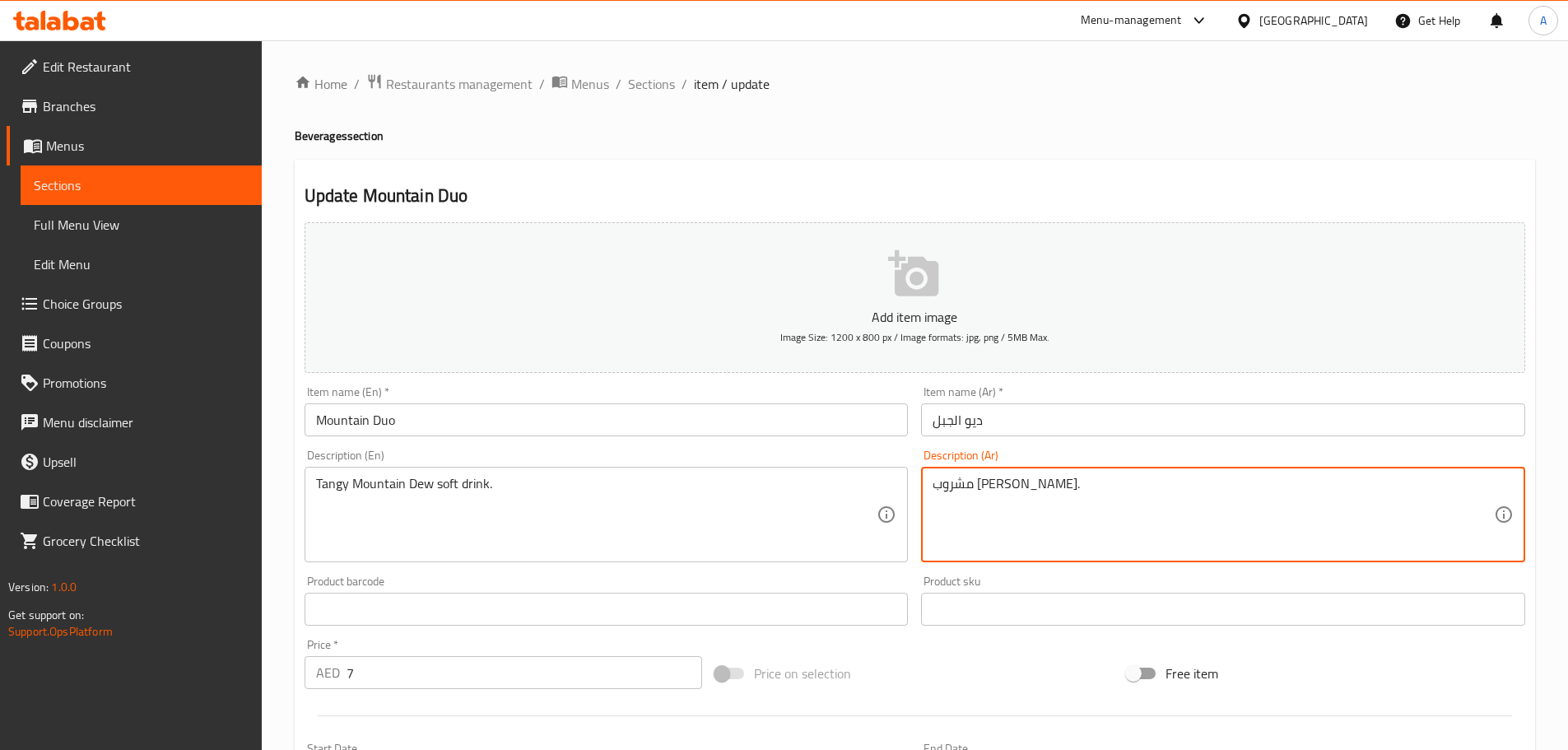
click at [1056, 484] on textarea "مشروب غازي تانجي ماونتن ديو." at bounding box center [1213, 515] width 561 height 78
click at [966, 484] on textarea "مشروب غازي تانجي ماونتن ديو." at bounding box center [1213, 515] width 561 height 78
click at [985, 484] on textarea "مشروب غازي تانجي ماونتن ديو." at bounding box center [1213, 515] width 561 height 78
drag, startPoint x: 989, startPoint y: 484, endPoint x: 932, endPoint y: 502, distance: 59.8
click at [932, 502] on div "مشروب غازي تانجي ماونتن ديو. Description (Ar)" at bounding box center [1223, 514] width 604 height 96
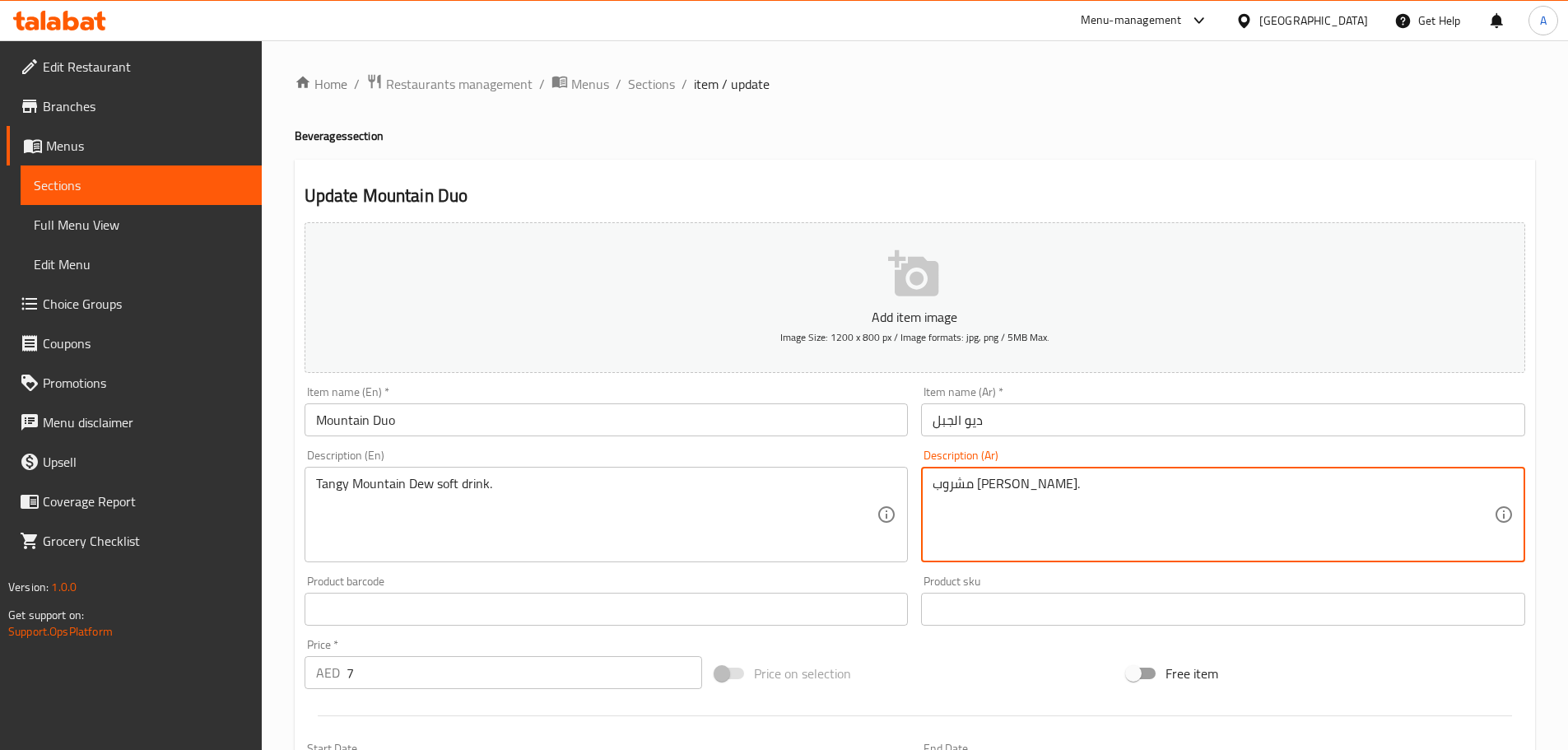
click at [1005, 427] on input "ديو الجبل" at bounding box center [1223, 420] width 604 height 33
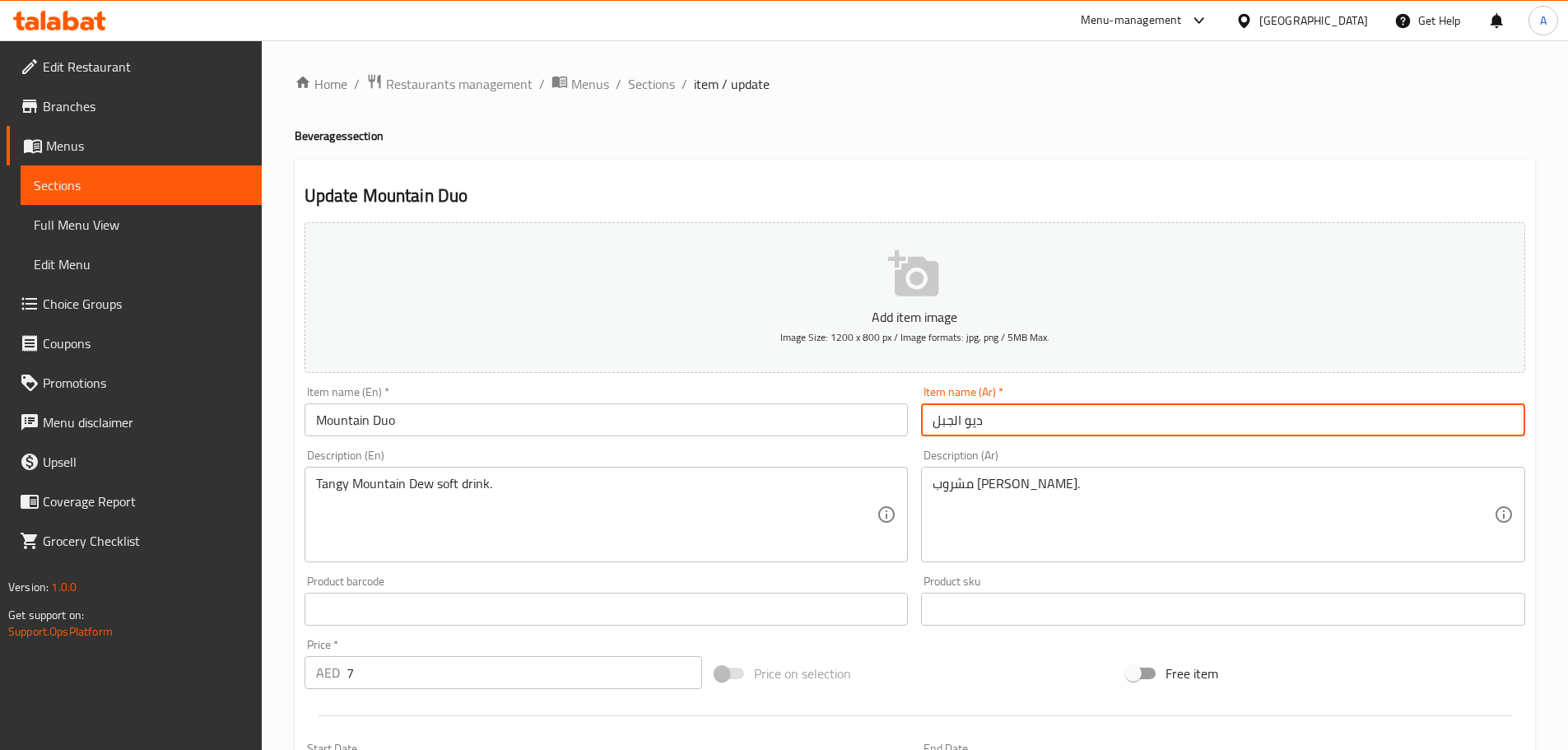
click at [1005, 427] on input "ديو الجبل" at bounding box center [1223, 420] width 604 height 33
paste input "ماونتن ديو"
type input "ماونتن ديو"
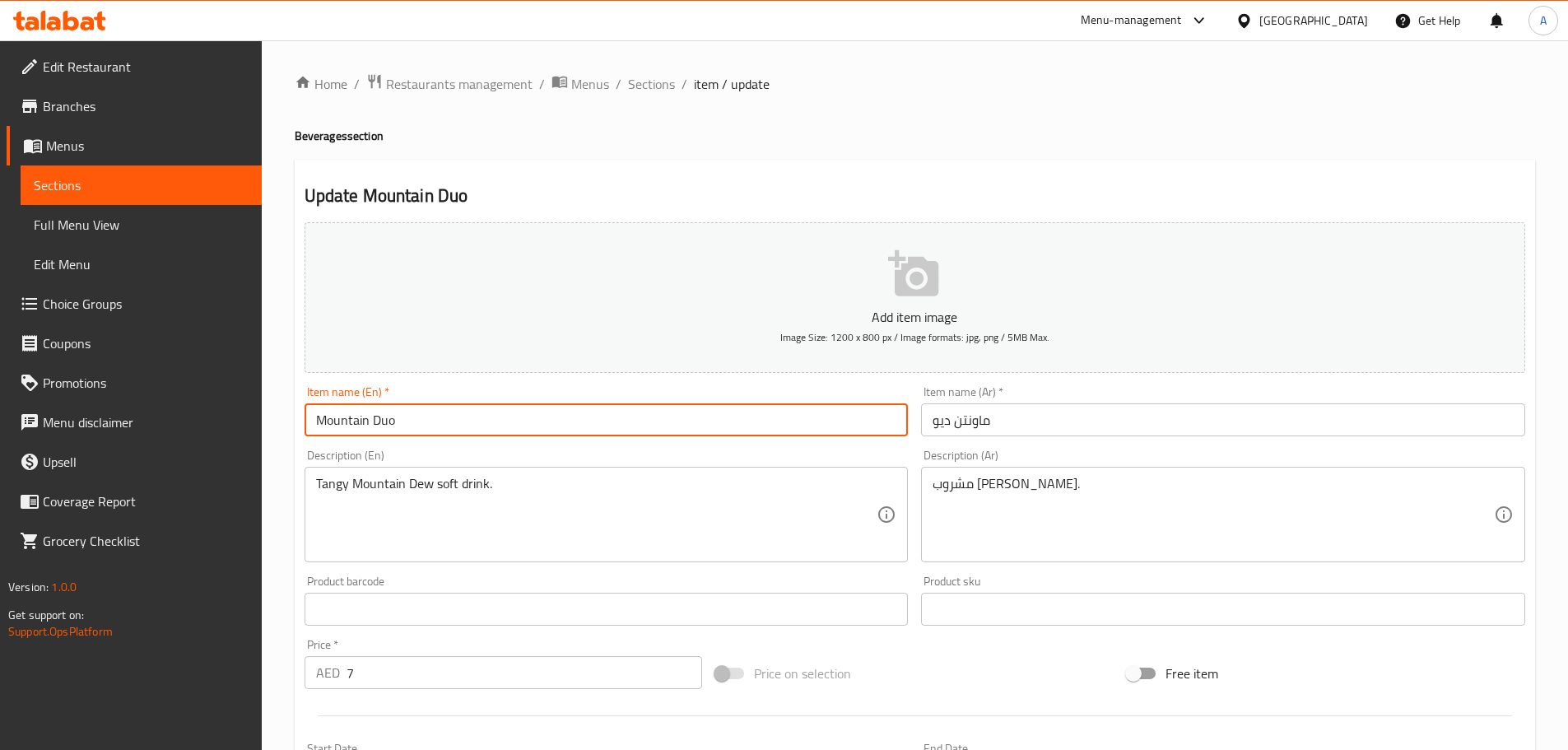
click at [816, 427] on input "Mountain Duo" at bounding box center [607, 420] width 604 height 33
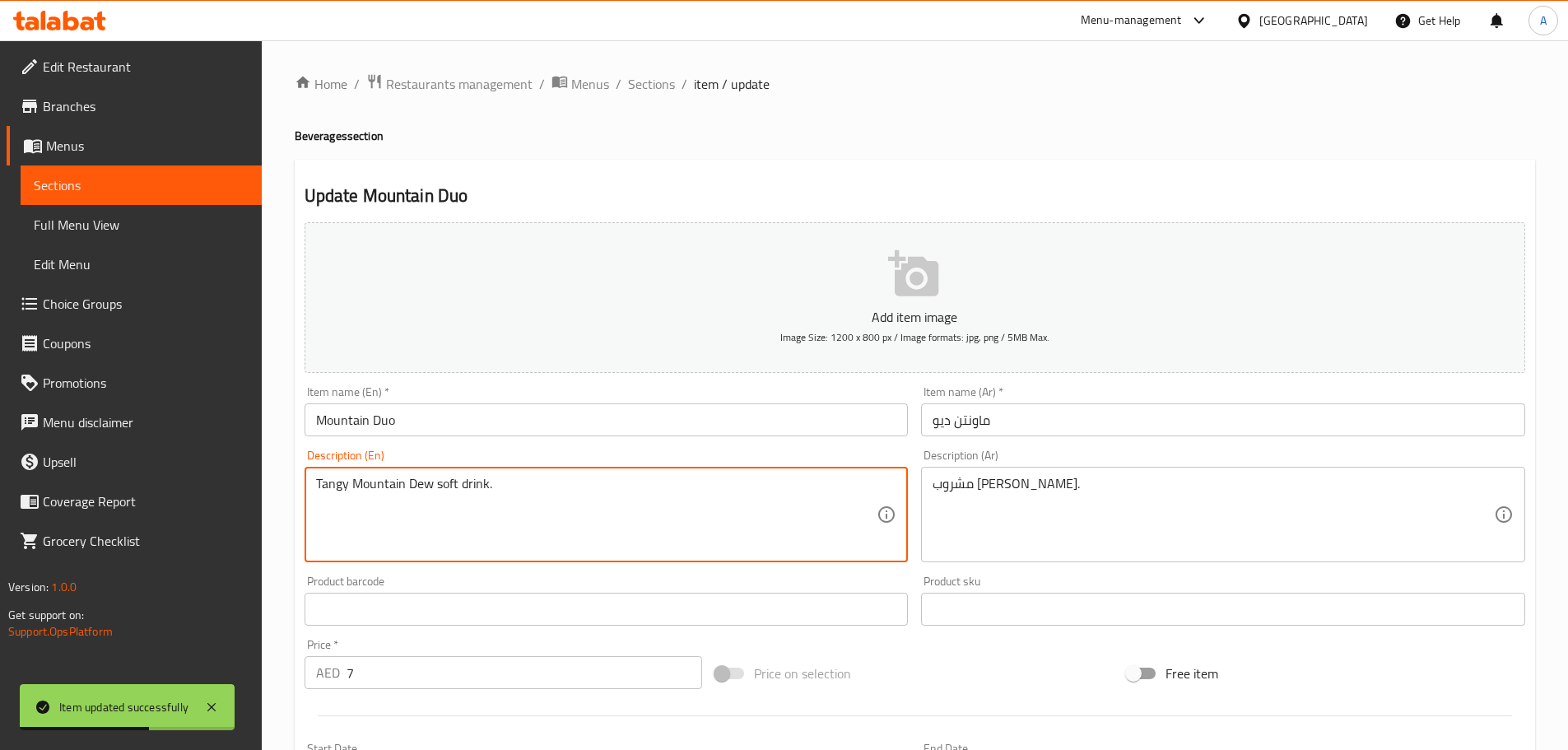
drag, startPoint x: 429, startPoint y: 481, endPoint x: 344, endPoint y: 483, distance: 85.0
type textarea "Tangy soft drink."
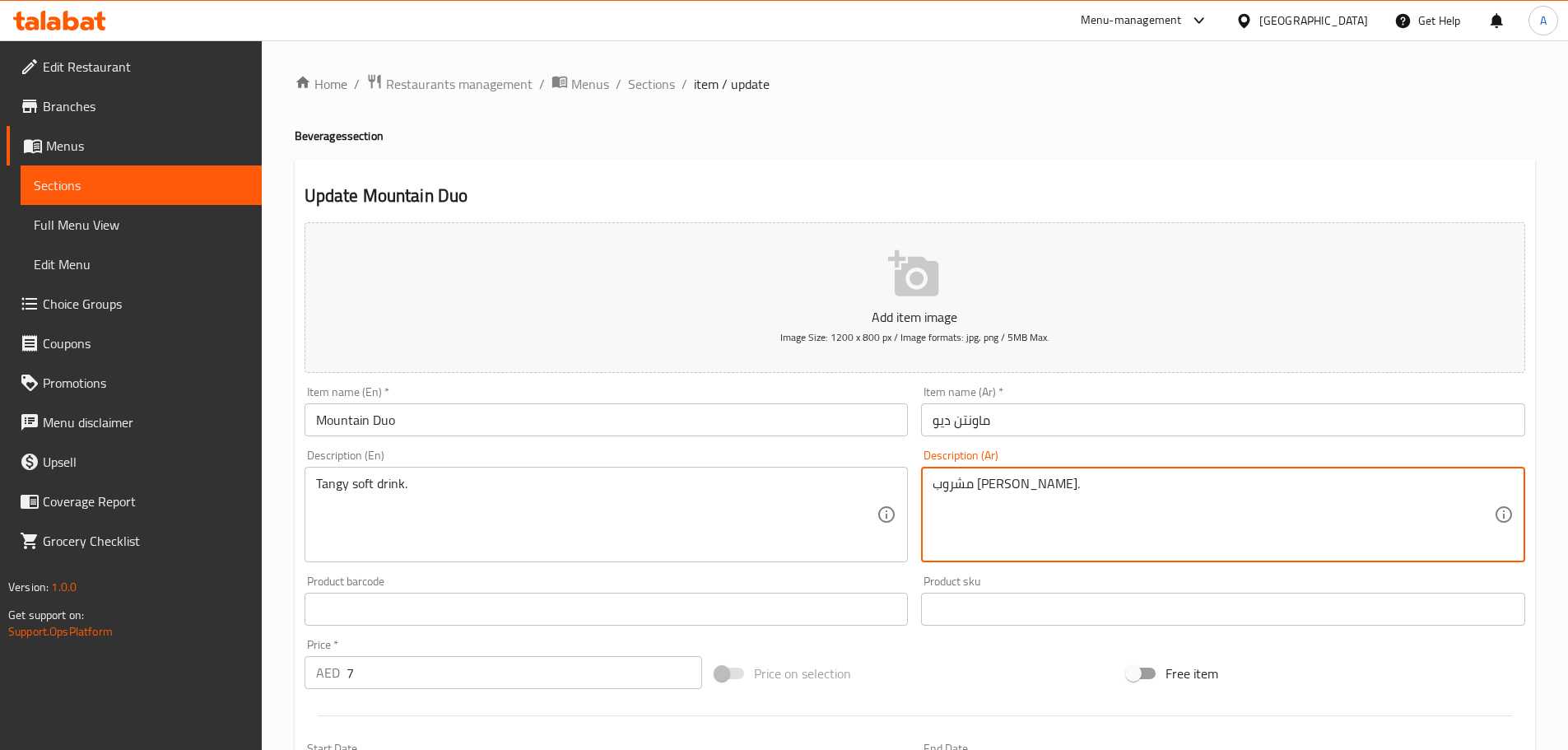
type textarea "مشروب [PERSON_NAME]."
click at [494, 424] on input "Mountain Duo" at bounding box center [607, 420] width 604 height 33
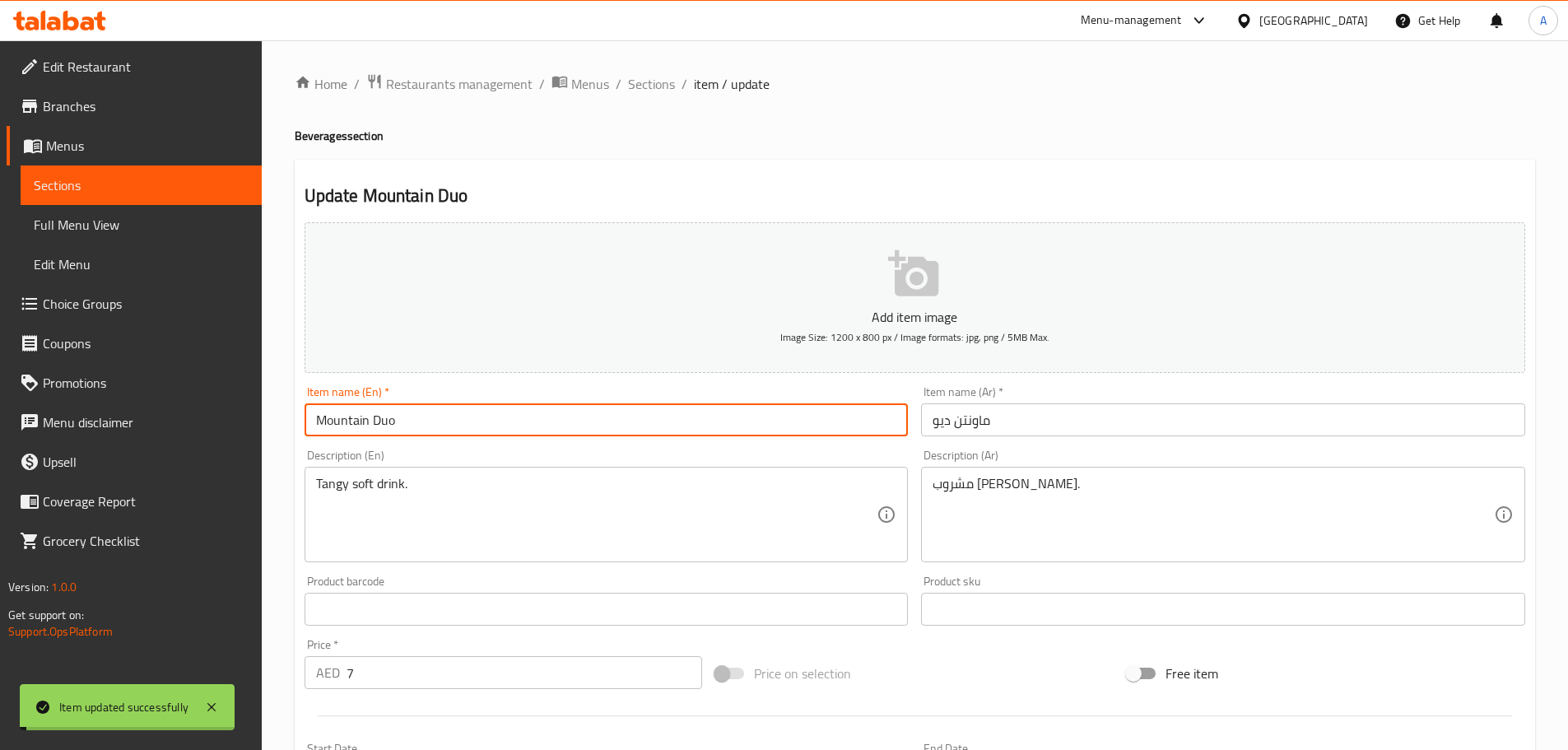
drag, startPoint x: 646, startPoint y: 92, endPoint x: 663, endPoint y: 125, distance: 37.1
click at [646, 92] on span "Sections" at bounding box center [651, 84] width 47 height 19
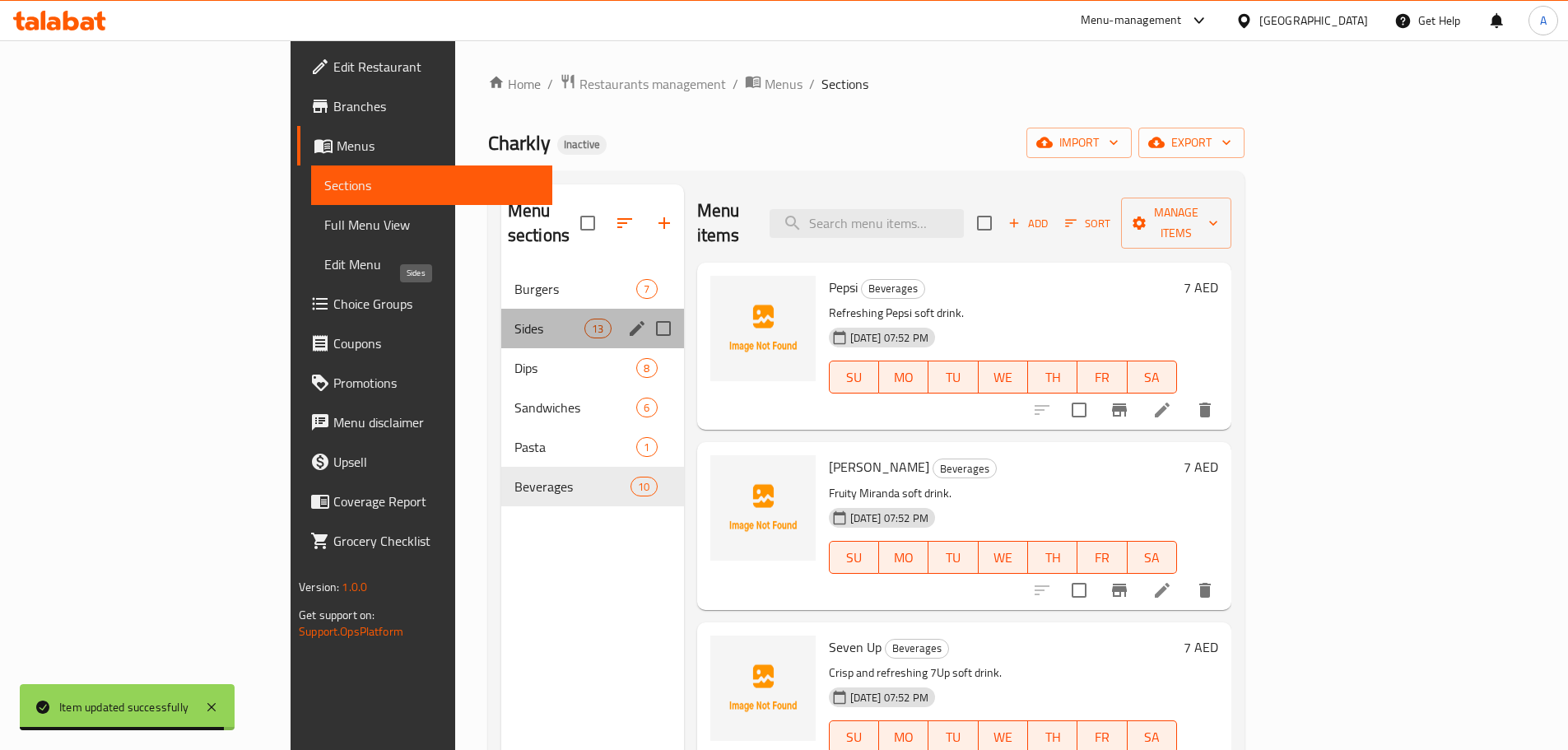
click at [514, 318] on span "Sides" at bounding box center [549, 328] width 70 height 19
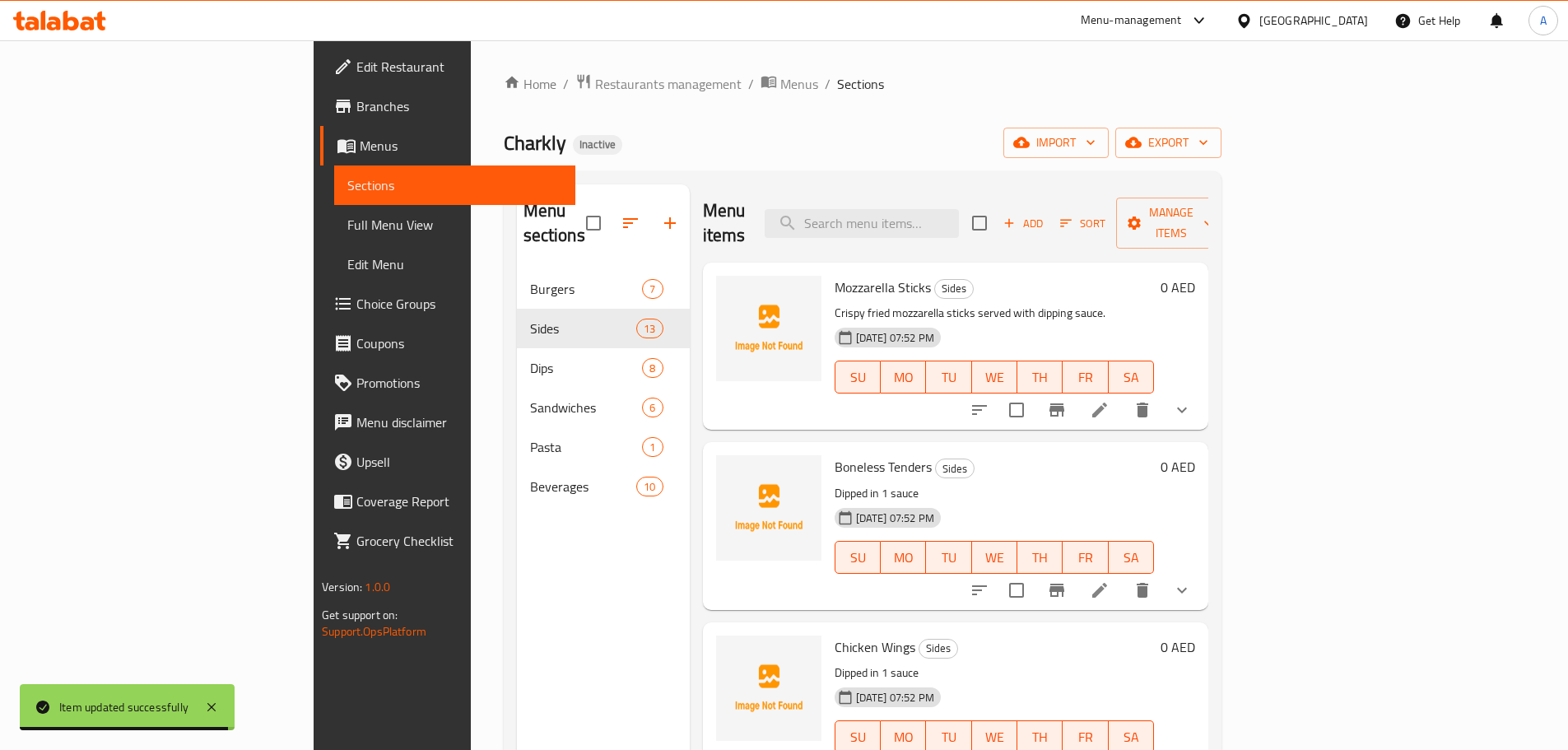
click at [988, 403] on div "Mozzarella Sticks Sides Crispy fried mozzarella sticks served with dipping sauc…" at bounding box center [955, 345] width 505 height 167
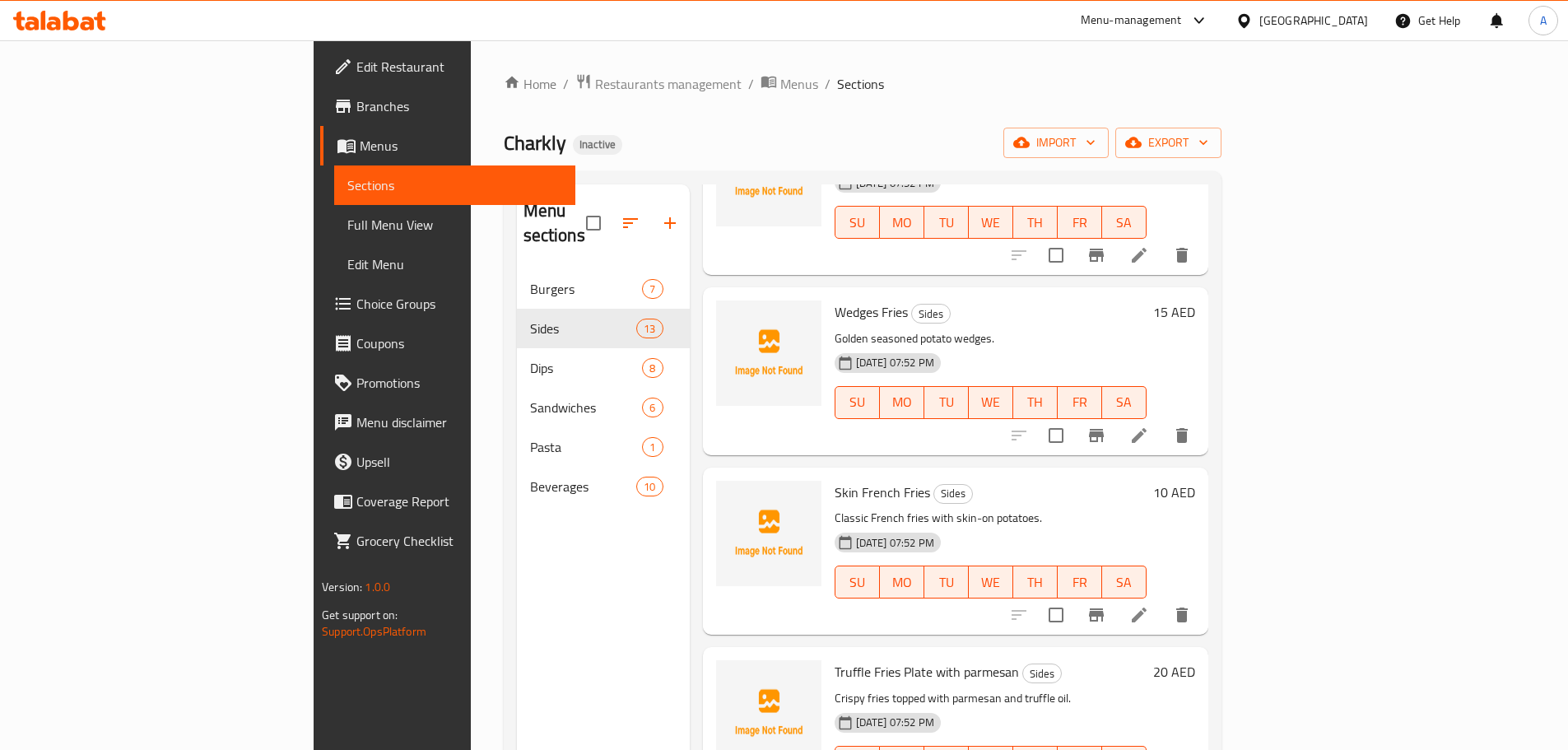
scroll to position [1282, 0]
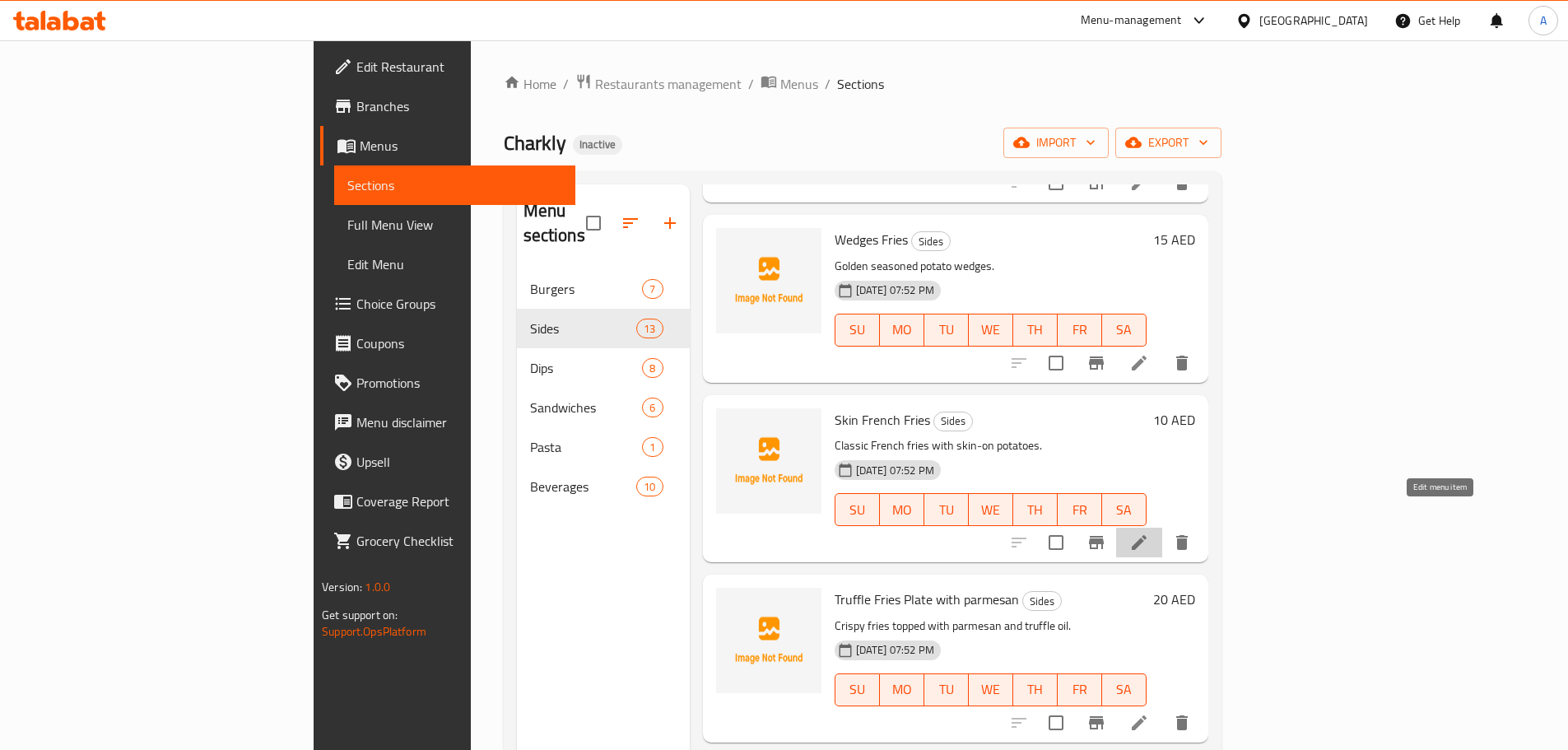
click at [1149, 532] on icon at bounding box center [1138, 542] width 19 height 19
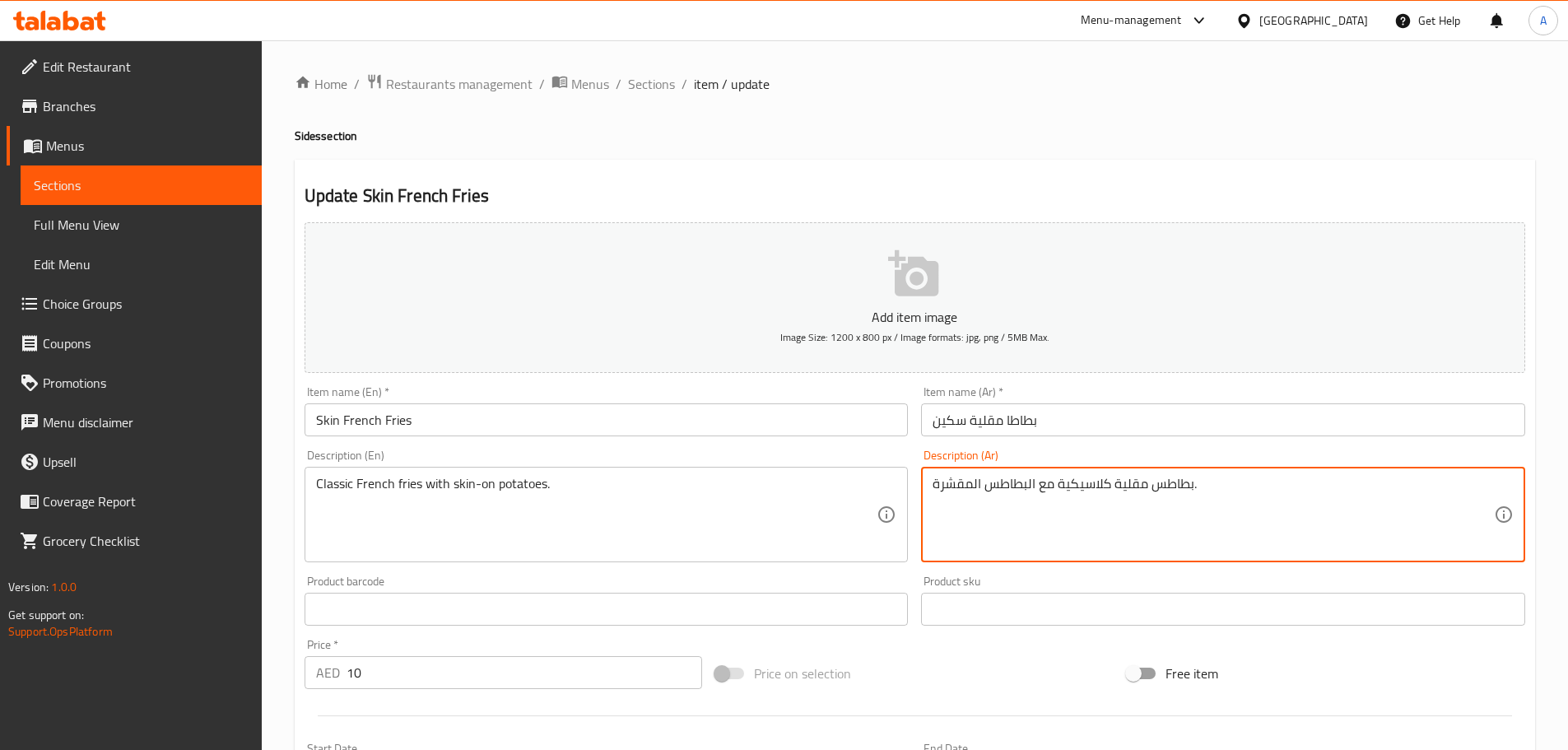
click at [951, 479] on textarea "بطاطس مقلية كلاسيكية مع البطاطس المقشرة." at bounding box center [1213, 515] width 561 height 78
paste textarea "قشرها"
click at [1021, 480] on textarea "بطاطس مقلية كلاسيكية مع البطاطس بقشرها ." at bounding box center [1213, 515] width 561 height 78
click at [1125, 424] on input "بطاطا مقلية سكين" at bounding box center [1223, 420] width 604 height 33
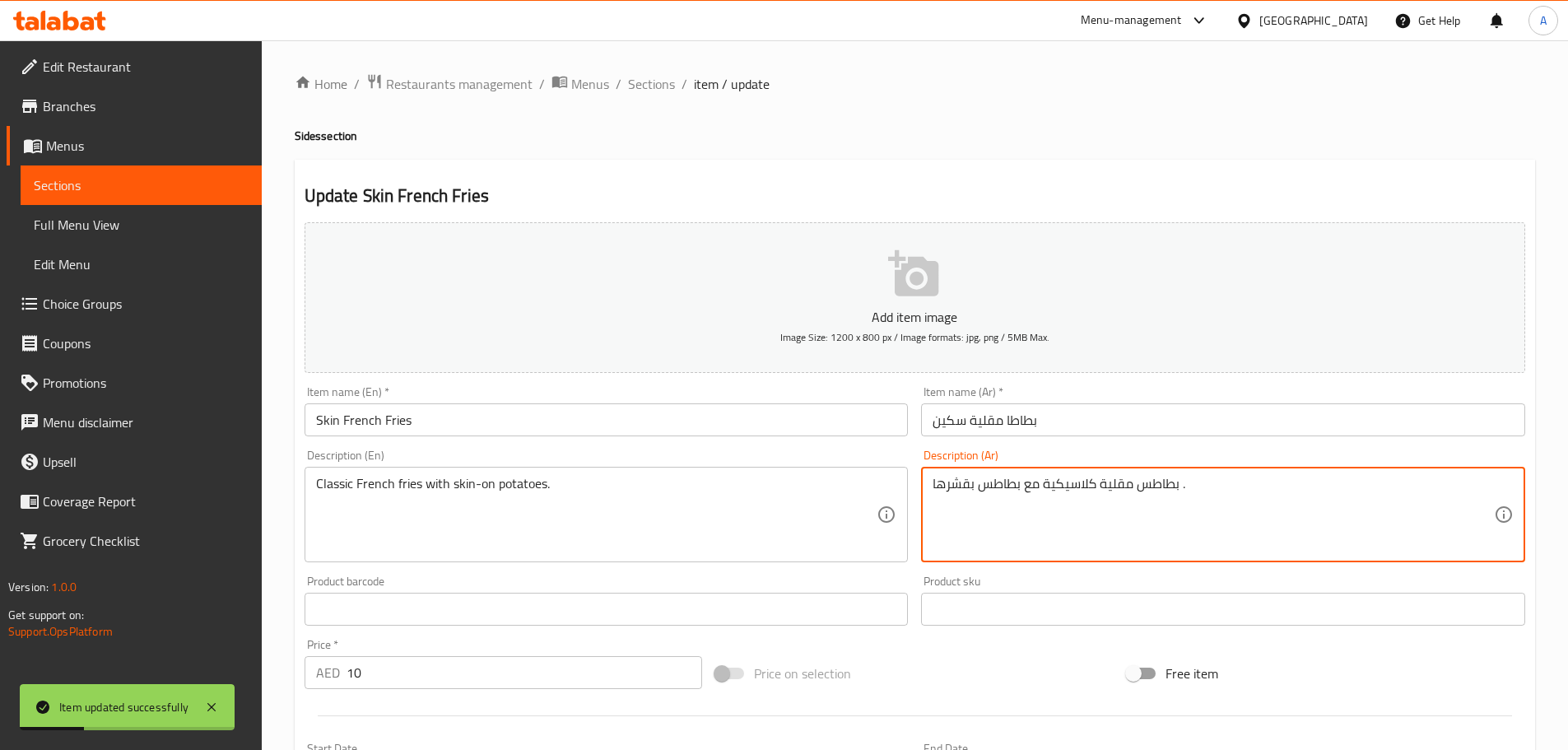
click at [1188, 485] on textarea "بطاطس مقلية كلاسيكية مع بطاطس بقشرها ." at bounding box center [1213, 515] width 561 height 78
click at [941, 485] on textarea "بطاطس مقلية كلاسيكية مع بطاطس بقشرها ." at bounding box center [1213, 515] width 561 height 78
type textarea "بطاطس مقلية كلاسيكية مع بطاطس بقشرها."
click at [1087, 416] on input "بطاطا مقلية سكين" at bounding box center [1223, 420] width 604 height 33
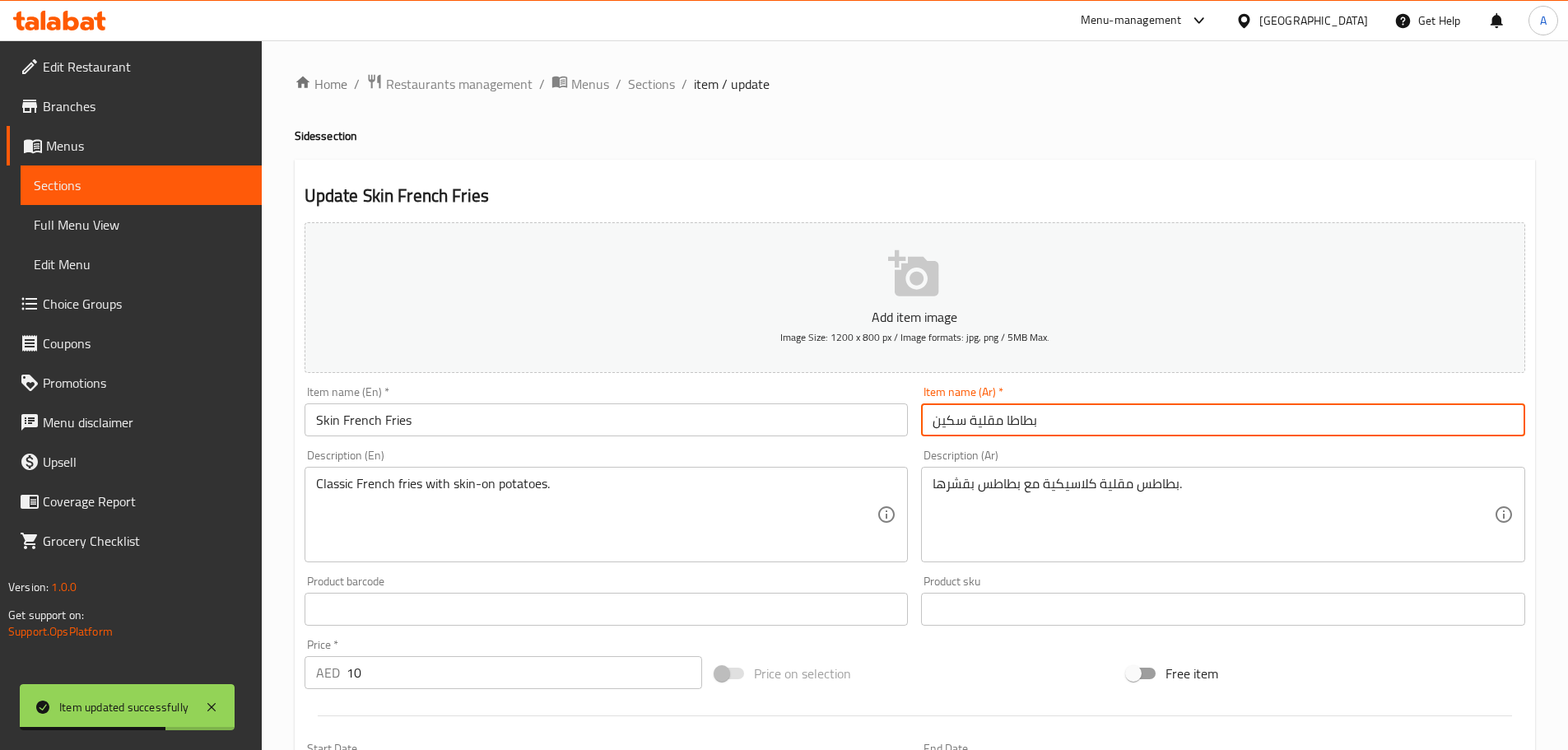
click at [662, 91] on span "Sections" at bounding box center [651, 84] width 47 height 19
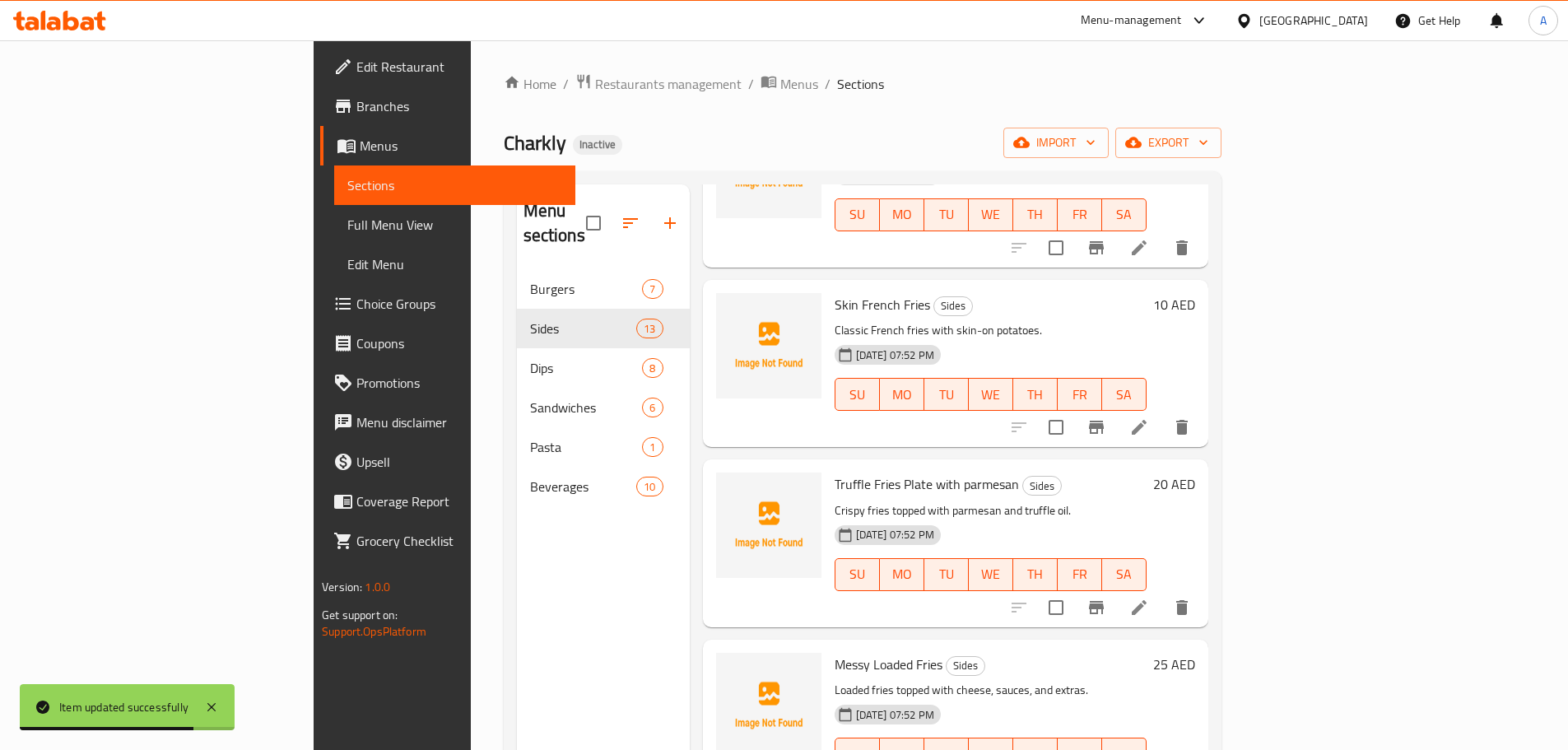
scroll to position [1545, 0]
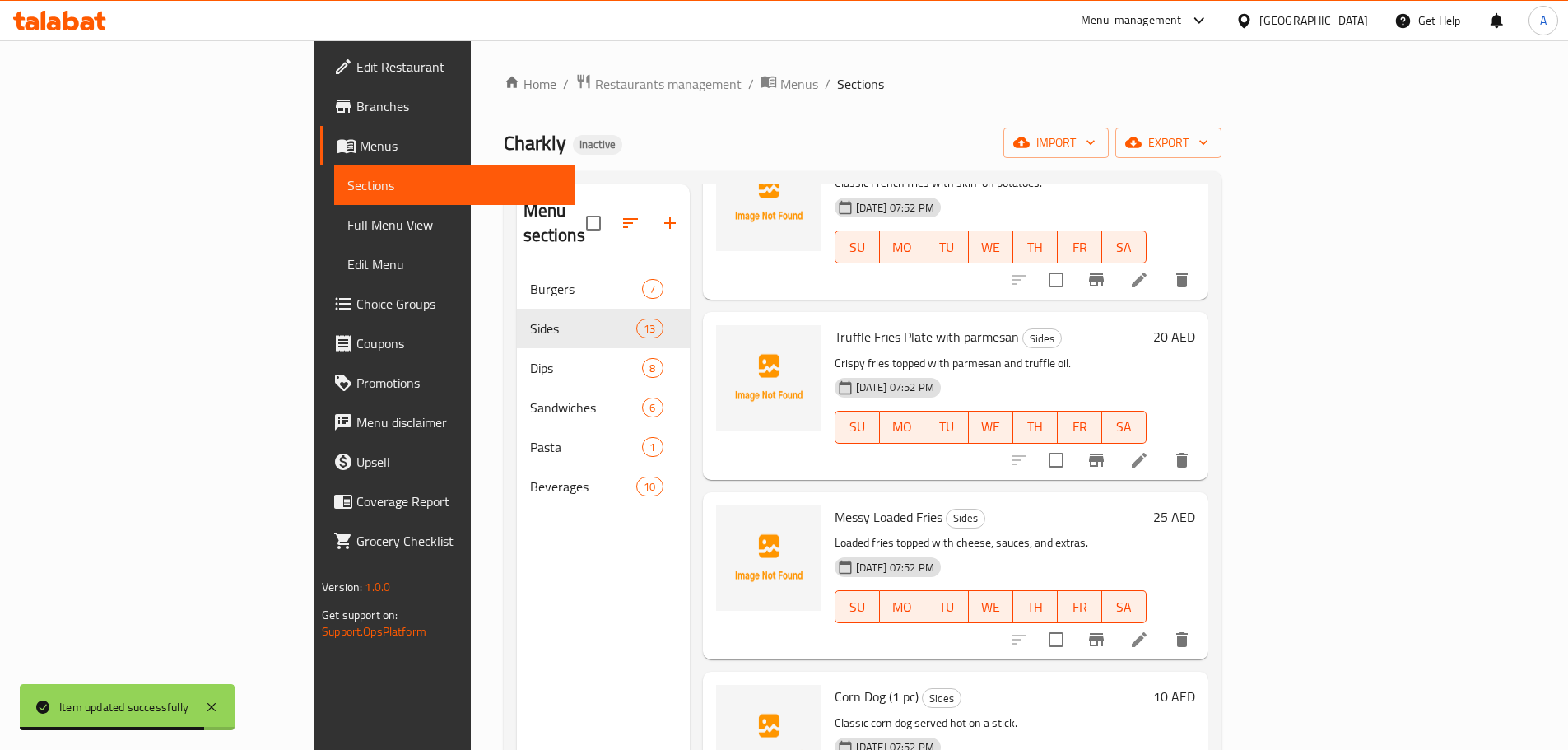
click at [1149, 450] on icon at bounding box center [1138, 460] width 19 height 19
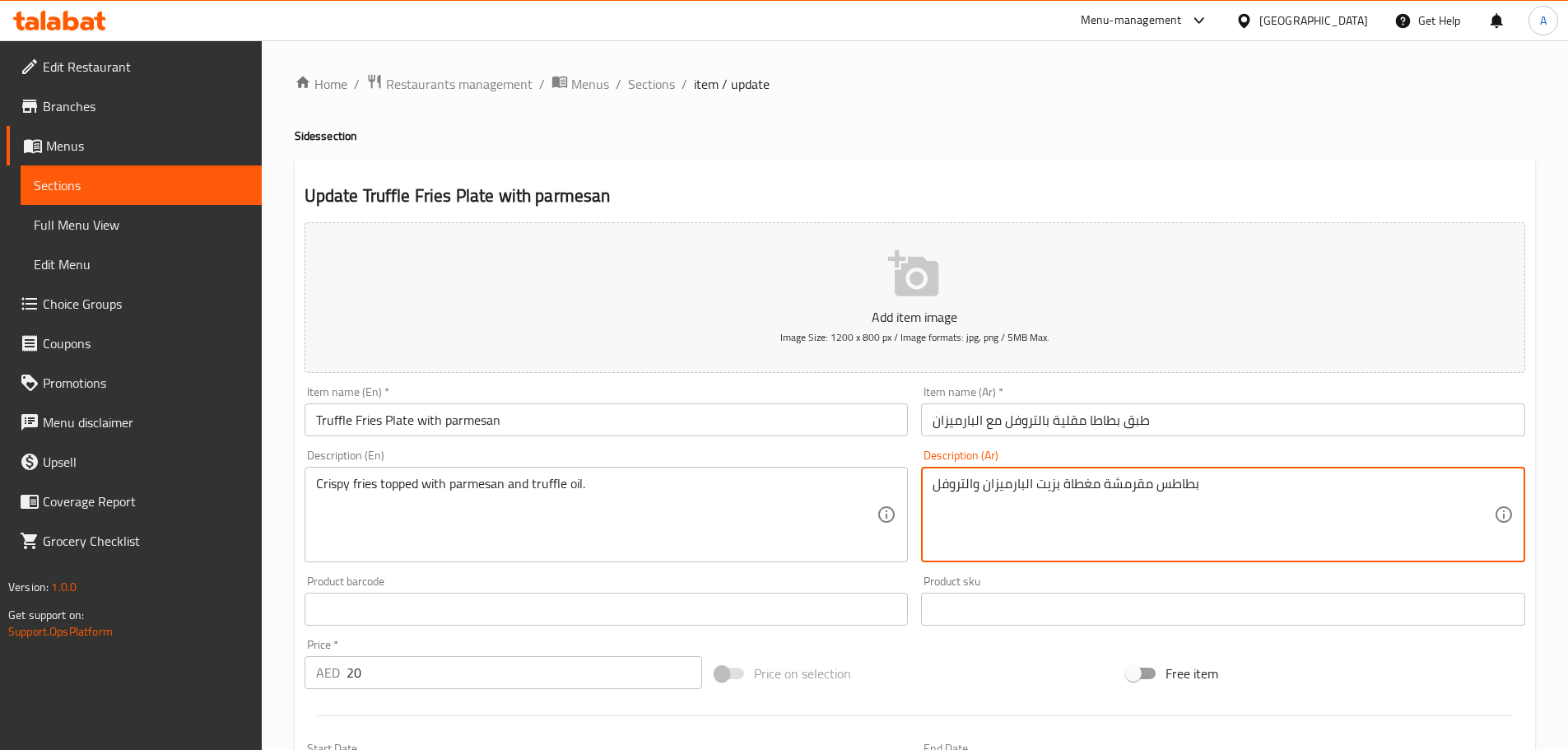
paste textarea "ارميزان وزيت تروفل"
type textarea "بطاطس مقرمشة مغطاة ببارميزان و[PERSON_NAME]."
click at [1203, 412] on input "طبق بطاطا مقلية بالتروفل مع البارميزان" at bounding box center [1223, 420] width 604 height 33
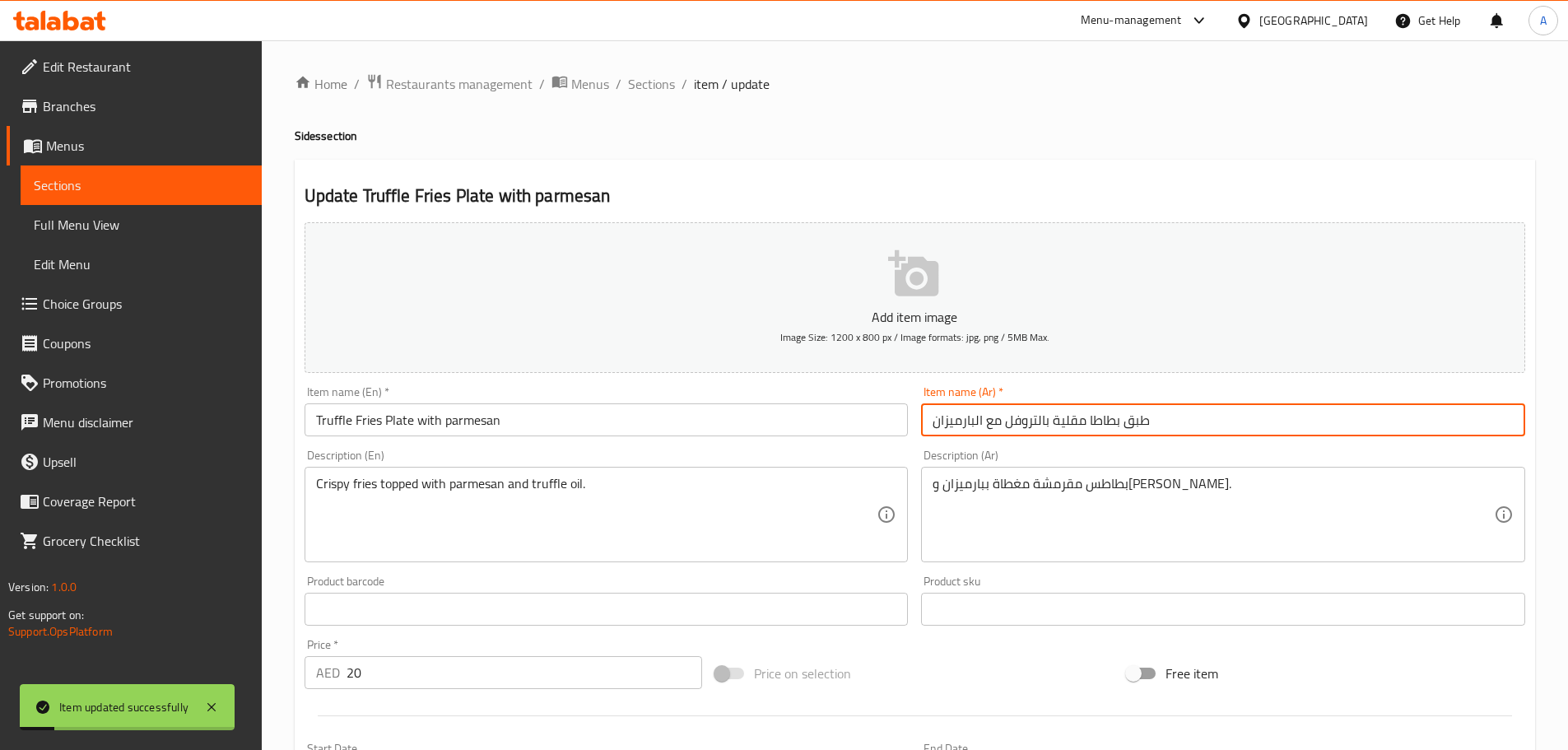
click at [655, 87] on span "Sections" at bounding box center [651, 84] width 47 height 19
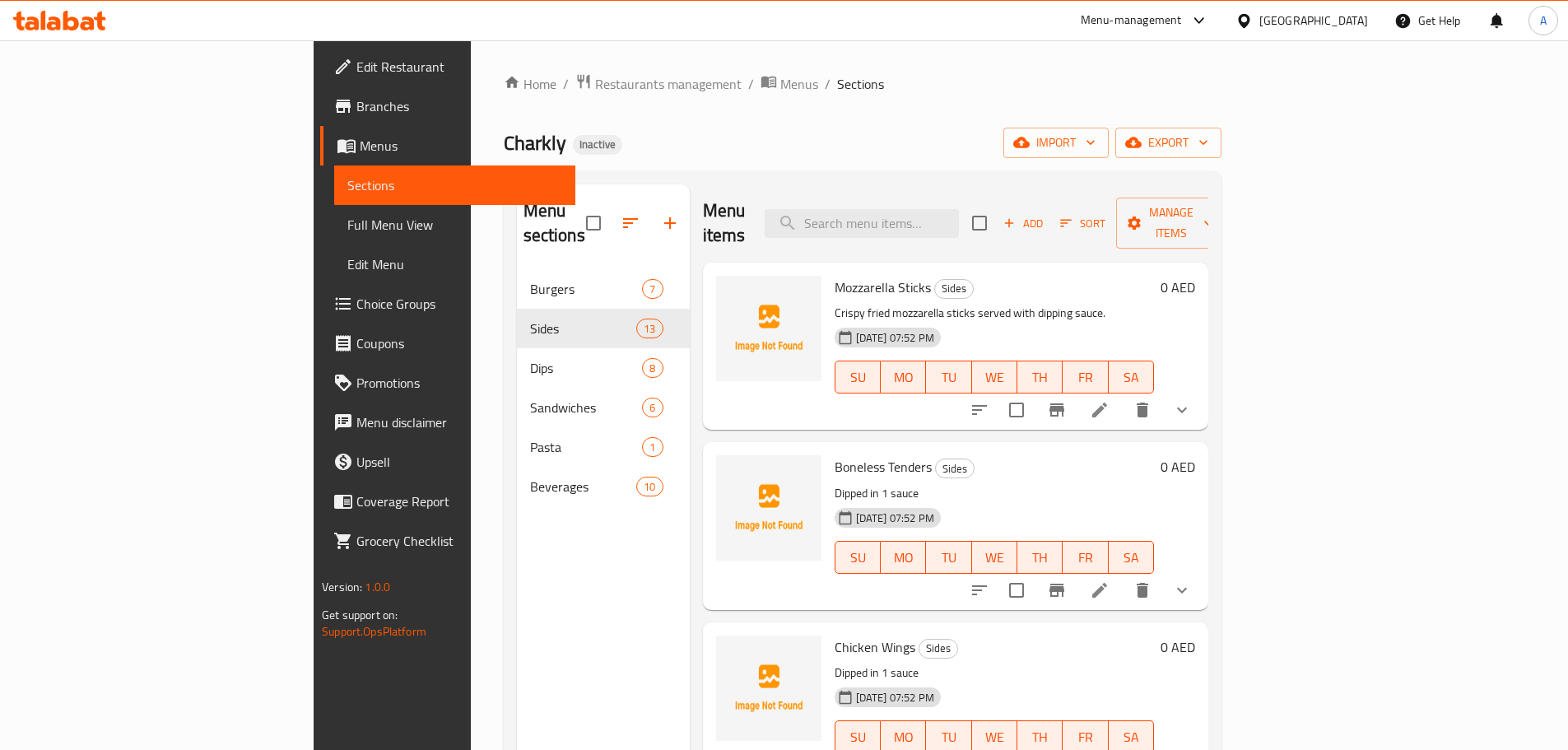
click at [1021, 455] on h6 "Boneless Tenders Sides" at bounding box center [993, 466] width 319 height 23
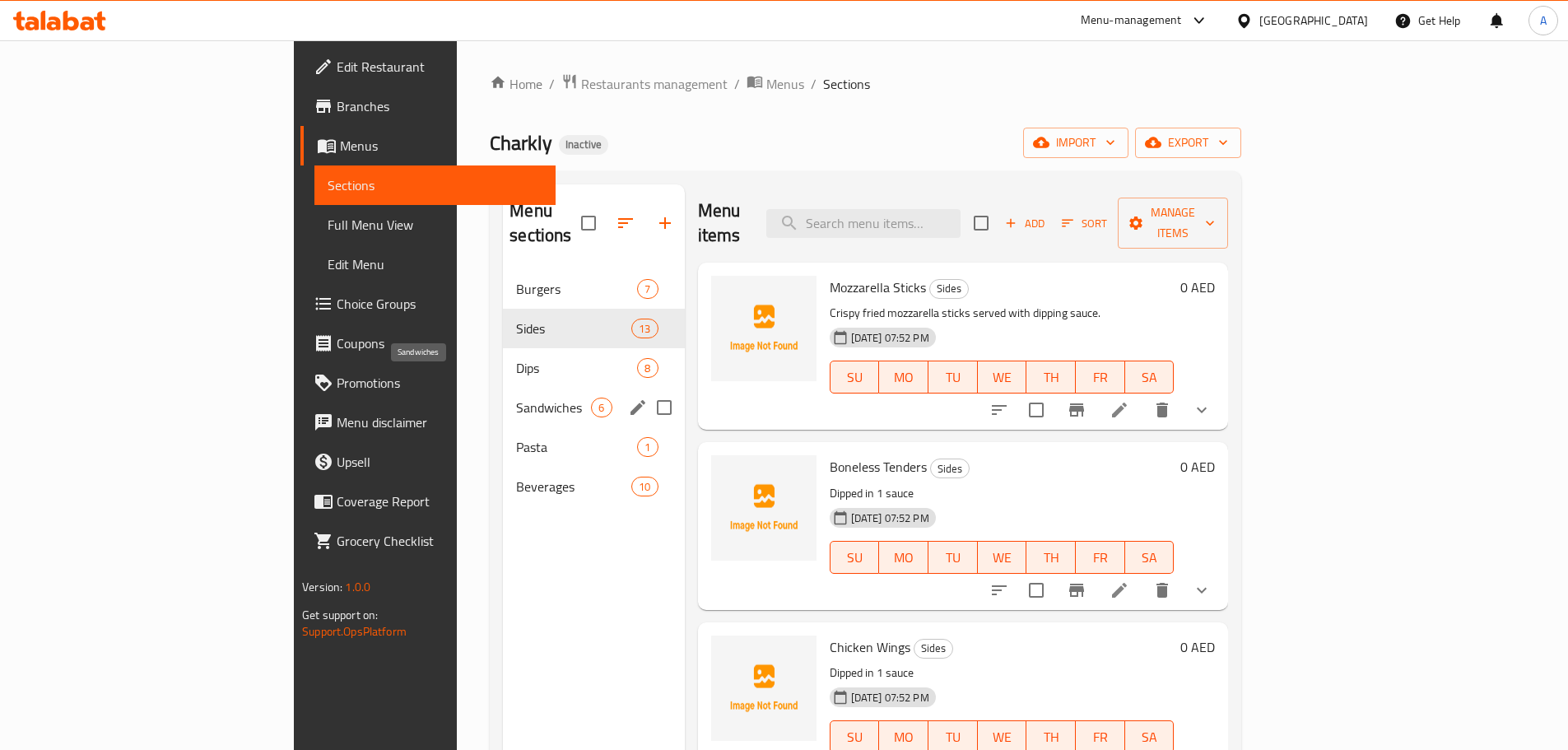
click at [516, 398] on span "Sandwiches" at bounding box center [553, 407] width 75 height 19
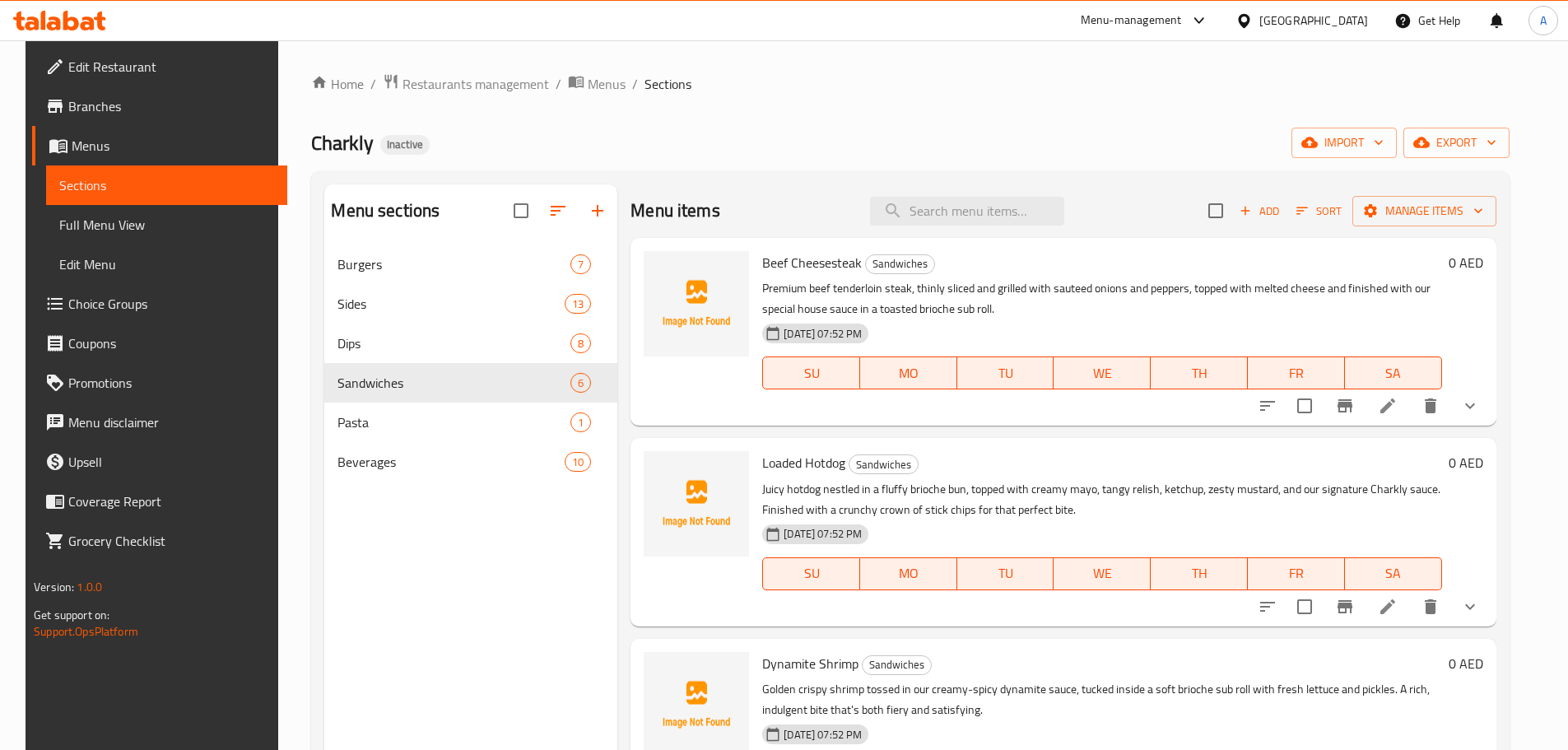
click at [1092, 439] on div "Loaded Hotdog Sandwiches Juicy hotdog nestled in a fluffy brioche bun, topped w…" at bounding box center [1063, 532] width 865 height 188
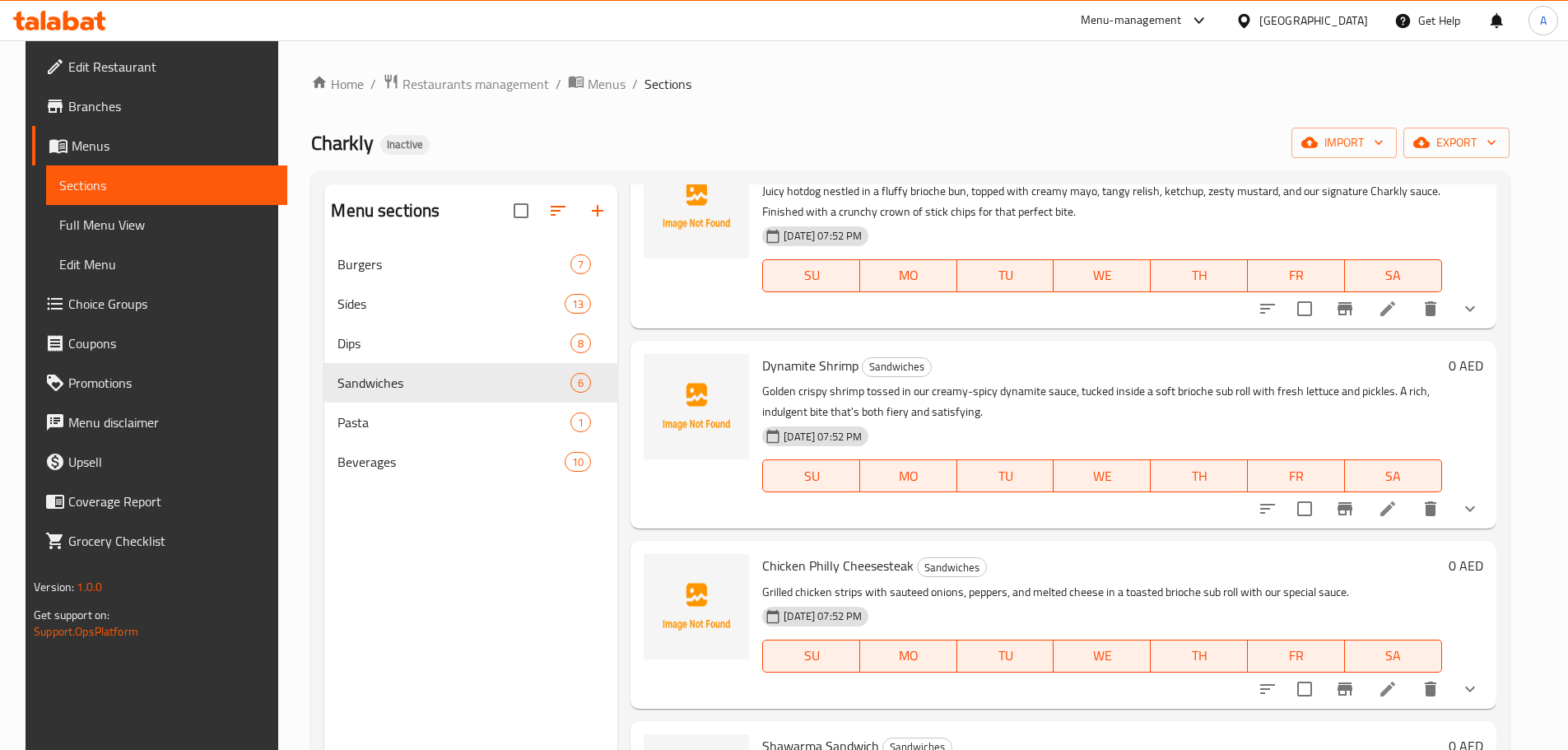
scroll to position [329, 0]
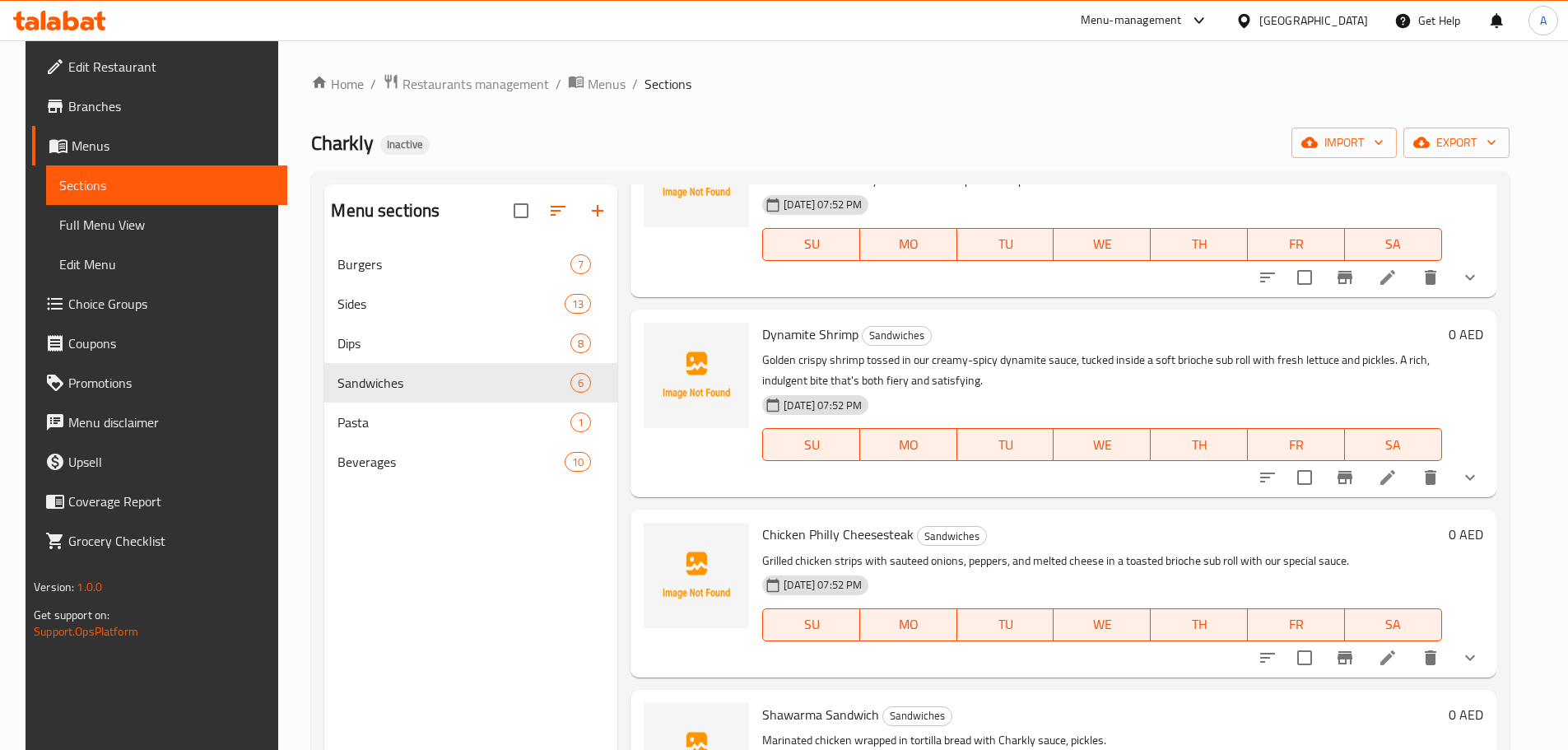
click at [1395, 473] on icon at bounding box center [1387, 477] width 19 height 19
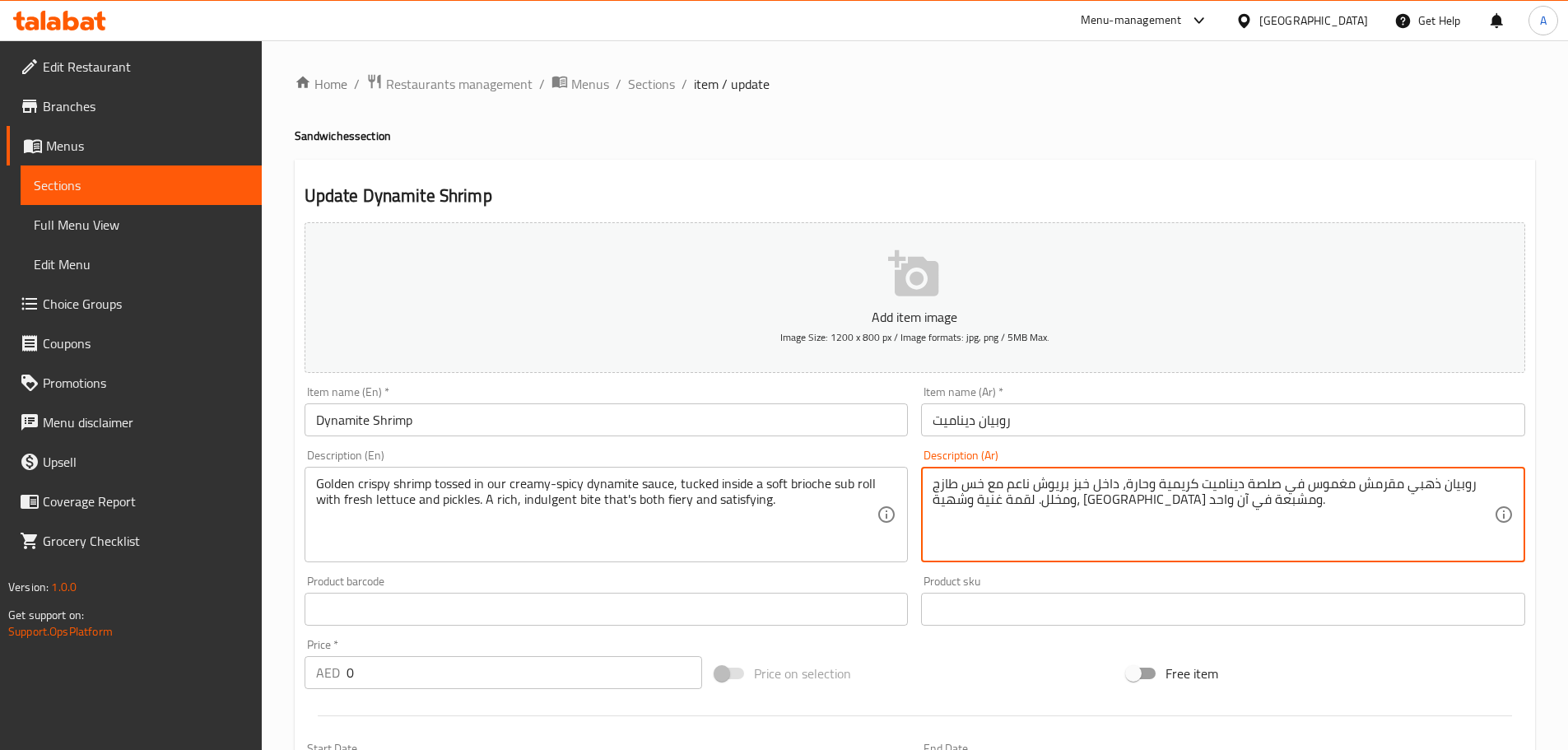
click at [1088, 484] on textarea "روبيان ذهبي مقرمش مغموس في صلصة ديناميت كريمية وحارة، داخل خبز بريوش ناعم مع خس…" at bounding box center [1213, 515] width 561 height 78
paste textarea "ب رول"
type textarea "روبيان ذهبي مقرمش مغموس في صلصة ديناميت كريمية وحارة، داخل صب رول خبز بريوش ناع…"
click at [1058, 427] on input "روبيان ديناميت" at bounding box center [1223, 420] width 604 height 33
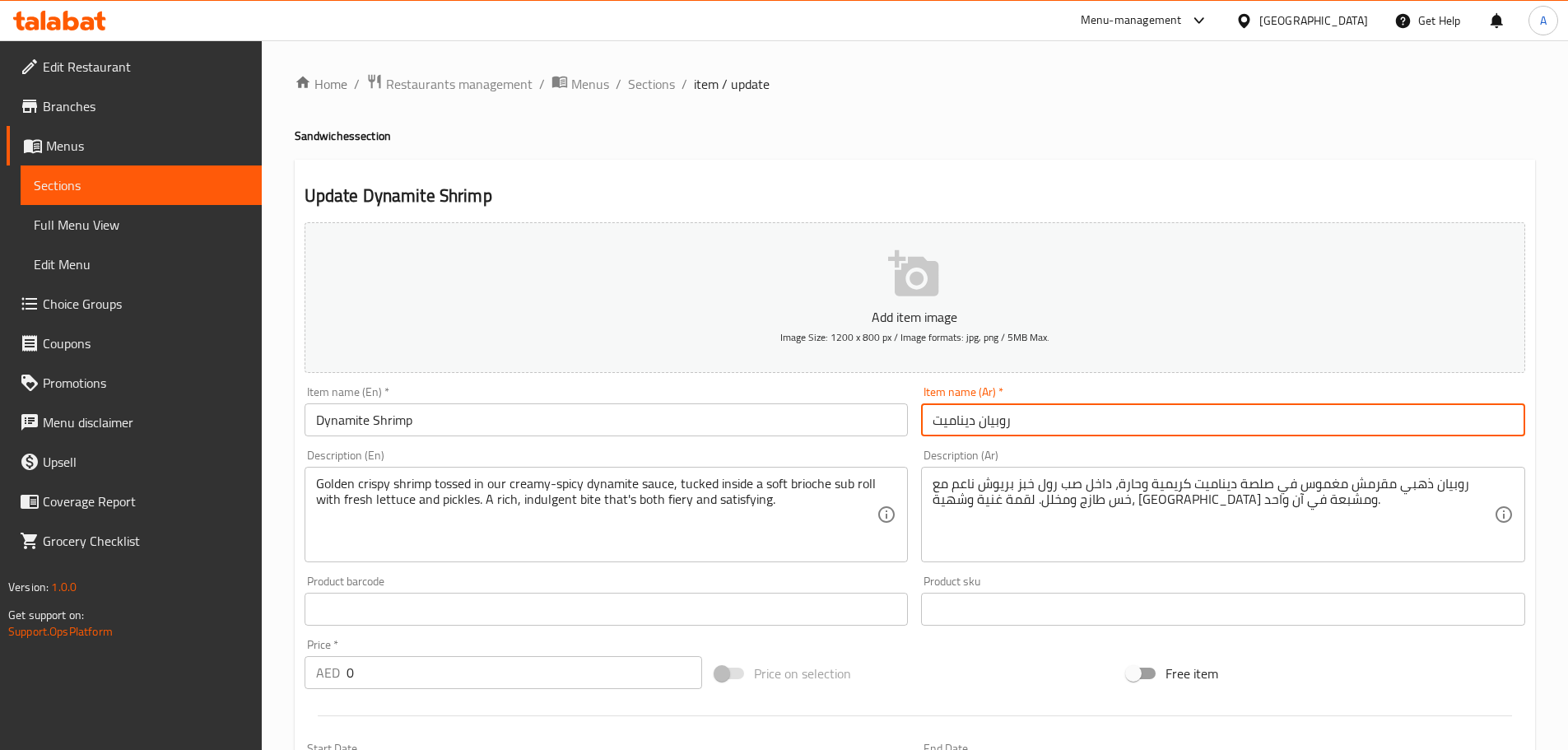
click at [659, 80] on span "Sections" at bounding box center [651, 84] width 47 height 19
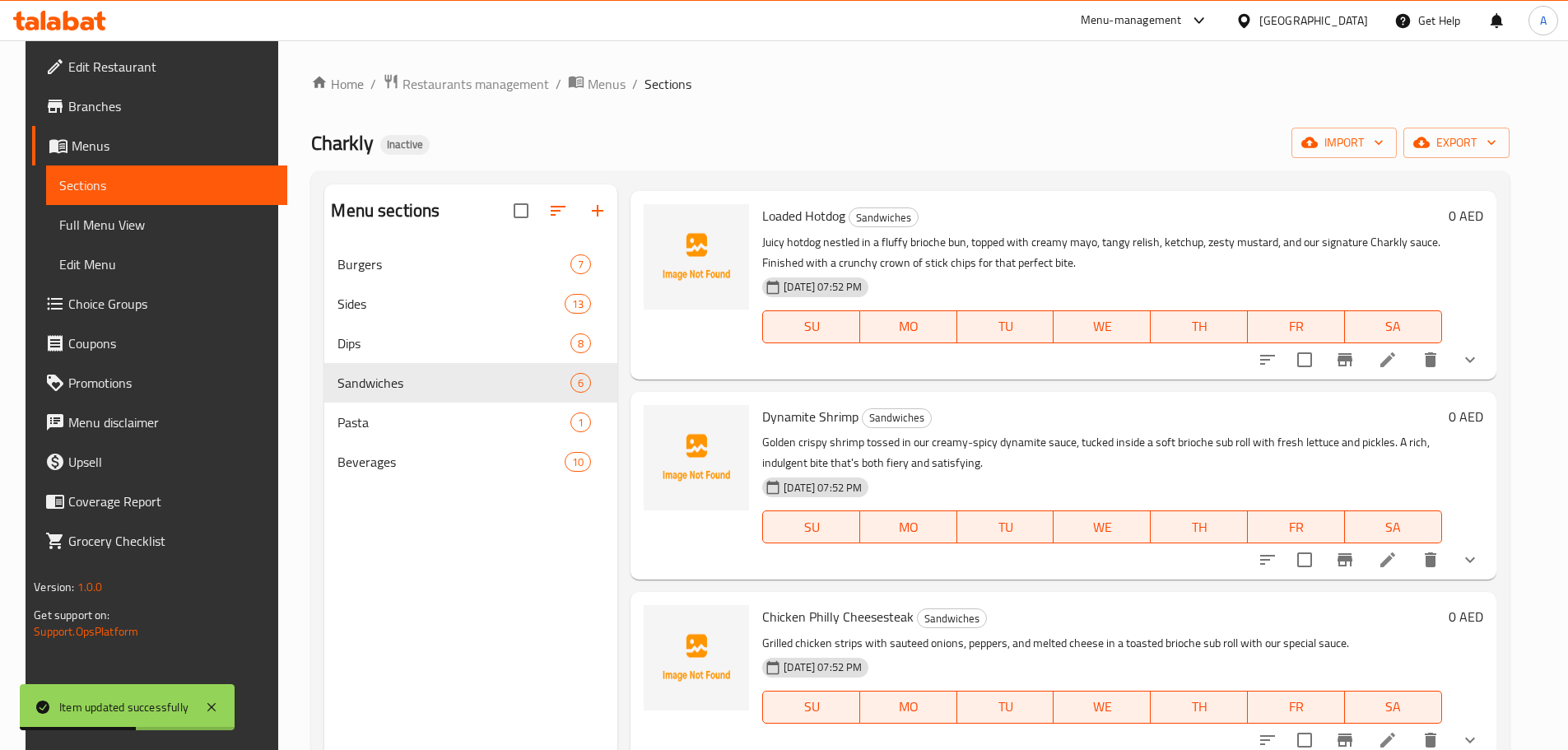
scroll to position [411, 0]
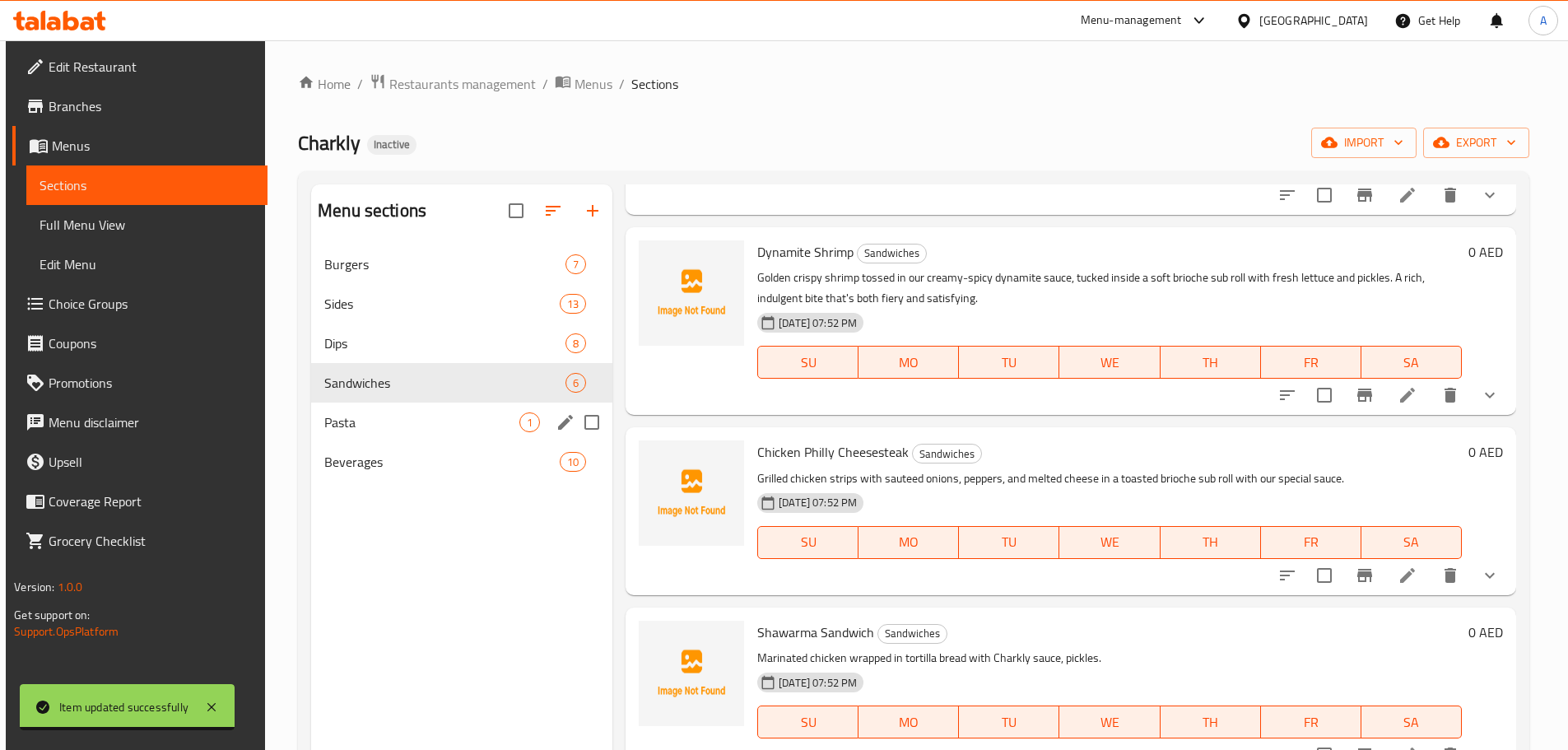
click at [386, 412] on span "Pasta" at bounding box center [421, 422] width 195 height 19
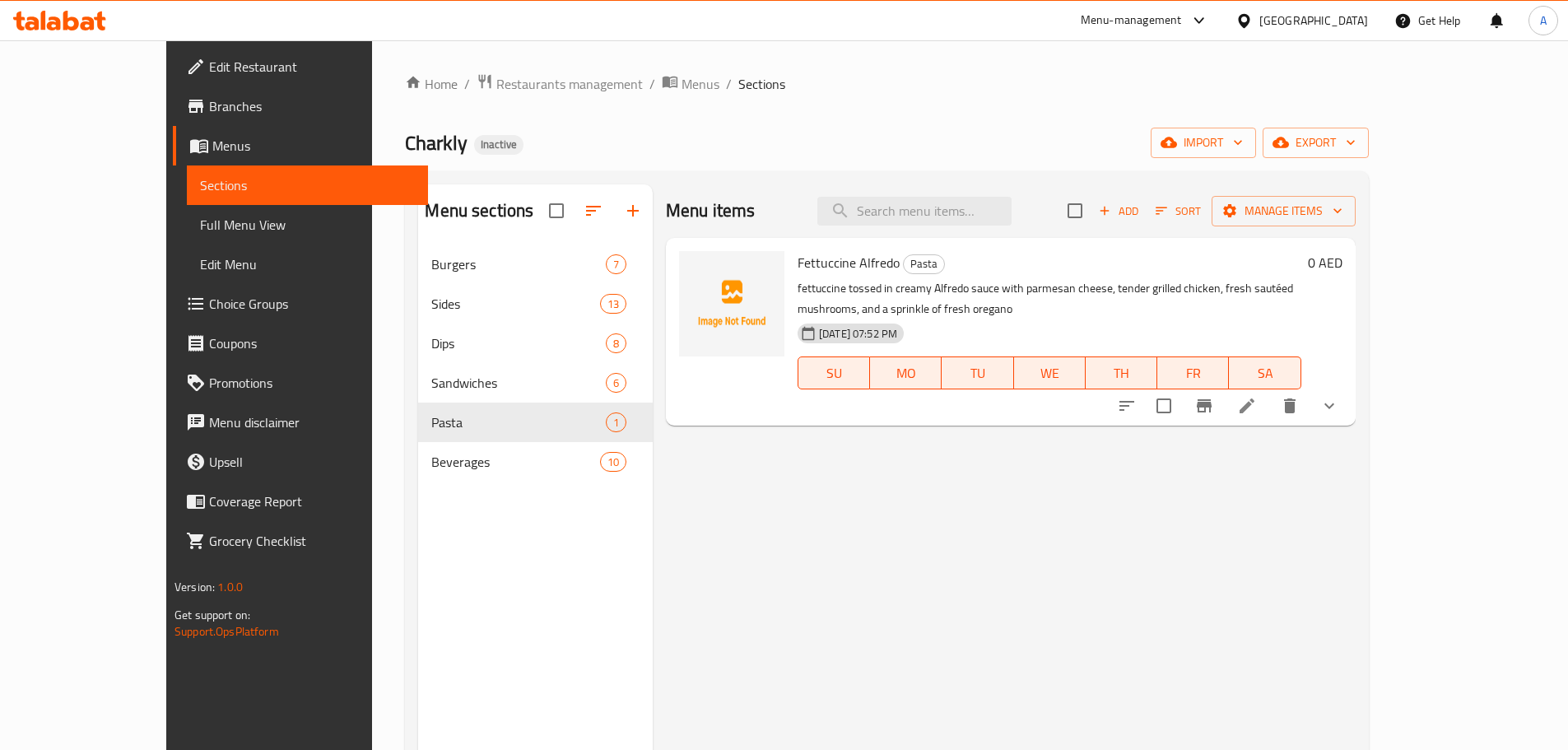
click at [793, 246] on div "Fettuccine Alfredo Pasta fettuccine tossed in creamy Alfredo sauce with parmesa…" at bounding box center [1049, 332] width 517 height 174
copy h6 "Fettuccine Alfredo"
click at [1334, 404] on icon "show more" at bounding box center [1329, 406] width 10 height 6
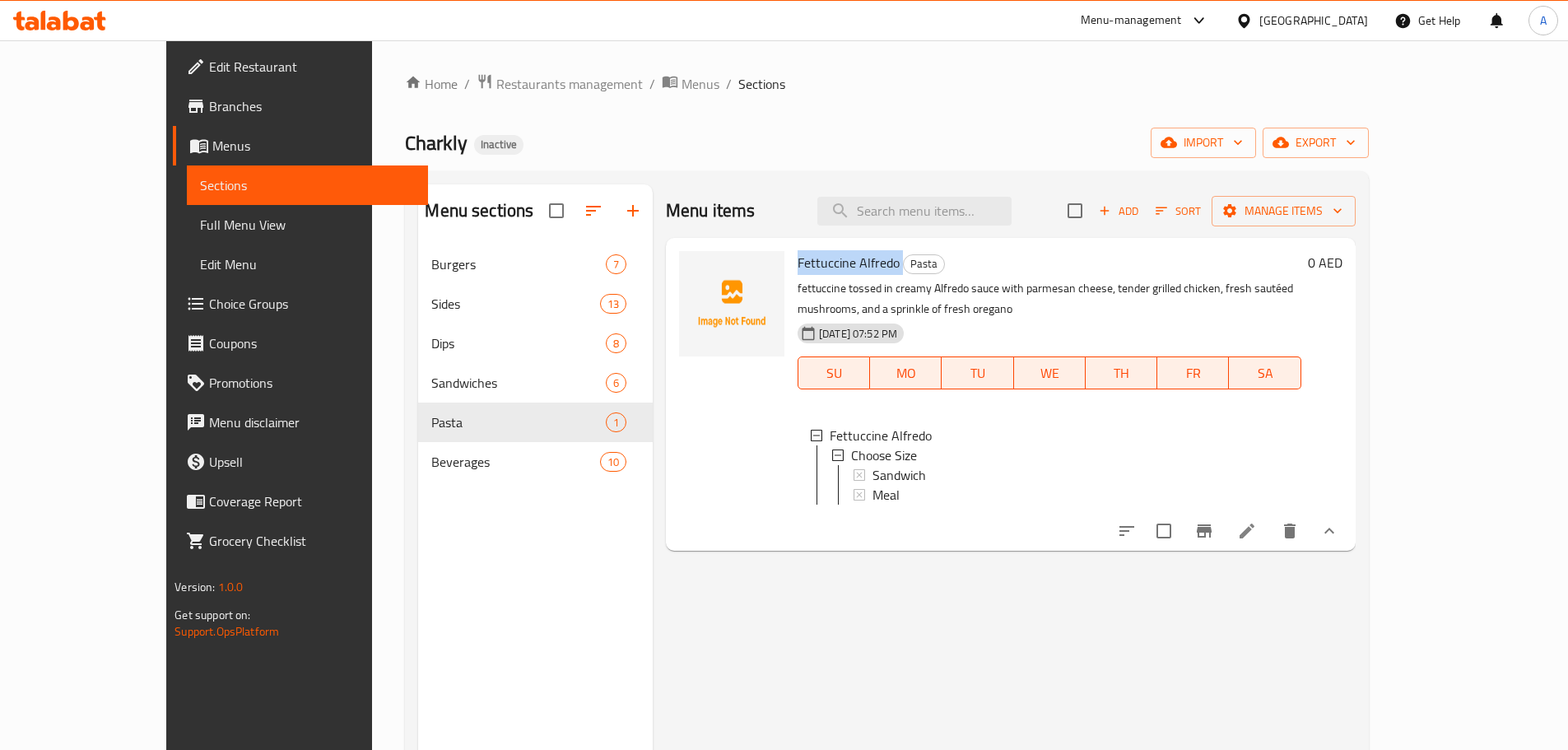
click at [1257, 523] on icon at bounding box center [1246, 531] width 19 height 19
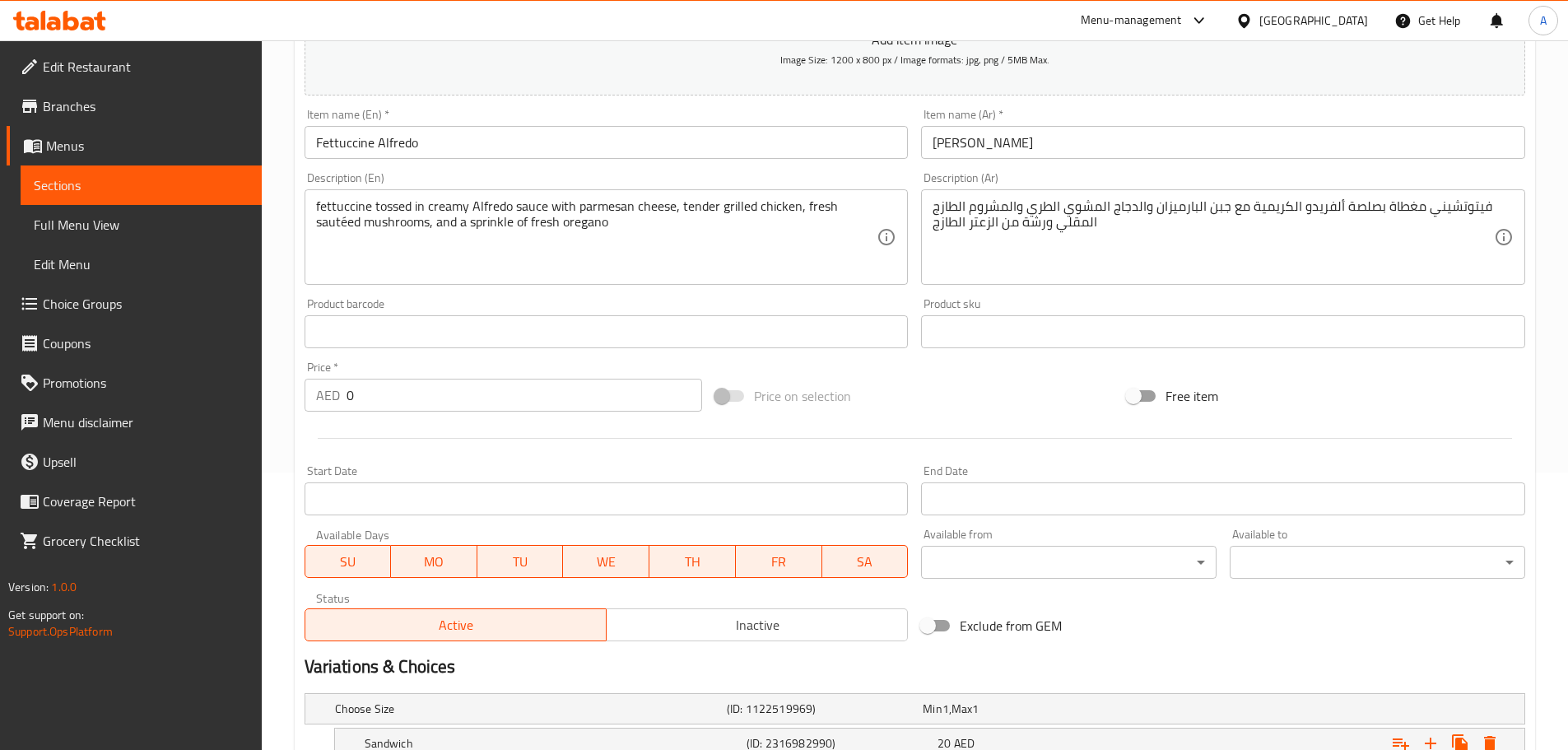
scroll to position [247, 0]
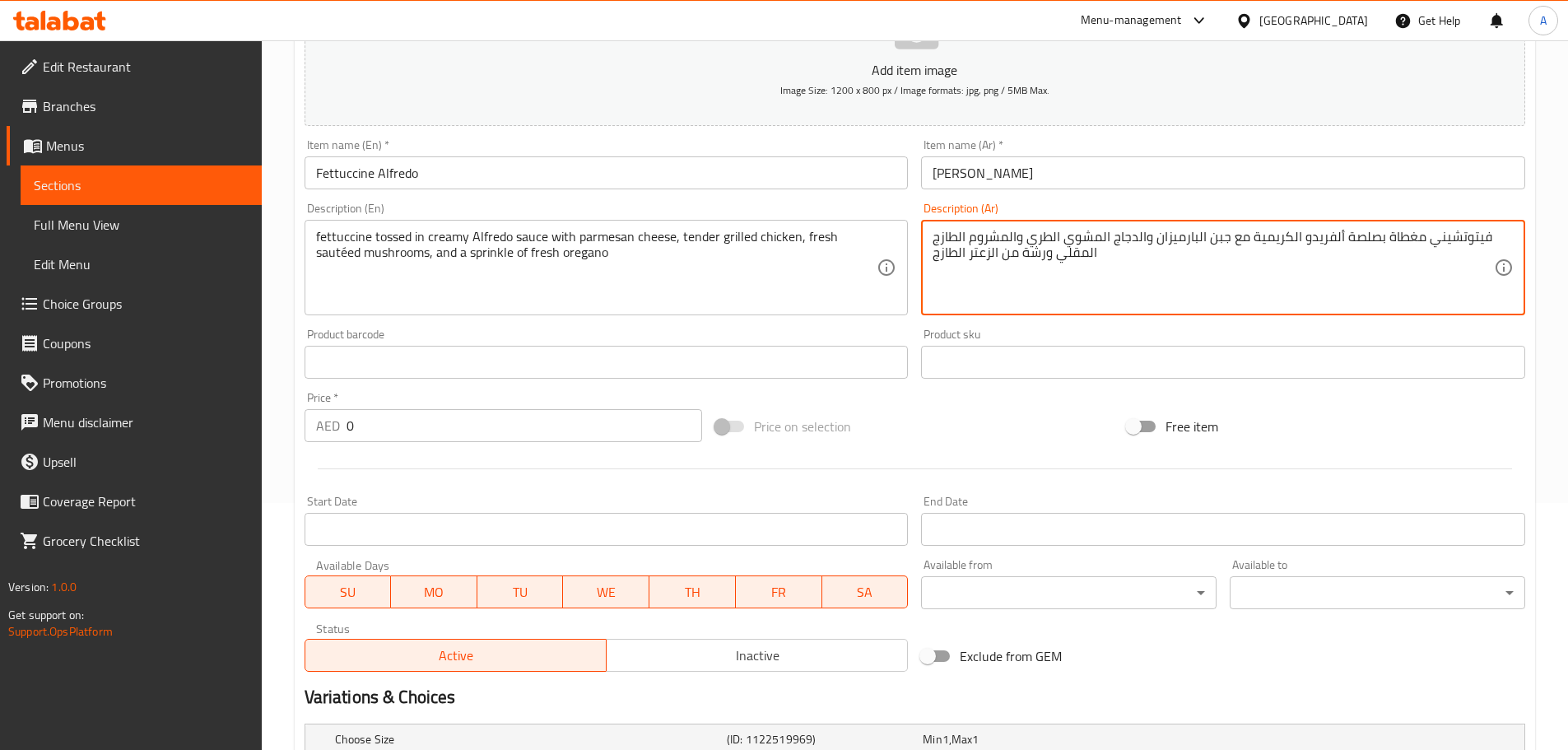
click at [1066, 253] on textarea "فيتوتشيني مغطاة بصلصة ألفريدو الكريمية مع جبن البارميزان والدجاج المشوي الطري و…" at bounding box center [1213, 267] width 561 height 78
click at [966, 234] on textarea "فيتوتشيني مغطاة بصلصة ألفريدو الكريمية مع جبن البارميزان والدجاج المشوي الطري و…" at bounding box center [1213, 267] width 561 height 78
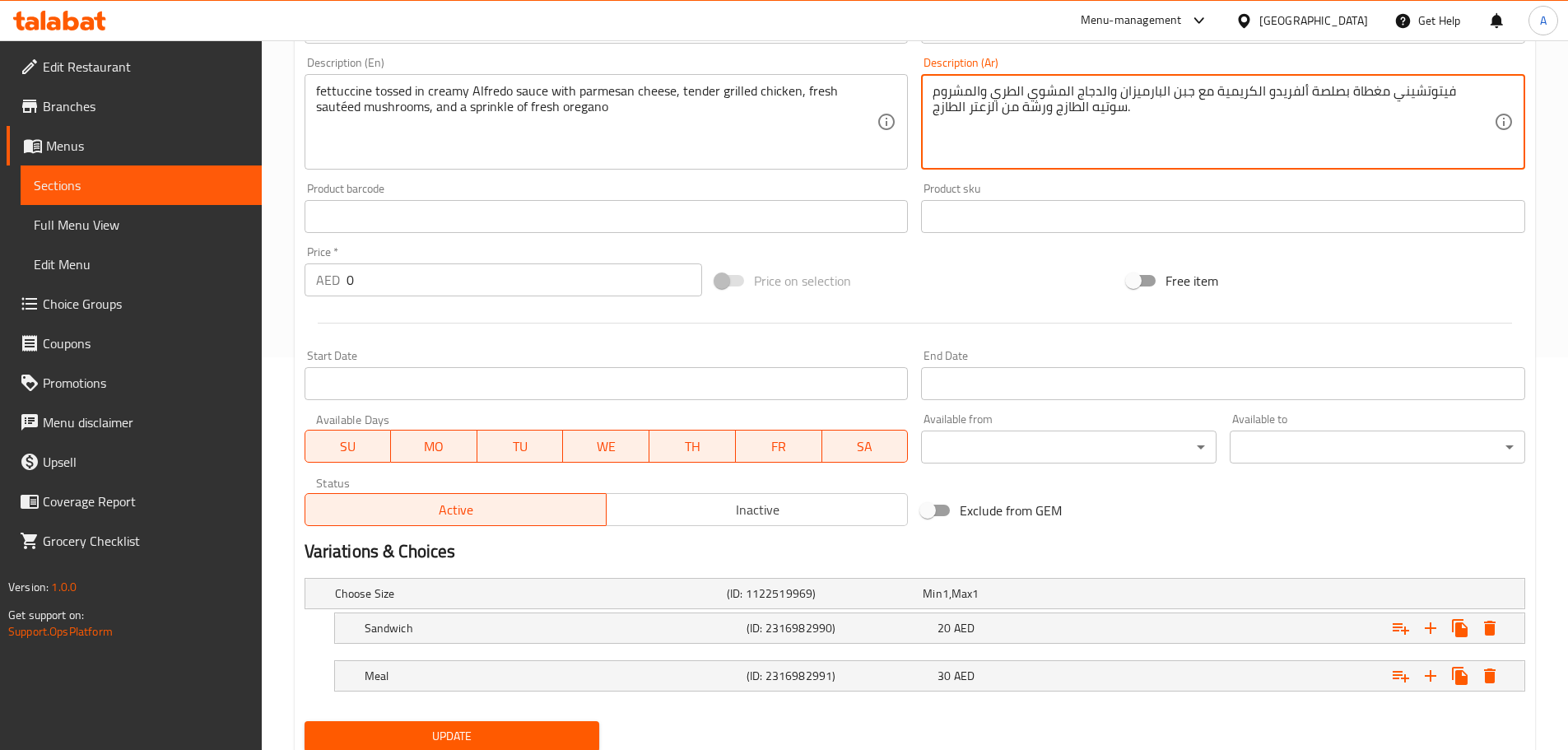
scroll to position [450, 0]
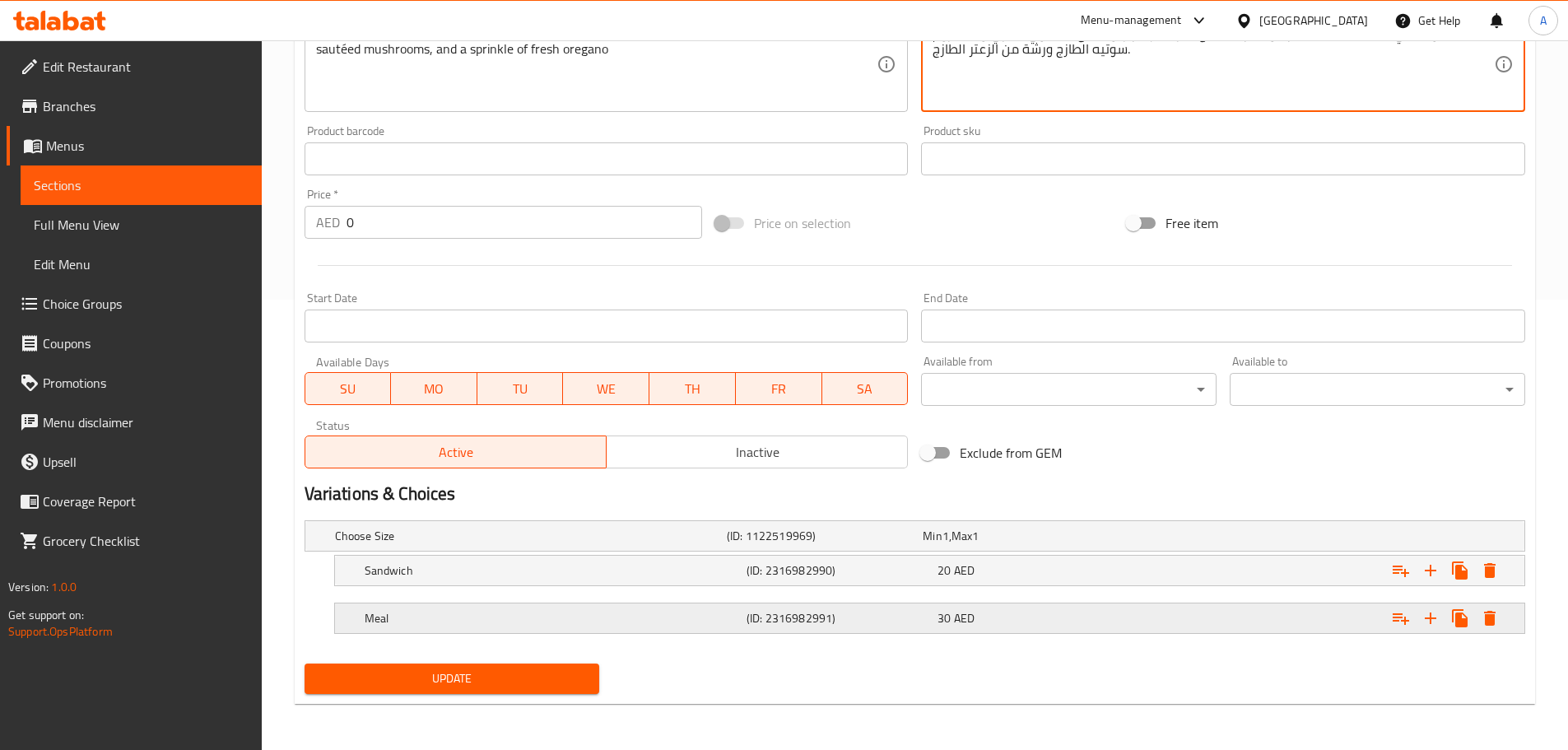
type textarea "فيتوتشيني مغطاة بصلصة ألفريدو الكريمية مع جبن البارميزان والدجاج المشوي الطري و…"
drag, startPoint x: 1004, startPoint y: 620, endPoint x: 1012, endPoint y: 612, distance: 11.3
click at [1004, 620] on div "30 AED" at bounding box center [1030, 618] width 184 height 16
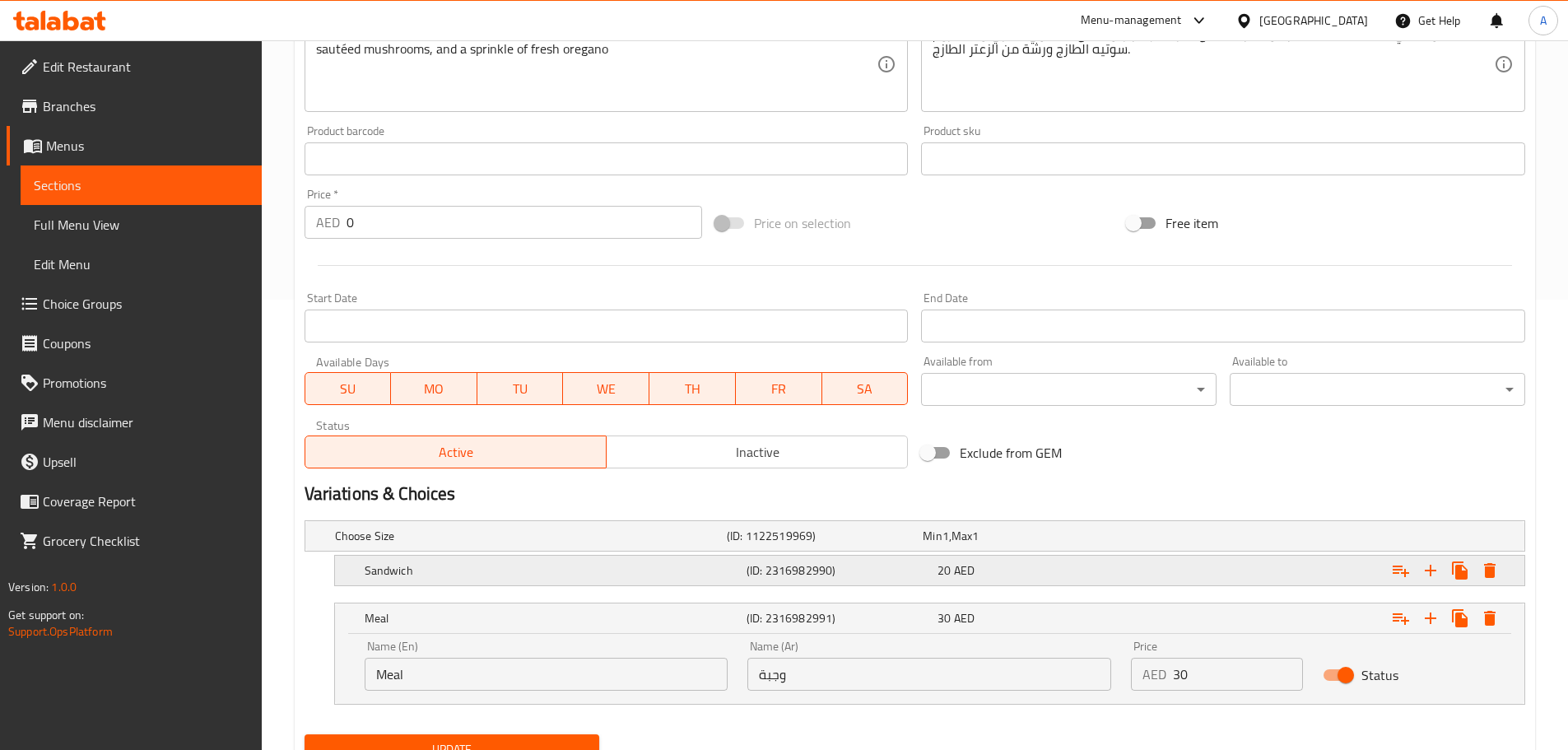
click at [1051, 573] on div "20 AED" at bounding box center [1030, 570] width 184 height 16
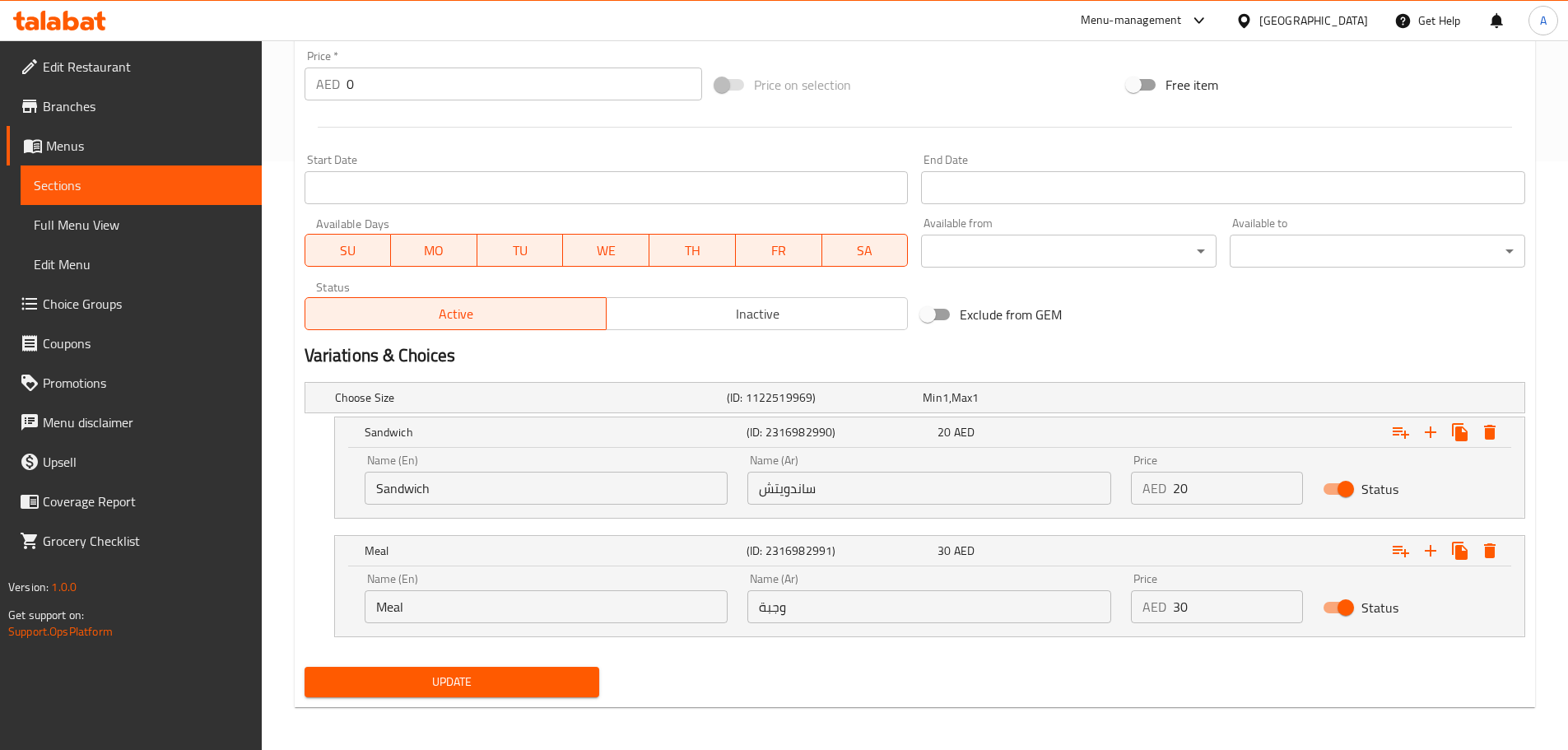
scroll to position [589, 0]
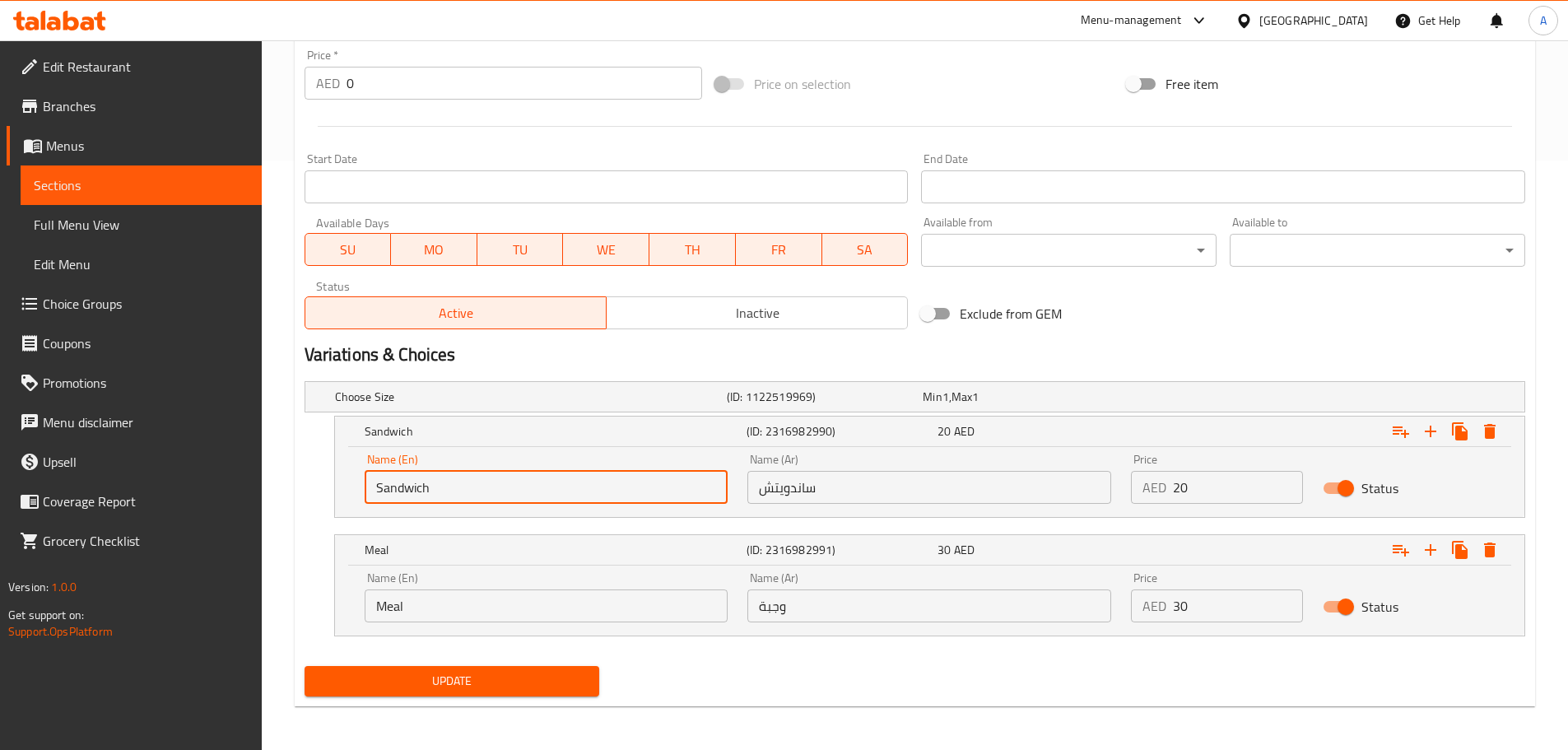
drag, startPoint x: 446, startPoint y: 495, endPoint x: 357, endPoint y: 495, distance: 89.0
click at [359, 495] on div "Name (En) Sandwich Name (En)" at bounding box center [546, 478] width 383 height 70
type input "ٍ"
type input "Single"
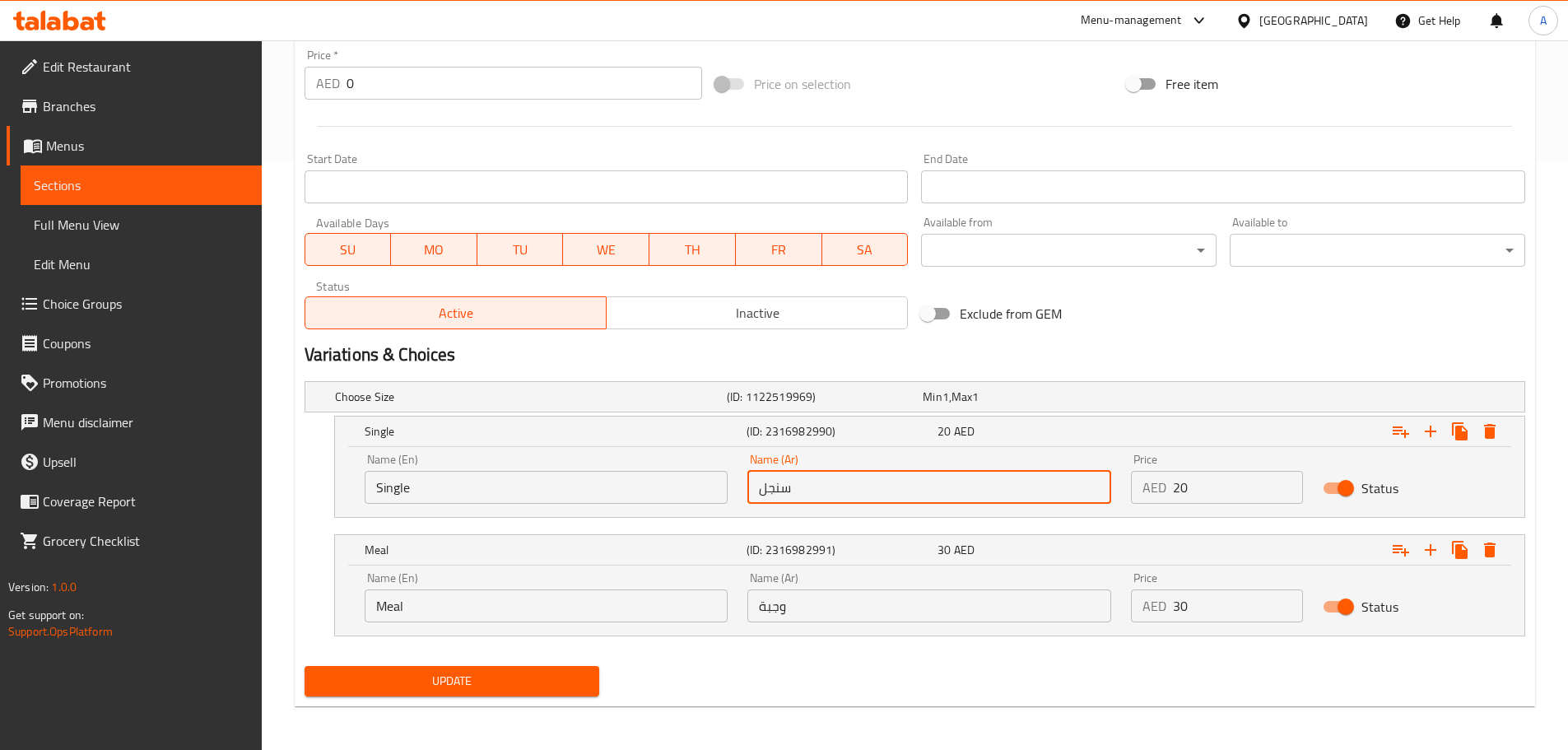
type input "سنجل"
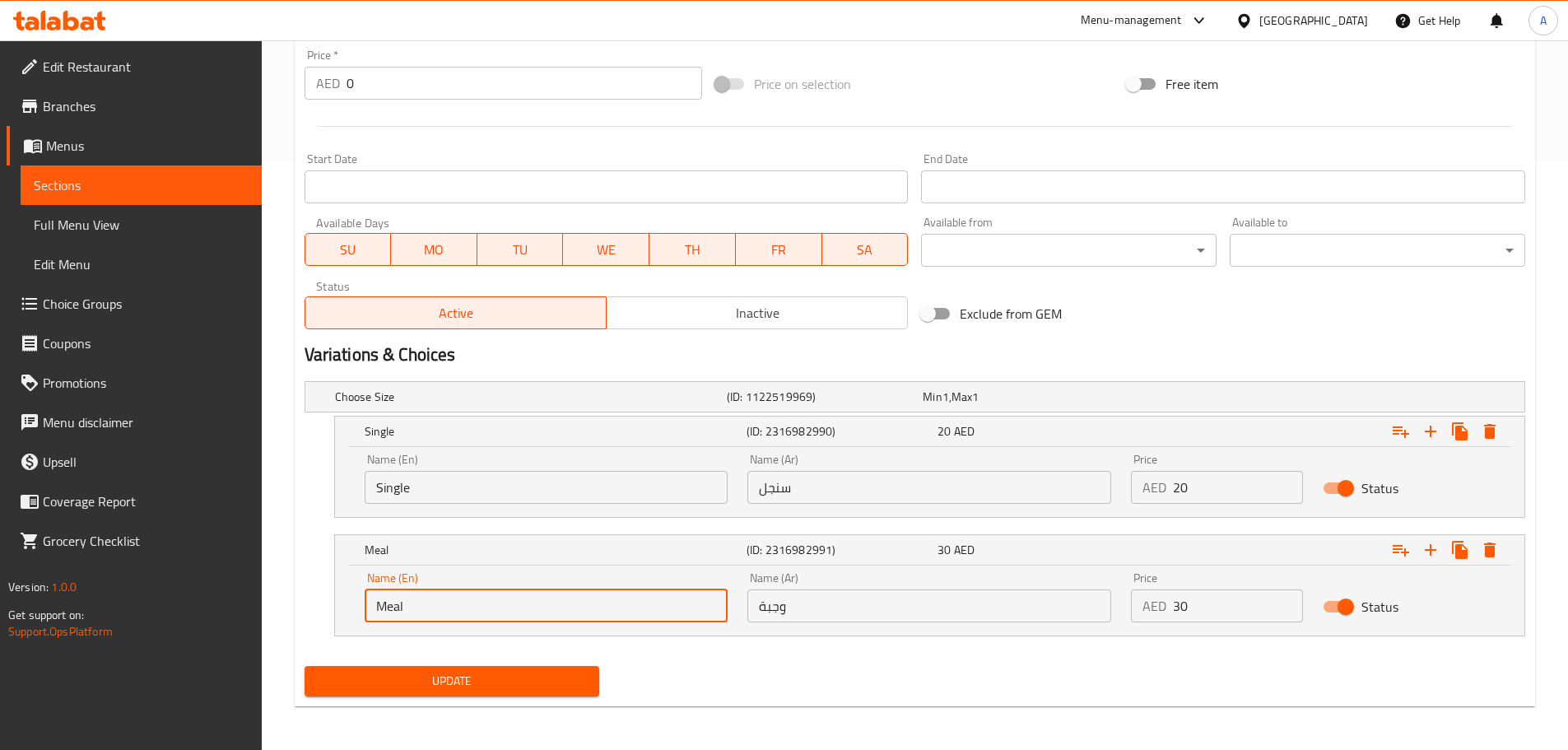
click at [437, 605] on input "Meal" at bounding box center [547, 605] width 364 height 33
paste input "Double"
type input "Double"
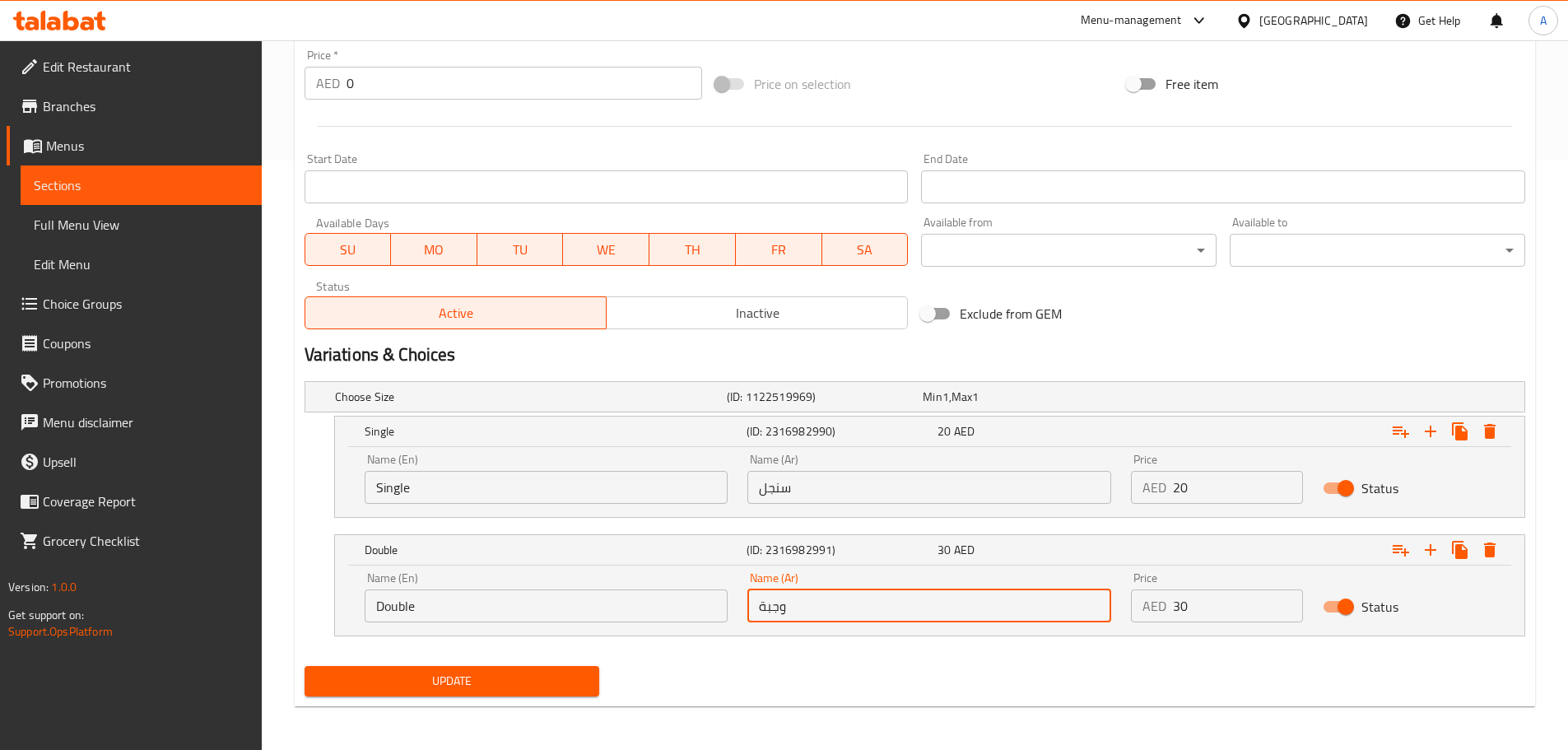
click at [835, 602] on input "وجبة" at bounding box center [929, 605] width 364 height 33
type input "]"
type input "دوبل"
drag, startPoint x: 1213, startPoint y: 494, endPoint x: 1146, endPoint y: 494, distance: 67.0
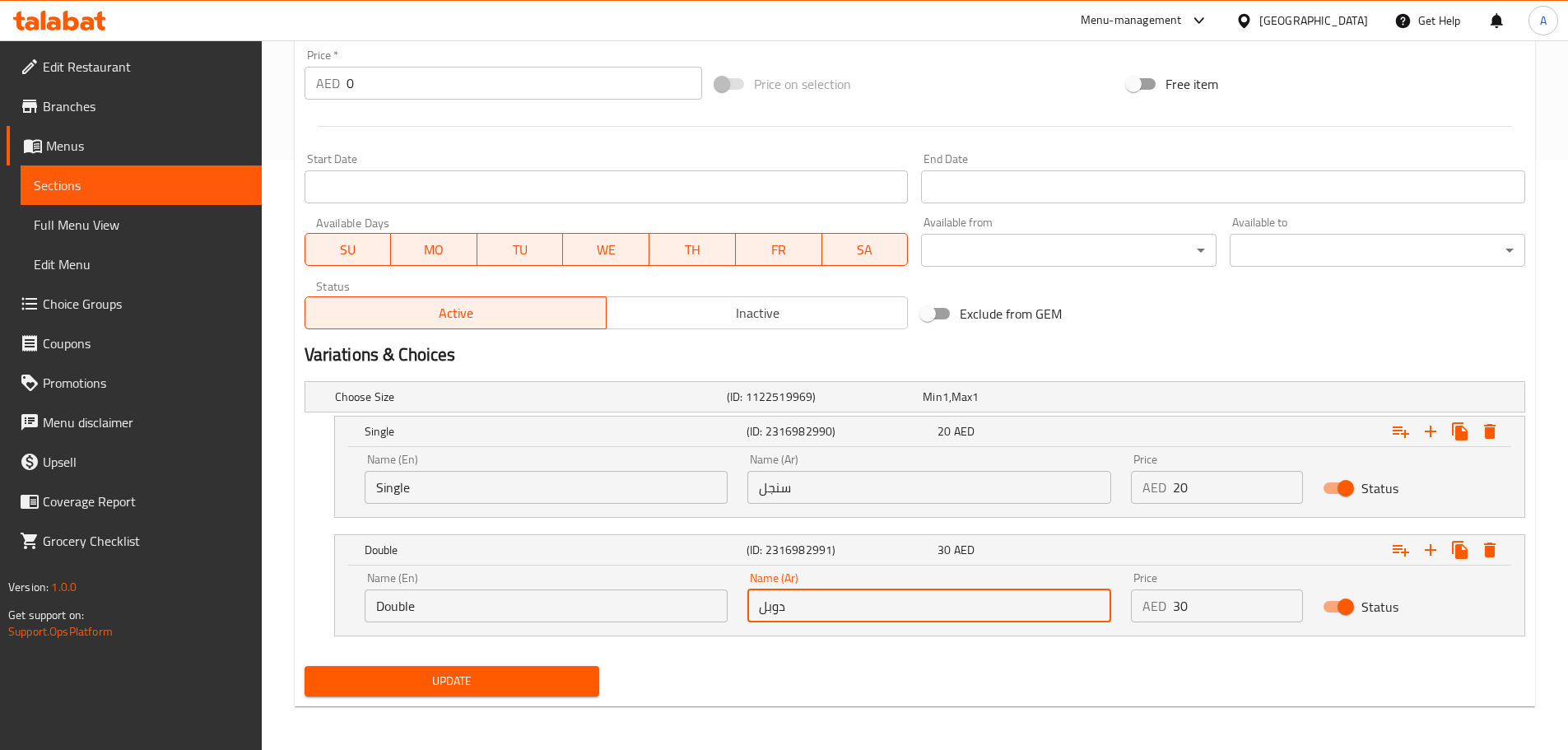
click at [1146, 494] on div "AED 20 Price" at bounding box center [1216, 487] width 172 height 33
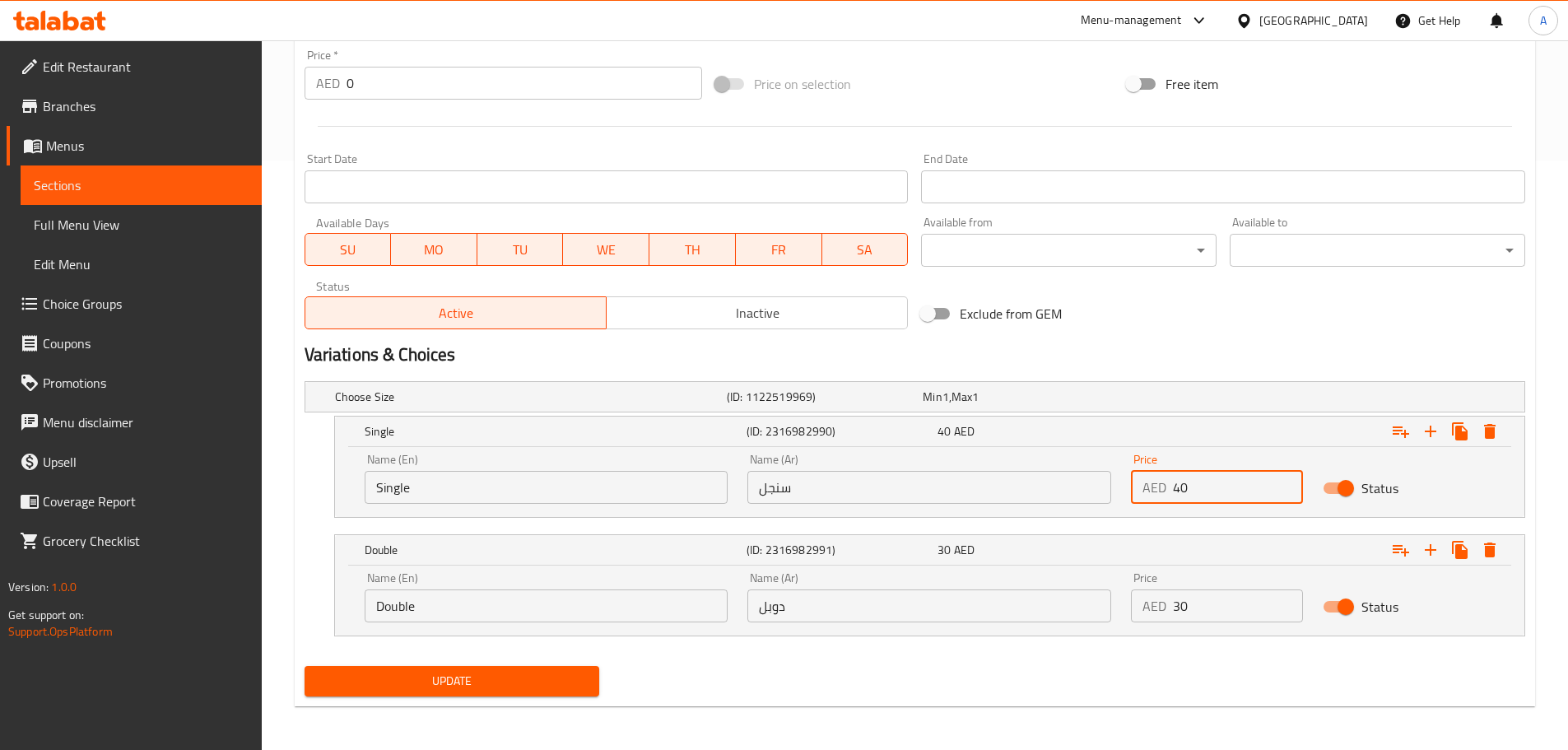
type input "40"
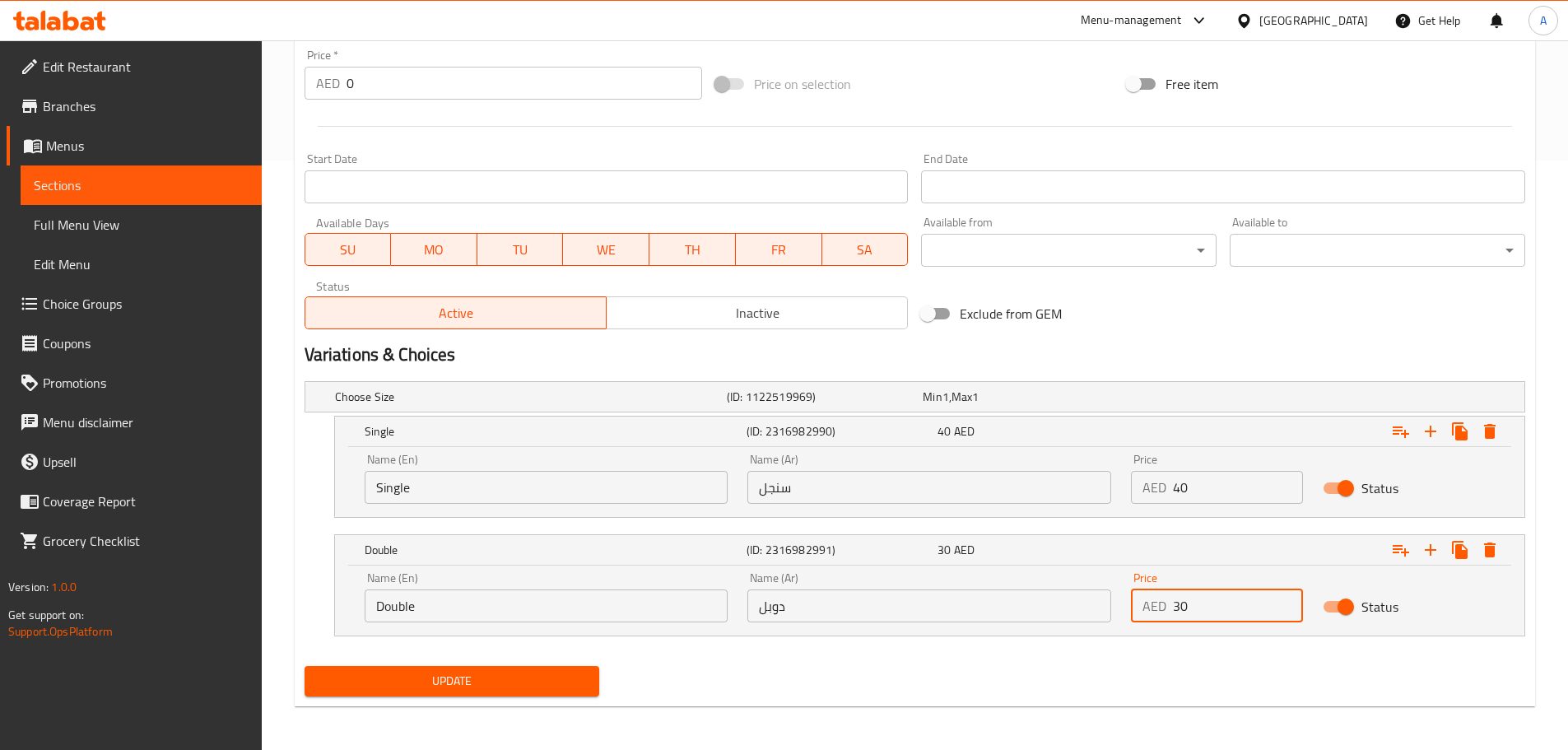
drag, startPoint x: 1187, startPoint y: 604, endPoint x: 1118, endPoint y: 606, distance: 69.0
click at [1122, 607] on div "Price AED 30 Price" at bounding box center [1217, 597] width 192 height 70
type input "50"
click at [489, 678] on span "Update" at bounding box center [452, 681] width 269 height 20
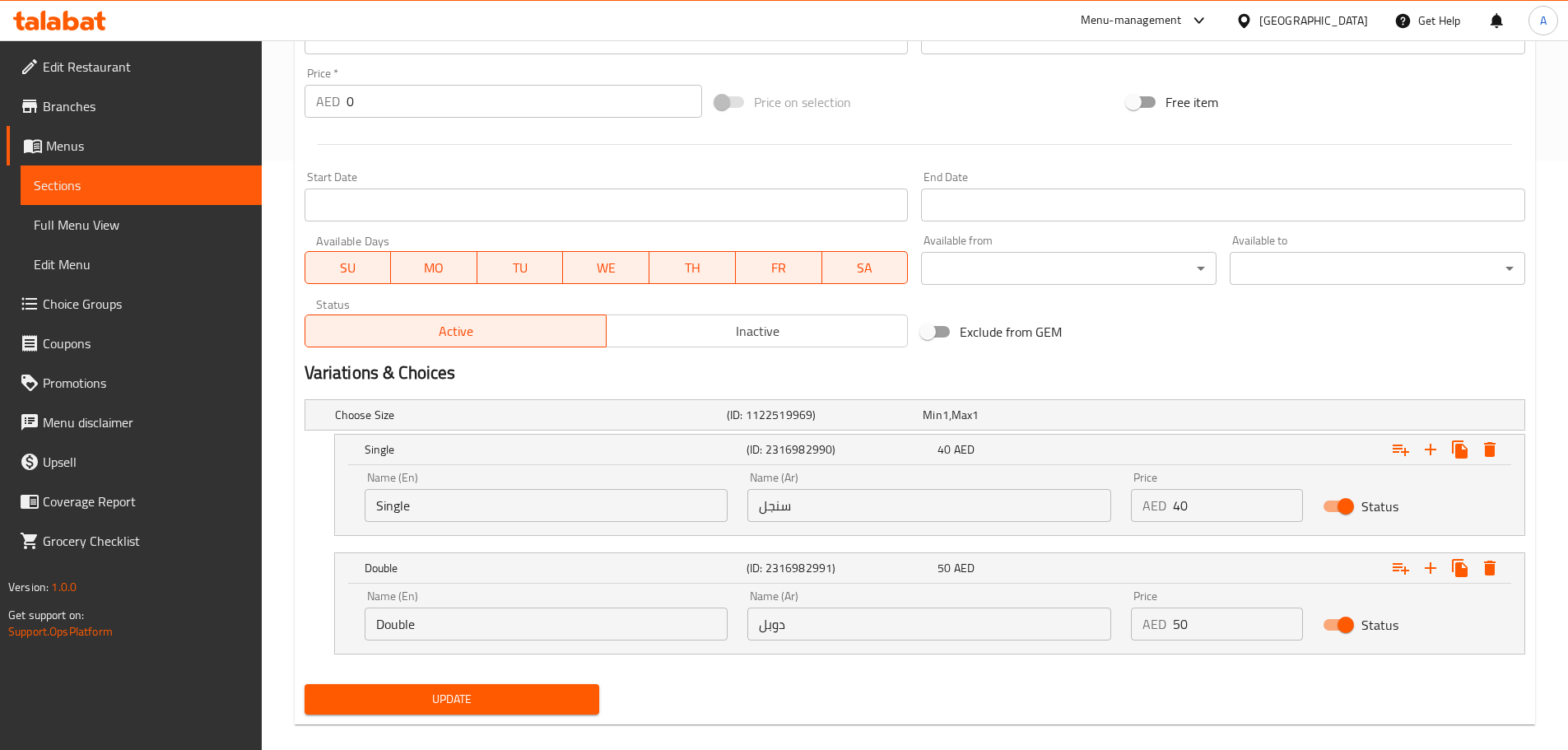
scroll to position [110, 0]
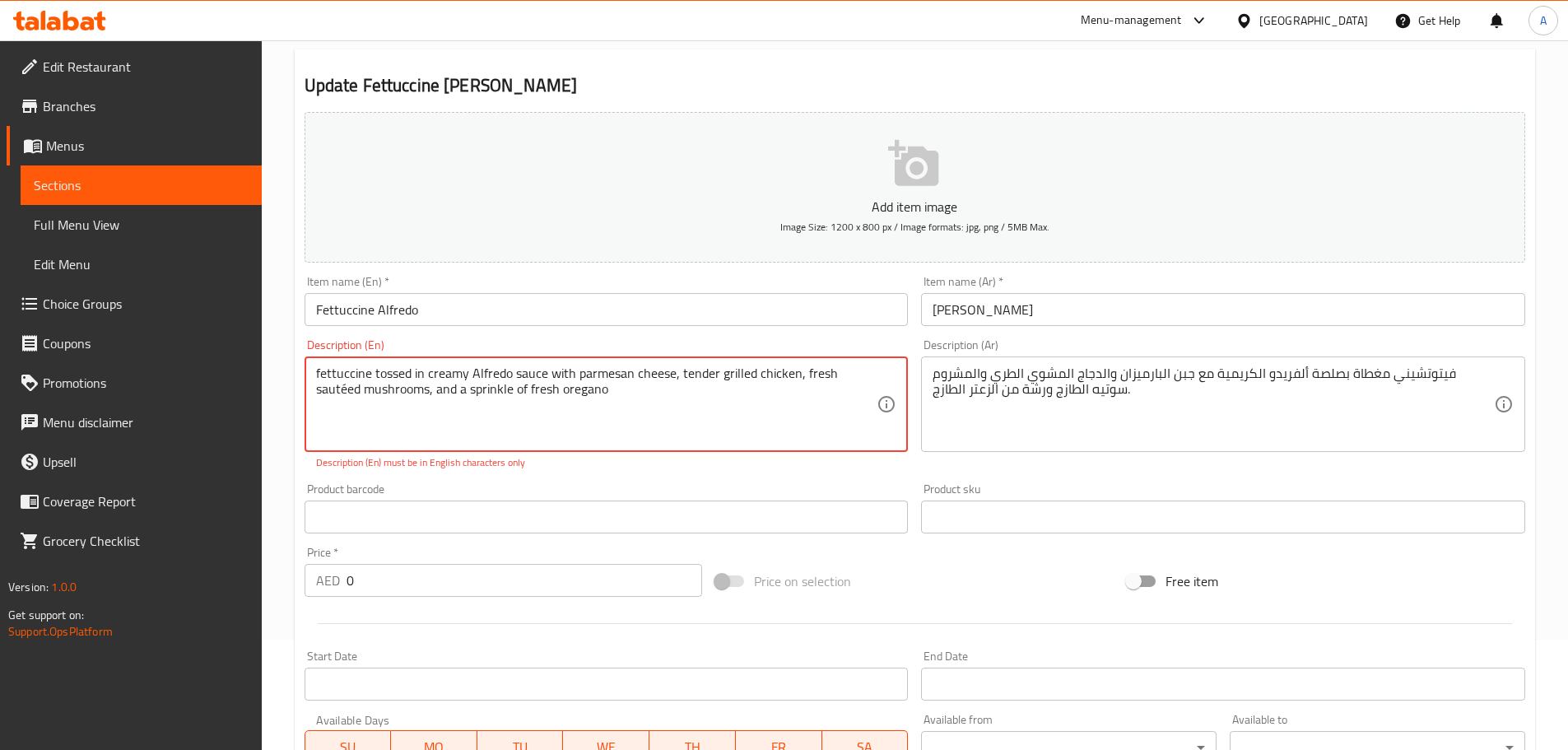
click at [344, 394] on textarea "fettuccine tossed in creamy Alfredo sauce with parmesan cheese, tender grilled …" at bounding box center [596, 405] width 561 height 78
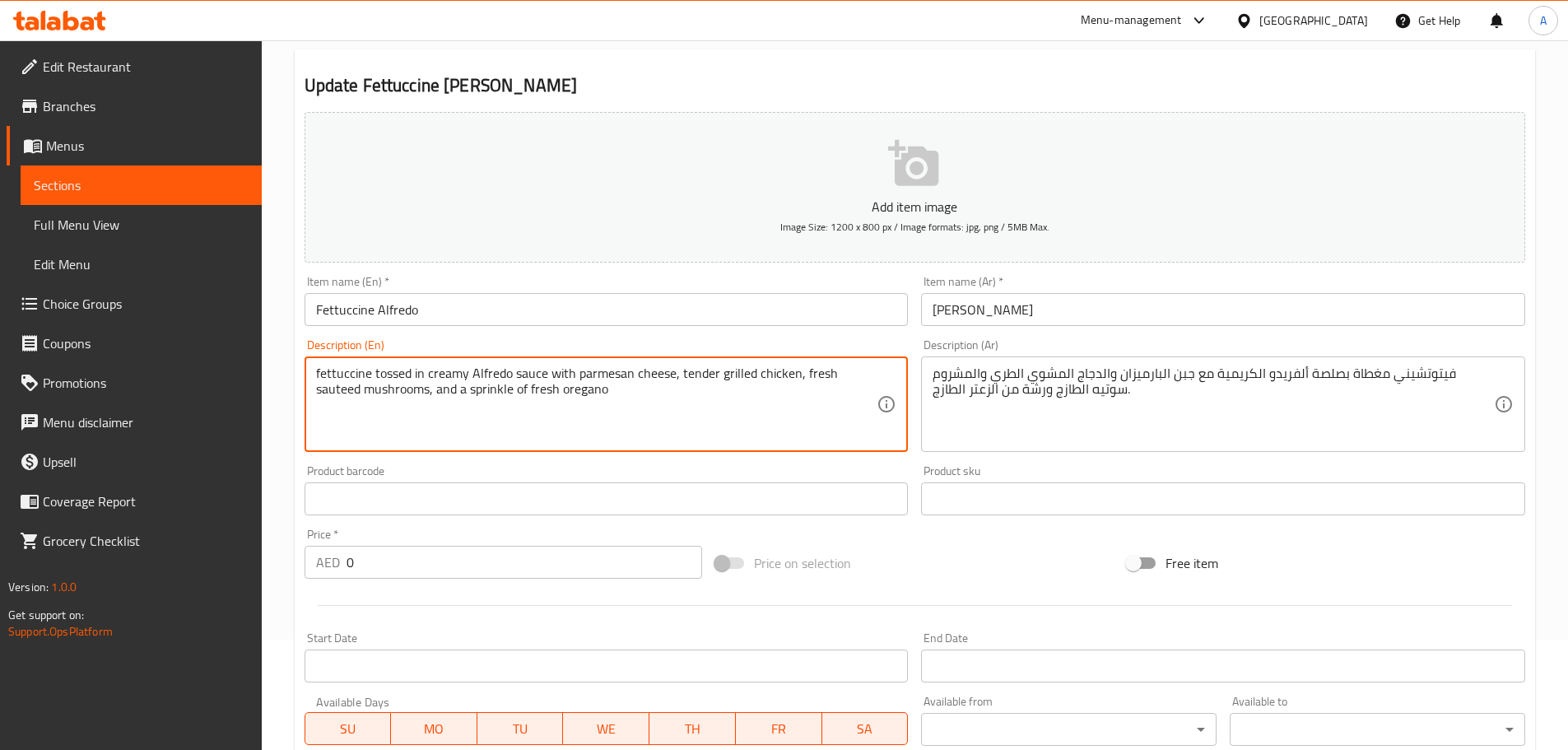
type textarea "fettuccine tossed in creamy Alfredo sauce with parmesan cheese, tender grilled …"
click at [485, 326] on input "Fettuccine Alfredo" at bounding box center [607, 309] width 604 height 33
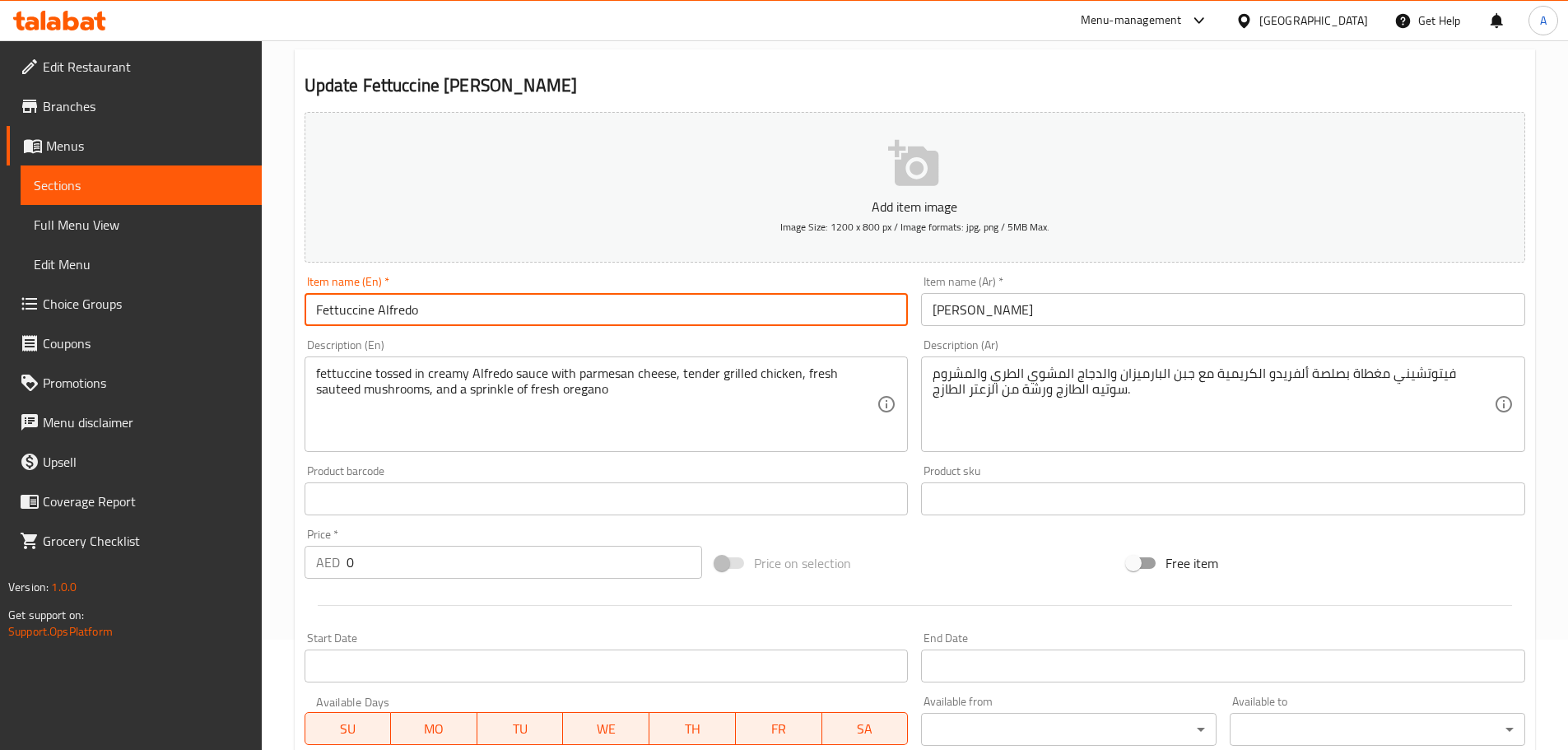
click at [107, 224] on span "Full Menu View" at bounding box center [141, 224] width 215 height 19
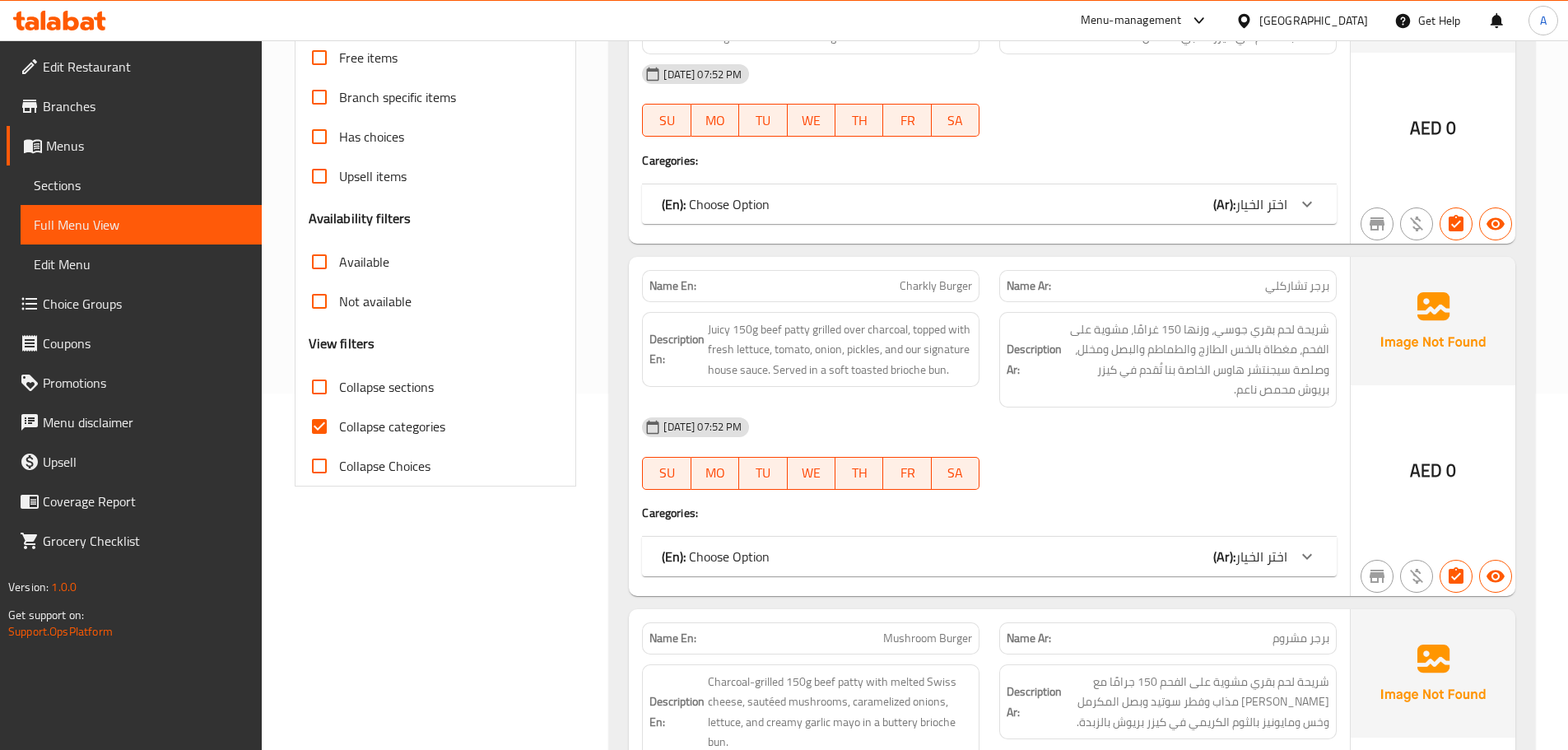
scroll to position [357, 0]
click at [371, 418] on span "Collapse categories" at bounding box center [392, 425] width 106 height 19
click at [339, 418] on input "Collapse categories" at bounding box center [319, 425] width 40 height 40
checkbox input "false"
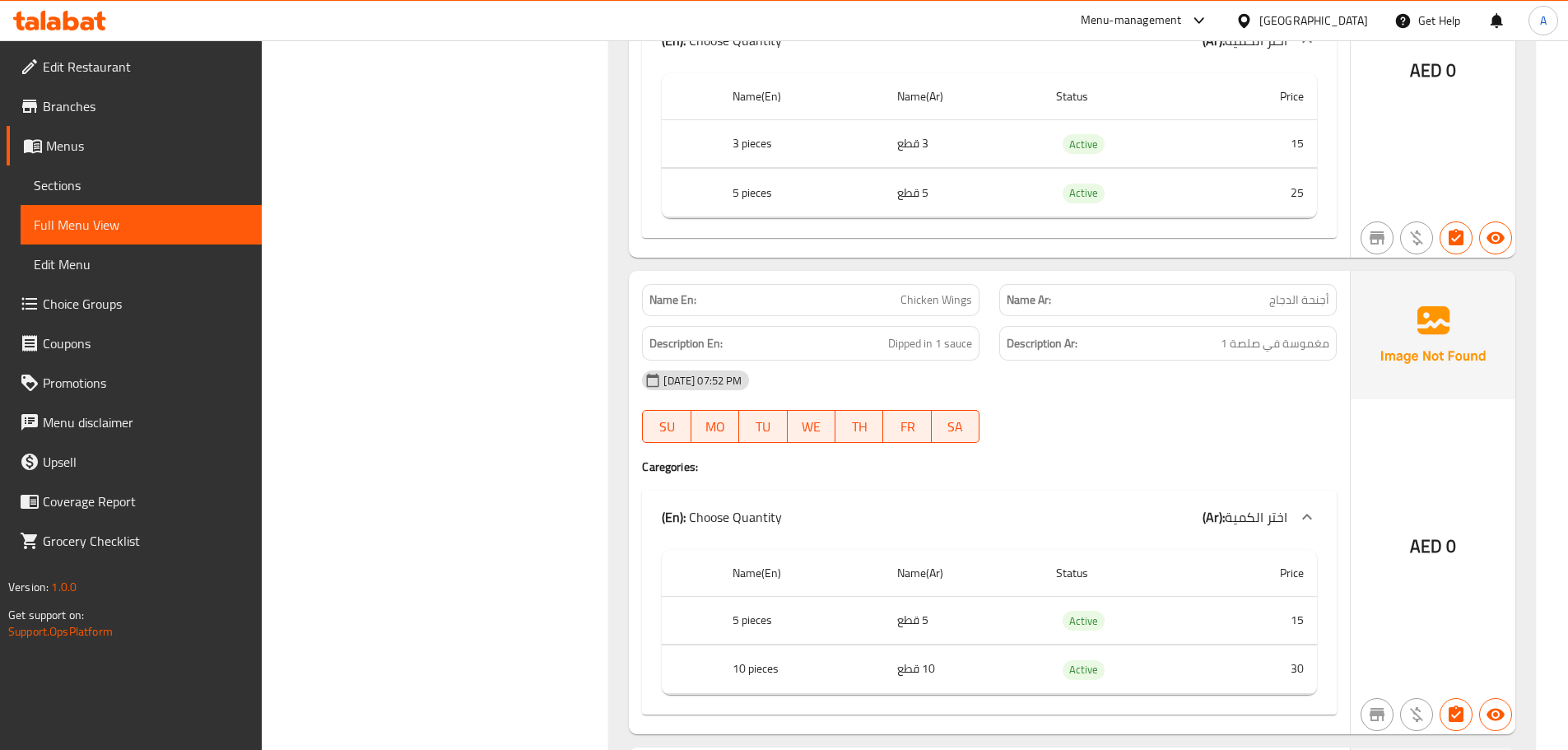
scroll to position [4775, 0]
drag, startPoint x: 886, startPoint y: 325, endPoint x: 989, endPoint y: 323, distance: 103.0
click at [989, 323] on div "Description En: Dipped in 1 sauce Description Ar: مغموسة في صلصة 1" at bounding box center [989, 342] width 714 height 55
click at [1128, 375] on div "[DATE] 07:52 PM" at bounding box center [989, 378] width 714 height 40
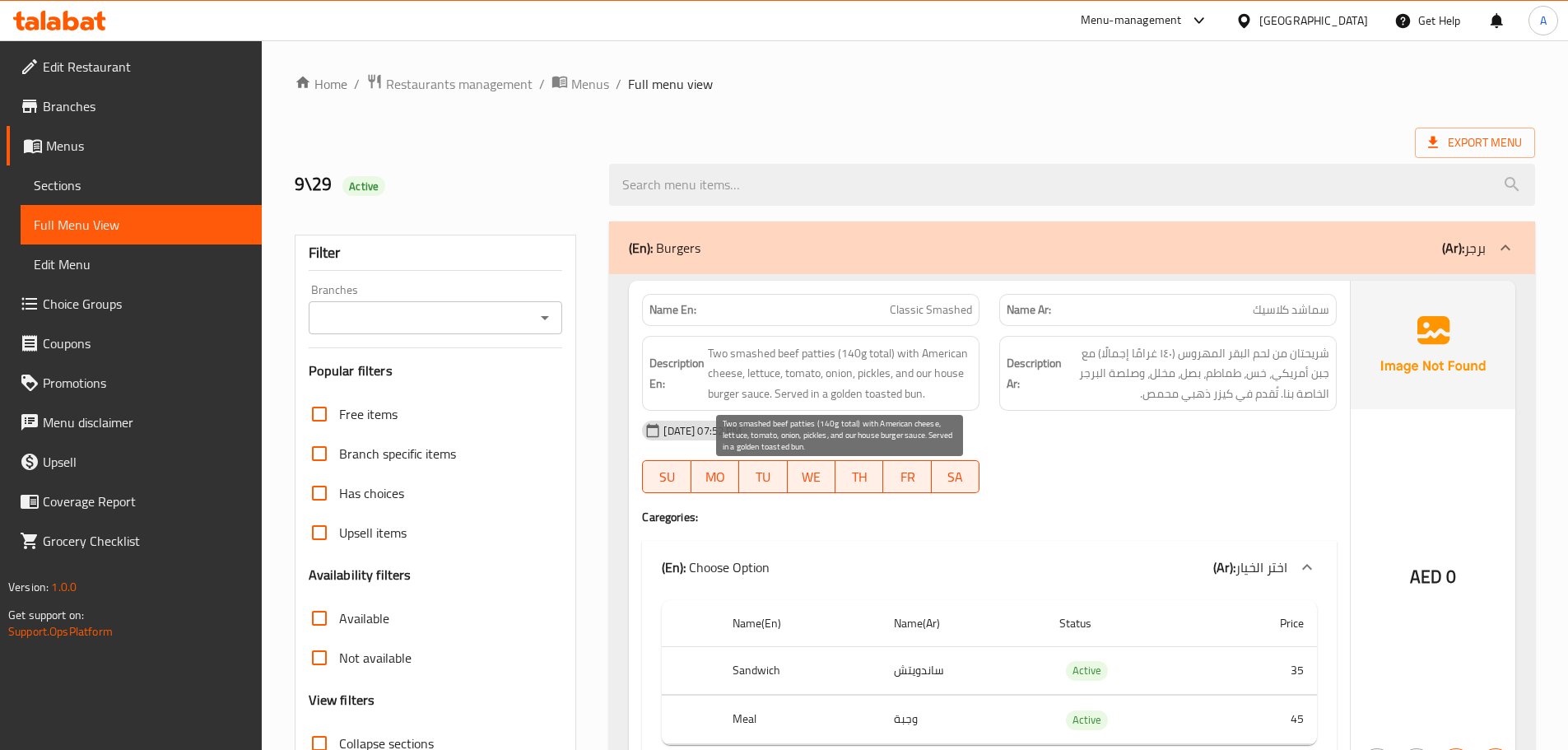
scroll to position [988, 0]
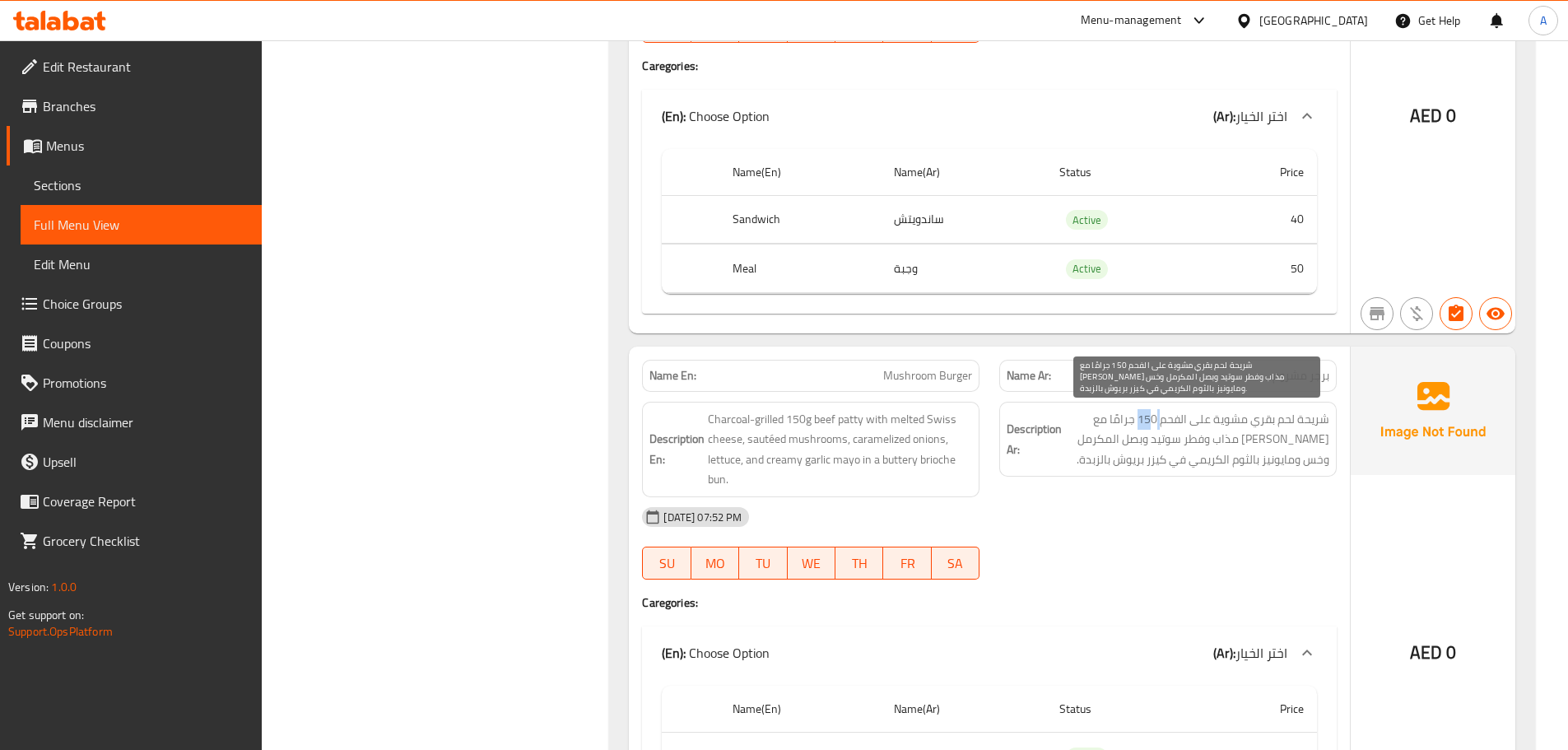
click at [1158, 427] on span "شريحة لحم بقري مشوية على الفحم 150 جرامًا مع جبن سويسري مذاب وفطر سوتيد وبصل ال…" at bounding box center [1197, 439] width 264 height 61
click at [1205, 444] on span "شريحة لحم بقري مشوية على الفحم 150 جرامًا مع جبن سويسري مذاب وفطر سوتيد وبصل ال…" at bounding box center [1197, 439] width 264 height 61
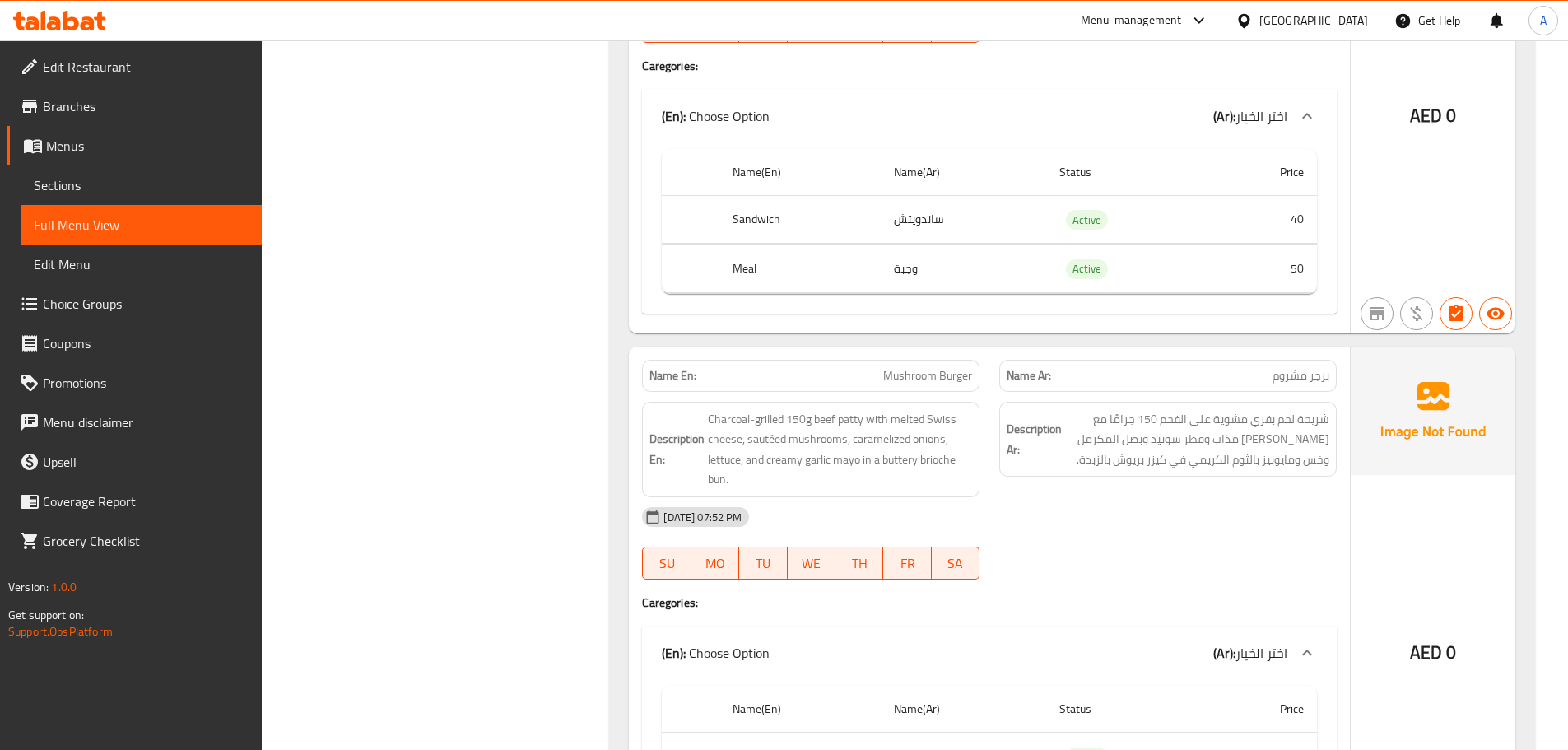
click at [920, 380] on span "Mushroom Burger" at bounding box center [927, 376] width 89 height 17
copy span "Mushroom Burger"
drag, startPoint x: 137, startPoint y: 179, endPoint x: 162, endPoint y: 197, distance: 30.8
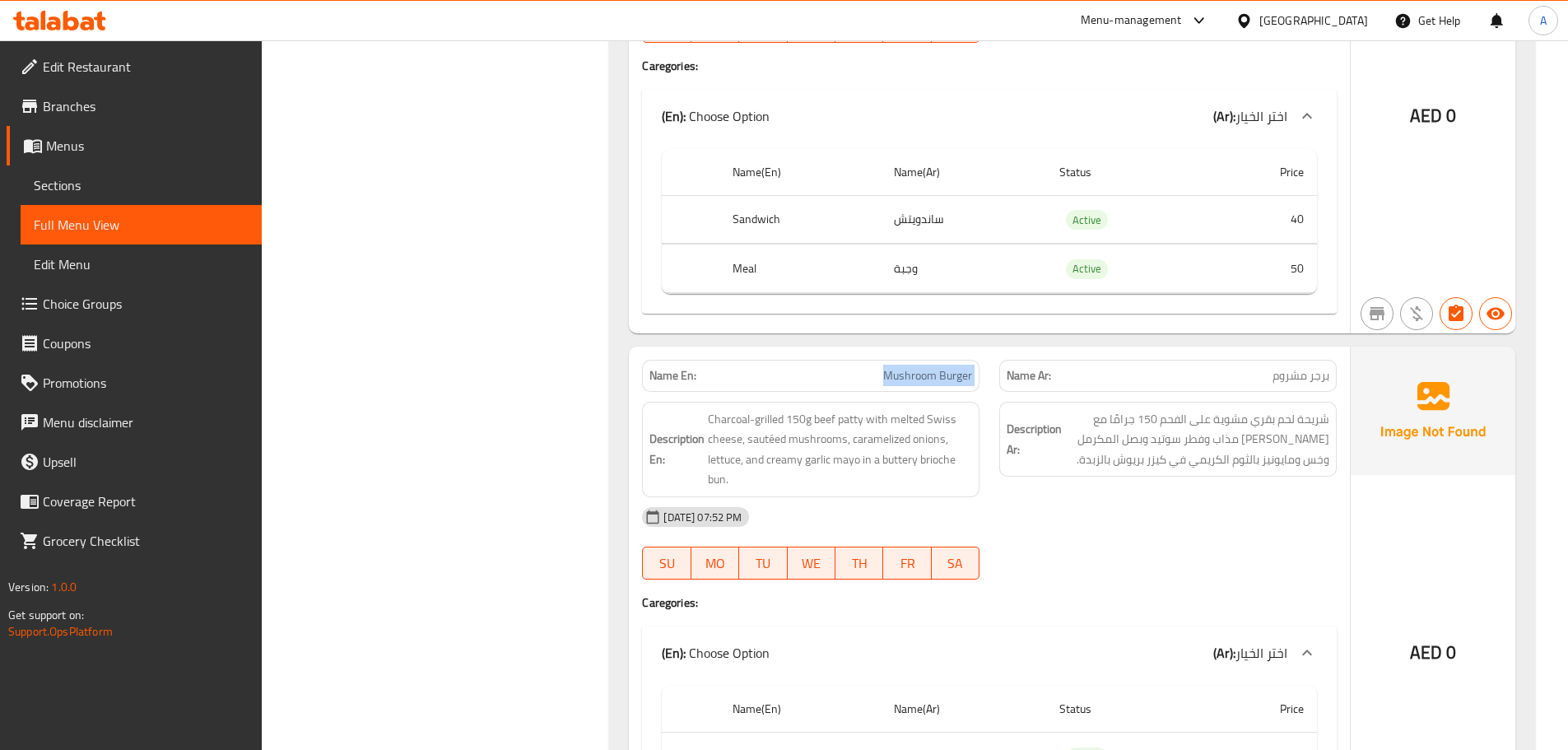
click at [137, 179] on span "Sections" at bounding box center [141, 185] width 215 height 19
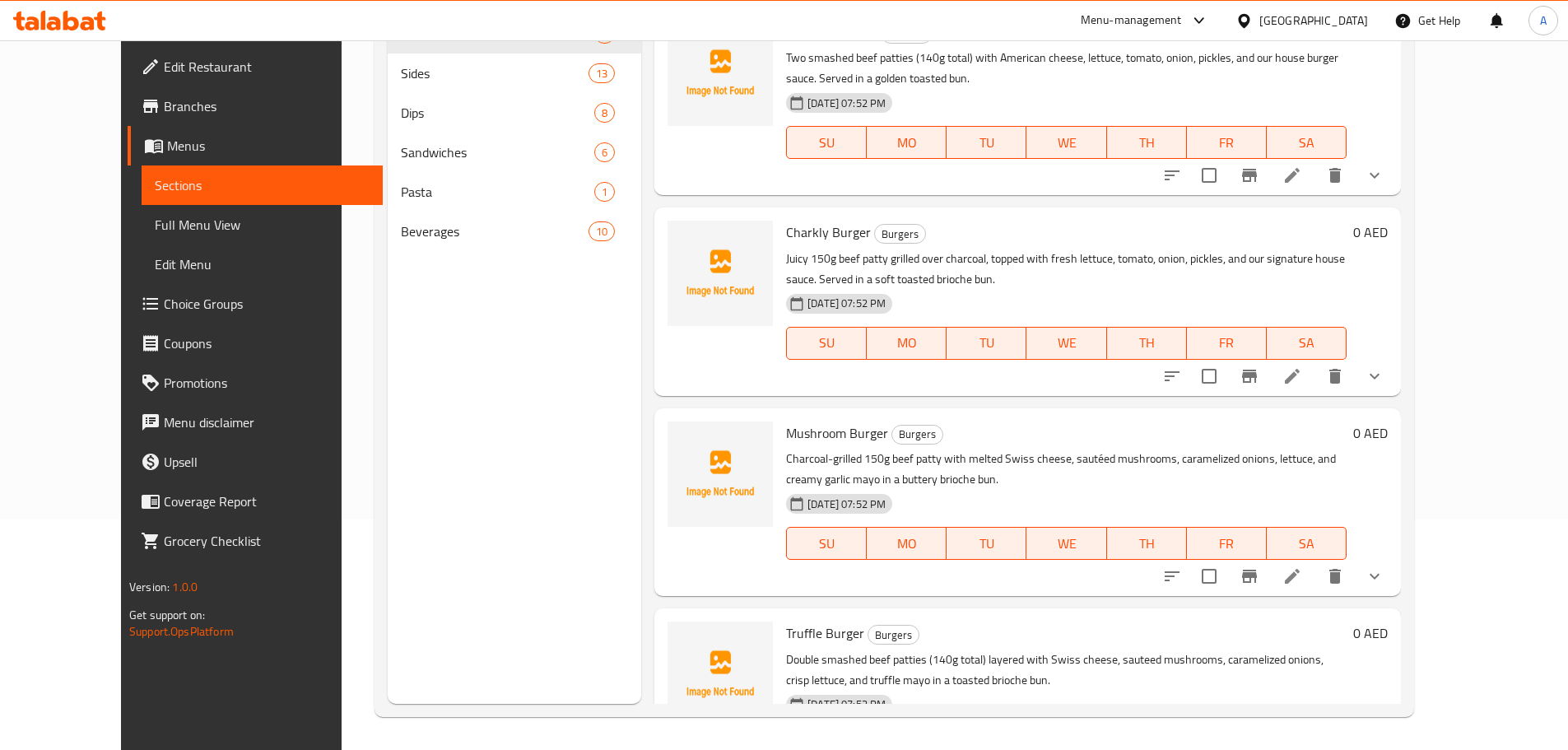
scroll to position [230, 0]
click at [1169, 409] on div "Mushroom Burger Burgers Charcoal-grilled 150g beef patty with melted Swiss chee…" at bounding box center [1027, 502] width 746 height 188
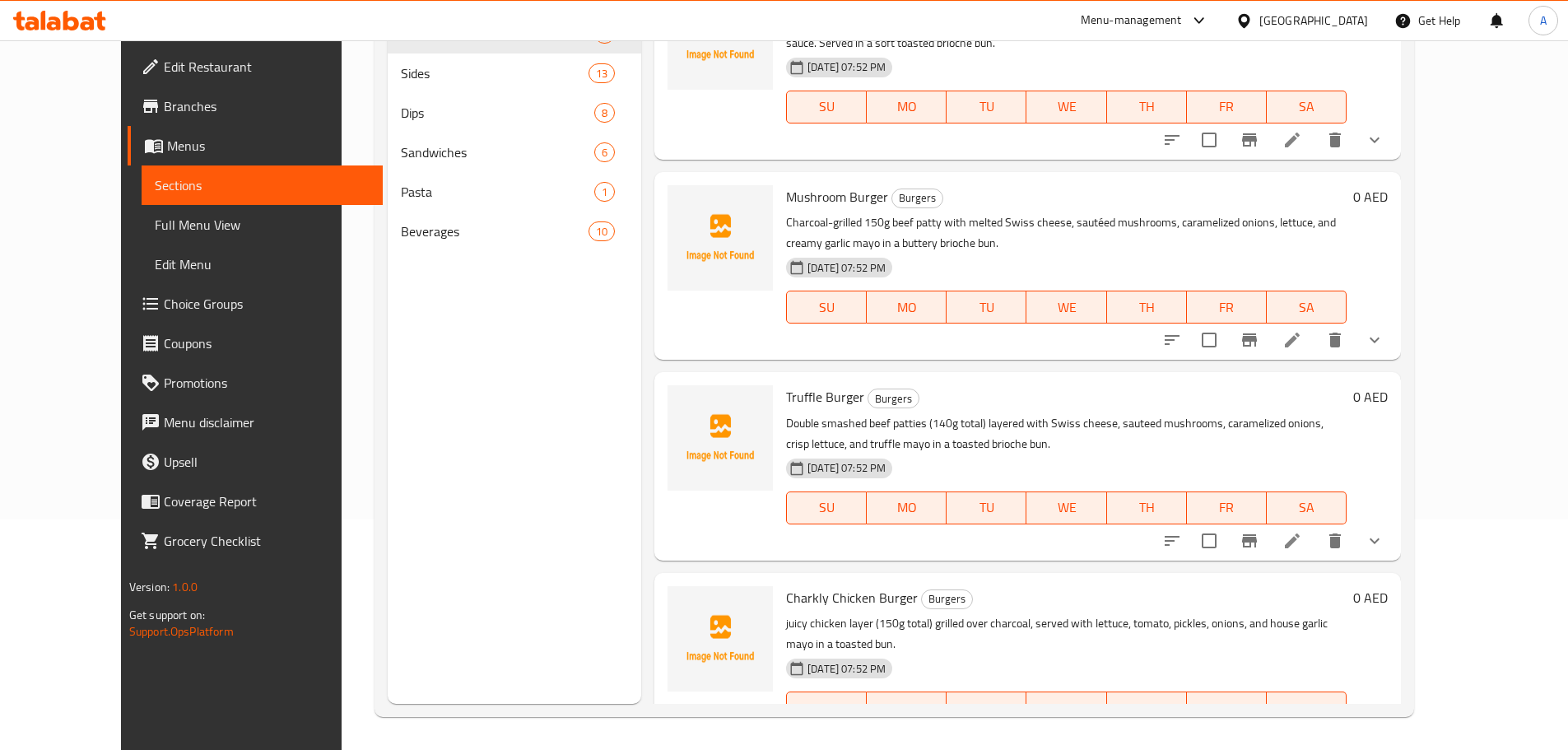
scroll to position [247, 0]
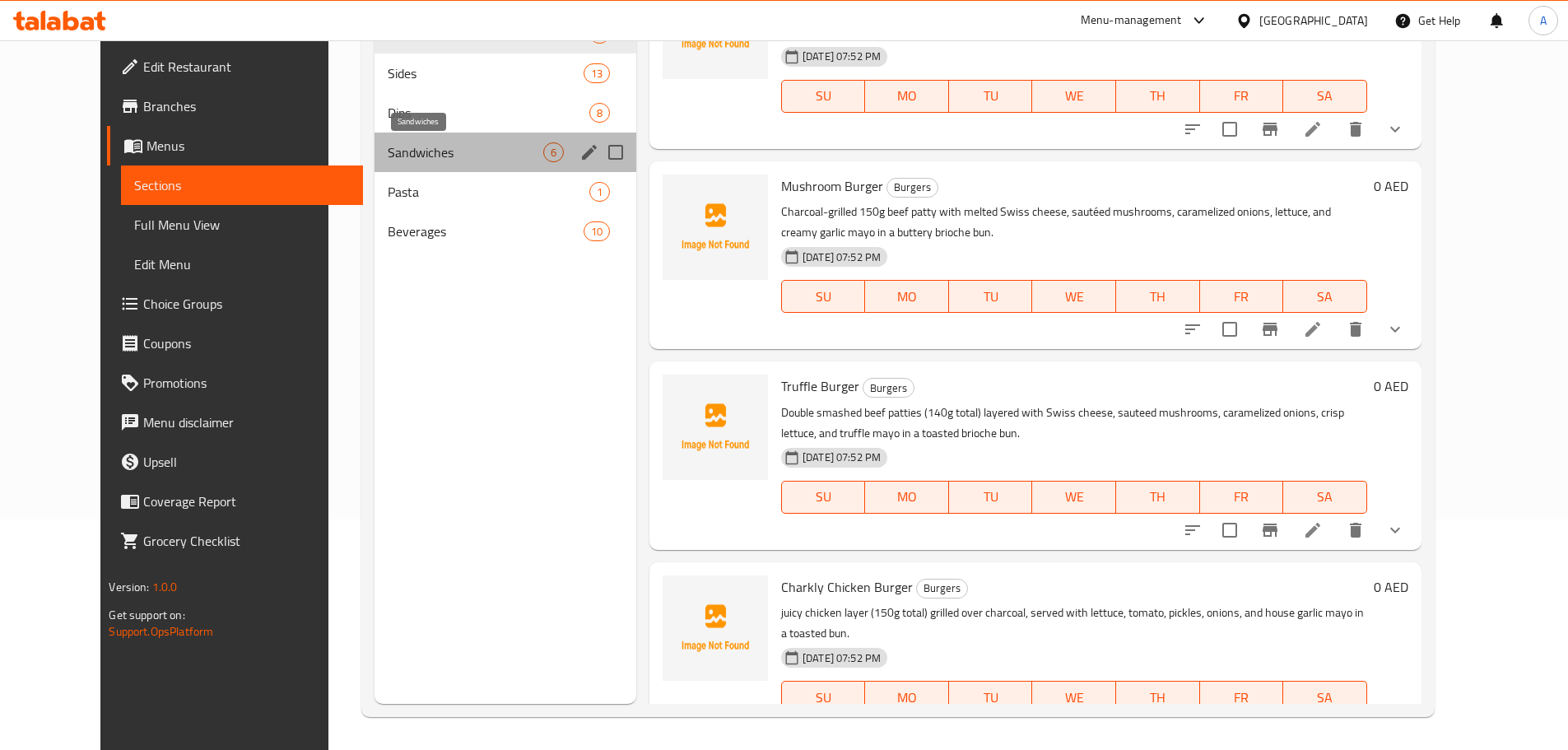
click at [388, 142] on span "Sandwiches" at bounding box center [465, 152] width 156 height 19
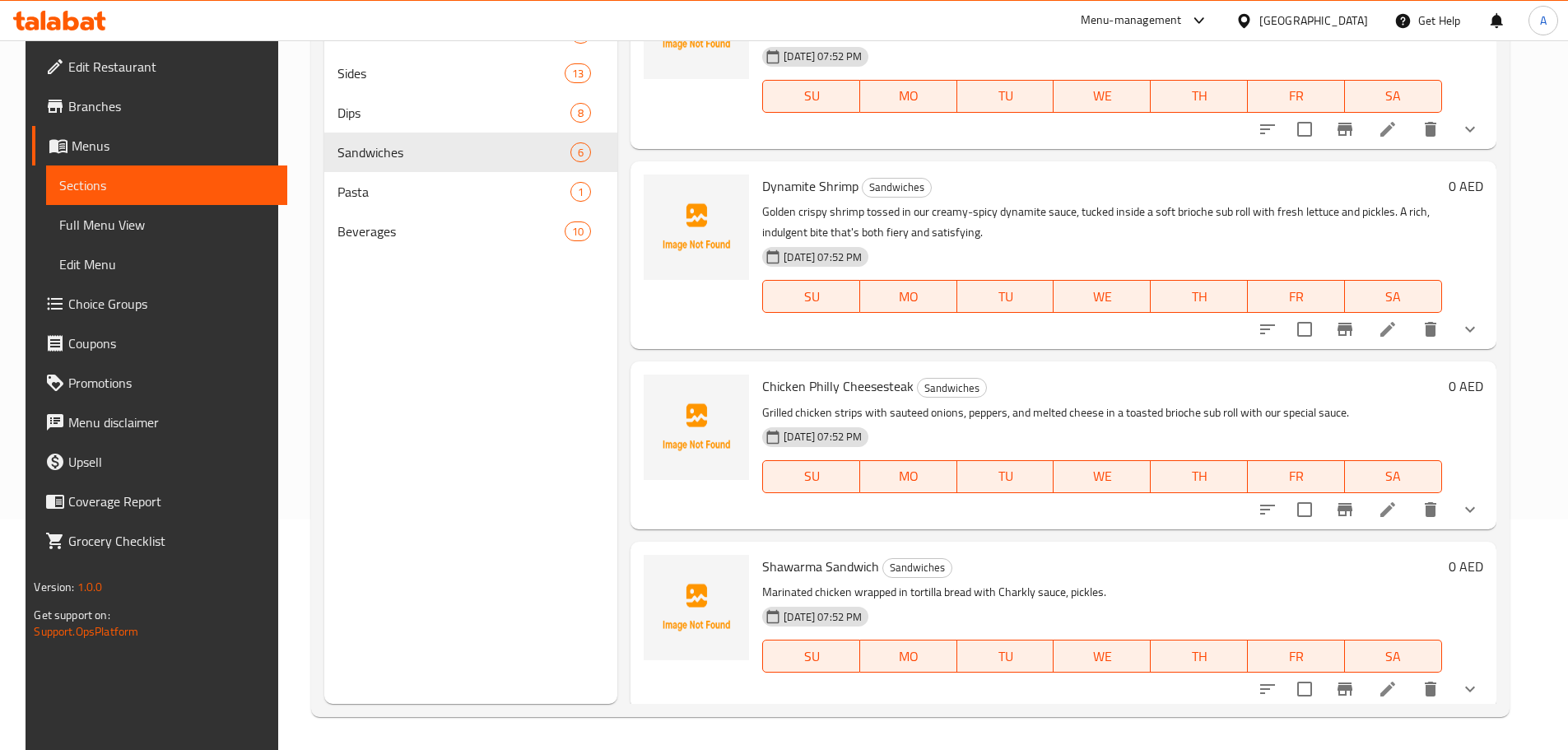
click at [1258, 315] on div "SU MO TU WE TH FR SA" at bounding box center [1102, 296] width 692 height 46
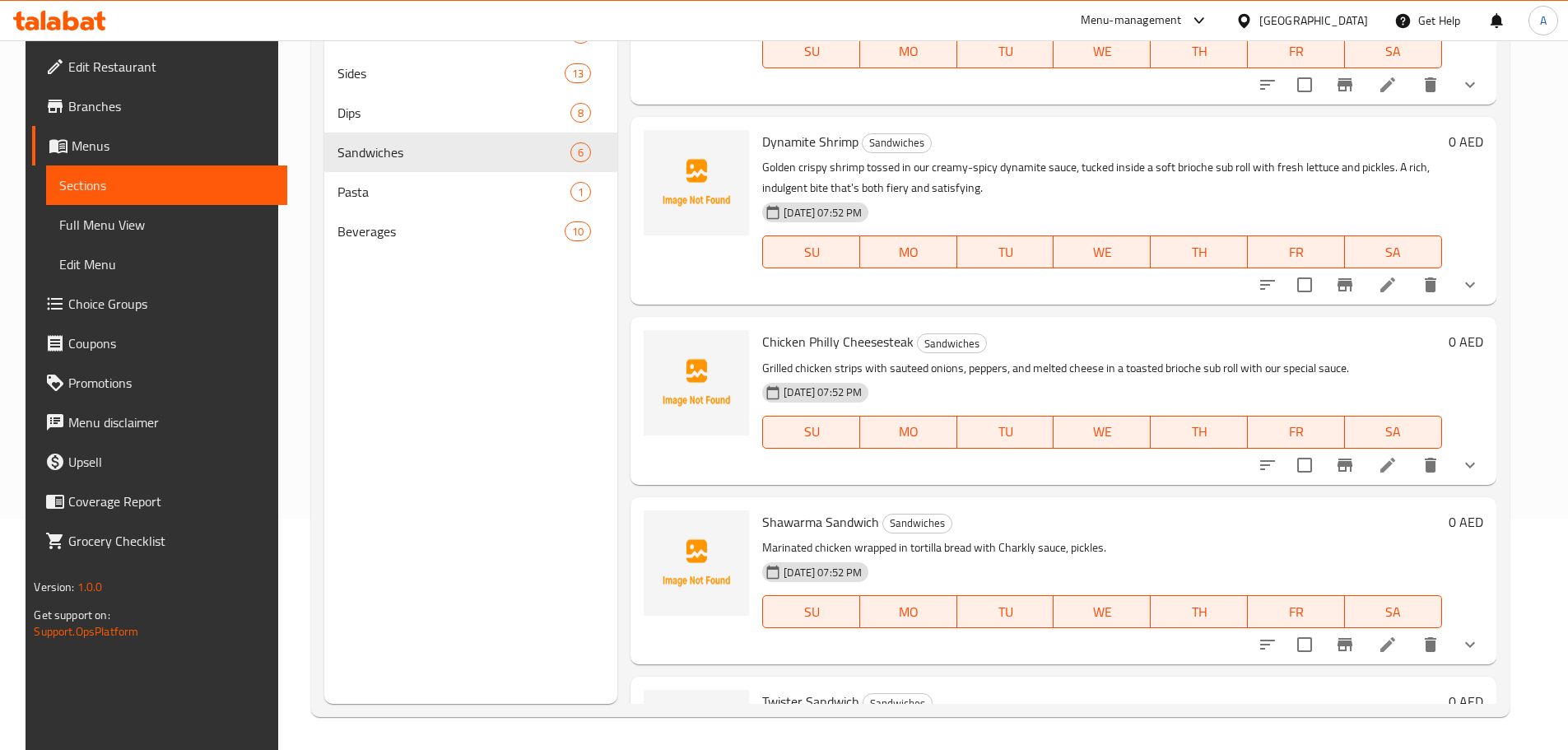
scroll to position [329, 0]
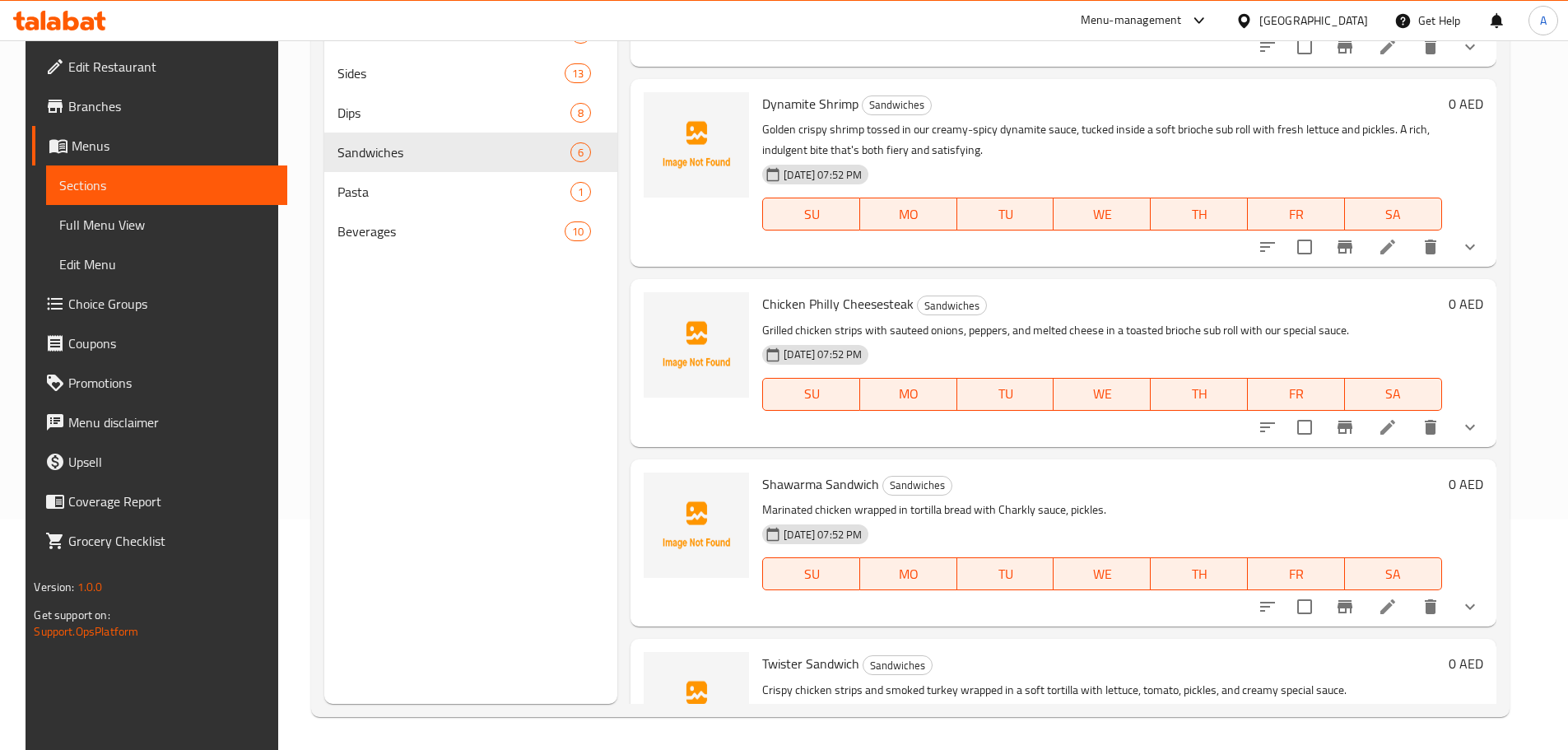
click at [1397, 434] on icon at bounding box center [1387, 427] width 19 height 19
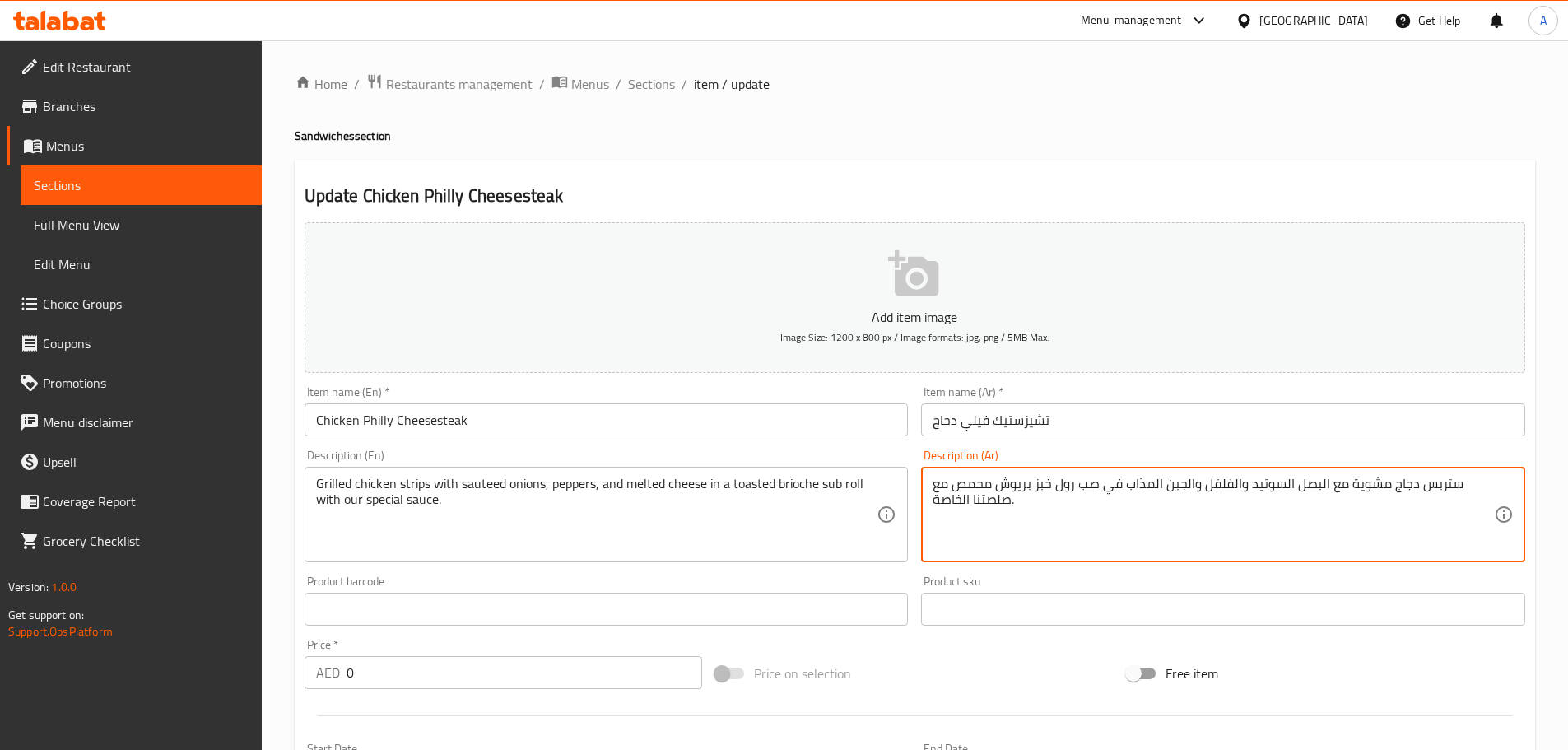
click at [1261, 483] on textarea "ستربس دجاج مشوية مع البصل السوتيد والفلفل والجبن المذاب في صب رول خبز بريوش محم…" at bounding box center [1213, 515] width 561 height 78
click at [1352, 481] on textarea "ستربس دجاج مشوية مع البصل سوتيه والفلفل والجبن المذاب في صب رول خبز بريوش محمص …" at bounding box center [1213, 515] width 561 height 78
type textarea "ستربس دجاج مشوية مع بصل سوتيه والفلفل والجبن المذاب في صب رول خبز بريوش محمص مع…"
click at [1167, 427] on input "تشيزستيك فيلي دجاج" at bounding box center [1223, 420] width 604 height 33
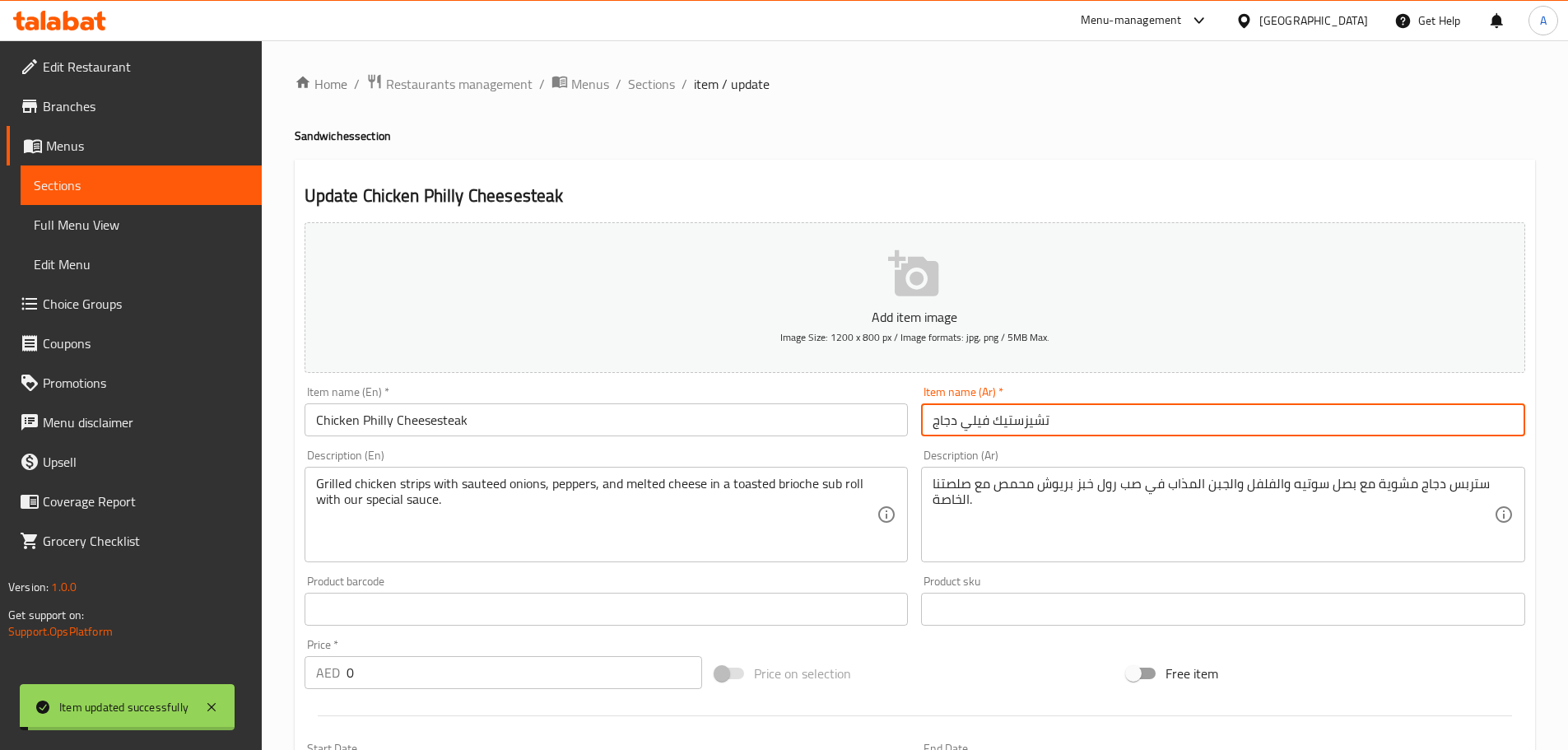
drag, startPoint x: 134, startPoint y: 225, endPoint x: 118, endPoint y: 256, distance: 34.9
click at [134, 225] on span "Full Menu View" at bounding box center [141, 224] width 215 height 19
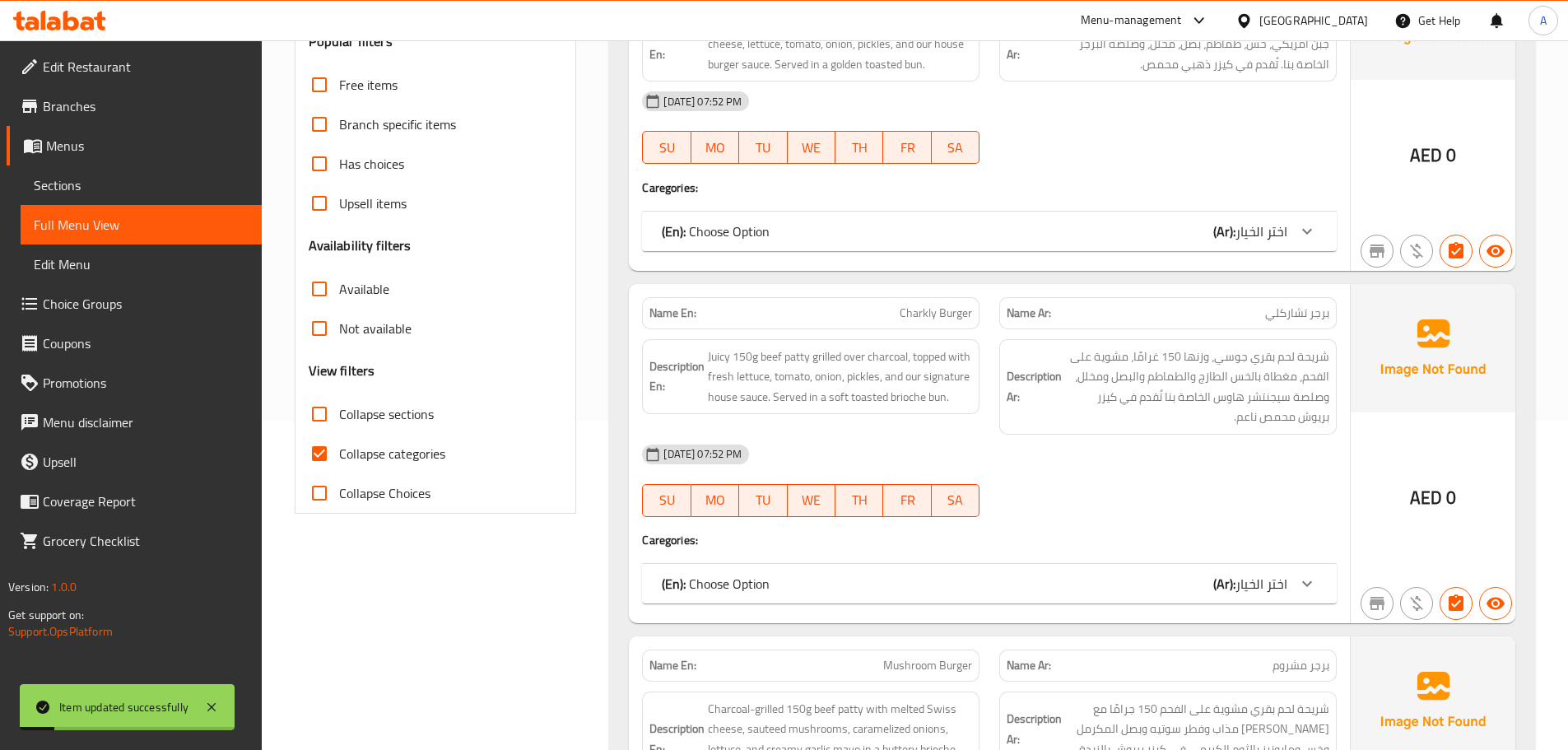
click at [316, 456] on input "Collapse categories" at bounding box center [319, 454] width 40 height 40
checkbox input "false"
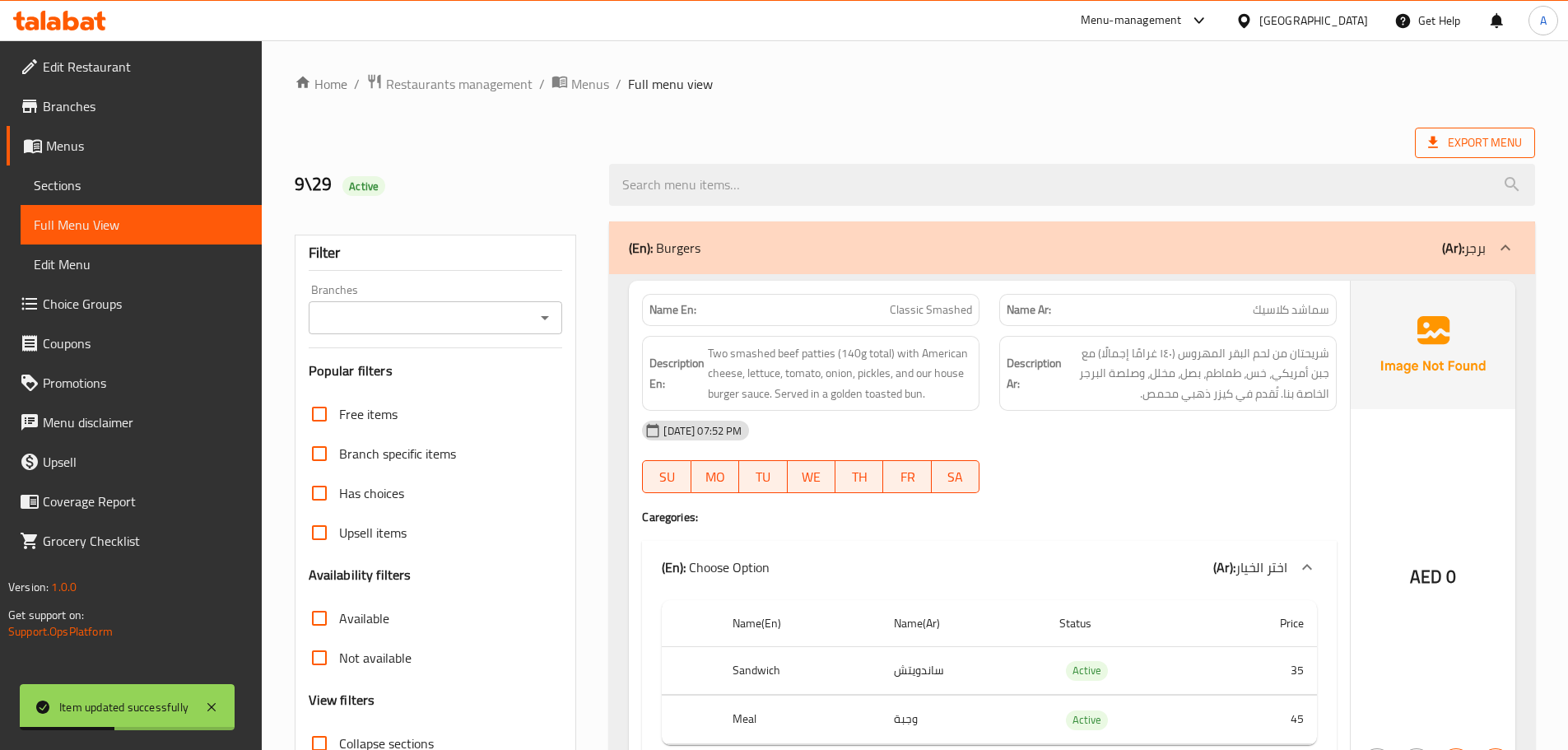
click at [1466, 136] on span "Export Menu" at bounding box center [1474, 143] width 94 height 20
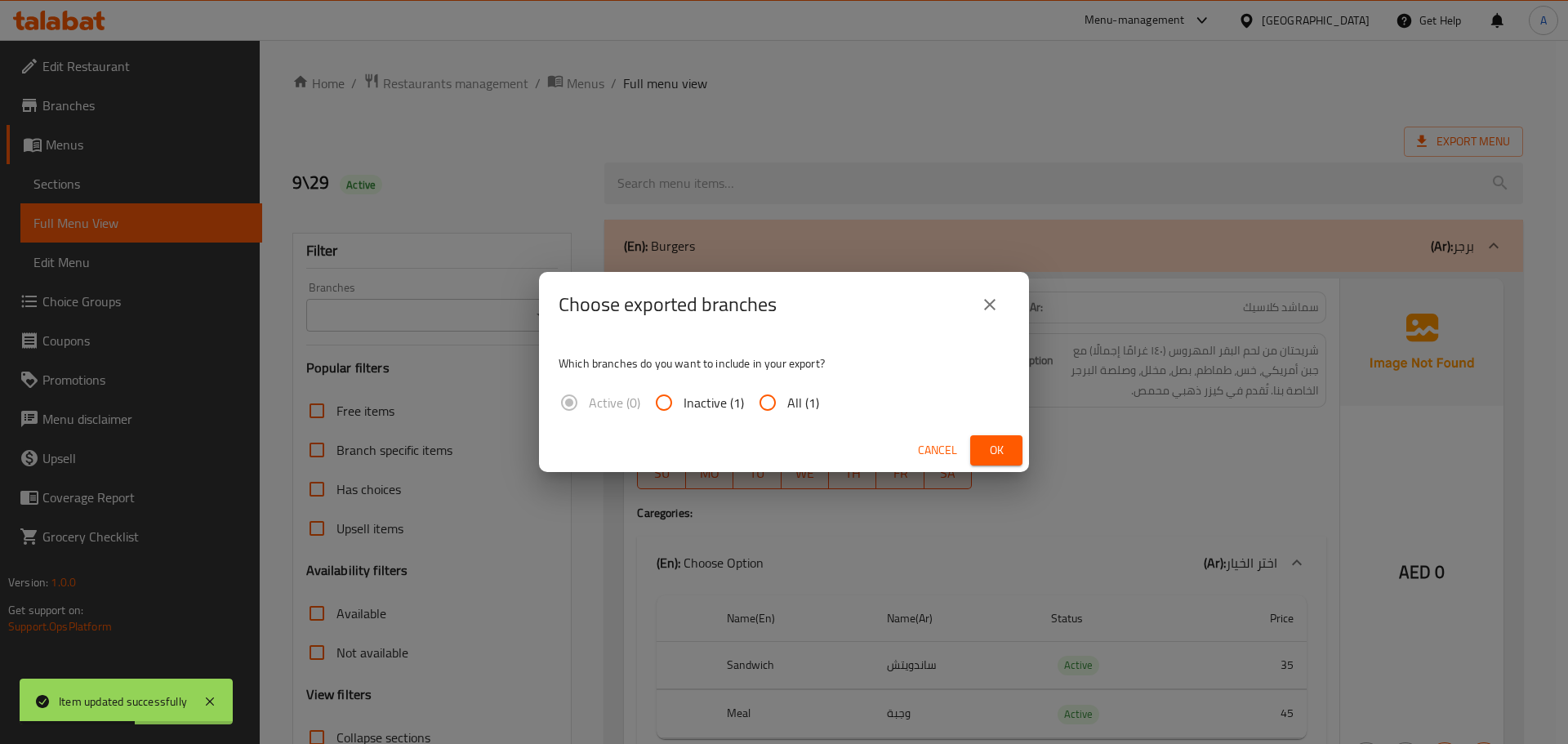
click at [935, 444] on span "Cancel" at bounding box center [937, 450] width 39 height 20
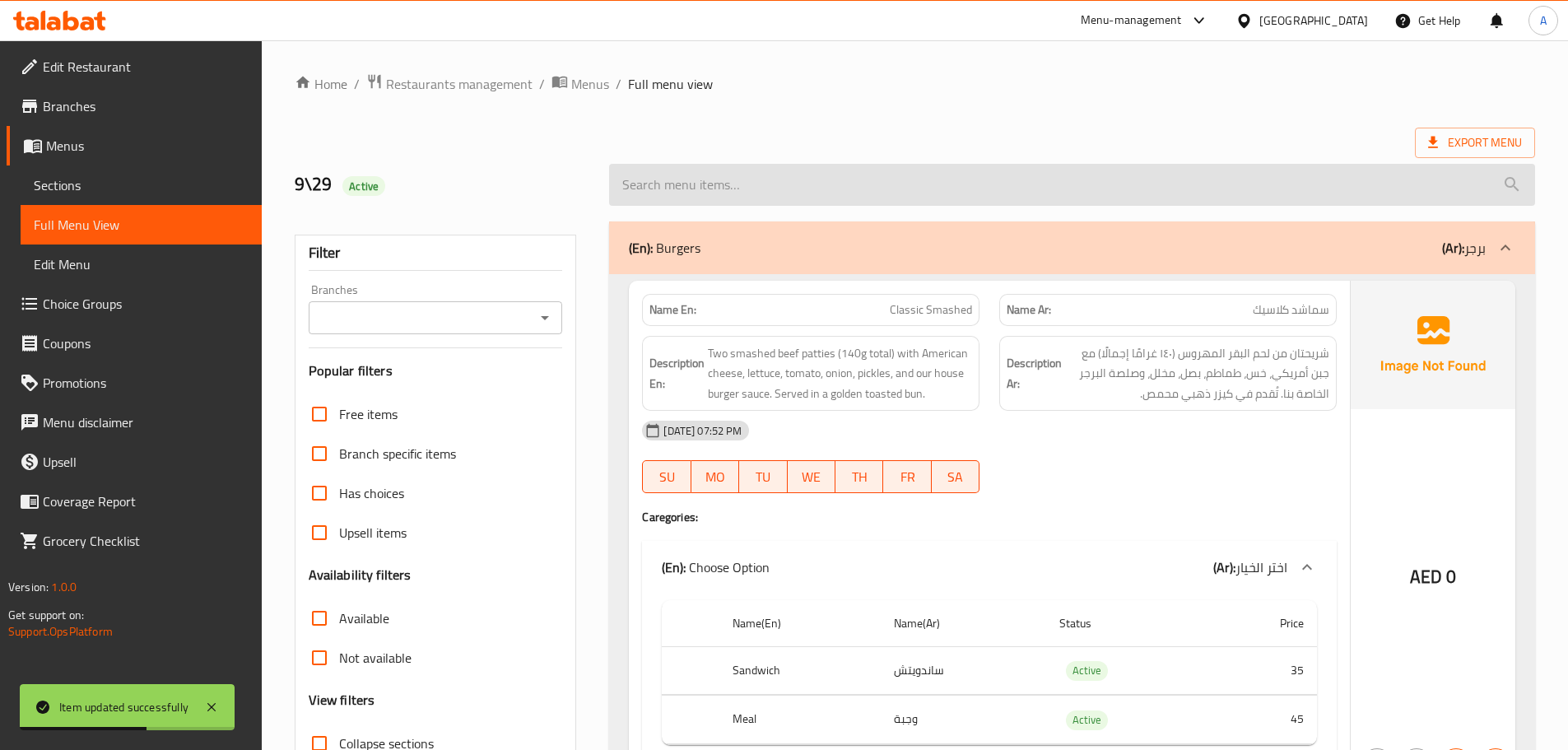
click at [962, 193] on input "search" at bounding box center [1072, 185] width 926 height 42
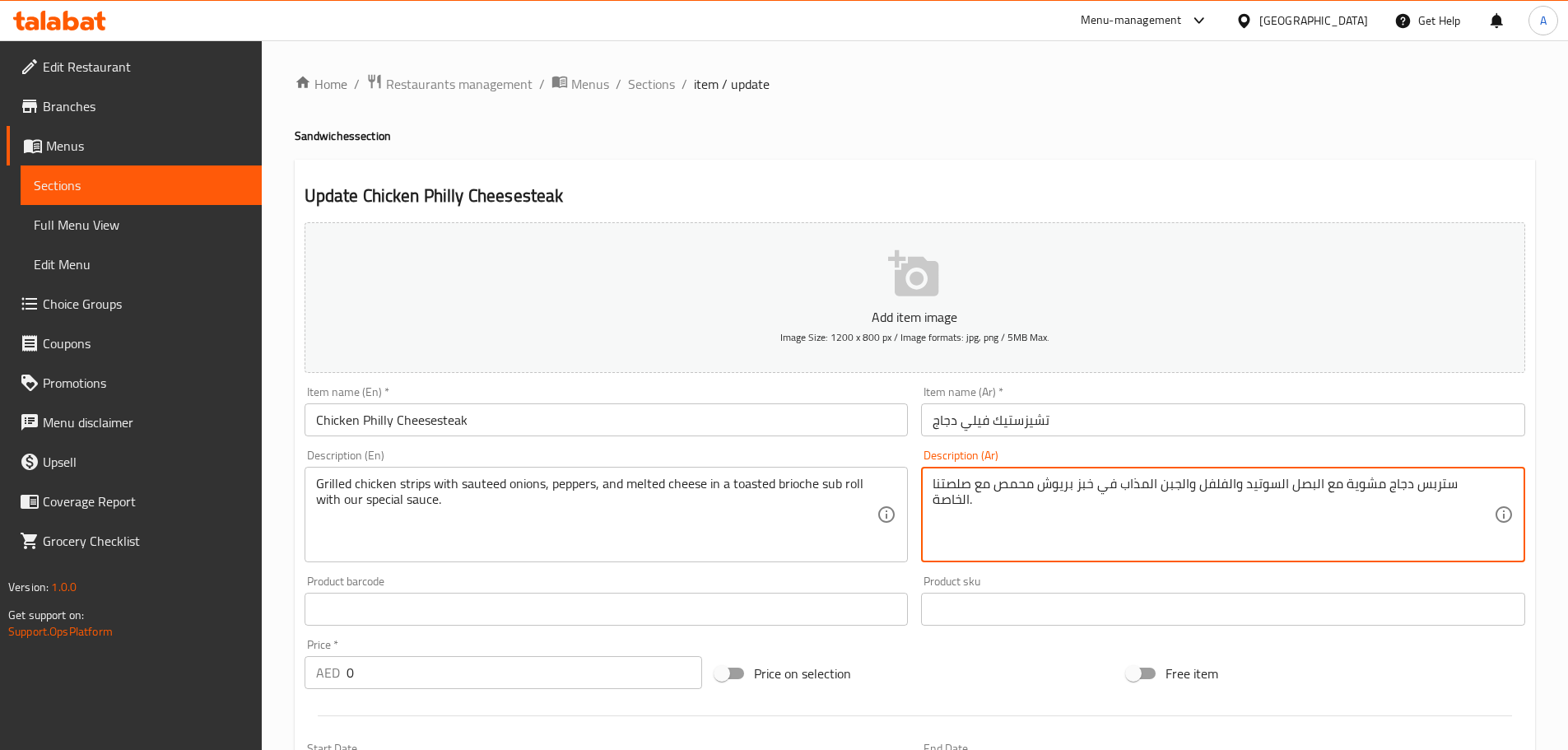
paste textarea "ب رول"
type textarea "ستربس دجاج مشوية مع البصل السوتيد والفلفل والجبن المذاب في صب رول خبز بريوش محم…"
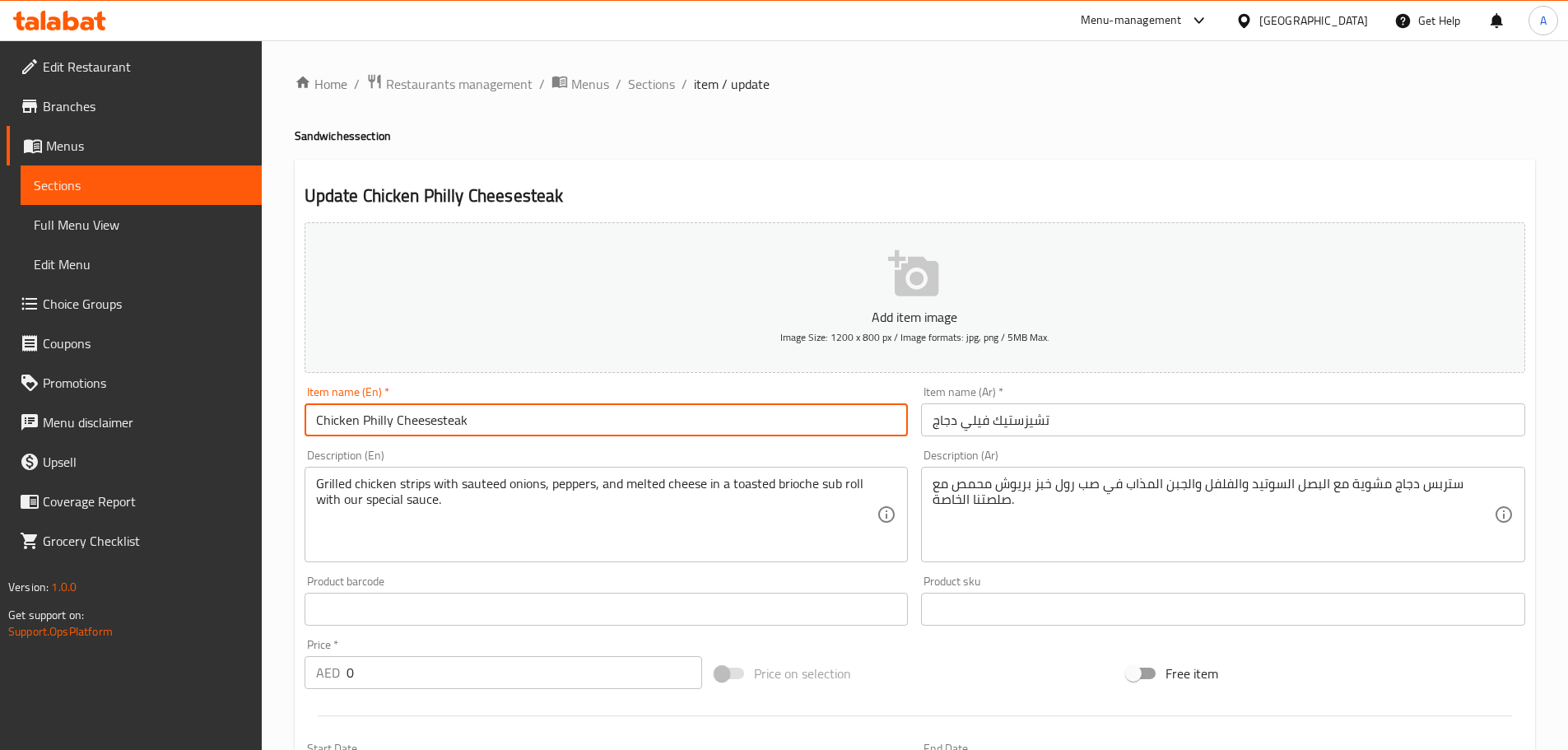
click at [740, 426] on input "Chicken Philly Cheesesteak" at bounding box center [607, 420] width 604 height 33
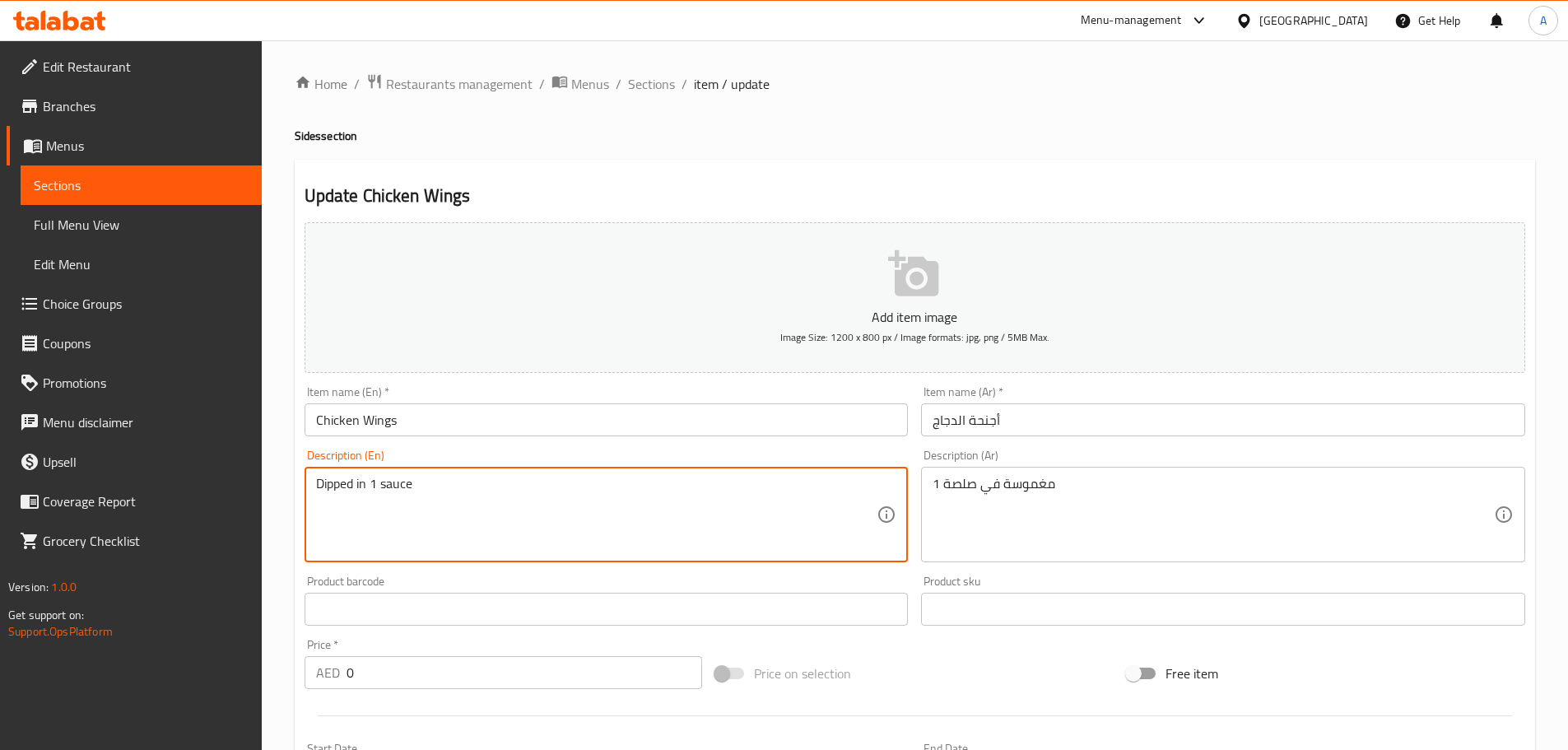
paste textarea "."
type textarea "Dipped in 1 sauce."
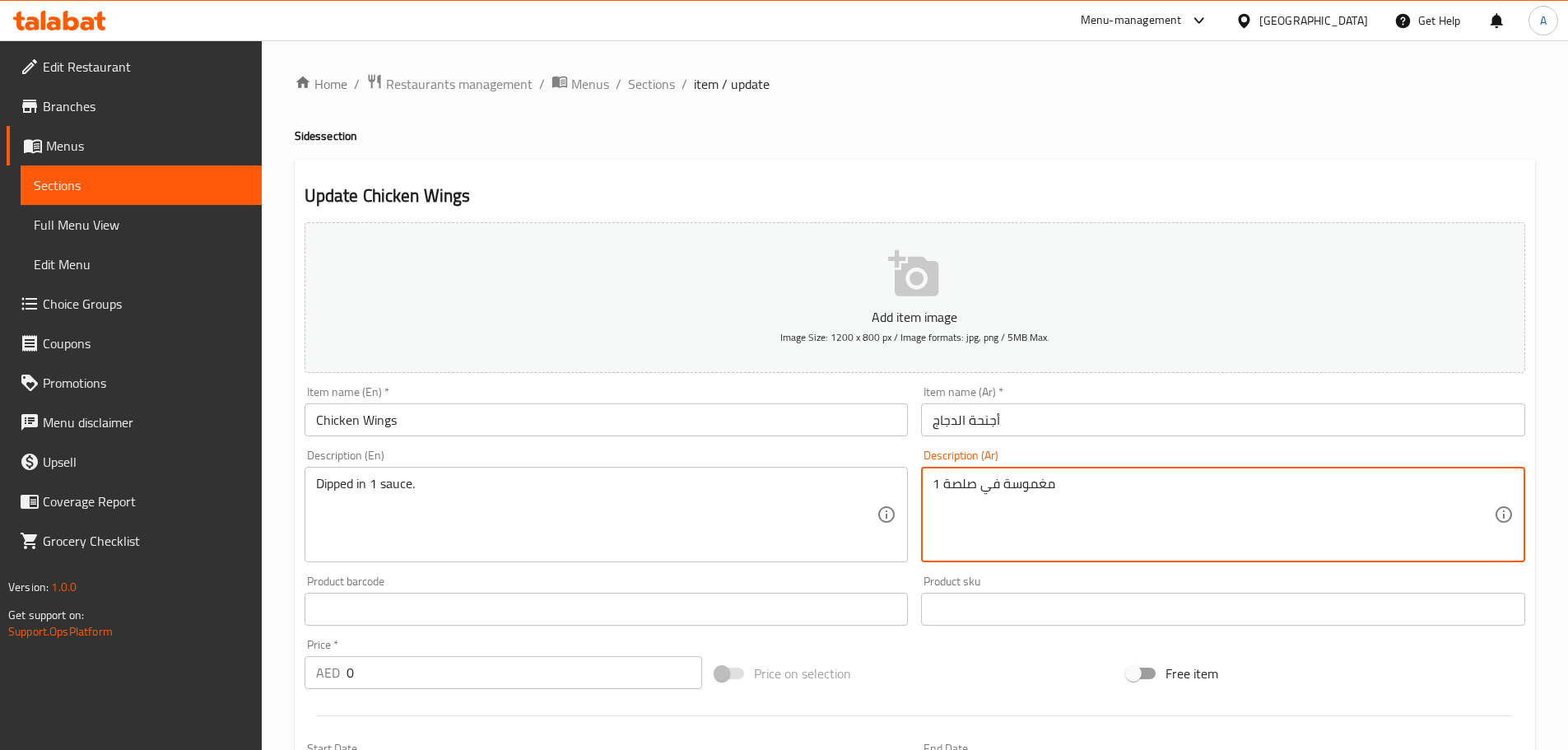
paste textarea "1 صلصة."
type textarea "مغموسة في 1 صلصة."
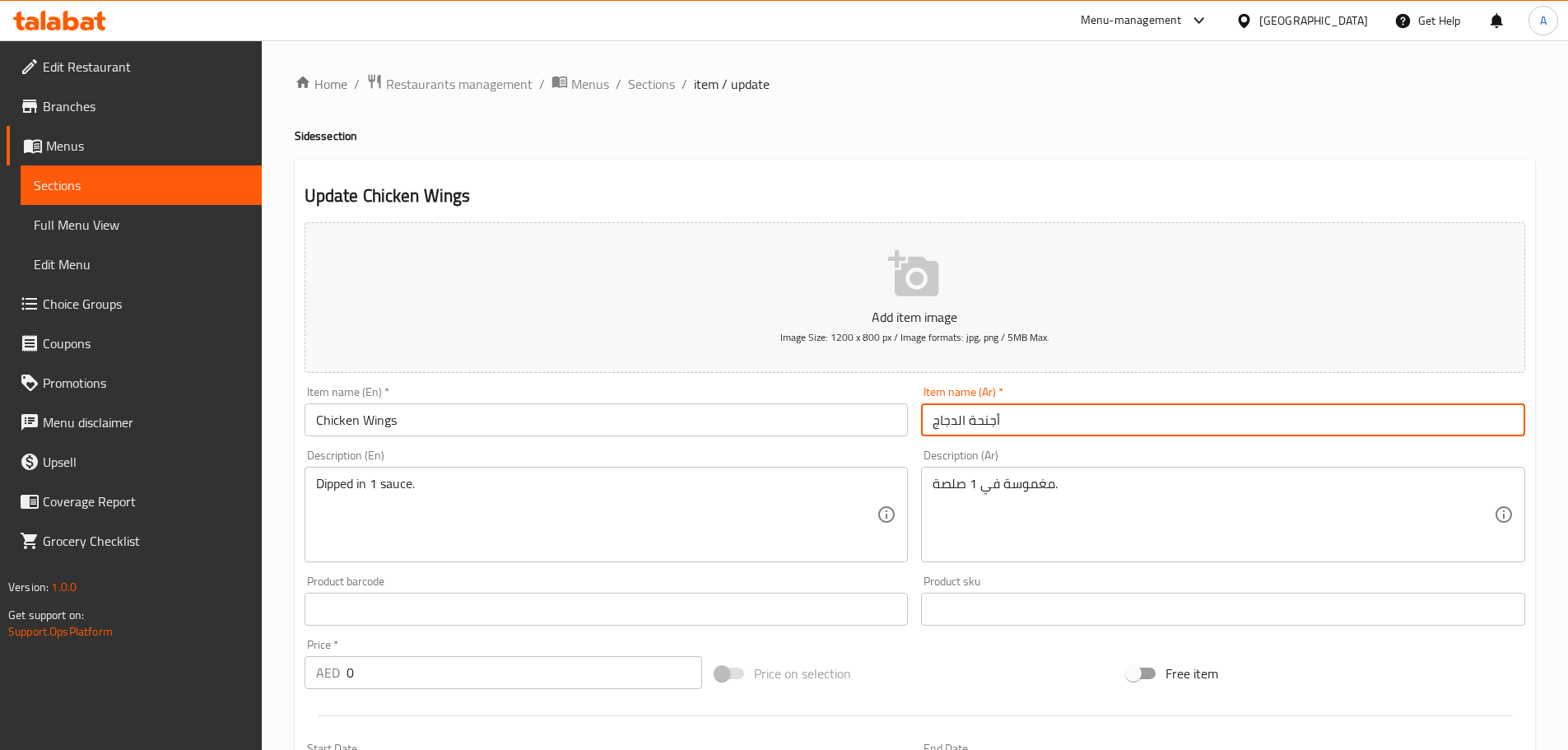
click at [1048, 415] on input "أجنحة الدجاج" at bounding box center [1223, 420] width 604 height 33
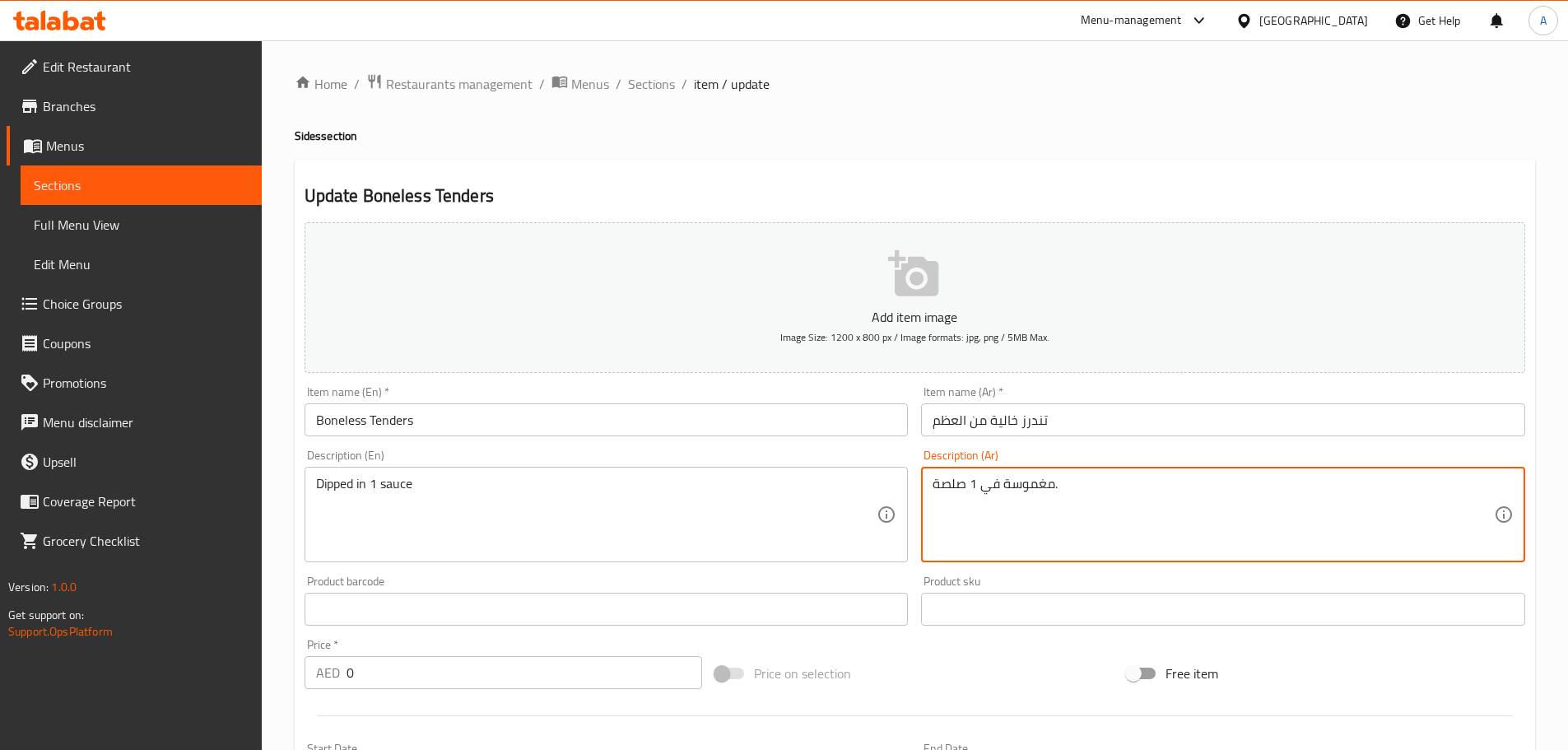
type textarea "مغموسة في 1 صلصة."
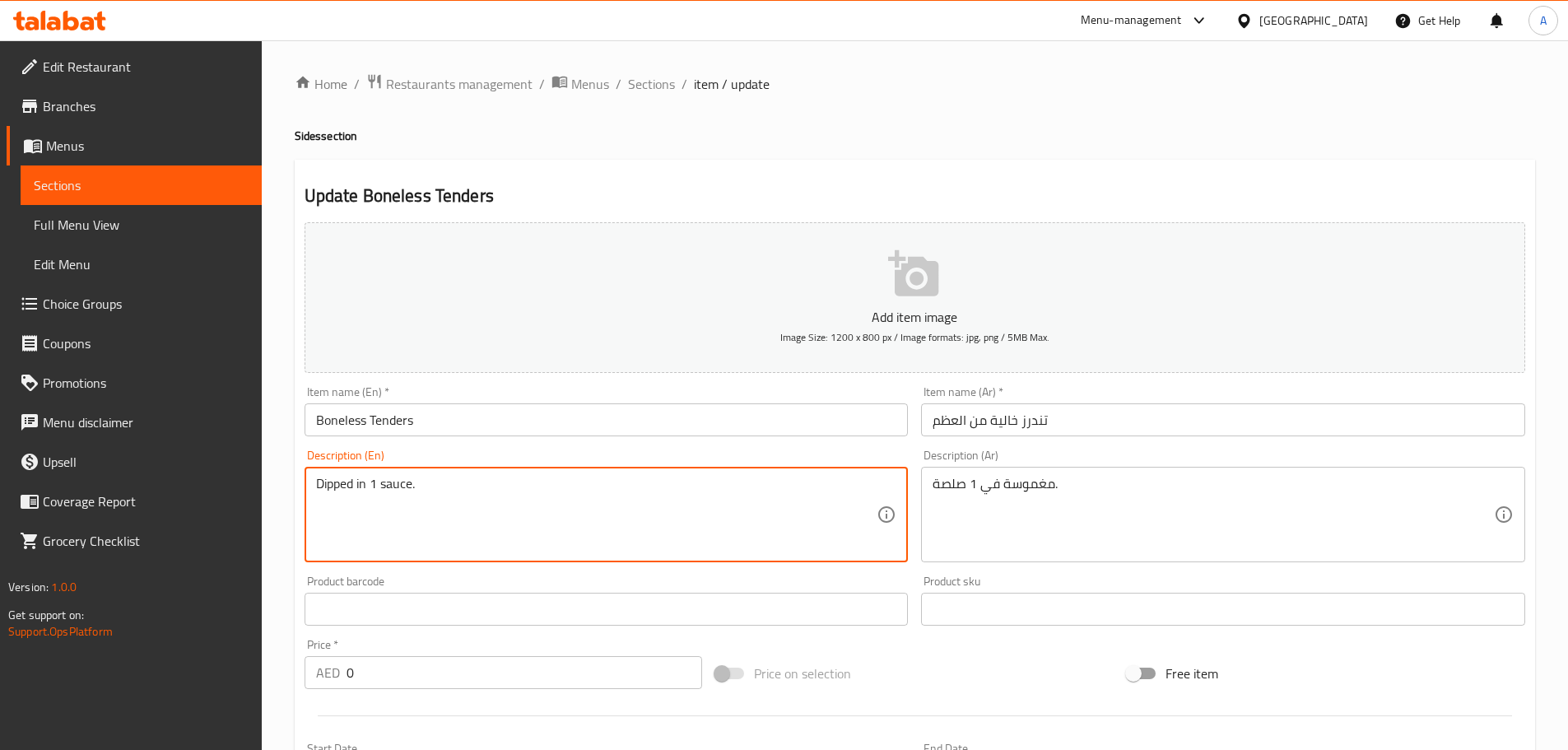
type textarea "Dipped in 1 sauce."
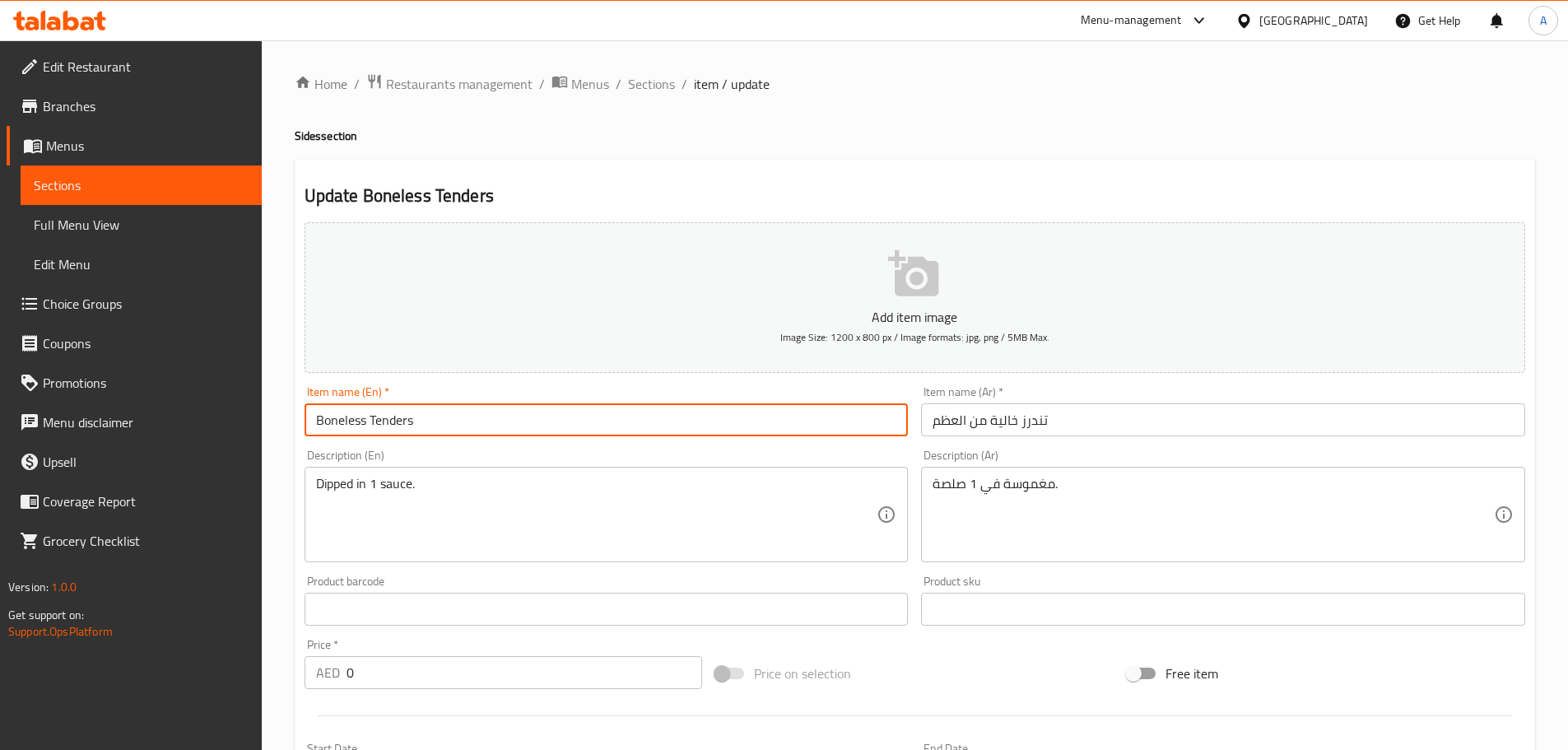
click at [574, 416] on input "Boneless Tenders" at bounding box center [607, 420] width 604 height 33
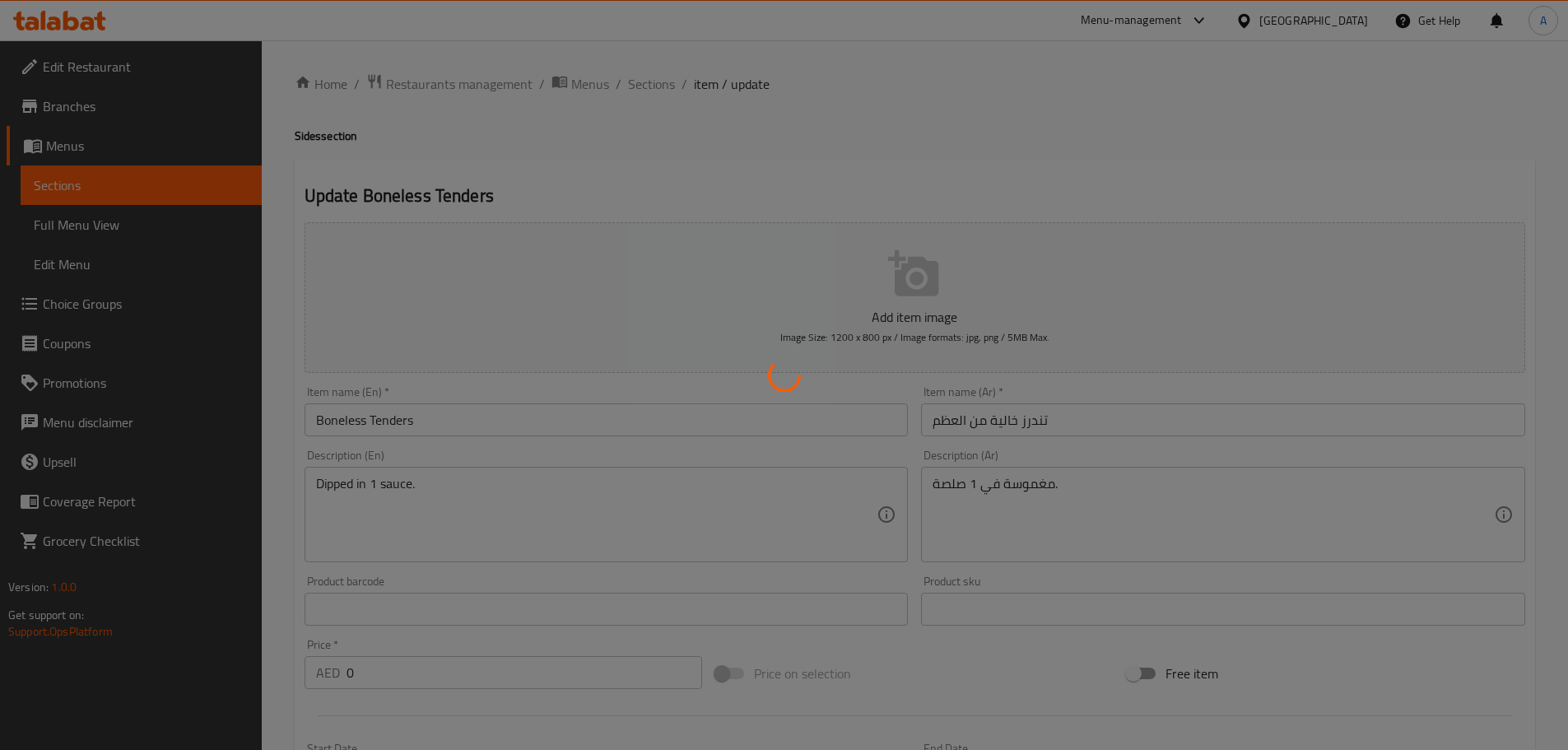
click at [504, 523] on div at bounding box center [784, 375] width 1568 height 750
click at [483, 500] on div at bounding box center [784, 375] width 1568 height 750
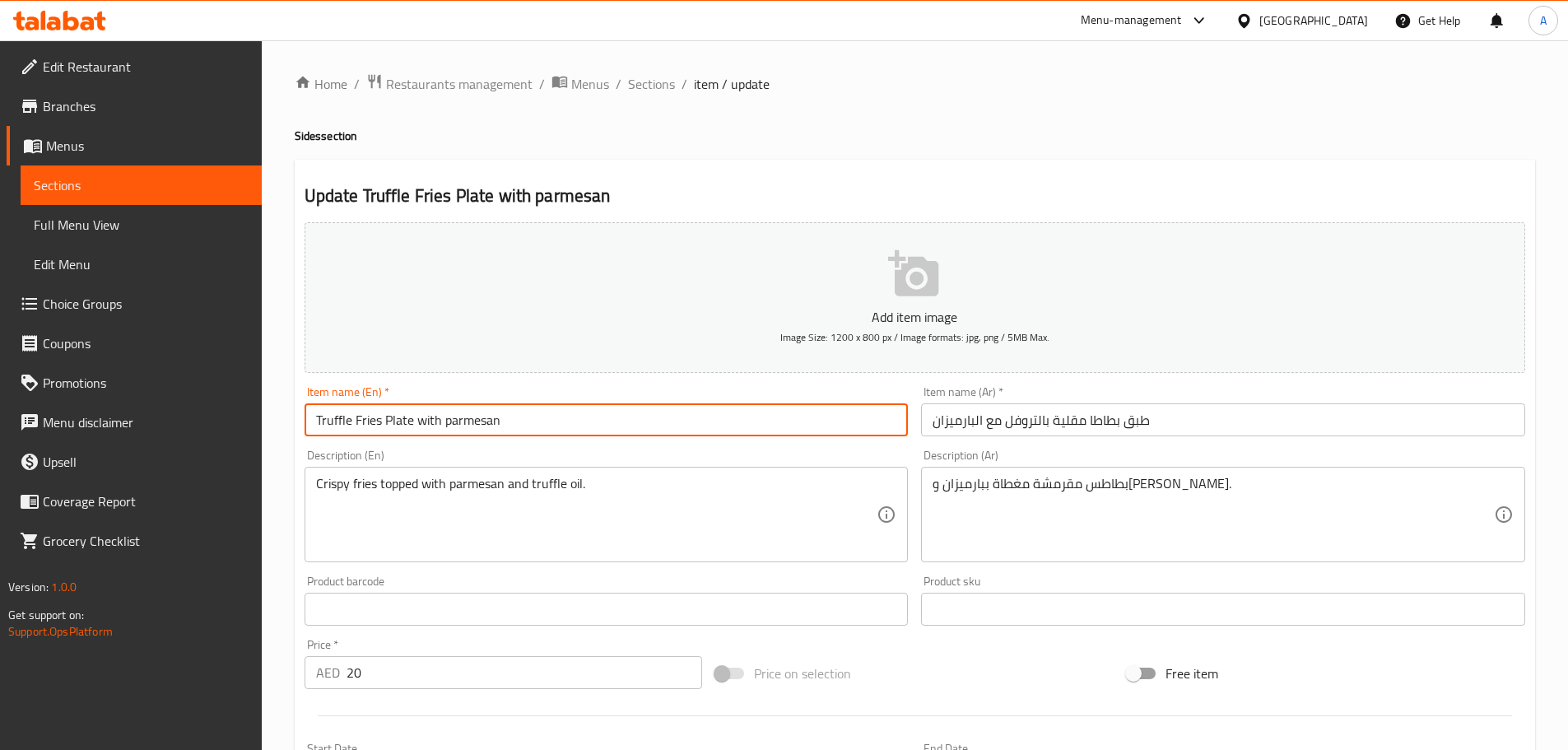
click at [582, 426] on input "Truffle Fries Plate with parmesan" at bounding box center [607, 420] width 604 height 33
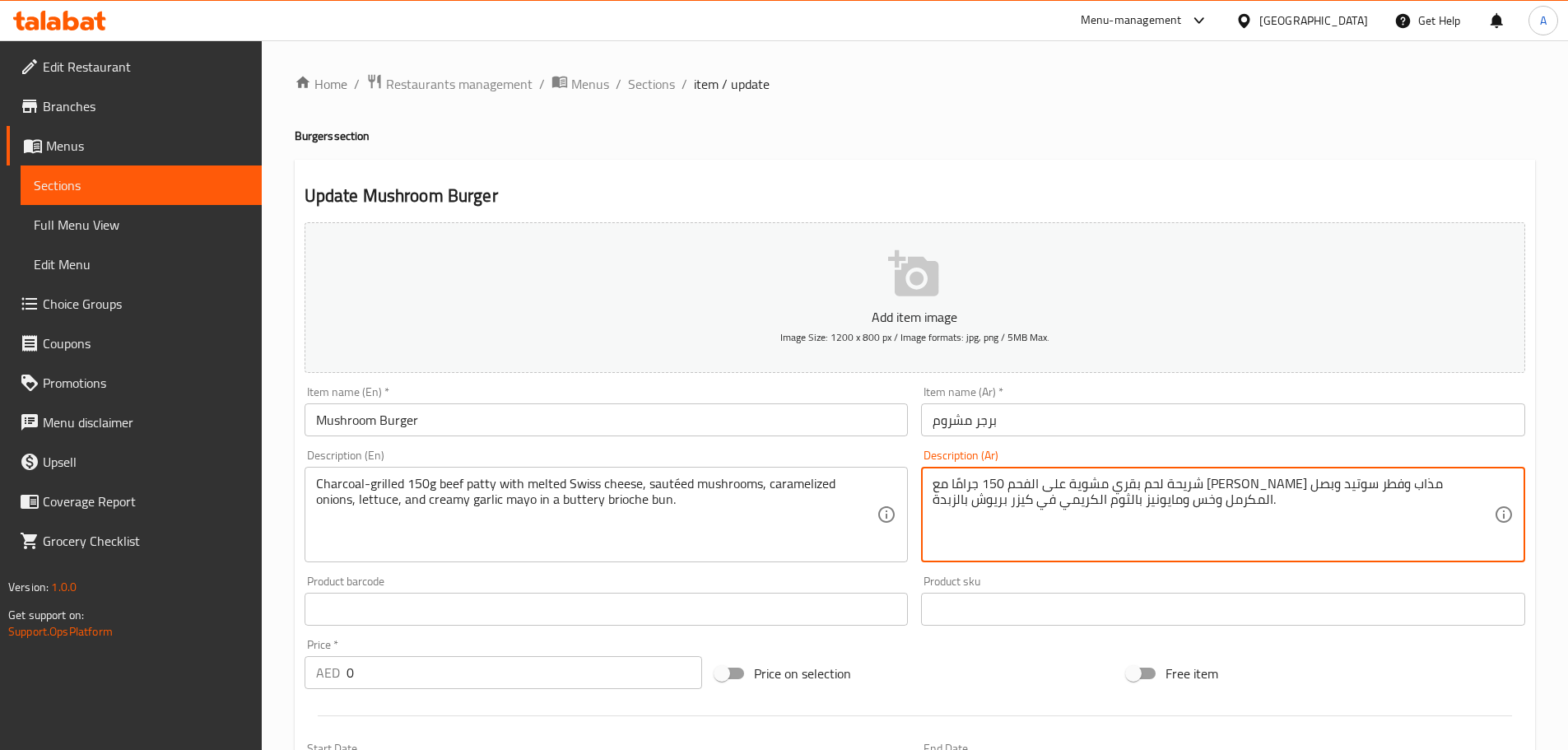
click at [1034, 485] on textarea "شريحة لحم بقري مشوية على الفحم 150 جرامًا مع [PERSON_NAME] مذاب وفطر سوتيد وبصل…" at bounding box center [1213, 515] width 561 height 78
click at [1017, 480] on textarea "شريحة لحم بقري مشوية على الفحم 150 جرامًا مع [PERSON_NAME] مذاب وفطر سوتيد وبصل…" at bounding box center [1213, 515] width 561 height 78
type textarea "شريحة لحم بقري مشوية على الفحم 150 جرامًا مع [PERSON_NAME] مذاب وفطر سوتيه وبصل…"
click at [1024, 428] on input "برجر مشروم" at bounding box center [1223, 420] width 604 height 33
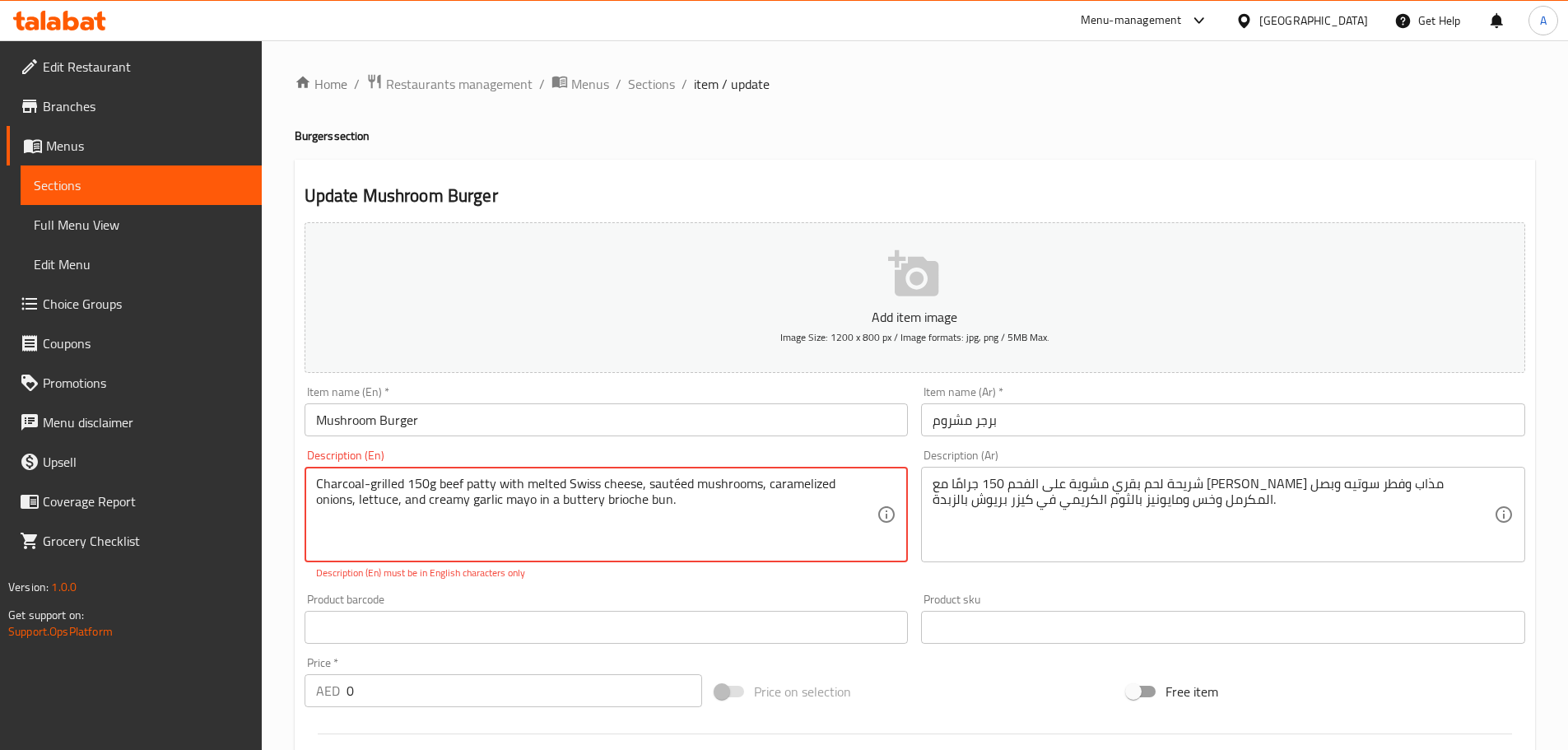
click at [671, 481] on textarea "Charcoal-grilled 150g beef patty with melted Swiss cheese, sautéed mushrooms, c…" at bounding box center [596, 515] width 561 height 78
click at [674, 485] on textarea "Charcoal-grilled 150g beef patty with melted Swiss cheese, sautéed mushrooms, c…" at bounding box center [596, 515] width 561 height 78
type textarea "Charcoal-grilled 150g beef patty with melted Swiss cheese, sauteed mushrooms, c…"
click at [569, 424] on input "Mushroom Burger" at bounding box center [607, 420] width 604 height 33
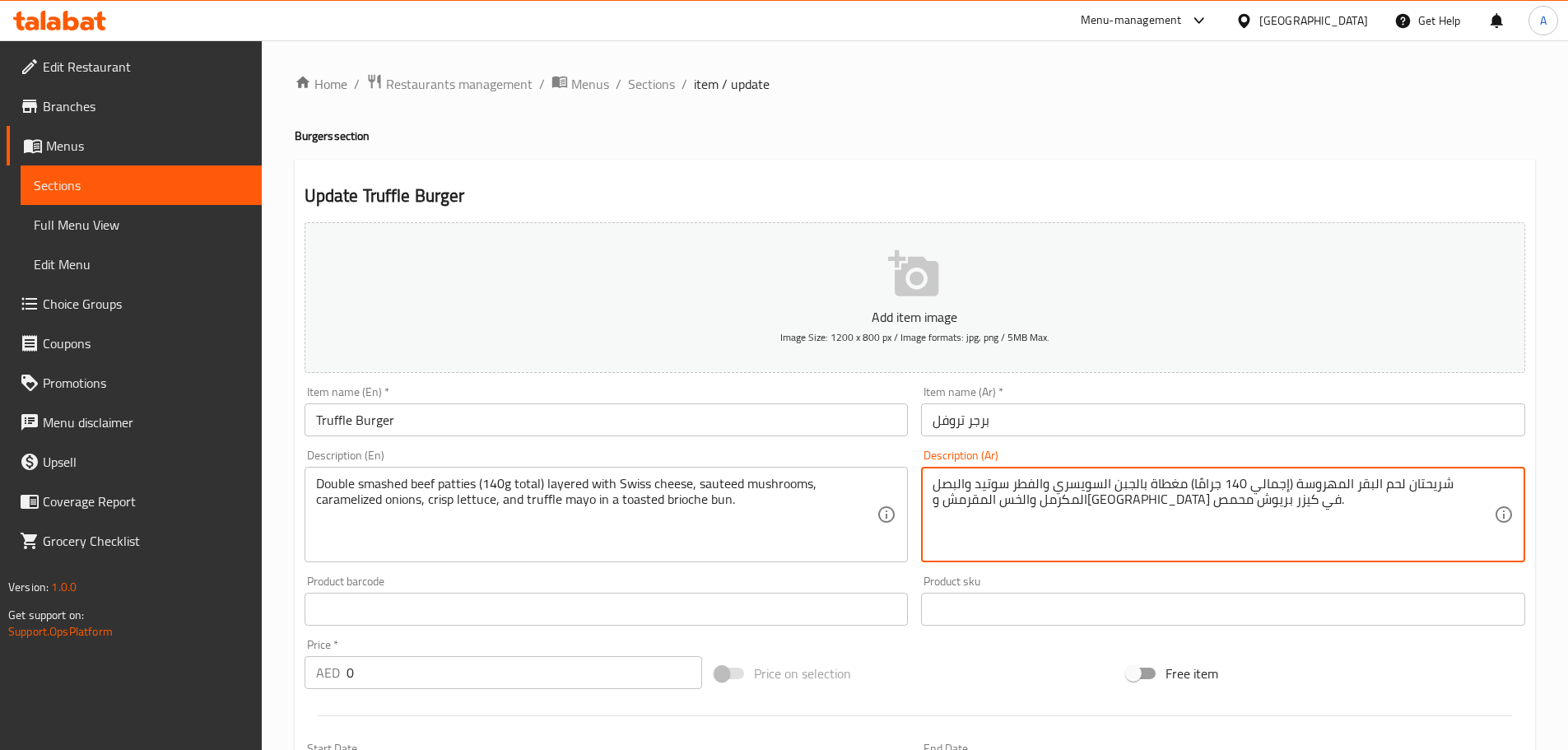
click at [998, 484] on textarea "شريحتان لحم البقر المهروسة (إجمالي 140 جرامًا) مغطاة بالجبن السويسري والفطر سوت…" at bounding box center [1213, 515] width 561 height 78
type textarea "شريحتان لحم البقر المهروسة (إجمالي 140 جرامًا) مغطاة بالجبن السويسري وفطر سوتيه…"
click at [1054, 424] on input "برجر تروفل" at bounding box center [1223, 420] width 604 height 33
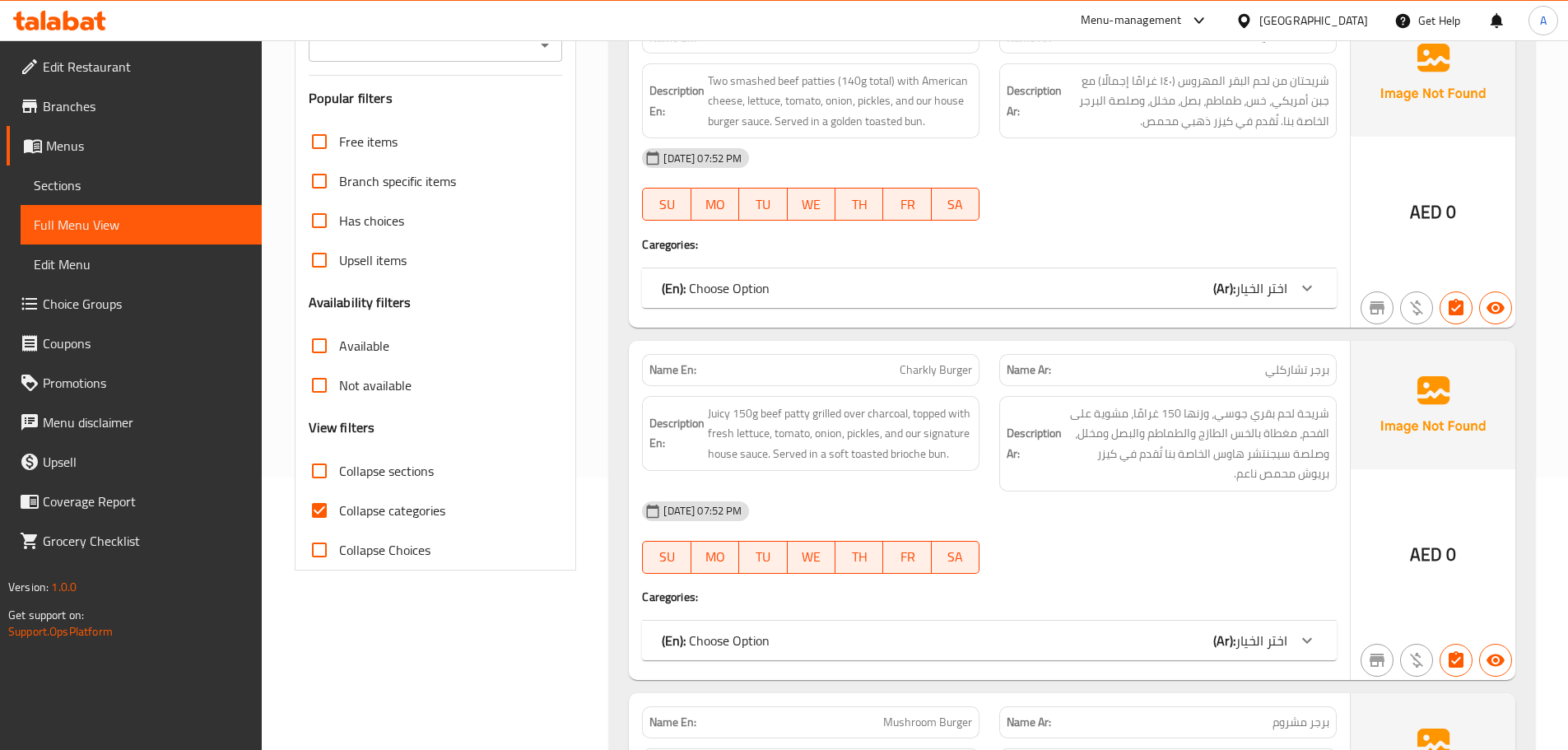
scroll to position [494, 0]
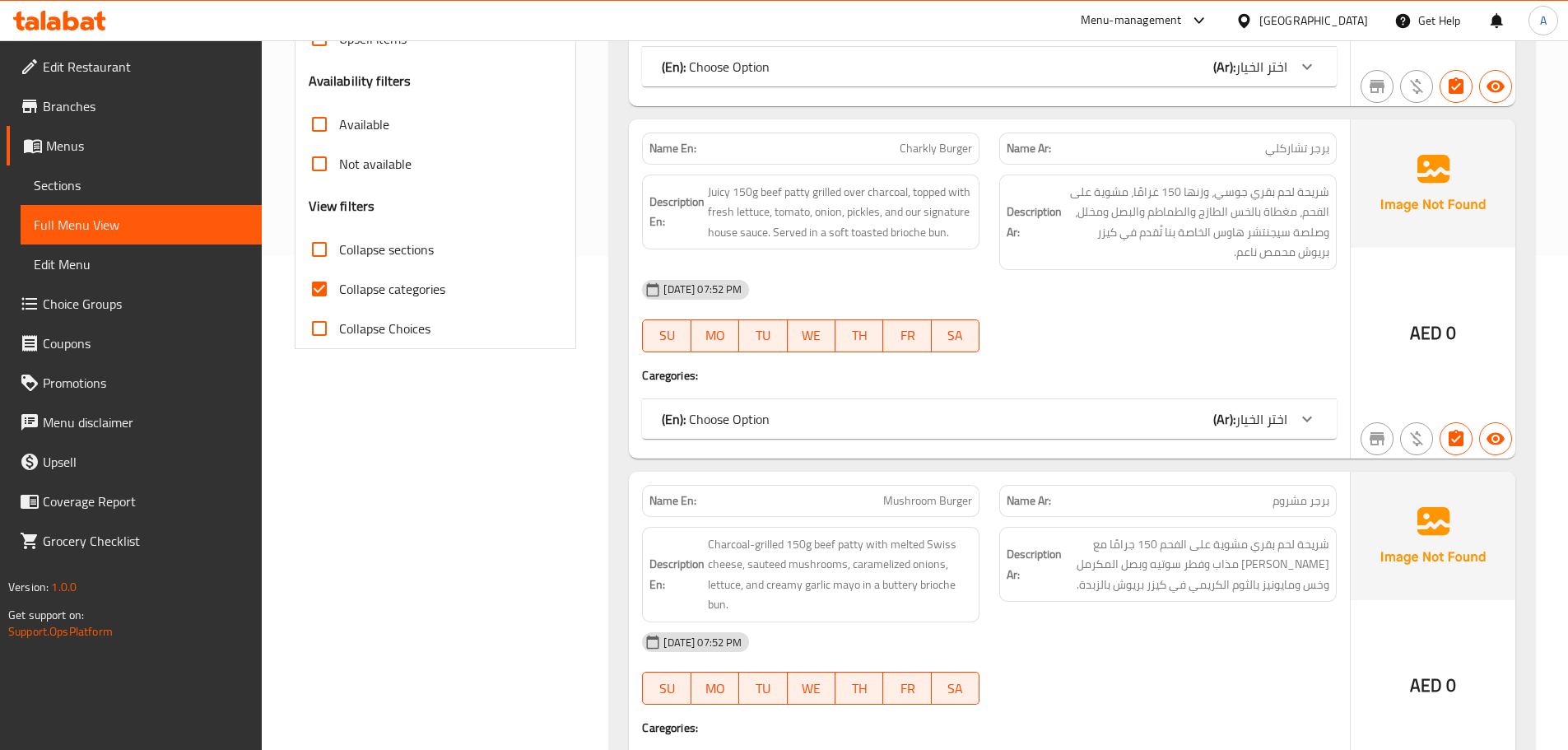
click at [418, 290] on span "Collapse categories" at bounding box center [392, 289] width 106 height 19
click at [339, 290] on input "Collapse categories" at bounding box center [319, 289] width 40 height 40
checkbox input "false"
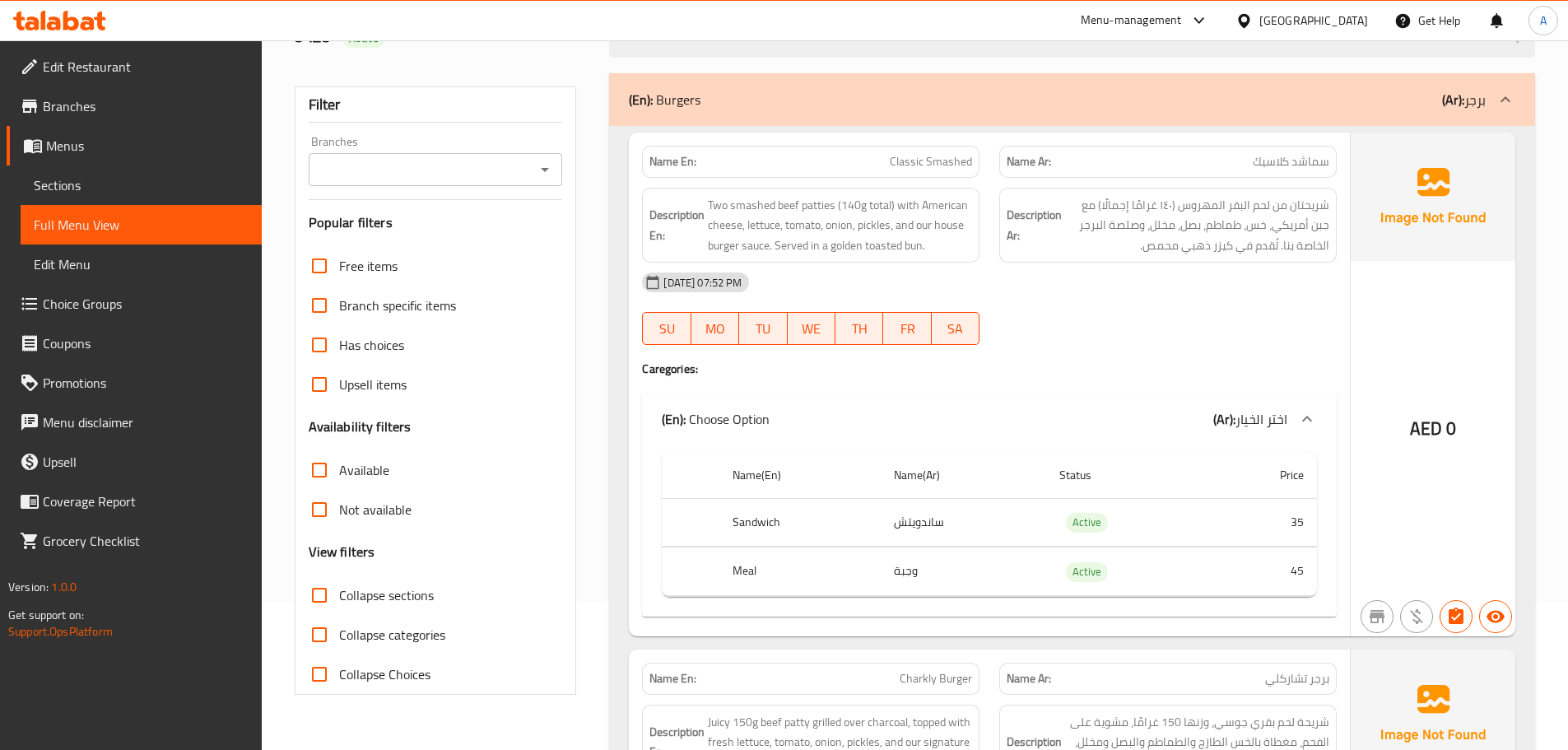
scroll to position [0, 0]
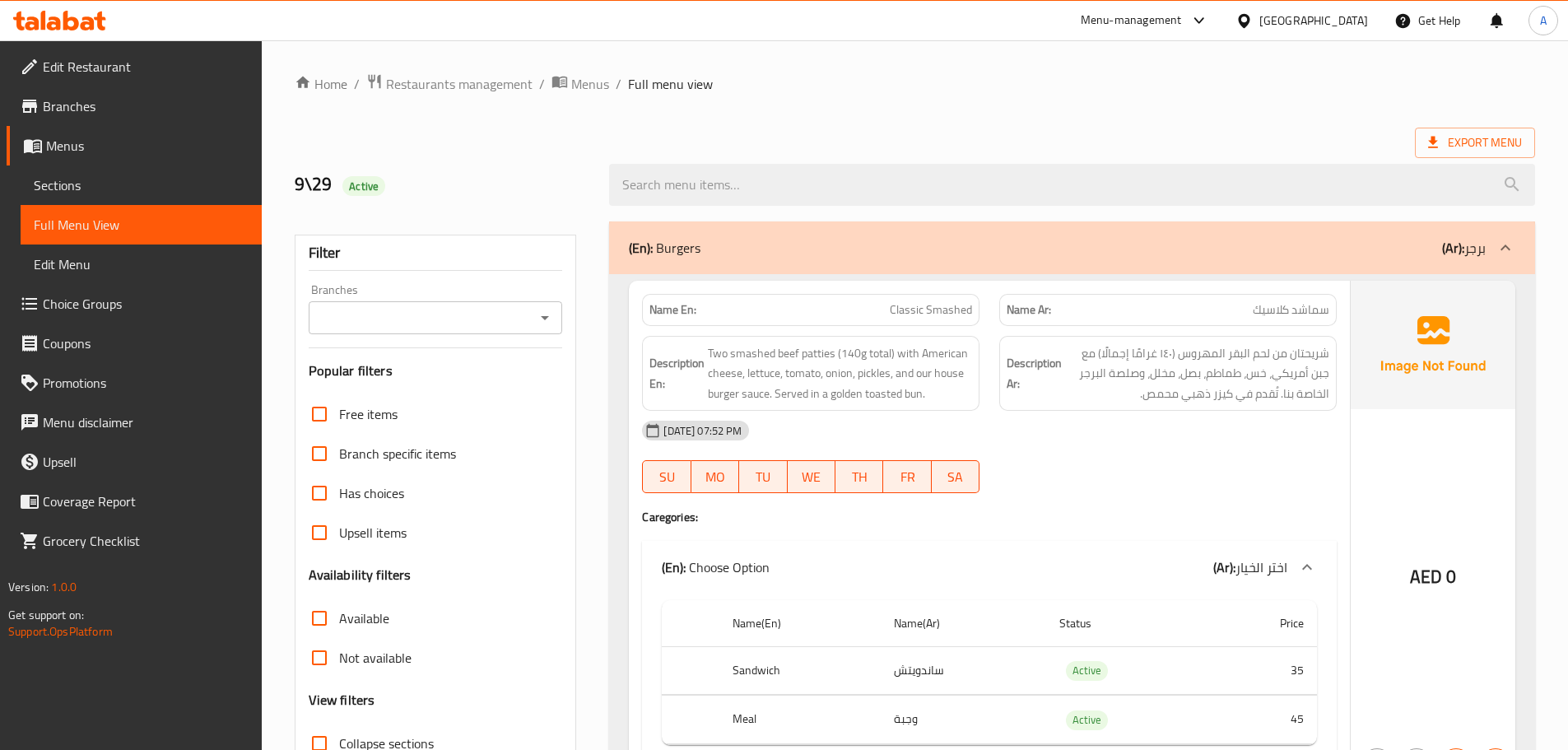
click at [1462, 152] on span "Export Menu" at bounding box center [1474, 143] width 94 height 20
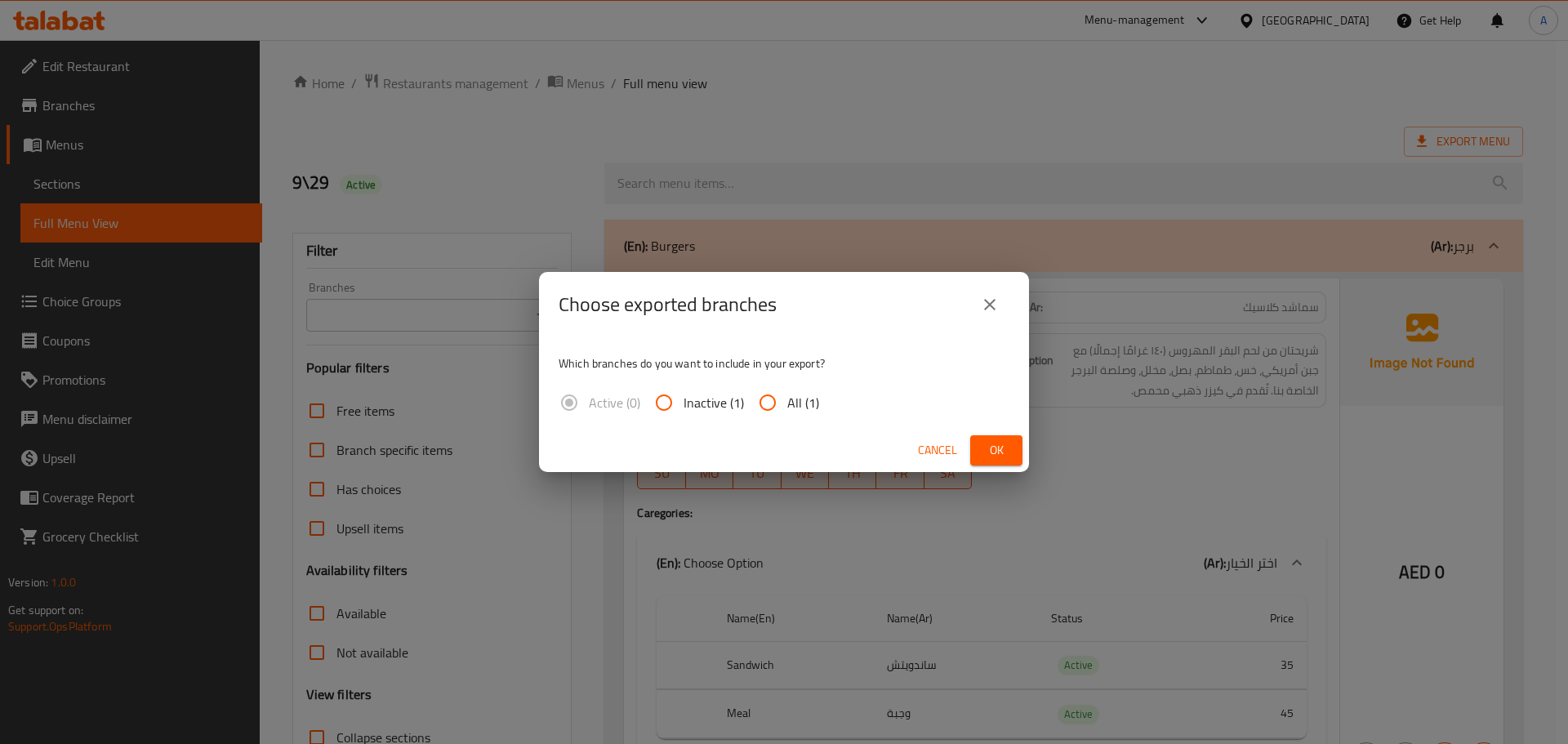
click at [784, 400] on input "All (1)" at bounding box center [768, 402] width 39 height 39
radio input "true"
click at [991, 443] on span "Ok" at bounding box center [996, 450] width 26 height 20
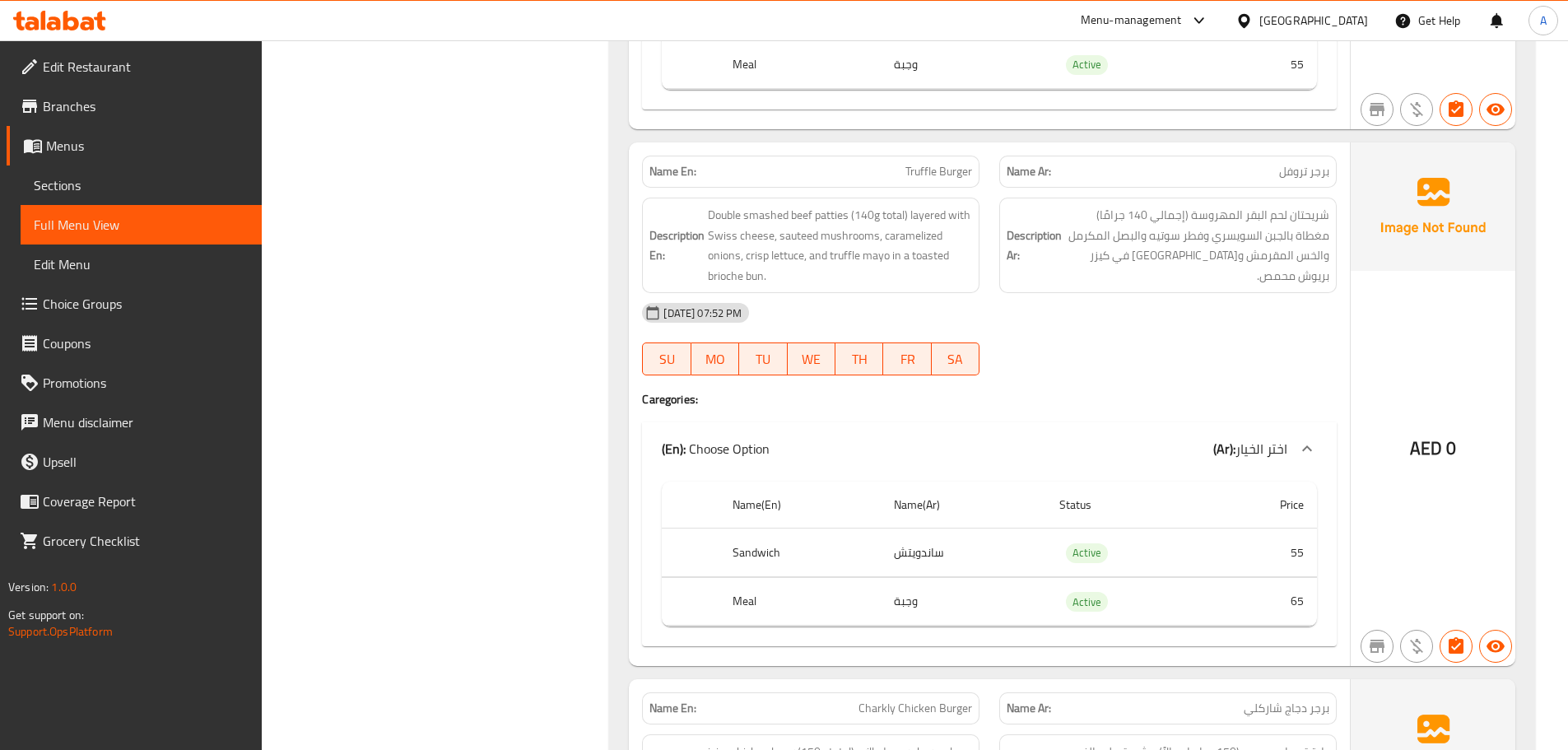
drag, startPoint x: 624, startPoint y: 534, endPoint x: 753, endPoint y: 180, distance: 376.8
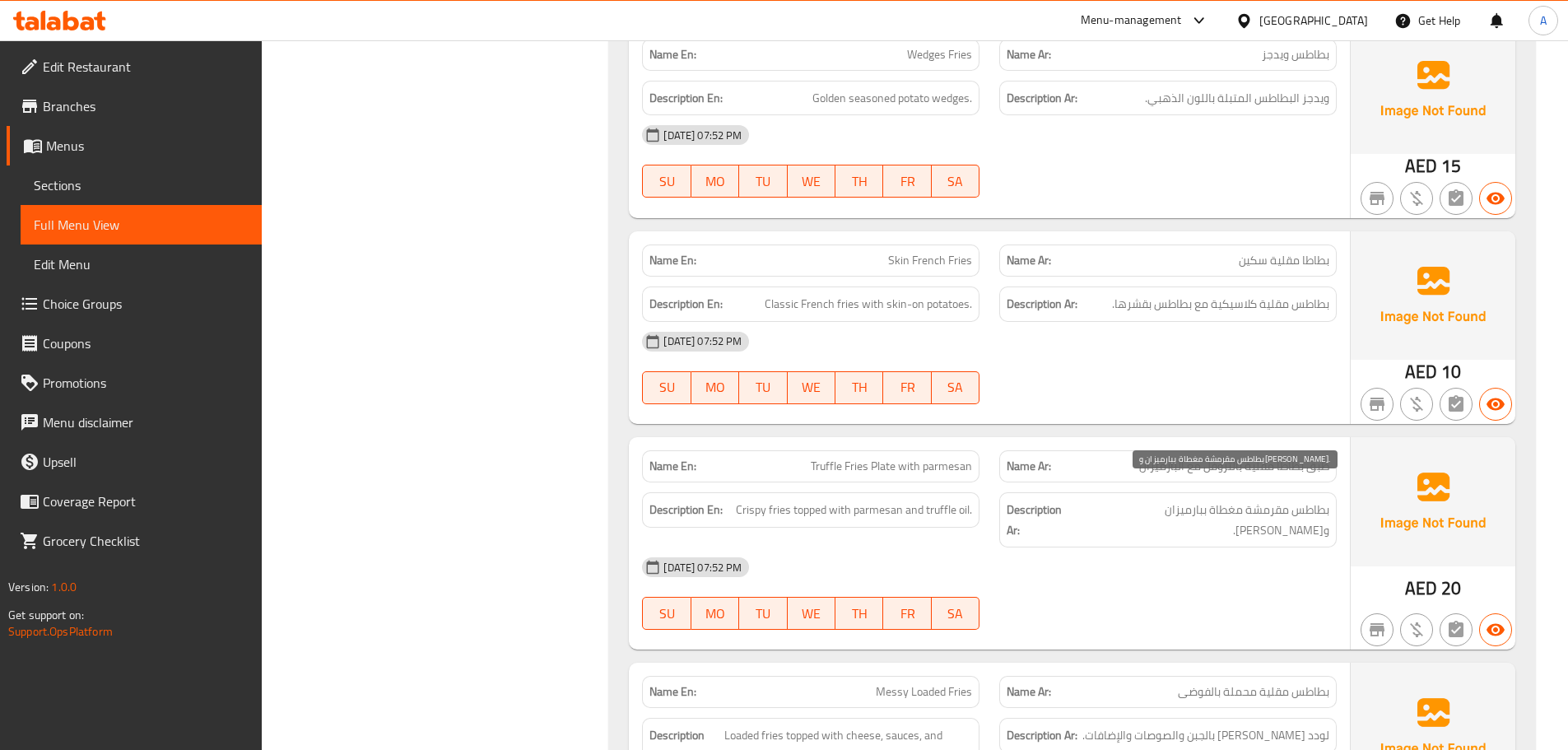
scroll to position [7409, 0]
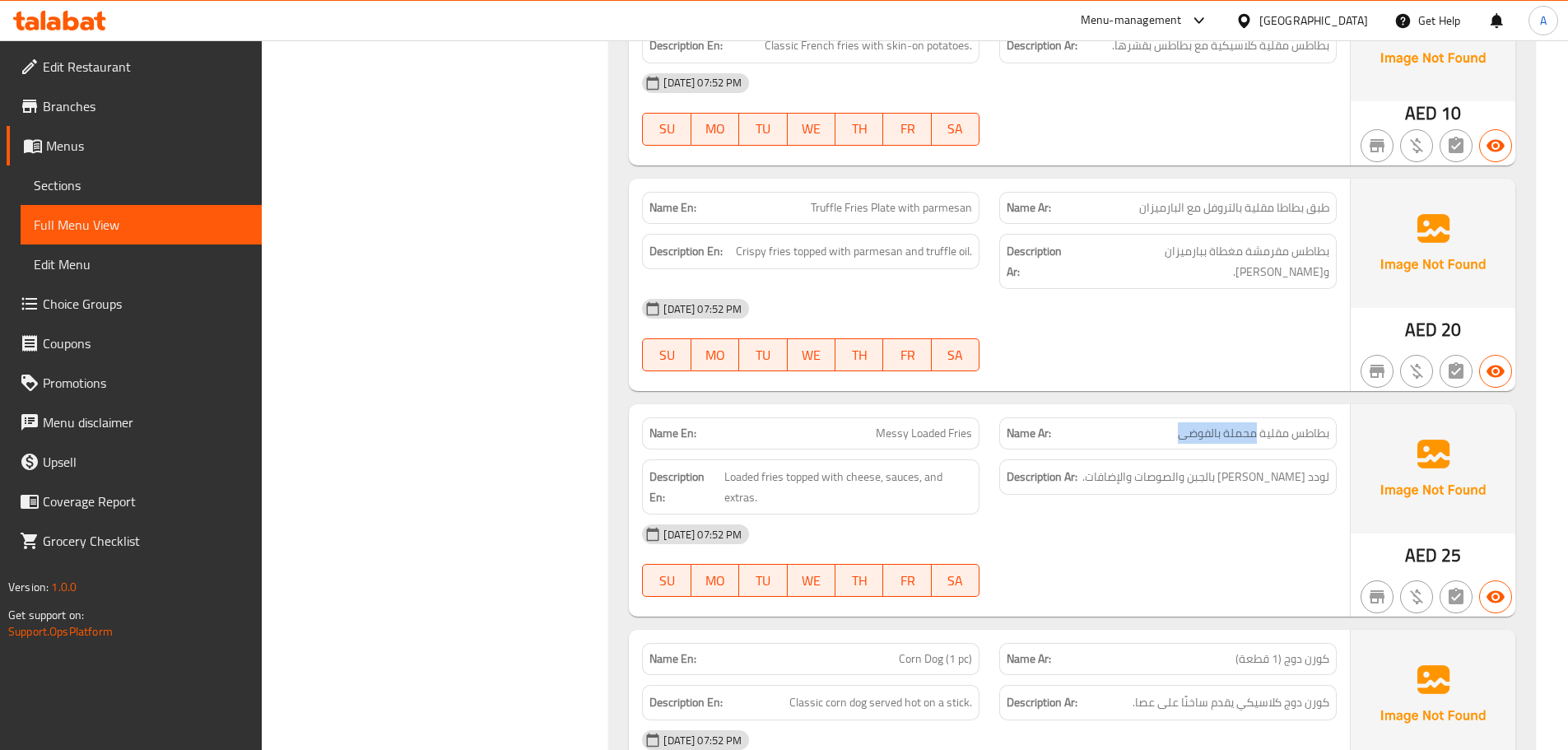
drag, startPoint x: 1161, startPoint y: 392, endPoint x: 1257, endPoint y: 395, distance: 96.0
click at [1257, 425] on p "Name Ar: بطاطس مقلية محملة بالفوضى" at bounding box center [1167, 433] width 322 height 17
copy span "محملة بالفوضى"
click at [909, 417] on div "Name En: Messy Loaded Fries" at bounding box center [811, 433] width 338 height 32
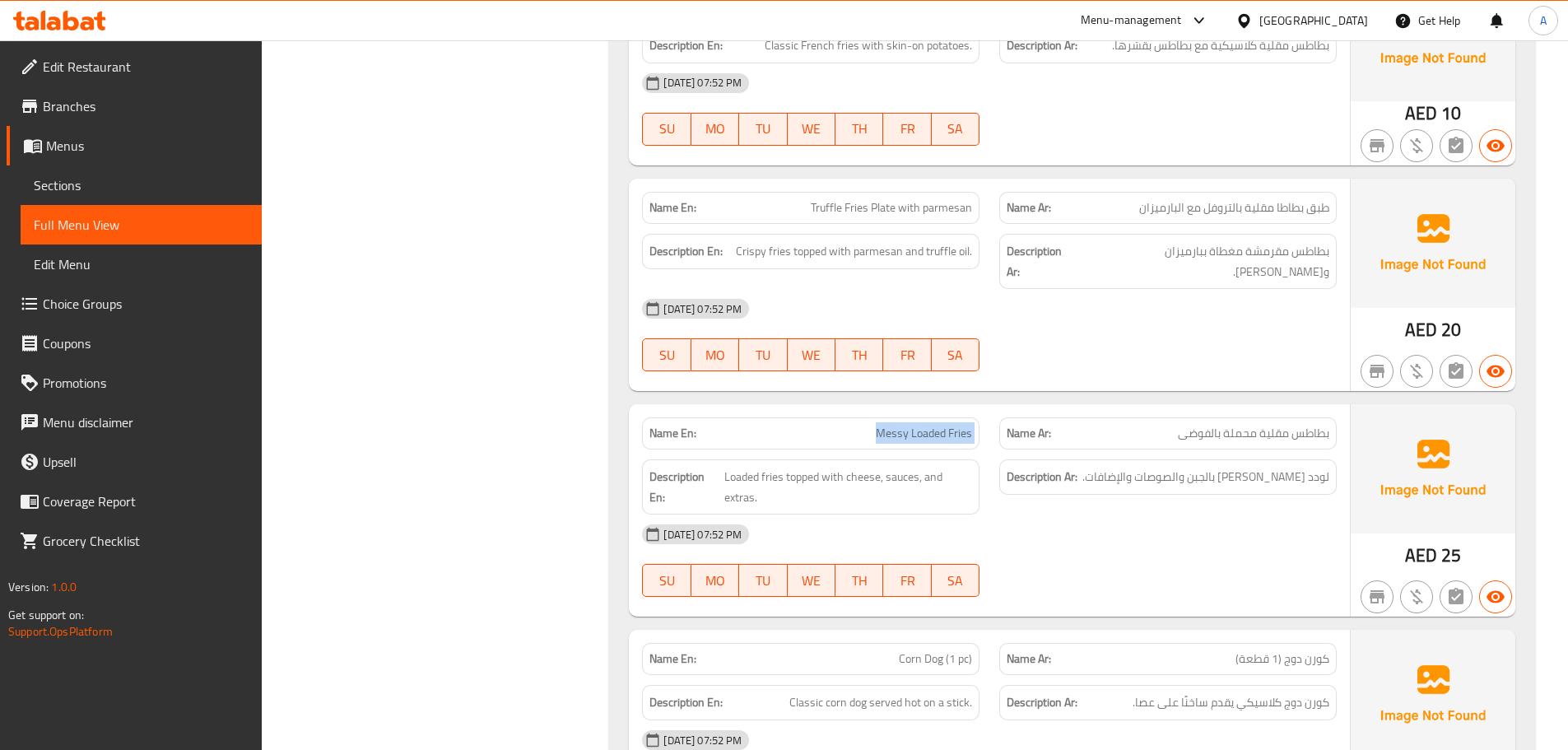
click at [909, 417] on div "Name En: Messy Loaded Fries" at bounding box center [811, 433] width 338 height 32
copy span "Messy Loaded Fries"
click at [135, 184] on span "Sections" at bounding box center [141, 185] width 215 height 19
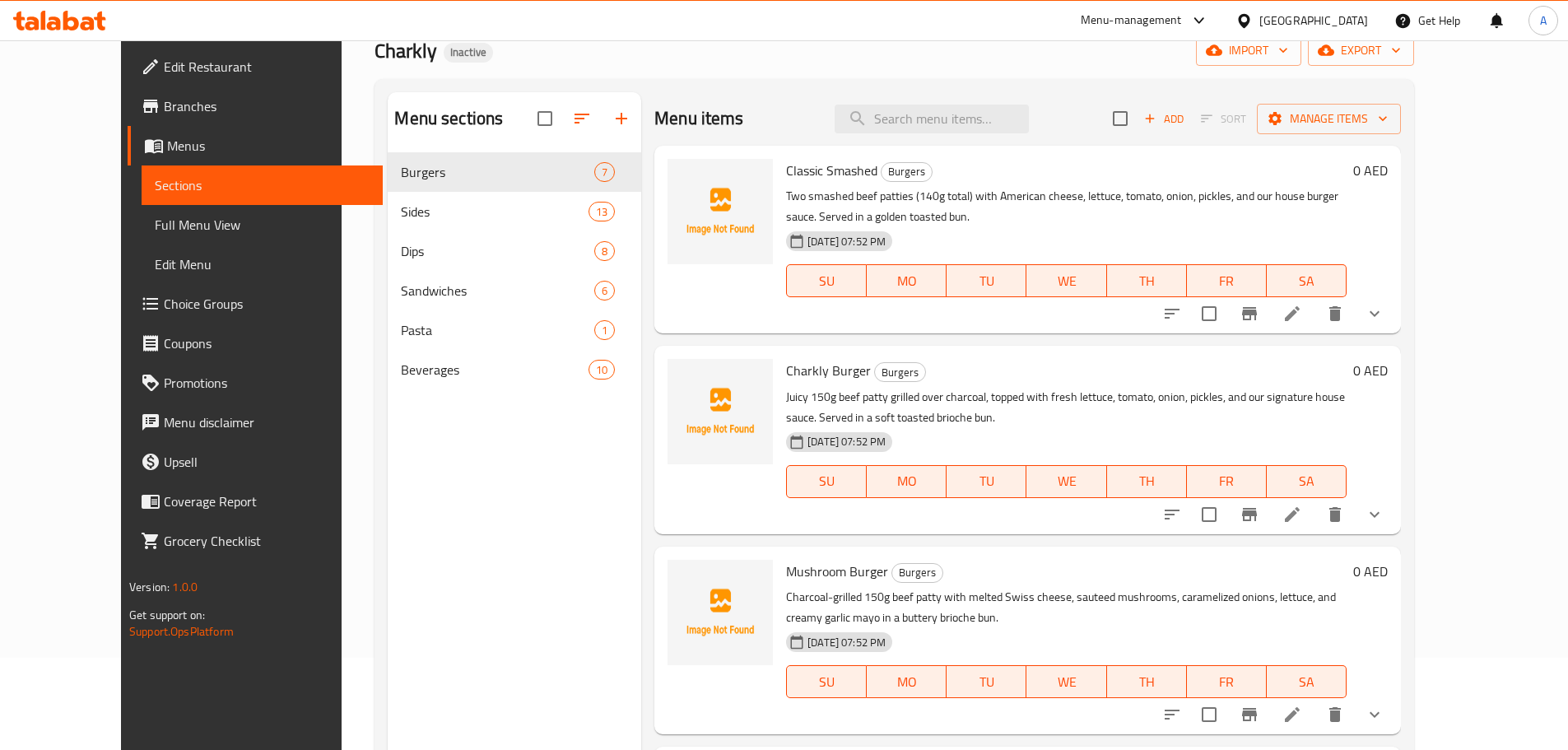
scroll to position [66, 0]
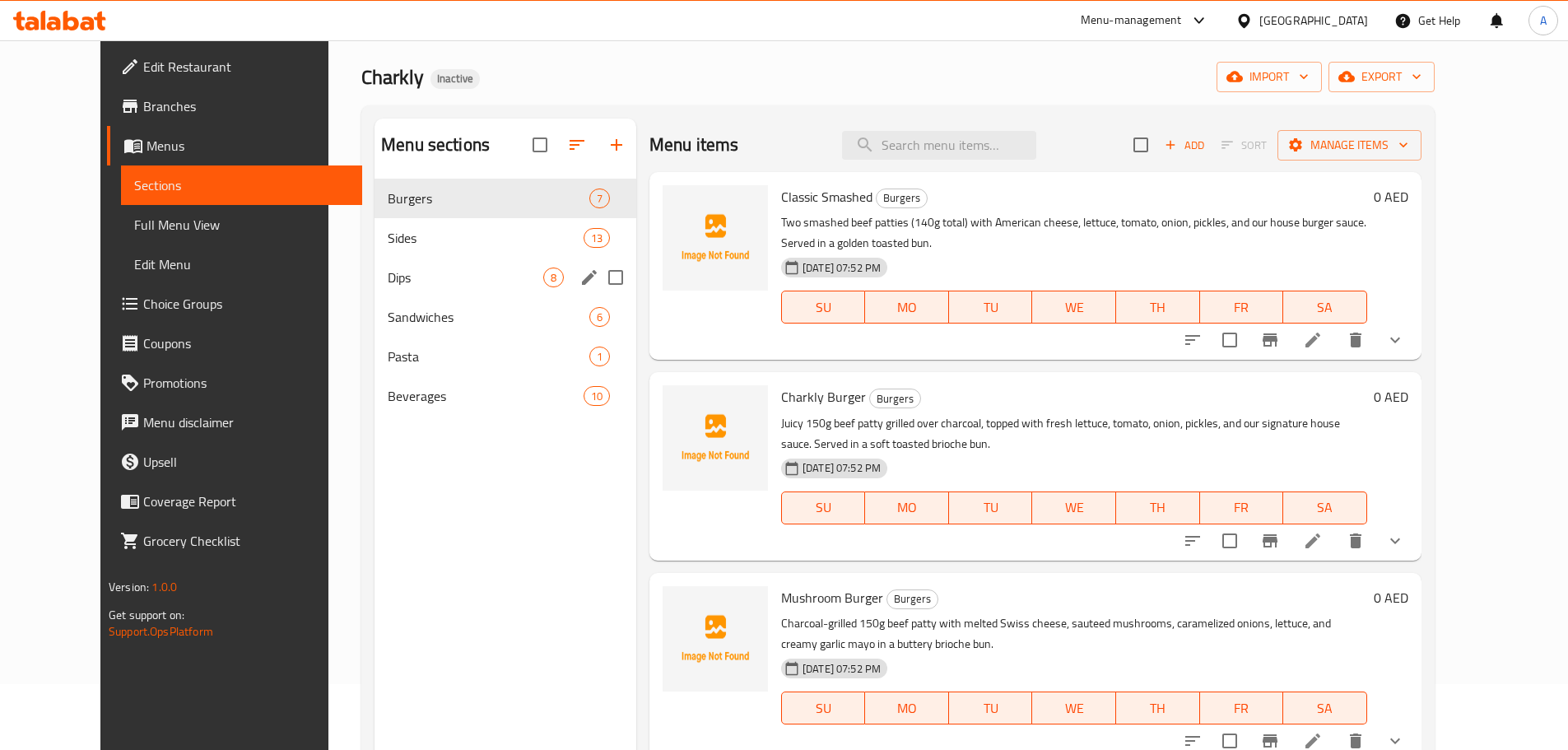
click at [388, 274] on span "Dips" at bounding box center [465, 277] width 156 height 19
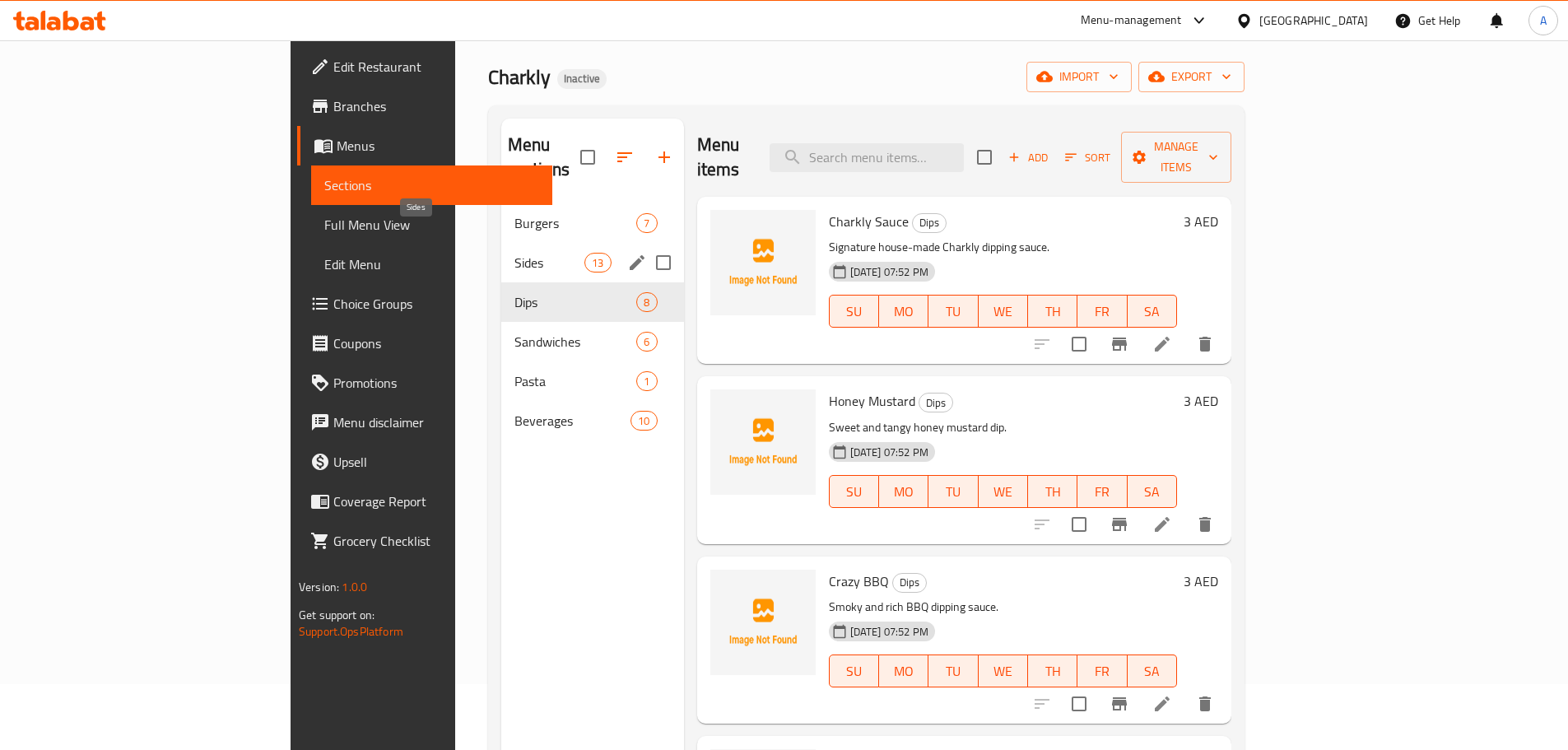
click at [501, 210] on div "Burgers 7" at bounding box center [592, 223] width 183 height 40
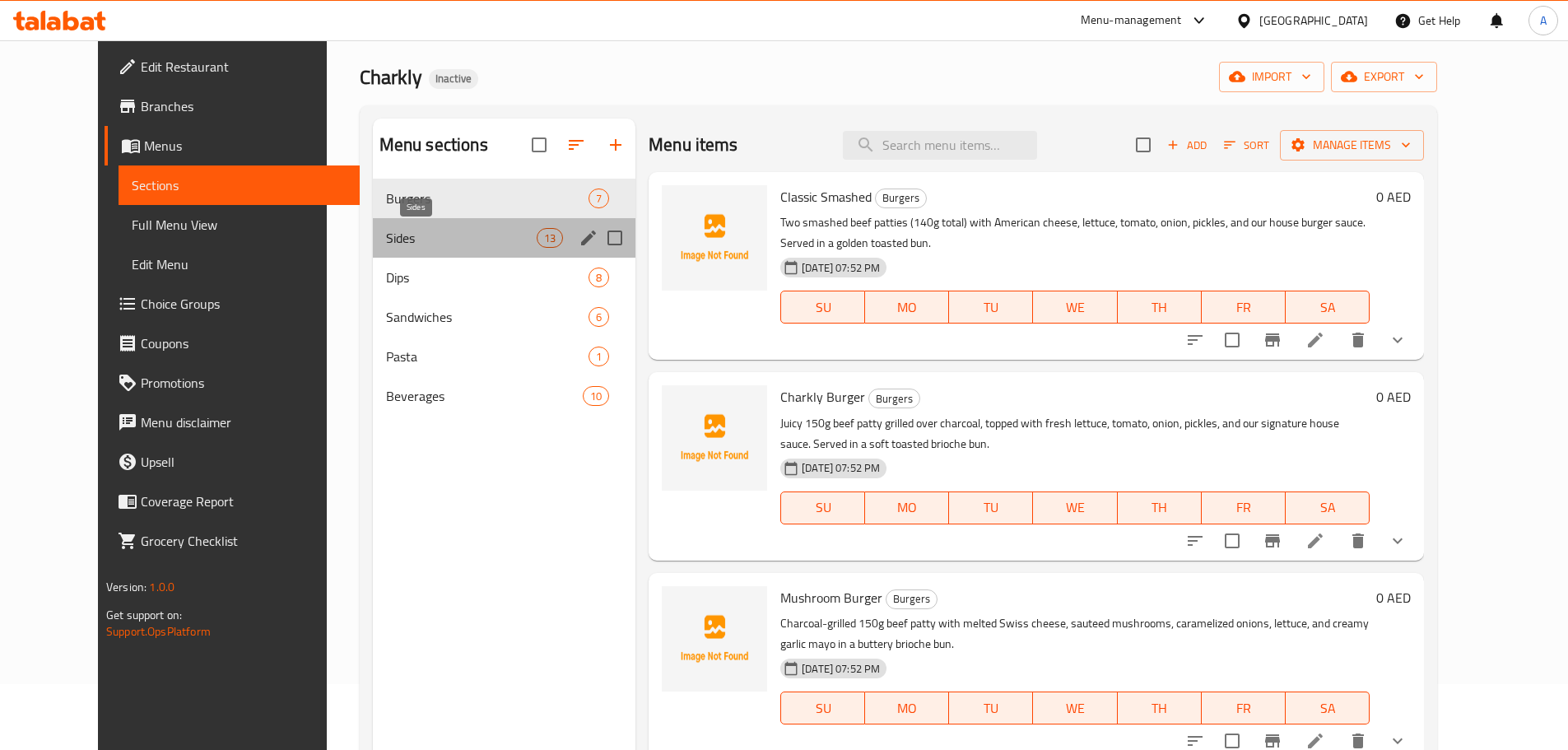
click at [426, 236] on span "Sides" at bounding box center [461, 237] width 151 height 19
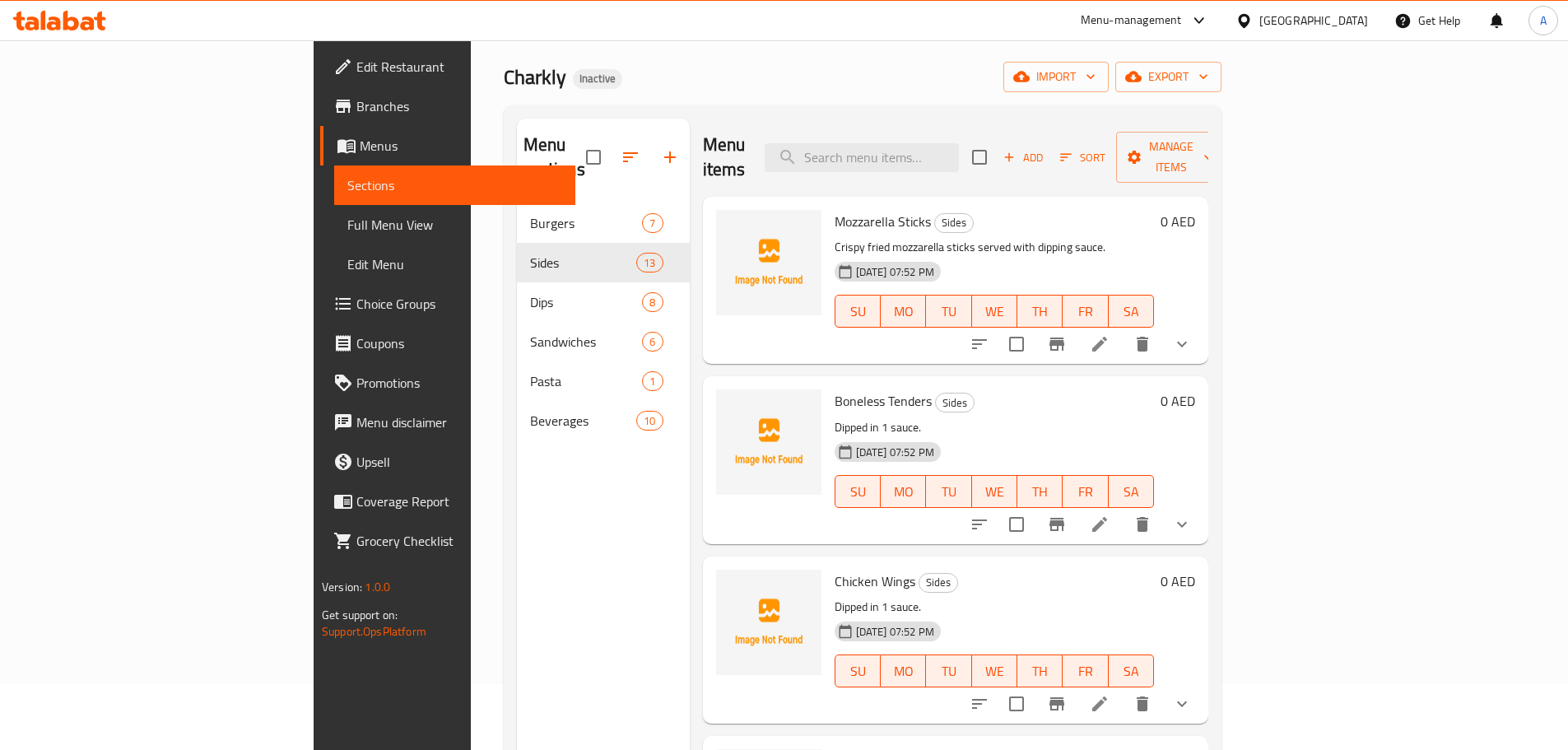
click at [1087, 328] on div "Mozzarella Sticks Sides Crispy fried mozzarella sticks served with dipping sauc…" at bounding box center [993, 280] width 333 height 154
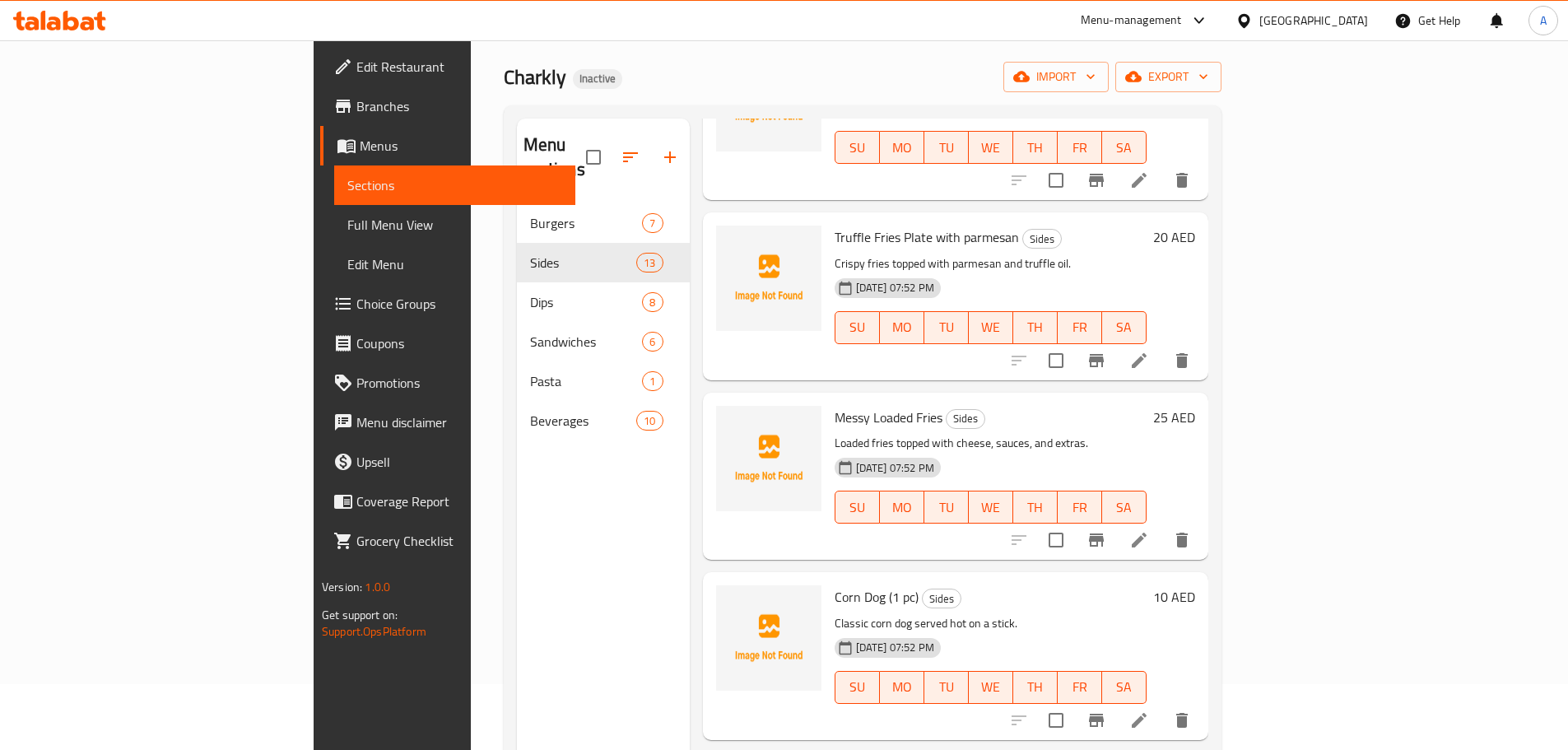
scroll to position [1580, 0]
click at [1147, 531] on icon at bounding box center [1139, 538] width 15 height 15
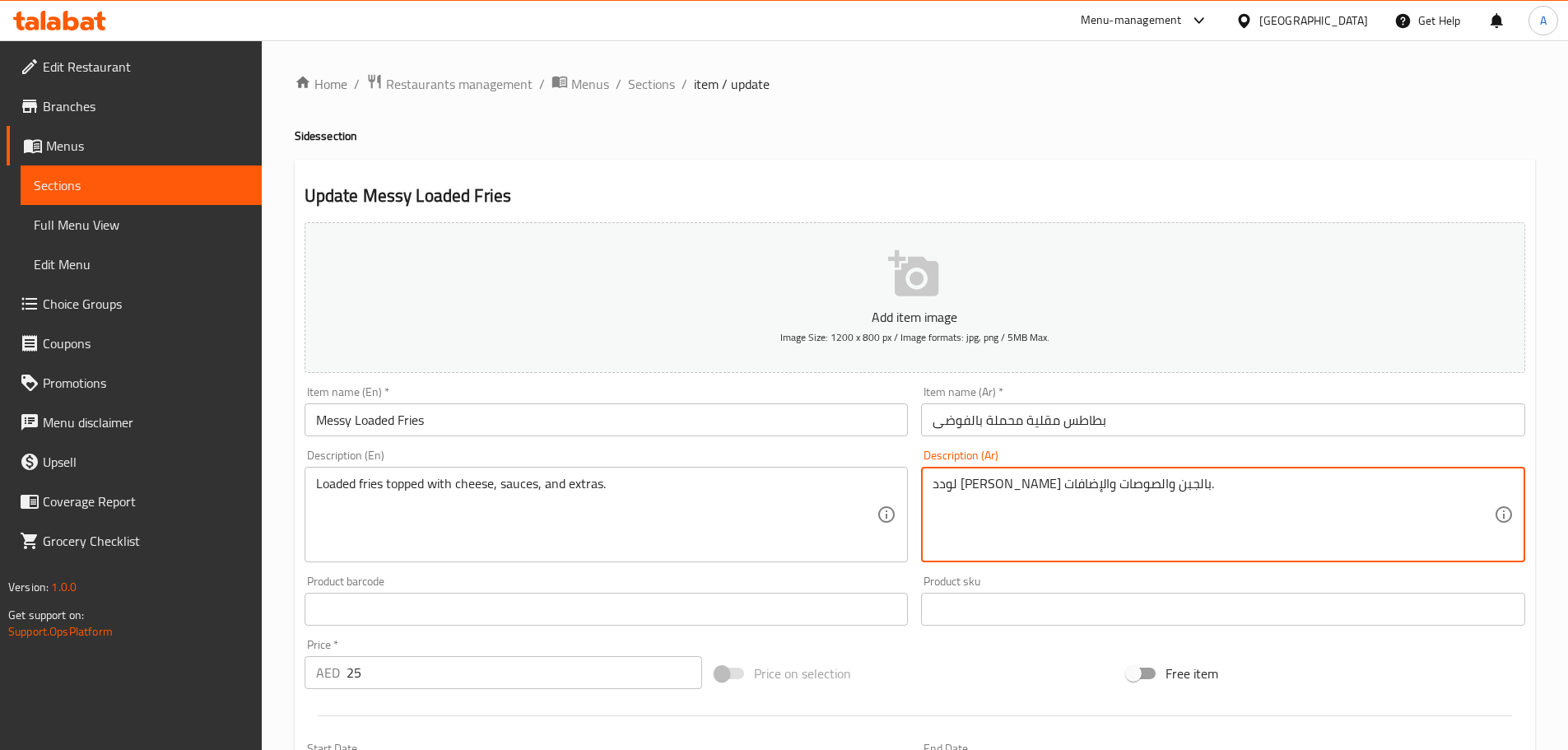
drag, startPoint x: 1129, startPoint y: 484, endPoint x: 1179, endPoint y: 483, distance: 50.0
paste textarea "يسي لودد"
click at [1125, 477] on textarea "لودد [PERSON_NAME] بالجبن والصوصات والإضافات." at bounding box center [1213, 515] width 561 height 78
type textarea "لودد [PERSON_NAME] بالجبن والصوصات والإضافات."
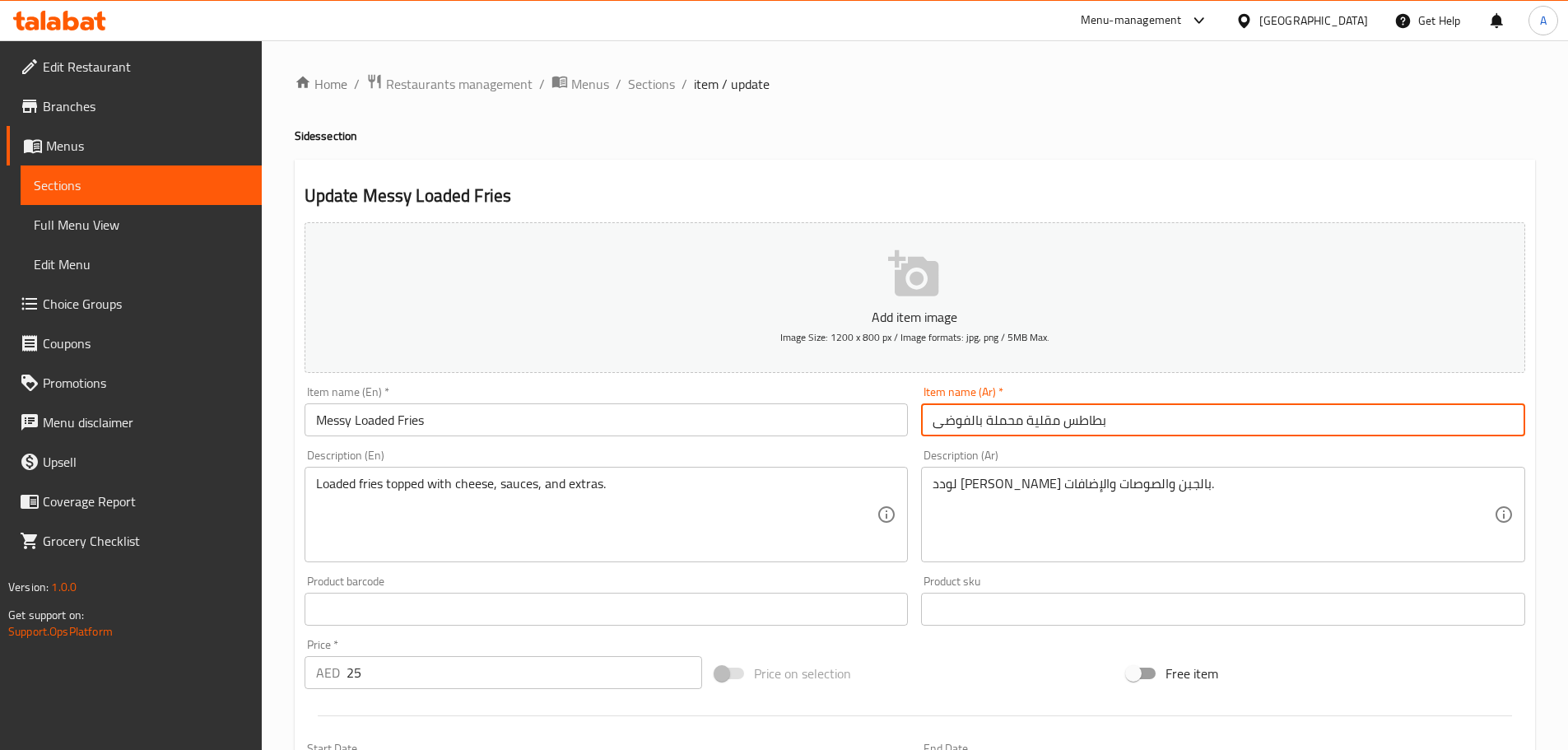
click at [1019, 418] on input "بطاطس مقلية محملة بالفوضى" at bounding box center [1223, 420] width 604 height 33
paste input "يسي لودد"
type input "بطاطس مقلية ميسي لودد"
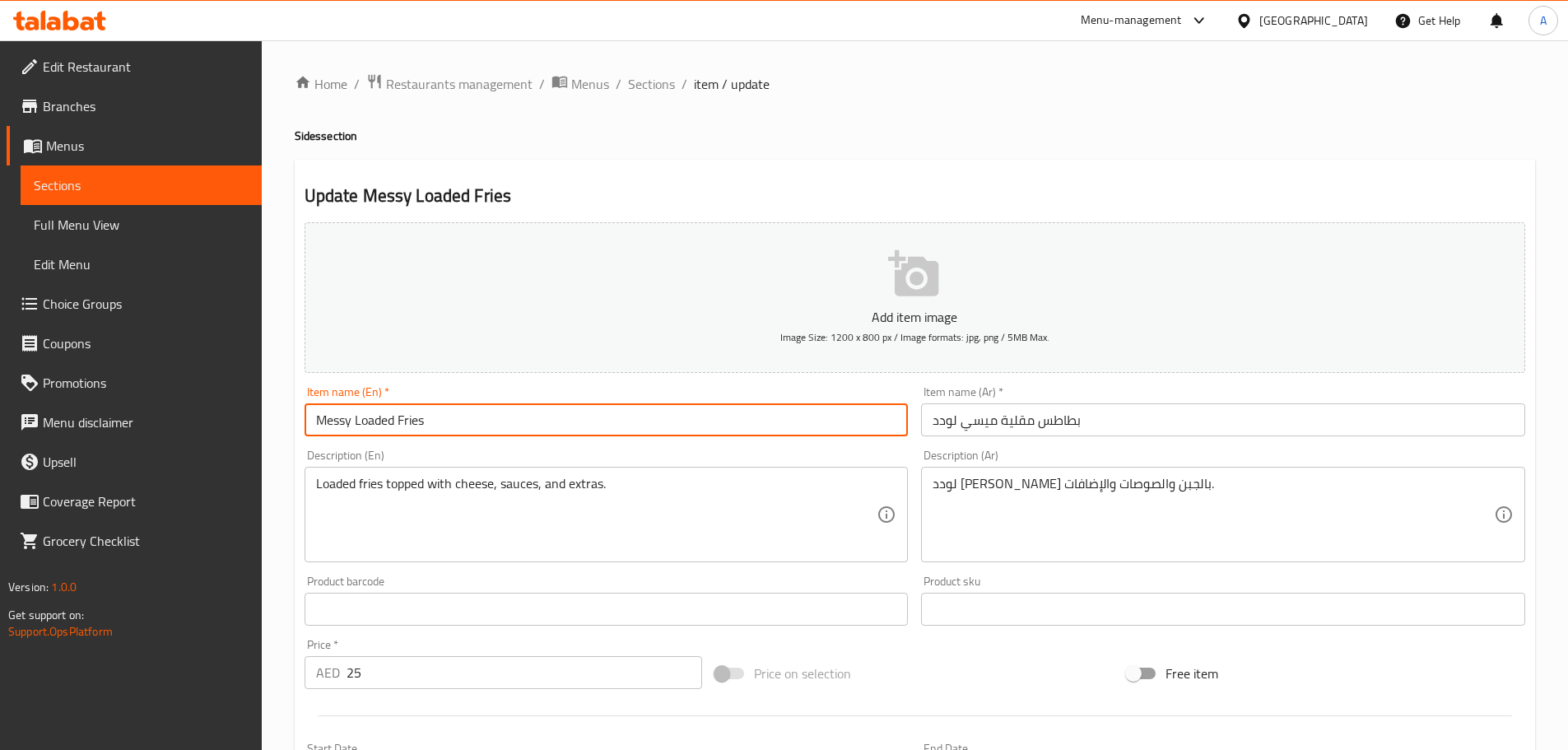
click at [795, 413] on input "Messy Loaded Fries" at bounding box center [607, 420] width 604 height 33
click at [754, 431] on input "Messy Loaded Fries" at bounding box center [607, 420] width 604 height 33
drag, startPoint x: 642, startPoint y: 80, endPoint x: 717, endPoint y: 163, distance: 111.9
click at [642, 80] on span "Sections" at bounding box center [651, 84] width 47 height 19
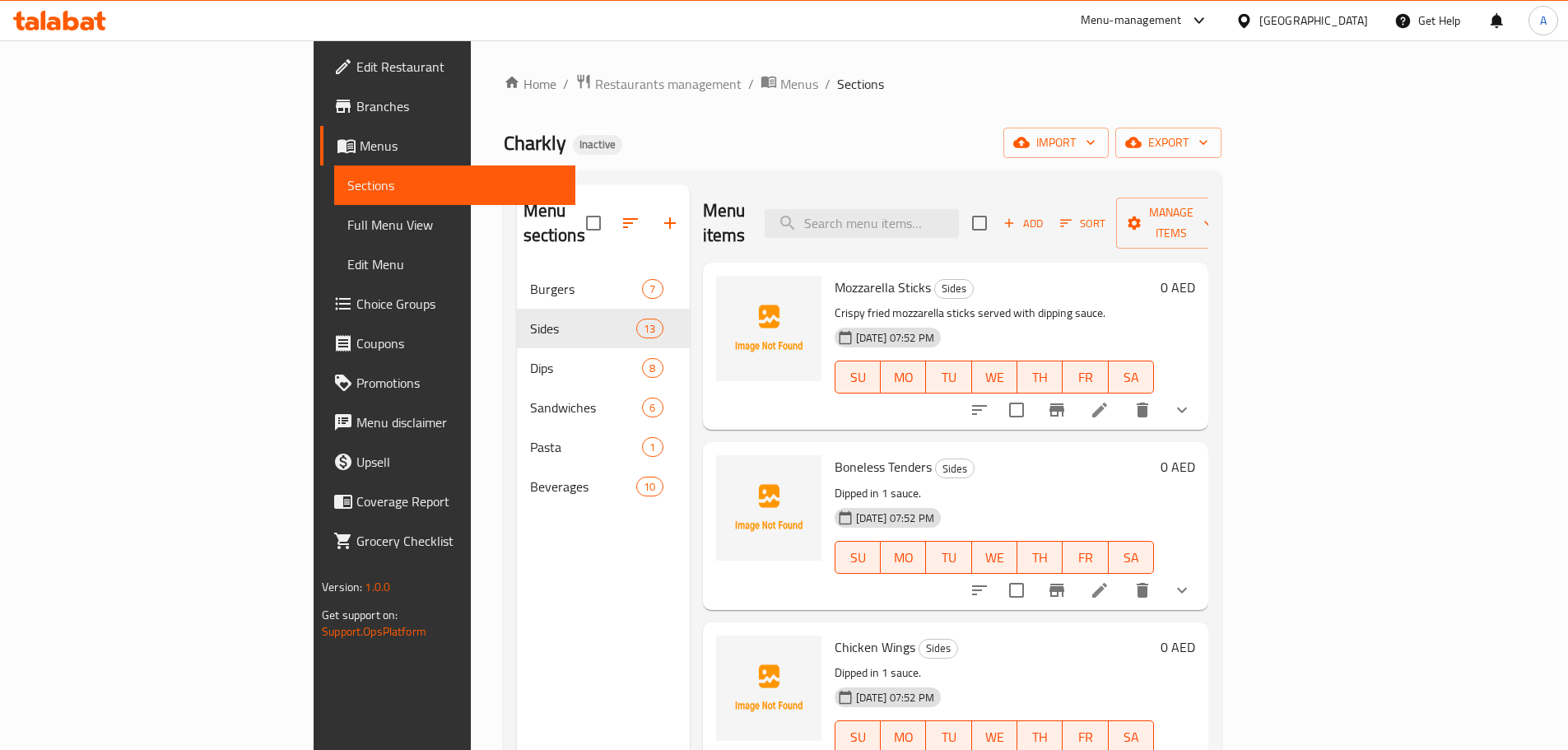
click at [334, 213] on link "Full Menu View" at bounding box center [454, 224] width 241 height 40
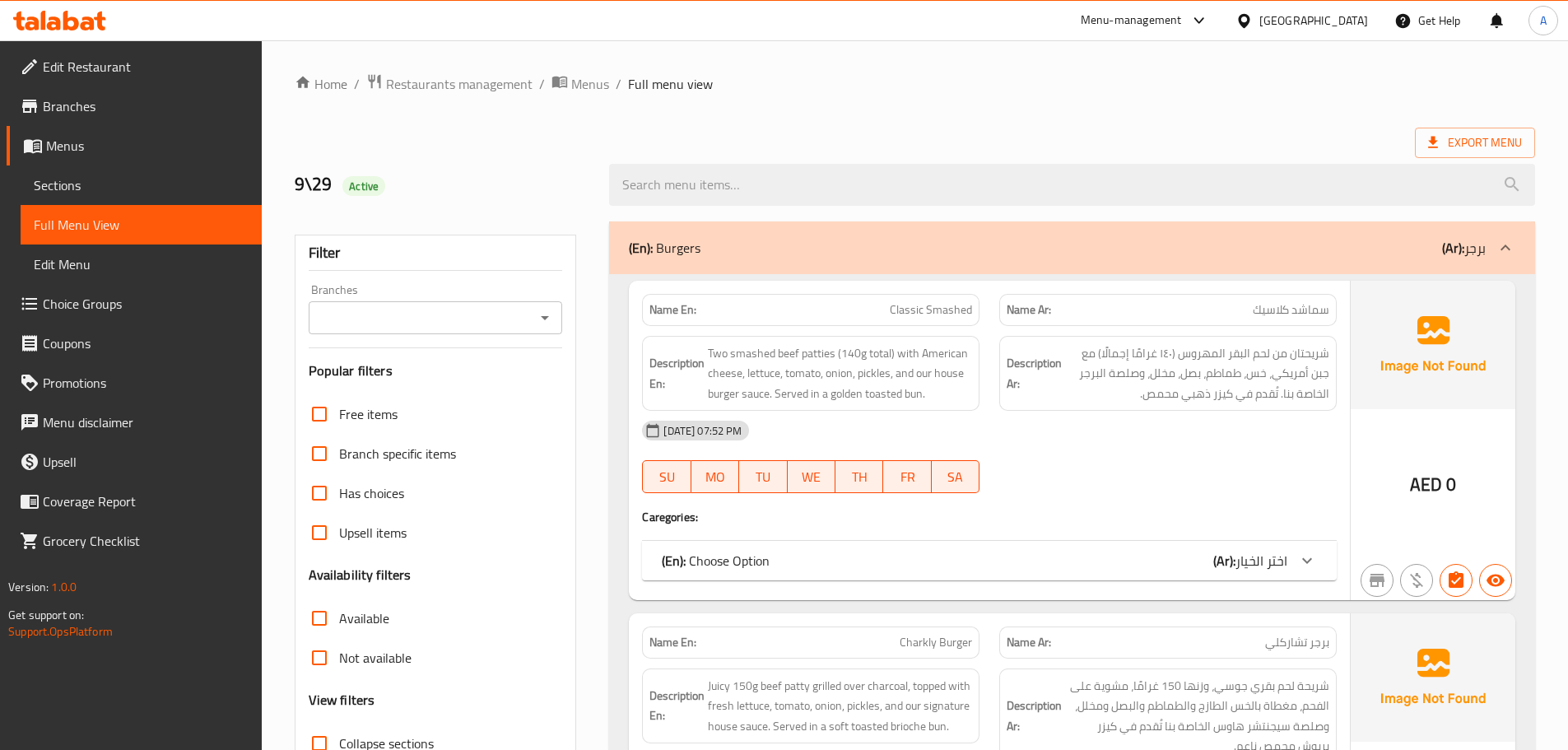
click at [1088, 426] on div "[DATE] 07:52 PM" at bounding box center [989, 430] width 714 height 40
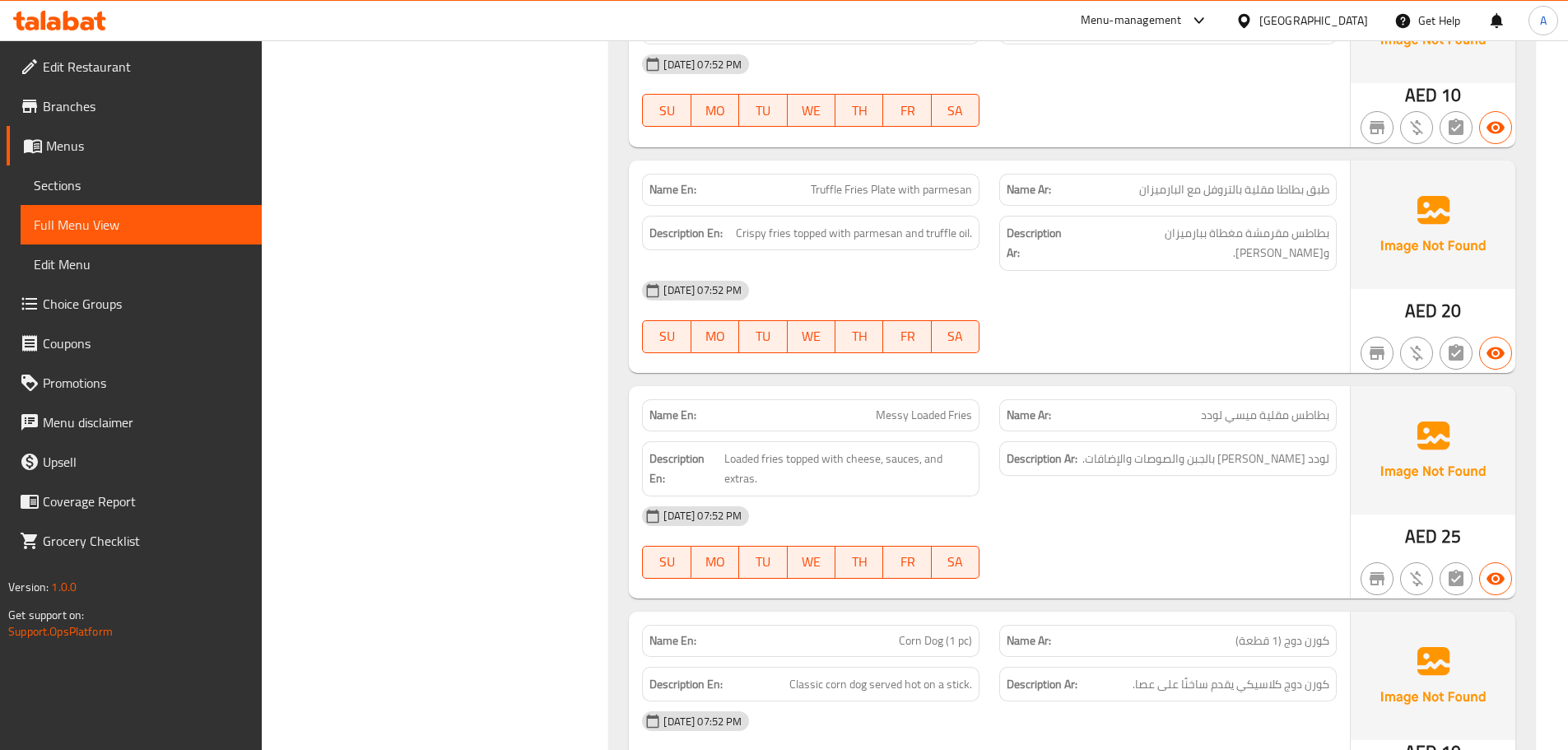
drag, startPoint x: 437, startPoint y: 616, endPoint x: 444, endPoint y: 606, distance: 12.2
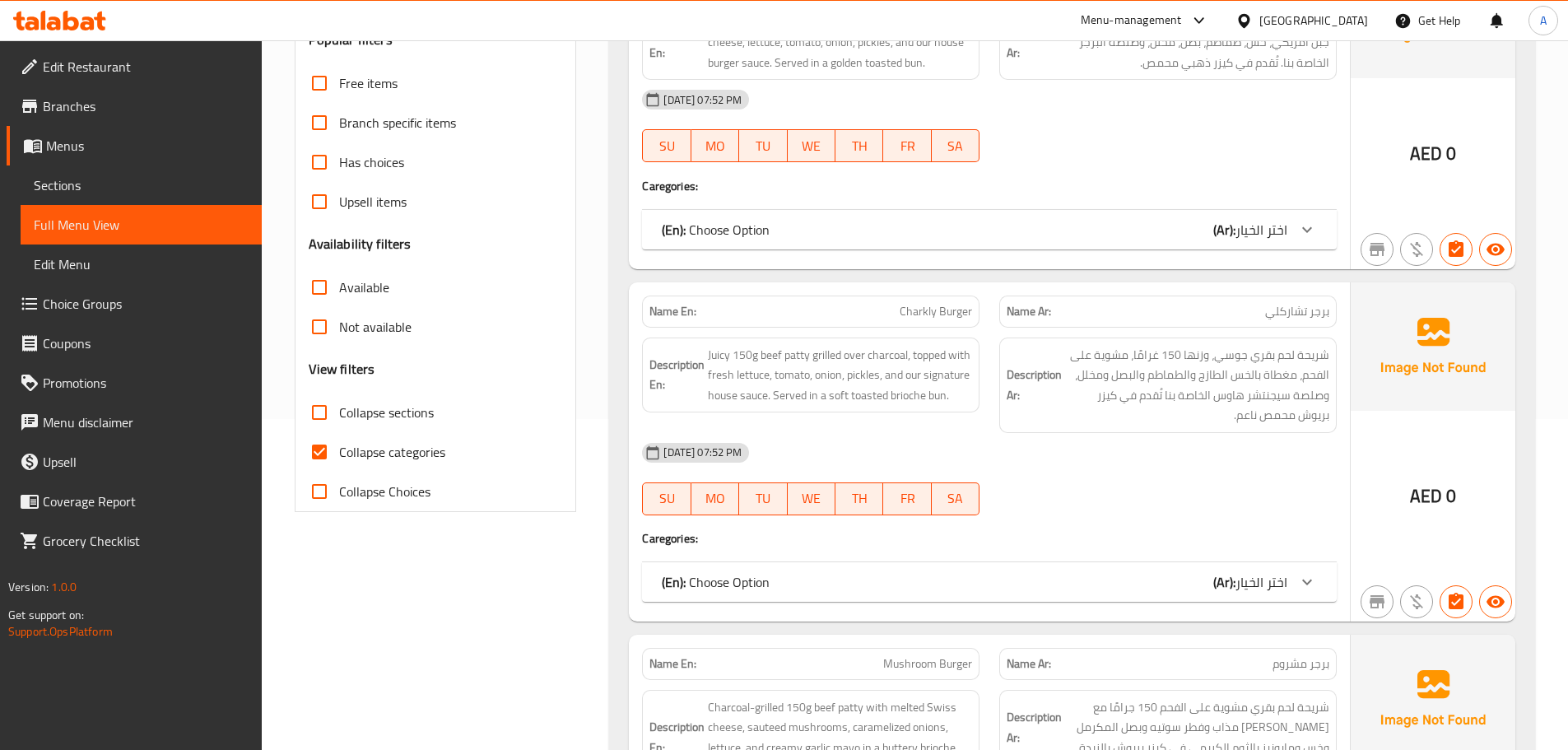
scroll to position [411, 0]
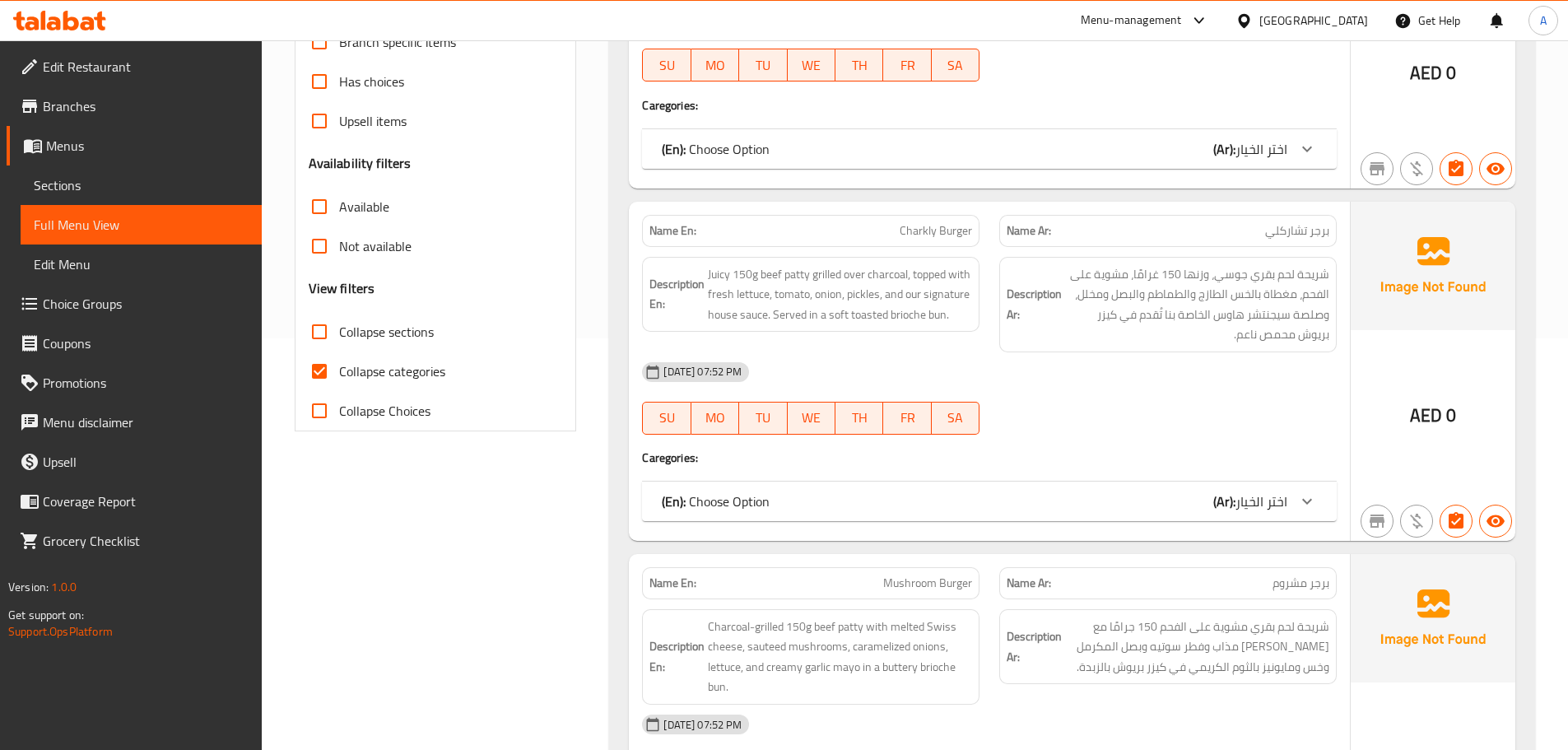
click at [364, 368] on span "Collapse categories" at bounding box center [392, 371] width 106 height 19
click at [339, 368] on input "Collapse categories" at bounding box center [319, 371] width 40 height 40
checkbox input "false"
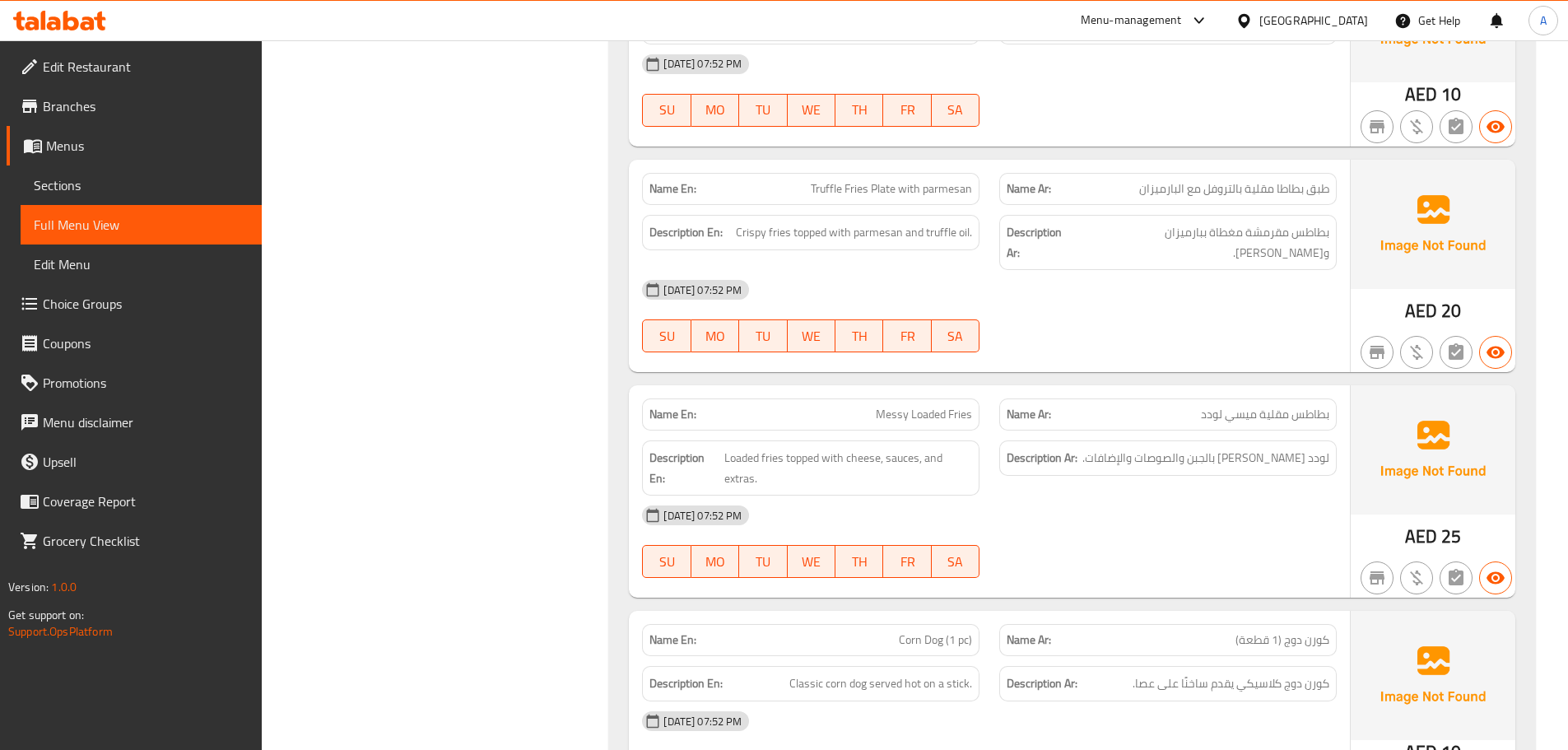
click at [1142, 518] on div "[DATE] 07:52 PM SU MO TU WE TH FR SA" at bounding box center [989, 541] width 714 height 92
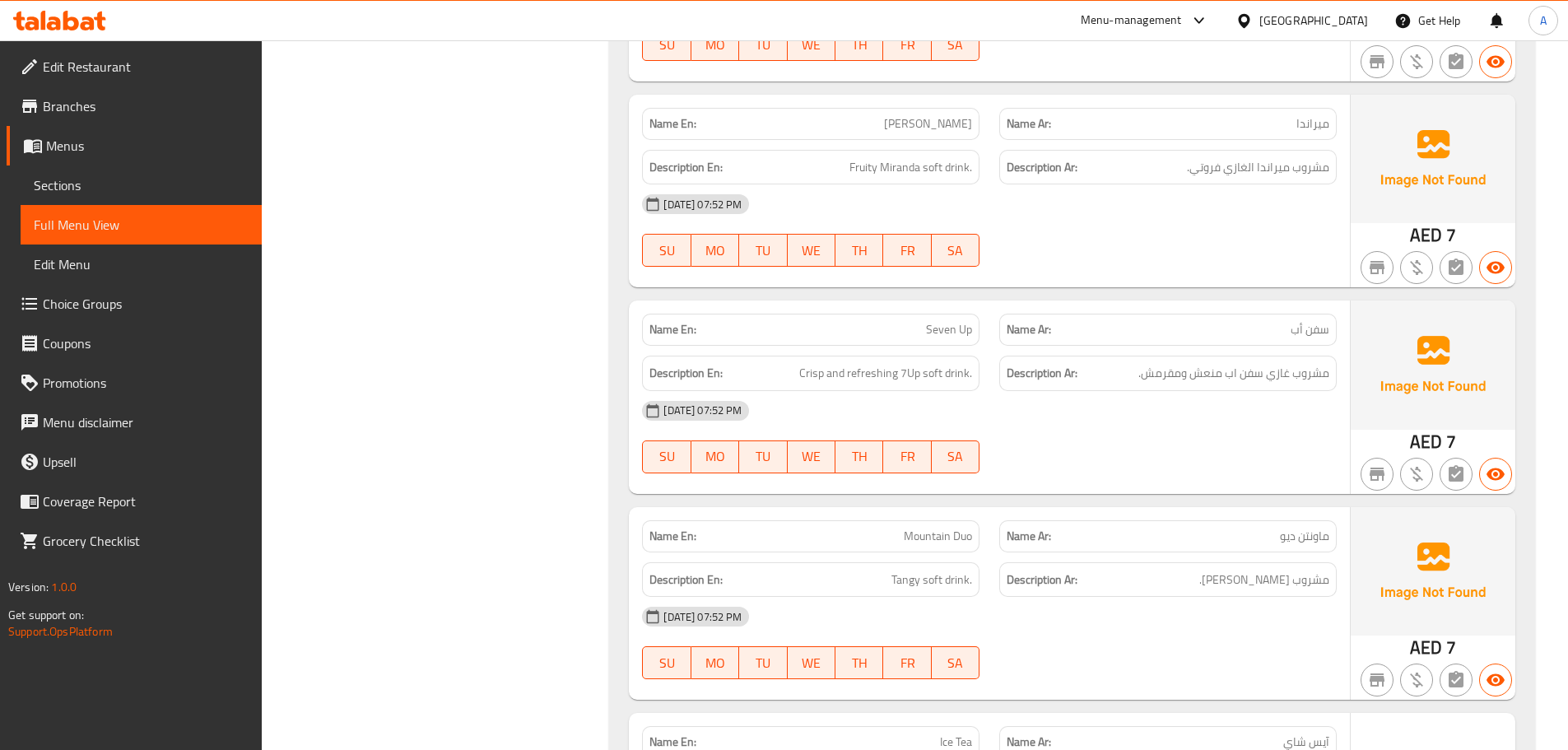
scroll to position [14261, 0]
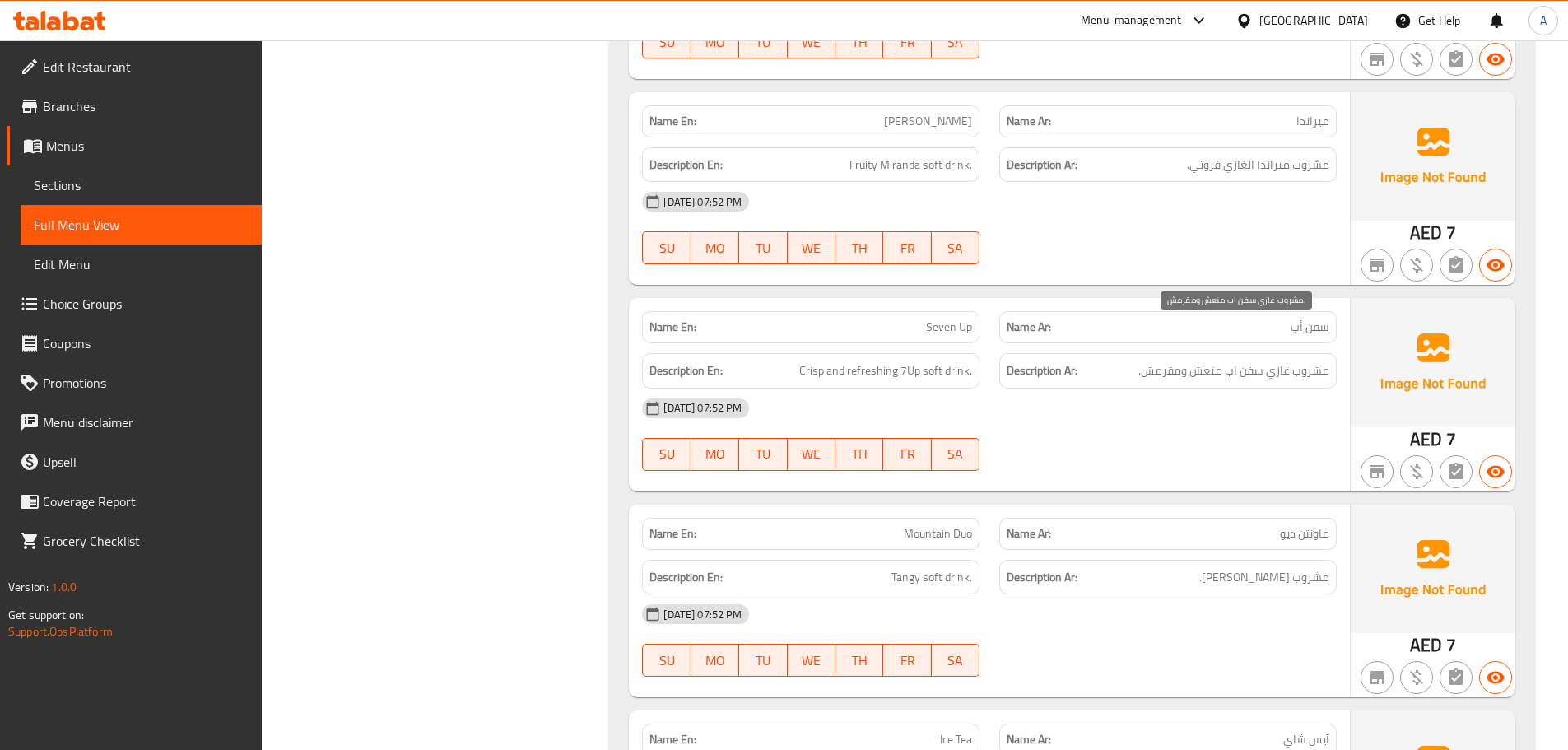
click at [1167, 361] on span "مشروب غازي سفن اب منعش ومقرمش." at bounding box center [1234, 371] width 191 height 20
click at [855, 361] on span "Crisp and refreshing 7Up soft drink." at bounding box center [885, 371] width 173 height 20
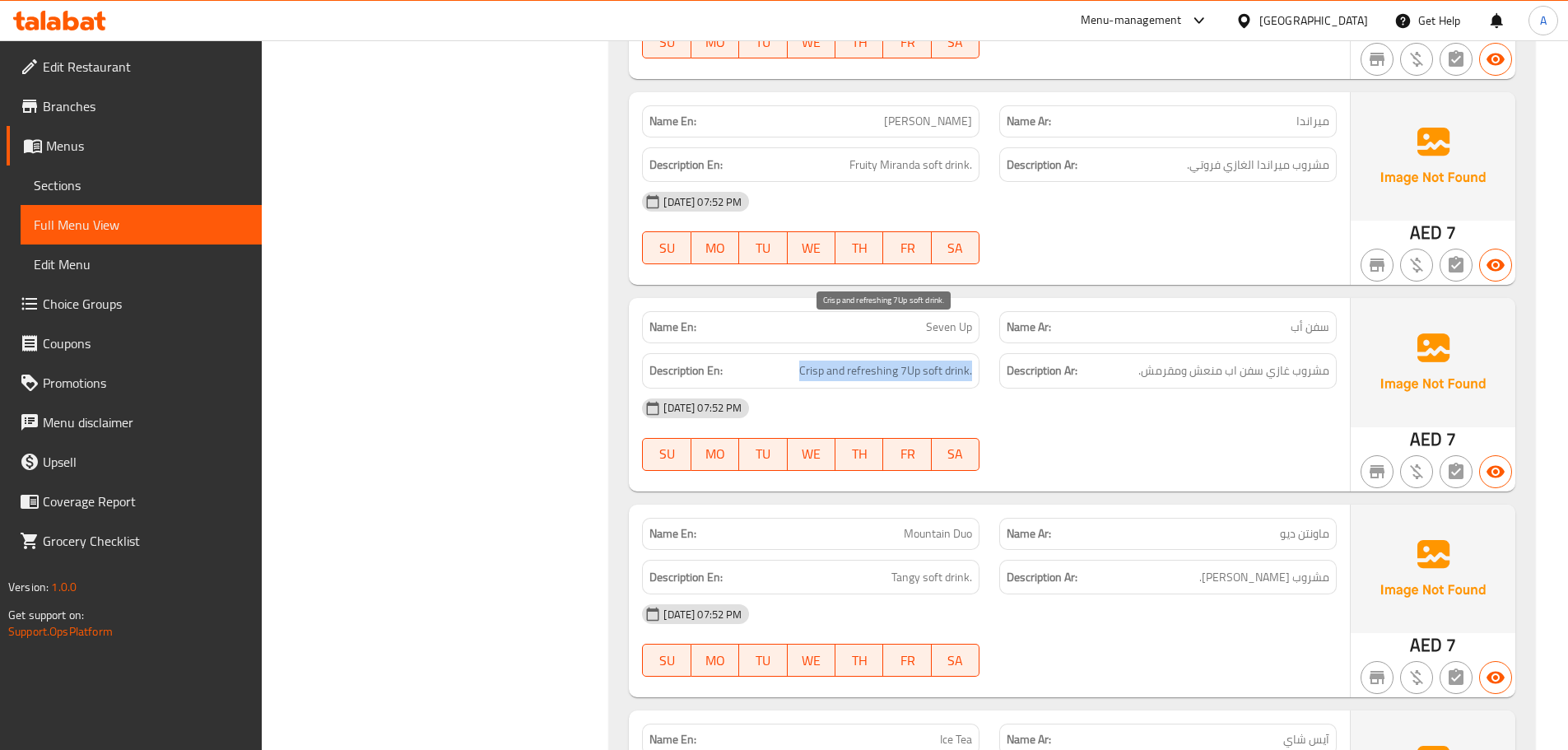
click at [855, 361] on span "Crisp and refreshing 7Up soft drink." at bounding box center [885, 371] width 173 height 20
copy span "Crisp and refreshing 7Up soft drink."
click at [828, 361] on span "Crisp and refreshing 7Up soft drink." at bounding box center [885, 371] width 173 height 20
click at [823, 361] on span "Crisp and refreshing 7Up soft drink." at bounding box center [885, 371] width 173 height 20
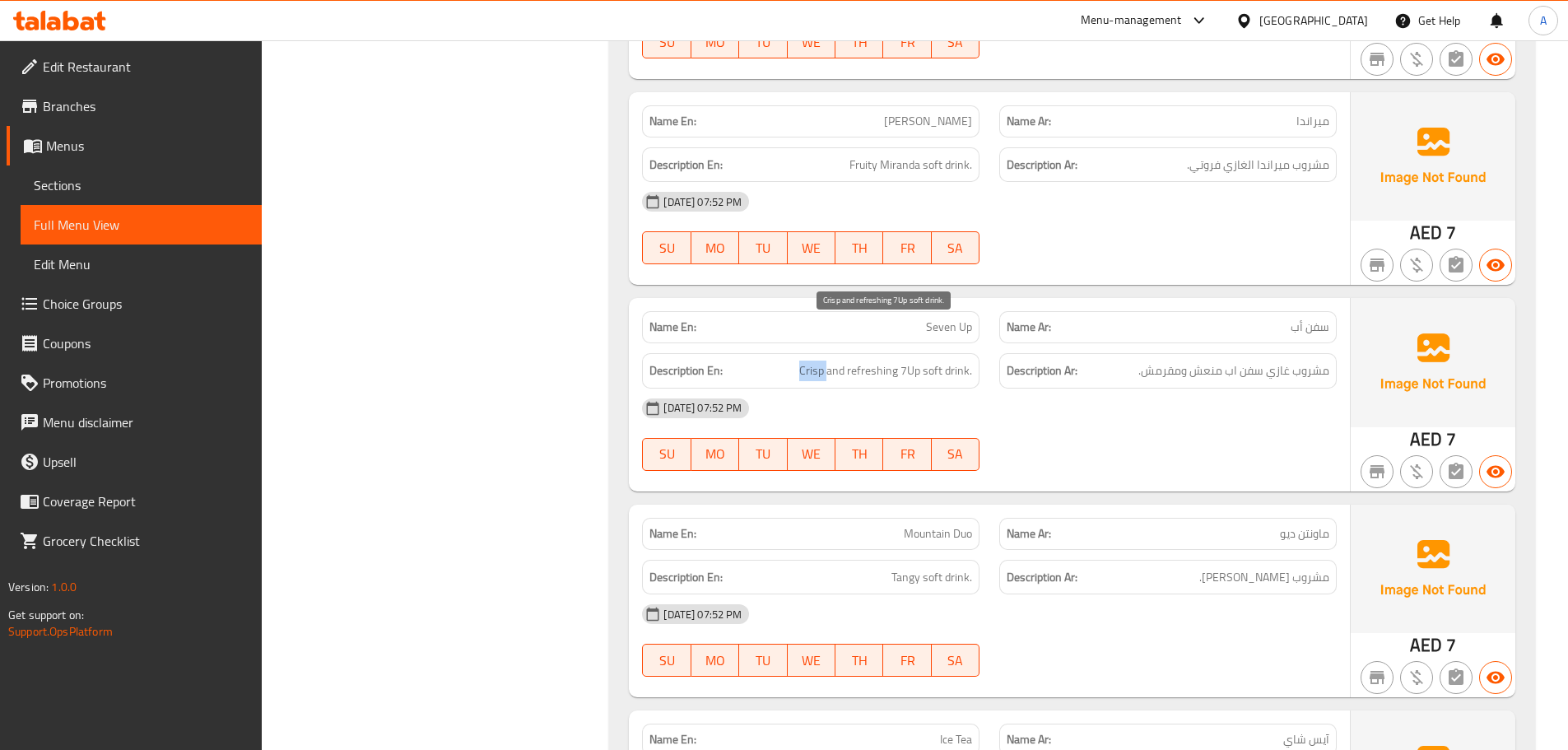
copy span "Crisp"
click at [1164, 361] on span "مشروب غازي سفن اب منعش ومقرمش." at bounding box center [1234, 371] width 191 height 20
copy span "ومقرمش"
click at [1180, 353] on div "Description Ar: مشروب غازي سفن اب منعش ومقرمش." at bounding box center [1168, 371] width 338 height 36
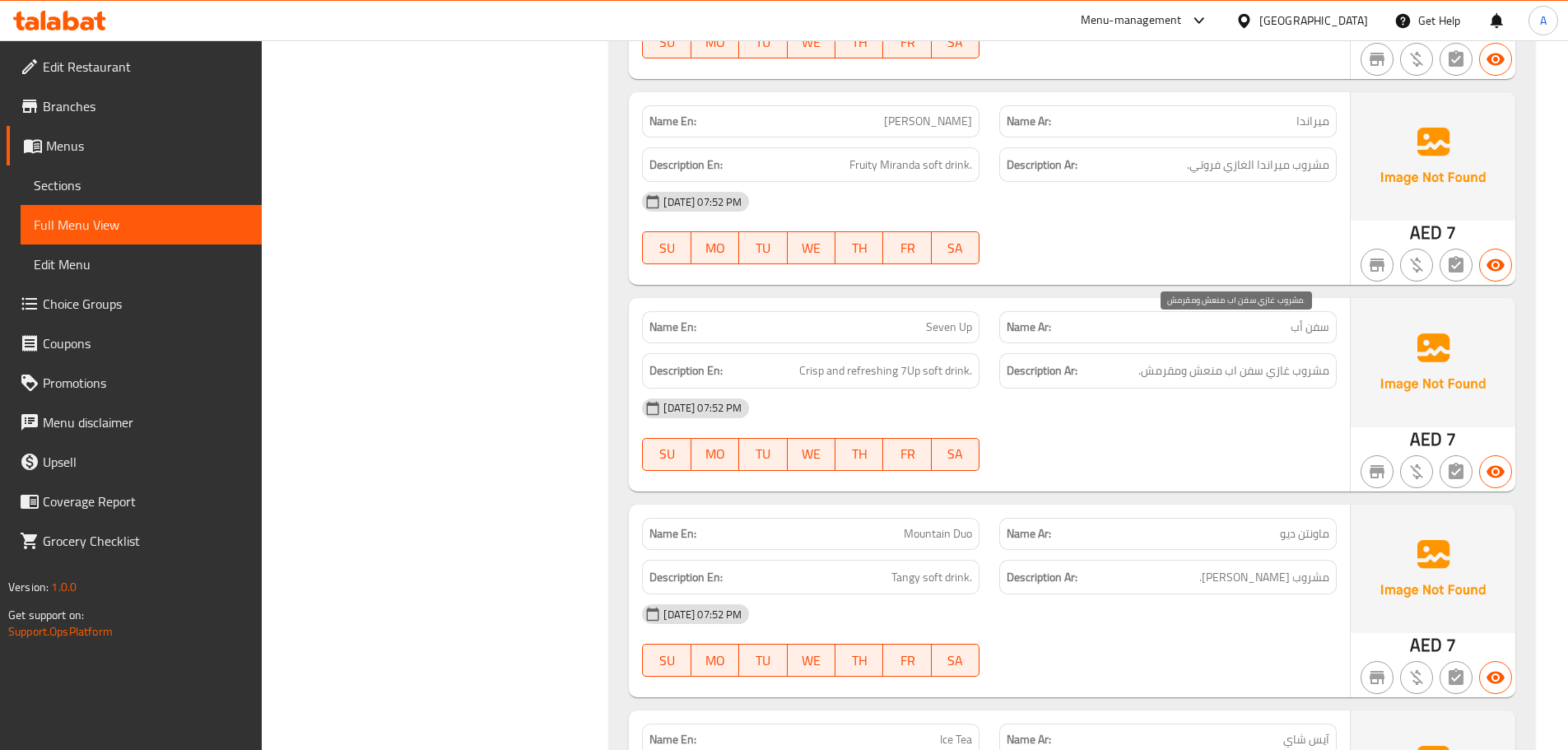
click at [1192, 361] on span "مشروب غازي سفن اب منعش ومقرمش." at bounding box center [1234, 371] width 191 height 20
click at [1180, 361] on span "مشروب غازي سفن اب منعش ومقرمش." at bounding box center [1234, 371] width 191 height 20
copy span "ومقرمش"
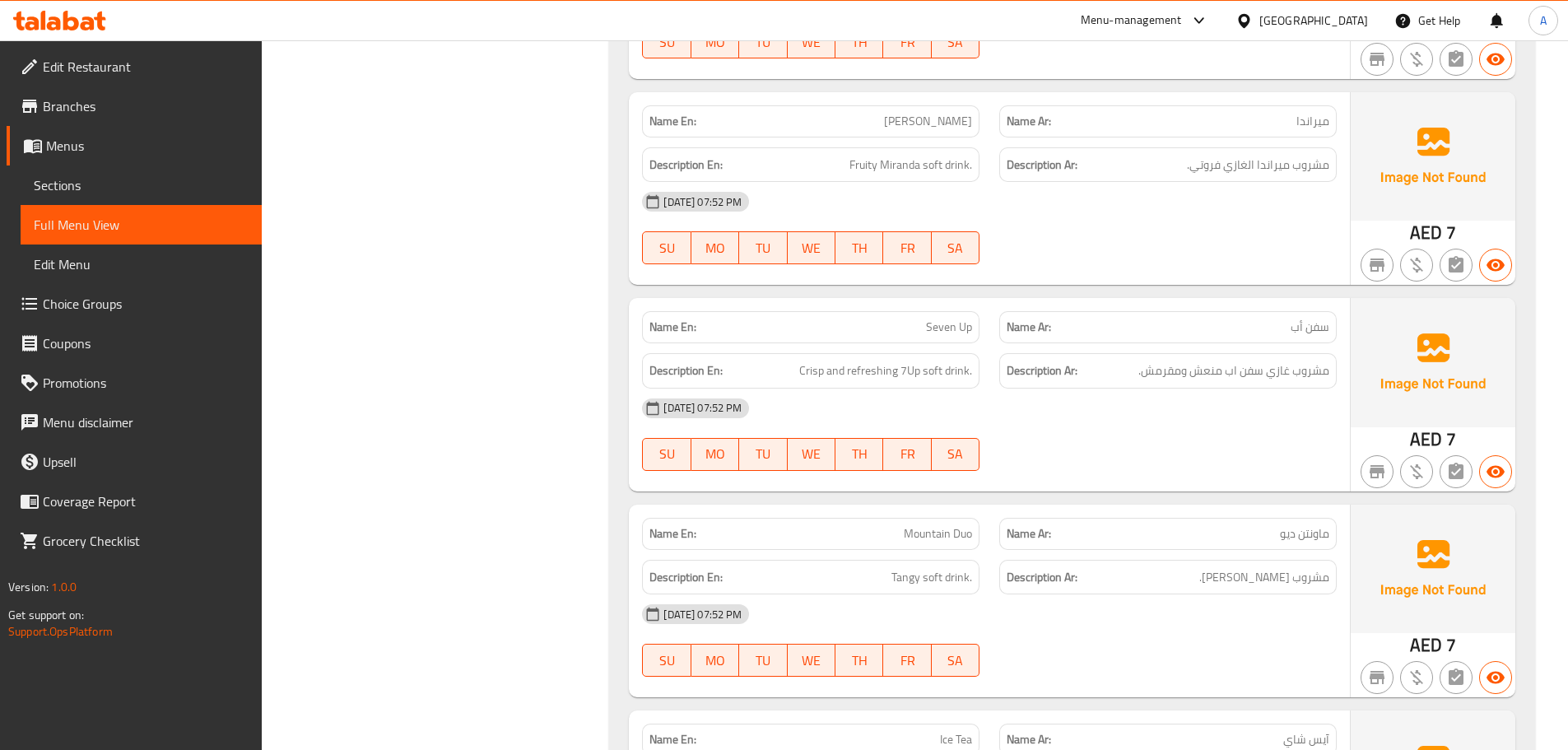
click at [939, 318] on span "Seven Up" at bounding box center [949, 327] width 46 height 17
copy span "Seven Up"
click at [1092, 389] on div "[DATE] 07:52 PM" at bounding box center [989, 408] width 714 height 40
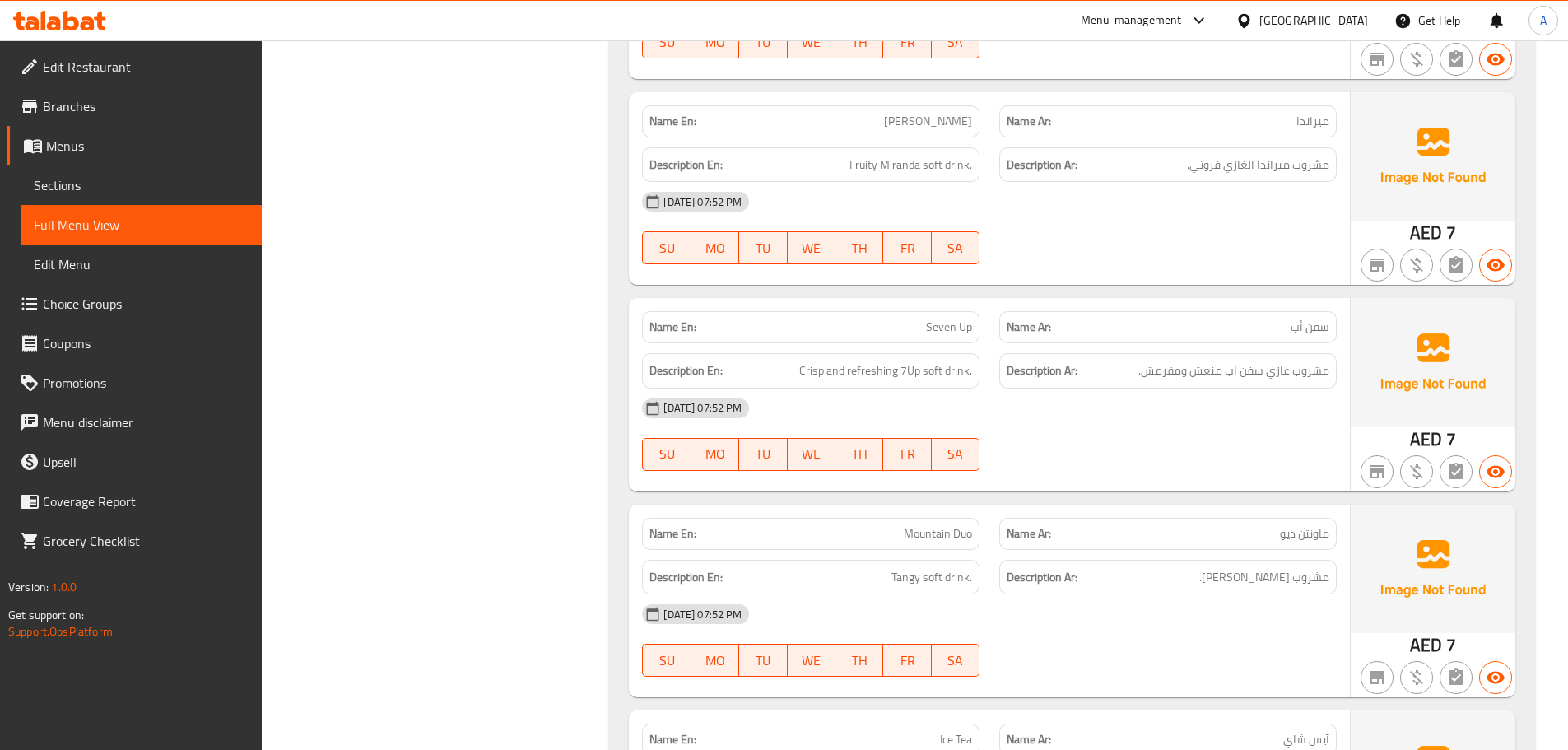
click at [825, 361] on span "Crisp and refreshing 7Up soft drink." at bounding box center [885, 371] width 173 height 20
copy span "Crisp and refreshing 7Up soft drink."
click at [1096, 594] on div "[DATE] 07:52 PM" at bounding box center [989, 614] width 714 height 40
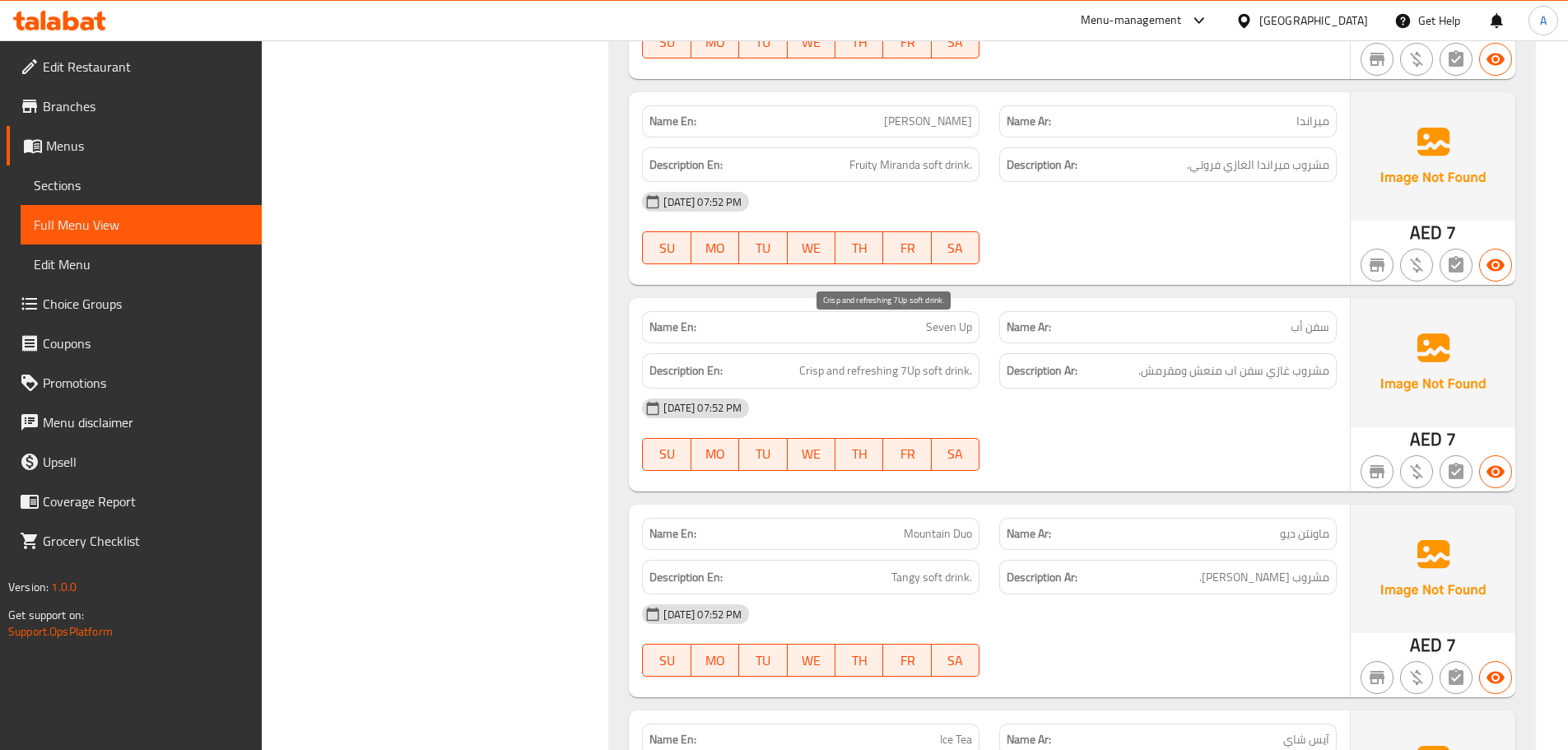
click at [805, 361] on span "Crisp and refreshing 7Up soft drink." at bounding box center [885, 371] width 173 height 20
copy span "Crisp"
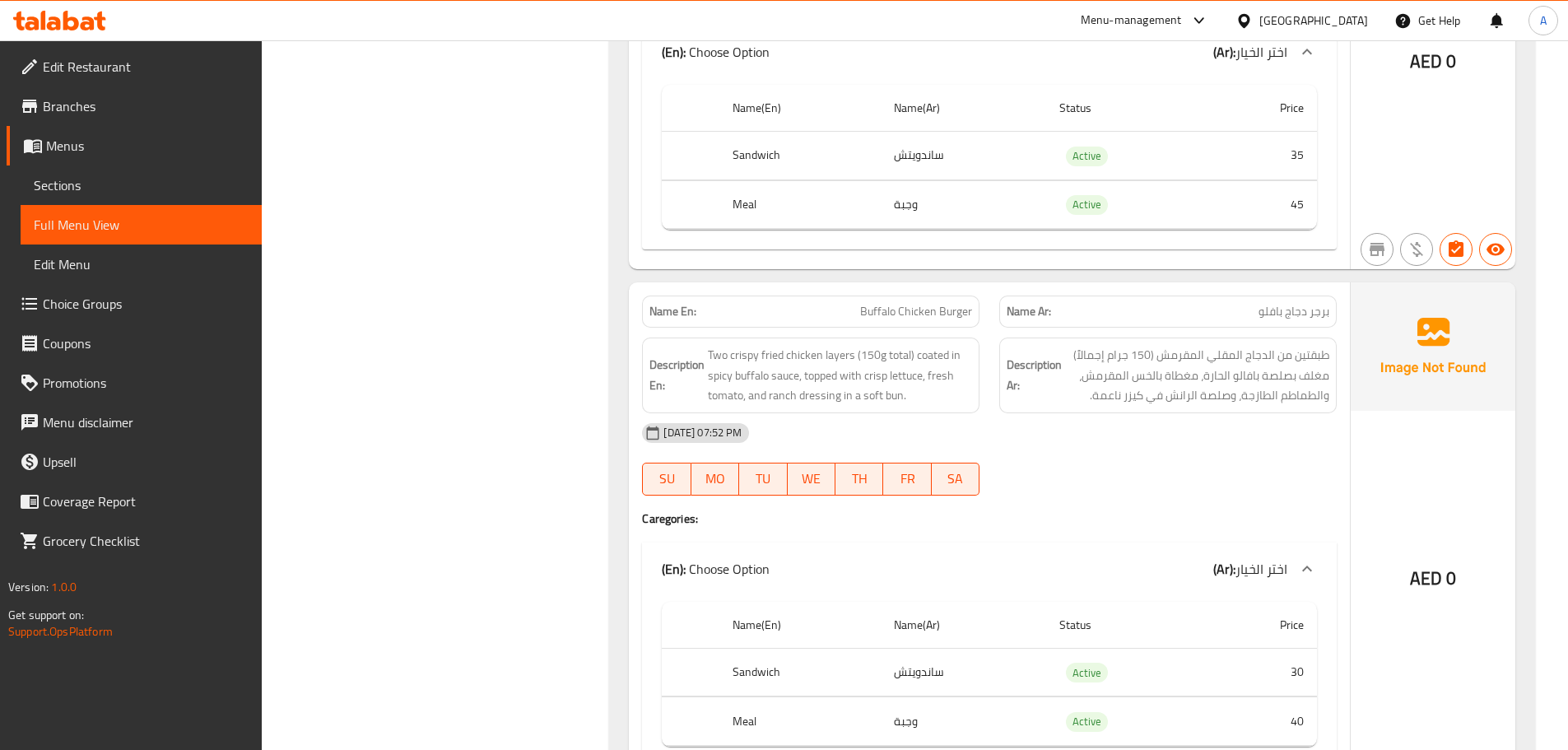
scroll to position [14218, 0]
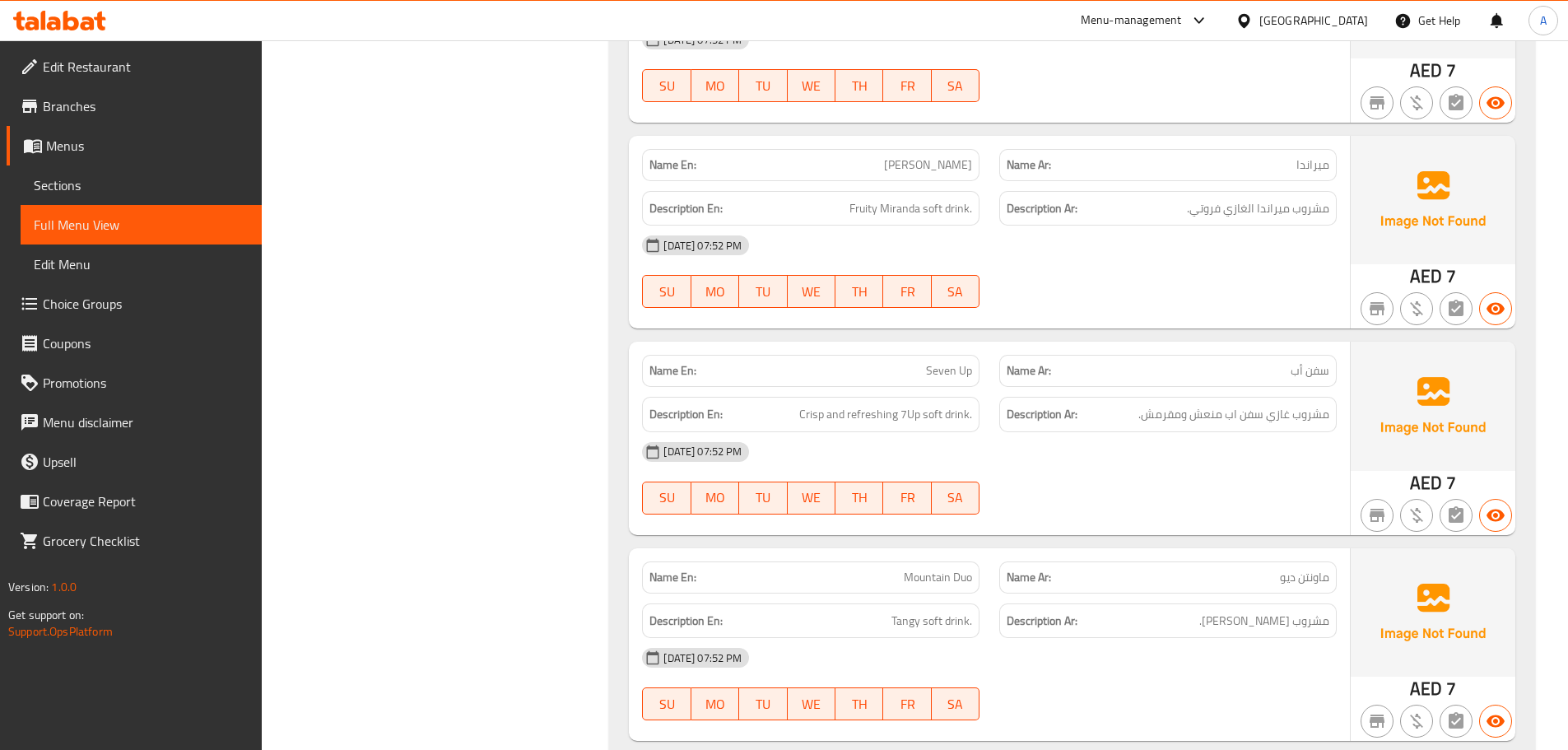
click at [1088, 433] on div "[DATE] 07:52 PM" at bounding box center [989, 452] width 714 height 40
click at [930, 362] on span "Seven Up" at bounding box center [949, 371] width 46 height 17
copy span "Seven Up"
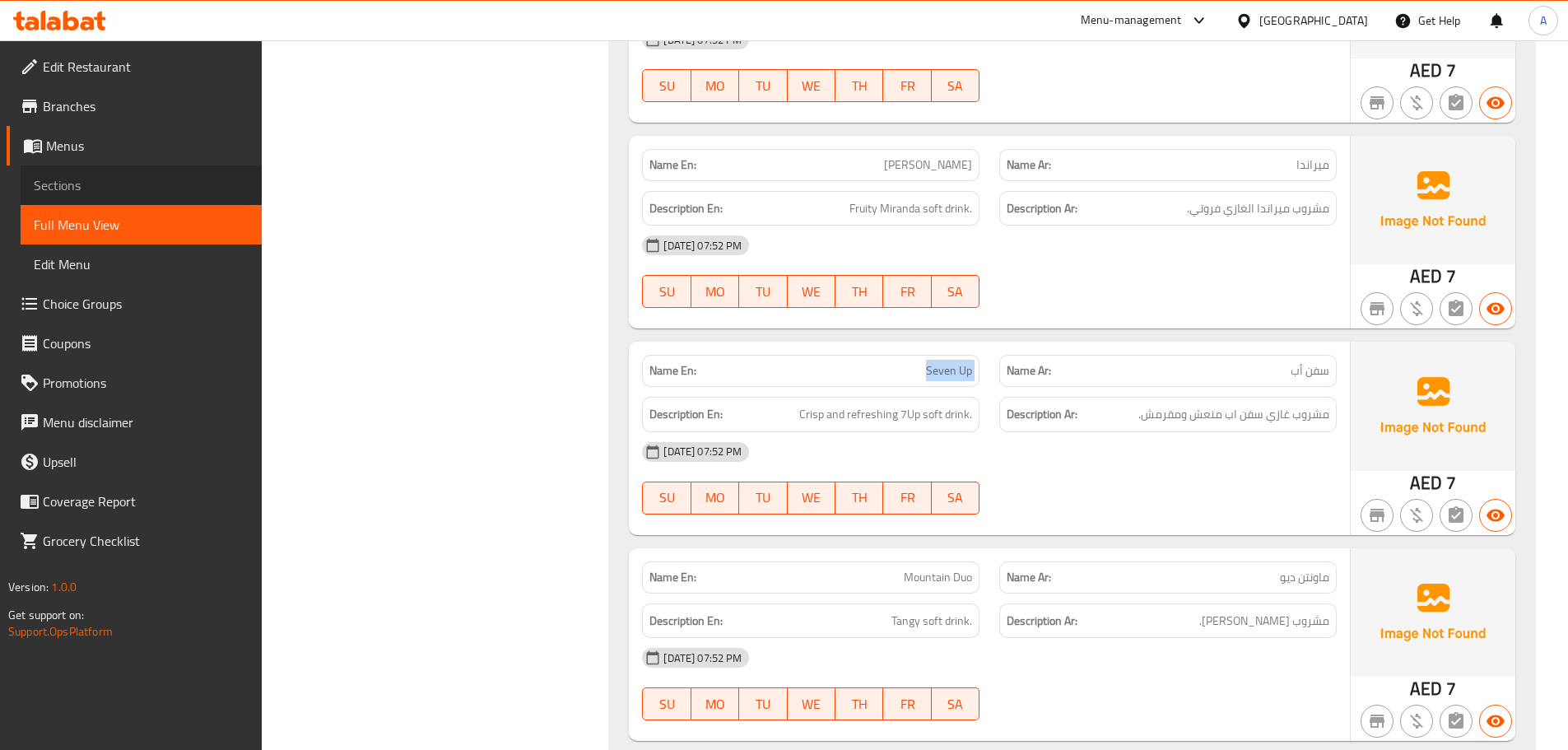
click at [145, 183] on span "Sections" at bounding box center [141, 185] width 215 height 19
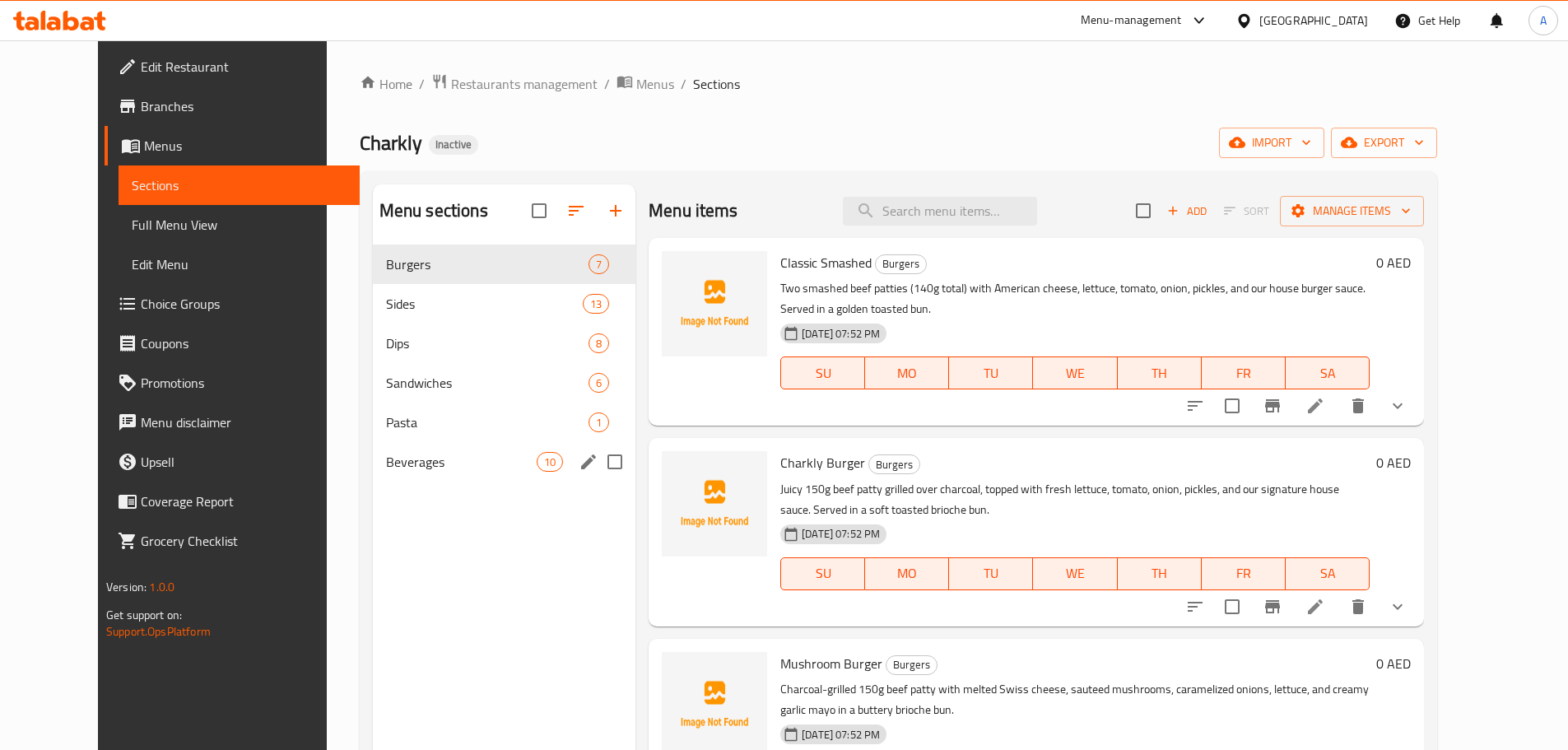
click at [386, 467] on span "Beverages" at bounding box center [461, 461] width 151 height 19
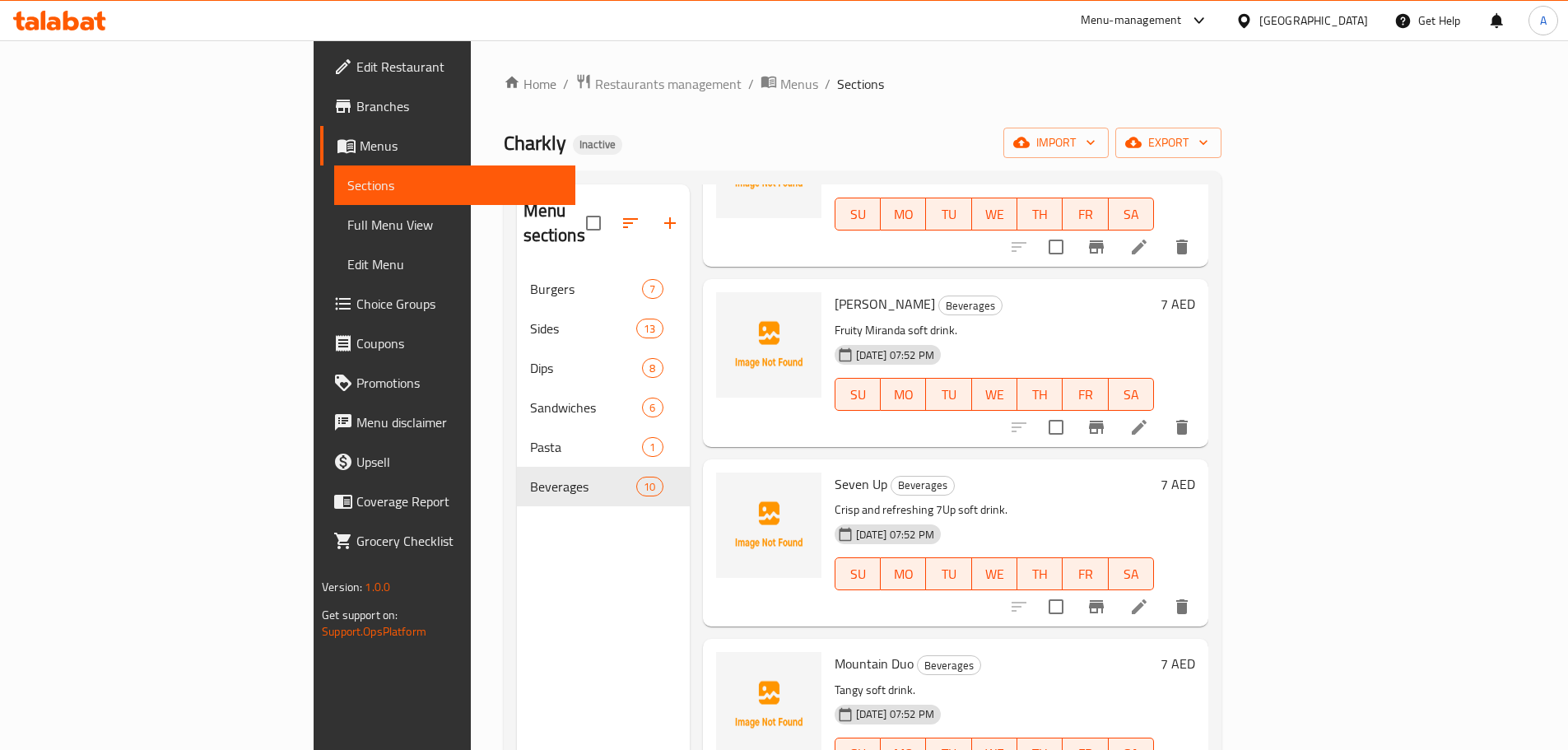
scroll to position [165, 0]
click at [1162, 590] on li at bounding box center [1139, 604] width 46 height 30
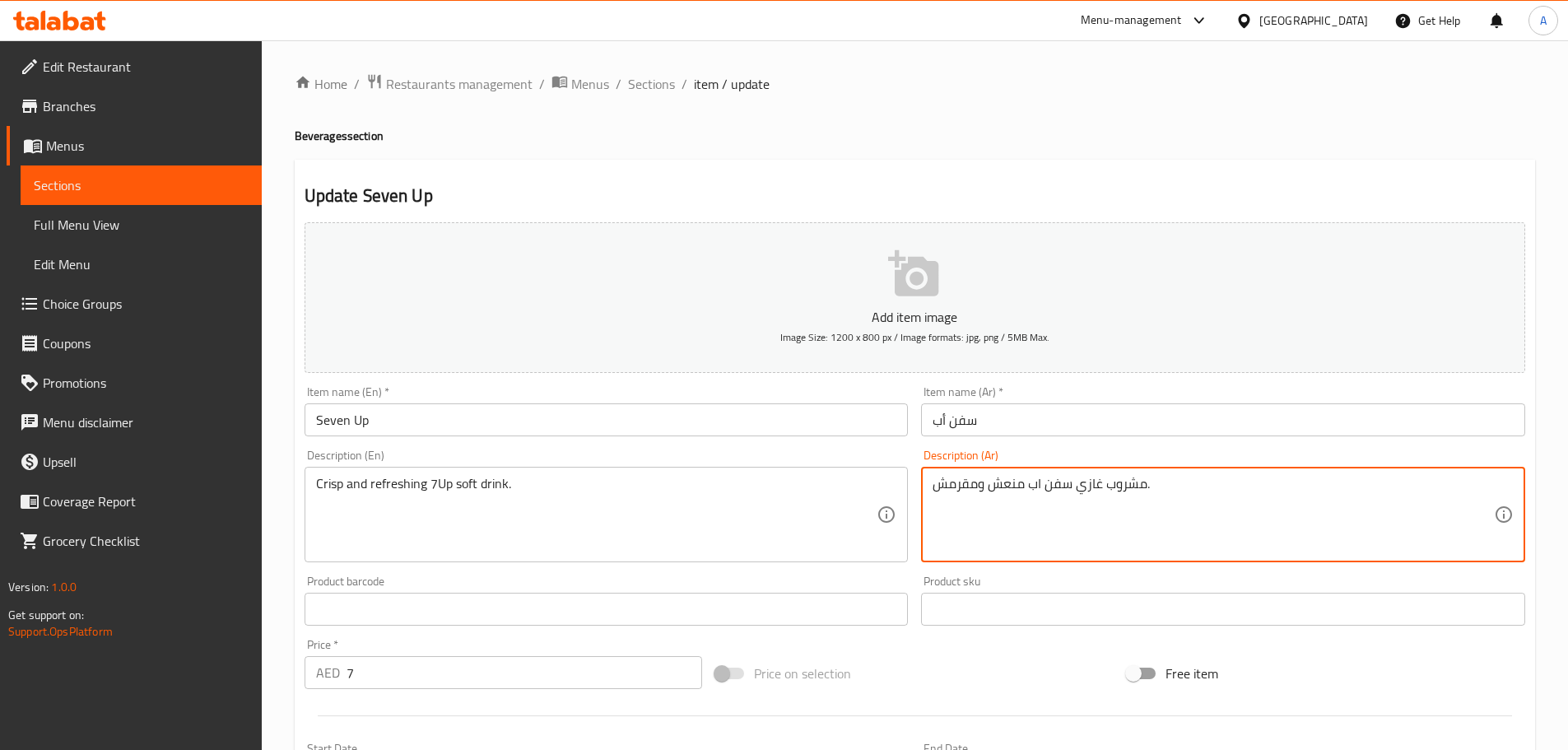
click at [949, 479] on textarea "مشروب غازي سفن اب منعش ومقرمش." at bounding box center [1213, 515] width 561 height 78
paste textarea "رسب"
type textarea "مشروب غازي سفن اب منعش وكرسب."
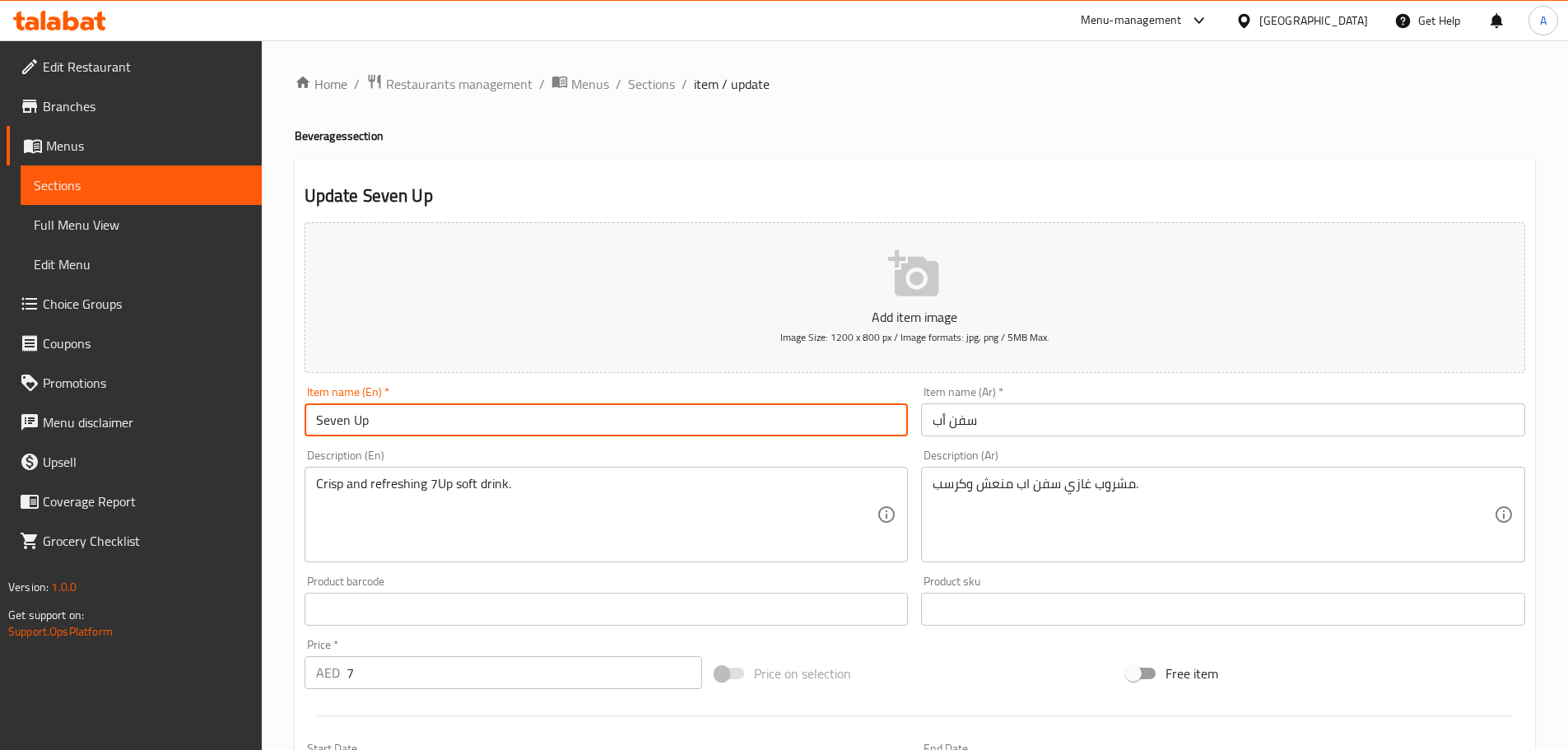
drag, startPoint x: 351, startPoint y: 419, endPoint x: 207, endPoint y: 419, distance: 144.0
click at [207, 419] on div "Edit Restaurant Branches Menus Sections Full Menu View Edit Menu Choice Groups …" at bounding box center [784, 602] width 1568 height 1123
type input "7Up"
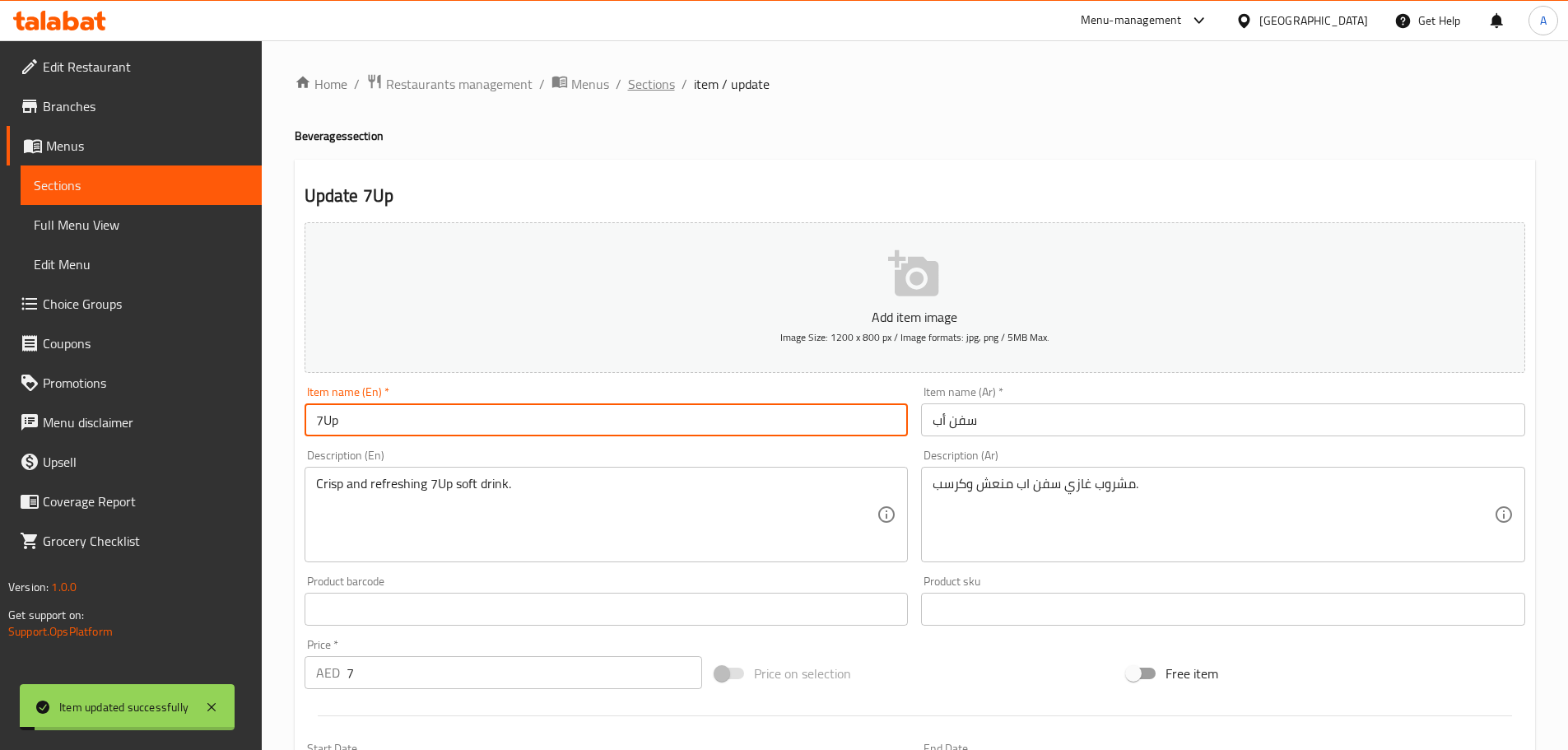
click at [652, 89] on span "Sections" at bounding box center [651, 84] width 47 height 19
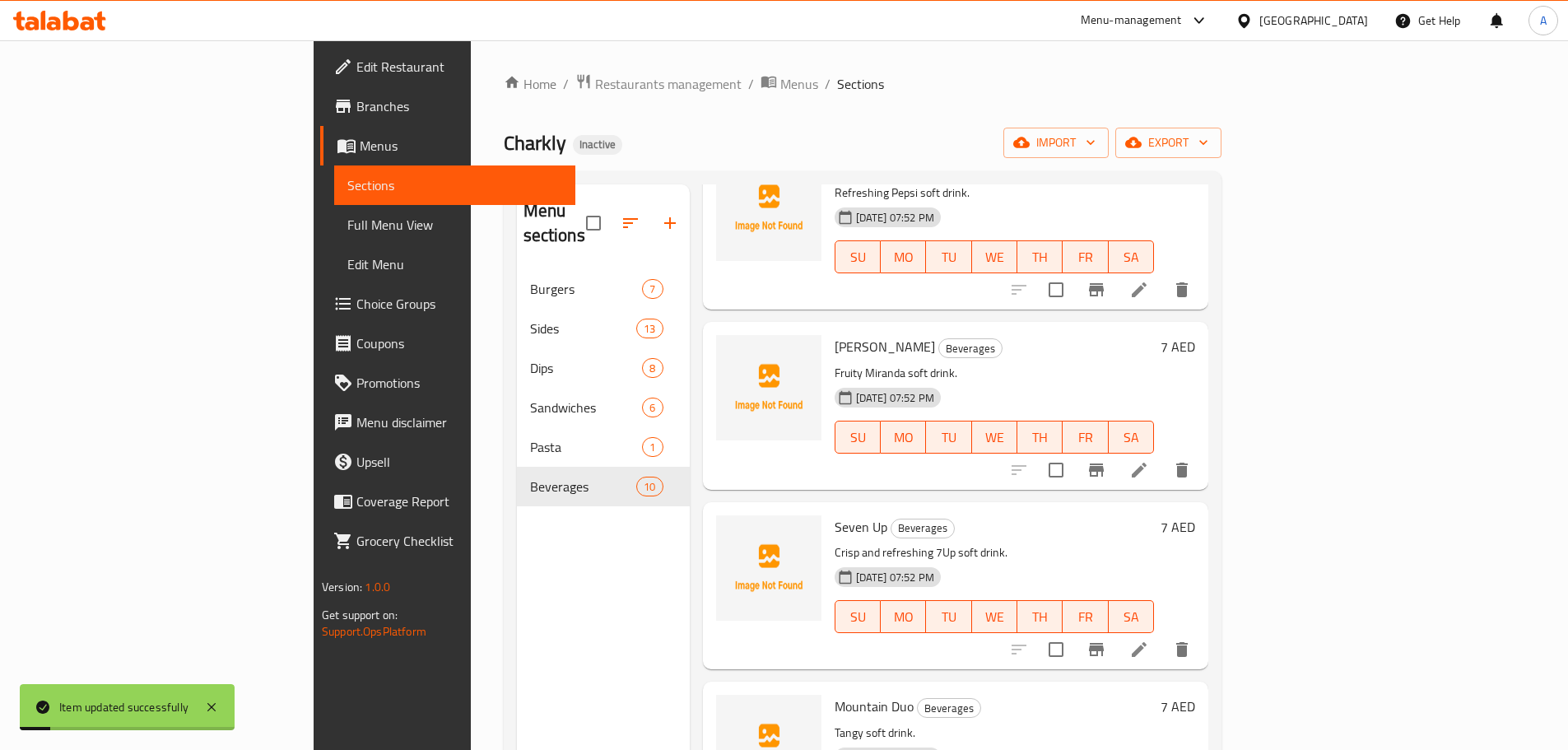
scroll to position [247, 0]
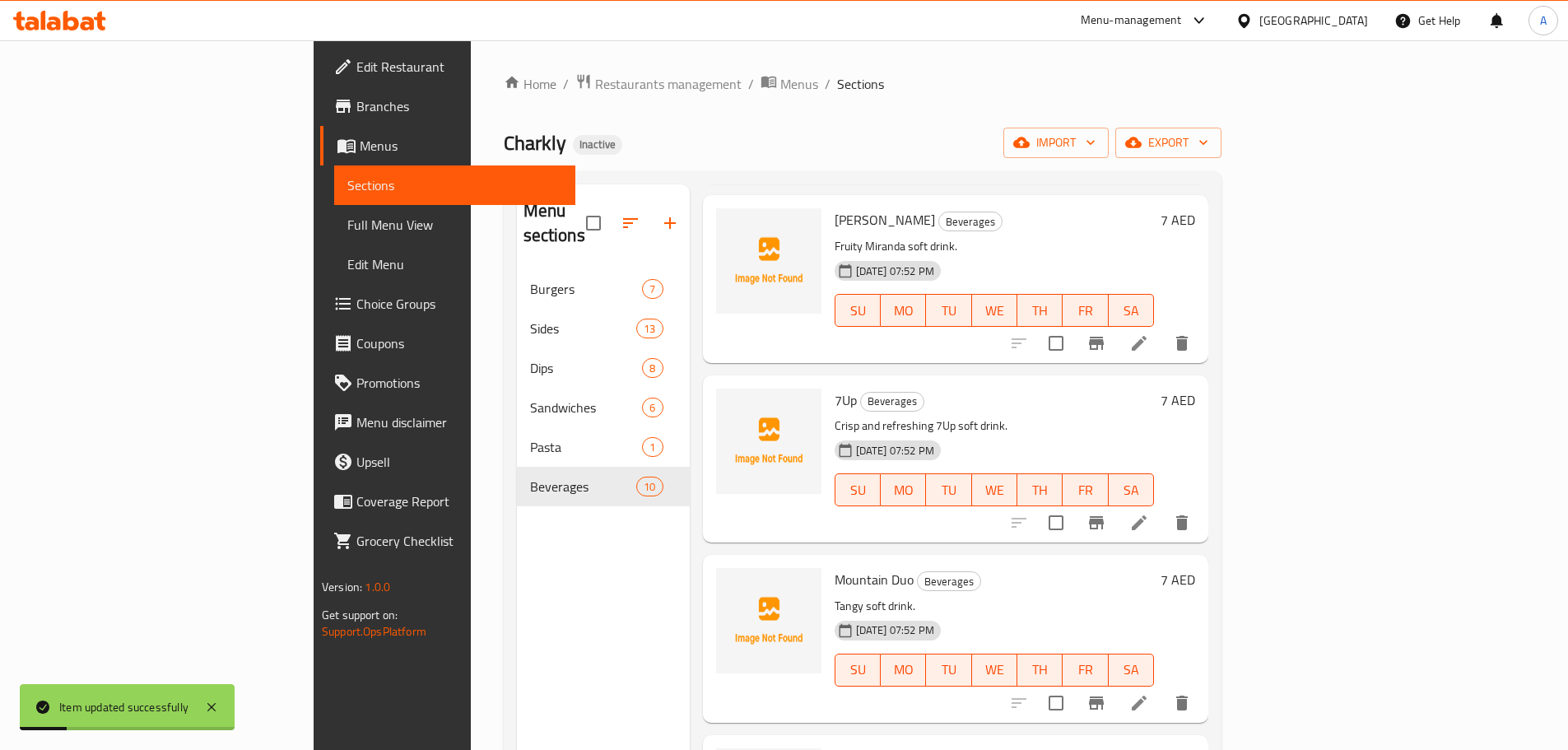
click at [347, 228] on span "Full Menu View" at bounding box center [454, 224] width 215 height 19
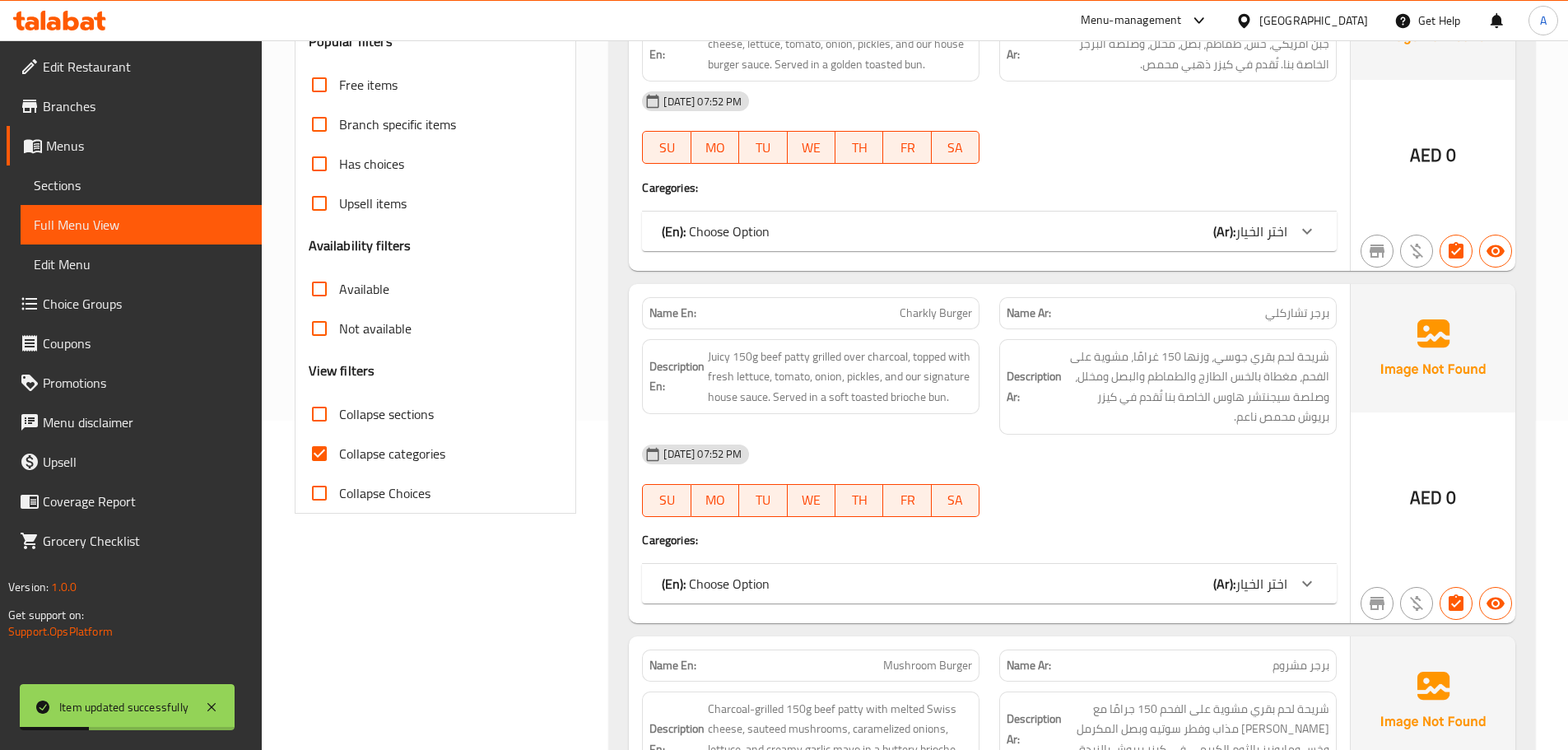
click at [388, 461] on span "Collapse categories" at bounding box center [392, 453] width 106 height 19
click at [339, 461] on input "Collapse categories" at bounding box center [319, 454] width 40 height 40
checkbox input "false"
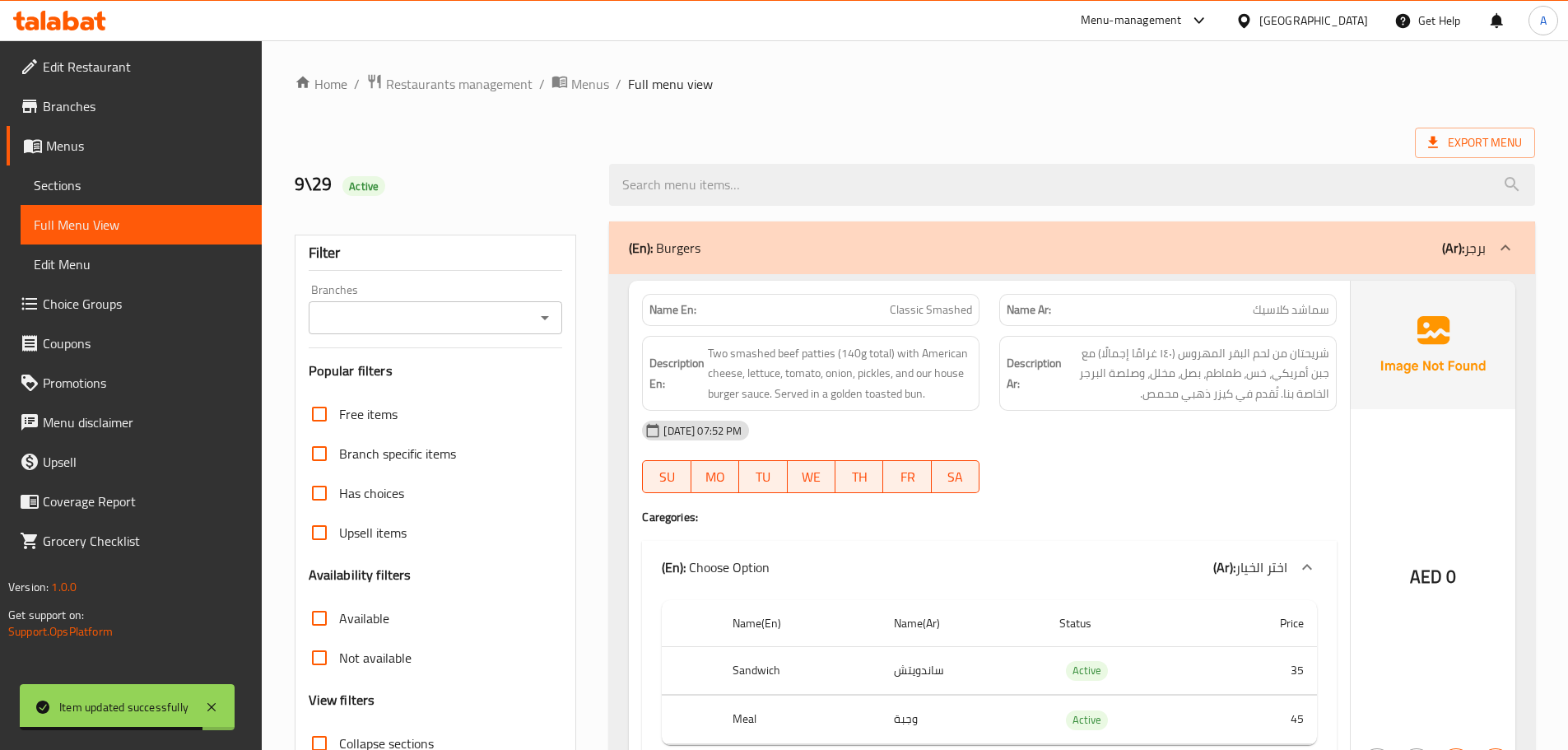
click at [537, 499] on div "Has choices" at bounding box center [436, 493] width 255 height 40
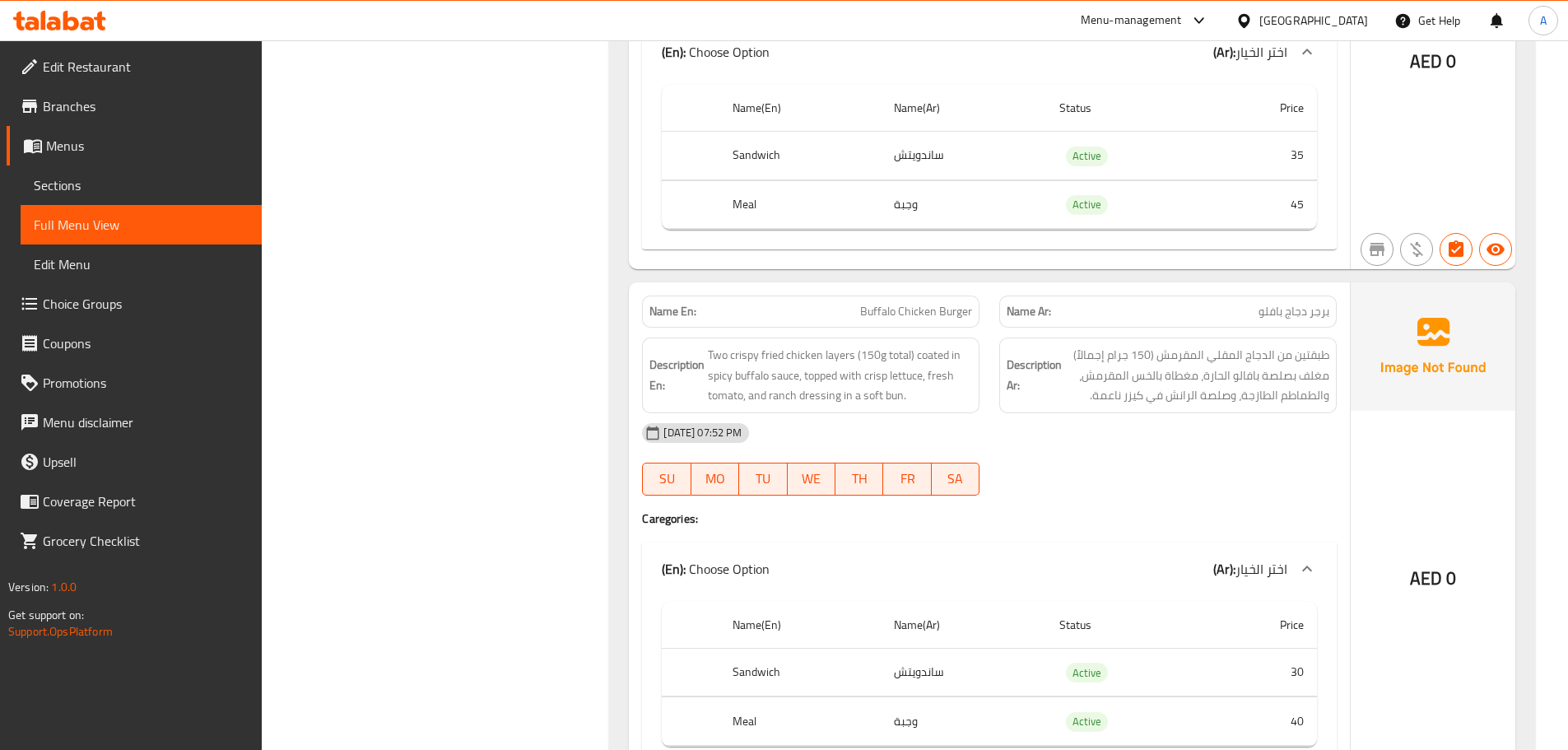
scroll to position [14206, 0]
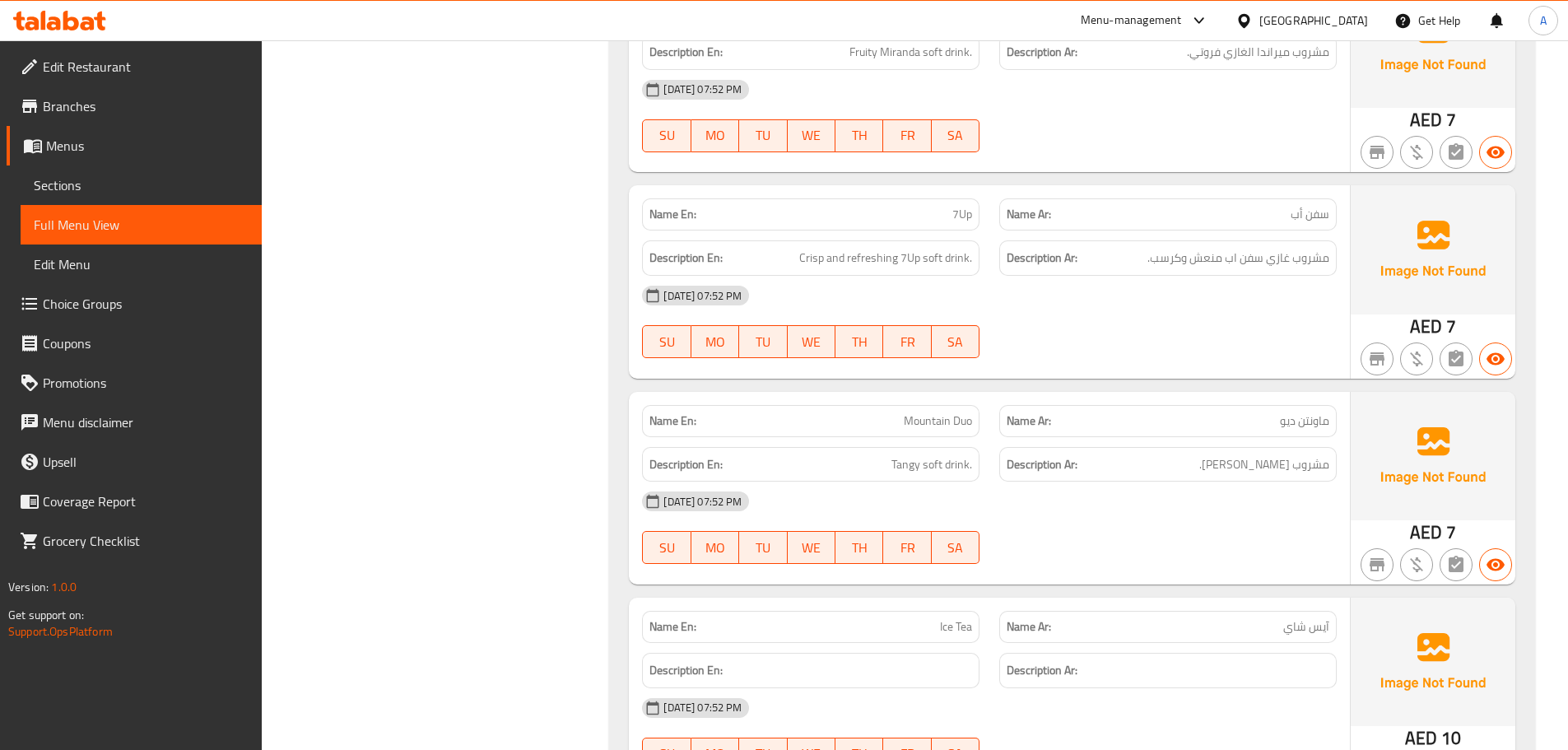
scroll to position [14371, 0]
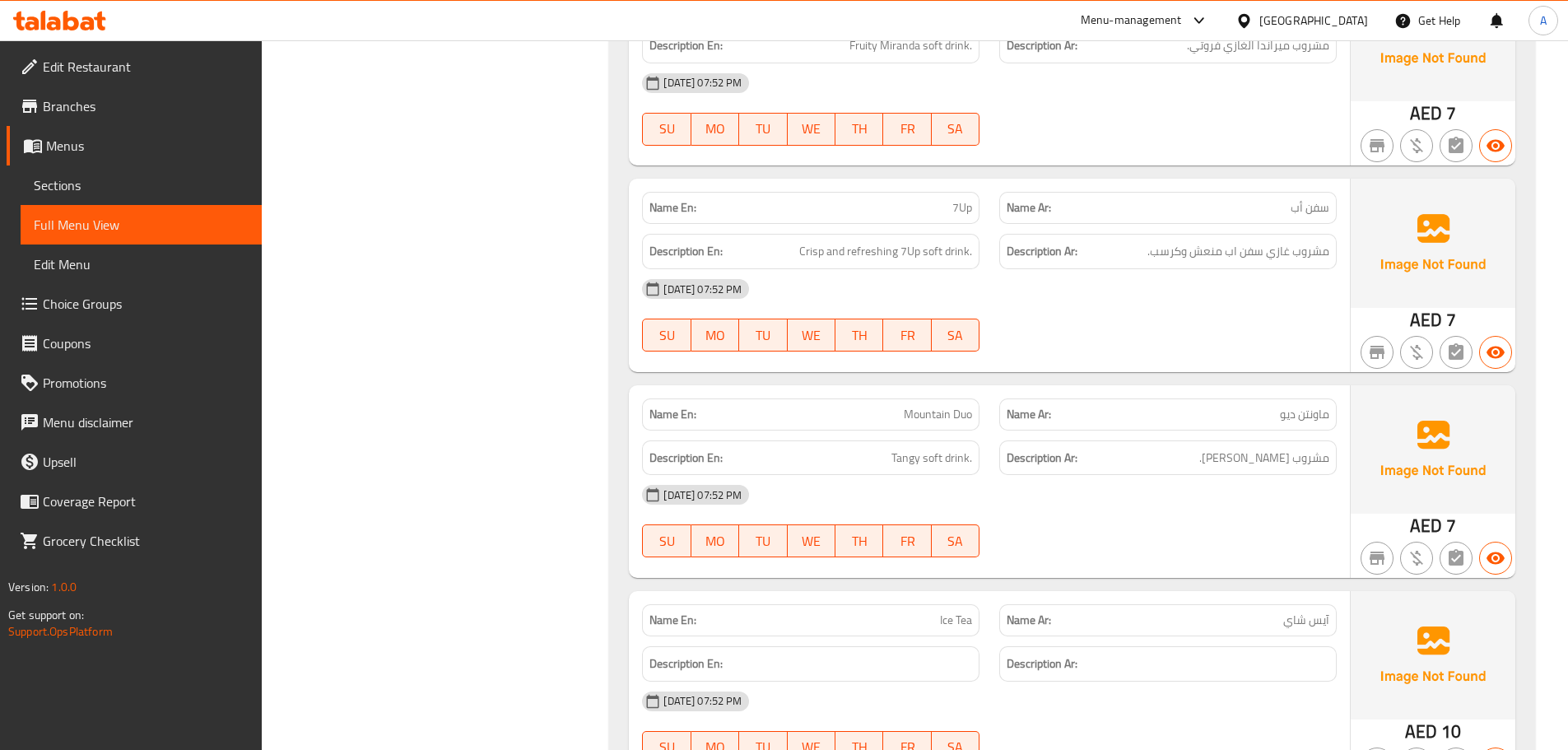
click at [918, 448] on span "Tangy soft drink." at bounding box center [931, 458] width 80 height 20
click at [1117, 478] on div "[DATE] 07:52 PM SU MO TU WE TH FR SA" at bounding box center [989, 521] width 714 height 92
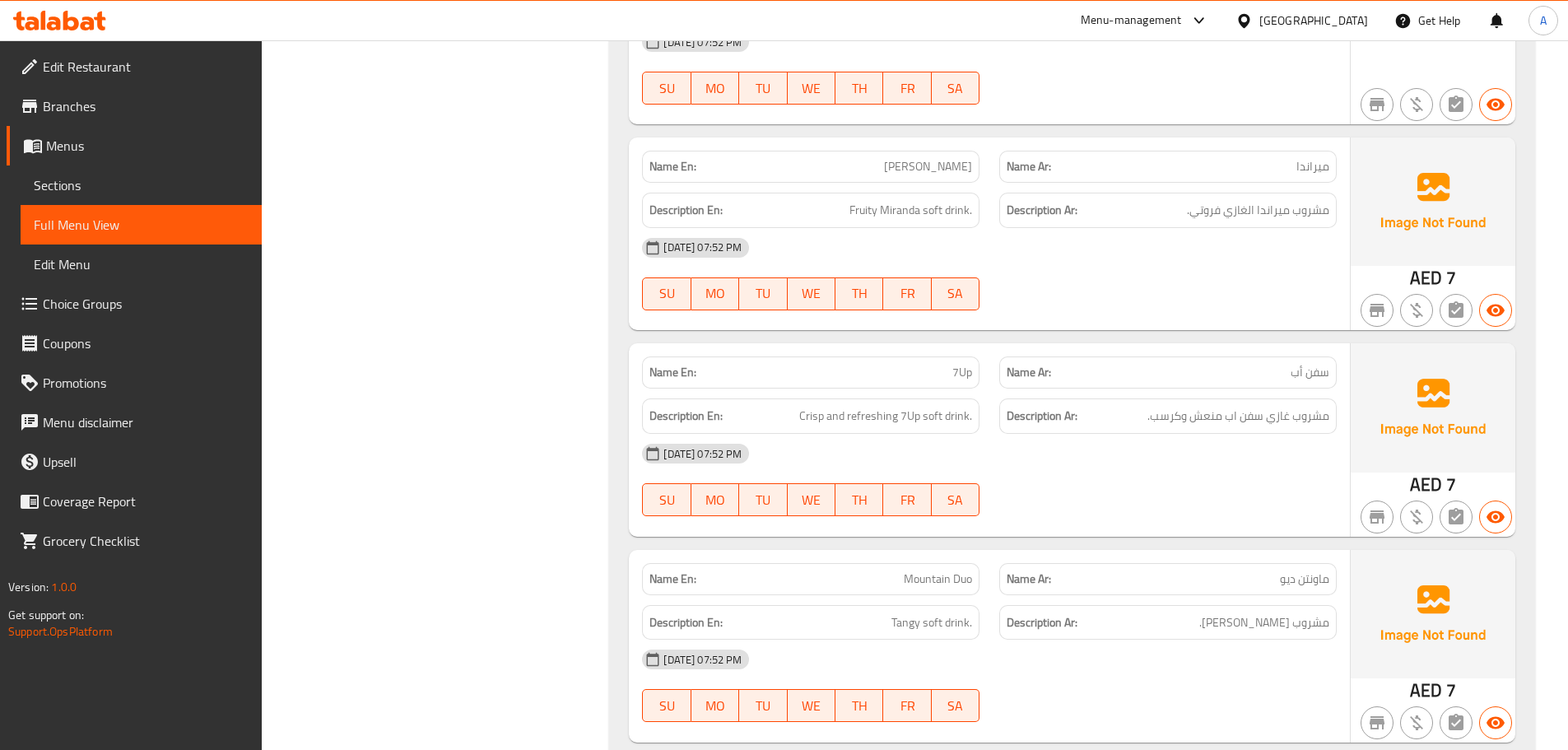
scroll to position [14043, 0]
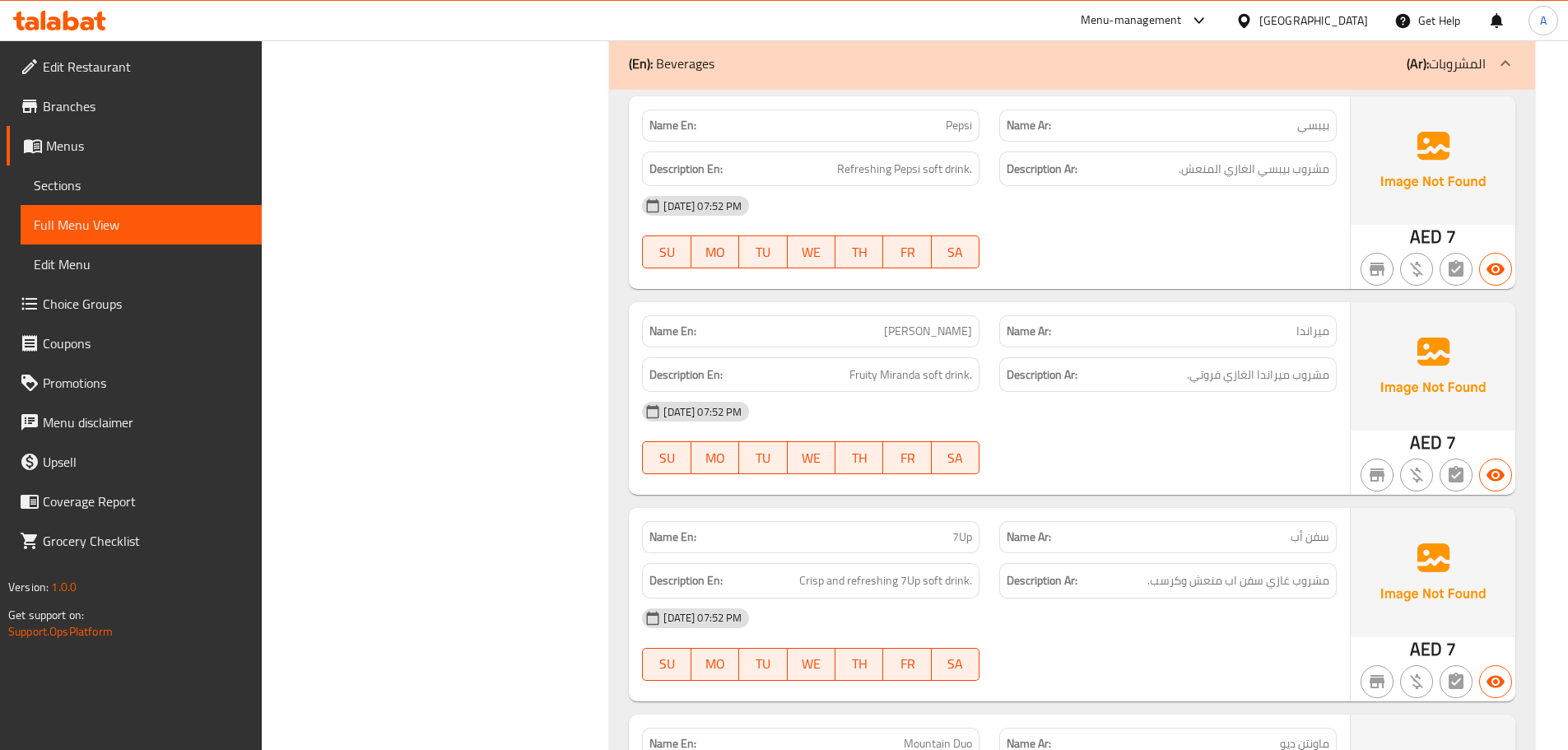
click at [1185, 598] on div "[DATE] 07:52 PM" at bounding box center [989, 618] width 714 height 40
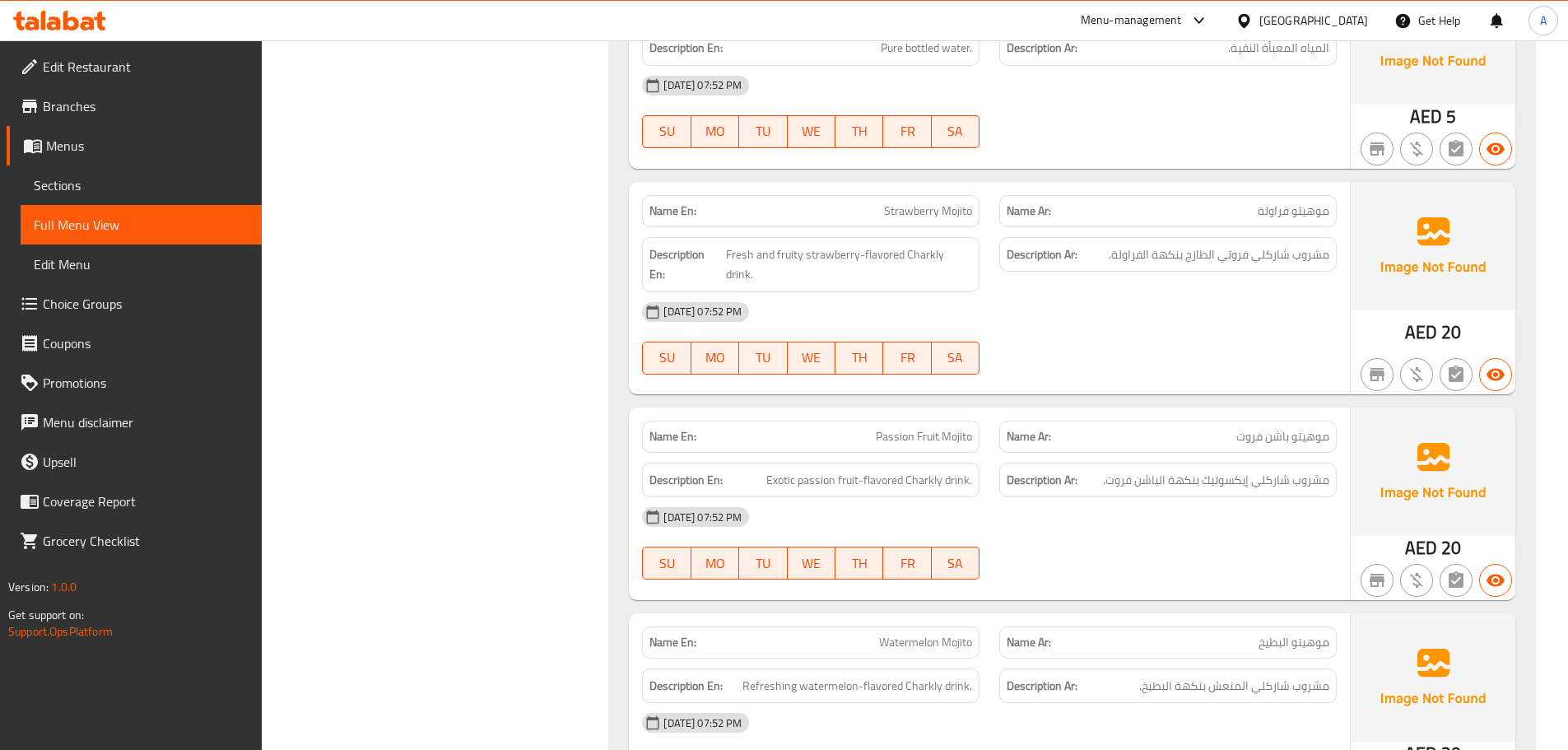
scroll to position [15195, 0]
click at [951, 468] on span "Exotic passion fruit-flavored Charkly drink." at bounding box center [868, 478] width 206 height 20
click at [897, 468] on span "Exotic passion fruit-flavored Charkly drink." at bounding box center [868, 478] width 206 height 20
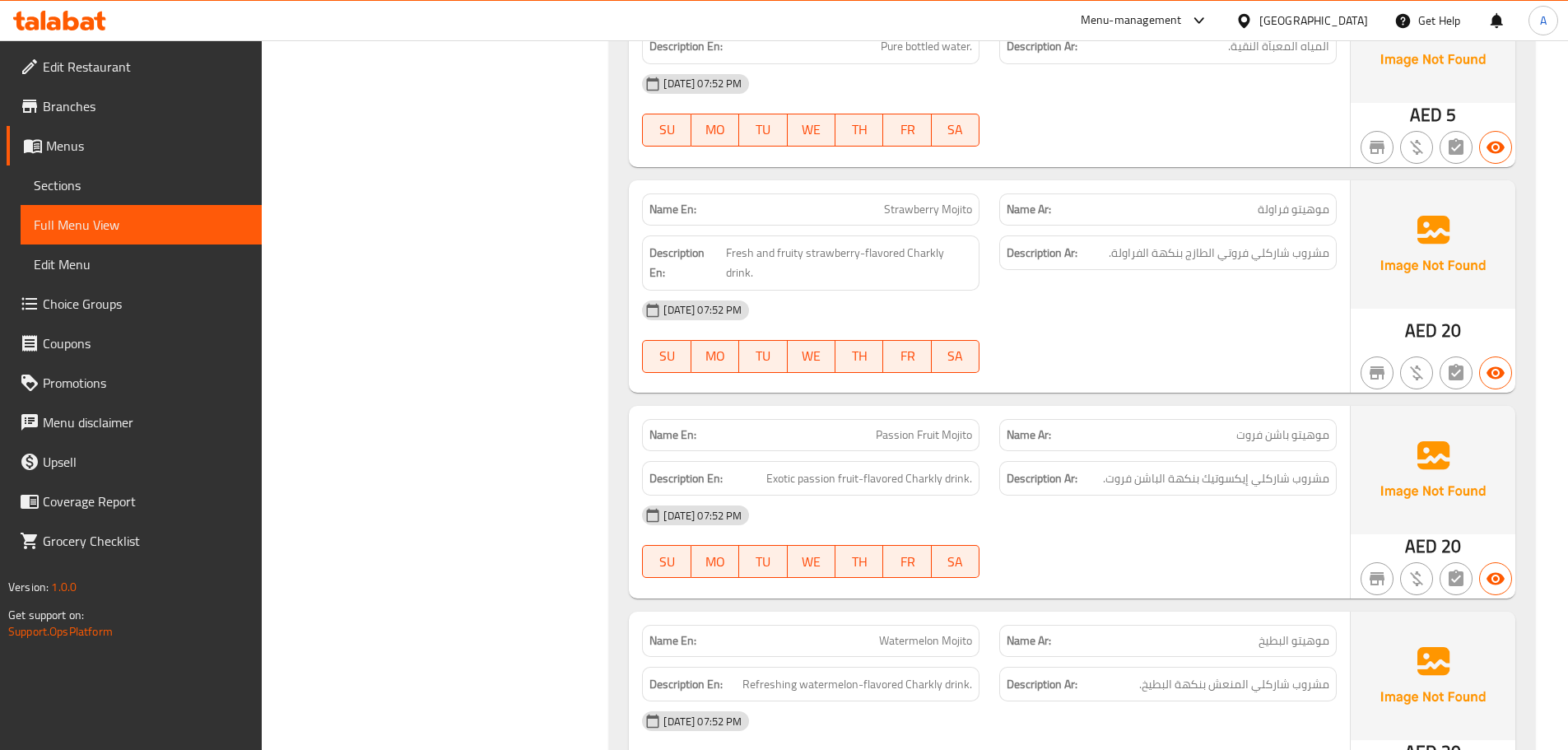
click at [1277, 495] on div "[DATE] 07:52 PM" at bounding box center [989, 515] width 714 height 40
click at [1129, 532] on div "Name En: Passion Fruit Mojito Name Ar: [PERSON_NAME] فروت Description En: Exoti…" at bounding box center [989, 502] width 721 height 193
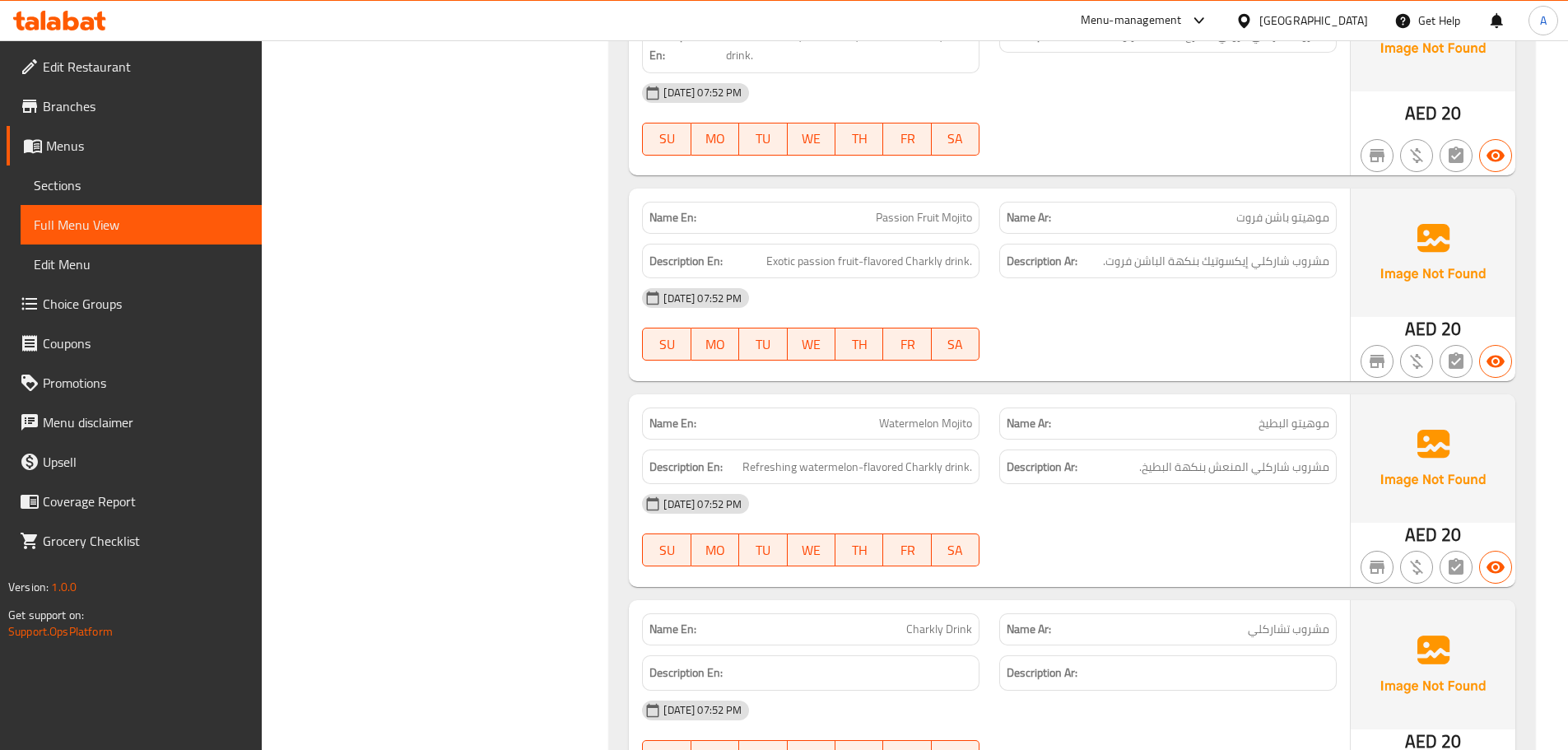
scroll to position [15461, 0]
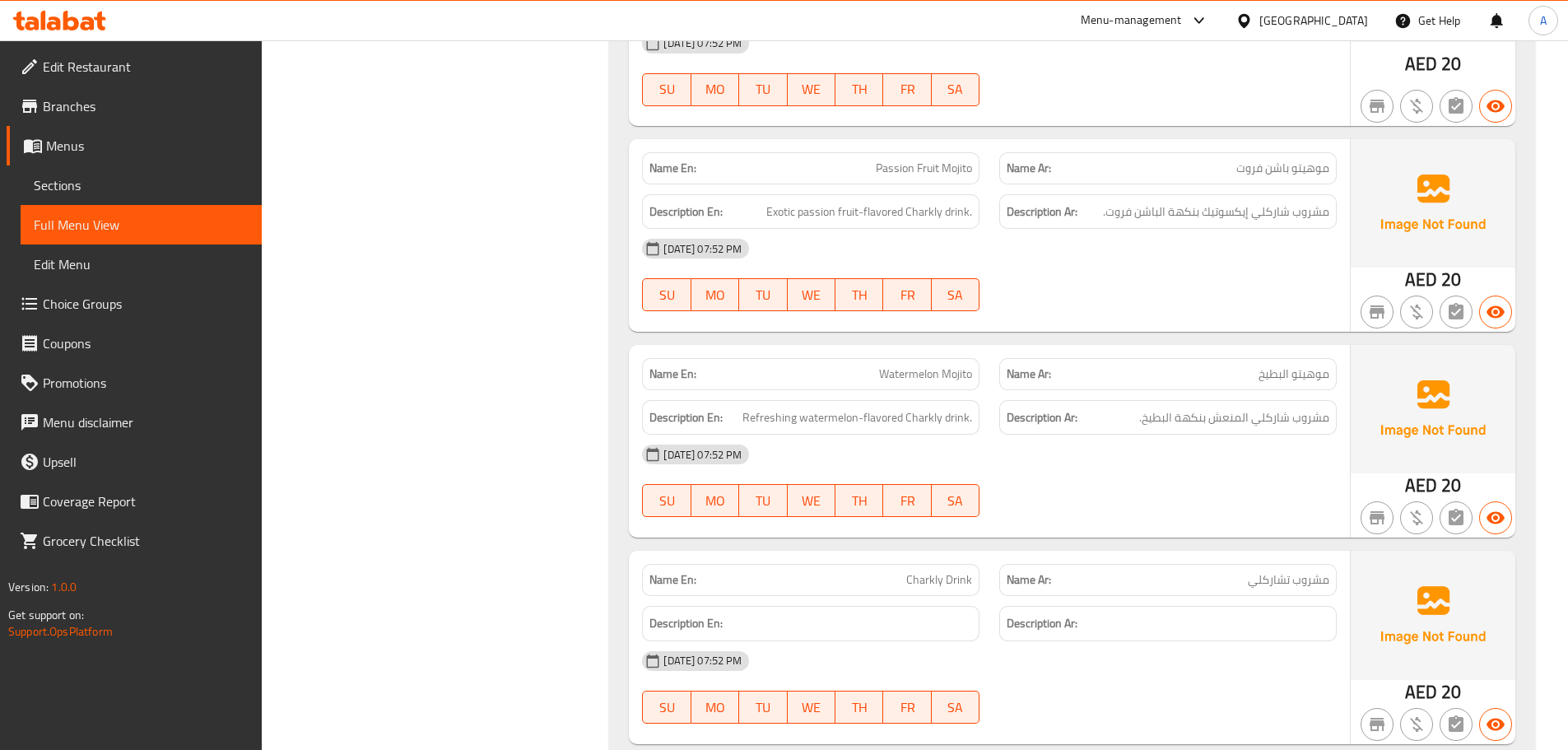
click at [1184, 606] on div "Description Ar:" at bounding box center [1168, 624] width 338 height 36
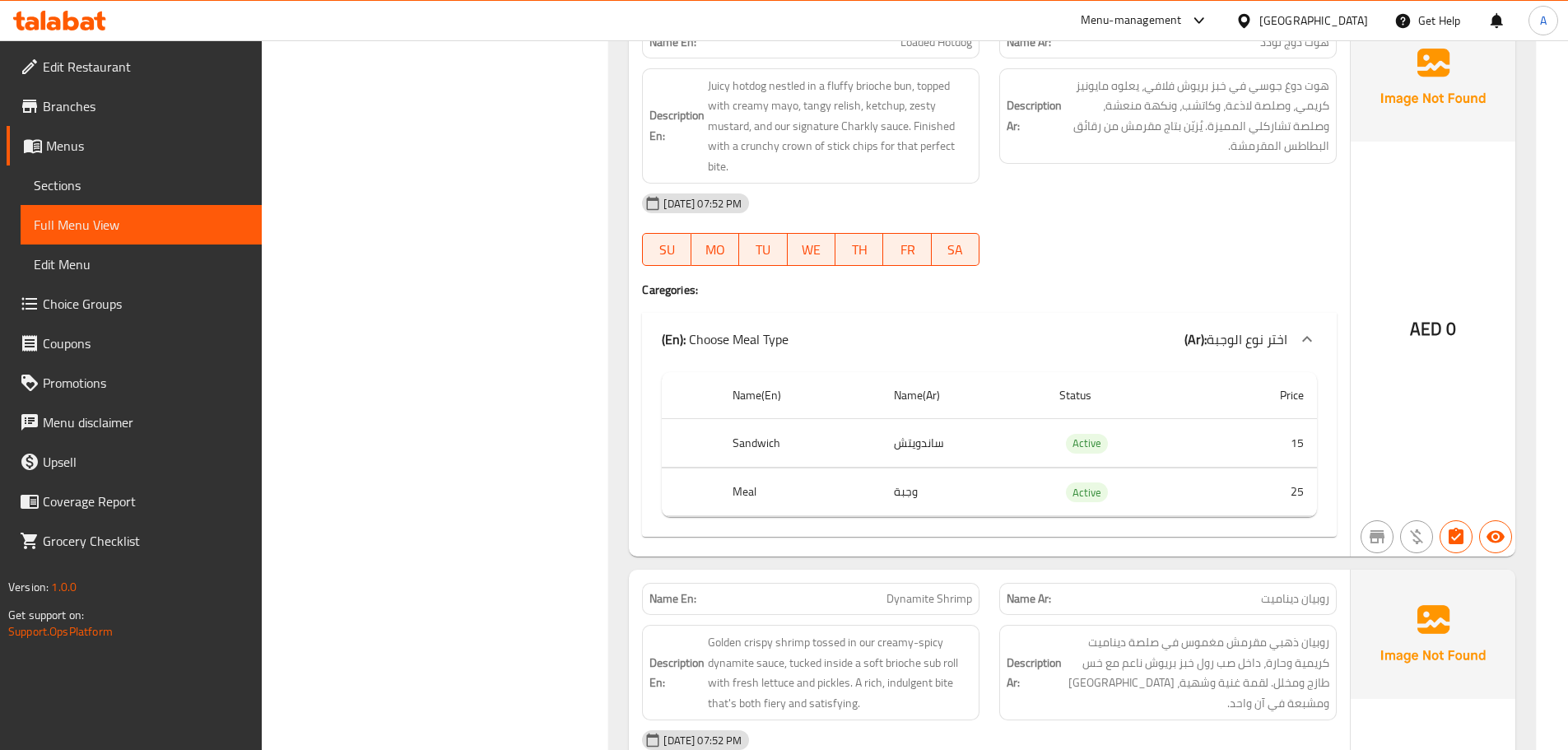
scroll to position [0, 0]
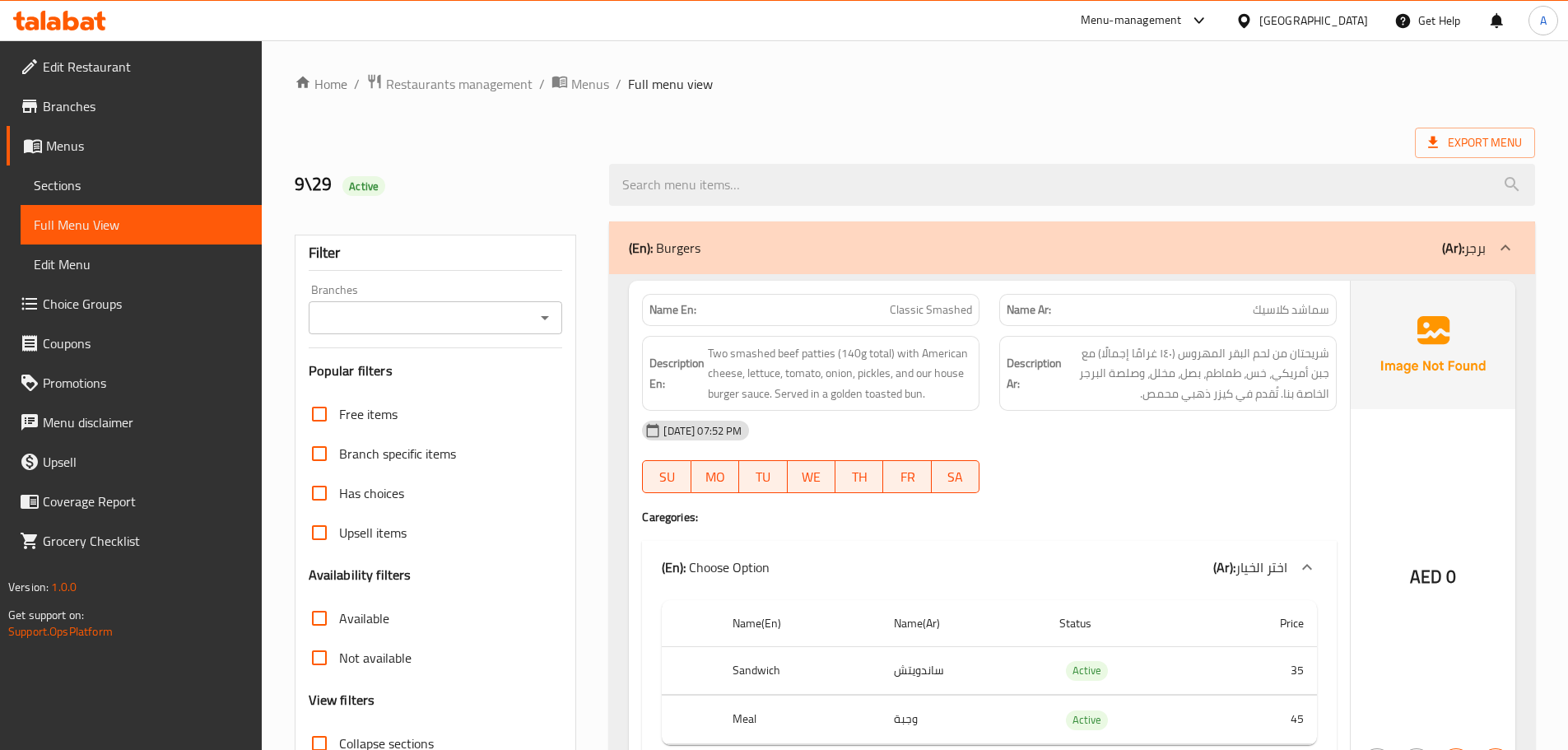
click at [1292, 135] on div "Export Menu" at bounding box center [915, 143] width 1241 height 30
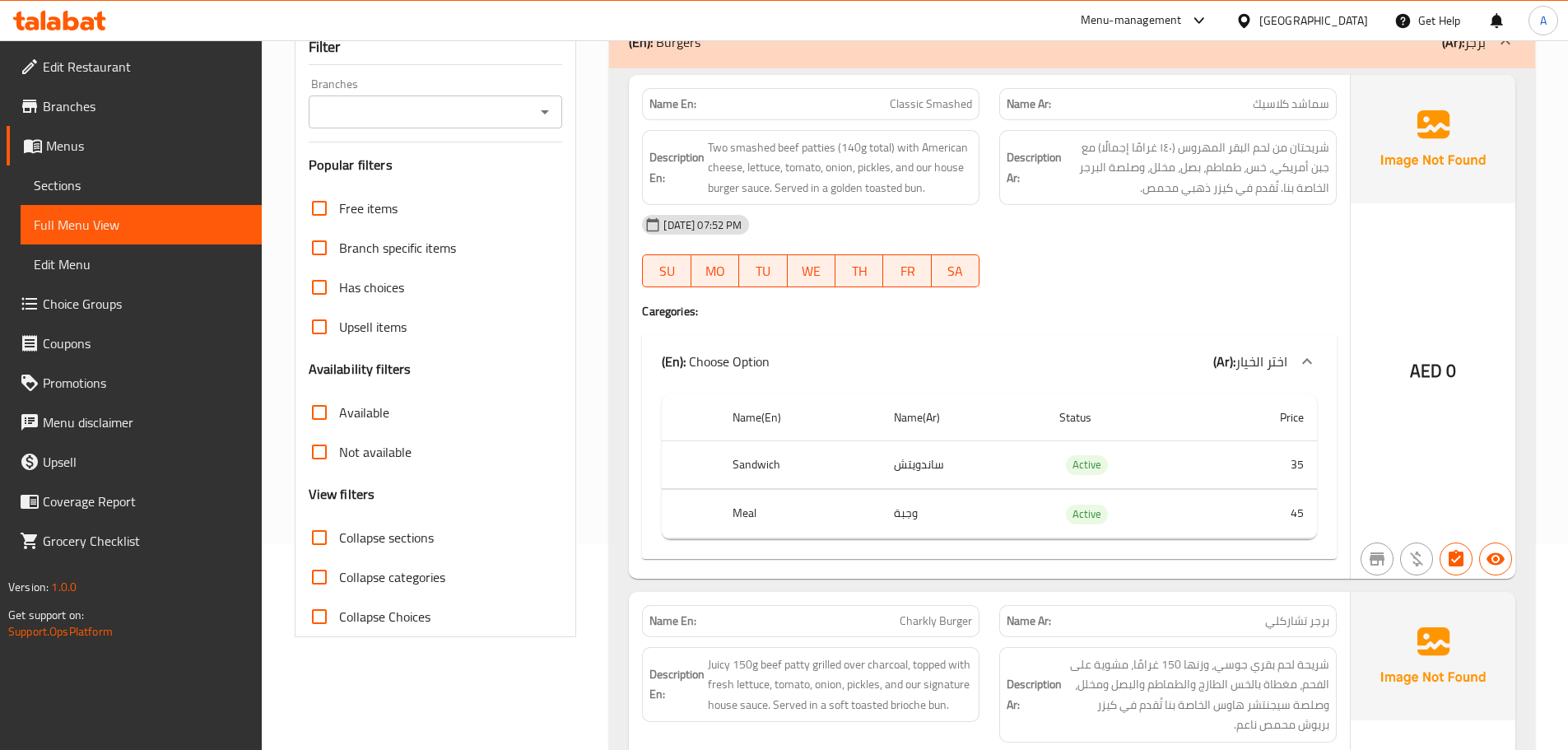
scroll to position [329, 0]
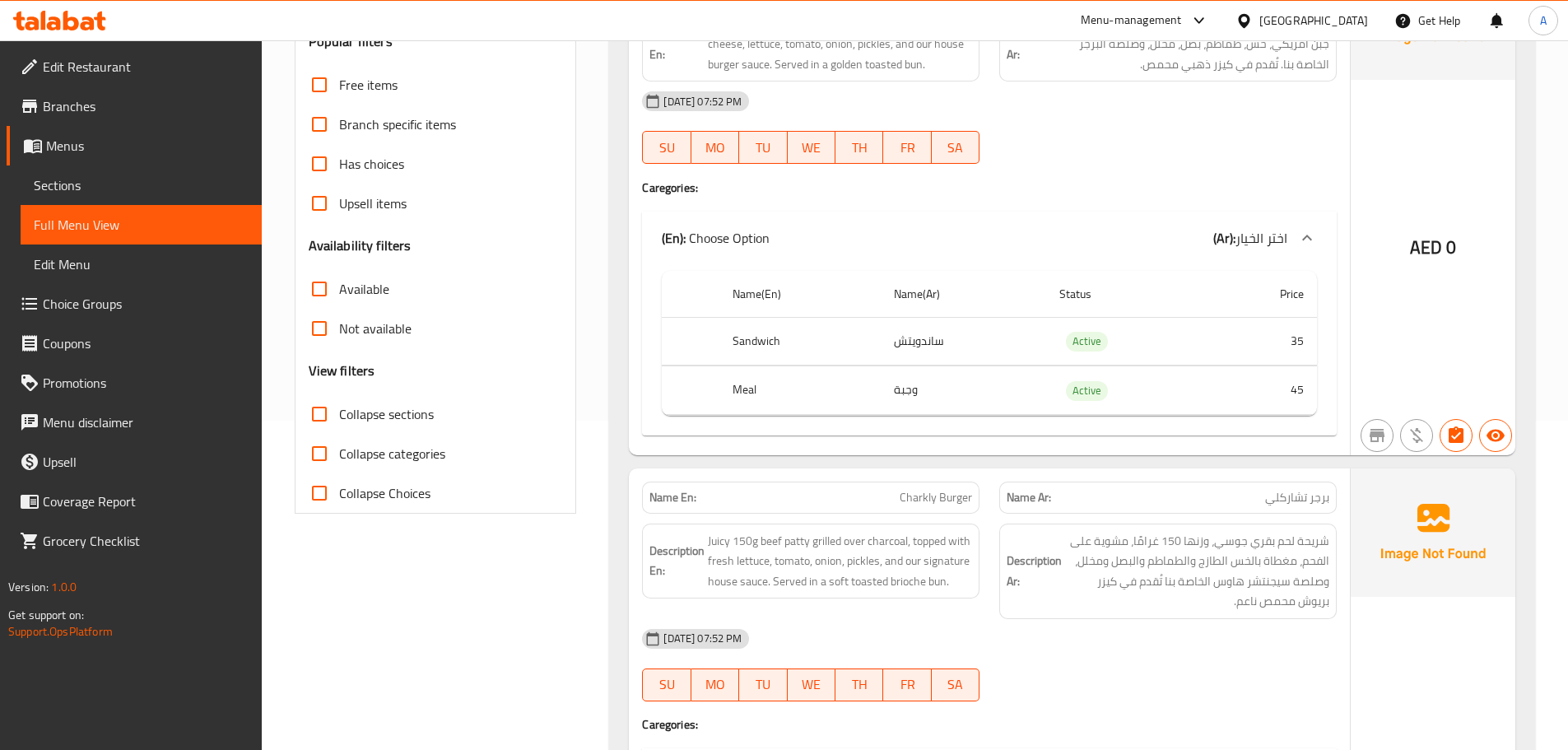
click at [106, 193] on span "Sections" at bounding box center [141, 185] width 215 height 19
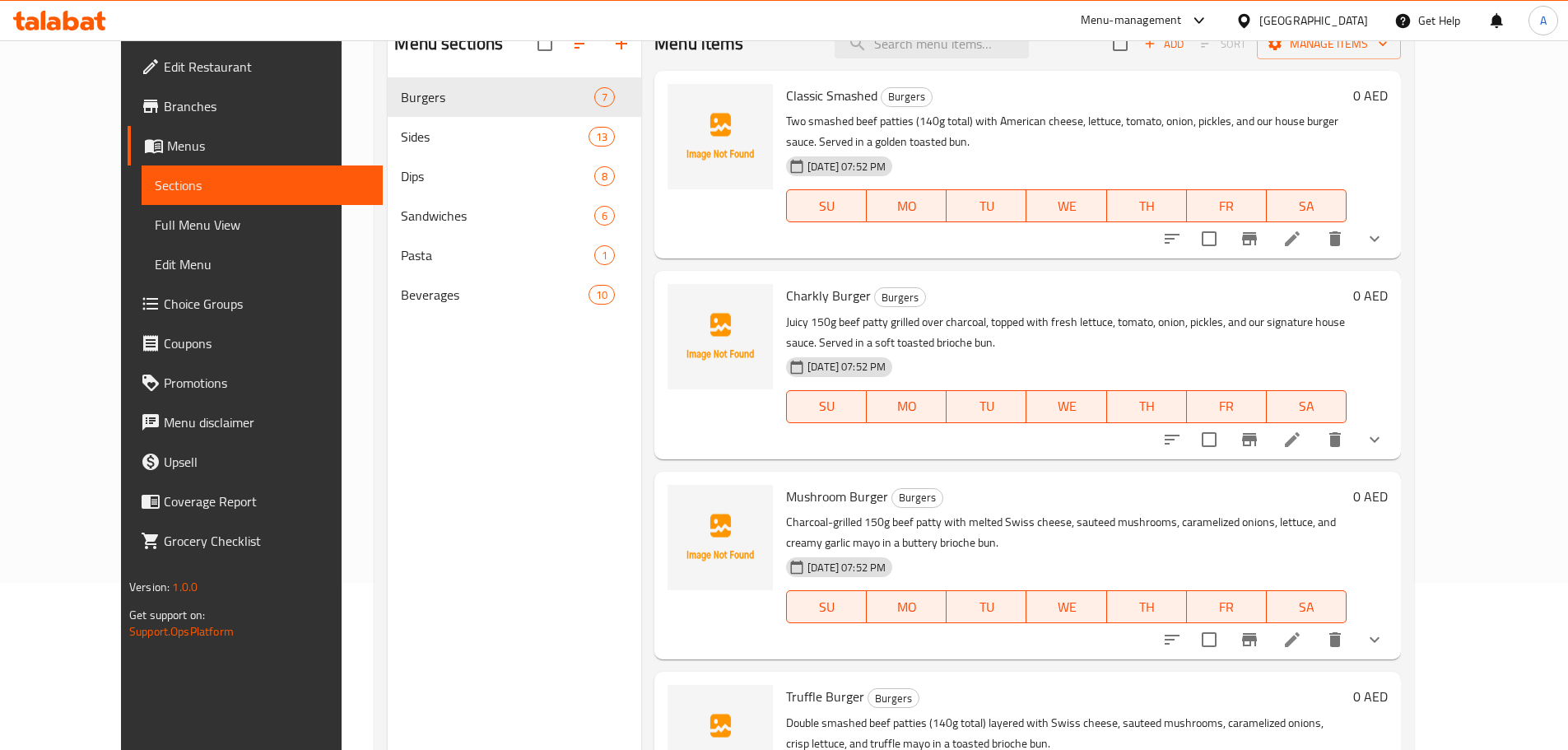
scroll to position [66, 0]
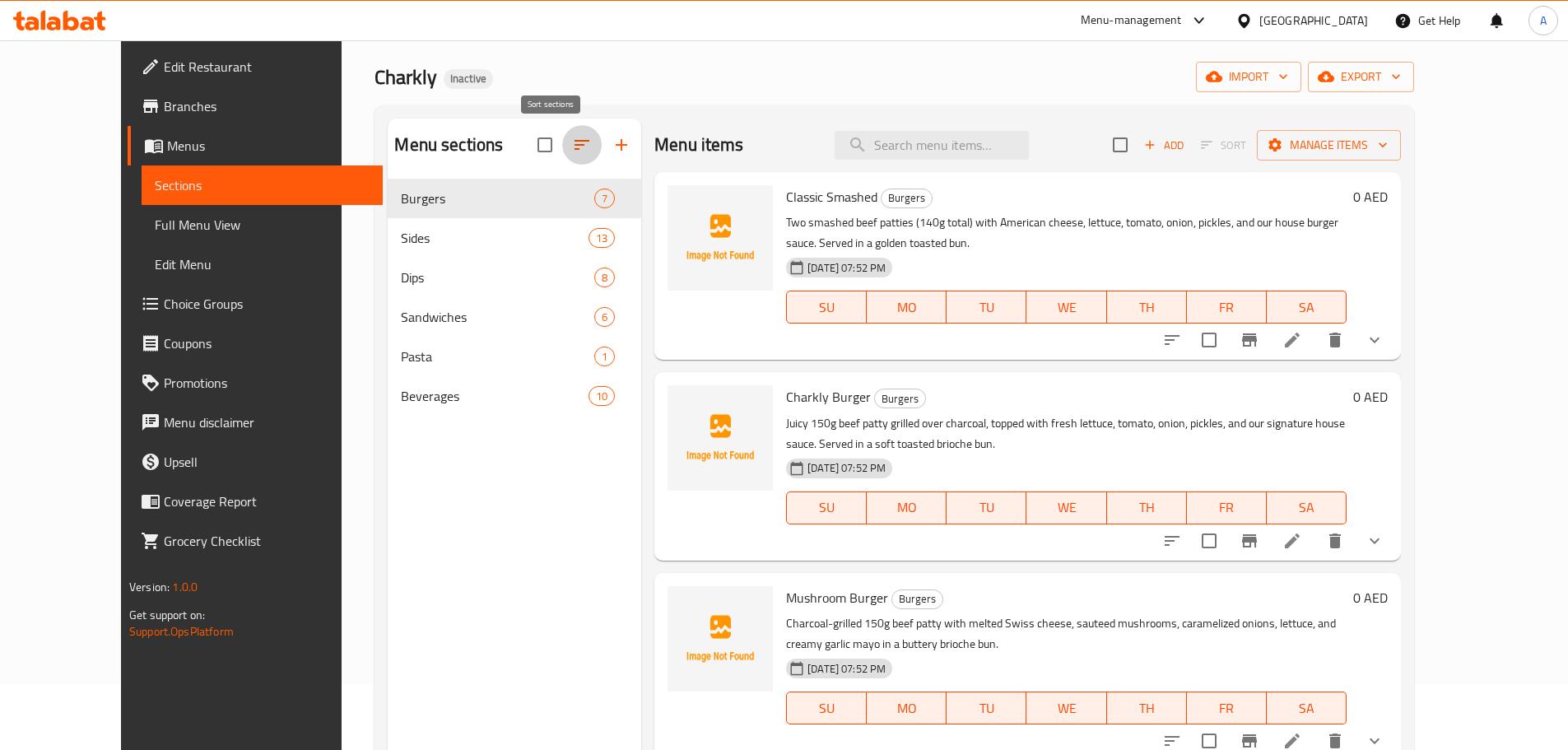
click at [572, 152] on icon "button" at bounding box center [581, 144] width 19 height 19
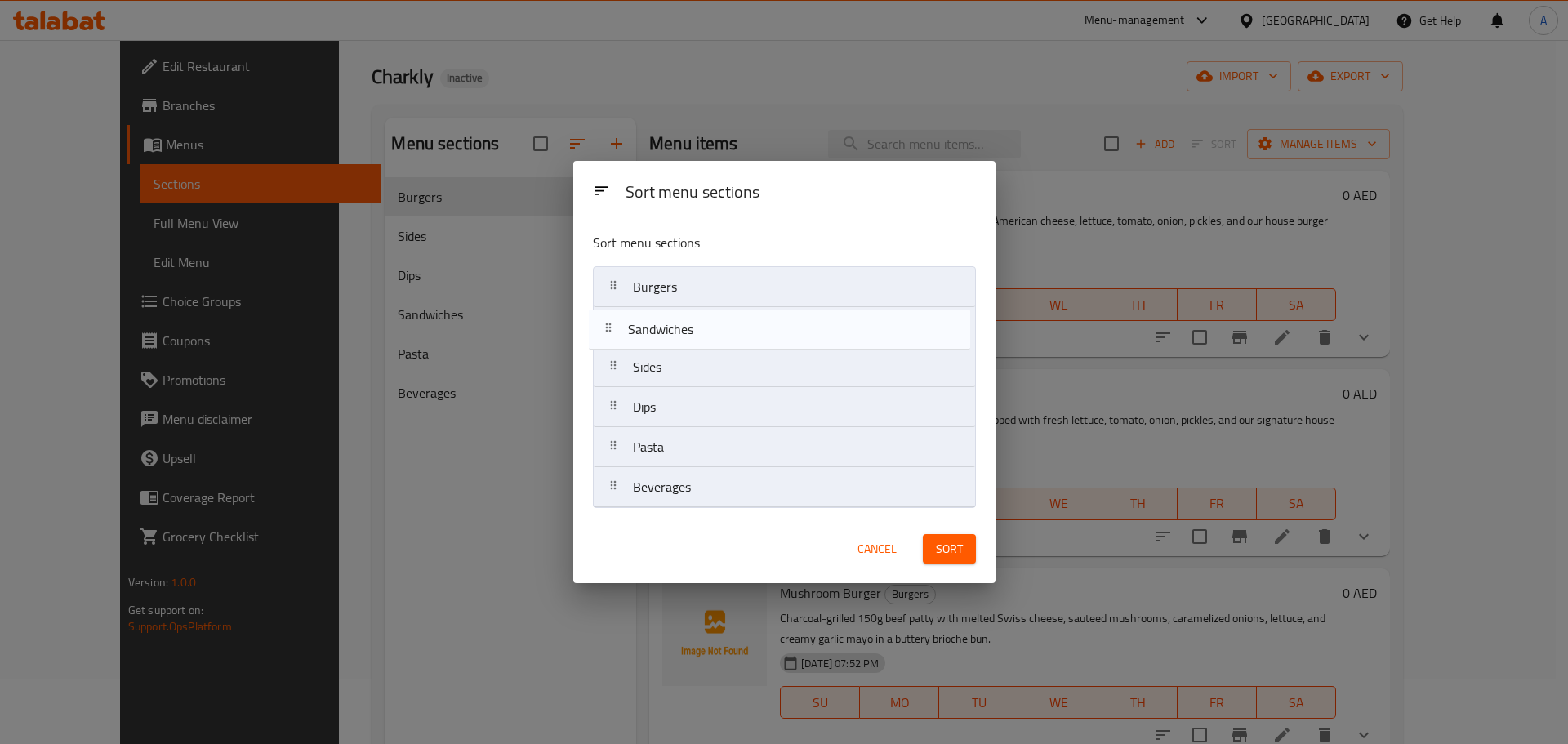
drag, startPoint x: 626, startPoint y: 411, endPoint x: 620, endPoint y: 324, distance: 87.2
click at [620, 324] on nav "Burgers Sides Dips Sandwiches Pasta Beverages" at bounding box center [784, 387] width 383 height 242
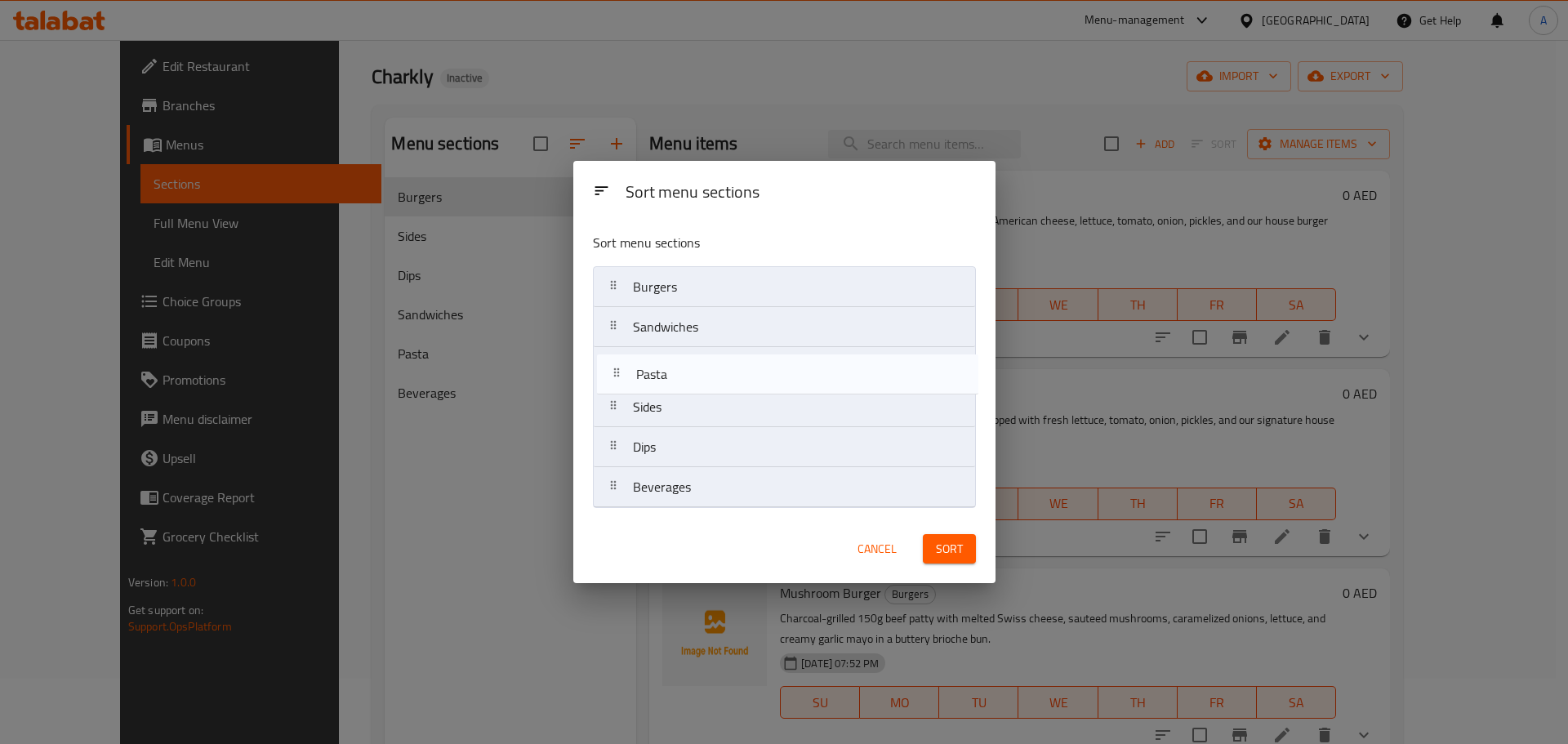
drag, startPoint x: 615, startPoint y: 447, endPoint x: 619, endPoint y: 364, distance: 83.1
click at [619, 364] on nav "Burgers Sandwiches Sides Dips Pasta Beverages" at bounding box center [784, 387] width 383 height 242
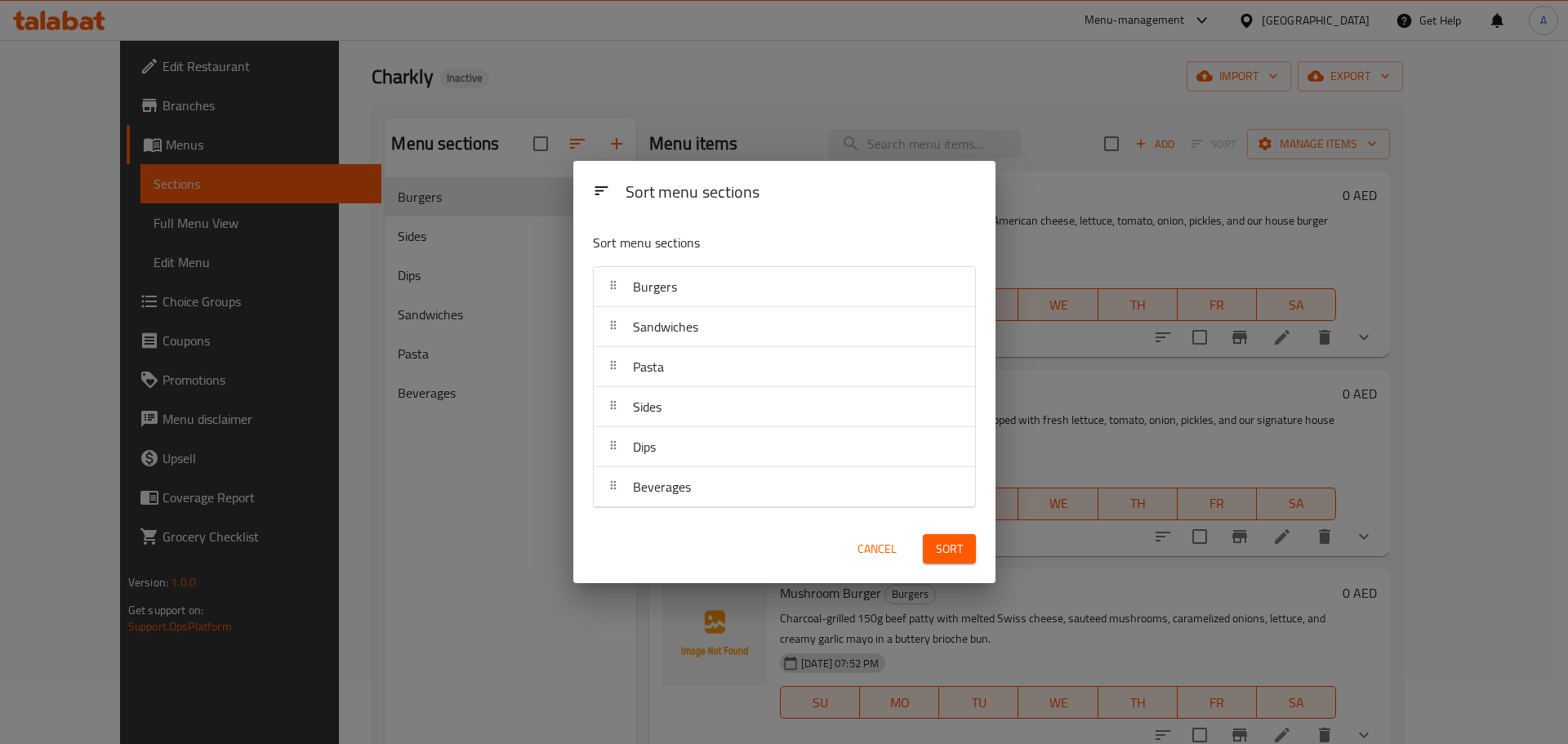
click at [949, 546] on span "Sort" at bounding box center [950, 549] width 27 height 20
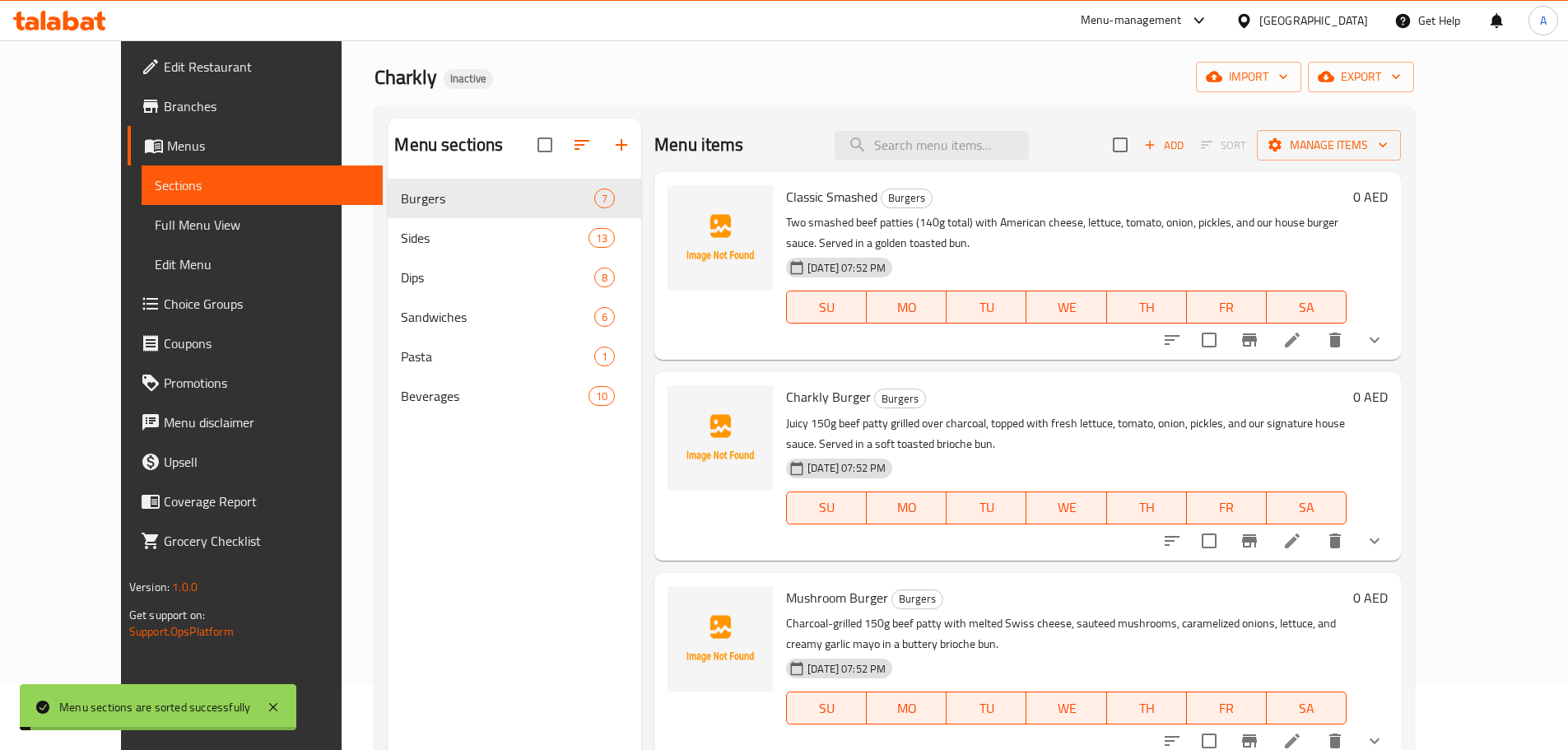
click at [155, 216] on span "Full Menu View" at bounding box center [262, 224] width 215 height 19
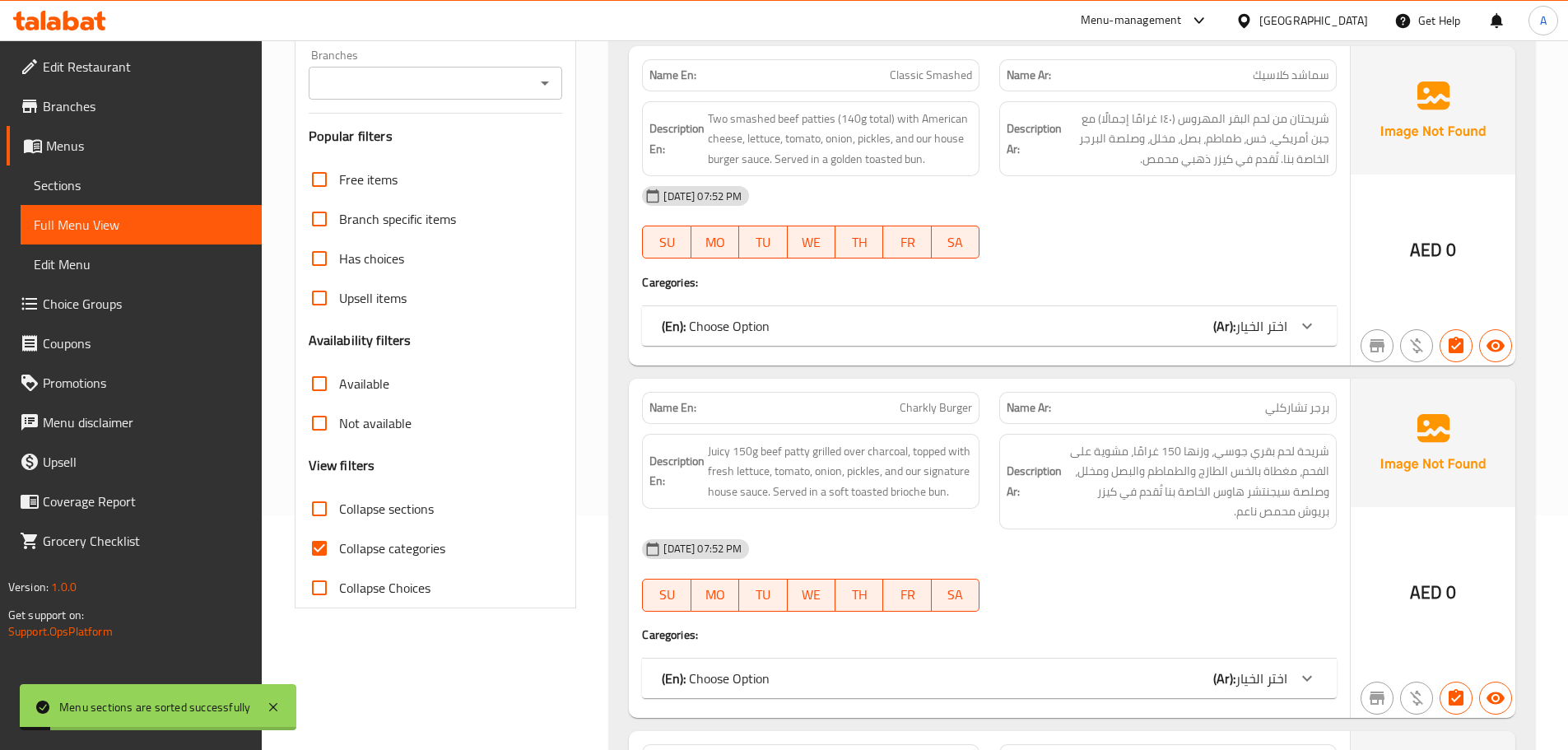
scroll to position [395, 0]
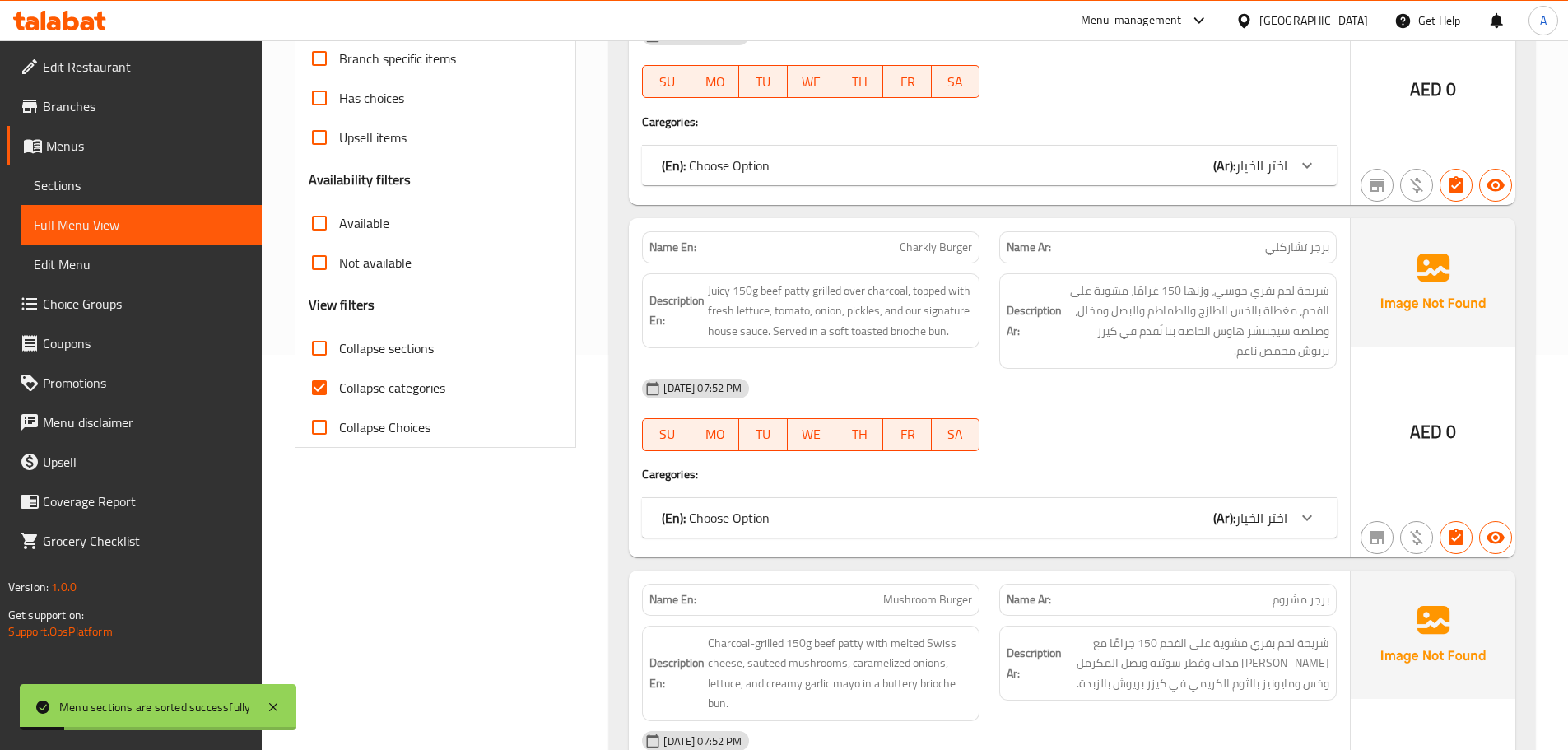
click at [345, 390] on span "Collapse categories" at bounding box center [392, 387] width 106 height 19
click at [339, 390] on input "Collapse categories" at bounding box center [319, 388] width 40 height 40
checkbox input "false"
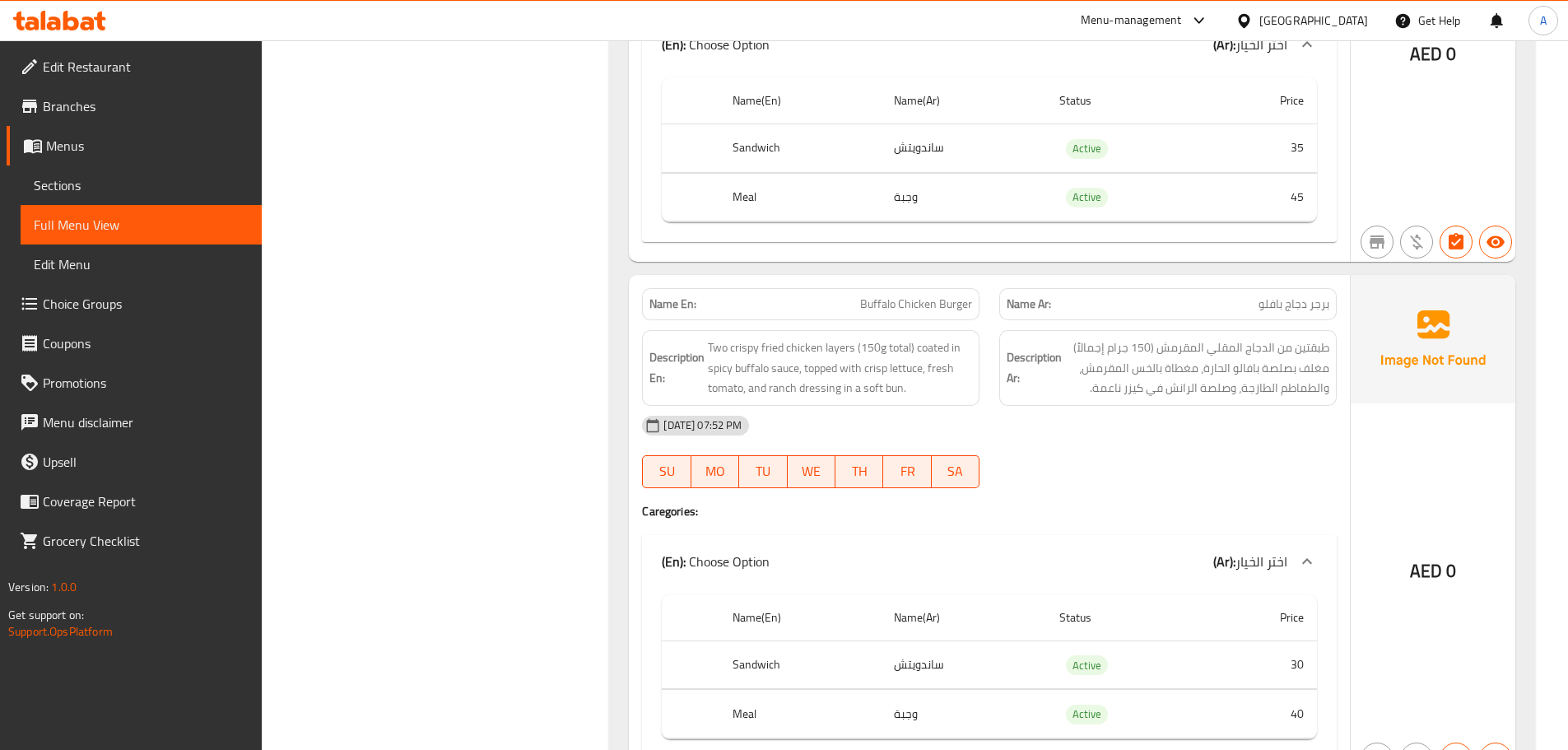
scroll to position [0, 0]
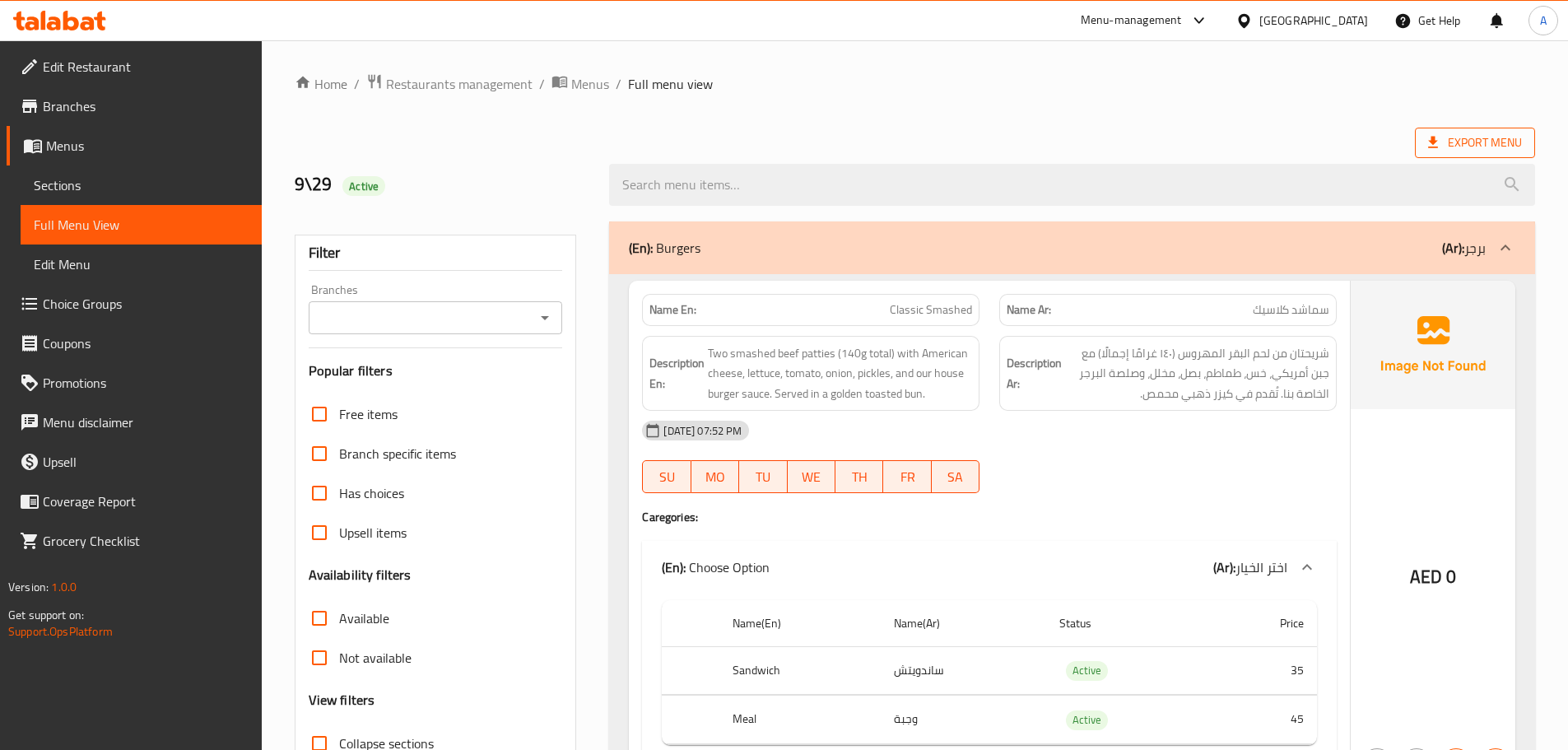
click at [1493, 146] on span "Export Menu" at bounding box center [1474, 143] width 94 height 20
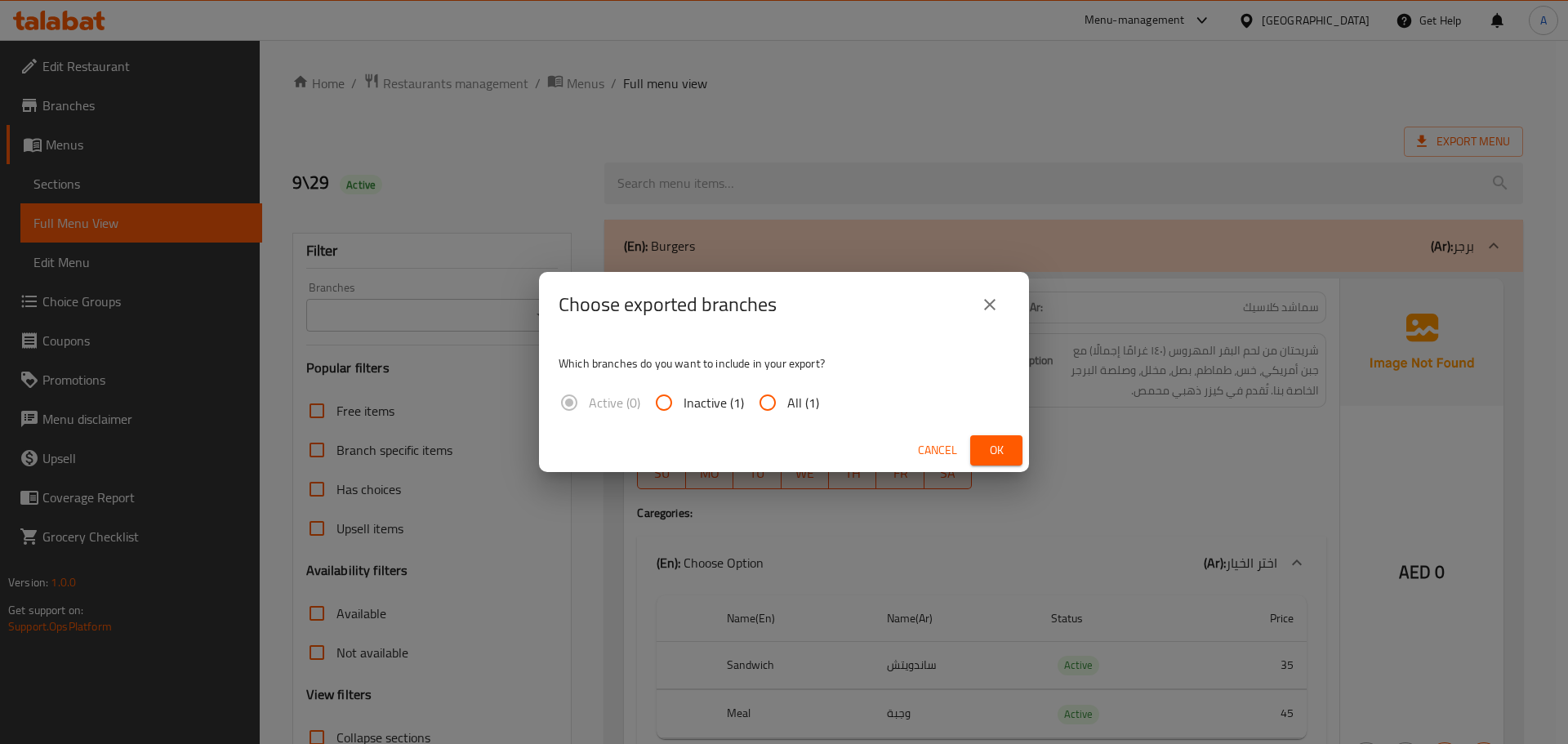
click at [785, 406] on input "All (1)" at bounding box center [768, 402] width 39 height 39
radio input "true"
click at [988, 445] on span "Ok" at bounding box center [996, 450] width 26 height 20
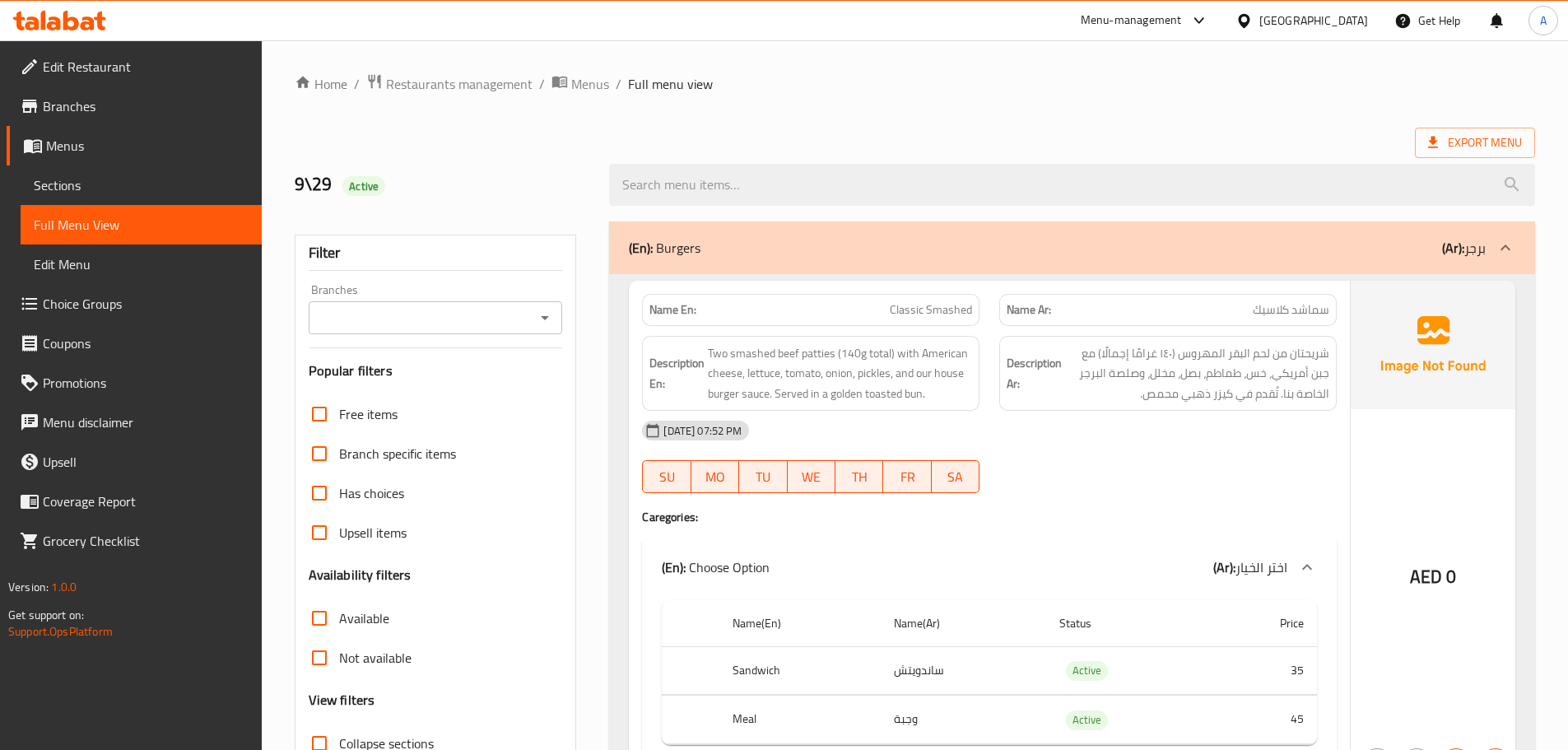
click at [74, 109] on span "Branches" at bounding box center [146, 106] width 206 height 19
